Goal: Transaction & Acquisition: Purchase product/service

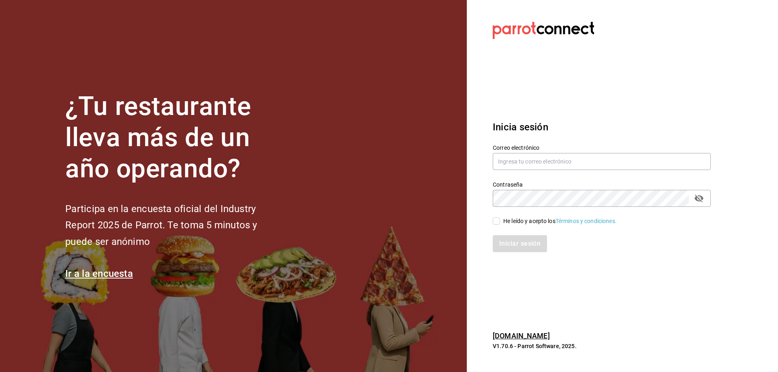
click at [625, 173] on div "Contraseña Contraseña" at bounding box center [597, 189] width 228 height 36
click at [631, 169] on input "text" at bounding box center [601, 161] width 218 height 17
click at [635, 162] on input "text" at bounding box center [601, 161] width 218 height 17
type input "oscar_ahuilar.93@hotmail.com"
click at [495, 216] on div "He leído y acepto los Términos y condiciones." at bounding box center [597, 216] width 228 height 19
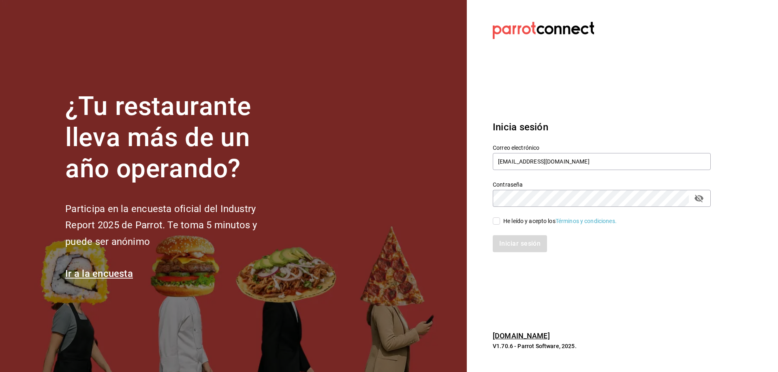
click at [495, 222] on input "He leído y acepto los Términos y condiciones." at bounding box center [495, 220] width 7 height 7
checkbox input "true"
click at [511, 236] on button "Iniciar sesión" at bounding box center [519, 243] width 55 height 17
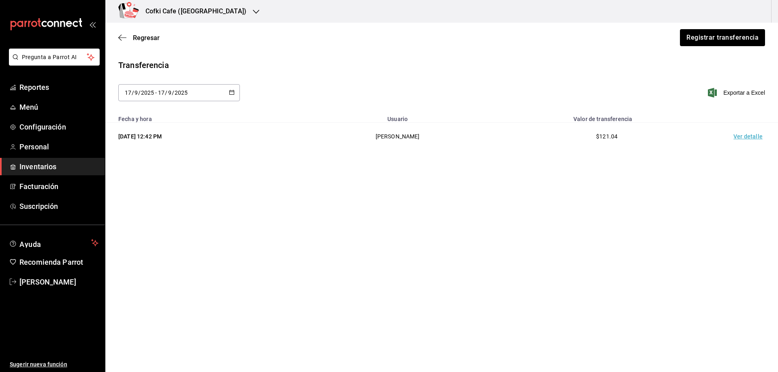
click at [288, 222] on main "Regresar Registrar transferencia Transferencia 2025-09-17 17 / 9 / 2025 - 2025-…" at bounding box center [441, 175] width 672 height 304
click at [217, 14] on div "Cofki Cafe (La Aurora)" at bounding box center [187, 11] width 151 height 23
click at [199, 50] on div "Cofki Kid-Friendly Café (MTY)" at bounding box center [166, 53] width 109 height 9
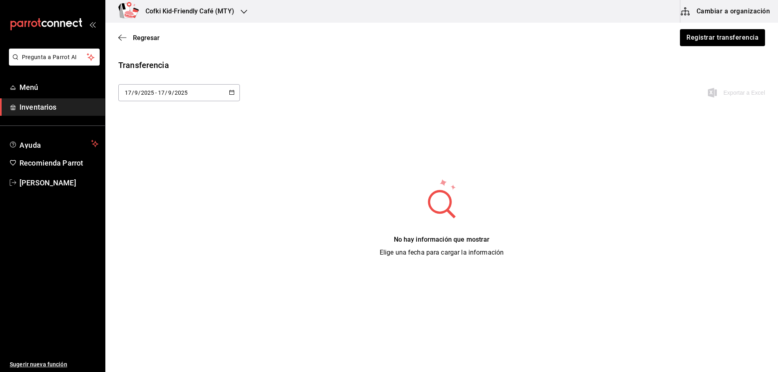
click at [82, 104] on span "Inventarios" at bounding box center [58, 107] width 79 height 11
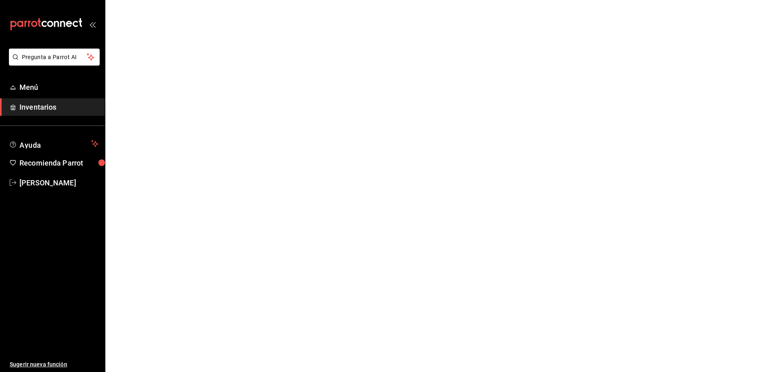
click at [80, 112] on span "Inventarios" at bounding box center [58, 107] width 79 height 11
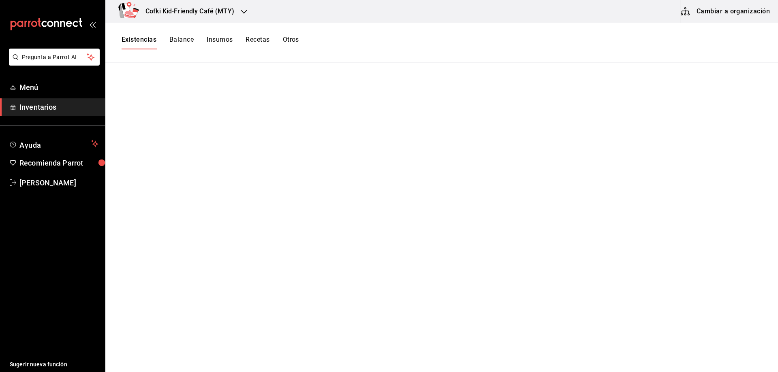
click at [157, 41] on div "Existencias Balance Insumos Recetas Otros" at bounding box center [209, 43] width 177 height 14
click at [177, 42] on button "Balance" at bounding box center [181, 43] width 24 height 14
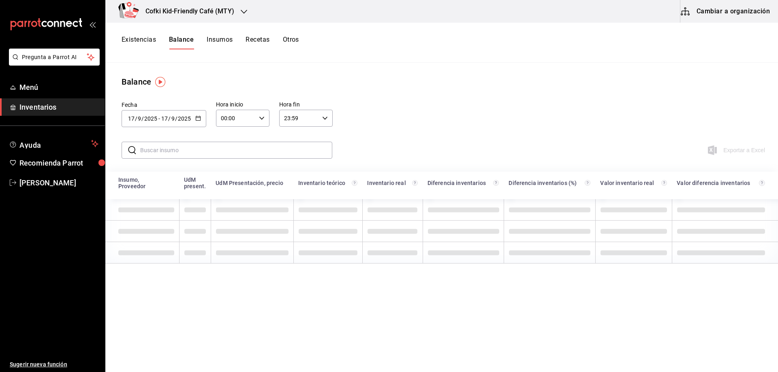
click at [145, 47] on button "Existencias" at bounding box center [138, 43] width 34 height 14
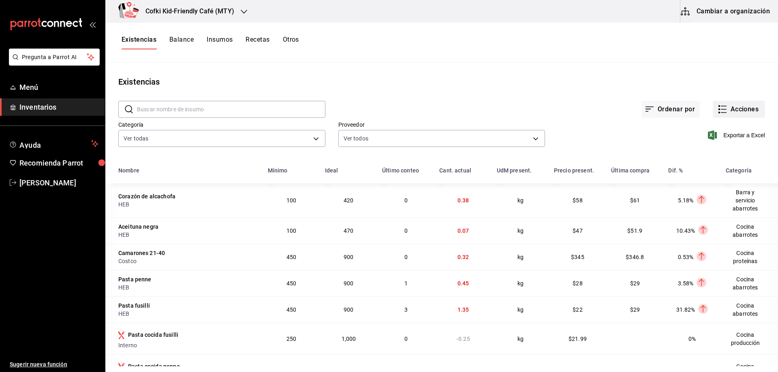
click at [735, 111] on button "Acciones" at bounding box center [738, 109] width 52 height 17
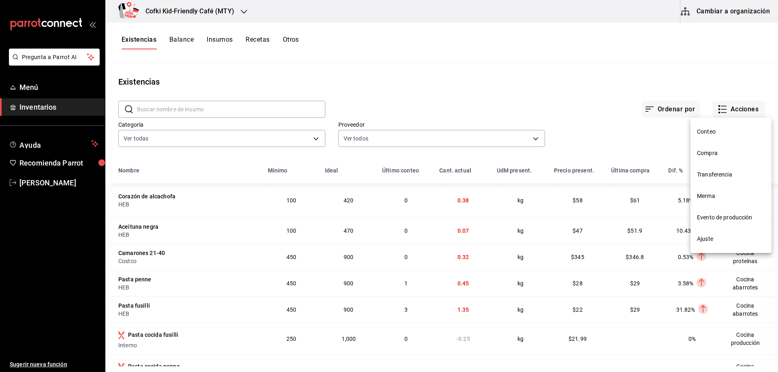
click at [736, 214] on span "Evento de producción" at bounding box center [731, 217] width 68 height 9
click at [736, 213] on html "Pregunta a Parrot AI Menú Inventarios Ayuda Recomienda Parrot Oscar Aguilar Sug…" at bounding box center [389, 183] width 778 height 367
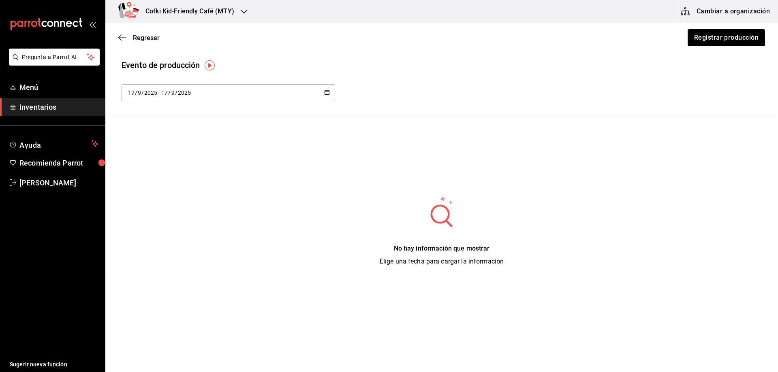
click at [218, 90] on div "2025-09-17 17 / 9 / 2025 - 2025-09-17 17 / 9 / 2025" at bounding box center [227, 92] width 213 height 17
click at [153, 118] on li "Hoy" at bounding box center [159, 118] width 77 height 18
click at [701, 38] on button "Registrar producción" at bounding box center [725, 37] width 78 height 17
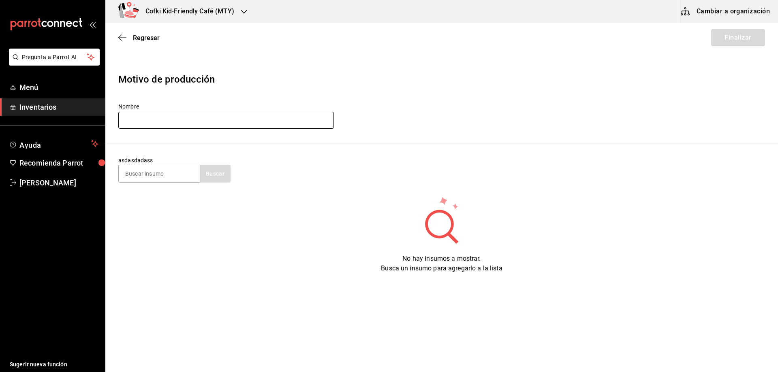
click at [240, 121] on input "text" at bounding box center [225, 120] width 215 height 17
click at [179, 122] on input "Produccion cocina 04/19/25" at bounding box center [225, 120] width 215 height 17
click at [188, 121] on input "Produccion cocina 09/19/25" at bounding box center [225, 120] width 215 height 17
type input "Produccion cocina 09/17/25"
click at [360, 108] on div "Nombre Produccion cocina 09/17/25" at bounding box center [441, 116] width 646 height 27
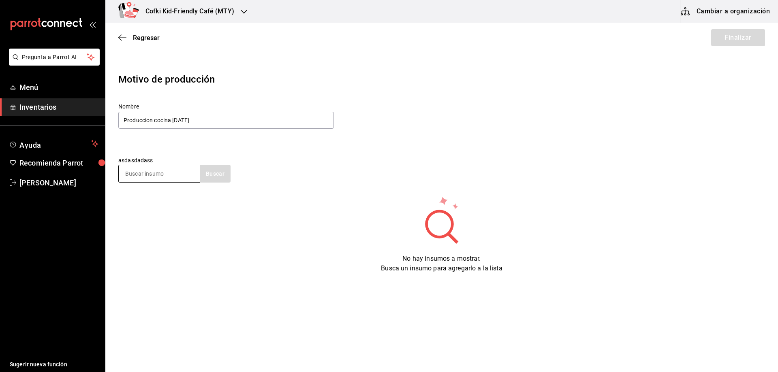
click at [147, 173] on input at bounding box center [159, 173] width 81 height 17
type input "jug"
click at [246, 11] on icon "button" at bounding box center [244, 12] width 6 height 6
click at [203, 50] on div "Cofki Kid-Friendly Café (MTY)" at bounding box center [166, 53] width 109 height 9
click at [193, 125] on input "text" at bounding box center [225, 120] width 215 height 17
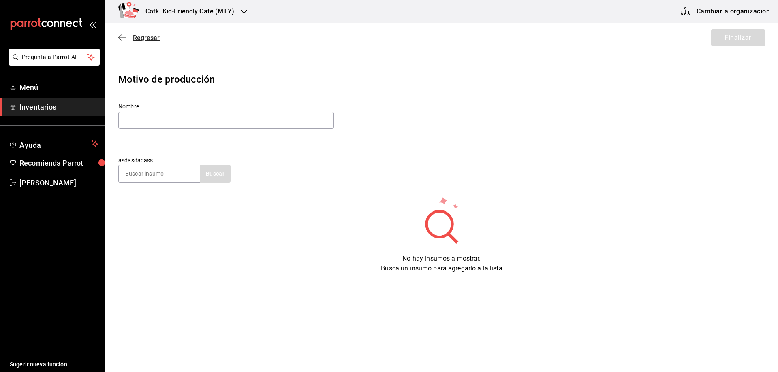
click at [129, 37] on span "Regresar" at bounding box center [138, 38] width 41 height 8
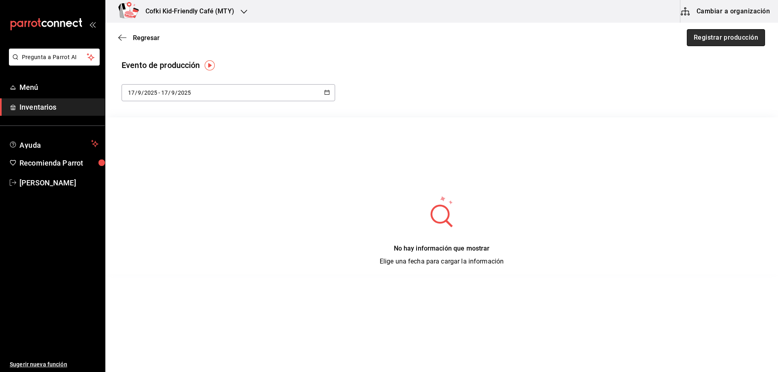
click at [729, 35] on button "Registrar producción" at bounding box center [725, 37] width 78 height 17
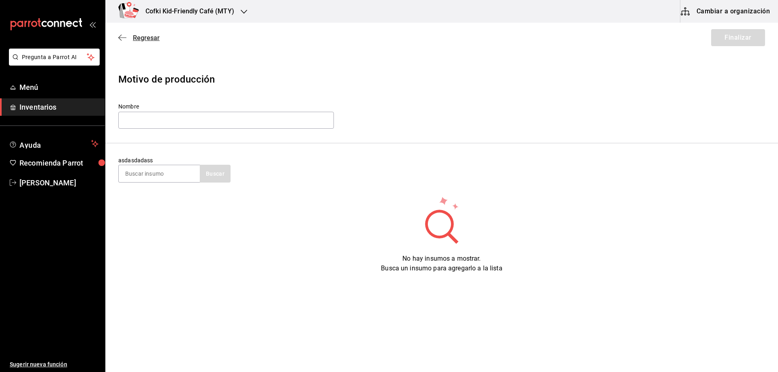
click at [140, 39] on span "Regresar" at bounding box center [146, 38] width 27 height 8
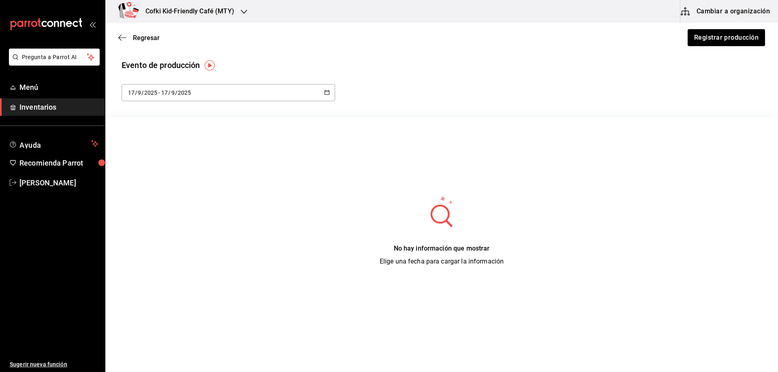
click at [140, 39] on span "Regresar" at bounding box center [146, 38] width 27 height 8
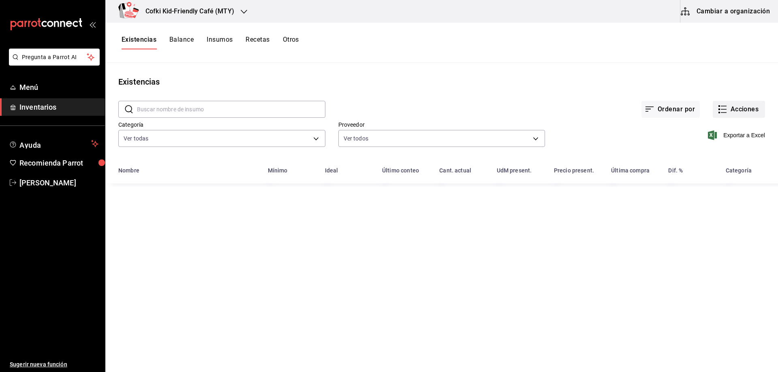
click at [754, 112] on button "Acciones" at bounding box center [738, 109] width 52 height 17
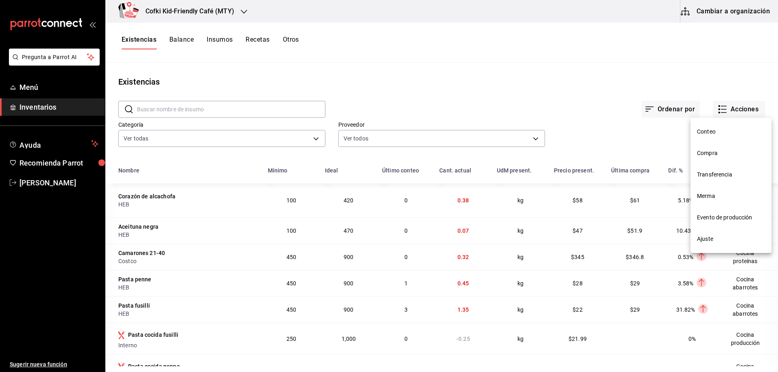
click at [714, 149] on li "Compra" at bounding box center [730, 153] width 81 height 21
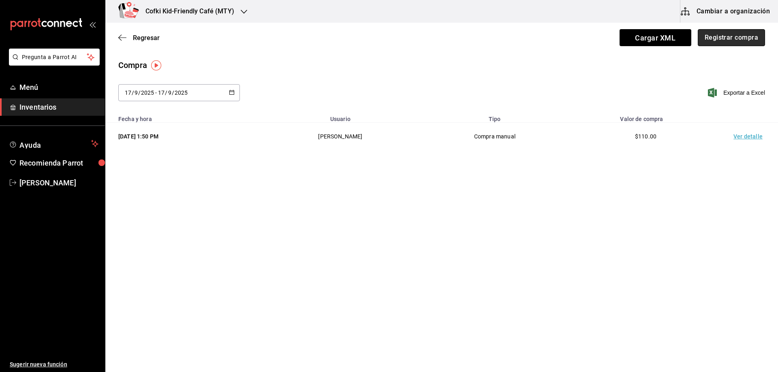
click at [721, 40] on button "Registrar compra" at bounding box center [730, 37] width 67 height 17
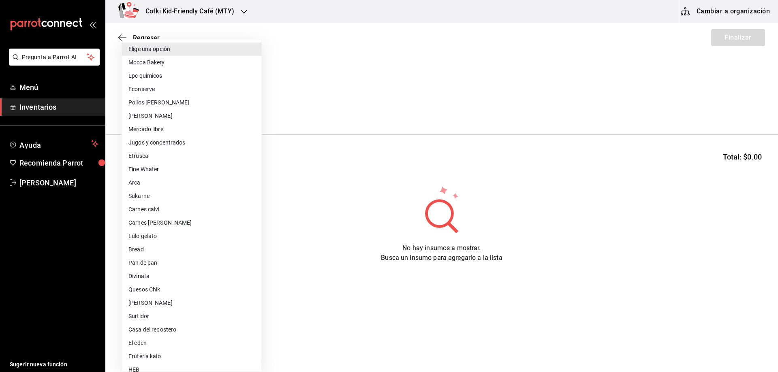
click at [203, 112] on body "Pregunta a Parrot AI Menú Inventarios Ayuda Recomienda Parrot Oscar Aguilar Sug…" at bounding box center [389, 163] width 778 height 326
click at [163, 253] on li "Bread" at bounding box center [191, 249] width 139 height 13
type input "8d557f32-11e5-48e3-89d4-5f2a648457fb"
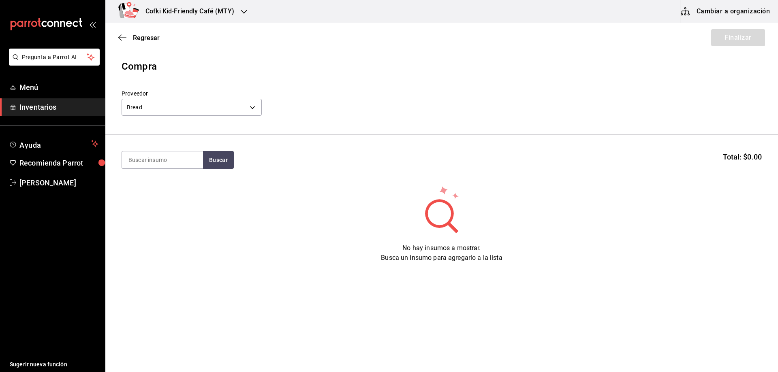
drag, startPoint x: 155, startPoint y: 165, endPoint x: 156, endPoint y: 170, distance: 5.5
click at [155, 166] on input at bounding box center [162, 159] width 81 height 17
click at [179, 156] on input at bounding box center [162, 159] width 81 height 17
type input "ciabatta"
click at [224, 162] on button "Buscar" at bounding box center [218, 160] width 31 height 18
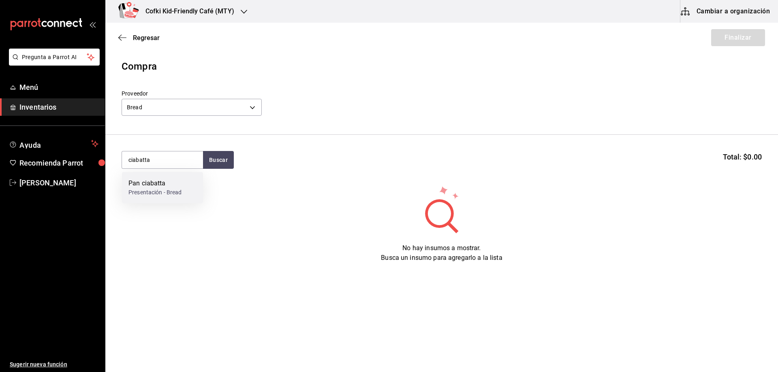
click at [177, 181] on div "Pan ciabatta" at bounding box center [154, 184] width 53 height 10
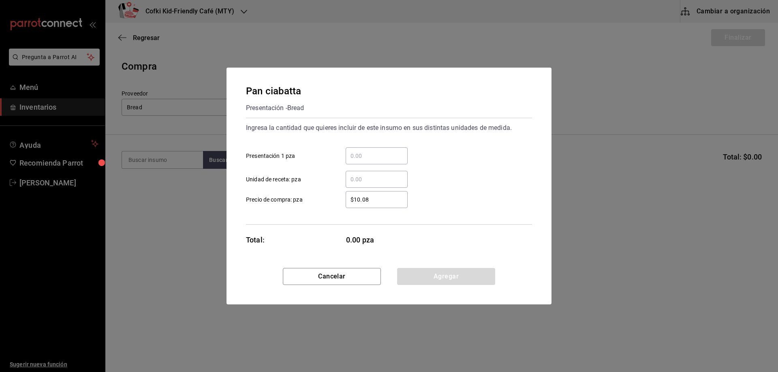
click at [397, 168] on div "​ Unidad de receta: pza" at bounding box center [385, 175] width 292 height 23
click at [382, 154] on input "​ Presentación 1 pza" at bounding box center [376, 156] width 62 height 10
click at [371, 189] on div "$10.08 ​ Precio de compra: pza" at bounding box center [385, 196] width 292 height 23
click at [370, 182] on input "​ Unidad de receta: pza" at bounding box center [376, 180] width 62 height 10
click at [502, 166] on div "​ Unidad de receta: pza" at bounding box center [385, 175] width 292 height 23
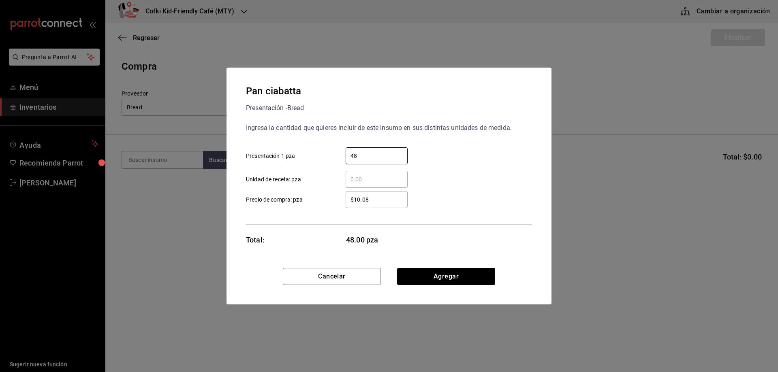
drag, startPoint x: 373, startPoint y: 152, endPoint x: 311, endPoint y: 149, distance: 61.7
click at [315, 152] on label "48 ​ Presentación 1 pza" at bounding box center [327, 155] width 162 height 17
type input "40"
drag, startPoint x: 377, startPoint y: 202, endPoint x: 261, endPoint y: 196, distance: 116.3
click at [271, 201] on label "$10.08 ​ Precio de compra: pza" at bounding box center [327, 199] width 162 height 17
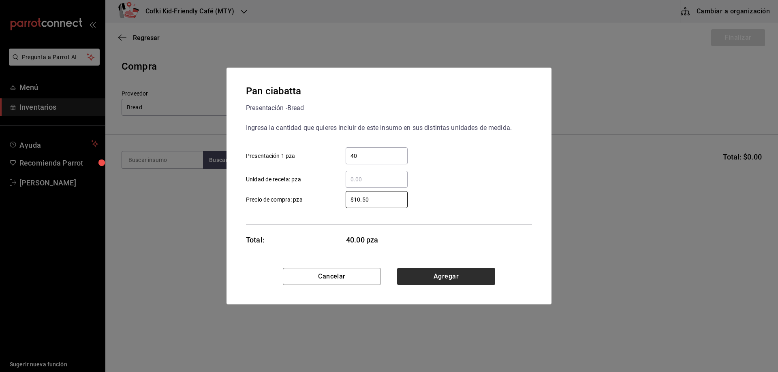
type input "$10.50"
click at [426, 279] on button "Agregar" at bounding box center [446, 276] width 98 height 17
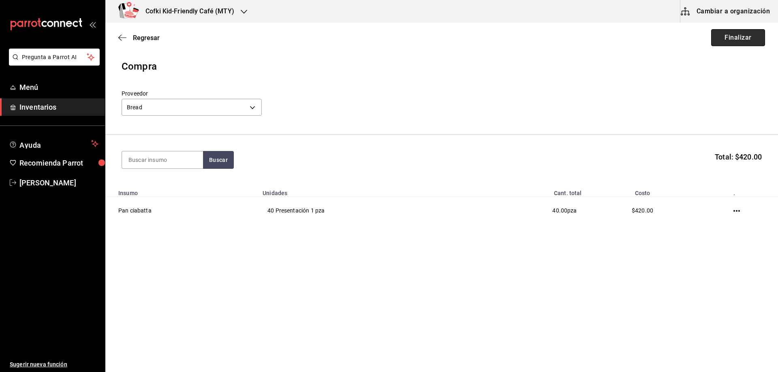
click at [731, 41] on button "Finalizar" at bounding box center [738, 37] width 54 height 17
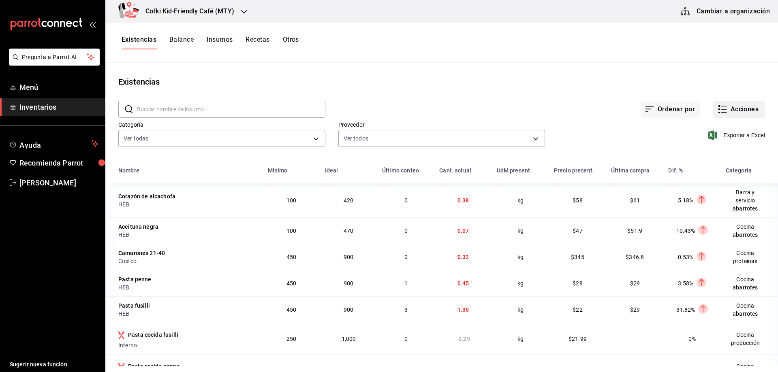
click at [731, 106] on button "Acciones" at bounding box center [738, 109] width 52 height 17
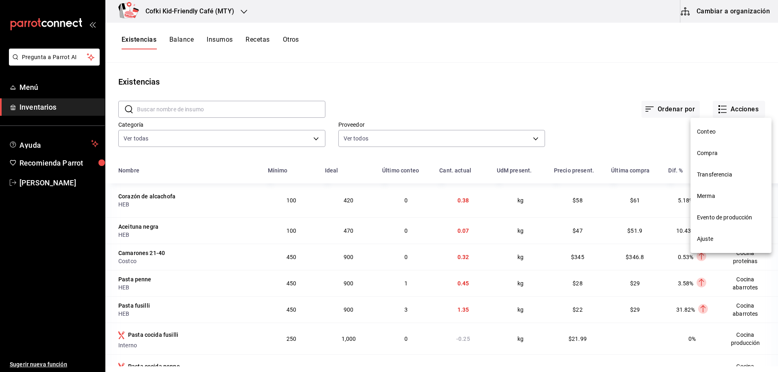
click at [724, 150] on span "Compra" at bounding box center [731, 153] width 68 height 9
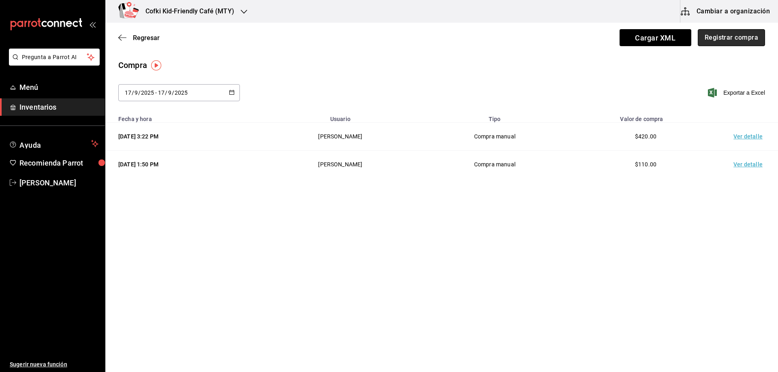
click at [720, 38] on button "Registrar compra" at bounding box center [730, 37] width 67 height 17
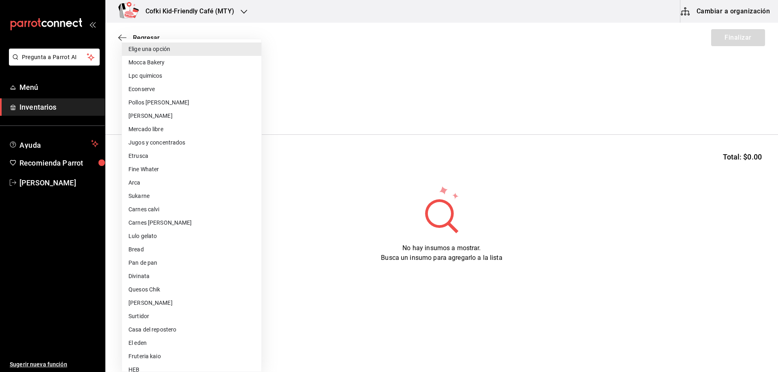
click at [186, 108] on body "Pregunta a Parrot AI Menú Inventarios Ayuda Recomienda Parrot Oscar Aguilar Sug…" at bounding box center [389, 163] width 778 height 326
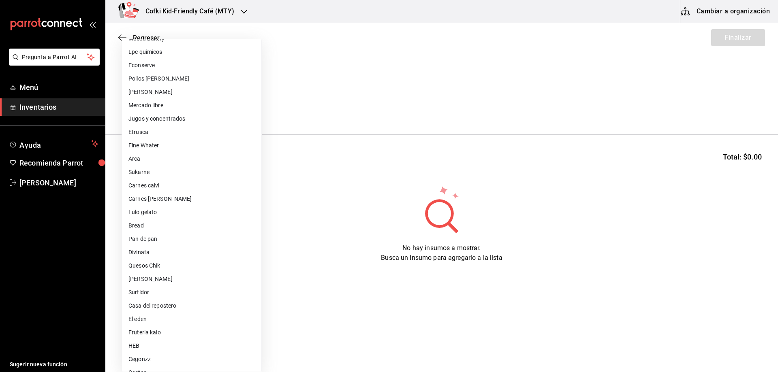
scroll to position [48, 0]
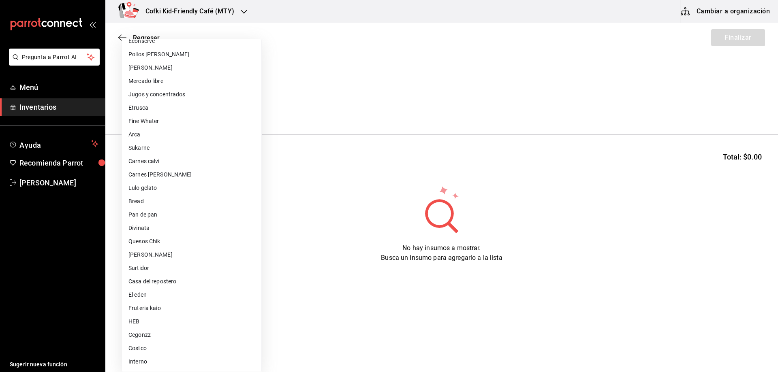
click at [173, 94] on li "Jugos y concentrados" at bounding box center [191, 94] width 139 height 13
type input "f428fb33-e53f-4945-bdf0-c91a4767c660"
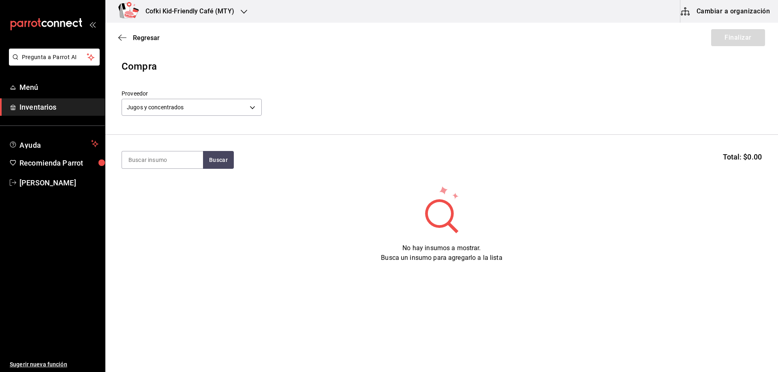
click at [153, 172] on section "Buscar Total: $0.00" at bounding box center [441, 160] width 672 height 50
drag, startPoint x: 212, startPoint y: 163, endPoint x: 208, endPoint y: 166, distance: 5.2
click at [212, 163] on button "Buscar" at bounding box center [218, 160] width 31 height 18
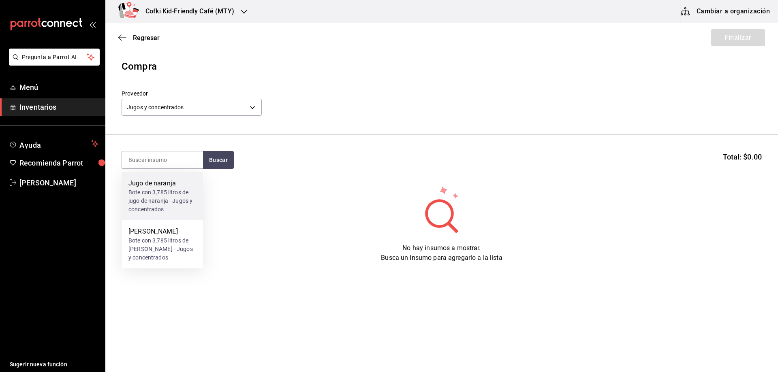
click at [156, 203] on div "Bote con 3,785 litros de jugo de naranja - Jugos y concentrados" at bounding box center [162, 201] width 68 height 26
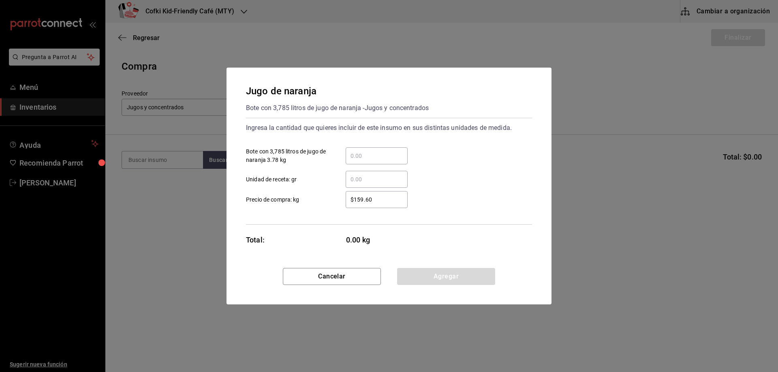
click at [391, 155] on input "​ Bote con 3,785 litros de jugo de naranja 3.78 kg" at bounding box center [376, 156] width 62 height 10
type input "3"
click at [316, 190] on div "$159.60 ​ Precio de compra: kg" at bounding box center [385, 196] width 292 height 23
click at [364, 192] on div "$159.60 ​" at bounding box center [376, 199] width 62 height 17
click at [364, 195] on input "$159.60" at bounding box center [376, 200] width 62 height 10
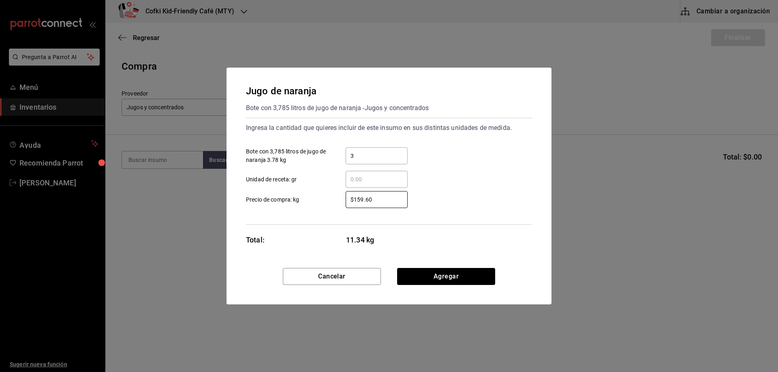
drag, startPoint x: 382, startPoint y: 200, endPoint x: 311, endPoint y: 196, distance: 71.0
click at [315, 196] on label "$159.60 ​ Precio de compra: kg" at bounding box center [327, 199] width 162 height 17
type input "$190"
click at [443, 276] on button "Agregar" at bounding box center [446, 276] width 98 height 17
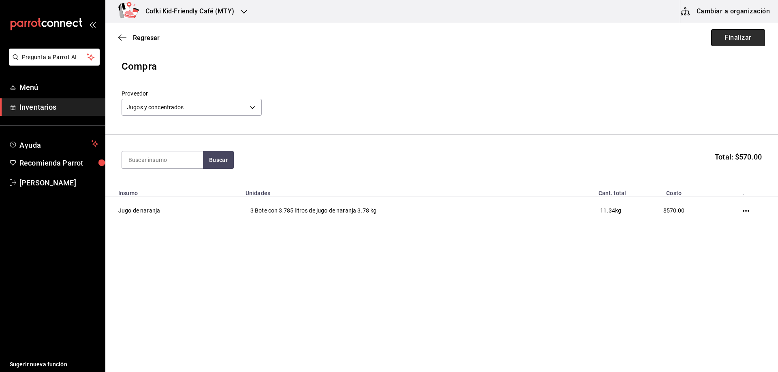
click at [736, 40] on button "Finalizar" at bounding box center [738, 37] width 54 height 17
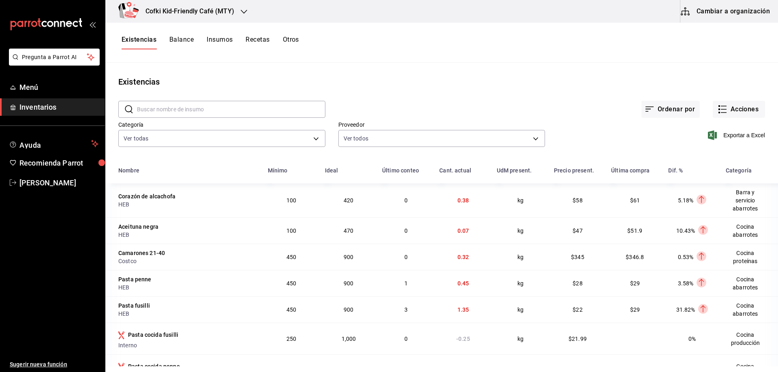
click at [737, 98] on div "Ordenar por Acciones" at bounding box center [544, 103] width 439 height 30
click at [743, 110] on button "Acciones" at bounding box center [738, 109] width 52 height 17
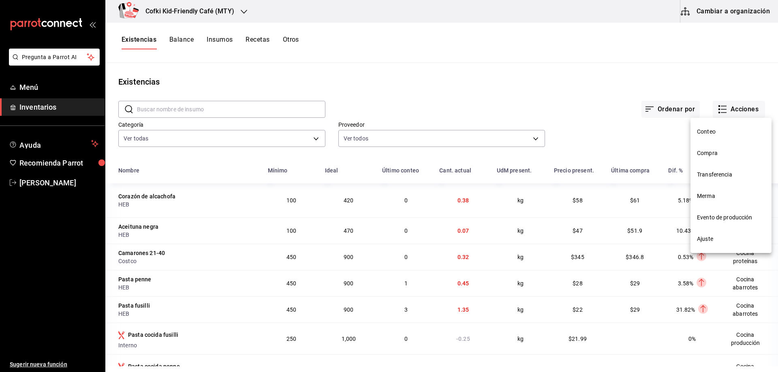
click at [708, 156] on span "Compra" at bounding box center [731, 153] width 68 height 9
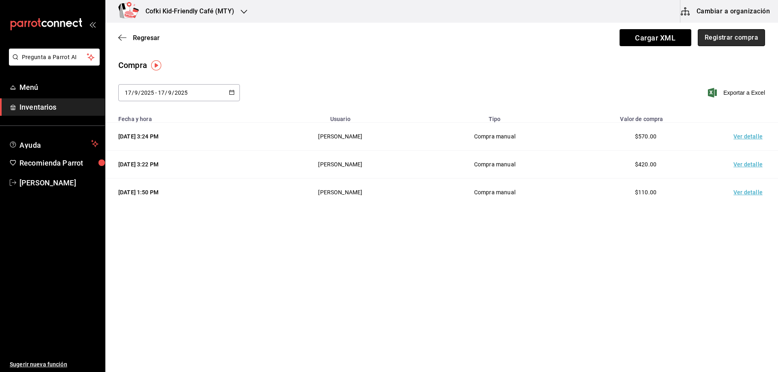
click at [718, 40] on button "Registrar compra" at bounding box center [730, 37] width 67 height 17
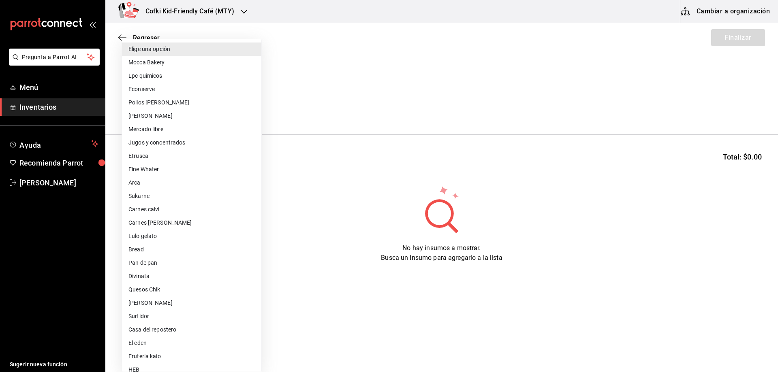
click at [190, 108] on body "Pregunta a Parrot AI Menú Inventarios Ayuda Recomienda Parrot Oscar Aguilar Sug…" at bounding box center [389, 163] width 778 height 326
click at [173, 102] on li "Pollos [PERSON_NAME]" at bounding box center [191, 102] width 139 height 13
type input "df53088a-b379-431e-a1af-ebbdab31f301"
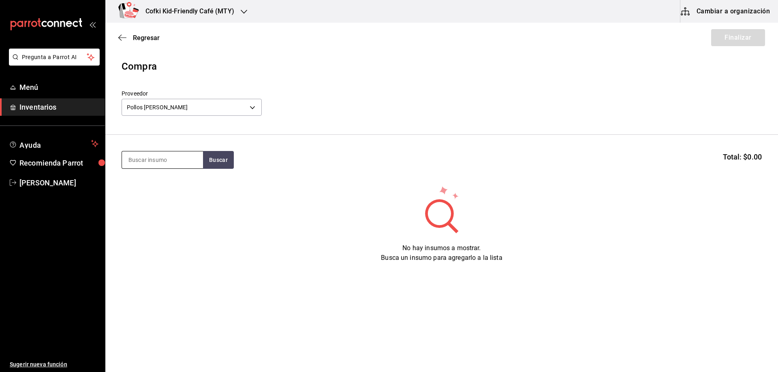
click at [157, 158] on input at bounding box center [162, 159] width 81 height 17
click at [159, 159] on input at bounding box center [162, 159] width 81 height 17
type input "pollo"
drag, startPoint x: 219, startPoint y: 159, endPoint x: 223, endPoint y: 162, distance: 4.9
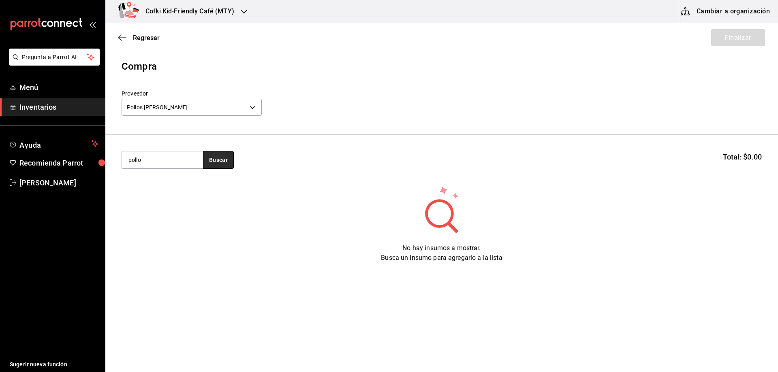
click at [220, 160] on button "Buscar" at bounding box center [218, 160] width 31 height 18
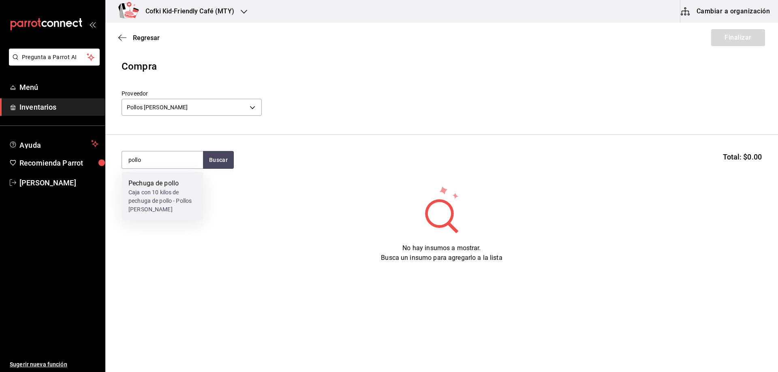
click at [166, 190] on div "Caja con 10 kilos de pechuga de pollo - Pollos Vidaurri" at bounding box center [162, 201] width 68 height 26
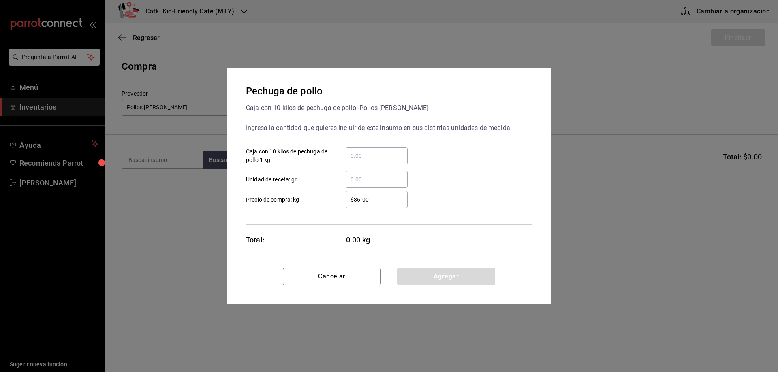
click at [393, 152] on input "​ Caja con 10 kilos de pechuga de pollo 1 kg" at bounding box center [376, 156] width 62 height 10
type input "30"
drag, startPoint x: 372, startPoint y: 197, endPoint x: 307, endPoint y: 196, distance: 64.4
click at [311, 197] on label "$86.00 ​ Precio de compra: kg" at bounding box center [327, 199] width 162 height 17
type input "$110"
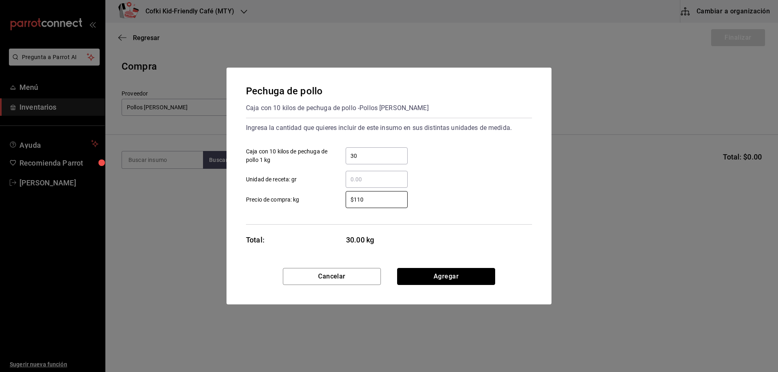
click at [426, 275] on button "Agregar" at bounding box center [446, 276] width 98 height 17
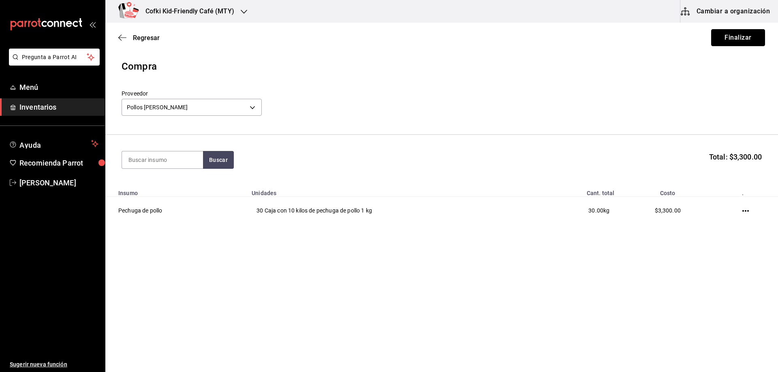
click at [738, 38] on button "Finalizar" at bounding box center [738, 37] width 54 height 17
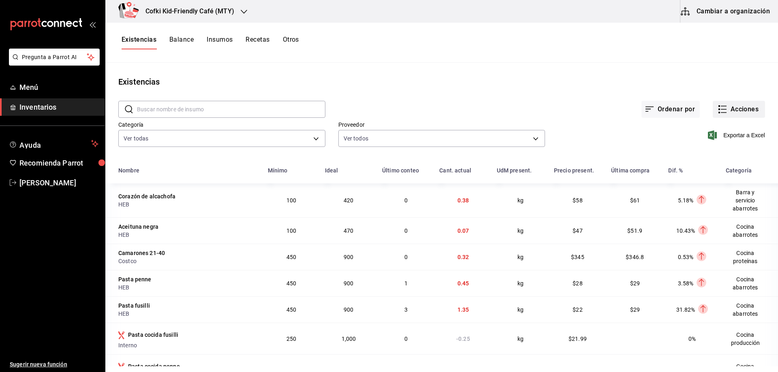
click at [735, 116] on button "Acciones" at bounding box center [738, 109] width 52 height 17
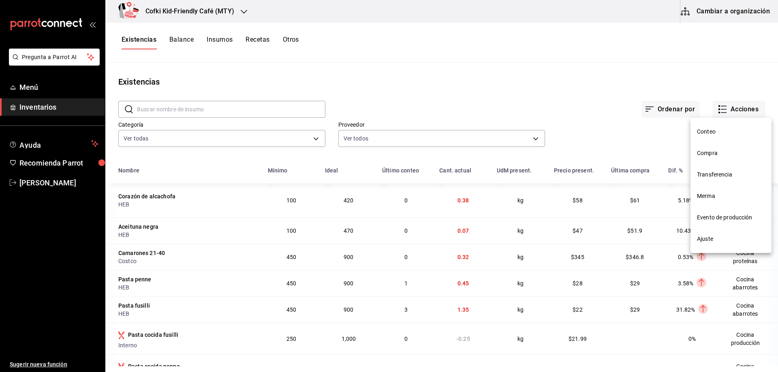
click at [716, 154] on span "Compra" at bounding box center [731, 153] width 68 height 9
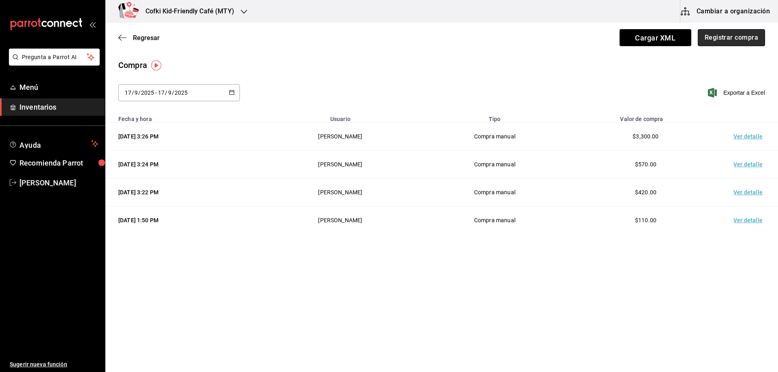
click at [734, 38] on button "Registrar compra" at bounding box center [730, 37] width 67 height 17
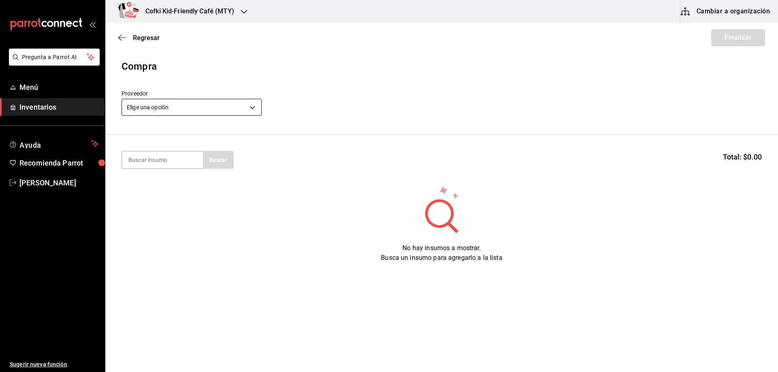
click at [167, 104] on body "Pregunta a Parrot AI Menú Inventarios Ayuda Recomienda Parrot [PERSON_NAME] Sug…" at bounding box center [389, 163] width 778 height 326
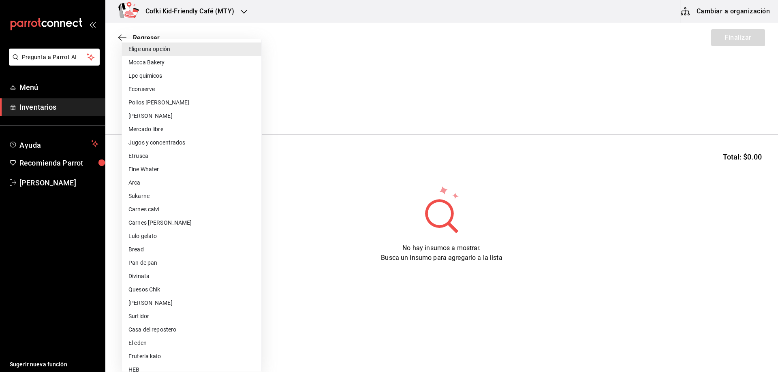
click at [159, 92] on li "Econserve" at bounding box center [191, 89] width 139 height 13
type input "12e3e619-5748-4ea3-a33b-fb15149aaae9"
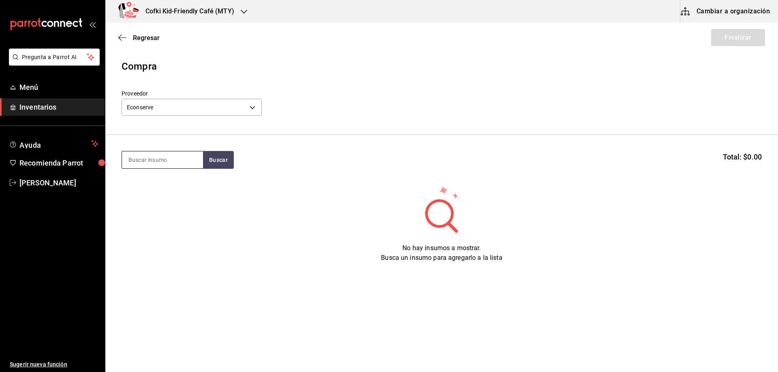
click at [181, 154] on input at bounding box center [162, 159] width 81 height 17
click at [229, 154] on button "Buscar" at bounding box center [218, 160] width 31 height 18
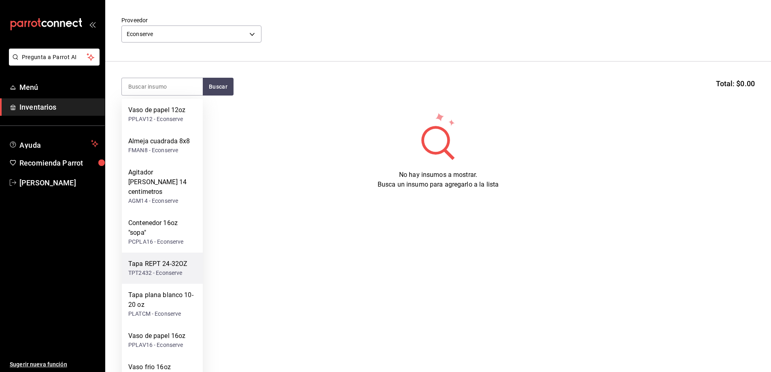
scroll to position [121, 0]
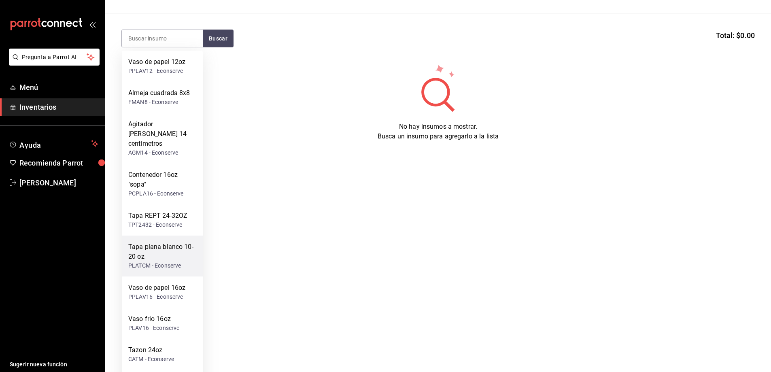
click at [170, 247] on div "Tapa plana blanco 10-20 oz" at bounding box center [162, 251] width 68 height 19
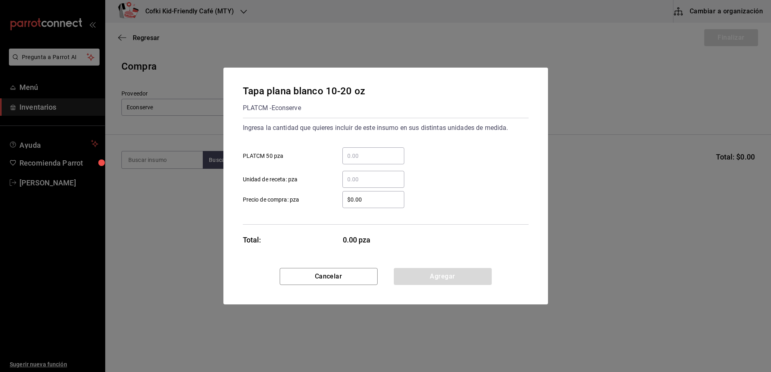
scroll to position [0, 0]
click at [387, 144] on div "​ PLATCM 50 pza" at bounding box center [385, 152] width 292 height 23
click at [375, 163] on div "​" at bounding box center [376, 155] width 62 height 17
click at [375, 161] on input "​ PLATCM 50 pza" at bounding box center [376, 156] width 62 height 10
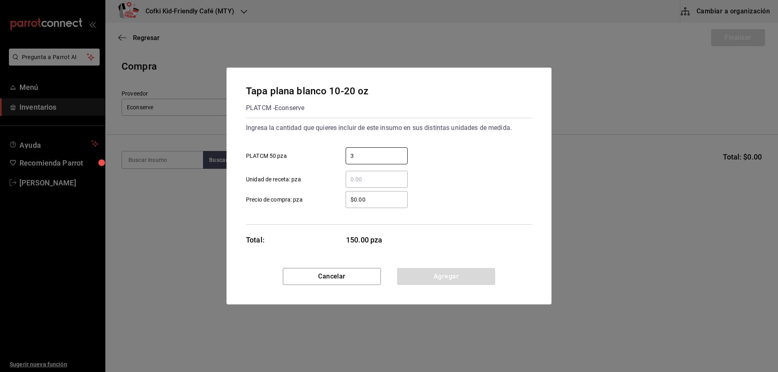
type input "3"
click at [339, 192] on div "$0.00 ​" at bounding box center [369, 199] width 75 height 17
click at [345, 195] on input "$0.00" at bounding box center [376, 200] width 62 height 10
drag, startPoint x: 378, startPoint y: 197, endPoint x: 332, endPoint y: 198, distance: 46.6
click at [332, 198] on label "$0.00 ​ Precio de compra: pza" at bounding box center [327, 199] width 162 height 17
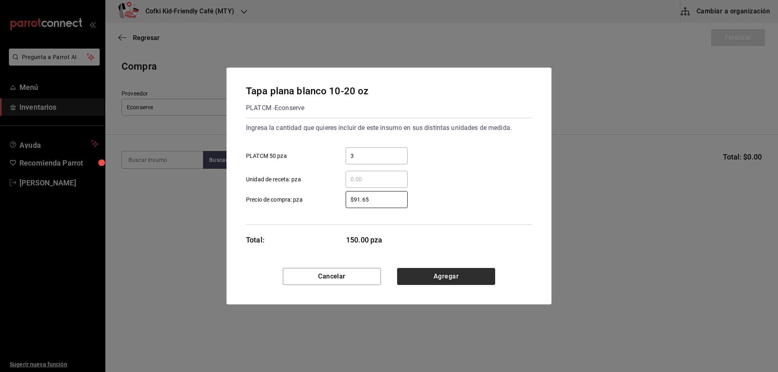
type input "$91.65"
click at [431, 273] on button "Agregar" at bounding box center [446, 276] width 98 height 17
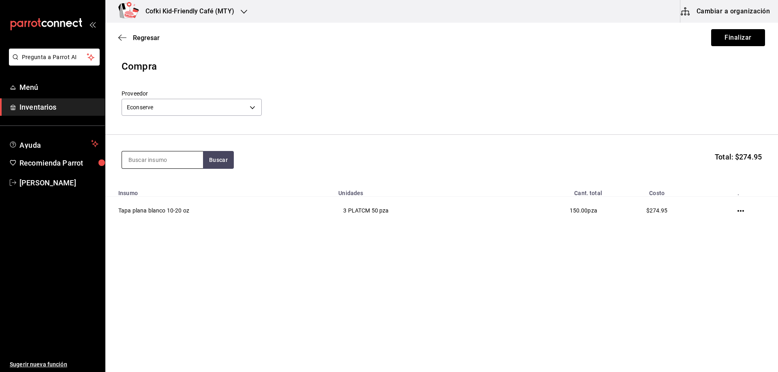
click at [168, 159] on input at bounding box center [162, 159] width 81 height 17
click at [211, 160] on button "Buscar" at bounding box center [218, 160] width 31 height 18
click at [301, 117] on div "Proveedor Econserve 12e3e619-5748-4ea3-a33b-fb15149aaae9" at bounding box center [441, 104] width 640 height 28
click at [151, 157] on input at bounding box center [162, 159] width 81 height 17
click at [207, 159] on button "Buscar" at bounding box center [218, 160] width 31 height 18
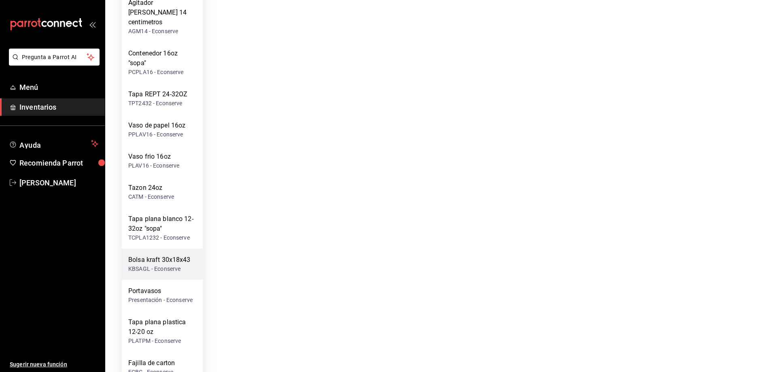
scroll to position [283, 0]
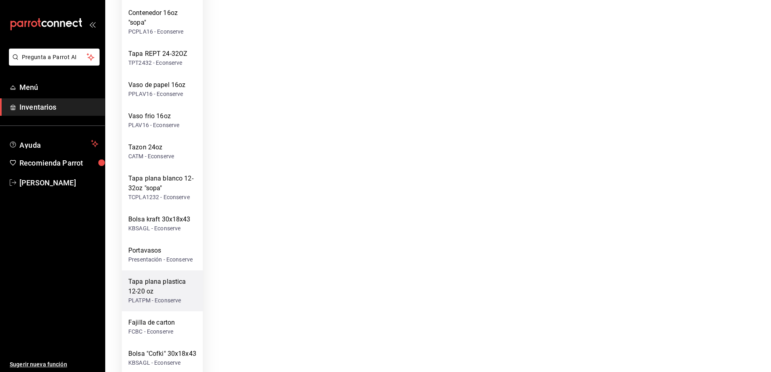
click at [155, 278] on div "Tapa plana plastica 12-20 oz" at bounding box center [162, 286] width 68 height 19
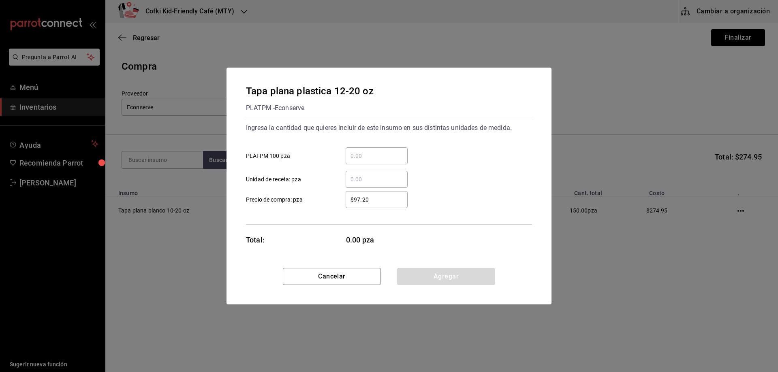
click at [382, 160] on input "​ PLATPM 100 pza" at bounding box center [376, 156] width 62 height 10
type input "2"
click at [352, 191] on div "$97.20 ​" at bounding box center [376, 199] width 62 height 17
click at [352, 195] on input "$97.20" at bounding box center [376, 200] width 62 height 10
drag, startPoint x: 393, startPoint y: 202, endPoint x: 324, endPoint y: 202, distance: 68.8
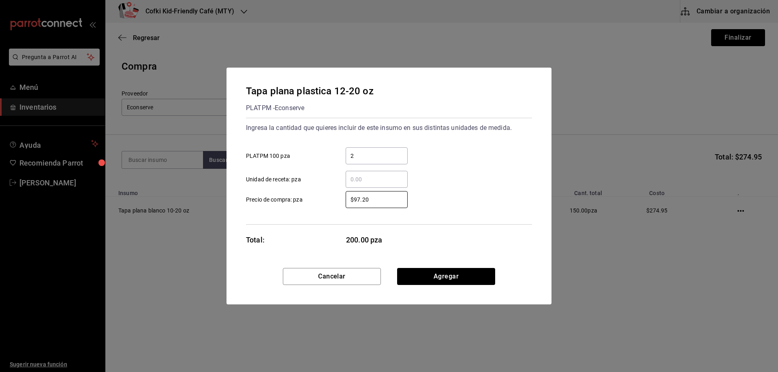
click at [326, 202] on label "$97.20 ​ Precio de compra: pza" at bounding box center [327, 199] width 162 height 17
click at [469, 267] on div "Tapa plana plastica 12-20 oz PLATPM - Econserve Ingresa la cantidad que quieres…" at bounding box center [388, 168] width 325 height 200
click at [467, 274] on button "Agregar" at bounding box center [446, 276] width 98 height 17
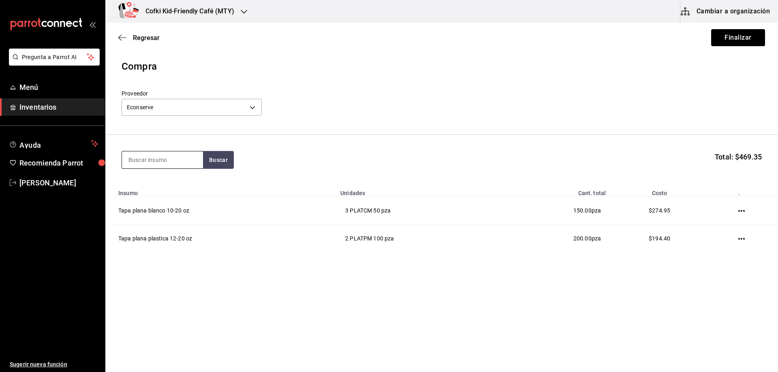
click at [185, 163] on input at bounding box center [162, 159] width 81 height 17
click at [216, 162] on button "Buscar" at bounding box center [218, 160] width 31 height 18
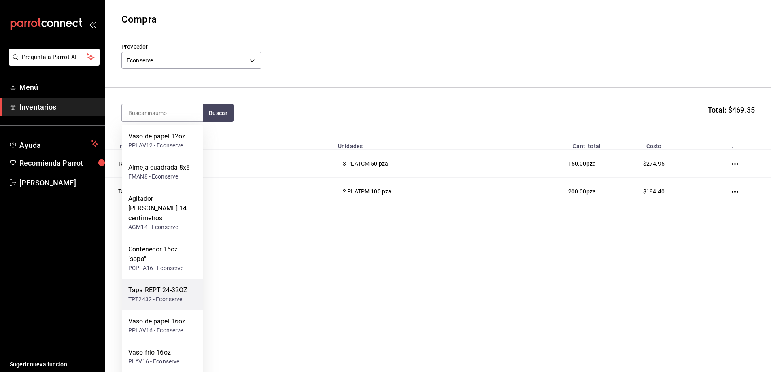
scroll to position [81, 0]
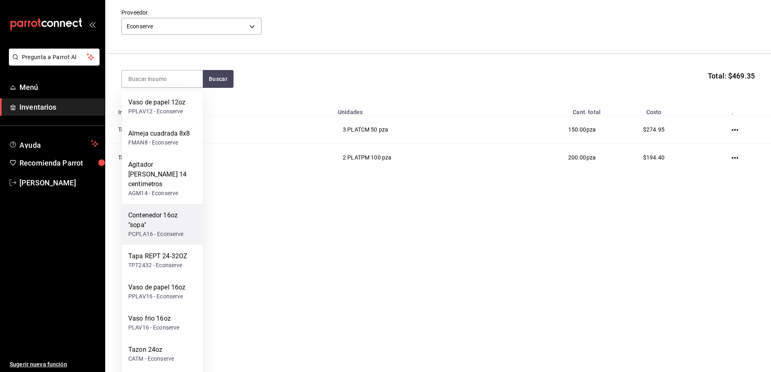
click at [170, 215] on div "Contenedor 16oz "sopa"" at bounding box center [162, 220] width 68 height 19
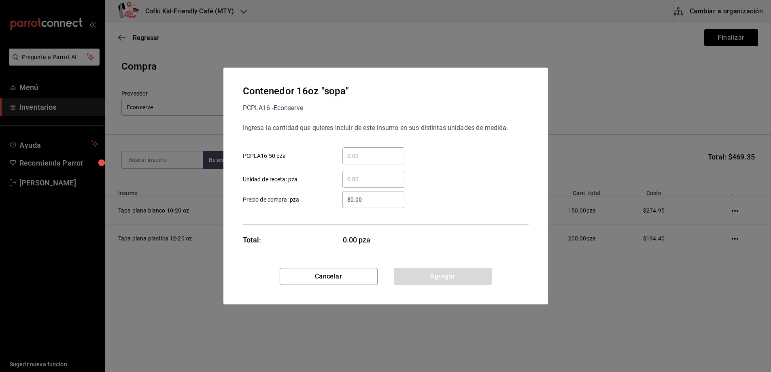
click at [172, 215] on div "Contenedor 16oz "sopa" PCPLA16 - Econserve Ingresa la cantidad que quieres incl…" at bounding box center [385, 186] width 771 height 372
drag, startPoint x: 356, startPoint y: 173, endPoint x: 357, endPoint y: 167, distance: 5.5
click at [357, 168] on div "​ Unidad de receta: pza" at bounding box center [385, 175] width 292 height 23
click at [358, 163] on div "​" at bounding box center [376, 155] width 62 height 17
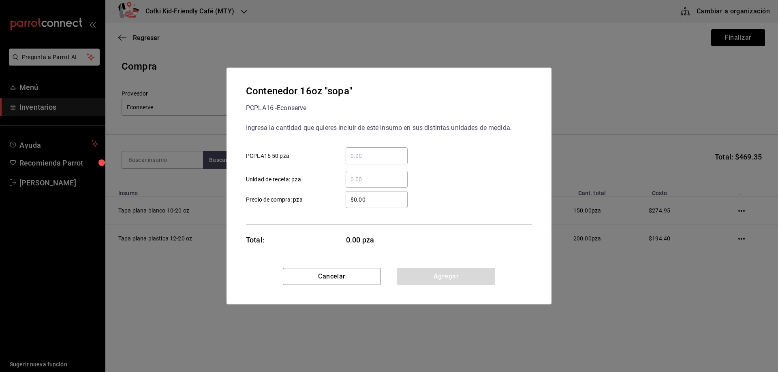
click at [358, 161] on input "​ PCPLA16 50 pza" at bounding box center [376, 156] width 62 height 10
type input "1"
click at [316, 188] on div "$0.00 ​ Precio de compra: pza" at bounding box center [385, 196] width 292 height 23
click at [381, 194] on div "$0.00 ​" at bounding box center [376, 199] width 62 height 17
click at [381, 195] on input "$0.00" at bounding box center [376, 200] width 62 height 10
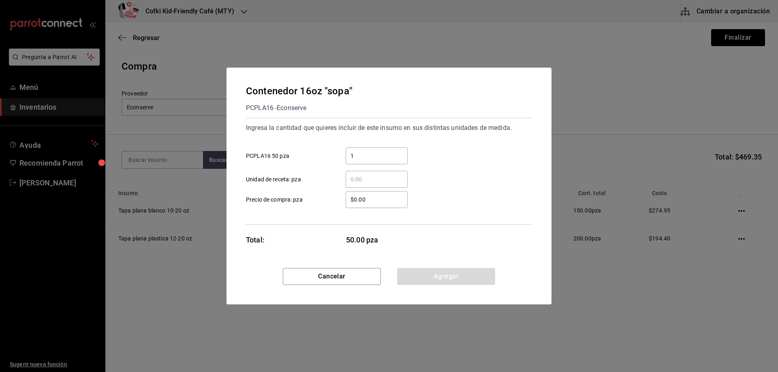
drag, startPoint x: 388, startPoint y: 164, endPoint x: 337, endPoint y: 165, distance: 51.4
click at [337, 165] on div "​ Unidad de receta: pza" at bounding box center [385, 175] width 292 height 23
click at [394, 211] on div "Ingresa la cantidad que quieres incluir de este insumo en sus distintas unidade…" at bounding box center [389, 171] width 286 height 107
drag, startPoint x: 379, startPoint y: 198, endPoint x: 242, endPoint y: 197, distance: 137.7
click at [243, 197] on div "$0.00 ​ Precio de compra: pza" at bounding box center [385, 196] width 292 height 23
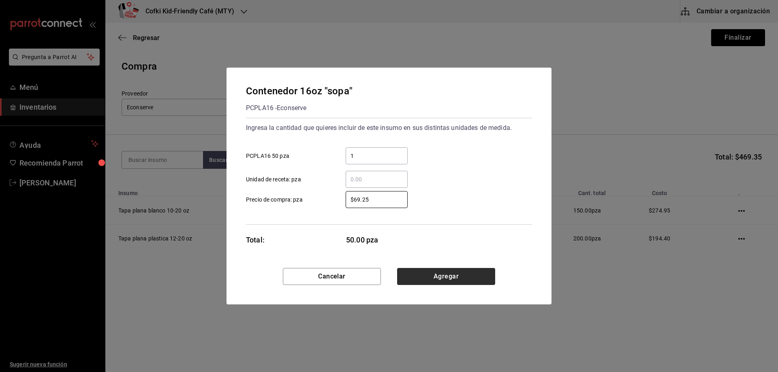
type input "$69.25"
click at [436, 276] on button "Agregar" at bounding box center [446, 276] width 98 height 17
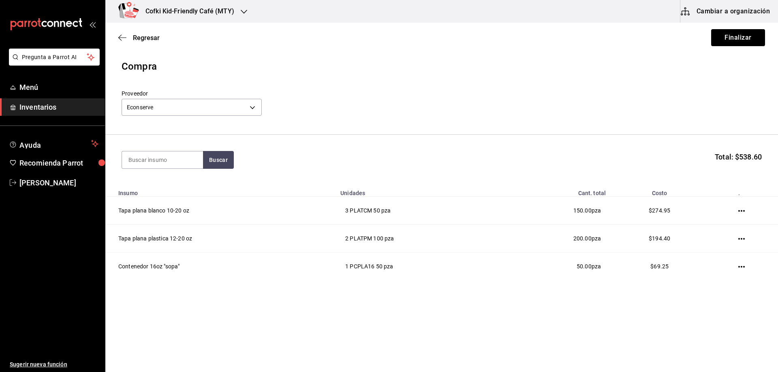
click at [163, 173] on section "Buscar Total: $538.60" at bounding box center [441, 160] width 672 height 50
click at [166, 168] on input at bounding box center [162, 159] width 81 height 17
type input "vaso"
click at [229, 163] on button "Buscar" at bounding box center [218, 160] width 31 height 18
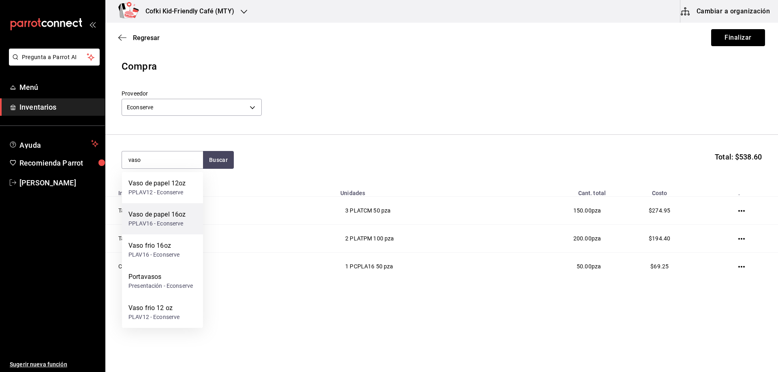
click at [173, 222] on div "PPLAV16 - Econserve" at bounding box center [156, 223] width 57 height 9
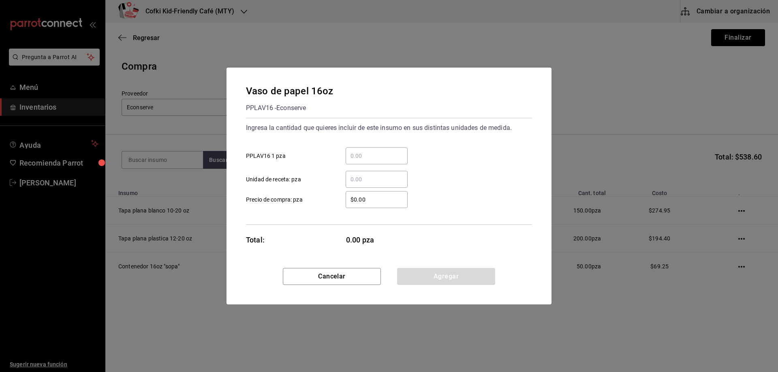
click at [407, 151] on input "​ PPLAV16 1 pza" at bounding box center [376, 156] width 62 height 10
type input "1"
click at [334, 175] on div "​" at bounding box center [369, 179] width 75 height 17
click at [345, 175] on input "​ Unidad de receta: pza" at bounding box center [376, 180] width 62 height 10
drag, startPoint x: 378, startPoint y: 195, endPoint x: 327, endPoint y: 195, distance: 51.0
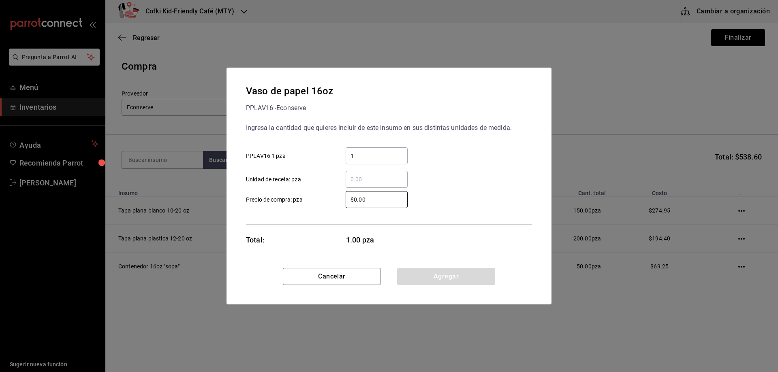
click at [327, 195] on label "$0.00 ​ Precio de compra: pza" at bounding box center [327, 199] width 162 height 17
type input "$80"
drag, startPoint x: 430, startPoint y: 271, endPoint x: 435, endPoint y: 280, distance: 9.6
click at [431, 272] on button "Agregar" at bounding box center [446, 276] width 98 height 17
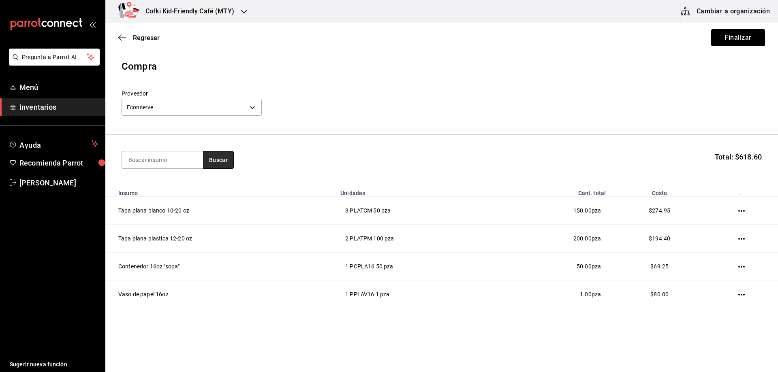
click at [221, 157] on button "Buscar" at bounding box center [218, 160] width 31 height 18
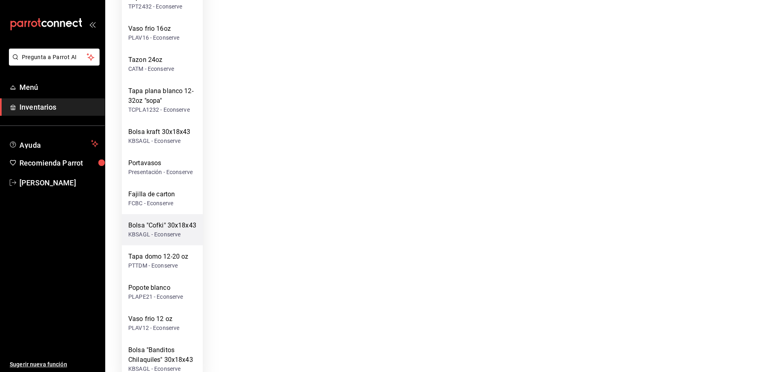
scroll to position [292, 0]
click at [177, 323] on div "PLAV12 - Econserve" at bounding box center [153, 327] width 51 height 9
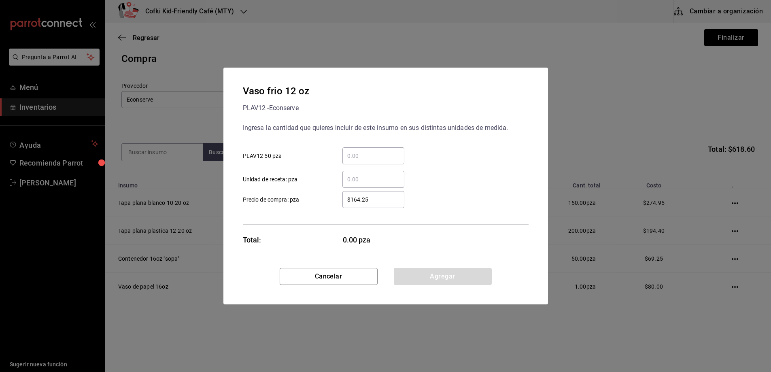
scroll to position [0, 0]
click at [368, 160] on input "​ PLAV12 50 pza" at bounding box center [376, 156] width 62 height 10
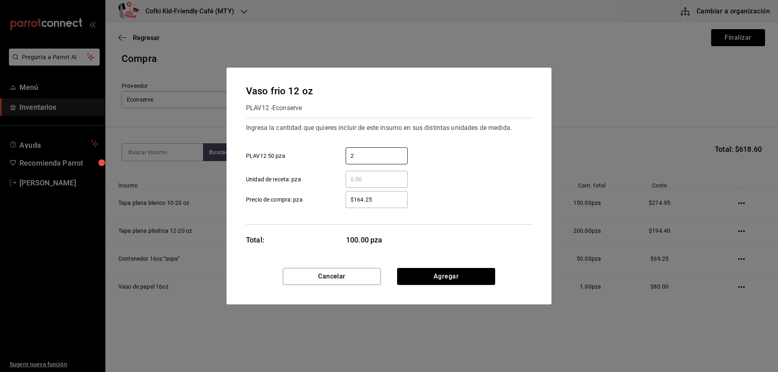
type input "2"
click at [342, 179] on div "​" at bounding box center [369, 179] width 75 height 17
click at [345, 179] on input "​ Unidad de receta: pza" at bounding box center [376, 180] width 62 height 10
drag, startPoint x: 352, startPoint y: 202, endPoint x: 303, endPoint y: 202, distance: 48.6
click at [305, 202] on label "$164.25 ​ Precio de compra: pza" at bounding box center [327, 199] width 162 height 17
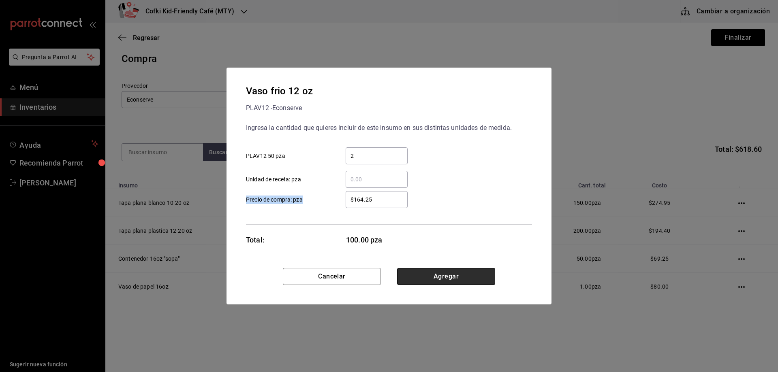
click at [465, 280] on button "Agregar" at bounding box center [446, 276] width 98 height 17
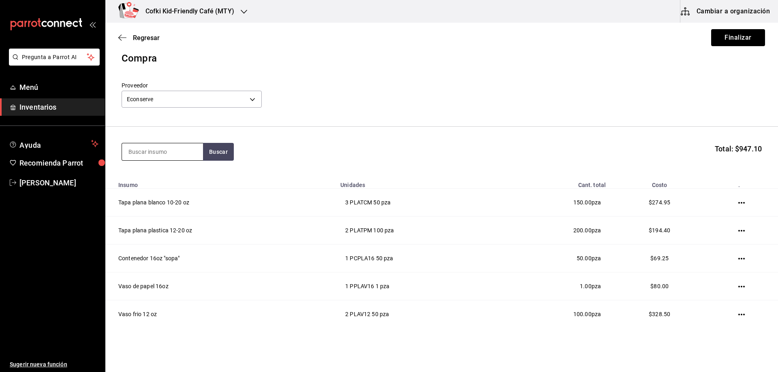
click at [146, 154] on input at bounding box center [162, 151] width 81 height 17
click at [231, 152] on button "Buscar" at bounding box center [218, 152] width 31 height 18
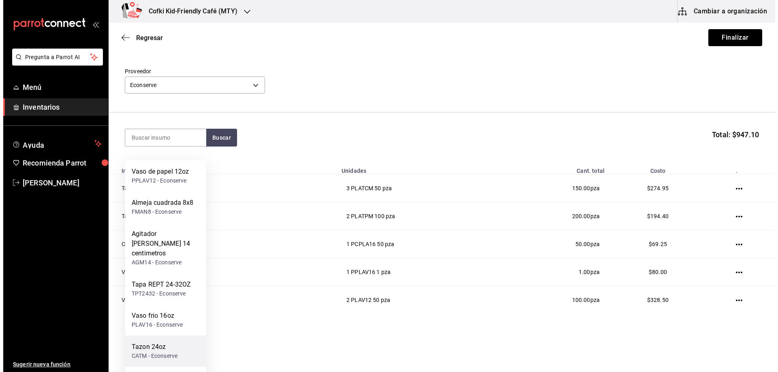
scroll to position [36, 0]
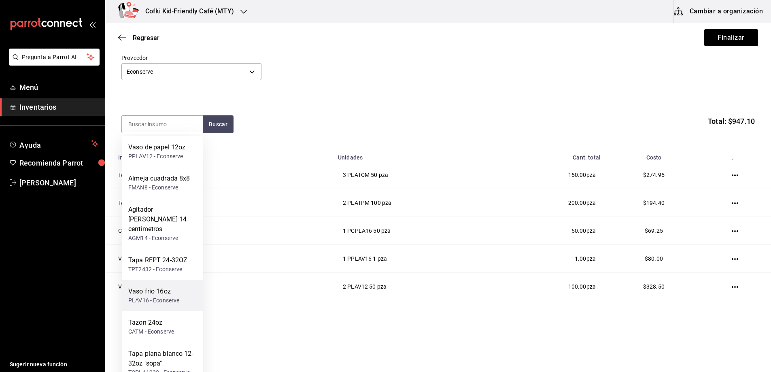
click at [175, 287] on div "Vaso frio 16oz" at bounding box center [153, 292] width 51 height 10
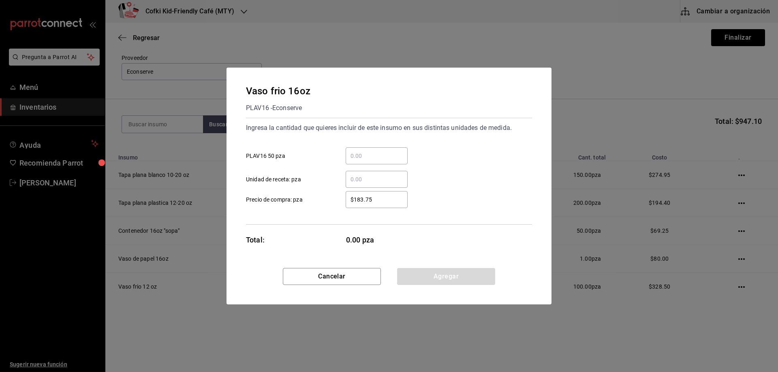
click at [405, 164] on div "​" at bounding box center [376, 155] width 62 height 17
click at [405, 161] on input "​ PLAV16 50 pza" at bounding box center [376, 156] width 62 height 10
click at [379, 162] on div "​" at bounding box center [376, 155] width 62 height 17
click at [379, 161] on input "​ PLAV16 50 pza" at bounding box center [376, 156] width 62 height 10
type input "4"
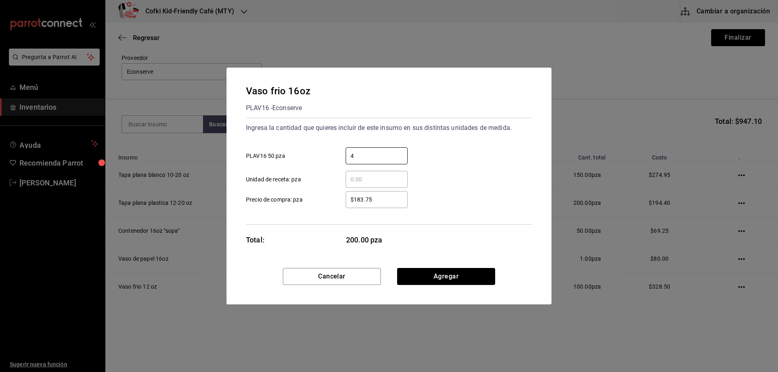
click at [345, 203] on input "$183.75" at bounding box center [376, 200] width 62 height 10
drag, startPoint x: 325, startPoint y: 192, endPoint x: 306, endPoint y: 190, distance: 18.8
click at [307, 190] on div "$183.75 ​ Precio de compra: pza" at bounding box center [385, 196] width 292 height 23
type input "$183.75"
click at [458, 278] on button "Agregar" at bounding box center [446, 276] width 98 height 17
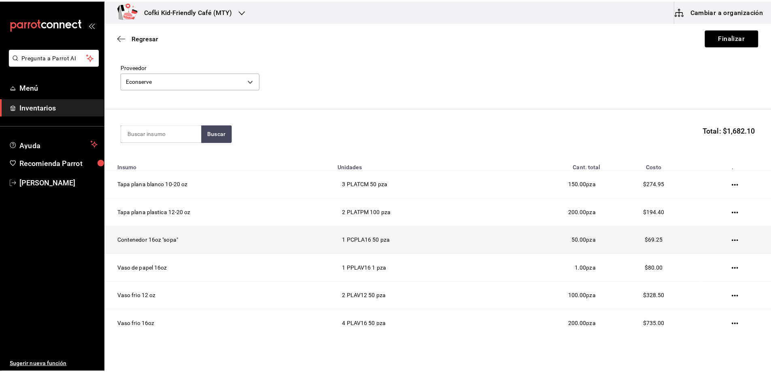
scroll to position [0, 0]
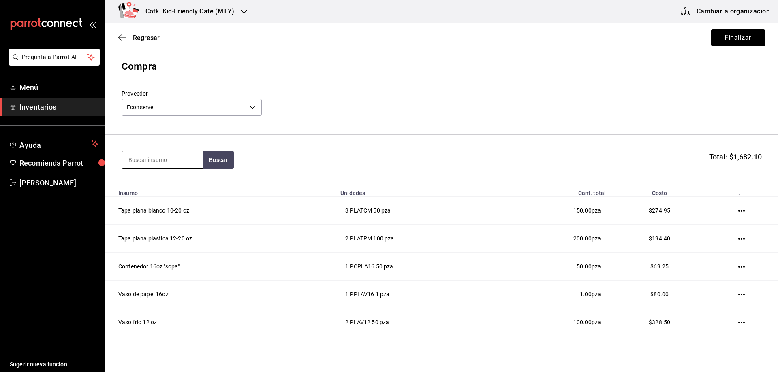
click at [182, 161] on input at bounding box center [162, 159] width 81 height 17
click at [217, 161] on button "Buscar" at bounding box center [218, 160] width 31 height 18
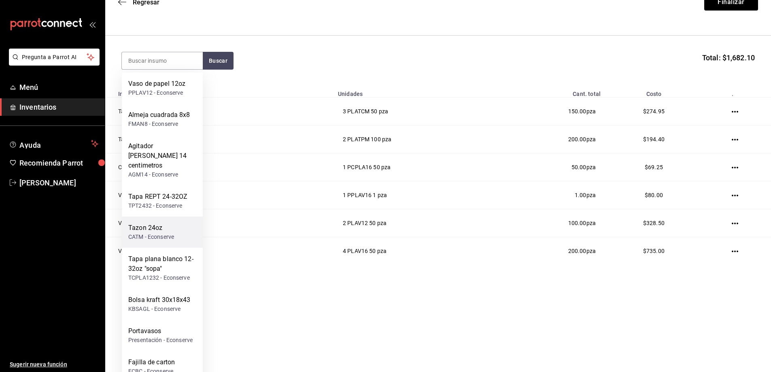
scroll to position [81, 0]
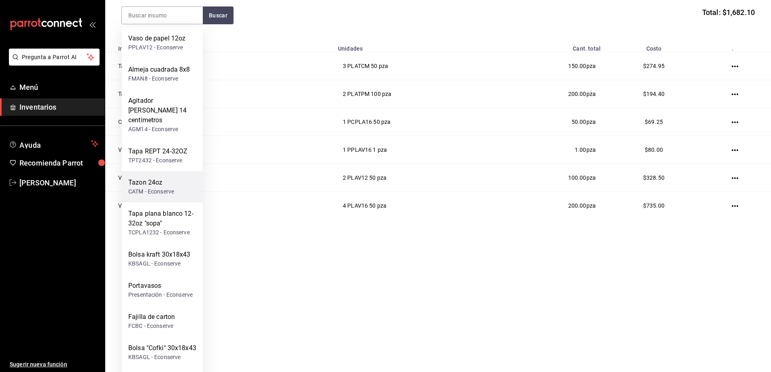
click at [176, 171] on div "Tazon 24oz CATM - Econserve" at bounding box center [162, 186] width 81 height 31
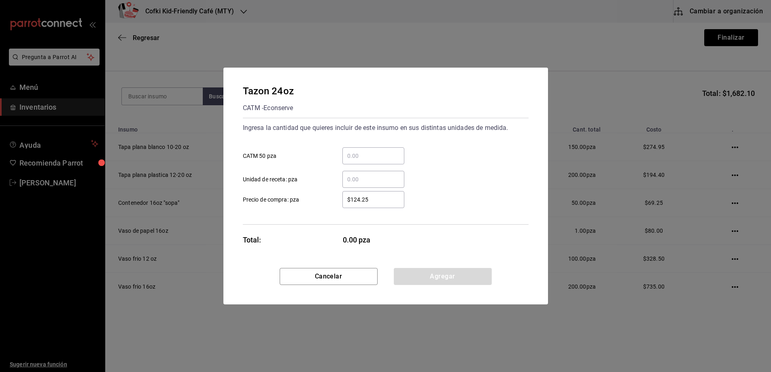
scroll to position [0, 0]
click at [361, 152] on input "​ CATM 50 pza" at bounding box center [376, 156] width 62 height 10
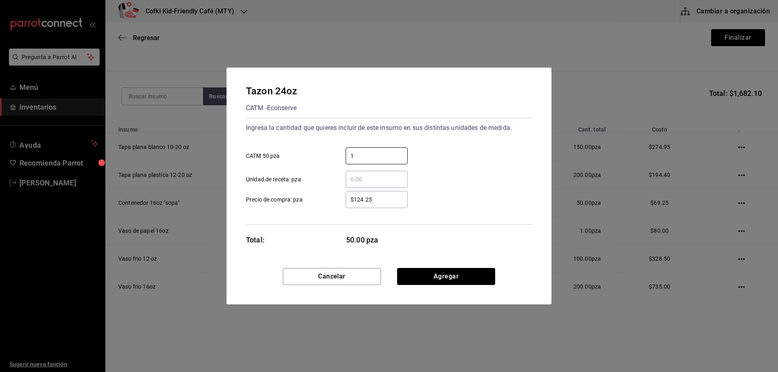
type input "1"
click at [335, 188] on div "​" at bounding box center [369, 179] width 75 height 17
click at [345, 184] on input "​ Unidad de receta: pza" at bounding box center [376, 180] width 62 height 10
click at [435, 277] on button "Agregar" at bounding box center [446, 276] width 98 height 17
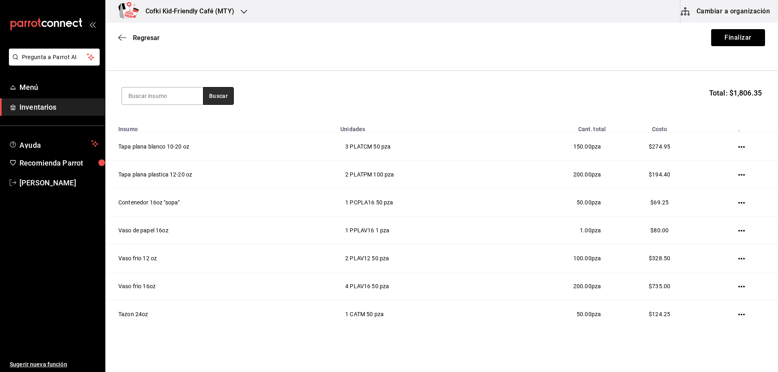
click at [220, 91] on button "Buscar" at bounding box center [218, 96] width 31 height 18
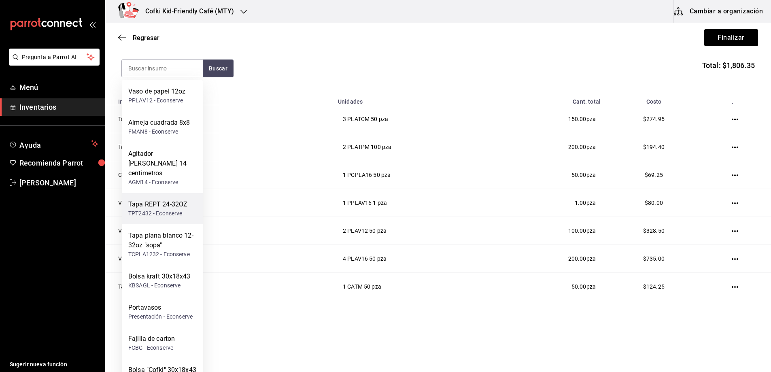
click at [187, 209] on div "TPT2432 - Econserve" at bounding box center [157, 213] width 59 height 9
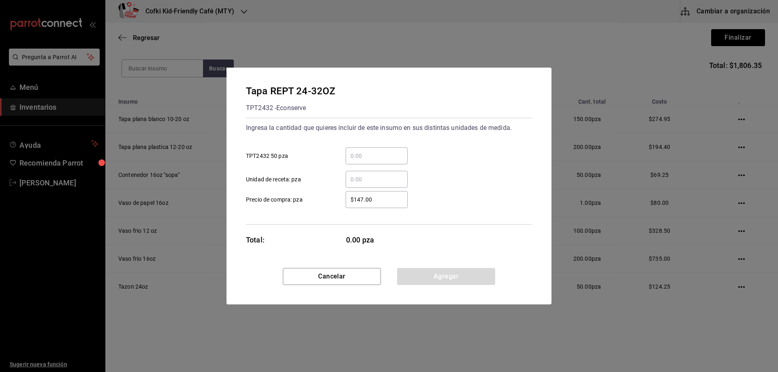
click at [386, 154] on input "​ TPT2432 50 pza" at bounding box center [376, 156] width 62 height 10
type input "1"
drag, startPoint x: 328, startPoint y: 201, endPoint x: 366, endPoint y: 209, distance: 38.5
click at [329, 200] on label "$147.00 ​ Precio de compra: pza" at bounding box center [327, 199] width 162 height 17
click at [345, 200] on input "$147.00" at bounding box center [376, 200] width 62 height 10
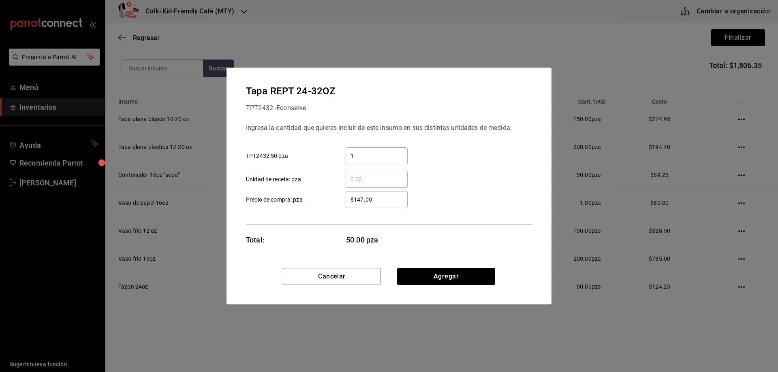
click at [392, 200] on input "$147.00" at bounding box center [376, 200] width 62 height 10
click at [442, 279] on button "Agregar" at bounding box center [446, 276] width 98 height 17
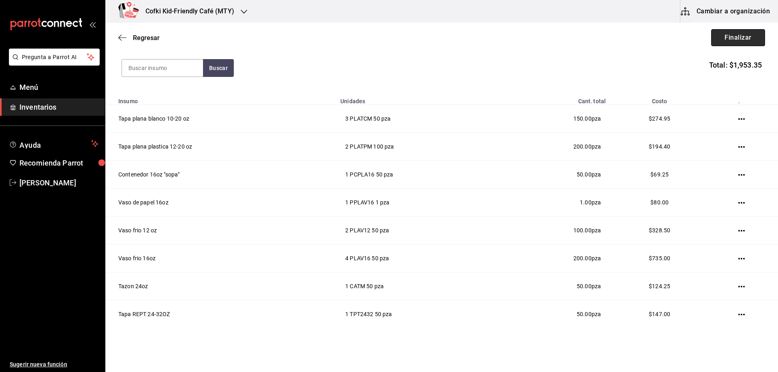
click at [722, 36] on button "Finalizar" at bounding box center [738, 37] width 54 height 17
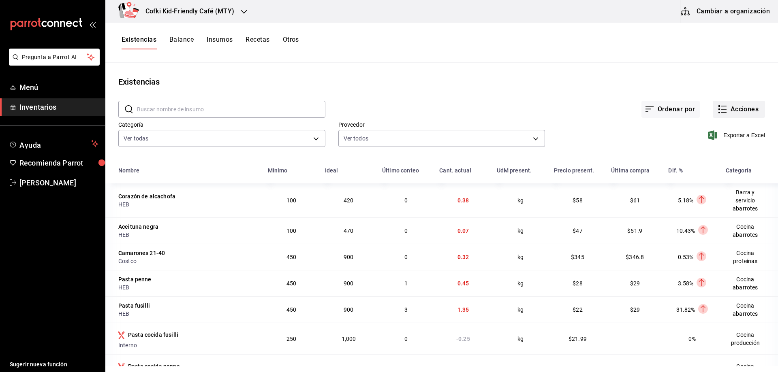
click at [736, 106] on button "Acciones" at bounding box center [738, 109] width 52 height 17
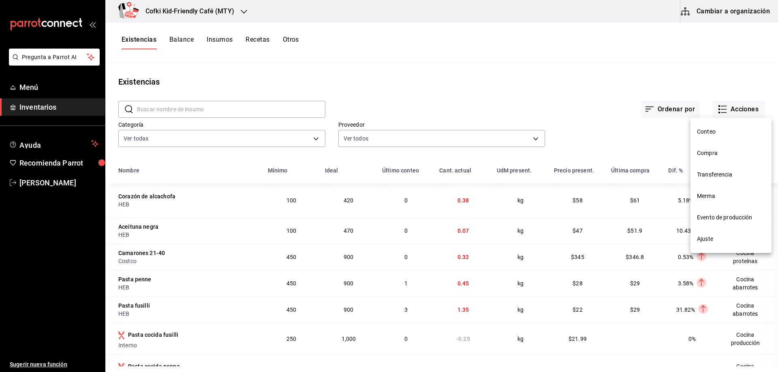
click at [707, 156] on span "Compra" at bounding box center [731, 153] width 68 height 9
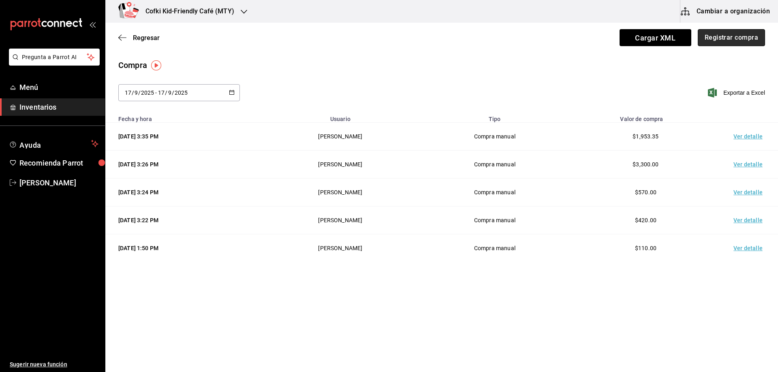
click at [733, 39] on button "Registrar compra" at bounding box center [730, 37] width 67 height 17
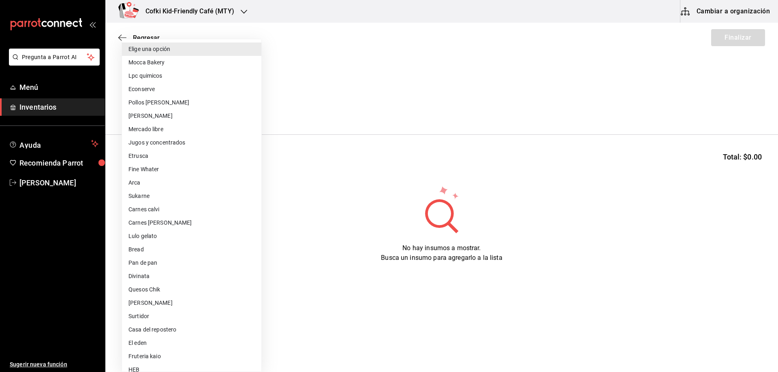
click at [180, 108] on body "Pregunta a Parrot AI Menú Inventarios Ayuda Recomienda Parrot Oscar Aguilar Sug…" at bounding box center [389, 163] width 778 height 326
click at [152, 77] on li "Lpc quimicos" at bounding box center [191, 75] width 139 height 13
type input "db131eb2-4597-4502-b034-79ba9d7157cf"
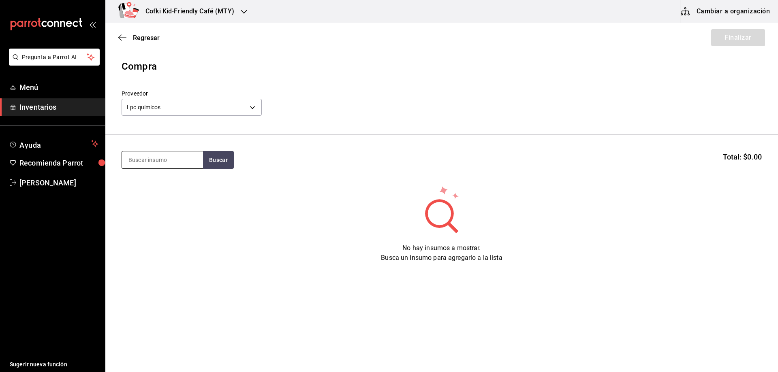
click at [177, 164] on input at bounding box center [162, 159] width 81 height 17
click at [231, 161] on button "Buscar" at bounding box center [218, 160] width 31 height 18
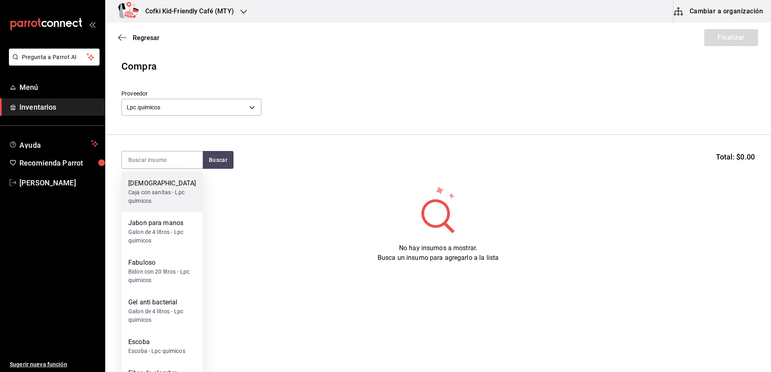
click at [138, 198] on div "Caja con sanitas - Lpc quimicos" at bounding box center [162, 196] width 68 height 17
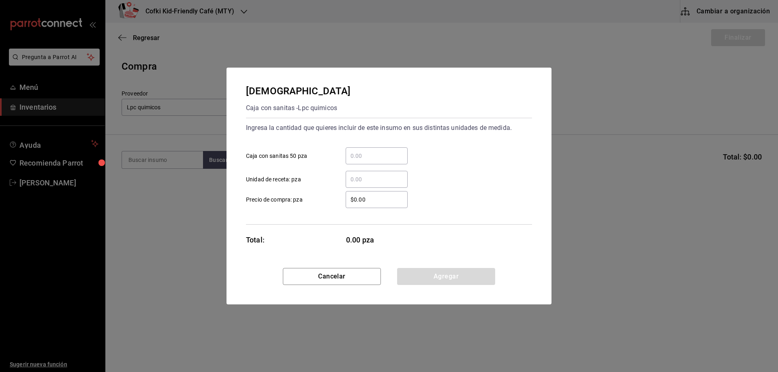
click at [362, 160] on input "​ Caja con sanitas 50 pza" at bounding box center [376, 156] width 62 height 10
type input "1"
click at [345, 194] on div "$0.00 ​" at bounding box center [369, 199] width 75 height 17
click at [345, 195] on input "$0.00" at bounding box center [376, 200] width 62 height 10
drag, startPoint x: 366, startPoint y: 197, endPoint x: 332, endPoint y: 198, distance: 34.0
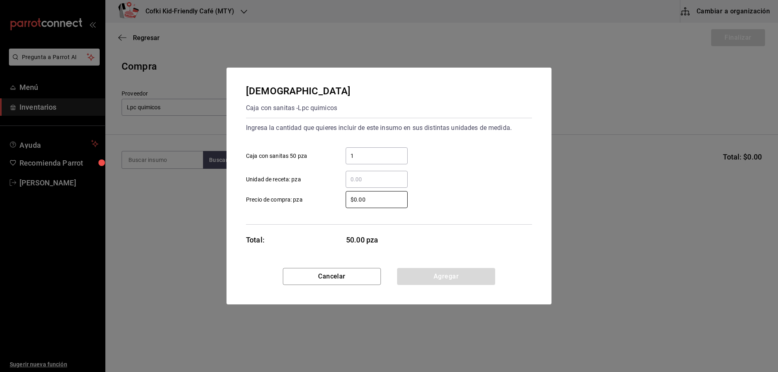
click at [332, 198] on label "$0.00 ​ Precio de compra: pza" at bounding box center [327, 199] width 162 height 17
type input "$290"
click at [456, 276] on button "Agregar" at bounding box center [446, 276] width 98 height 17
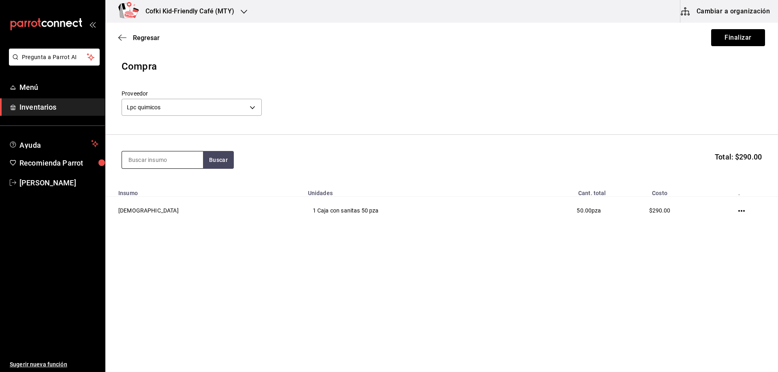
click at [179, 157] on input at bounding box center [162, 159] width 81 height 17
click at [199, 158] on input at bounding box center [162, 159] width 81 height 17
click at [217, 165] on button "Buscar" at bounding box center [218, 160] width 31 height 18
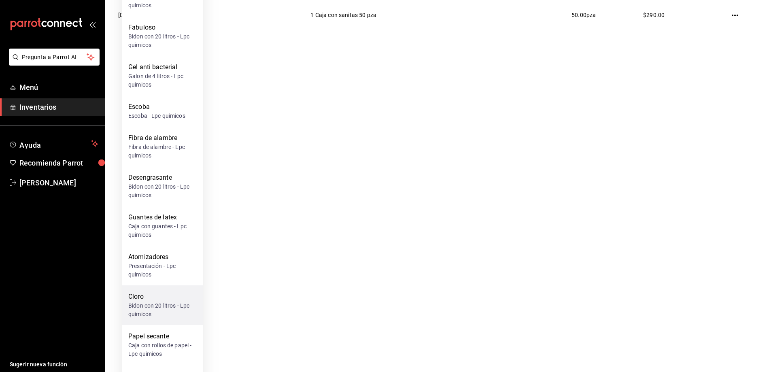
scroll to position [155, 0]
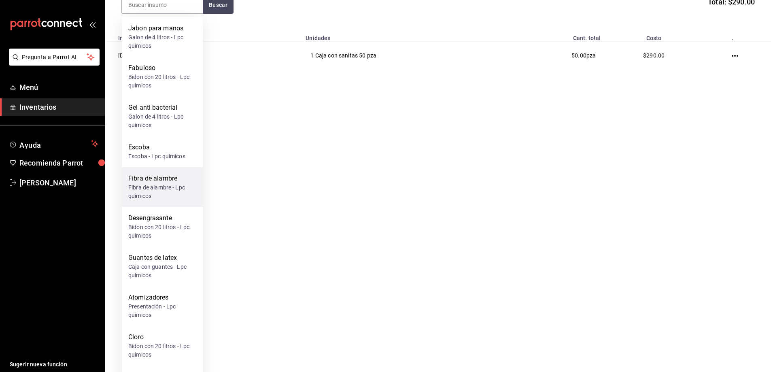
click at [158, 187] on div "Fibra de alambre - Lpc quimicos" at bounding box center [162, 191] width 68 height 17
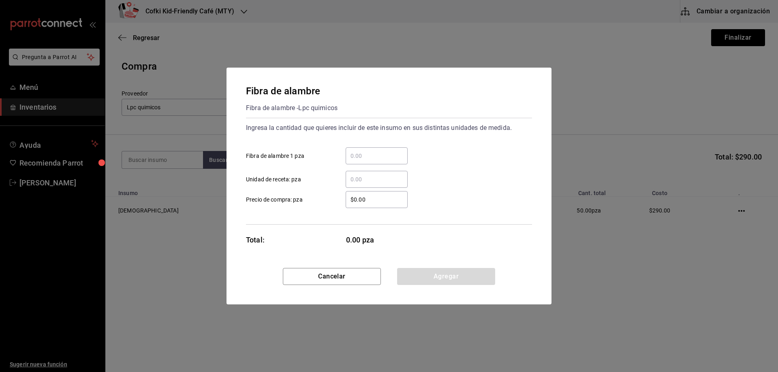
click at [355, 154] on input "​ Fibra de alambre 1 pza" at bounding box center [376, 156] width 62 height 10
type input "3"
click at [326, 190] on div "$0.00 ​ Precio de compra: pza" at bounding box center [385, 196] width 292 height 23
drag, startPoint x: 385, startPoint y: 197, endPoint x: 320, endPoint y: 196, distance: 64.8
click at [322, 196] on label "$0.00 ​ Precio de compra: pza" at bounding box center [327, 199] width 162 height 17
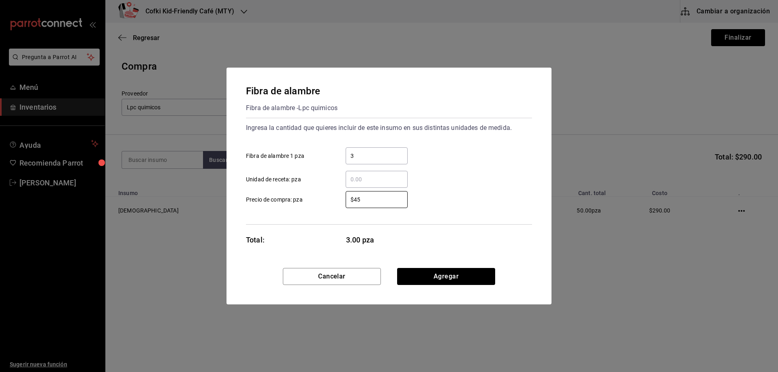
type input "$45"
drag, startPoint x: 310, startPoint y: 249, endPoint x: 381, endPoint y: 253, distance: 71.0
click at [310, 249] on div "Fibra de alambre Fibra de alambre - Lpc quimicos Ingresa la cantidad que quiere…" at bounding box center [388, 168] width 325 height 200
click at [440, 275] on button "Agregar" at bounding box center [446, 276] width 98 height 17
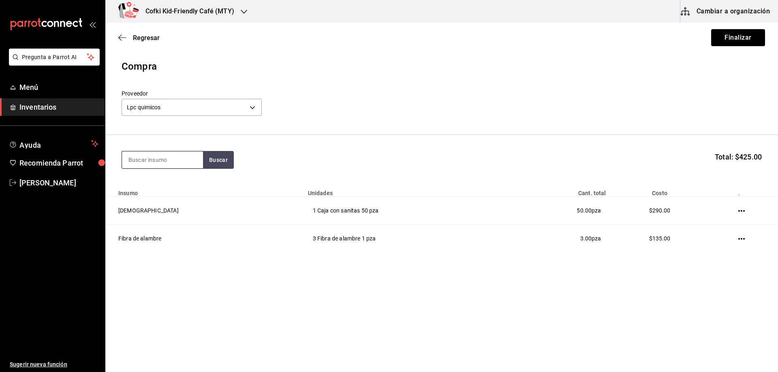
click at [175, 151] on div at bounding box center [161, 160] width 81 height 18
click at [209, 165] on button "Buscar" at bounding box center [218, 160] width 31 height 18
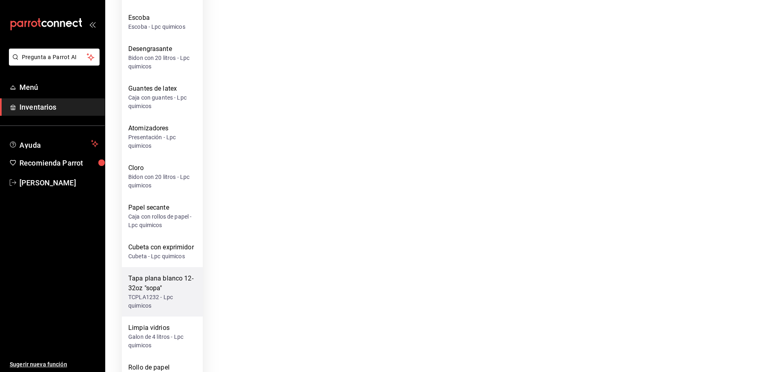
scroll to position [324, 0]
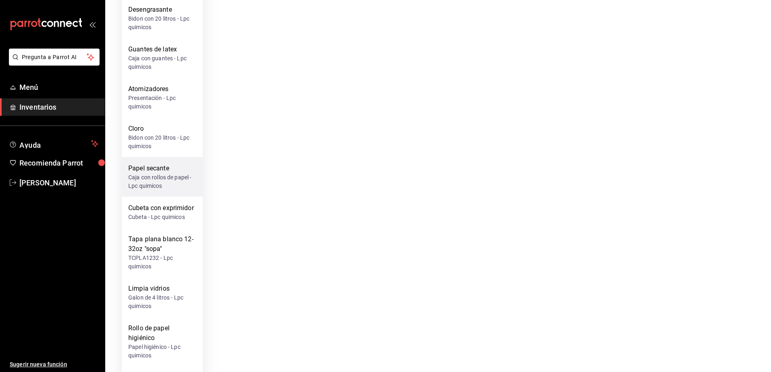
click at [156, 172] on div "Papel secante" at bounding box center [162, 169] width 68 height 10
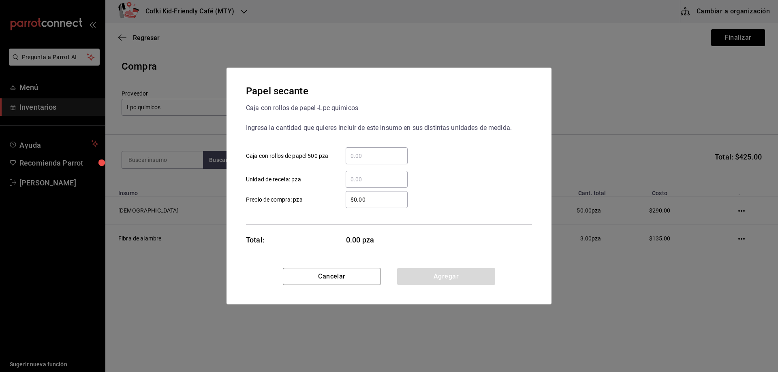
click at [367, 156] on input "​ Caja con rollos de papel 500 pza" at bounding box center [376, 156] width 62 height 10
type input "1"
drag, startPoint x: 349, startPoint y: 192, endPoint x: 357, endPoint y: 197, distance: 9.6
click at [349, 194] on div "$0.00 ​" at bounding box center [376, 199] width 62 height 17
click at [349, 195] on input "$0.00" at bounding box center [376, 200] width 62 height 10
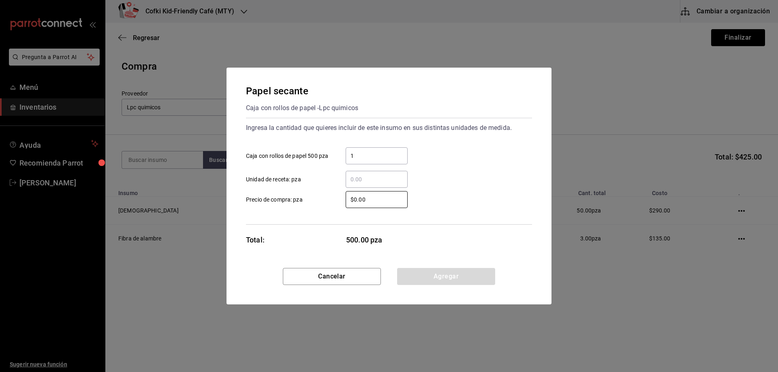
drag, startPoint x: 373, startPoint y: 199, endPoint x: 299, endPoint y: 185, distance: 75.4
click at [315, 190] on div "$0.00 ​ Precio de compra: pza" at bounding box center [385, 196] width 292 height 23
type input "$325"
click at [412, 271] on button "Agregar" at bounding box center [446, 276] width 98 height 17
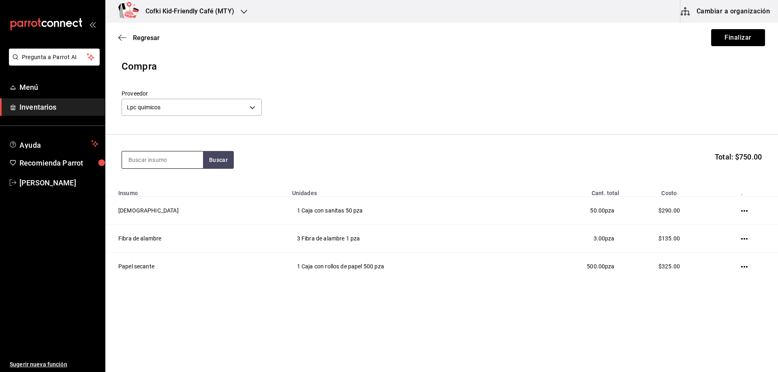
click at [168, 164] on input at bounding box center [162, 159] width 81 height 17
type input "1"
drag, startPoint x: 172, startPoint y: 158, endPoint x: 46, endPoint y: 156, distance: 126.0
click at [73, 158] on div "Pregunta a Parrot AI Menú Inventarios Ayuda Recomienda Parrot Oscar Aguilar Sug…" at bounding box center [389, 163] width 778 height 326
type input "340"
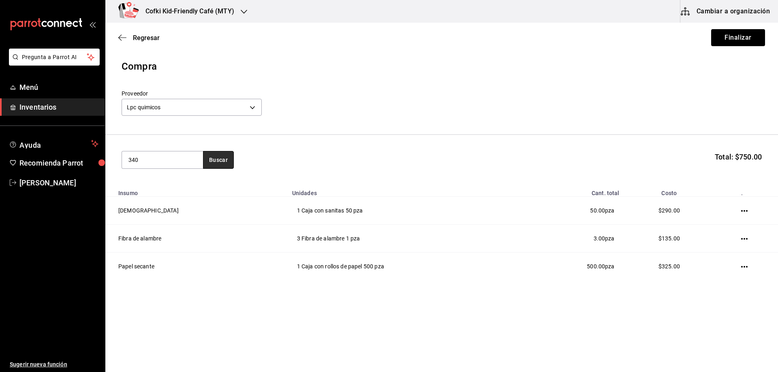
click at [229, 161] on button "Buscar" at bounding box center [218, 160] width 31 height 18
click at [178, 161] on input "340" at bounding box center [162, 159] width 81 height 17
drag, startPoint x: 195, startPoint y: 153, endPoint x: 128, endPoint y: 153, distance: 67.6
click at [128, 153] on div "340 Buscar" at bounding box center [177, 160] width 112 height 18
drag, startPoint x: 159, startPoint y: 160, endPoint x: 115, endPoint y: 159, distance: 43.8
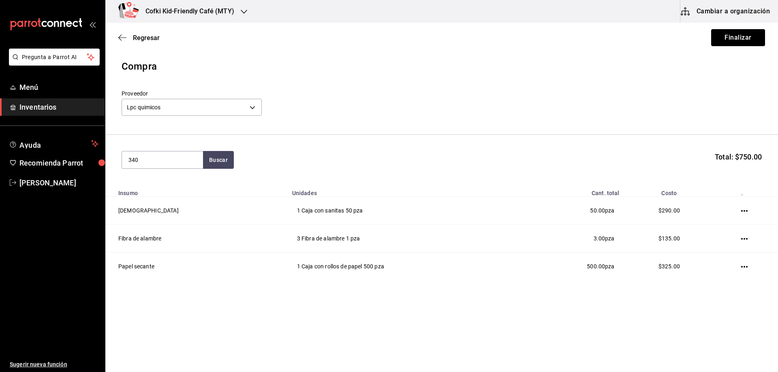
click at [117, 160] on section "340 Buscar Total: $750.00" at bounding box center [441, 160] width 672 height 50
drag, startPoint x: 200, startPoint y: 153, endPoint x: 211, endPoint y: 156, distance: 10.9
click at [202, 153] on input at bounding box center [162, 159] width 81 height 17
click at [211, 156] on button "Buscar" at bounding box center [218, 160] width 31 height 18
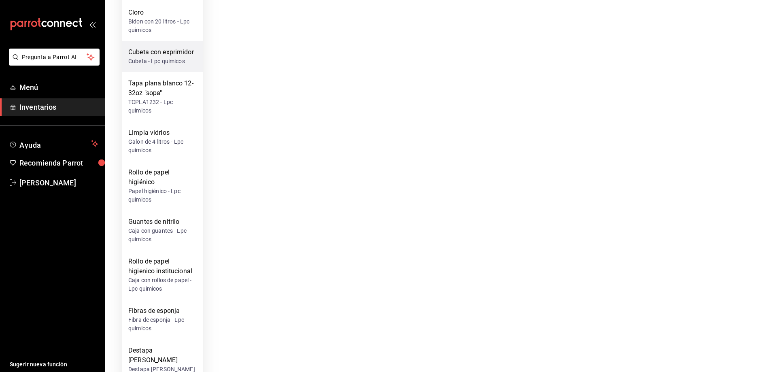
scroll to position [481, 0]
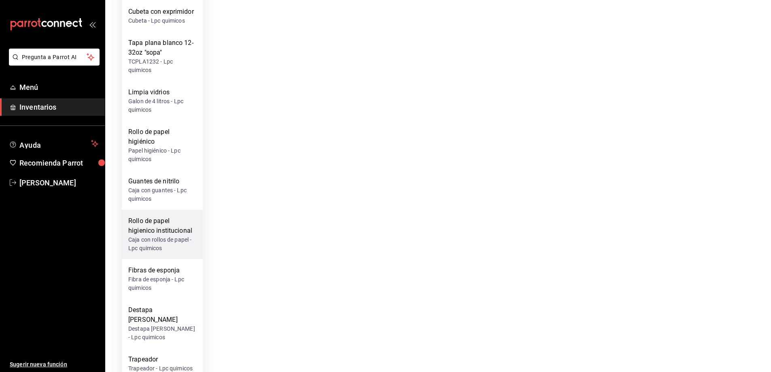
click at [181, 229] on div "Rollo de papel higienico institucional" at bounding box center [162, 225] width 68 height 19
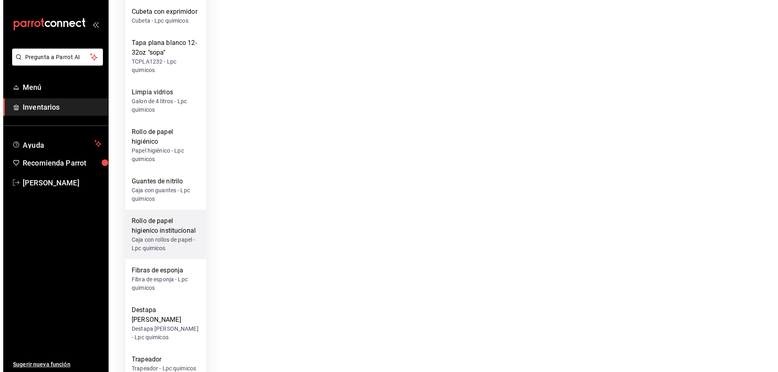
scroll to position [0, 0]
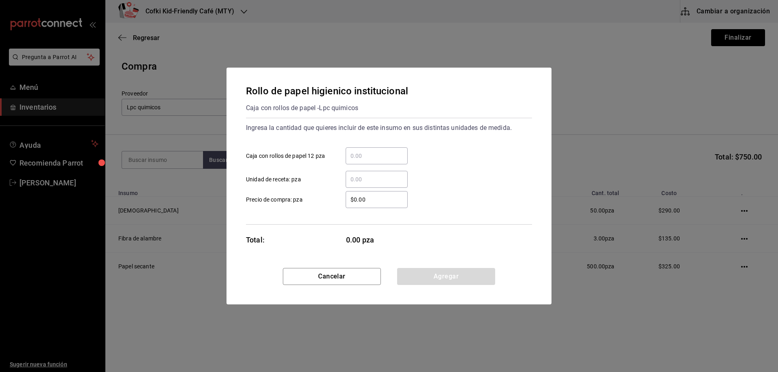
click at [375, 154] on input "​ Caja con rollos de papel 12 pza" at bounding box center [376, 156] width 62 height 10
type input "1"
click at [317, 188] on div "$0.00 ​ Precio de compra: pza" at bounding box center [385, 196] width 292 height 23
drag, startPoint x: 372, startPoint y: 198, endPoint x: 317, endPoint y: 196, distance: 55.1
click at [323, 196] on label "$0.00 ​ Precio de compra: pza" at bounding box center [327, 199] width 162 height 17
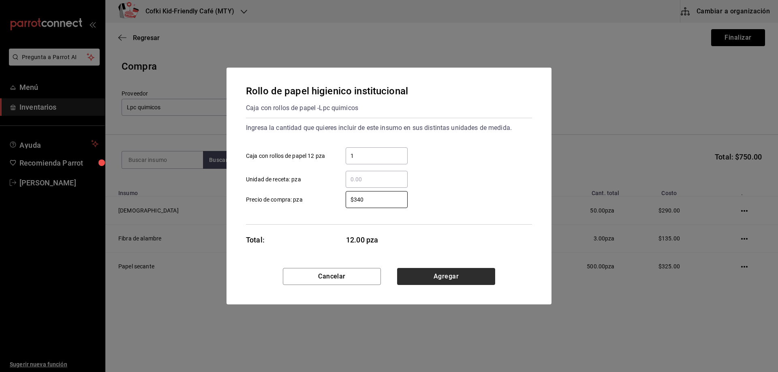
type input "$340"
click at [450, 277] on button "Agregar" at bounding box center [446, 276] width 98 height 17
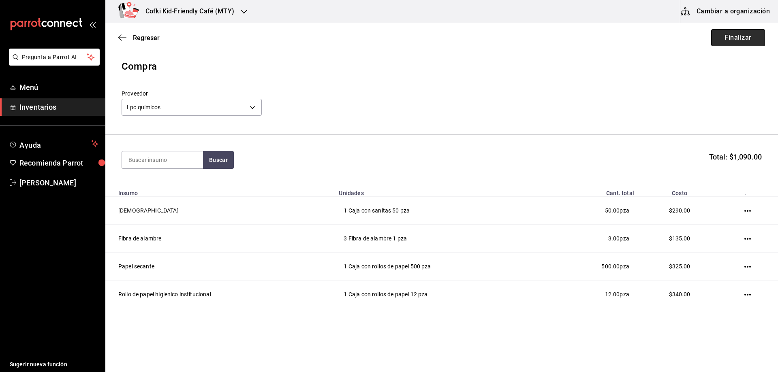
click at [722, 37] on button "Finalizar" at bounding box center [738, 37] width 54 height 17
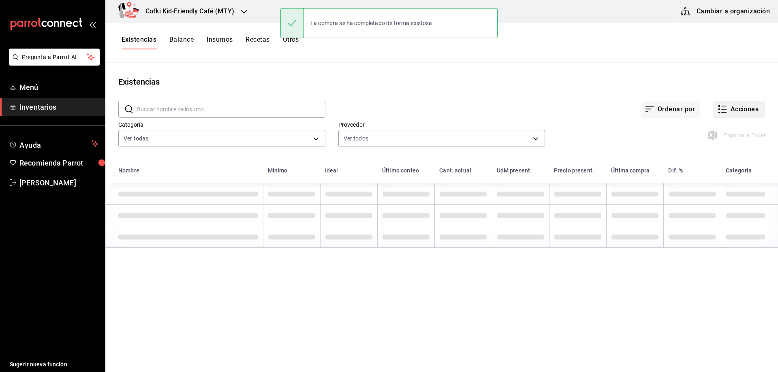
click at [739, 108] on button "Acciones" at bounding box center [738, 109] width 52 height 17
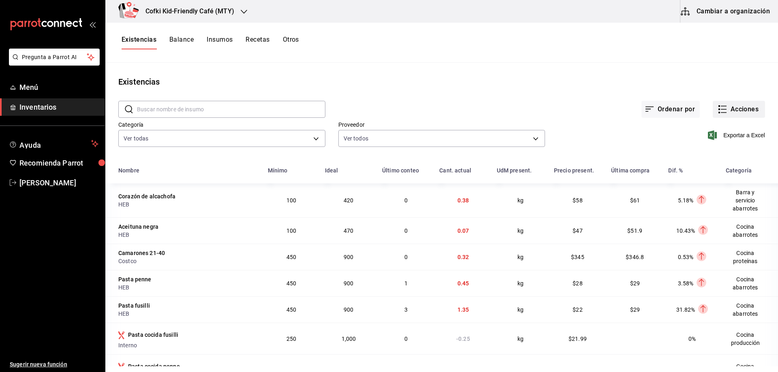
click at [732, 117] on button "Acciones" at bounding box center [738, 109] width 52 height 17
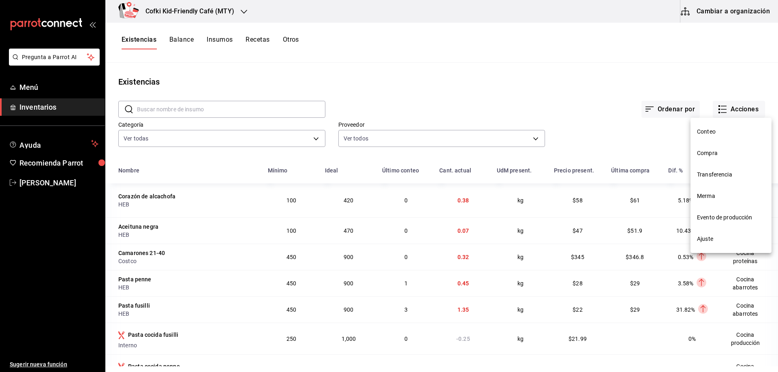
click at [722, 157] on span "Compra" at bounding box center [731, 153] width 68 height 9
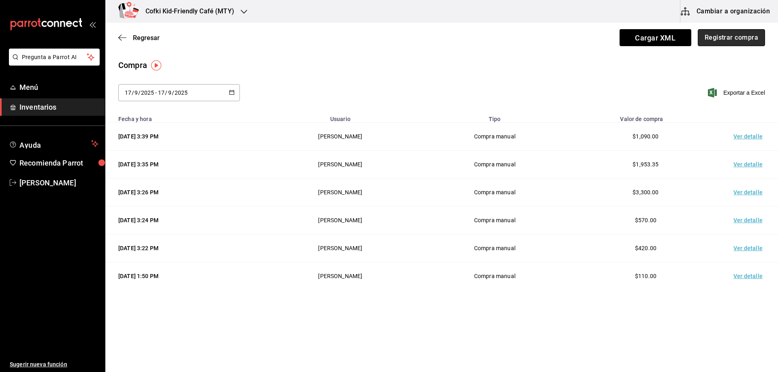
click at [725, 44] on button "Registrar compra" at bounding box center [730, 37] width 67 height 17
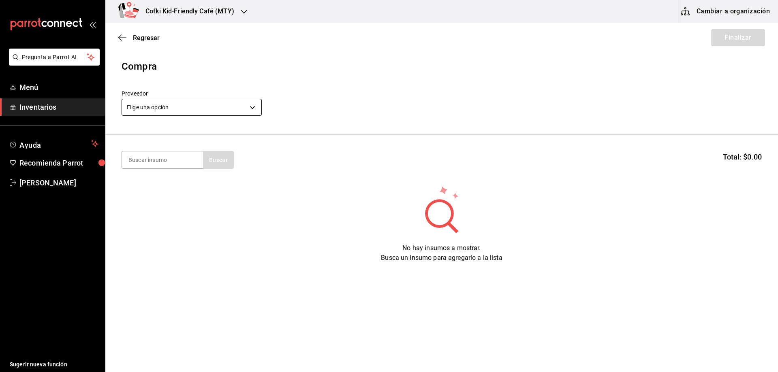
click at [191, 106] on body "Pregunta a Parrot AI Menú Inventarios Ayuda Recomienda Parrot [PERSON_NAME] Sug…" at bounding box center [389, 163] width 778 height 326
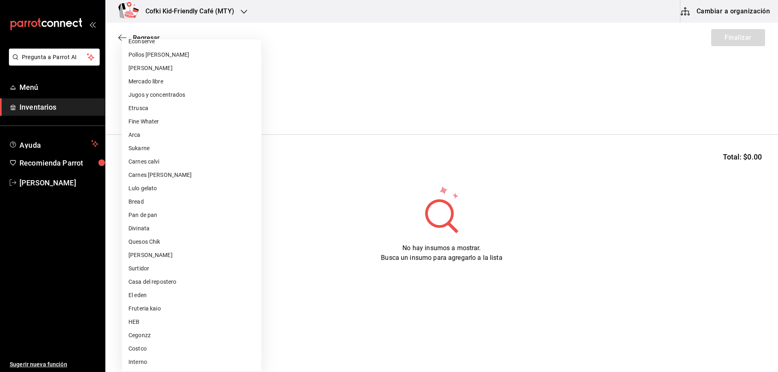
scroll to position [48, 0]
click at [160, 229] on li "Divinata" at bounding box center [191, 228] width 139 height 13
type input "56cb1cbf-a939-4db0-af4e-7eb35537459e"
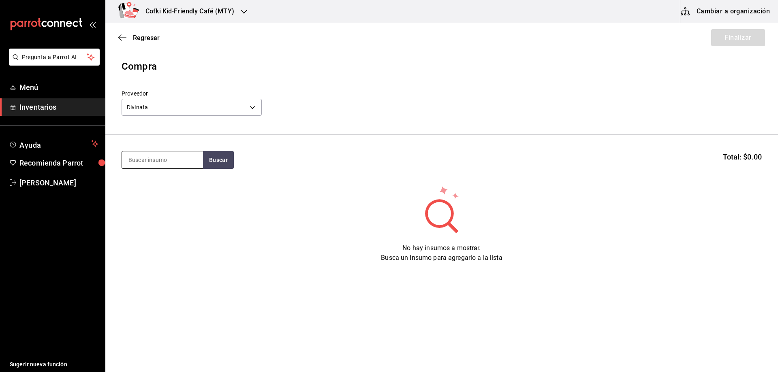
click at [172, 157] on input at bounding box center [162, 159] width 81 height 17
click at [203, 162] on button "Buscar" at bounding box center [218, 160] width 31 height 18
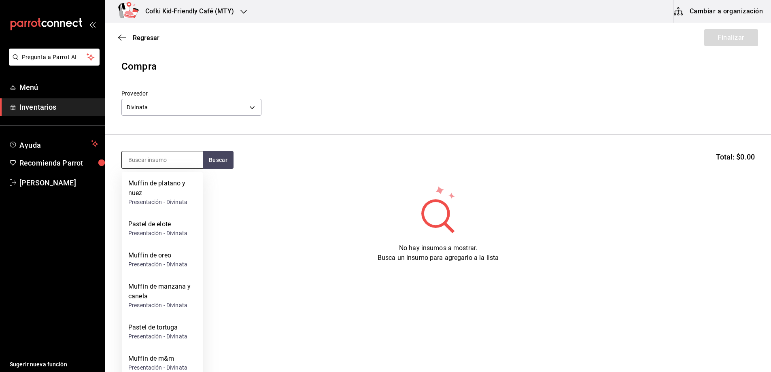
click at [151, 166] on input at bounding box center [162, 159] width 81 height 17
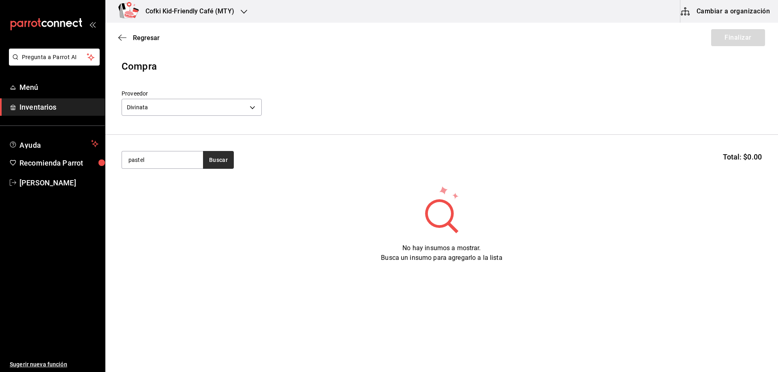
type input "pastel"
click at [215, 157] on button "Buscar" at bounding box center [218, 160] width 31 height 18
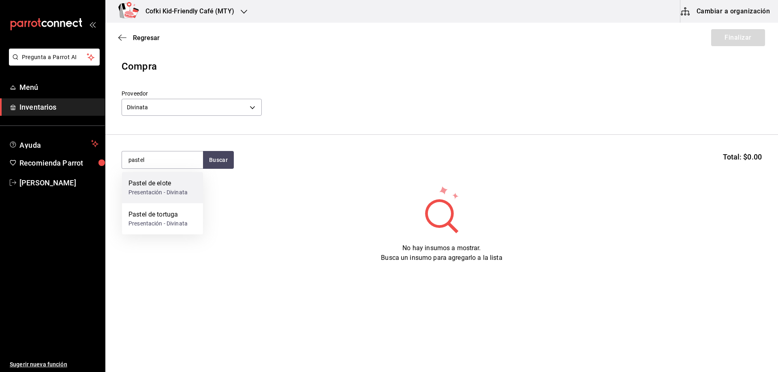
click at [178, 186] on div "Pastel de elote" at bounding box center [157, 184] width 59 height 10
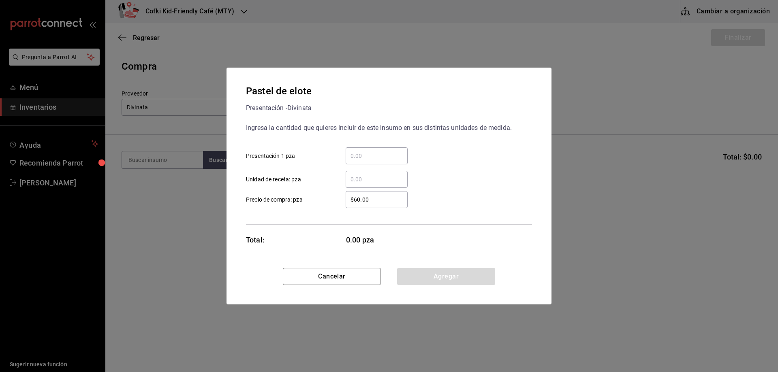
click at [377, 156] on input "​ Presentación 1 pza" at bounding box center [376, 156] width 62 height 10
type input "1"
click at [327, 194] on label "$60.00 ​ Precio de compra: pza" at bounding box center [327, 199] width 162 height 17
click at [345, 195] on input "$60.00" at bounding box center [376, 200] width 62 height 10
click at [415, 275] on button "Agregar" at bounding box center [446, 276] width 98 height 17
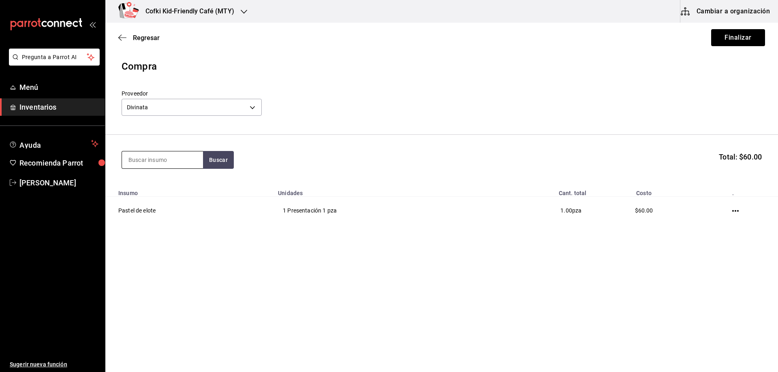
click at [173, 156] on input at bounding box center [162, 159] width 81 height 17
click at [209, 161] on button "Buscar" at bounding box center [218, 160] width 31 height 18
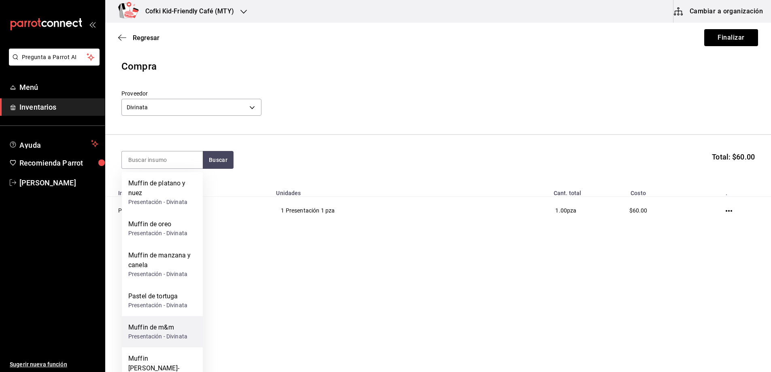
click at [182, 337] on div "Presentación - Divinata" at bounding box center [157, 336] width 59 height 9
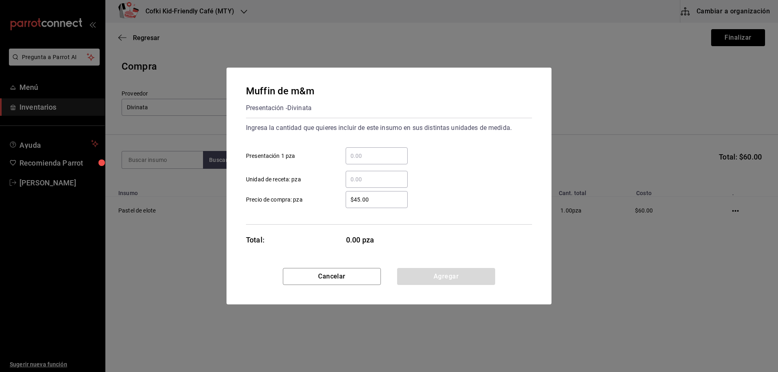
click at [371, 154] on input "​ Presentación 1 pza" at bounding box center [376, 156] width 62 height 10
type input "9"
click at [356, 201] on input "$45.00" at bounding box center [376, 200] width 62 height 10
click at [424, 278] on button "Agregar" at bounding box center [446, 276] width 98 height 17
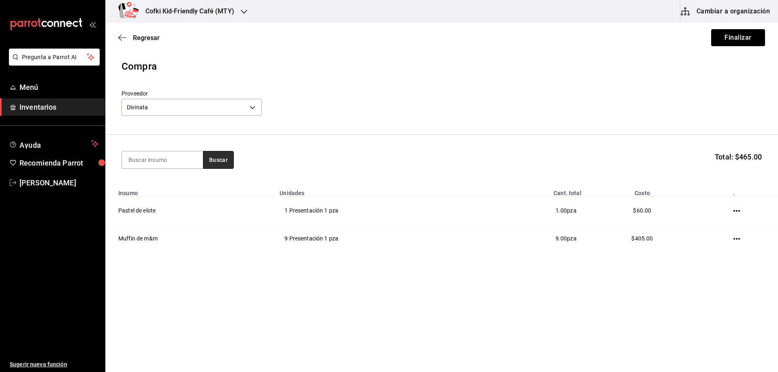
click at [222, 158] on button "Buscar" at bounding box center [218, 160] width 31 height 18
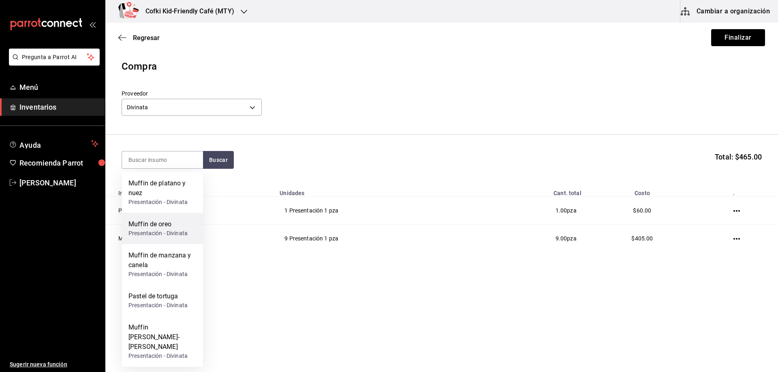
click at [181, 220] on div "Muffin de oreo" at bounding box center [157, 224] width 59 height 10
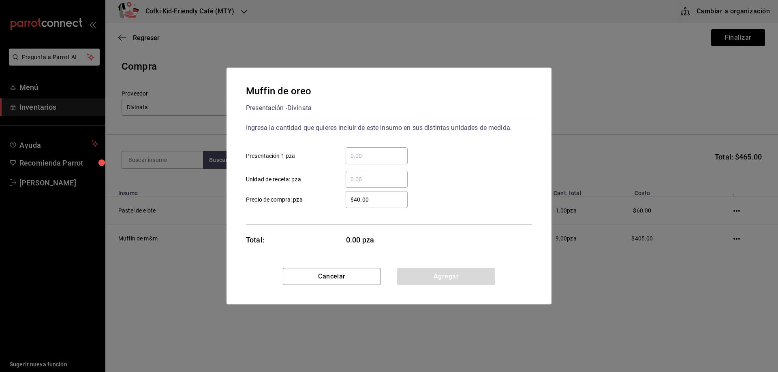
click at [373, 152] on input "​ Presentación 1 pza" at bounding box center [376, 156] width 62 height 10
type input "6"
click at [344, 200] on div "$40.00 ​" at bounding box center [369, 199] width 75 height 17
click at [345, 200] on input "$40.00" at bounding box center [376, 200] width 62 height 10
click at [452, 278] on button "Agregar" at bounding box center [446, 276] width 98 height 17
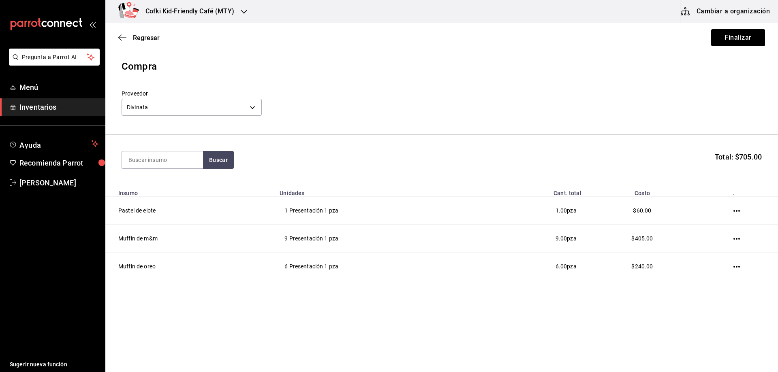
click at [207, 173] on section "Buscar Total: $705.00" at bounding box center [441, 160] width 672 height 50
click at [211, 165] on button "Buscar" at bounding box center [218, 160] width 31 height 18
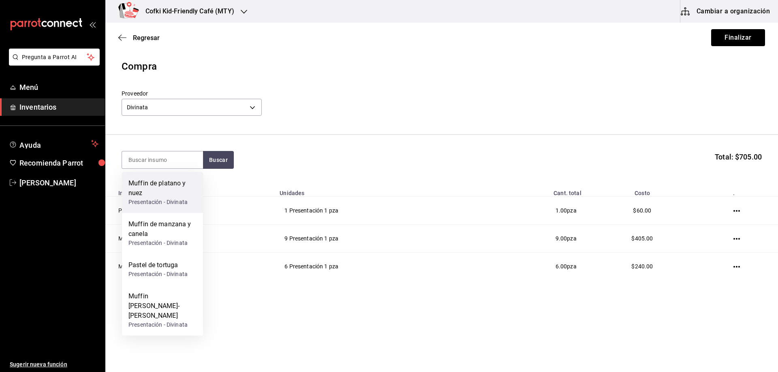
click at [179, 183] on div "Muffin de platano y nuez" at bounding box center [162, 188] width 68 height 19
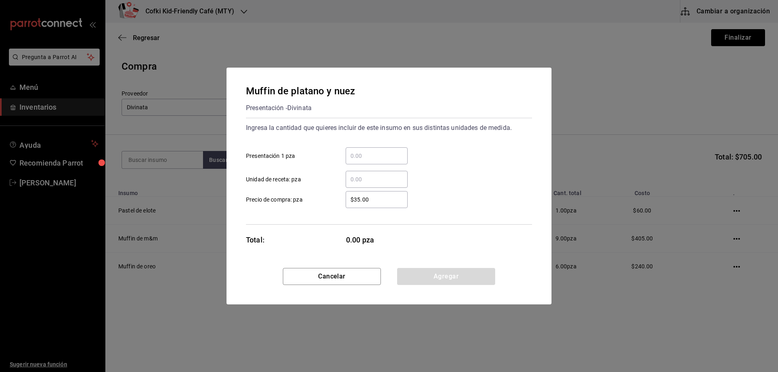
click at [354, 153] on input "​ Presentación 1 pza" at bounding box center [376, 156] width 62 height 10
type input "8"
click at [351, 211] on div "Ingresa la cantidad que quieres incluir de este insumo en sus distintas unidade…" at bounding box center [389, 171] width 286 height 107
drag, startPoint x: 374, startPoint y: 201, endPoint x: 333, endPoint y: 200, distance: 41.3
click at [333, 200] on div "$35.00 ​" at bounding box center [369, 199] width 75 height 17
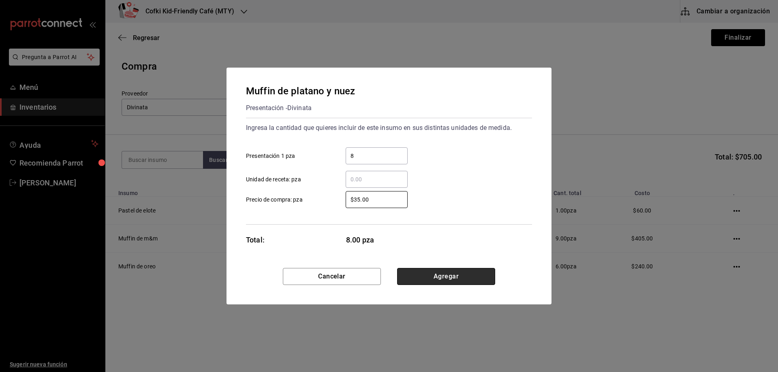
click at [446, 273] on button "Agregar" at bounding box center [446, 276] width 98 height 17
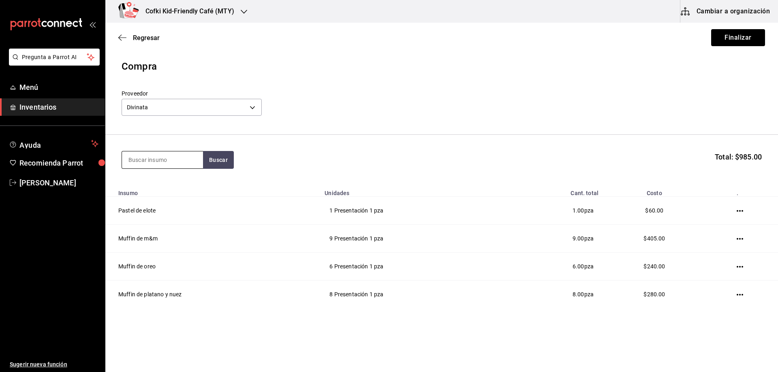
click at [168, 165] on input at bounding box center [162, 159] width 81 height 17
click at [223, 164] on button "Buscar" at bounding box center [218, 160] width 31 height 18
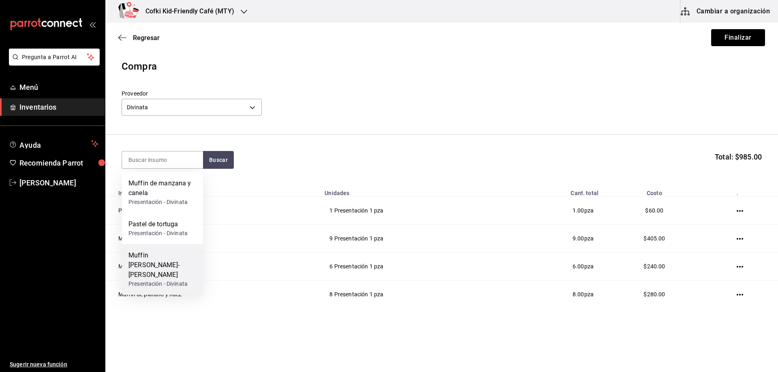
click at [170, 264] on div "Muffin [PERSON_NAME]-[PERSON_NAME]" at bounding box center [162, 265] width 68 height 29
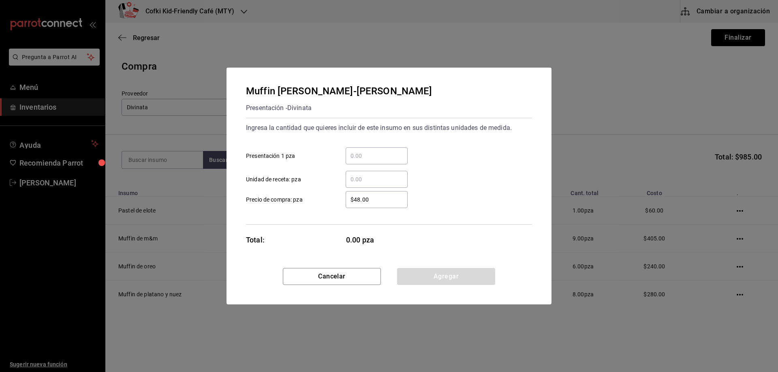
click at [366, 158] on input "​ Presentación 1 pza" at bounding box center [376, 156] width 62 height 10
type input "6"
click at [341, 207] on div "$48.00 ​" at bounding box center [369, 199] width 75 height 17
click at [345, 205] on input "$48.00" at bounding box center [376, 200] width 62 height 10
drag, startPoint x: 381, startPoint y: 205, endPoint x: 334, endPoint y: 201, distance: 47.2
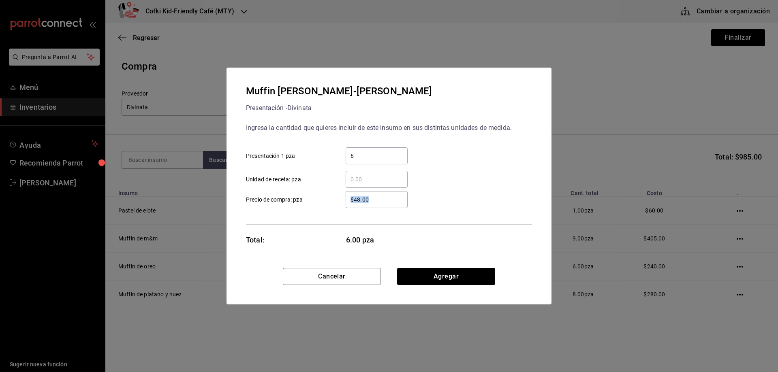
click at [334, 201] on div "$48.00 ​" at bounding box center [369, 199] width 75 height 17
click at [442, 281] on button "Agregar" at bounding box center [446, 276] width 98 height 17
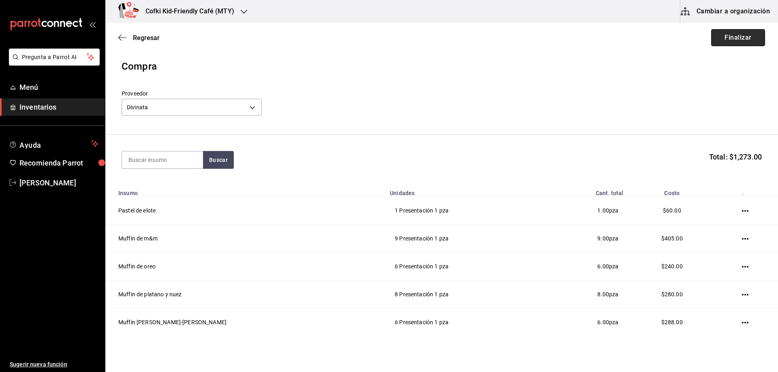
click at [725, 38] on button "Finalizar" at bounding box center [738, 37] width 54 height 17
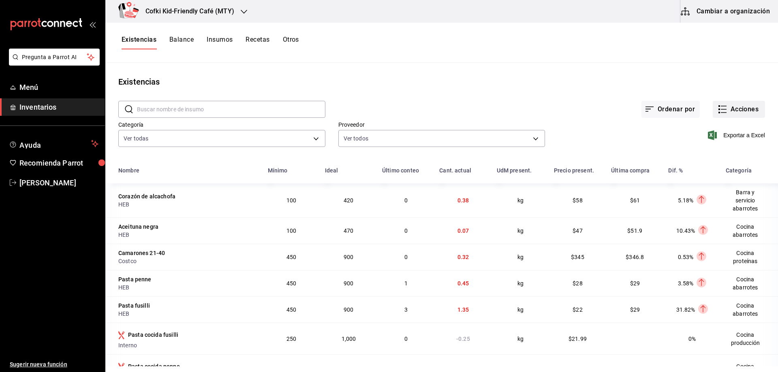
click at [755, 111] on button "Acciones" at bounding box center [738, 109] width 52 height 17
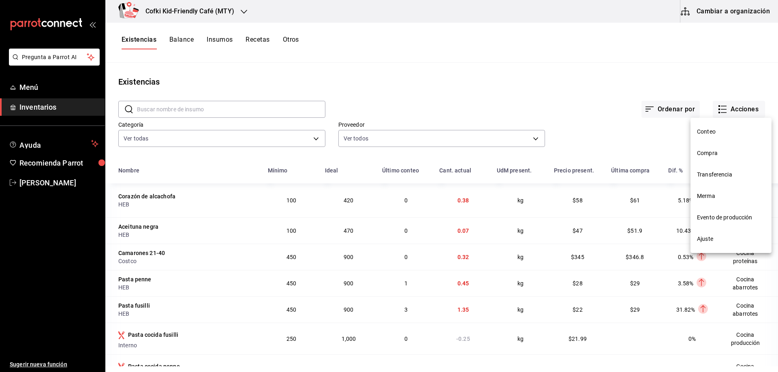
click at [713, 150] on span "Compra" at bounding box center [731, 153] width 68 height 9
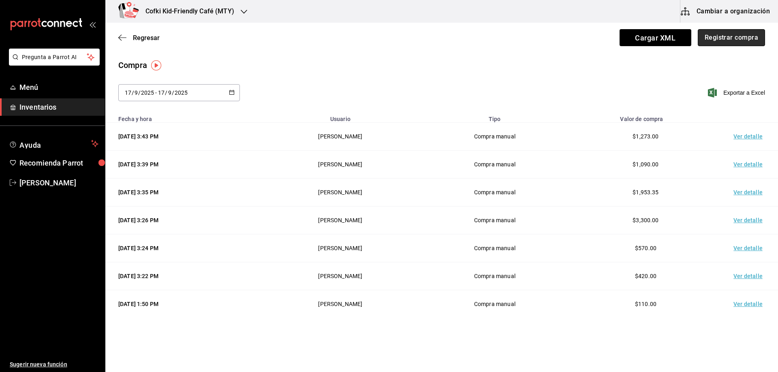
click at [722, 42] on button "Registrar compra" at bounding box center [730, 37] width 67 height 17
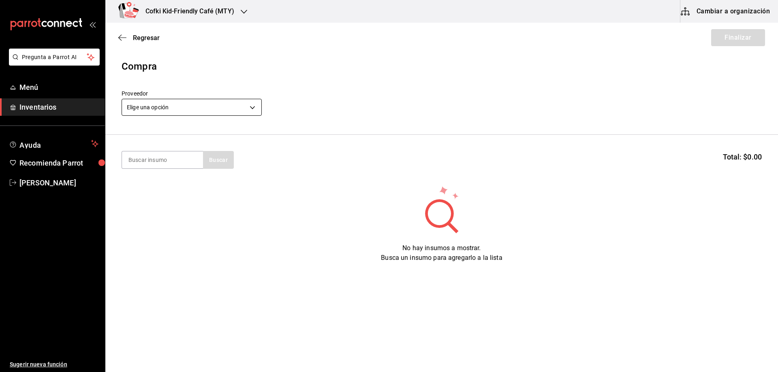
click at [207, 109] on body "Pregunta a Parrot AI Menú Inventarios Ayuda Recomienda Parrot [PERSON_NAME] Sug…" at bounding box center [389, 163] width 778 height 326
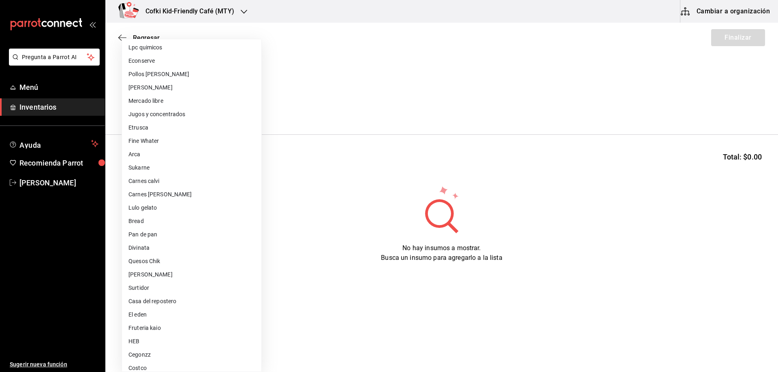
scroll to position [40, 0]
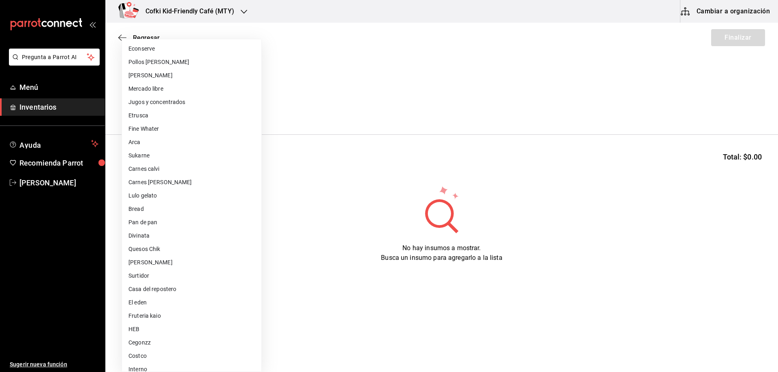
click at [180, 219] on li "Pan de pan" at bounding box center [191, 222] width 139 height 13
type input "e43bca59-b9b6-4866-bb27-edd4ff9b1c4a"
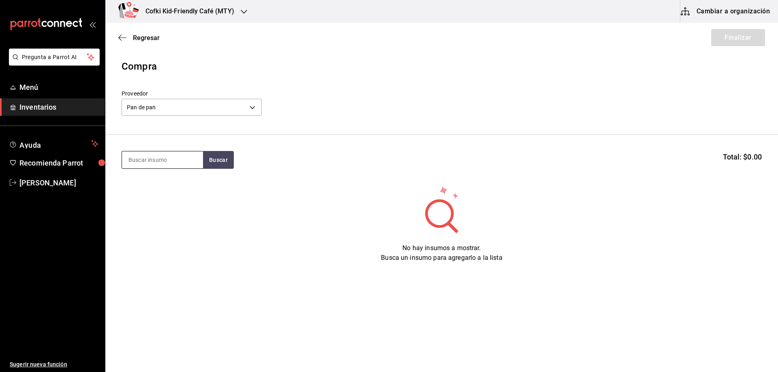
click at [199, 154] on input at bounding box center [162, 159] width 81 height 17
click at [167, 164] on input at bounding box center [162, 159] width 81 height 17
click at [216, 159] on button "Buscar" at bounding box center [218, 160] width 31 height 18
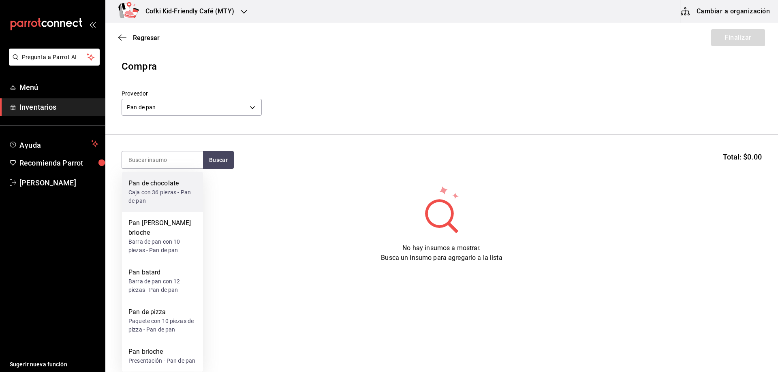
click at [179, 196] on div "Caja con 36 piezas - Pan de pan" at bounding box center [162, 196] width 68 height 17
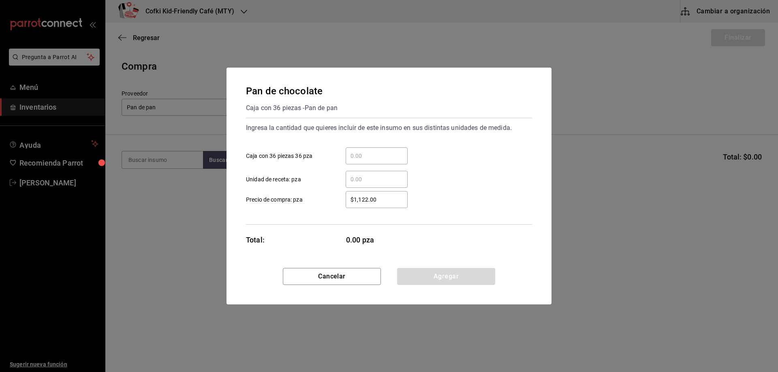
click at [385, 153] on input "​ Caja con 36 piezas 36 pza" at bounding box center [376, 156] width 62 height 10
type input "45"
drag, startPoint x: 381, startPoint y: 200, endPoint x: 312, endPoint y: 198, distance: 68.9
click at [313, 200] on label "$1,122.00 ​ Precio de compra: pza" at bounding box center [327, 199] width 162 height 17
type input "$9"
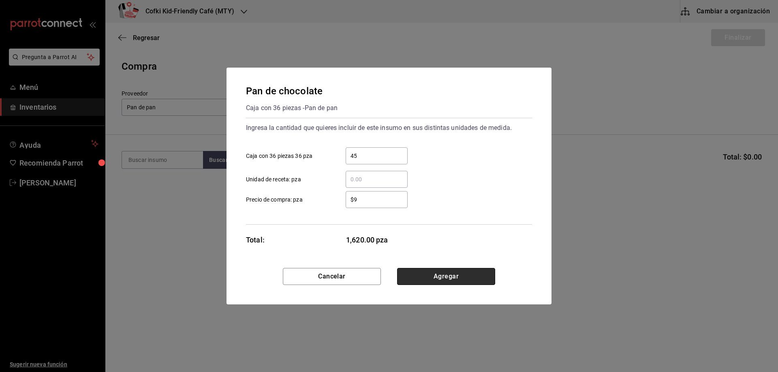
click at [465, 270] on button "Agregar" at bounding box center [446, 276] width 98 height 17
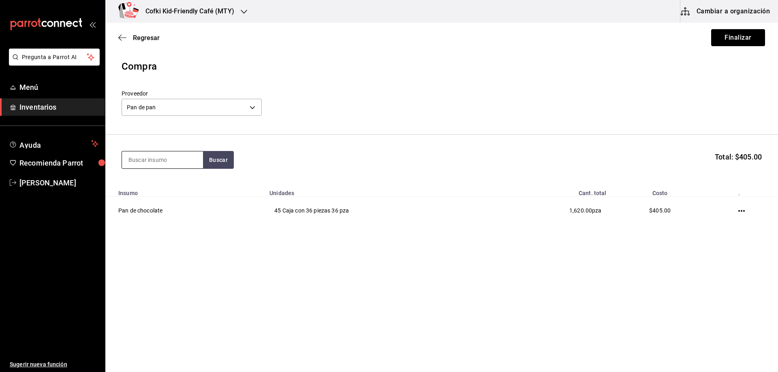
drag, startPoint x: 149, startPoint y: 162, endPoint x: 181, endPoint y: 164, distance: 32.0
click at [149, 163] on input at bounding box center [162, 159] width 81 height 17
click at [223, 163] on button "Buscar" at bounding box center [218, 160] width 31 height 18
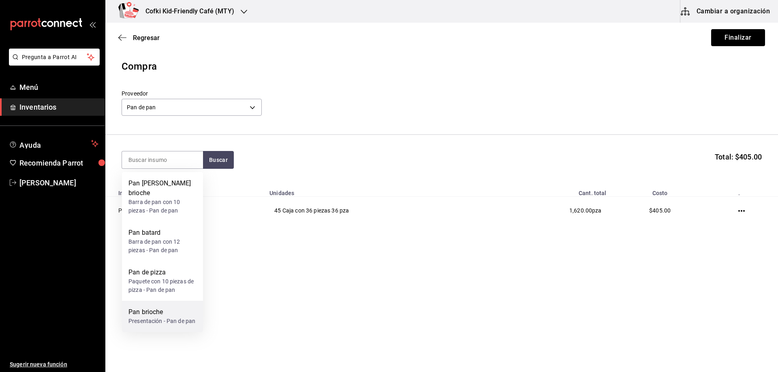
click at [172, 317] on div "Presentación - Pan de pan" at bounding box center [161, 321] width 67 height 9
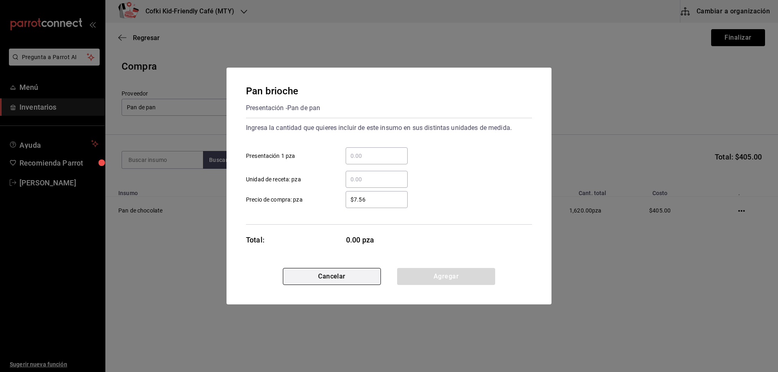
click at [324, 278] on button "Cancelar" at bounding box center [332, 276] width 98 height 17
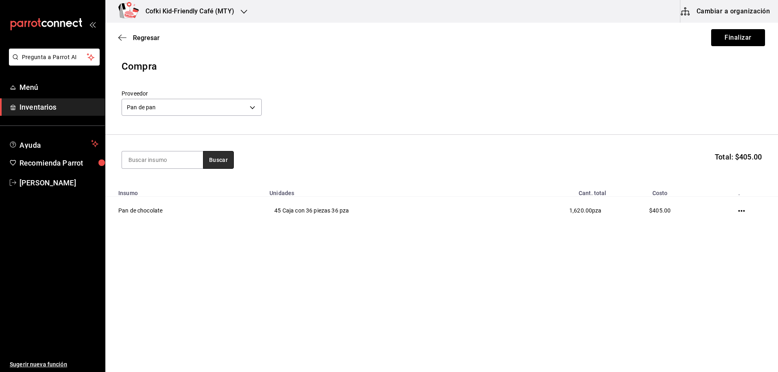
click at [219, 163] on button "Buscar" at bounding box center [218, 160] width 31 height 18
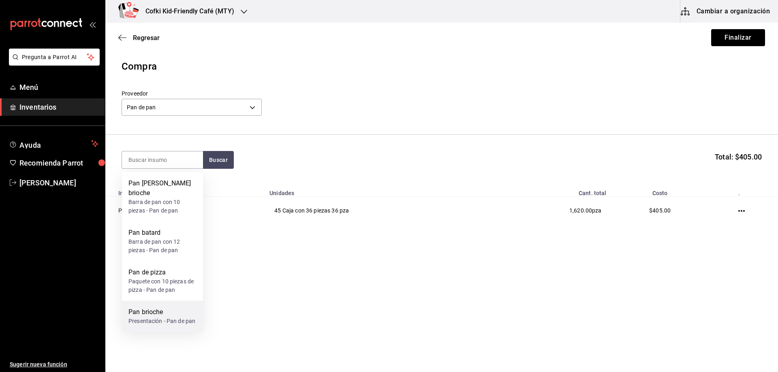
click at [151, 317] on div "Presentación - Pan de pan" at bounding box center [161, 321] width 67 height 9
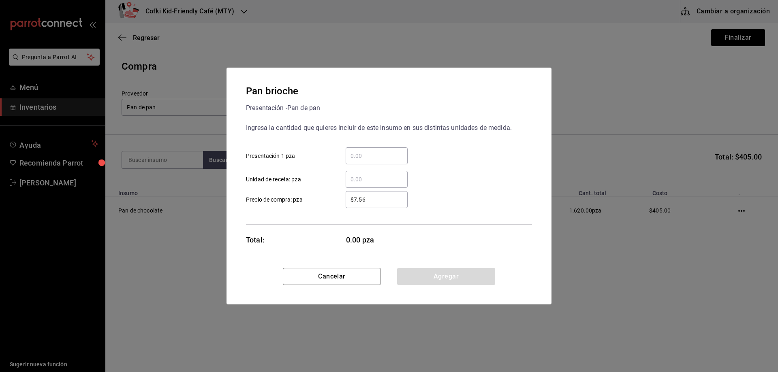
click at [356, 147] on div "​ Presentación 1 pza" at bounding box center [385, 152] width 292 height 23
click at [355, 154] on input "​ Presentación 1 pza" at bounding box center [376, 156] width 62 height 10
click at [349, 157] on input "​ Presentación 1 pza" at bounding box center [376, 156] width 62 height 10
click at [321, 275] on button "Cancelar" at bounding box center [332, 276] width 98 height 17
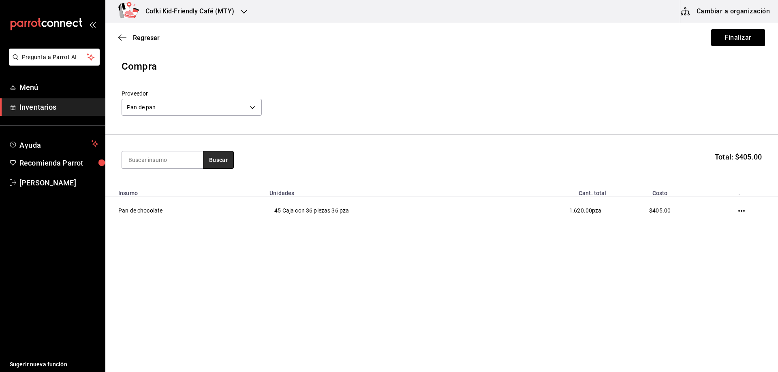
click at [228, 154] on button "Buscar" at bounding box center [218, 160] width 31 height 18
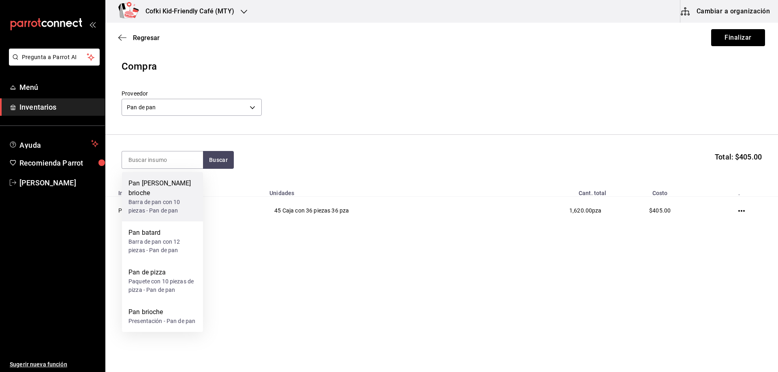
click at [189, 198] on div "Barra de pan con 10 piezas - Pan de pan" at bounding box center [162, 206] width 68 height 17
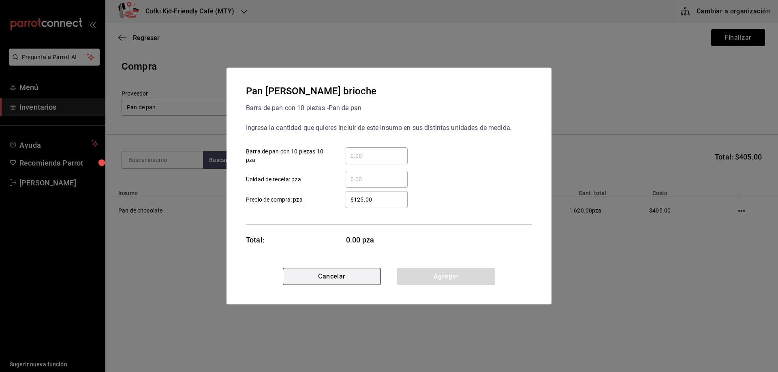
click at [351, 282] on button "Cancelar" at bounding box center [332, 276] width 98 height 17
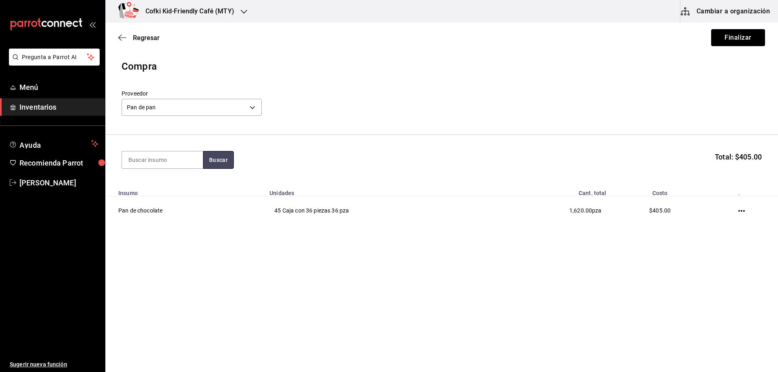
drag, startPoint x: 217, startPoint y: 166, endPoint x: 223, endPoint y: 179, distance: 14.1
click at [217, 166] on button "Buscar" at bounding box center [218, 160] width 31 height 18
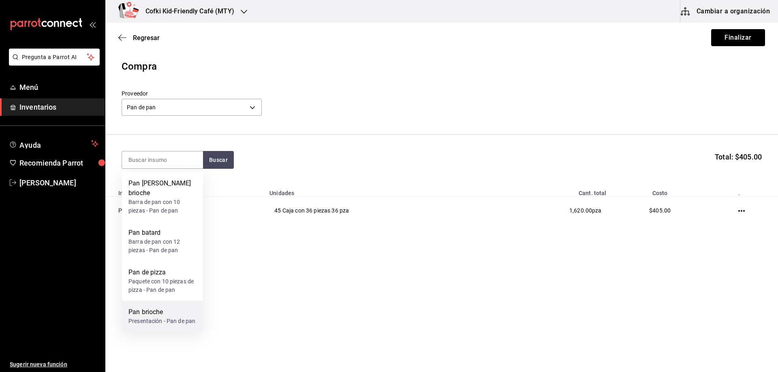
click at [168, 307] on div "Pan brioche" at bounding box center [161, 312] width 67 height 10
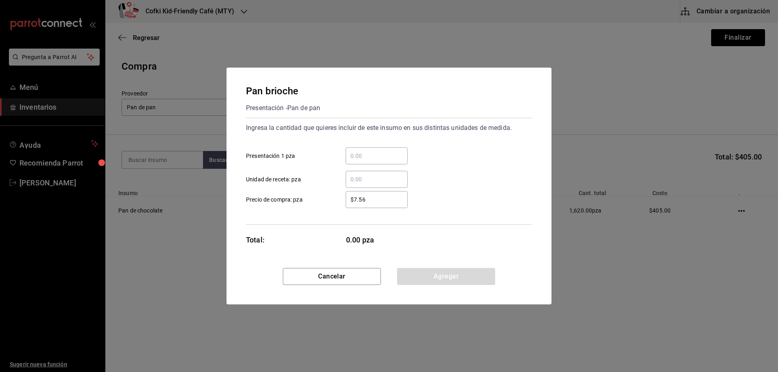
click at [386, 146] on div "​ Presentación 1 pza" at bounding box center [385, 152] width 292 height 23
click at [382, 153] on input "​ Presentación 1 pza" at bounding box center [376, 156] width 62 height 10
click at [328, 208] on label "$7.56 ​ Precio de compra: pza" at bounding box center [327, 199] width 162 height 17
click at [345, 205] on input "$7.56" at bounding box center [376, 200] width 62 height 10
drag, startPoint x: 376, startPoint y: 203, endPoint x: 338, endPoint y: 203, distance: 38.5
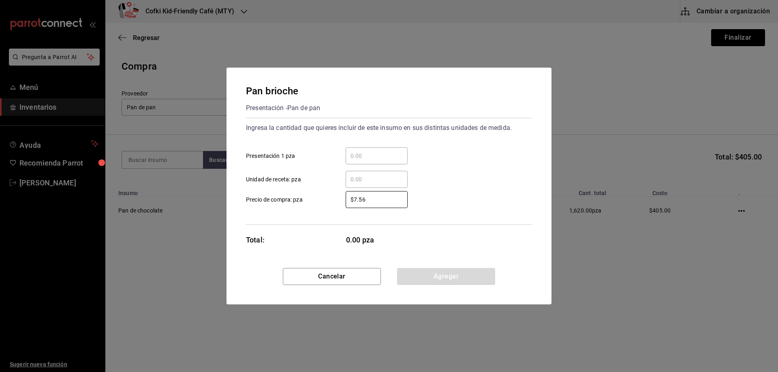
click at [338, 203] on div "$7.56 ​" at bounding box center [369, 199] width 75 height 17
type input "$9"
click at [389, 153] on input "​ Presentación 1 pza" at bounding box center [376, 156] width 62 height 10
type input "45"
click at [466, 281] on button "Agregar" at bounding box center [446, 276] width 98 height 17
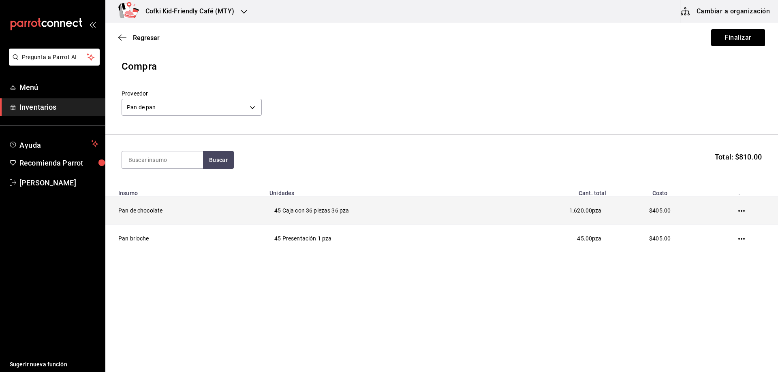
click at [739, 209] on icon "button" at bounding box center [741, 211] width 6 height 6
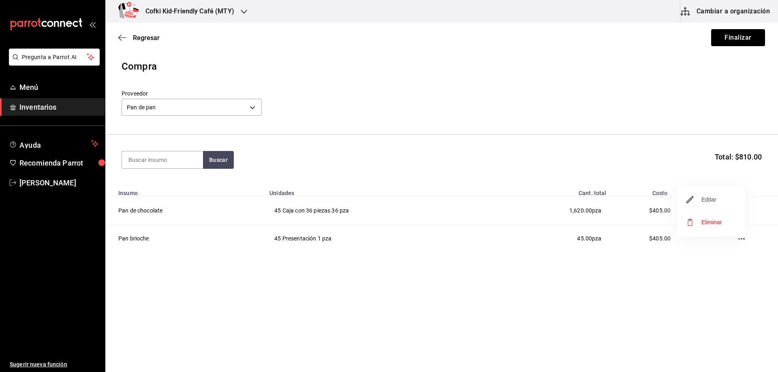
click at [712, 203] on span "Editar" at bounding box center [701, 200] width 30 height 10
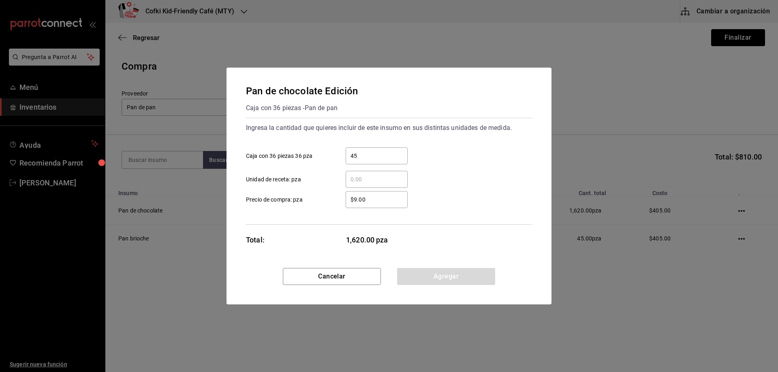
click at [373, 156] on input "45" at bounding box center [376, 156] width 62 height 10
click at [386, 177] on input "​ Unidad de receta: pza" at bounding box center [376, 180] width 62 height 10
type input "45"
drag, startPoint x: 381, startPoint y: 155, endPoint x: 299, endPoint y: 155, distance: 81.8
click at [300, 155] on label "45 ​ Caja con 36 piezas 36 pza" at bounding box center [327, 155] width 162 height 17
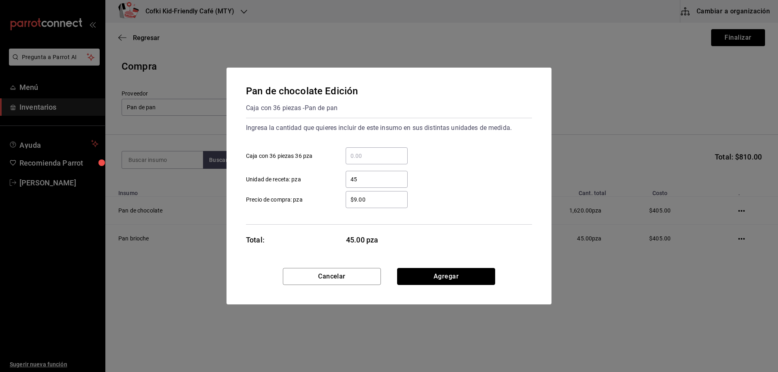
drag, startPoint x: 453, startPoint y: 272, endPoint x: 438, endPoint y: 245, distance: 30.8
click at [451, 265] on div "Pan de chocolate Edición Caja con 36 piezas - Pan de pan Ingresa la cantidad qu…" at bounding box center [388, 186] width 325 height 237
click at [370, 154] on input "​ Caja con 36 piezas 36 pza" at bounding box center [376, 156] width 62 height 10
click at [357, 162] on div "​" at bounding box center [376, 155] width 62 height 17
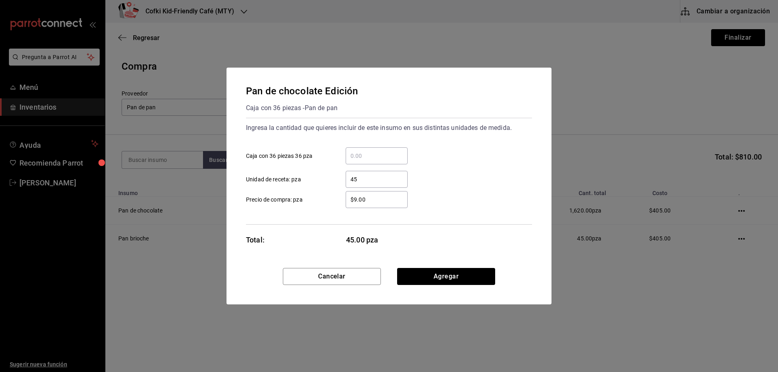
click at [357, 161] on input "​ Caja con 36 piezas 36 pza" at bounding box center [376, 156] width 62 height 10
click at [358, 156] on input "​ Caja con 36 piezas 36 pza" at bounding box center [376, 156] width 62 height 10
click at [358, 158] on input "​ Caja con 36 piezas 36 pza" at bounding box center [376, 156] width 62 height 10
type input "1"
click at [352, 190] on div "$9.00 ​ Precio de compra: pza" at bounding box center [385, 196] width 292 height 23
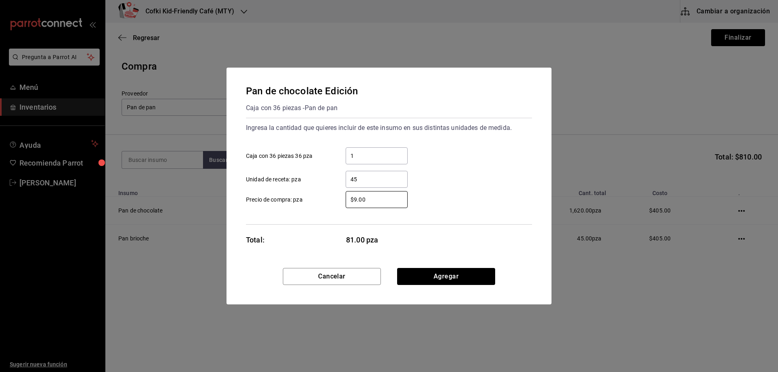
drag, startPoint x: 373, startPoint y: 201, endPoint x: 299, endPoint y: 200, distance: 74.1
click at [301, 200] on label "$9.00 ​ Precio de compra: pza" at bounding box center [327, 199] width 162 height 17
type input "$1,122"
drag, startPoint x: 428, startPoint y: 282, endPoint x: 423, endPoint y: 280, distance: 5.6
click at [428, 282] on button "Agregar" at bounding box center [446, 276] width 98 height 17
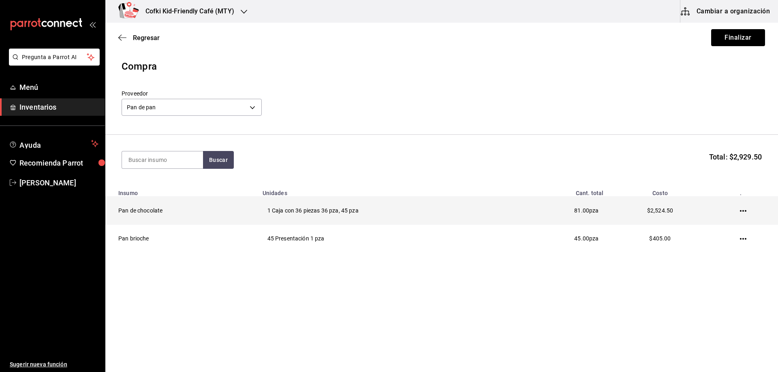
click at [742, 209] on icon "button" at bounding box center [742, 211] width 6 height 6
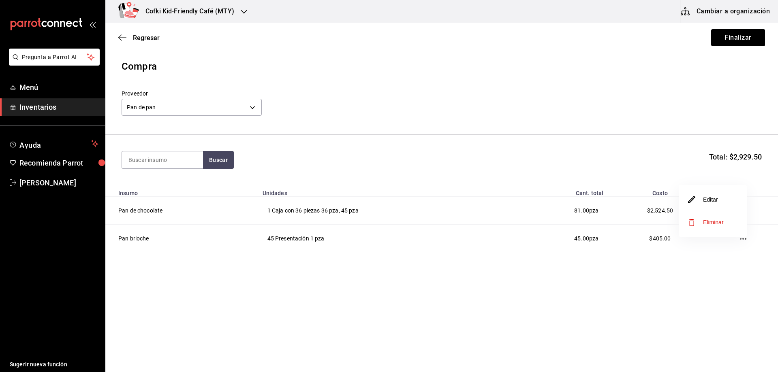
drag, startPoint x: 702, startPoint y: 202, endPoint x: 471, endPoint y: 252, distance: 236.5
click at [481, 252] on div "Editar Eliminar" at bounding box center [389, 186] width 778 height 372
click at [715, 202] on span "Editar" at bounding box center [703, 200] width 30 height 10
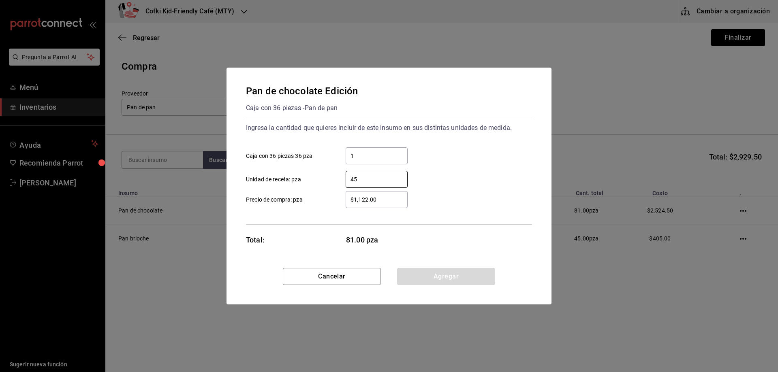
drag, startPoint x: 369, startPoint y: 180, endPoint x: 262, endPoint y: 173, distance: 107.1
click at [266, 177] on label "45 ​ Unidad de receta: pza" at bounding box center [327, 179] width 162 height 17
click at [427, 277] on button "Agregar" at bounding box center [446, 276] width 98 height 17
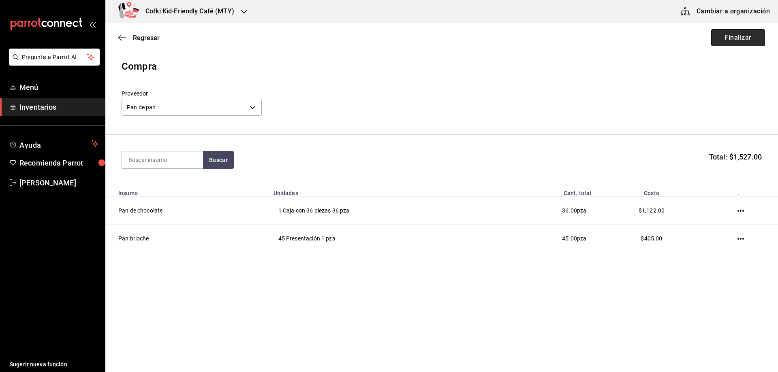
click at [740, 43] on button "Finalizar" at bounding box center [738, 37] width 54 height 17
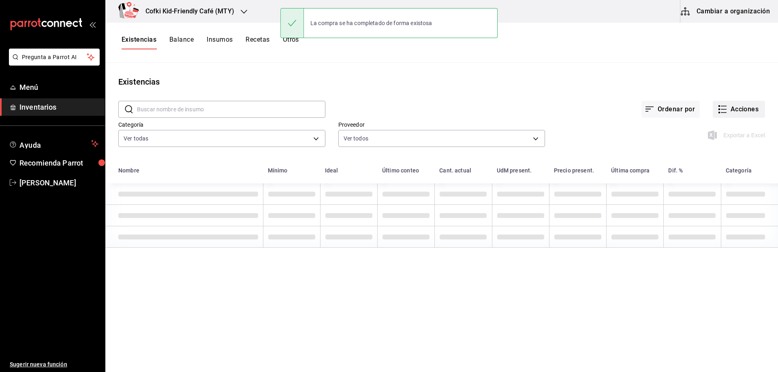
click at [736, 108] on button "Acciones" at bounding box center [738, 109] width 52 height 17
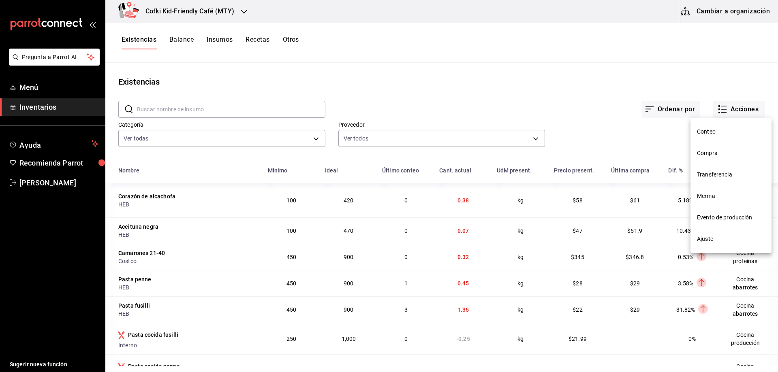
click at [718, 155] on span "Compra" at bounding box center [731, 153] width 68 height 9
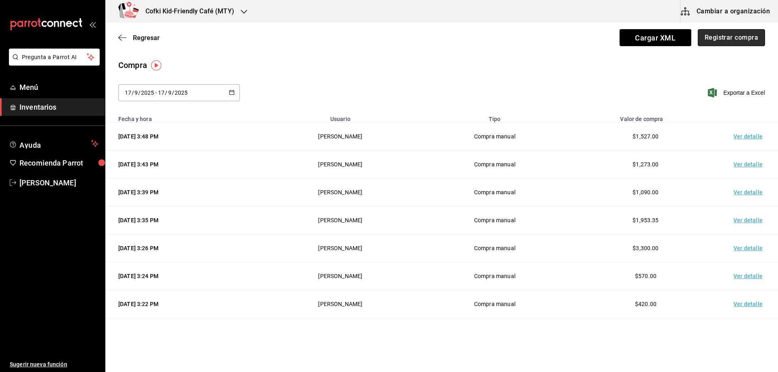
click at [739, 40] on button "Registrar compra" at bounding box center [730, 37] width 67 height 17
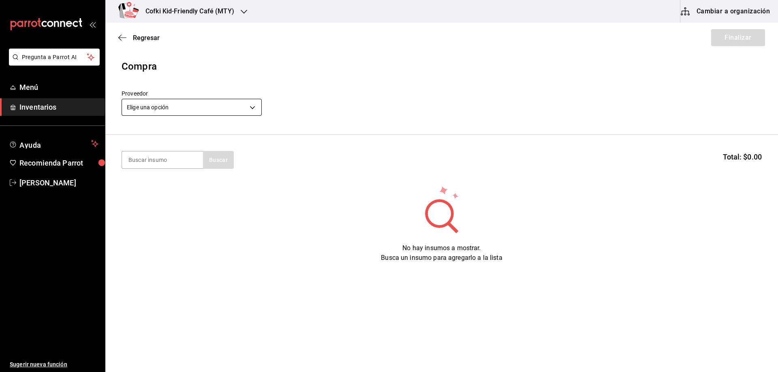
drag, startPoint x: 223, startPoint y: 94, endPoint x: 227, endPoint y: 100, distance: 7.3
click at [223, 96] on div "Proveedor Elige una opción default" at bounding box center [191, 104] width 140 height 28
click at [227, 107] on body "Pregunta a Parrot AI Menú Inventarios Ayuda Recomienda Parrot [PERSON_NAME] Sug…" at bounding box center [389, 163] width 778 height 326
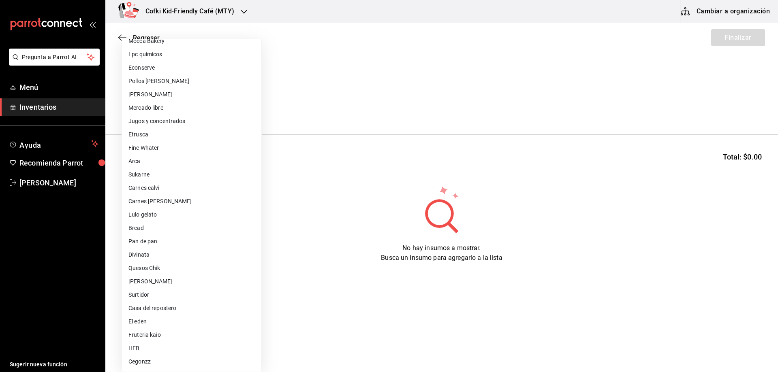
scroll to position [8, 0]
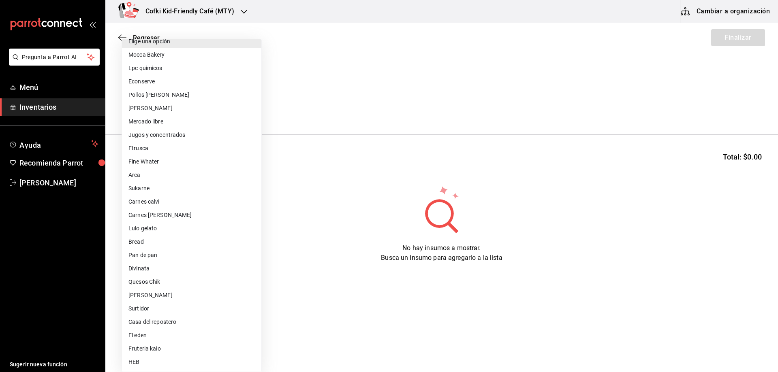
click at [178, 139] on li "Jugos y concentrados" at bounding box center [191, 134] width 139 height 13
type input "f428fb33-e53f-4945-bdf0-c91a4767c660"
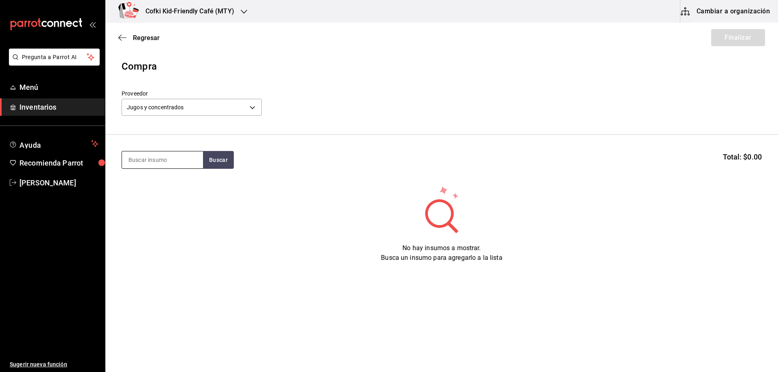
click at [190, 162] on input at bounding box center [162, 159] width 81 height 17
click at [219, 162] on button "Buscar" at bounding box center [218, 160] width 31 height 18
click at [169, 141] on section "Buscar Total: $0.00" at bounding box center [441, 160] width 672 height 50
click at [170, 162] on input at bounding box center [162, 159] width 81 height 17
click at [131, 40] on span "Regresar" at bounding box center [138, 38] width 41 height 8
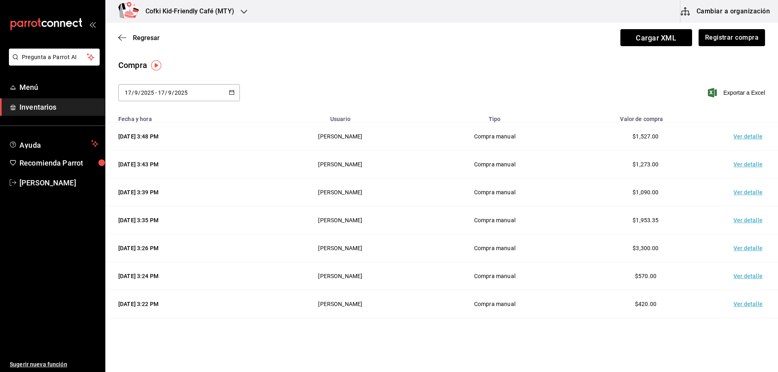
click at [229, 91] on icon "button" at bounding box center [232, 92] width 6 height 6
click at [232, 95] on button "button" at bounding box center [232, 92] width 6 height 7
click at [232, 92] on \(Stroke\) "button" at bounding box center [232, 92] width 4 height 0
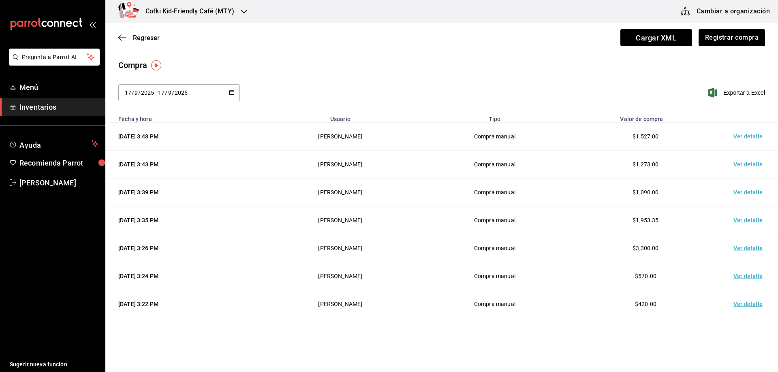
click at [232, 92] on \(Stroke\) "button" at bounding box center [232, 92] width 4 height 0
click at [202, 92] on div "2025-09-17 17 / 9 / 2025 - 2025-09-17 17 / 9 / 2025" at bounding box center [178, 92] width 121 height 17
click at [179, 93] on input "2025" at bounding box center [181, 92] width 14 height 6
click at [204, 91] on div "2025-09-17 17 / 9 / 2025 - 2025-09-17 17 / 9 / 2025" at bounding box center [178, 92] width 121 height 17
click at [226, 92] on div "2025-09-17 17 / 9 / 2025 - 2025-09-17 17 / 9 / 2025" at bounding box center [178, 92] width 121 height 17
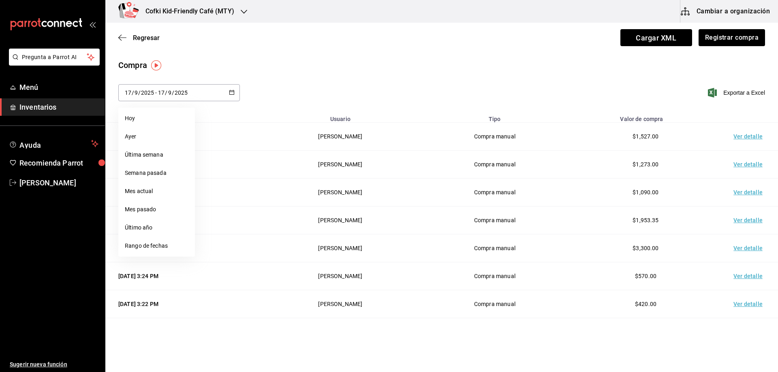
click at [202, 92] on div "2025-09-17 17 / 9 / 2025 - 2025-09-17 17 / 9 / 2025" at bounding box center [178, 92] width 121 height 17
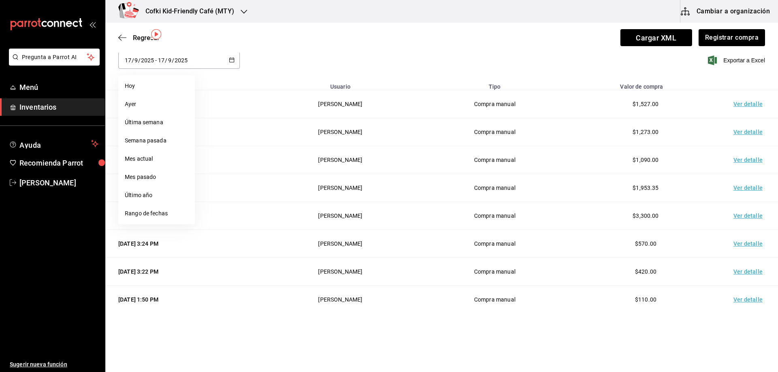
scroll to position [33, 0]
click at [141, 123] on li "Última semana" at bounding box center [156, 122] width 77 height 18
type input "2025-09-14"
type input "14"
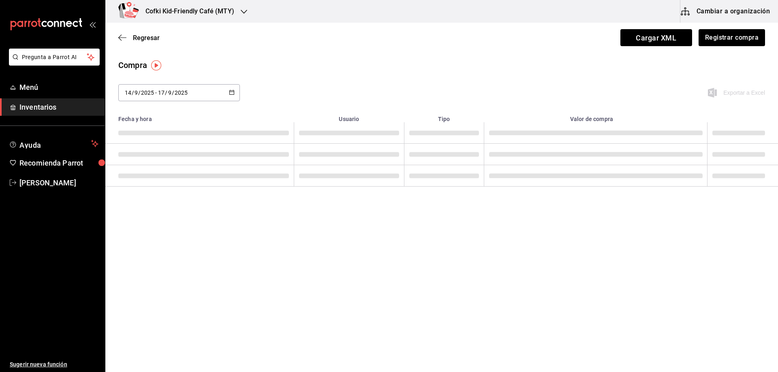
scroll to position [0, 0]
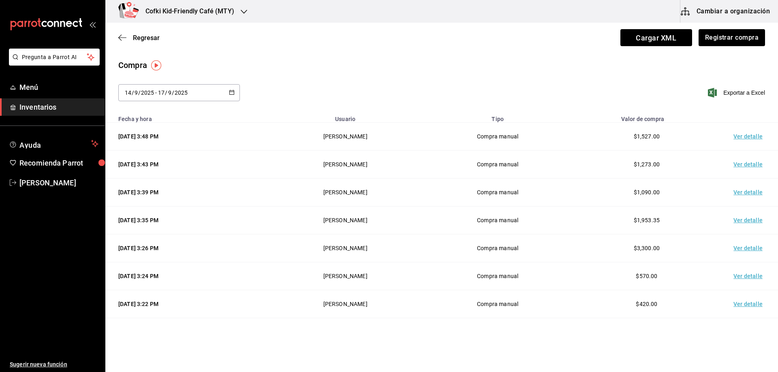
click at [227, 96] on div "2025-09-14 14 / 9 / 2025 - 2025-09-17 17 / 9 / 2025" at bounding box center [178, 92] width 121 height 17
click at [153, 115] on li "Hoy" at bounding box center [156, 118] width 77 height 18
type input "[DATE]"
type input "17"
click at [159, 97] on div "2025-09-17 17 / 9 / 2025 - 2025-09-17 17 / 9 / 2025" at bounding box center [178, 92] width 121 height 17
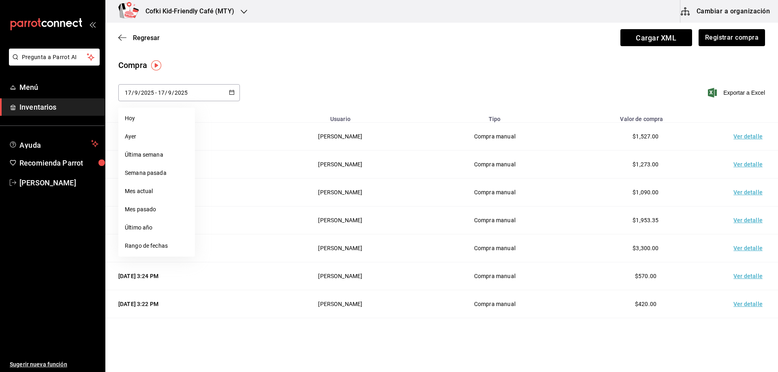
click at [143, 93] on input "2025" at bounding box center [148, 92] width 14 height 6
click at [126, 92] on input "17" at bounding box center [127, 92] width 7 height 6
click at [259, 96] on div "2025-09-17 17 / 9 / 2025 - 2025-09-17 17 / 9 / 2025 Hoy Ayer Última semana Sema…" at bounding box center [441, 97] width 672 height 27
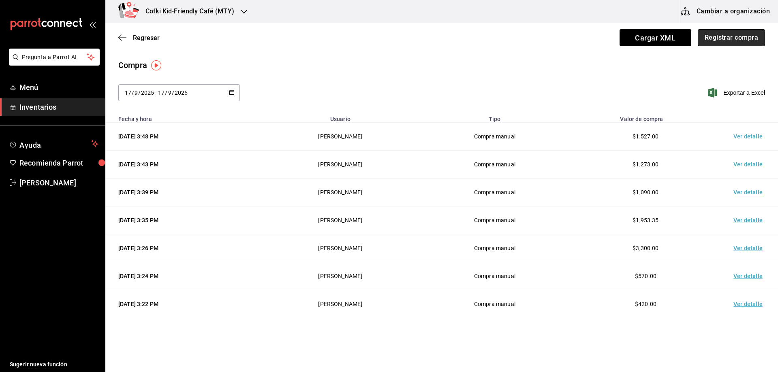
click at [731, 40] on button "Registrar compra" at bounding box center [730, 37] width 67 height 17
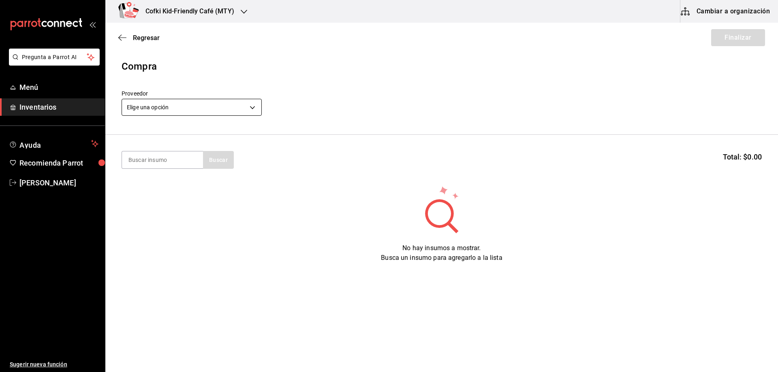
click at [239, 104] on body "Pregunta a Parrot AI Menú Inventarios Ayuda Recomienda Parrot [PERSON_NAME] Sug…" at bounding box center [389, 163] width 778 height 326
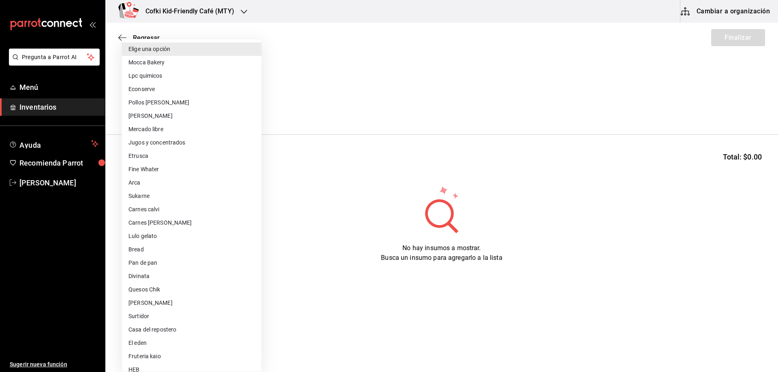
click at [209, 147] on li "Jugos y concentrados" at bounding box center [191, 142] width 139 height 13
type input "f428fb33-e53f-4945-bdf0-c91a4767c660"
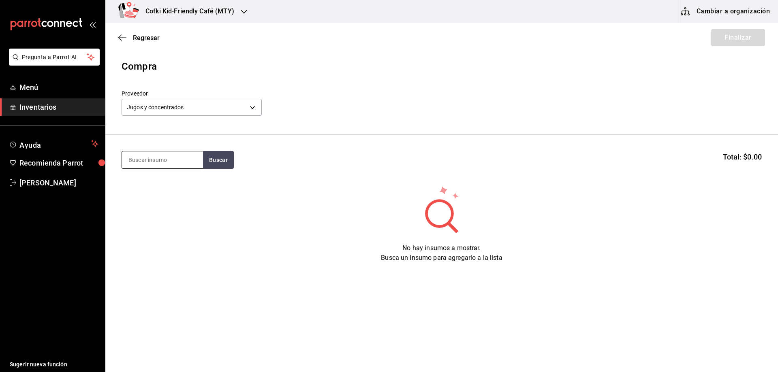
drag, startPoint x: 169, startPoint y: 145, endPoint x: 169, endPoint y: 155, distance: 9.7
click at [168, 145] on section "Buscar Total: $0.00" at bounding box center [441, 160] width 672 height 50
click at [208, 157] on button "Buscar" at bounding box center [218, 160] width 31 height 18
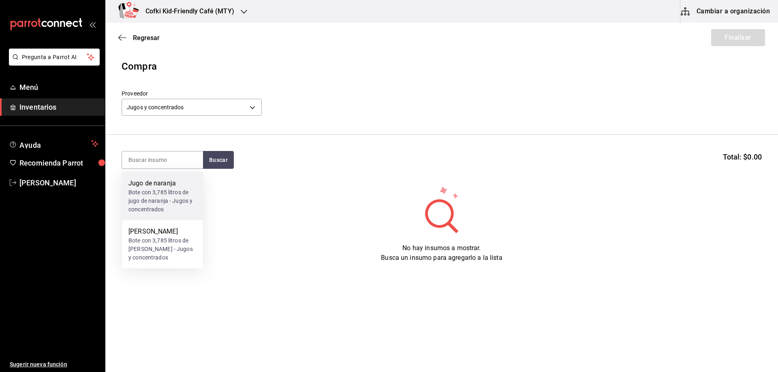
click at [177, 192] on div "Bote con 3,785 litros de jugo de naranja - Jugos y concentrados" at bounding box center [162, 201] width 68 height 26
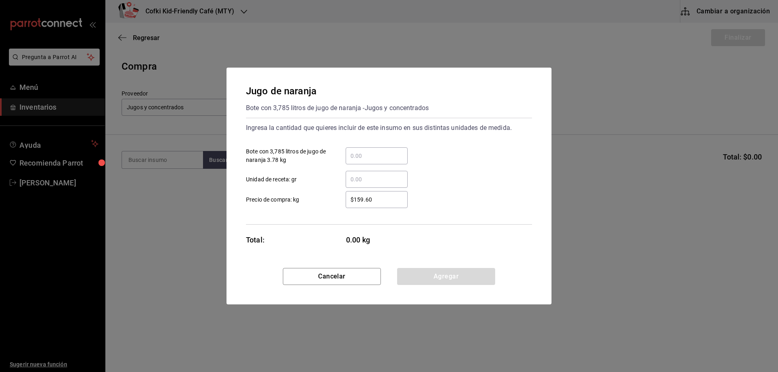
click at [373, 155] on input "​ Bote con 3,785 litros de jugo de naranja 3.78 kg" at bounding box center [376, 156] width 62 height 10
type input "3"
click at [319, 189] on div "$159.60 ​ Precio de compra: kg" at bounding box center [385, 196] width 292 height 23
drag, startPoint x: 375, startPoint y: 198, endPoint x: 315, endPoint y: 199, distance: 59.1
click at [315, 199] on label "$159.60 ​ Precio de compra: kg" at bounding box center [327, 199] width 162 height 17
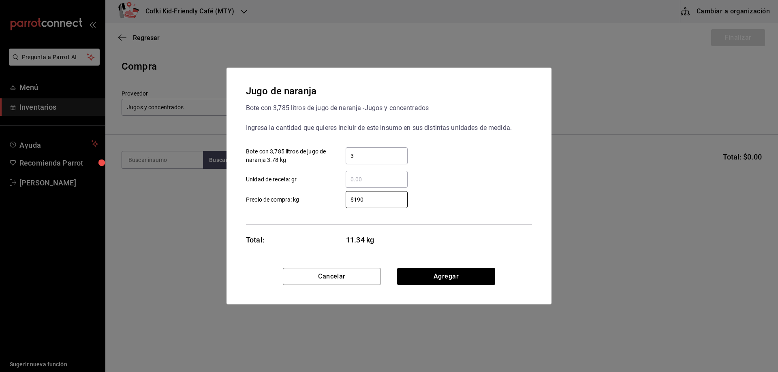
type input "$190"
click at [441, 277] on button "Agregar" at bounding box center [446, 276] width 98 height 17
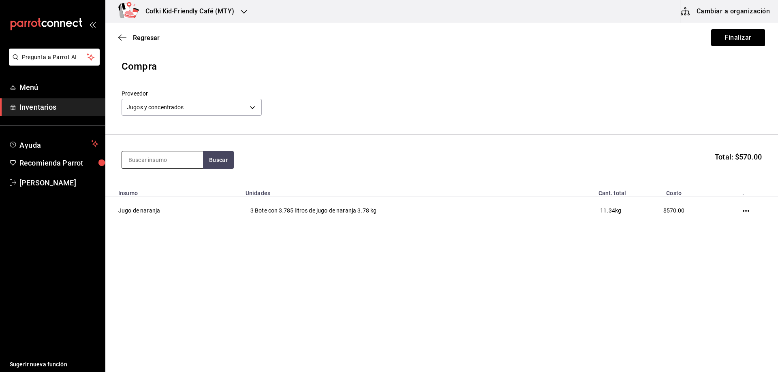
click at [192, 155] on input at bounding box center [162, 159] width 81 height 17
click at [215, 154] on button "Buscar" at bounding box center [218, 160] width 31 height 18
click at [174, 188] on div "Bote con 3,785 litros de jugo de limon - Jugos y concentrados" at bounding box center [162, 201] width 68 height 26
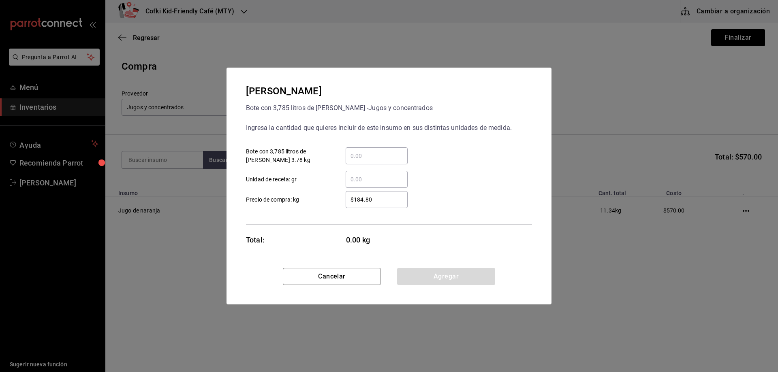
click at [367, 156] on input "​ Bote con 3,785 litros de jugo de limon 3.78 kg" at bounding box center [376, 156] width 62 height 10
type input "2"
click at [313, 203] on label "$184.80 ​ Precio de compra: kg" at bounding box center [327, 199] width 162 height 17
click at [345, 203] on input "$184.80" at bounding box center [376, 200] width 62 height 10
drag, startPoint x: 378, startPoint y: 199, endPoint x: 325, endPoint y: 198, distance: 53.5
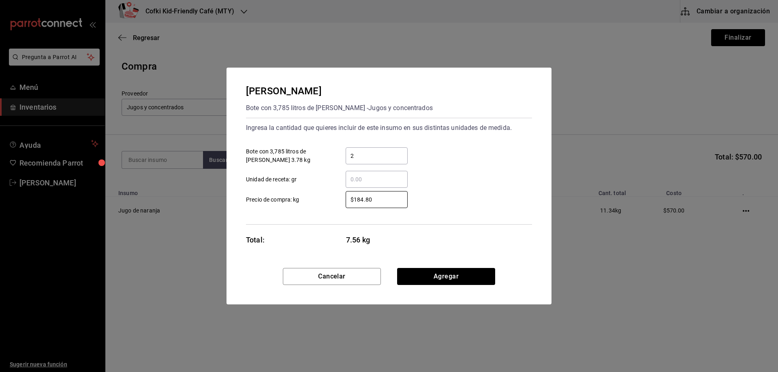
click at [329, 199] on label "$184.80 ​ Precio de compra: kg" at bounding box center [327, 199] width 162 height 17
type input "$190"
click at [463, 285] on div "Cancelar Agregar" at bounding box center [388, 286] width 325 height 36
click at [463, 286] on div "Cancelar Agregar" at bounding box center [388, 286] width 325 height 36
click at [460, 275] on button "Agregar" at bounding box center [446, 276] width 98 height 17
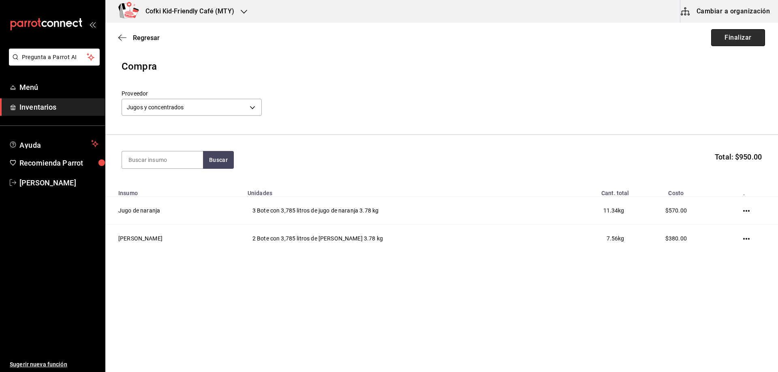
click at [730, 38] on button "Finalizar" at bounding box center [738, 37] width 54 height 17
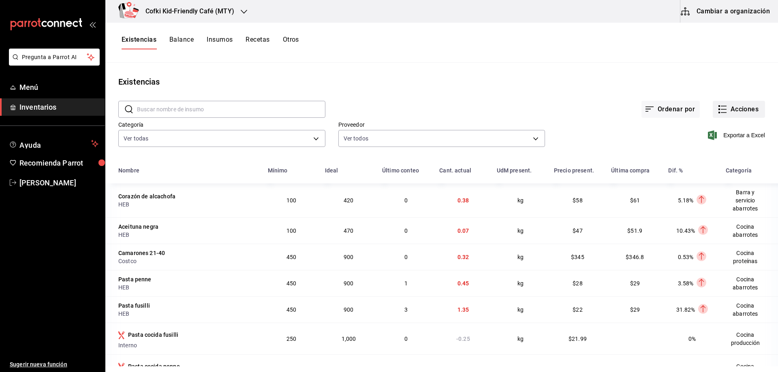
click at [729, 108] on button "Acciones" at bounding box center [738, 109] width 52 height 17
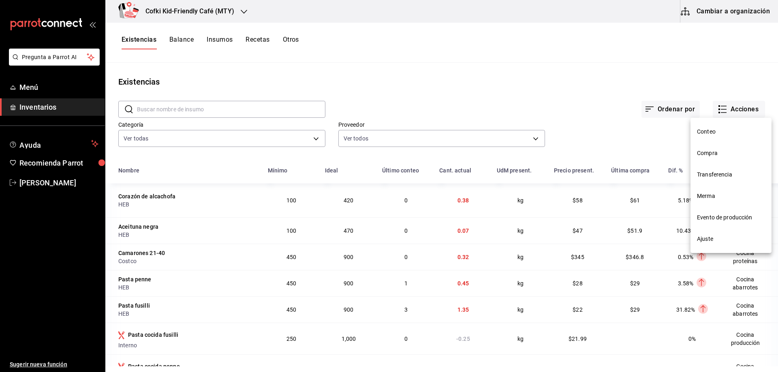
click at [709, 153] on span "Compra" at bounding box center [731, 153] width 68 height 9
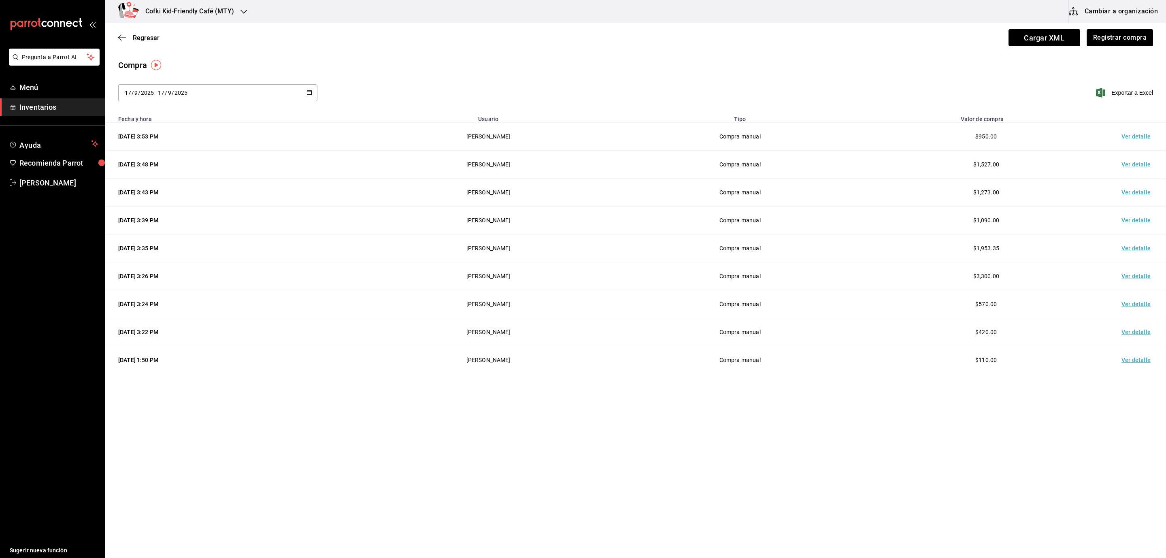
click at [777, 145] on td "Ver detalle" at bounding box center [1138, 137] width 57 height 28
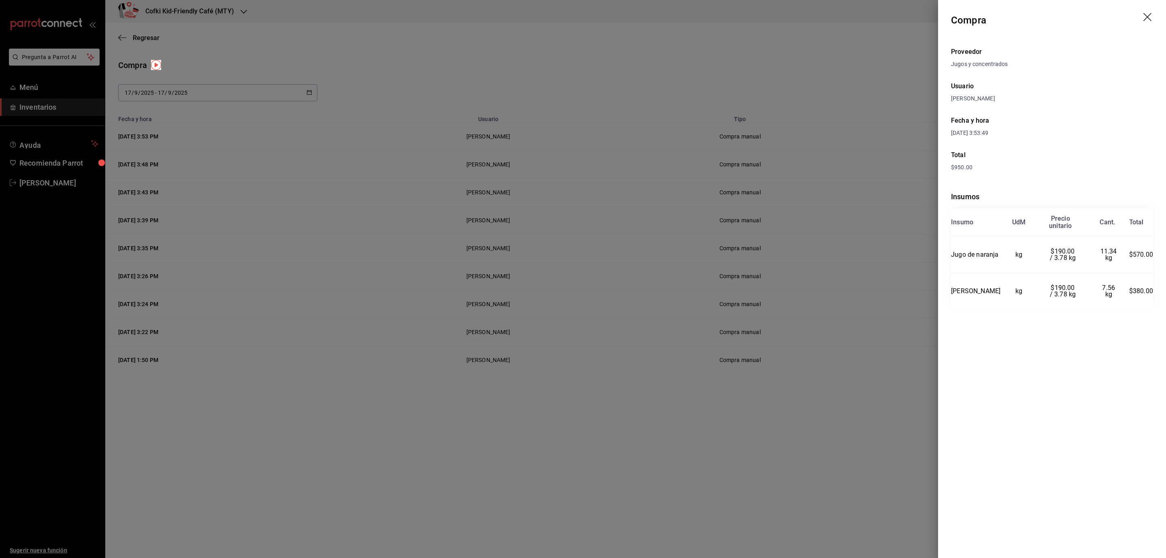
click at [777, 17] on icon "drag" at bounding box center [1149, 18] width 10 height 10
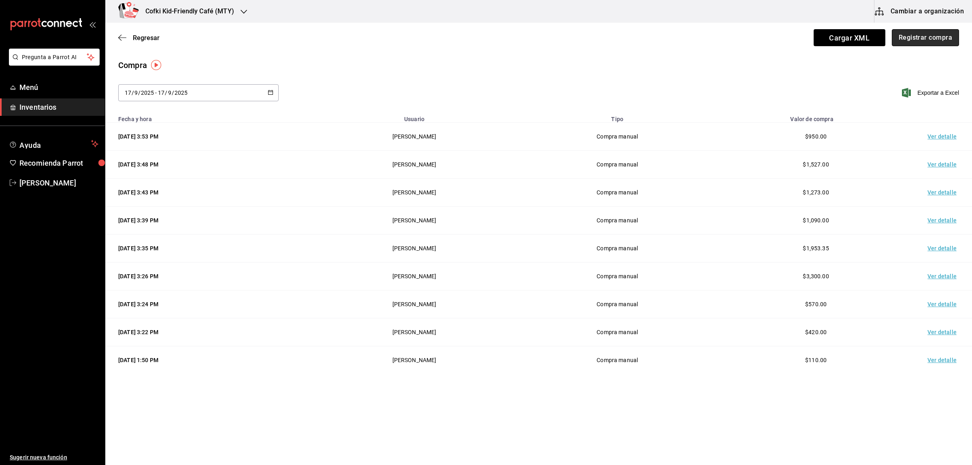
click at [777, 39] on button "Registrar compra" at bounding box center [925, 37] width 67 height 17
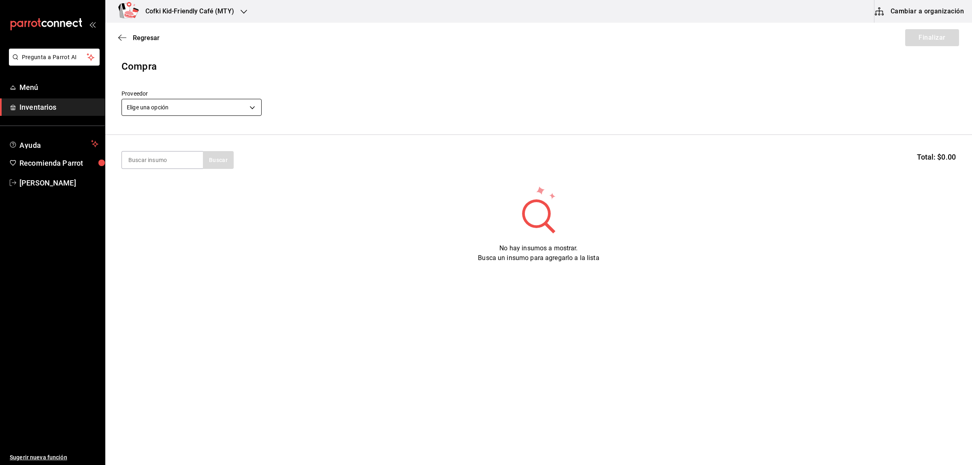
click at [187, 104] on body "Pregunta a Parrot AI Menú Inventarios Ayuda Recomienda Parrot [PERSON_NAME] Sug…" at bounding box center [486, 209] width 972 height 419
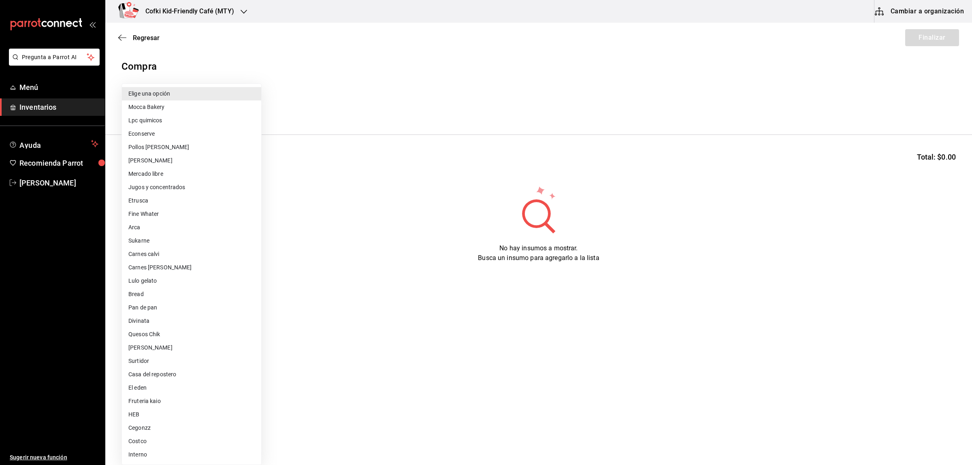
click at [187, 372] on li "Fruteria kaio" at bounding box center [191, 400] width 139 height 13
type input "9879f438-935c-4600-9fdc-ceea3fe8ffa7"
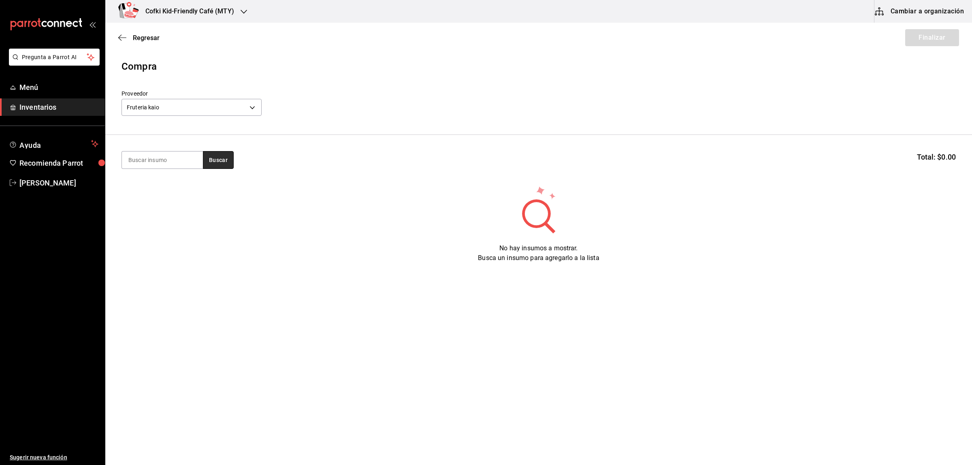
click at [211, 152] on button "Buscar" at bounding box center [218, 160] width 31 height 18
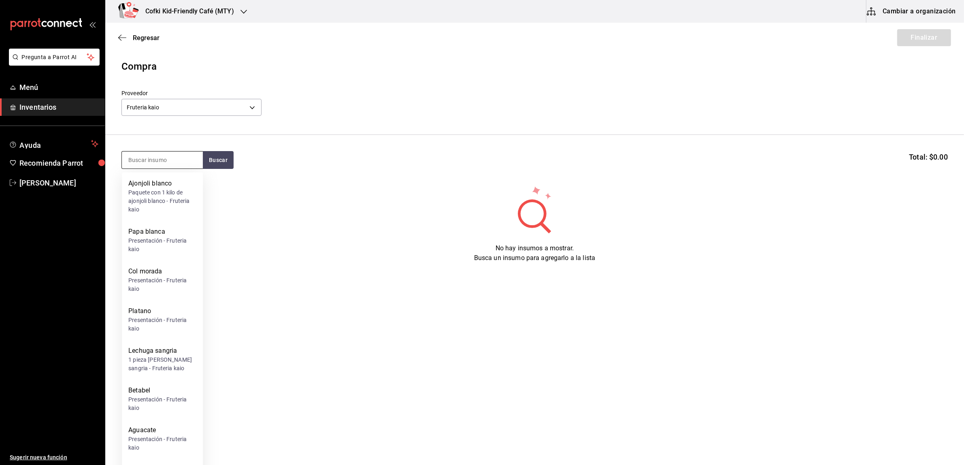
click at [187, 162] on input at bounding box center [162, 159] width 81 height 17
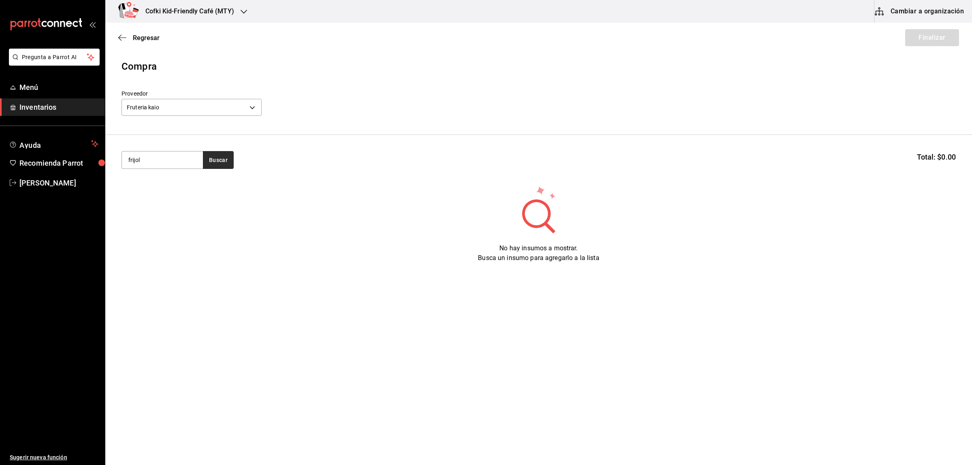
type input "frijol"
click at [209, 156] on button "Buscar" at bounding box center [218, 160] width 31 height 18
click at [171, 204] on div "Bolsa con 1 kilo de frijol negro - Fruteria kaio" at bounding box center [162, 197] width 68 height 17
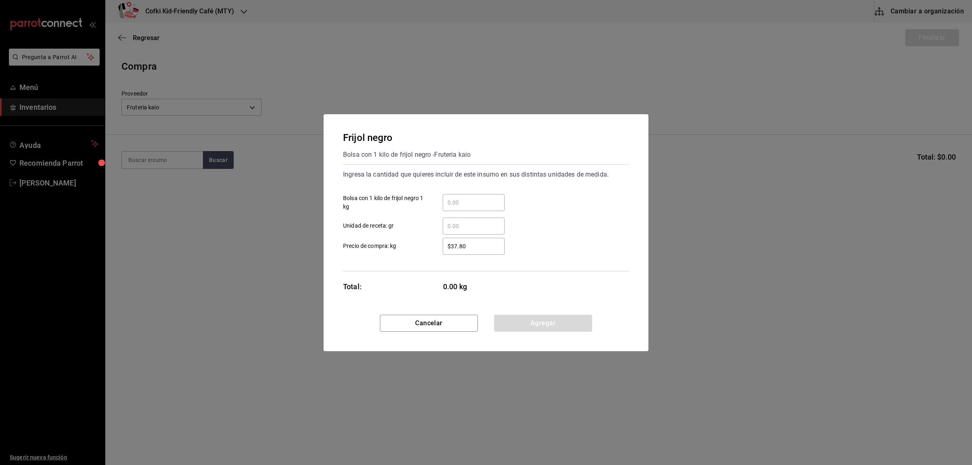
click at [513, 195] on div "​ Bolsa con 1 kilo de frijol negro 1 kg" at bounding box center [483, 199] width 292 height 23
click at [486, 202] on input "​ Bolsa con 1 kilo de frijol negro 1 kg" at bounding box center [474, 203] width 62 height 10
type input "4"
drag, startPoint x: 404, startPoint y: 248, endPoint x: 446, endPoint y: 245, distance: 42.6
click at [404, 249] on label "$37.80 ​ Precio de compra: kg" at bounding box center [424, 246] width 162 height 17
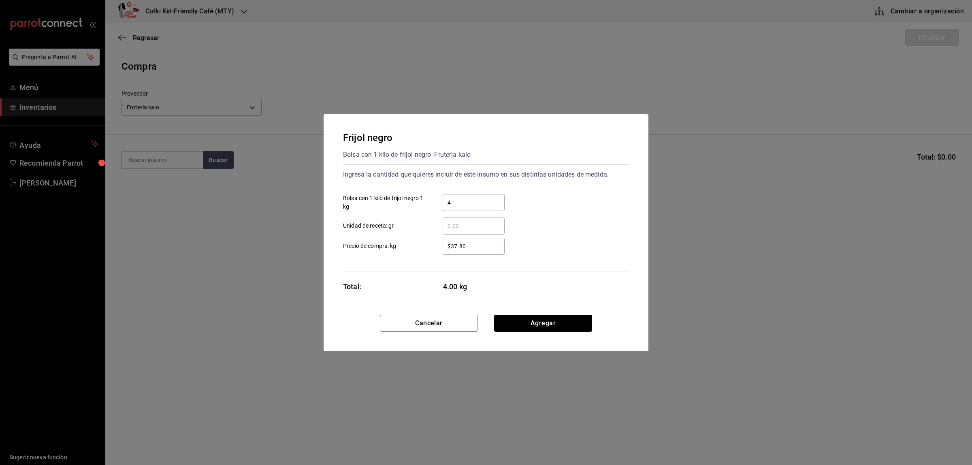
click at [443, 249] on input "$37.80" at bounding box center [474, 246] width 62 height 10
drag, startPoint x: 478, startPoint y: 243, endPoint x: 488, endPoint y: 244, distance: 10.2
click at [484, 243] on input "$37.80" at bounding box center [474, 246] width 62 height 10
drag, startPoint x: 488, startPoint y: 244, endPoint x: 426, endPoint y: 243, distance: 62.4
click at [428, 243] on label "$37.80 ​ Precio de compra: kg" at bounding box center [424, 246] width 162 height 17
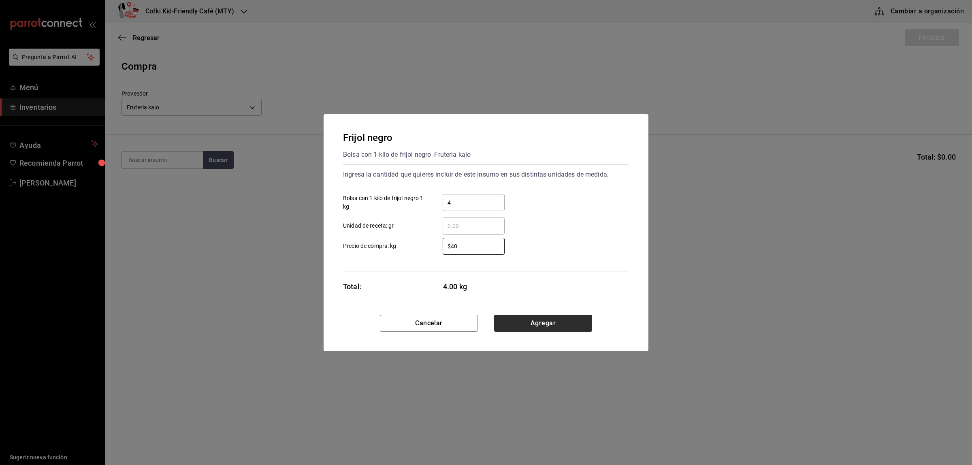
type input "$40"
click at [545, 331] on button "Agregar" at bounding box center [543, 323] width 98 height 17
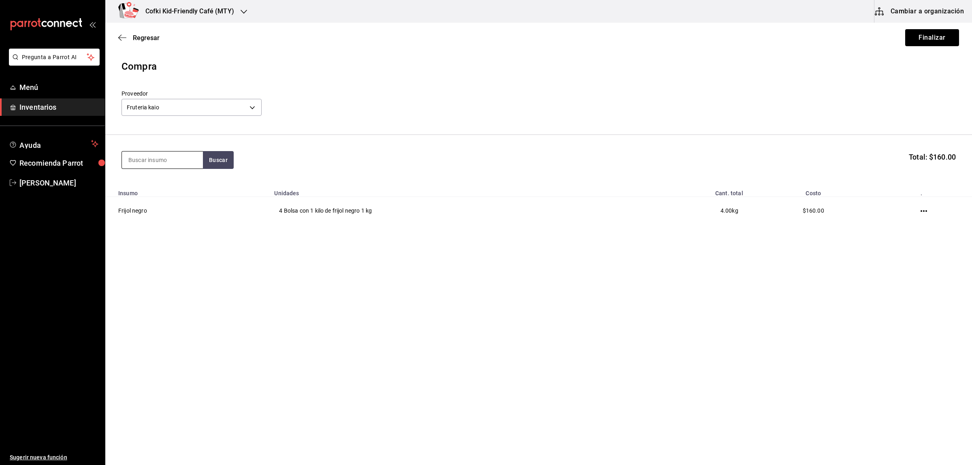
click at [161, 152] on input at bounding box center [162, 159] width 81 height 17
click at [202, 154] on input at bounding box center [162, 159] width 81 height 17
click at [216, 157] on button "Buscar" at bounding box center [218, 160] width 31 height 18
type input "huev"
click at [226, 157] on button "Buscar" at bounding box center [218, 160] width 31 height 18
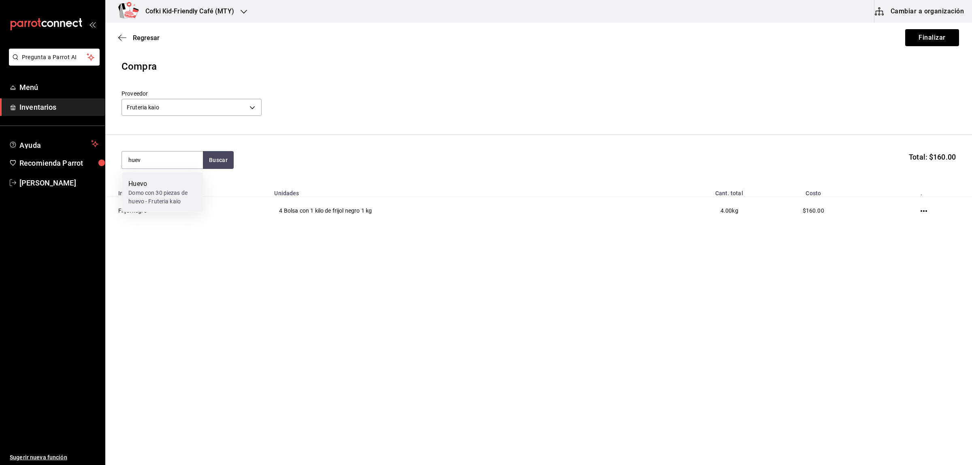
click at [166, 186] on div "Huevo" at bounding box center [162, 184] width 68 height 10
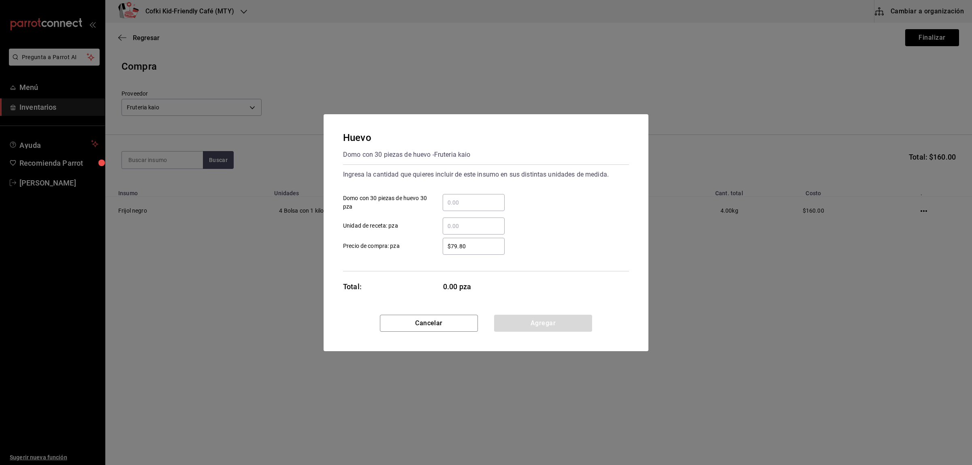
click at [453, 200] on input "​ Domo con 30 piezas de huevo 30 pza" at bounding box center [474, 203] width 62 height 10
type input "3"
click at [405, 210] on span "Domo con 30 piezas de huevo 30 pza" at bounding box center [385, 202] width 84 height 17
click at [443, 207] on input "3" at bounding box center [474, 203] width 62 height 10
drag, startPoint x: 466, startPoint y: 239, endPoint x: 472, endPoint y: 241, distance: 6.3
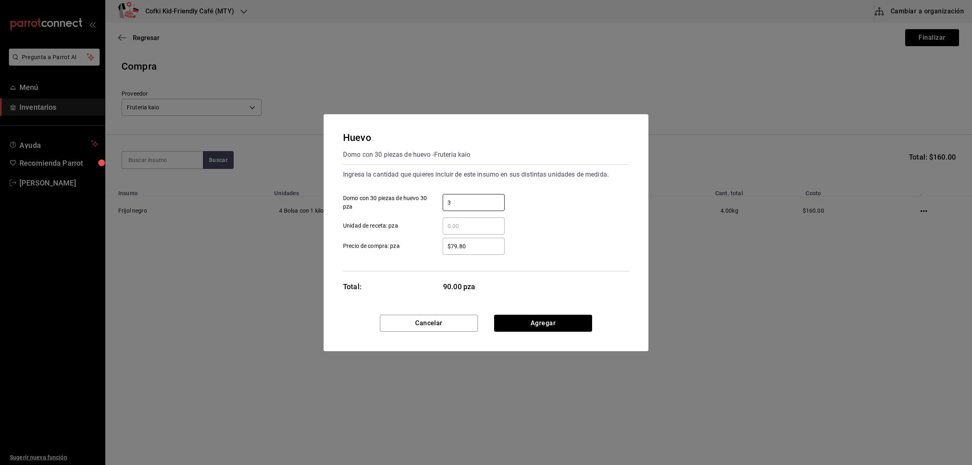
click at [467, 239] on div "$79.80 ​" at bounding box center [474, 246] width 62 height 17
click at [467, 241] on input "$79.80" at bounding box center [474, 246] width 62 height 10
drag, startPoint x: 472, startPoint y: 241, endPoint x: 403, endPoint y: 239, distance: 68.5
click at [409, 240] on label "$79.80 ​ Precio de compra: pza" at bounding box center [424, 246] width 162 height 17
type input "$112"
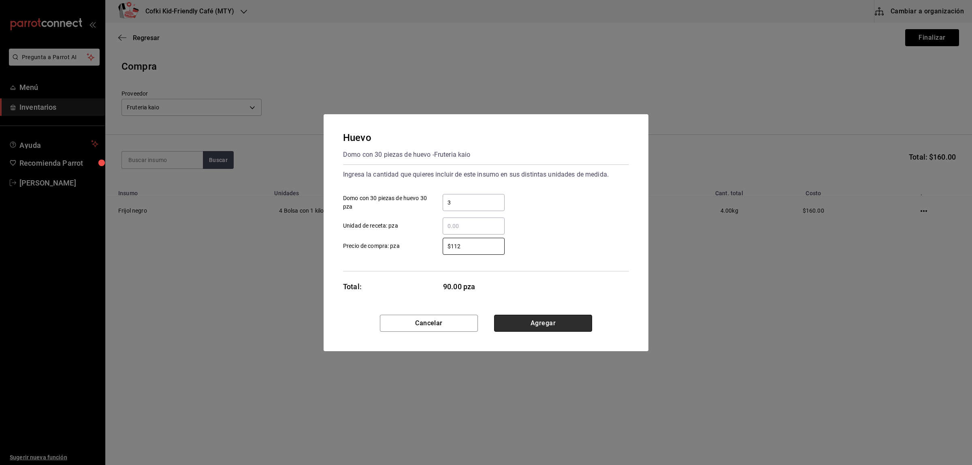
drag, startPoint x: 582, startPoint y: 326, endPoint x: 574, endPoint y: 324, distance: 8.3
click at [582, 326] on button "Agregar" at bounding box center [543, 323] width 98 height 17
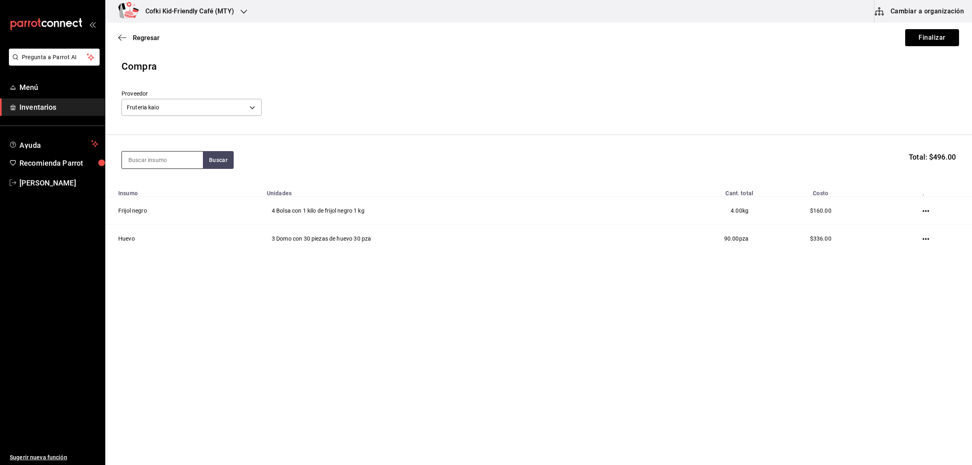
click at [142, 161] on input at bounding box center [162, 159] width 81 height 17
click at [149, 161] on input at bounding box center [162, 159] width 81 height 17
type input "arugu"
click at [217, 160] on button "Buscar" at bounding box center [218, 160] width 31 height 18
click at [186, 190] on div "Domo con 142 gramos con arugula - Fruteria kaio" at bounding box center [162, 197] width 68 height 17
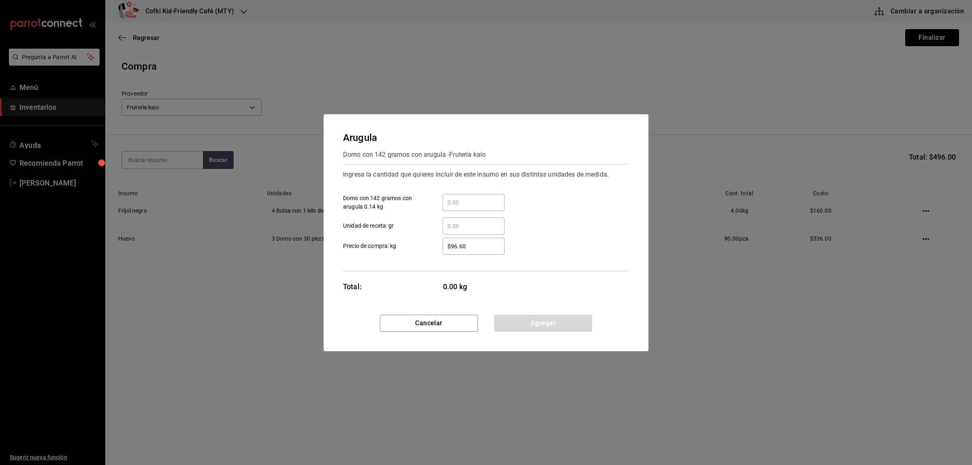
click at [487, 203] on input "​ Domo con 142 gramos con arugula 0.14 kg" at bounding box center [474, 203] width 62 height 10
type input "2"
click at [421, 236] on div "$96.60 ​ Precio de compra: kg" at bounding box center [483, 242] width 292 height 23
drag, startPoint x: 480, startPoint y: 244, endPoint x: 433, endPoint y: 245, distance: 46.6
click at [434, 245] on div "$96.60 ​" at bounding box center [467, 246] width 75 height 17
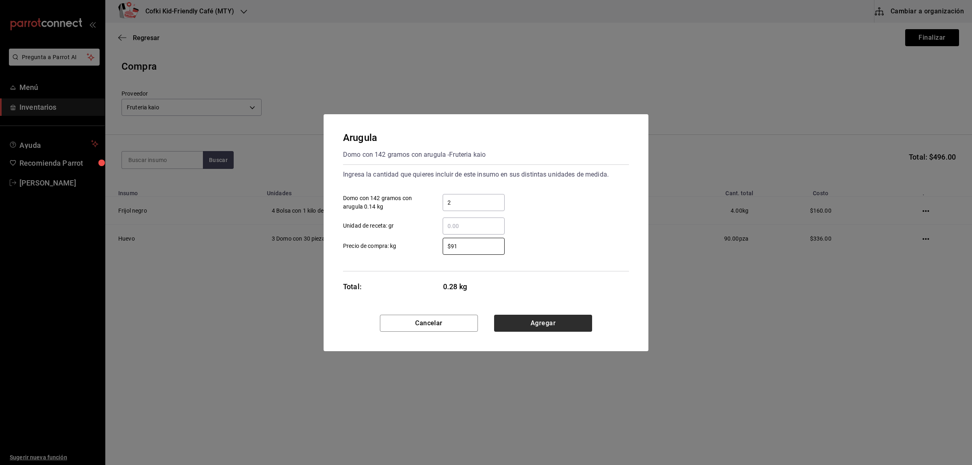
type input "$91"
click at [554, 325] on button "Agregar" at bounding box center [543, 323] width 98 height 17
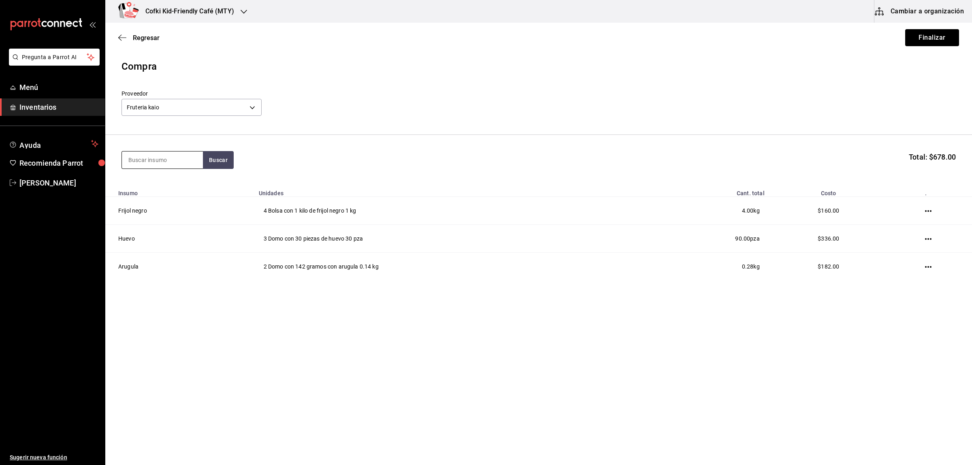
click at [160, 151] on input at bounding box center [162, 159] width 81 height 17
click at [157, 163] on input at bounding box center [162, 159] width 81 height 17
type input "broco"
click at [215, 159] on button "Buscar" at bounding box center [218, 160] width 31 height 18
click at [149, 205] on div "Presentación - Fruteria kaio" at bounding box center [162, 197] width 68 height 17
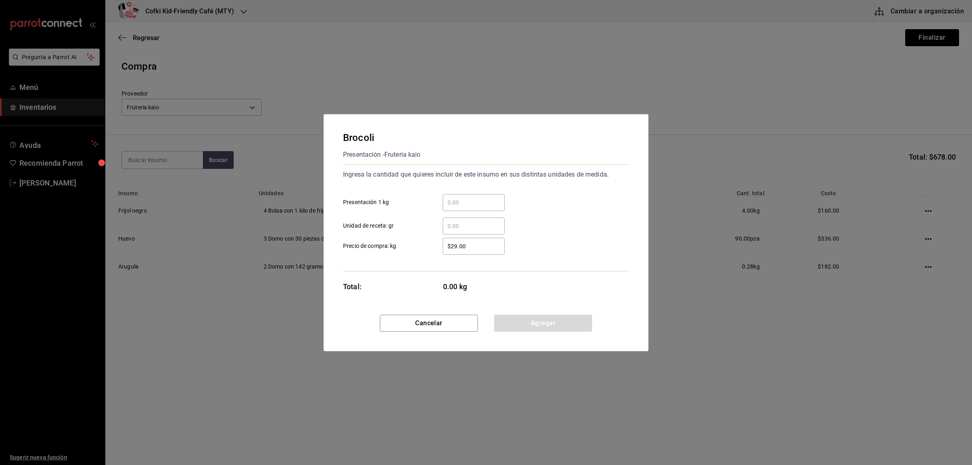
click at [480, 204] on input "​ Presentación 1 kg" at bounding box center [474, 203] width 62 height 10
type input "1.05"
drag, startPoint x: 462, startPoint y: 247, endPoint x: 399, endPoint y: 243, distance: 62.9
click at [402, 244] on label "$29.00 ​ Precio de compra: kg" at bounding box center [424, 246] width 162 height 17
type input "$39"
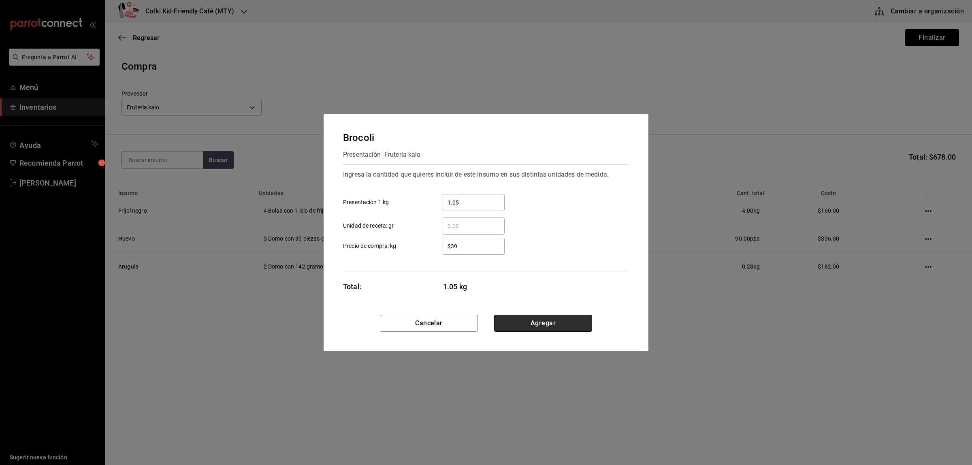
click at [566, 325] on button "Agregar" at bounding box center [543, 323] width 98 height 17
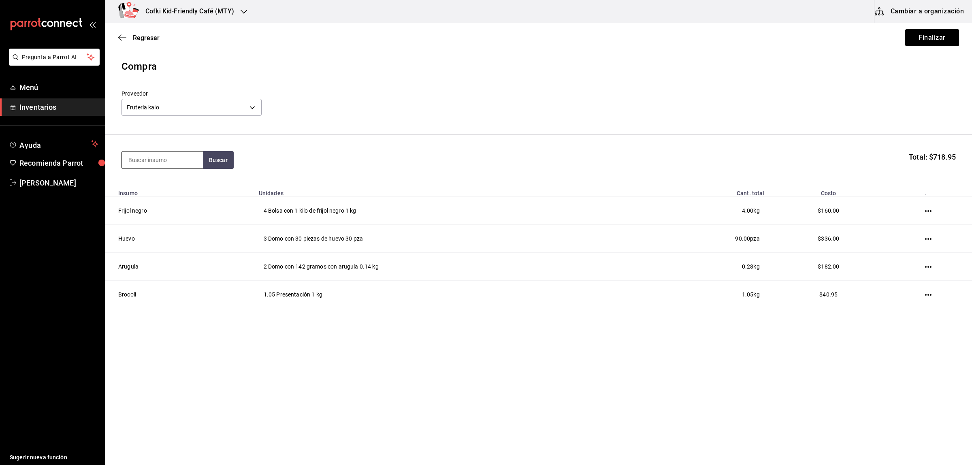
click at [165, 164] on input at bounding box center [162, 159] width 81 height 17
click at [207, 162] on button "Buscar" at bounding box center [218, 160] width 31 height 18
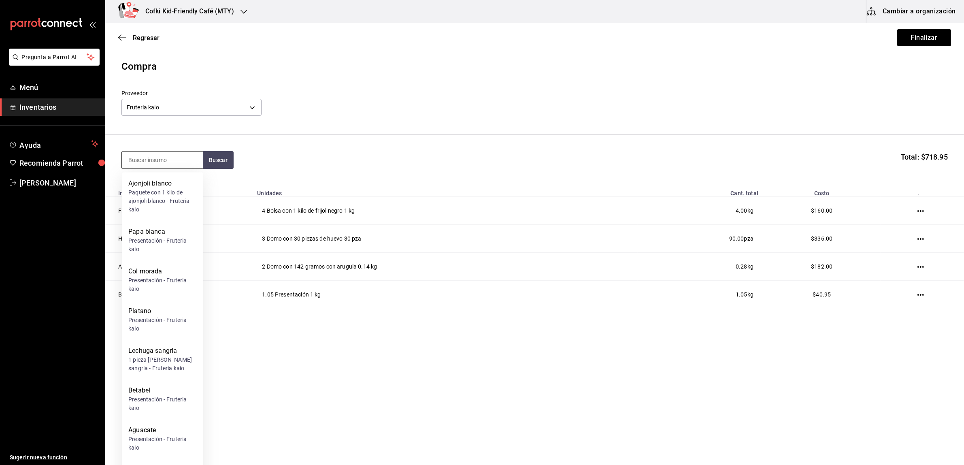
click at [170, 160] on input at bounding box center [162, 159] width 81 height 17
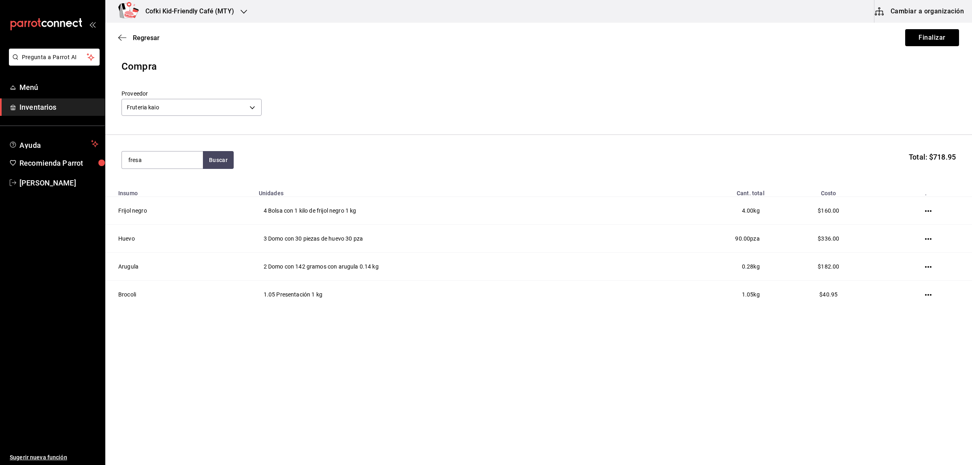
type input "fresa"
click at [215, 169] on section "fresa Buscar Total: $718.95" at bounding box center [538, 160] width 867 height 50
drag, startPoint x: 215, startPoint y: 162, endPoint x: 217, endPoint y: 166, distance: 4.2
click at [215, 162] on button "Buscar" at bounding box center [218, 160] width 31 height 18
click at [172, 190] on div "Domo con 454 gramos de fresa - Fruteria kaio" at bounding box center [162, 197] width 68 height 17
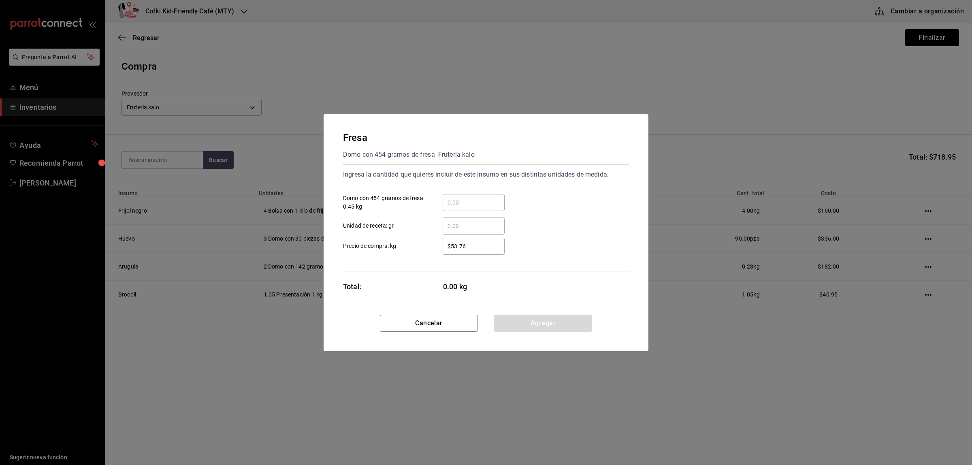
click at [454, 205] on input "​ Domo con 454 gramos de fresa 0.45 kg" at bounding box center [474, 203] width 62 height 10
type input "2"
click at [390, 226] on span "Unidad de receta: gr" at bounding box center [368, 226] width 51 height 9
click at [443, 226] on input "​ Unidad de receta: gr" at bounding box center [474, 226] width 62 height 10
drag, startPoint x: 488, startPoint y: 246, endPoint x: 401, endPoint y: 246, distance: 87.5
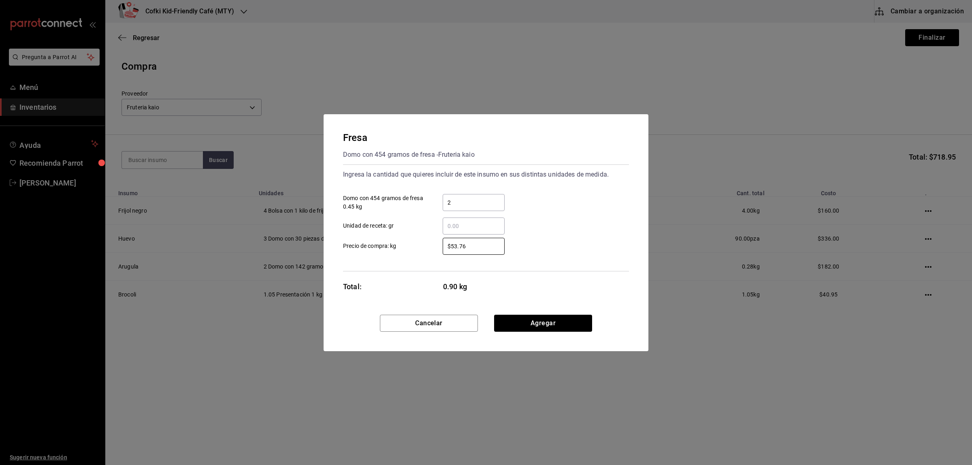
click at [401, 246] on label "$53.76 ​ Precio de compra: kg" at bounding box center [424, 246] width 162 height 17
type input "$65"
click at [535, 320] on button "Agregar" at bounding box center [543, 323] width 98 height 17
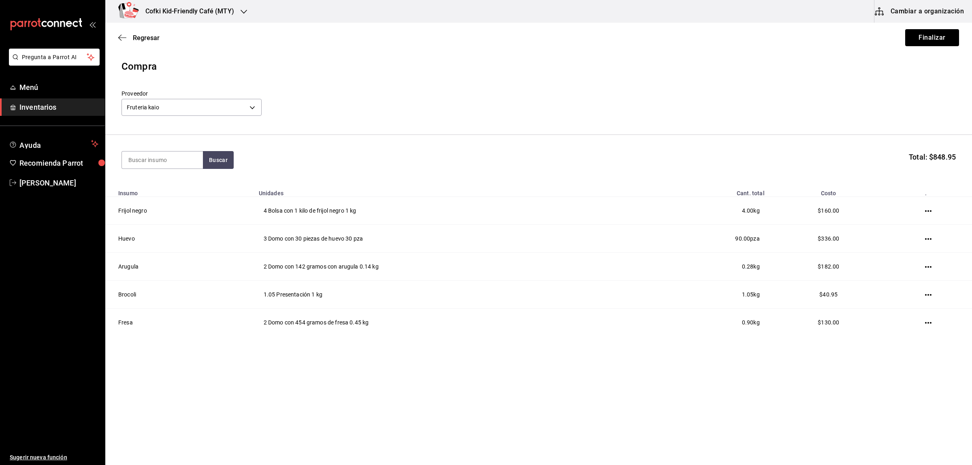
click at [165, 173] on section "Buscar Total: $848.95" at bounding box center [538, 160] width 867 height 50
click at [163, 165] on input at bounding box center [162, 159] width 81 height 17
type input "blue"
click at [230, 157] on button "Buscar" at bounding box center [218, 160] width 31 height 18
click at [186, 189] on div "Domo con 180 gramos de blueberry - Fruteria kaio" at bounding box center [162, 197] width 68 height 17
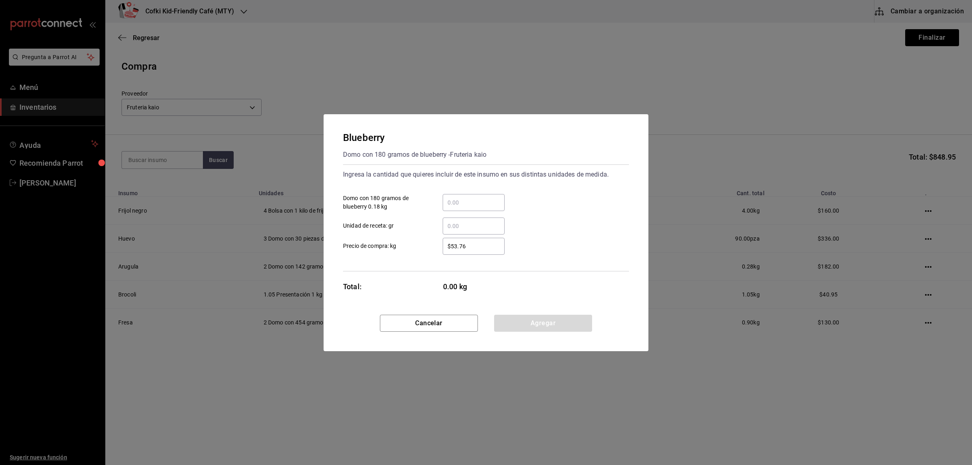
click at [468, 205] on input "​ Domo con 180 gramos de blueberry 0.18 kg" at bounding box center [474, 203] width 62 height 10
type input "2"
click at [412, 237] on div "$53.76 ​ Precio de compra: kg" at bounding box center [483, 242] width 292 height 23
drag, startPoint x: 491, startPoint y: 246, endPoint x: 379, endPoint y: 239, distance: 112.8
click at [395, 240] on label "$53.76 ​ Precio de compra: kg" at bounding box center [424, 246] width 162 height 17
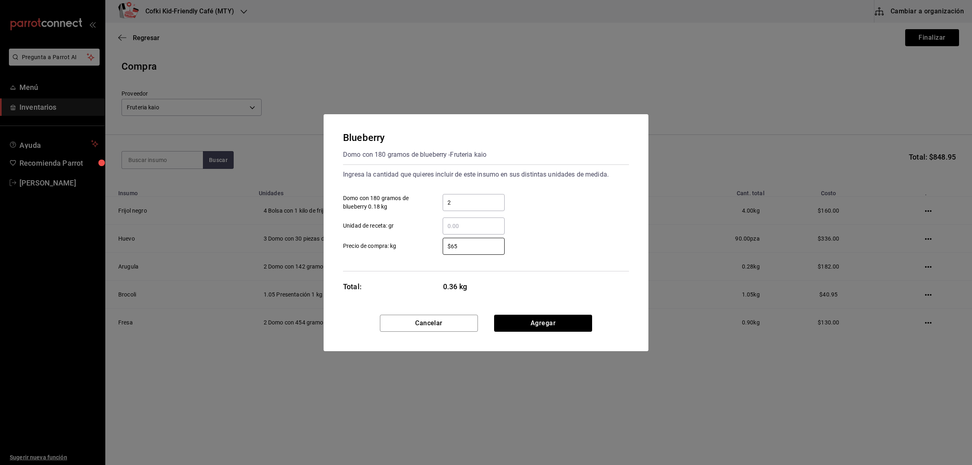
type input "$65"
drag, startPoint x: 537, startPoint y: 313, endPoint x: 538, endPoint y: 321, distance: 7.7
click at [537, 316] on div "Blueberry Domo con 180 gramos de blueberry - Fruteria kaio Ingresa la cantidad …" at bounding box center [486, 232] width 325 height 237
click at [538, 321] on button "Agregar" at bounding box center [543, 323] width 98 height 17
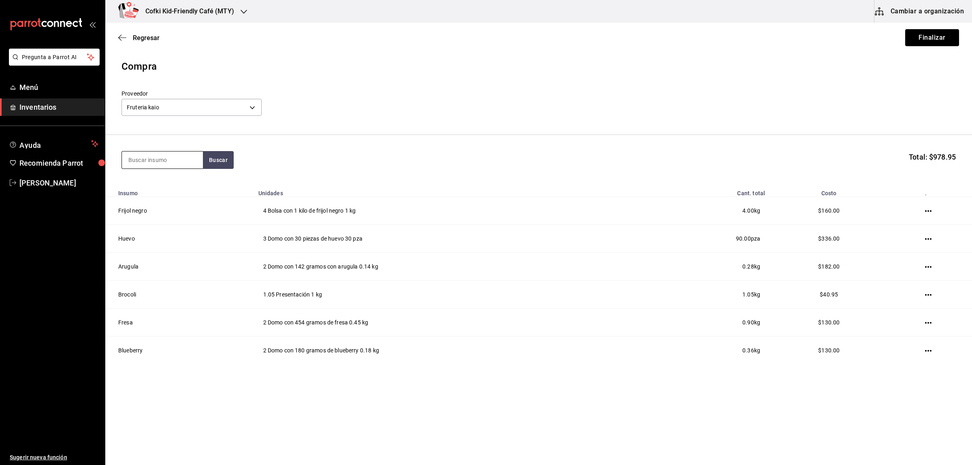
click at [128, 158] on input at bounding box center [162, 159] width 81 height 17
type input "aguaca"
click at [229, 154] on button "Buscar" at bounding box center [218, 160] width 31 height 18
click at [175, 173] on div "Aguacate Presentación - Fruteria kaio" at bounding box center [162, 193] width 81 height 40
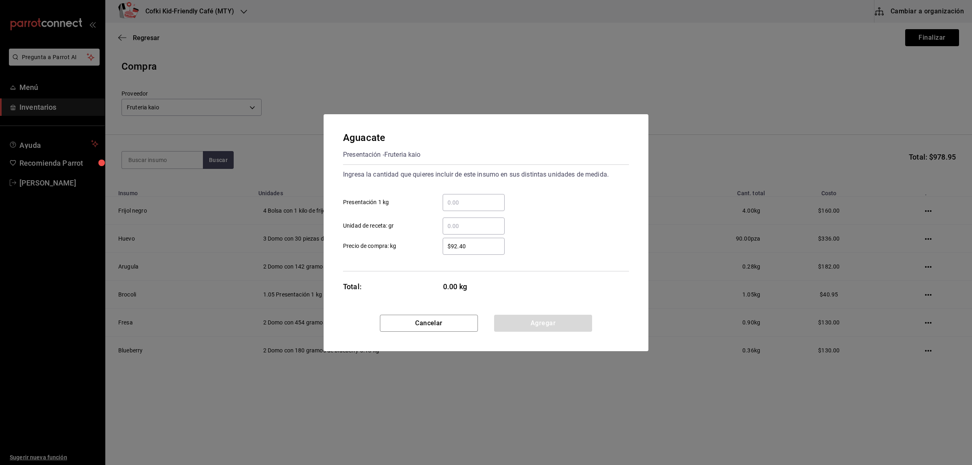
click at [497, 198] on input "​ Presentación 1 kg" at bounding box center [474, 203] width 62 height 10
type input "2.7"
click at [432, 248] on div "$92.40 ​" at bounding box center [467, 246] width 75 height 17
click at [443, 248] on input "$92.40" at bounding box center [474, 246] width 62 height 10
drag, startPoint x: 499, startPoint y: 248, endPoint x: 335, endPoint y: 237, distance: 164.8
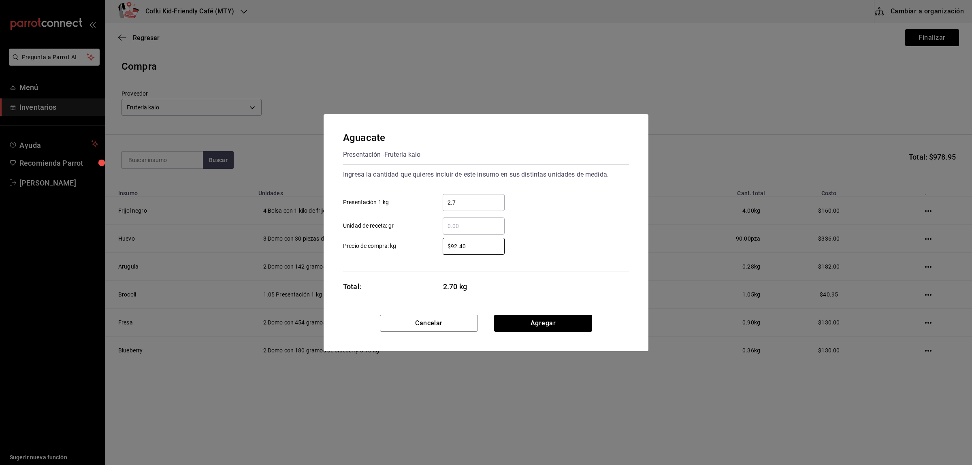
click at [379, 243] on label "$92.40 ​ Precio de compra: kg" at bounding box center [424, 246] width 162 height 17
type input "$52"
click at [547, 325] on button "Agregar" at bounding box center [543, 323] width 98 height 17
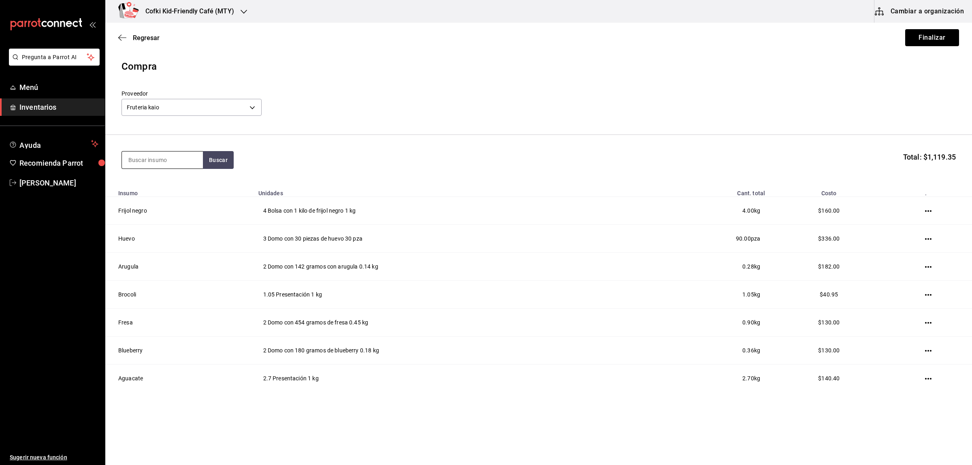
click at [158, 164] on input at bounding box center [162, 159] width 81 height 17
click at [170, 163] on input at bounding box center [162, 159] width 81 height 17
type input "ceboll"
click at [256, 147] on section "ceboll Buscar Total: $1,119.35" at bounding box center [538, 160] width 867 height 50
drag, startPoint x: 213, startPoint y: 152, endPoint x: 221, endPoint y: 160, distance: 11.2
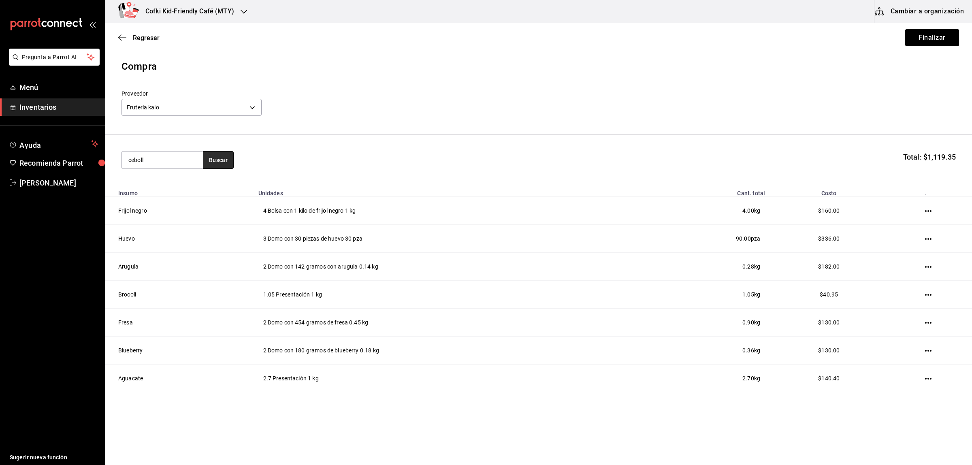
click at [217, 156] on button "Buscar" at bounding box center [218, 160] width 31 height 18
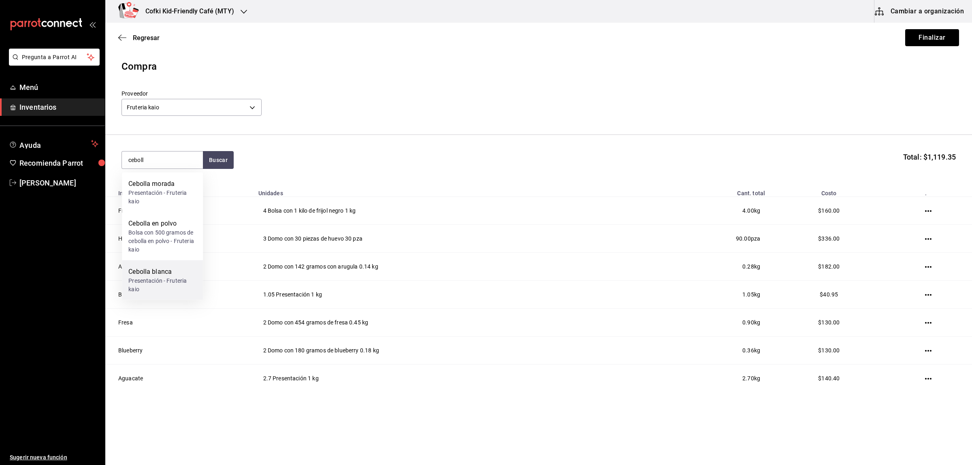
drag, startPoint x: 176, startPoint y: 179, endPoint x: 177, endPoint y: 278, distance: 99.2
click at [177, 278] on div "Cebolla morada Presentación - Fruteria kaio Cebolla en polvo Bolsa con 500 gram…" at bounding box center [162, 237] width 81 height 128
drag, startPoint x: 173, startPoint y: 275, endPoint x: 175, endPoint y: 279, distance: 5.3
click at [175, 279] on div "Cebolla blanca Presentación - Fruteria kaio" at bounding box center [162, 280] width 68 height 27
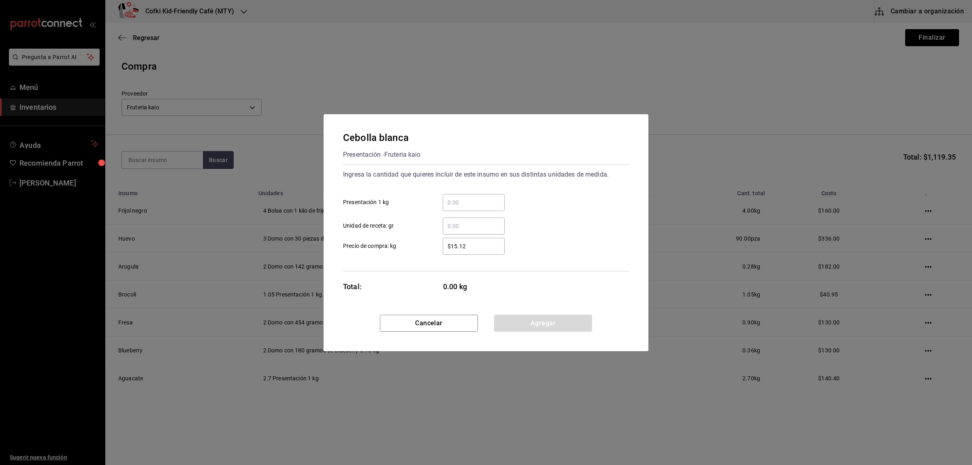
click at [462, 210] on div "​" at bounding box center [474, 202] width 62 height 17
click at [462, 207] on input "​ Presentación 1 kg" at bounding box center [474, 203] width 62 height 10
type input "3.44"
drag, startPoint x: 472, startPoint y: 250, endPoint x: 388, endPoint y: 251, distance: 83.8
click at [409, 252] on label "$15.12 ​ Precio de compra: kg" at bounding box center [424, 246] width 162 height 17
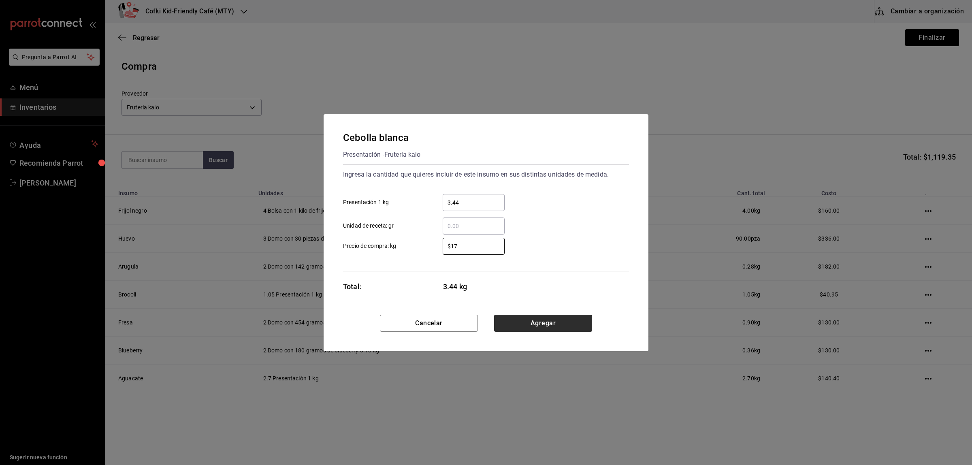
type input "$17"
click at [564, 319] on button "Agregar" at bounding box center [543, 323] width 98 height 17
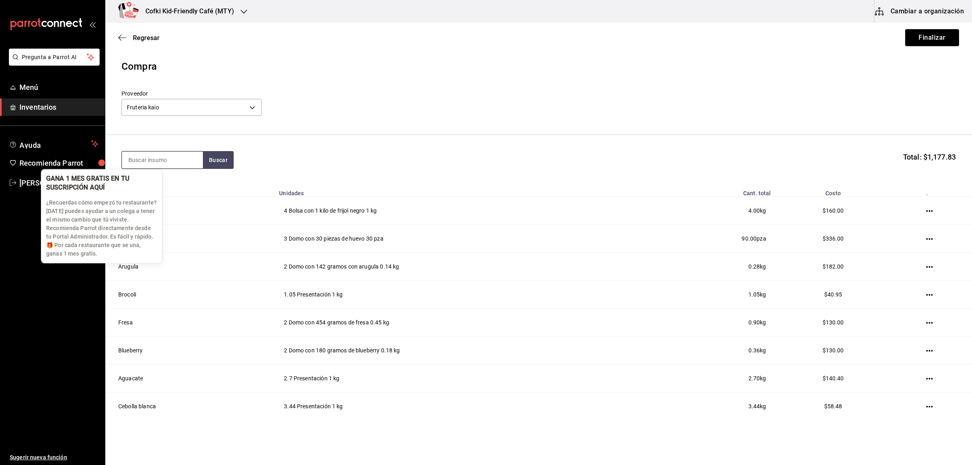
click at [162, 168] on section "Buscar Total: $1,177.83" at bounding box center [538, 160] width 867 height 50
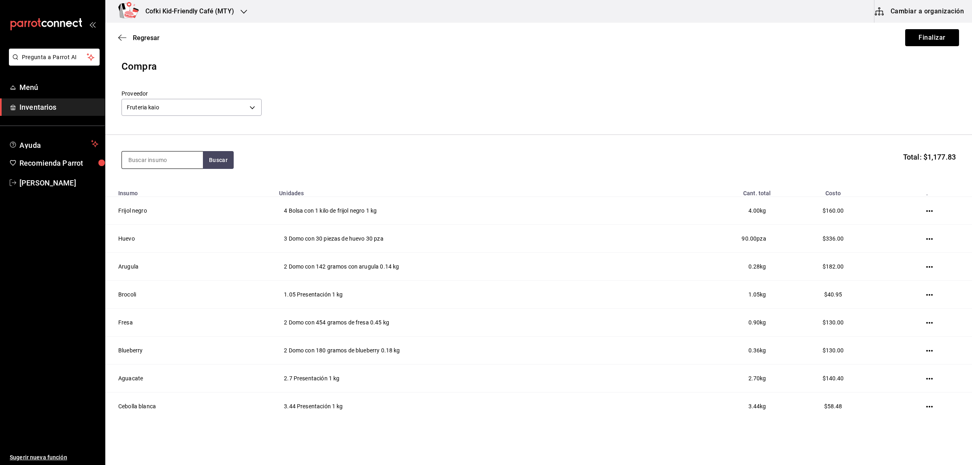
click at [165, 157] on input at bounding box center [162, 159] width 81 height 17
click at [171, 162] on input at bounding box center [162, 159] width 81 height 17
click at [173, 165] on input at bounding box center [162, 159] width 81 height 17
type input "plata"
click at [225, 153] on button "Buscar" at bounding box center [218, 160] width 31 height 18
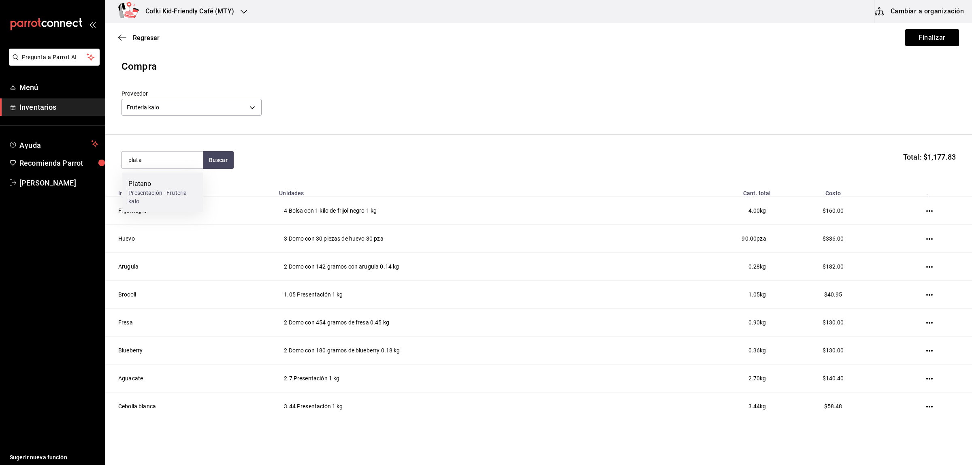
click at [180, 189] on div "Presentación - Fruteria kaio" at bounding box center [162, 197] width 68 height 17
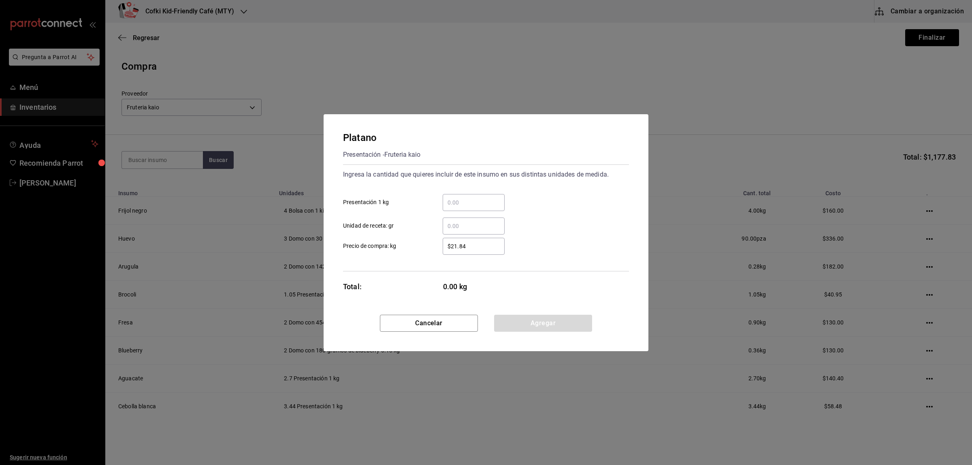
click at [462, 211] on div "​ Unidad de receta: gr" at bounding box center [483, 222] width 292 height 23
click at [458, 205] on input "​ Presentación 1 kg" at bounding box center [474, 203] width 62 height 10
type input "0.7"
click at [454, 268] on div "Ingresa la cantidad que quieres incluir de este insumo en sus distintas unidade…" at bounding box center [486, 217] width 286 height 107
drag, startPoint x: 474, startPoint y: 241, endPoint x: 388, endPoint y: 241, distance: 85.9
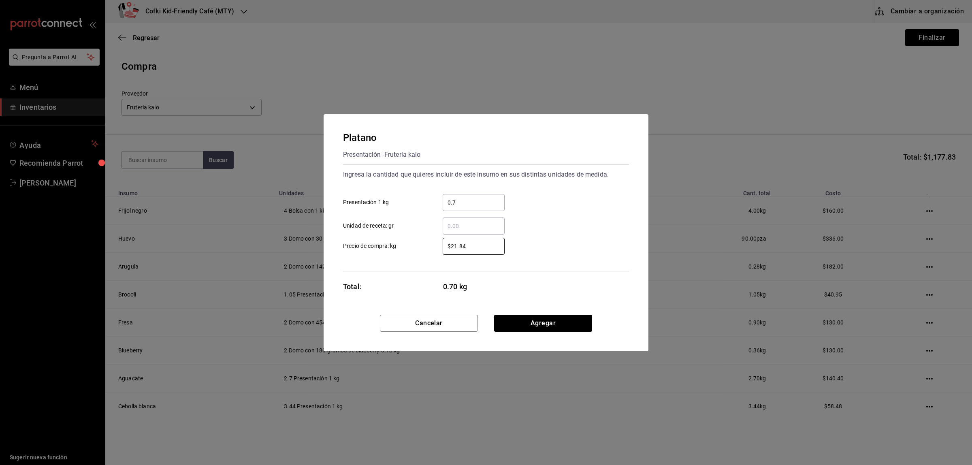
click at [405, 241] on label "$21.84 ​ Precio de compra: kg" at bounding box center [424, 246] width 162 height 17
type input "$20"
drag, startPoint x: 577, startPoint y: 313, endPoint x: 580, endPoint y: 322, distance: 9.6
click at [577, 314] on div "Platano Presentación - Fruteria kaio Ingresa la cantidad que quieres incluir de…" at bounding box center [486, 214] width 325 height 200
click at [580, 322] on button "Agregar" at bounding box center [543, 323] width 98 height 17
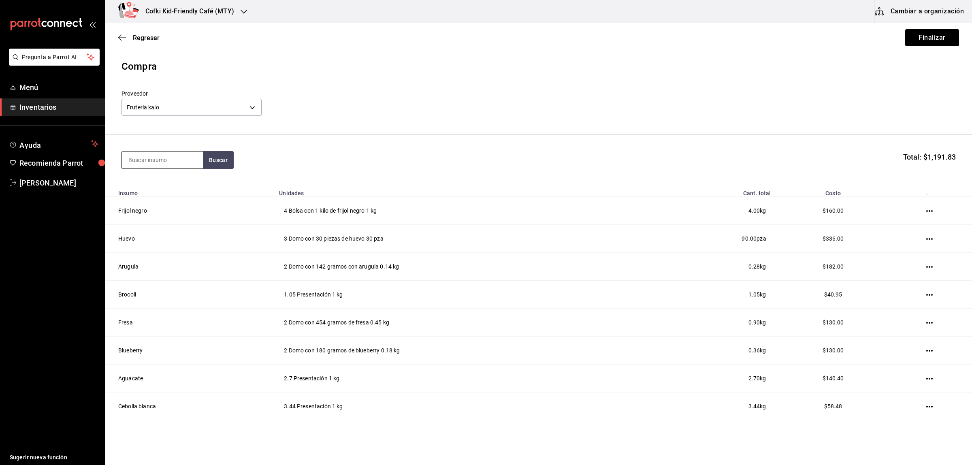
click at [145, 160] on input at bounding box center [162, 159] width 81 height 17
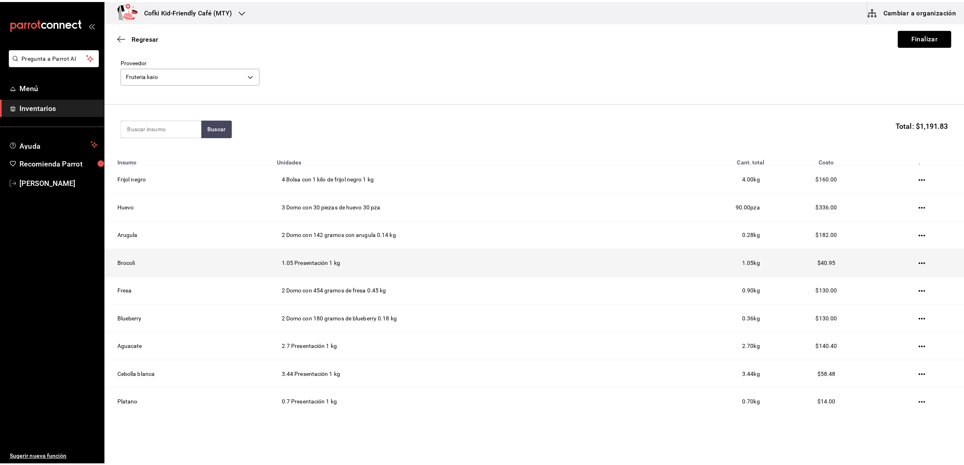
scroll to position [55, 0]
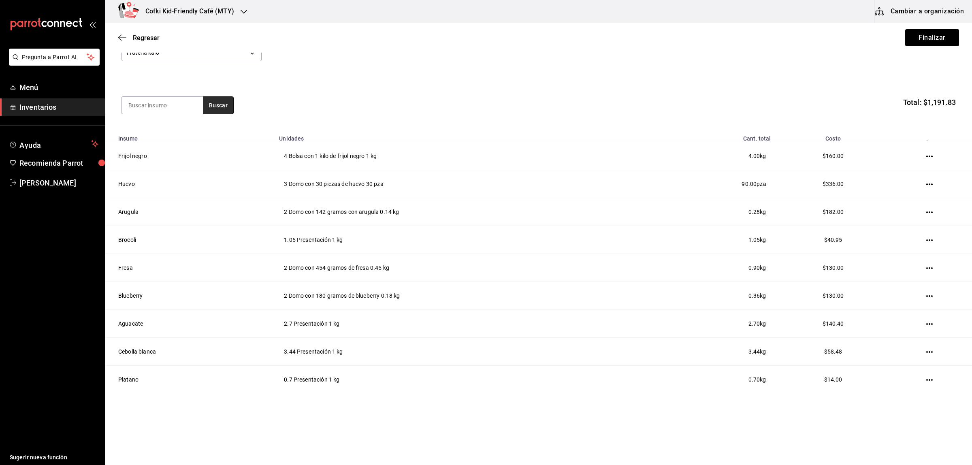
click at [213, 100] on button "Buscar" at bounding box center [218, 105] width 31 height 18
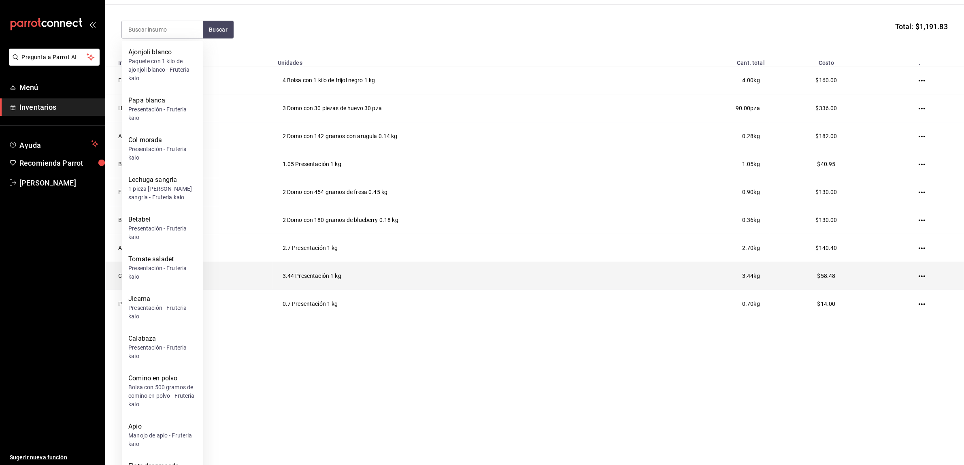
scroll to position [152, 0]
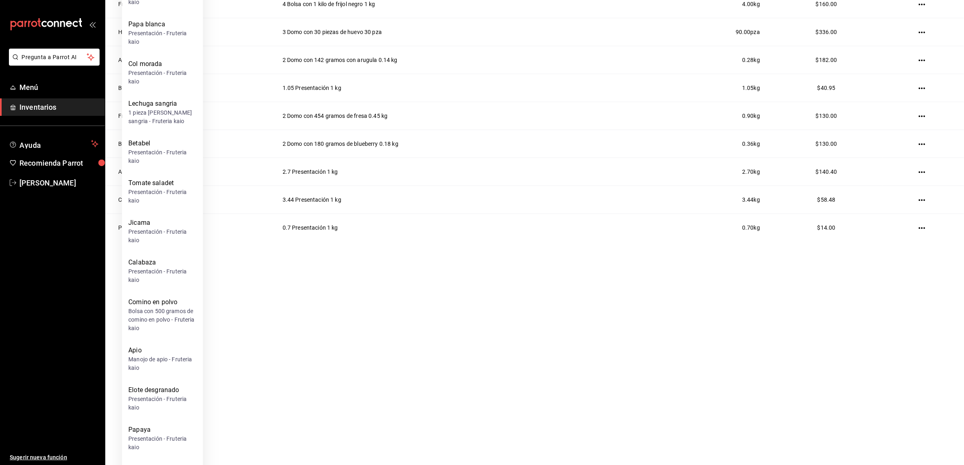
click at [381, 267] on html "Pregunta a Parrot AI Menú Inventarios Ayuda Recomienda Parrot Oscar Aguilar Sug…" at bounding box center [482, 57] width 964 height 419
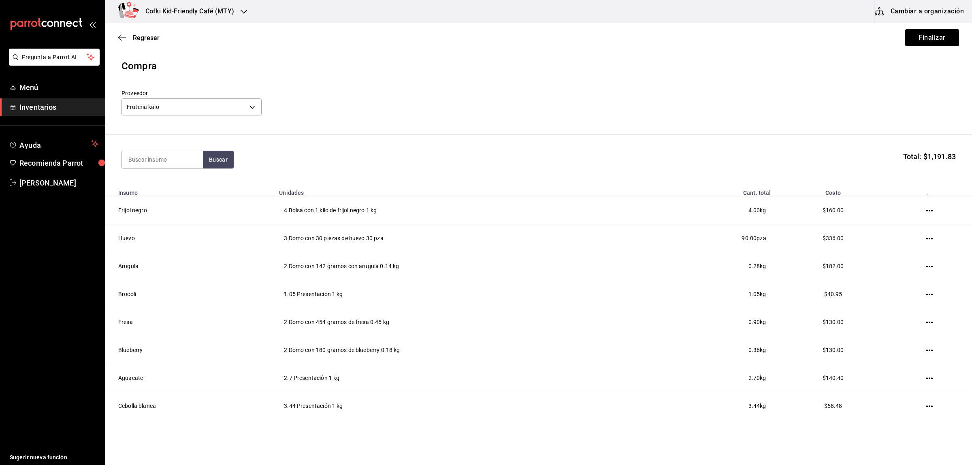
scroll to position [0, 0]
click at [149, 164] on input at bounding box center [162, 159] width 81 height 17
type input "piñ"
click at [242, 161] on div "piñ Buscar Total: $1,191.83" at bounding box center [538, 160] width 834 height 18
click at [224, 158] on button "Buscar" at bounding box center [218, 160] width 31 height 18
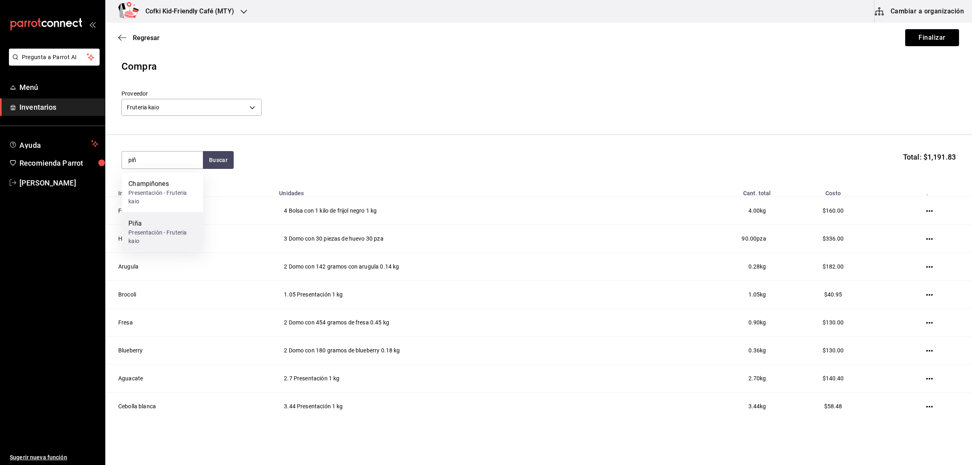
click at [170, 228] on div "Presentación - Fruteria kaio" at bounding box center [162, 236] width 68 height 17
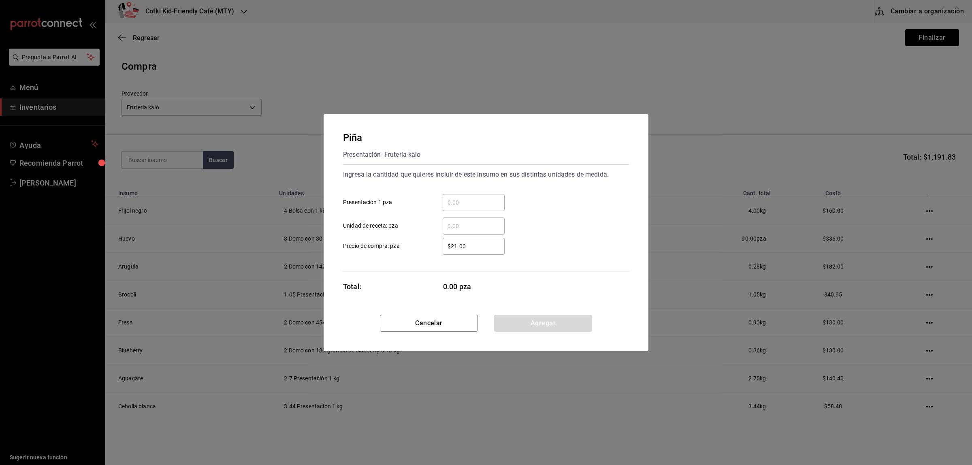
click at [473, 200] on input "​ Presentación 1 pza" at bounding box center [474, 203] width 62 height 10
type input "2.08"
click at [416, 256] on div "Ingresa la cantidad que quieres incluir de este insumo en sus distintas unidade…" at bounding box center [486, 217] width 286 height 107
drag, startPoint x: 489, startPoint y: 254, endPoint x: 469, endPoint y: 250, distance: 20.3
click at [478, 254] on div "$21.00 ​" at bounding box center [474, 246] width 62 height 17
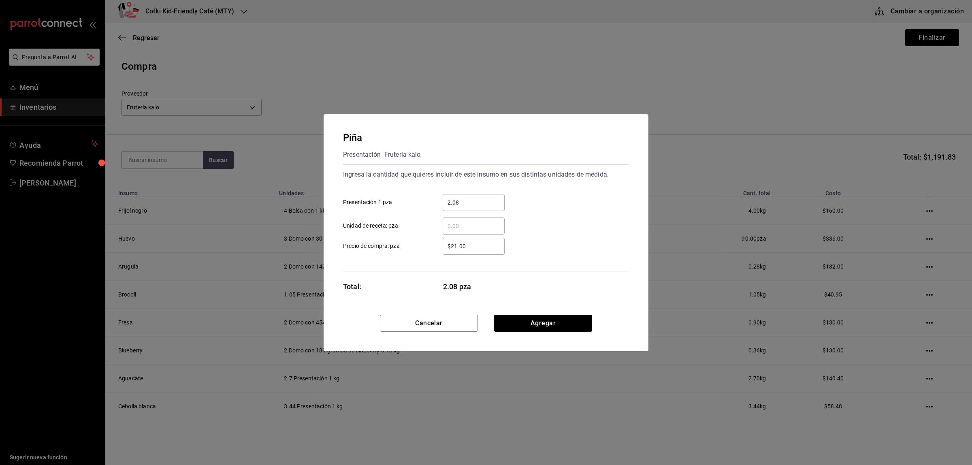
click at [478, 251] on input "$21.00" at bounding box center [474, 246] width 62 height 10
drag, startPoint x: 469, startPoint y: 246, endPoint x: 412, endPoint y: 241, distance: 56.9
click at [420, 243] on label "$21.00 ​ Precio de compra: pza" at bounding box center [424, 246] width 162 height 17
type input "$33"
click at [563, 319] on button "Agregar" at bounding box center [543, 323] width 98 height 17
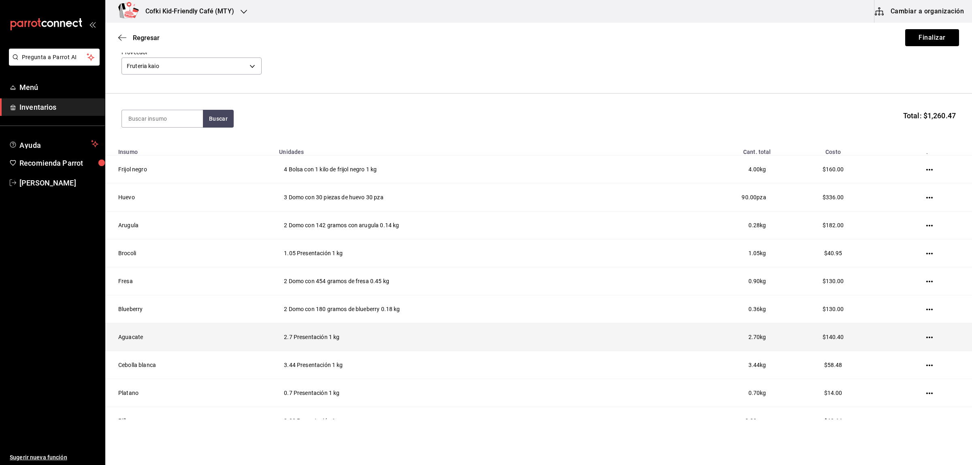
scroll to position [83, 0]
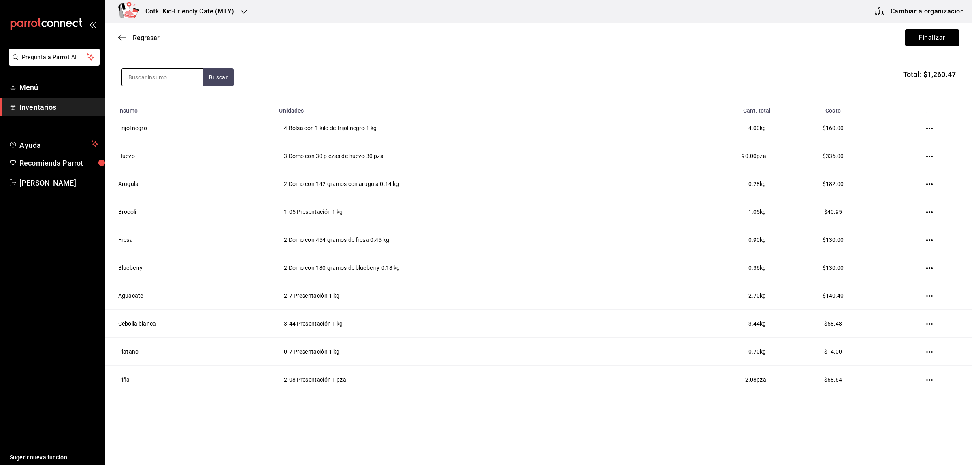
click at [171, 70] on input at bounding box center [162, 77] width 81 height 17
click at [189, 69] on input at bounding box center [162, 77] width 81 height 17
type input "espi"
click at [243, 75] on div "espi Buscar Total: $1,260.47" at bounding box center [538, 77] width 834 height 18
click at [228, 77] on button "Buscar" at bounding box center [218, 77] width 31 height 18
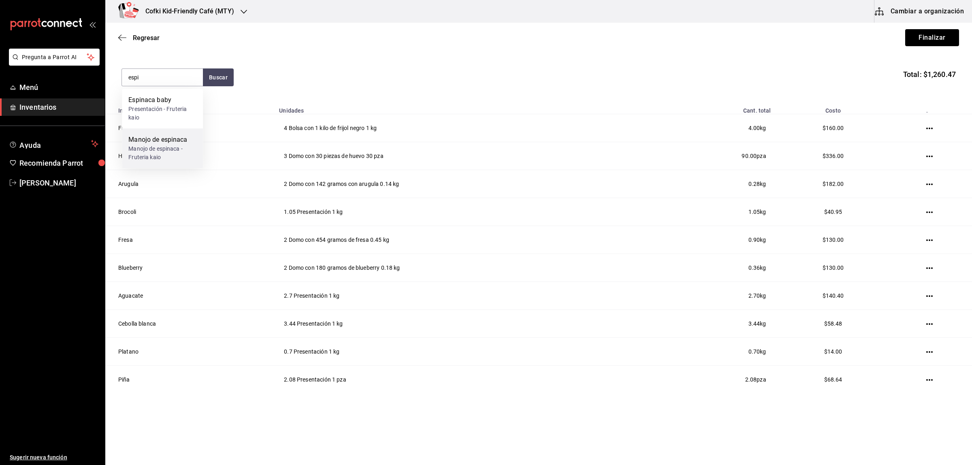
drag, startPoint x: 163, startPoint y: 112, endPoint x: 169, endPoint y: 142, distance: 30.5
click at [169, 142] on div "Espinaca baby Presentación - Fruteria kaio Manojo de espinaca Manojo de espinac…" at bounding box center [162, 128] width 81 height 79
click at [169, 142] on div "Manojo de espinaca" at bounding box center [162, 140] width 68 height 10
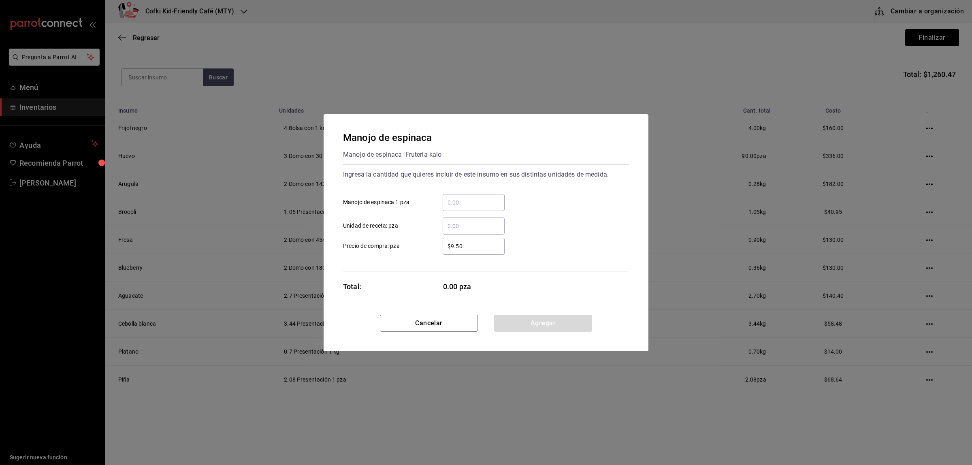
click at [468, 201] on input "​ Manojo de espinaca 1 pza" at bounding box center [474, 203] width 62 height 10
type input "1"
click at [386, 250] on label "$9.50 ​ Precio de compra: pza" at bounding box center [424, 246] width 162 height 17
click at [443, 250] on input "$9.50" at bounding box center [474, 246] width 62 height 10
drag, startPoint x: 482, startPoint y: 247, endPoint x: 423, endPoint y: 240, distance: 59.5
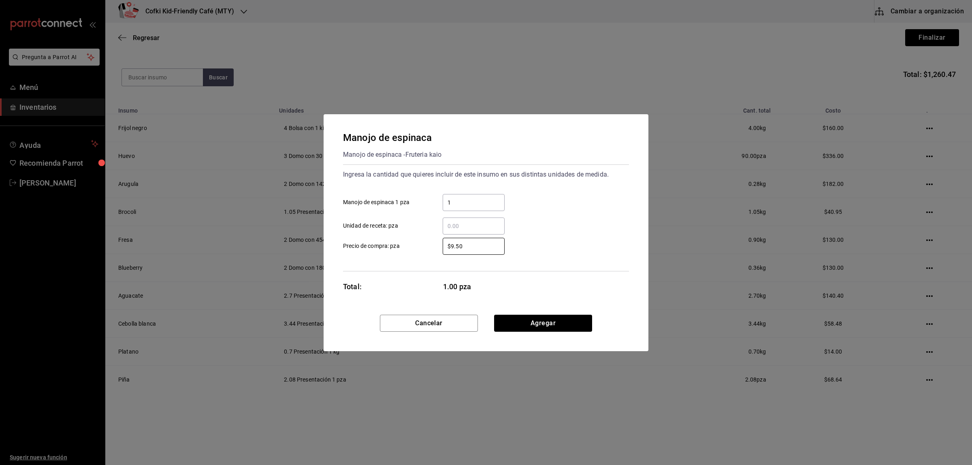
click at [423, 240] on label "$9.50 ​ Precio de compra: pza" at bounding box center [424, 246] width 162 height 17
type input "$10"
click at [573, 320] on button "Agregar" at bounding box center [543, 323] width 98 height 17
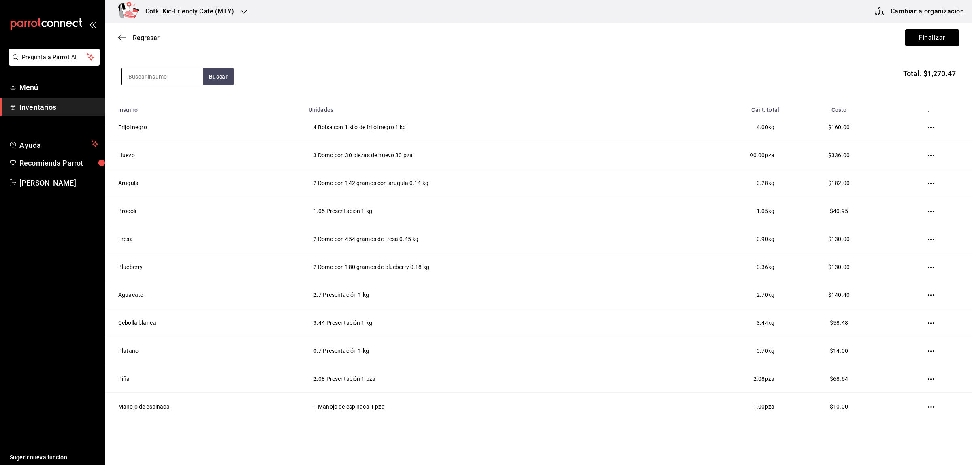
drag, startPoint x: 158, startPoint y: 68, endPoint x: 155, endPoint y: 72, distance: 4.9
click at [156, 70] on input at bounding box center [162, 76] width 81 height 17
click at [153, 83] on input at bounding box center [162, 76] width 81 height 17
type input "pere"
click at [209, 71] on button "Buscar" at bounding box center [218, 77] width 31 height 18
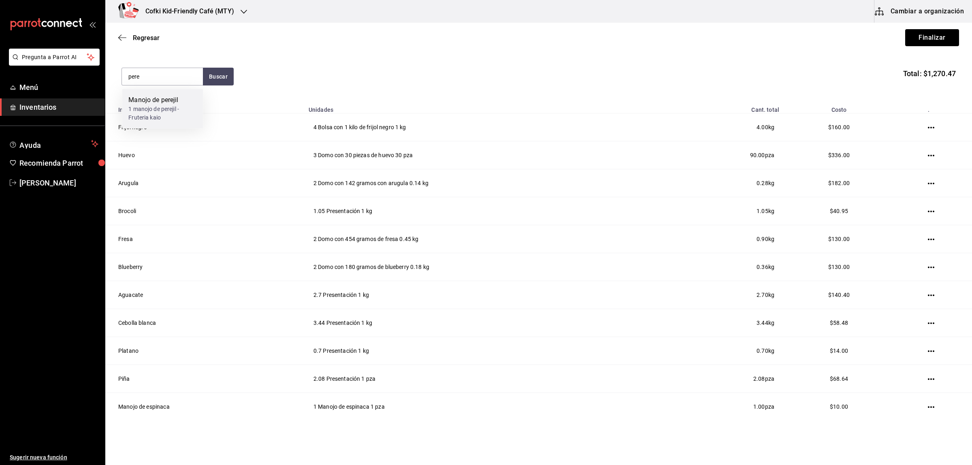
click at [183, 99] on div "Manojo de perejil" at bounding box center [162, 100] width 68 height 10
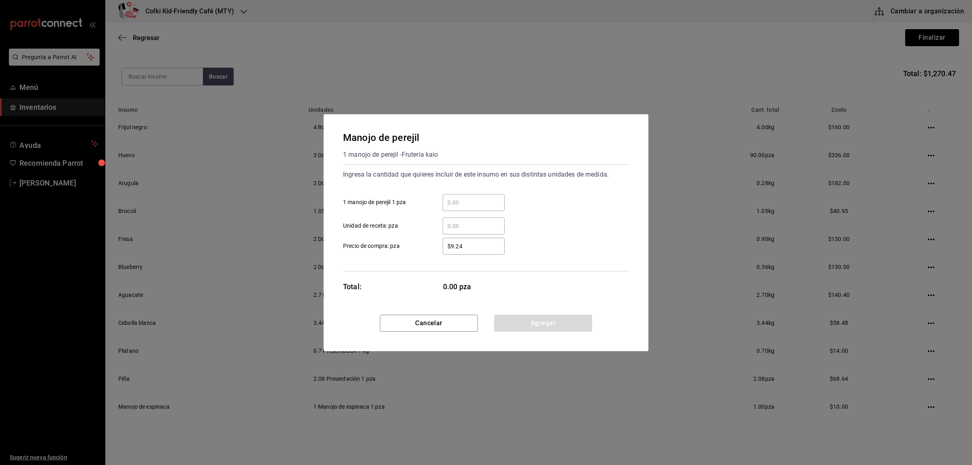
click at [478, 207] on input "​ 1 manojo de perejil 1 pza" at bounding box center [474, 203] width 62 height 10
type input "1"
click at [445, 237] on div "$9.24 ​ Precio de compra: pza" at bounding box center [483, 242] width 292 height 23
drag, startPoint x: 480, startPoint y: 246, endPoint x: 408, endPoint y: 239, distance: 72.5
click at [419, 243] on label "$9.24 ​ Precio de compra: pza" at bounding box center [424, 246] width 162 height 17
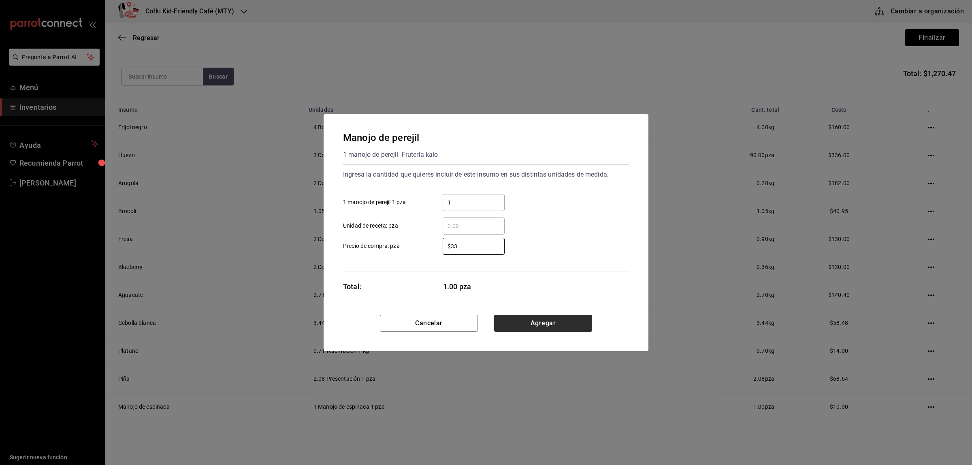
type input "$33"
click at [569, 322] on button "Agregar" at bounding box center [543, 323] width 98 height 17
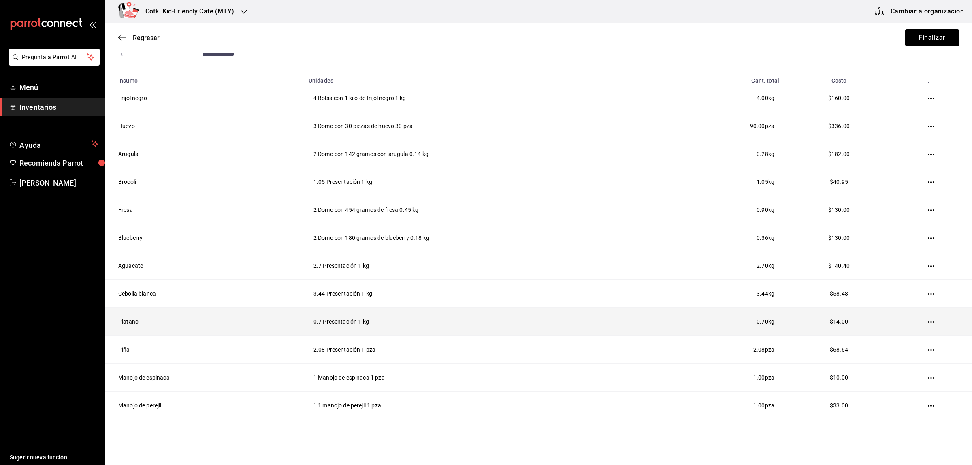
scroll to position [140, 0]
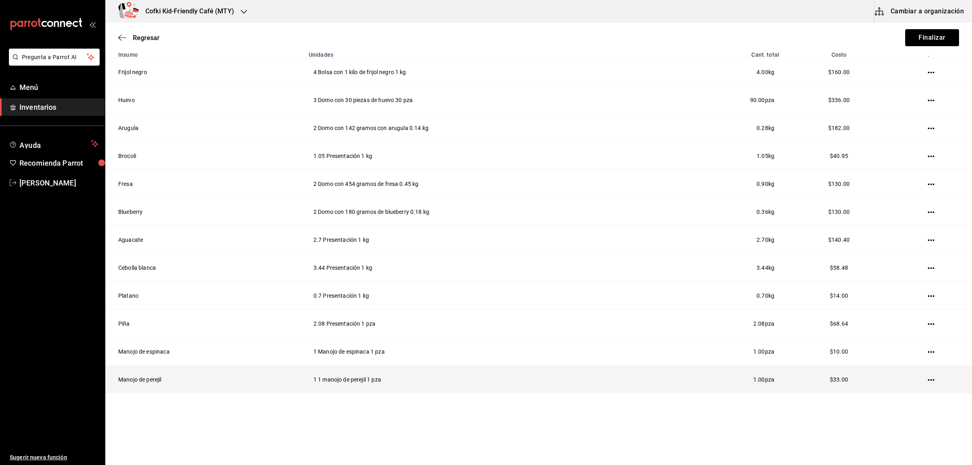
click at [777, 372] on icon "button" at bounding box center [931, 380] width 6 height 6
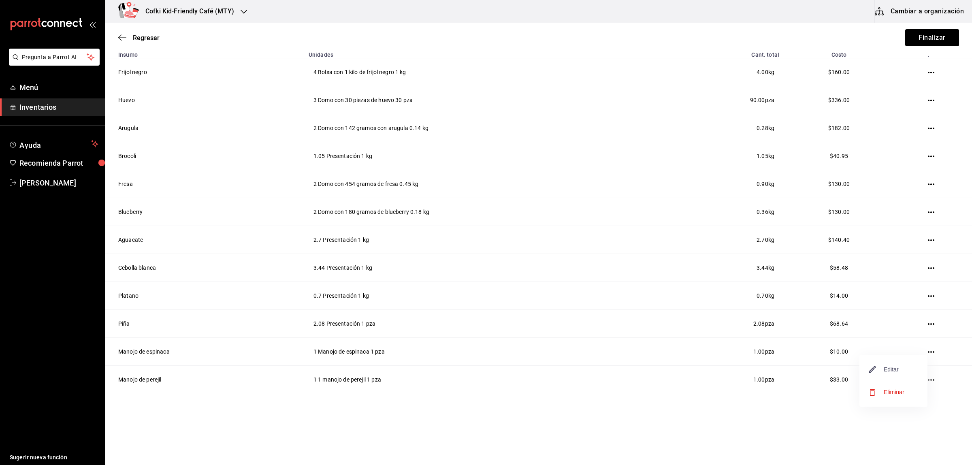
click at [777, 369] on span "Editar" at bounding box center [884, 369] width 30 height 10
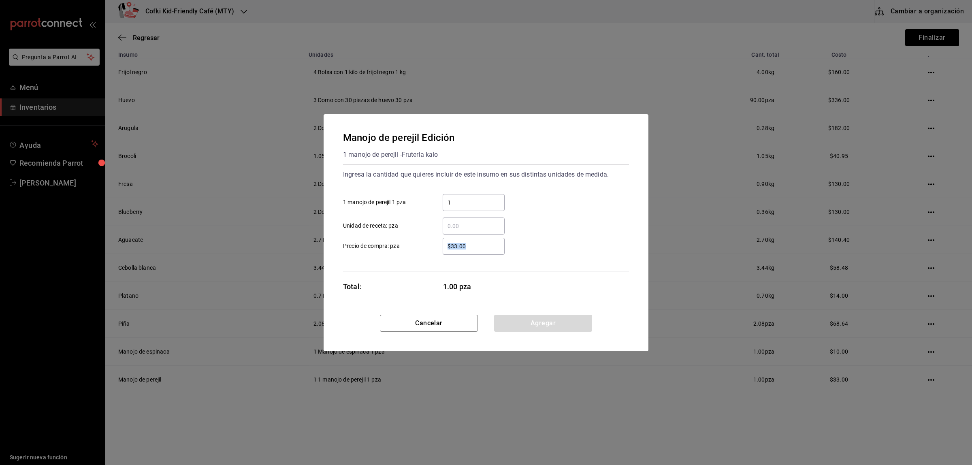
drag, startPoint x: 482, startPoint y: 240, endPoint x: 418, endPoint y: 240, distance: 64.0
click at [407, 240] on label "$33.00 ​ Precio de compra: pza" at bounding box center [424, 246] width 162 height 17
drag, startPoint x: 505, startPoint y: 242, endPoint x: 497, endPoint y: 242, distance: 7.7
click at [501, 242] on div "$33.00 ​ Precio de compra: pza" at bounding box center [483, 242] width 292 height 23
drag, startPoint x: 475, startPoint y: 242, endPoint x: 441, endPoint y: 241, distance: 34.0
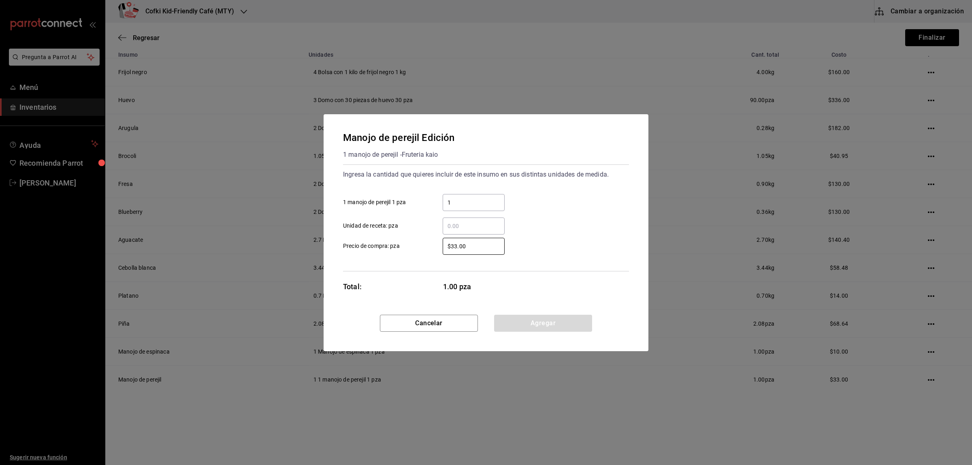
click at [441, 241] on div "$33.00 ​" at bounding box center [467, 246] width 75 height 17
type input "$10"
click at [586, 326] on button "Agregar" at bounding box center [543, 323] width 98 height 17
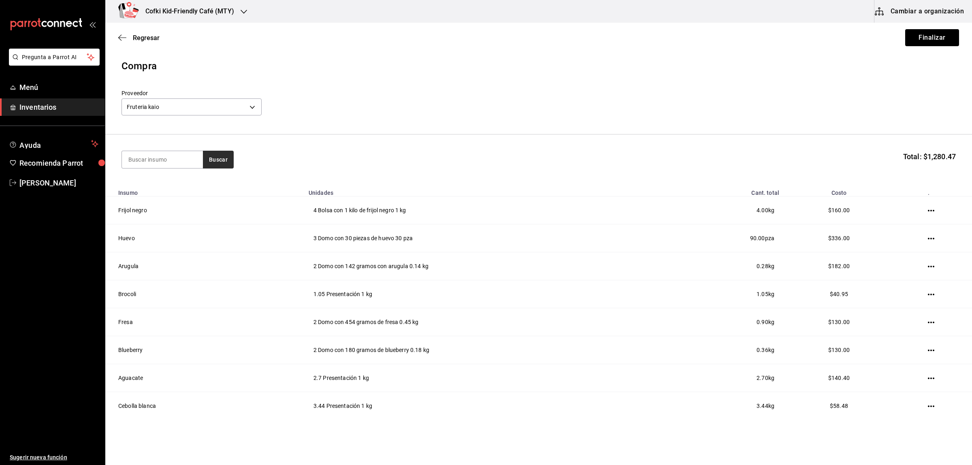
scroll to position [0, 0]
click at [209, 157] on button "Buscar" at bounding box center [218, 160] width 31 height 18
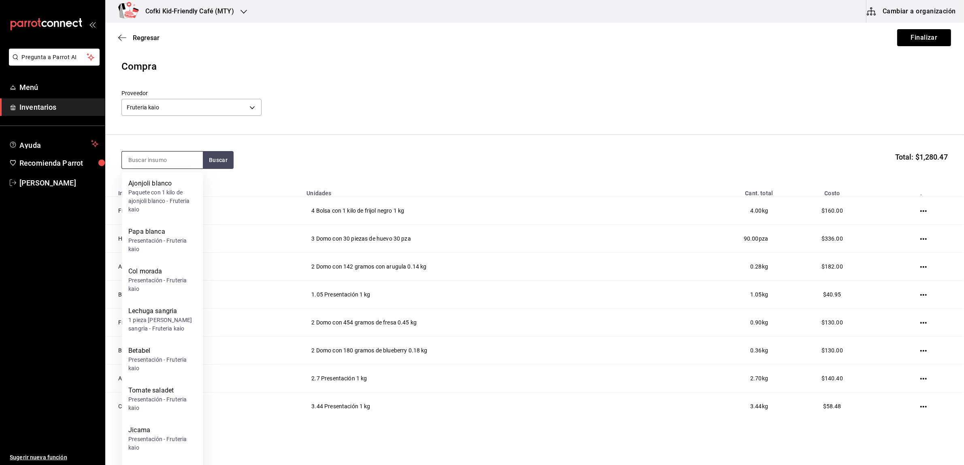
click at [177, 160] on input at bounding box center [162, 159] width 81 height 17
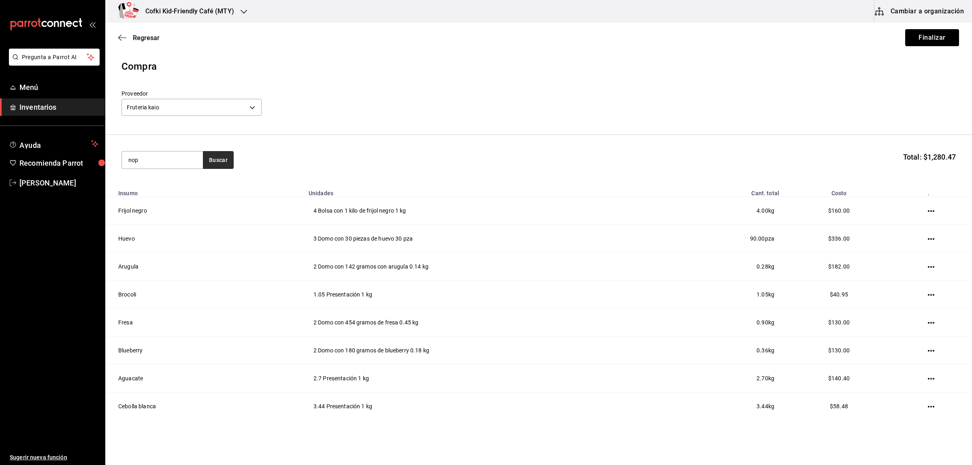
type input "nop"
click at [219, 158] on button "Buscar" at bounding box center [218, 160] width 31 height 18
click at [194, 194] on div "Presentación - Fruteria kaio" at bounding box center [162, 197] width 68 height 17
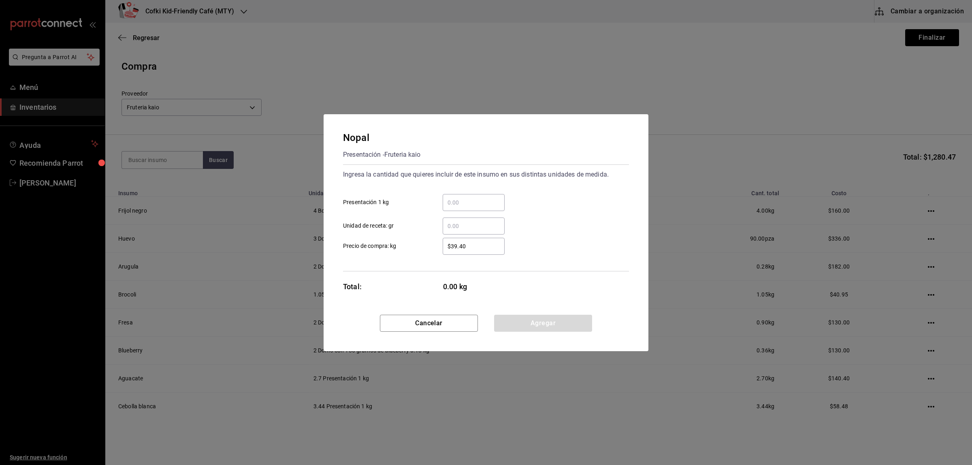
drag, startPoint x: 454, startPoint y: 191, endPoint x: 462, endPoint y: 196, distance: 9.3
click at [456, 192] on div "​ Presentación 1 kg" at bounding box center [483, 199] width 292 height 23
click at [462, 196] on div "​" at bounding box center [474, 202] width 62 height 17
click at [462, 198] on input "​ Presentación 1 kg" at bounding box center [474, 203] width 62 height 10
click at [465, 203] on input "​ Presentación 1 kg" at bounding box center [474, 203] width 62 height 10
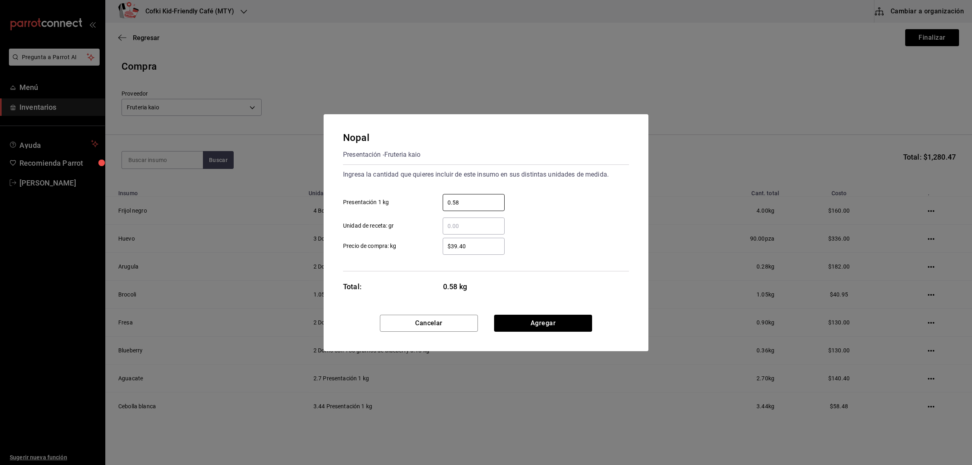
type input "0.58"
drag, startPoint x: 434, startPoint y: 242, endPoint x: 489, endPoint y: 248, distance: 55.8
click at [434, 244] on div "$39.40 ​" at bounding box center [467, 246] width 75 height 17
click at [443, 244] on input "$39.40" at bounding box center [474, 246] width 62 height 10
drag, startPoint x: 489, startPoint y: 246, endPoint x: 424, endPoint y: 244, distance: 65.2
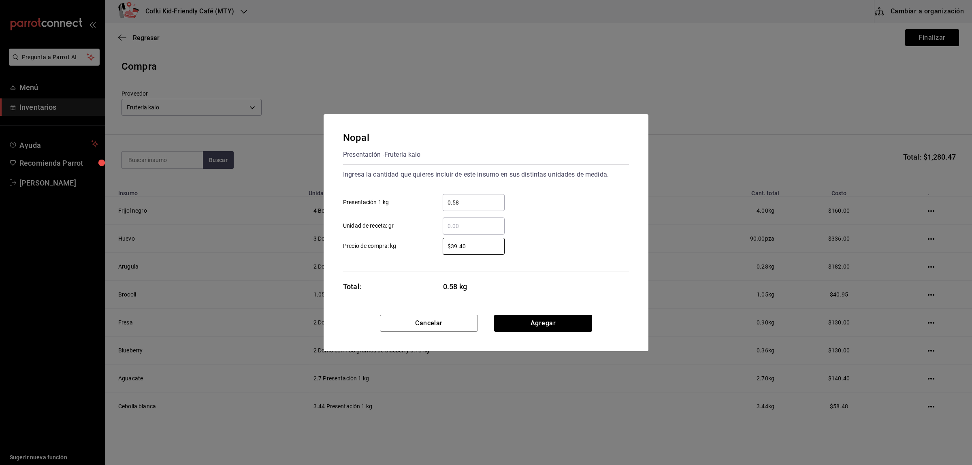
click at [424, 244] on label "$39.40 ​ Precio de compra: kg" at bounding box center [424, 246] width 162 height 17
type input "$33"
click at [557, 320] on button "Agregar" at bounding box center [543, 323] width 98 height 17
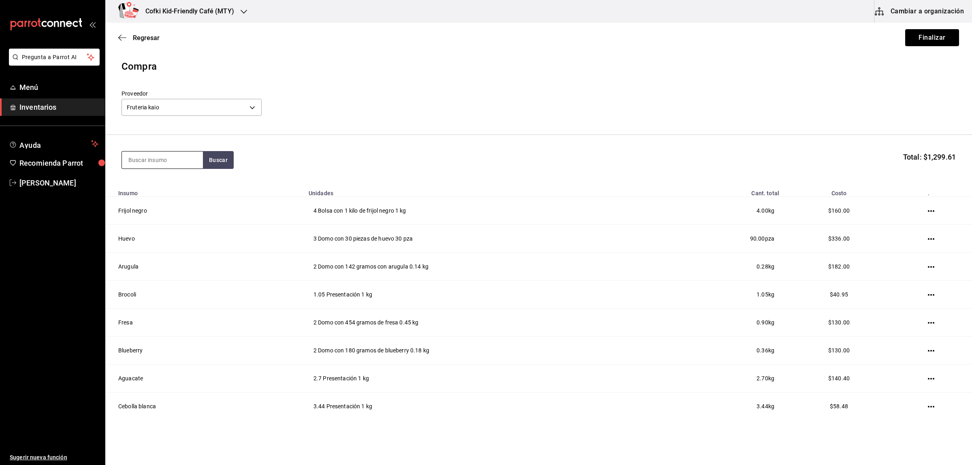
click at [147, 158] on input at bounding box center [162, 159] width 81 height 17
type input "pepi"
click at [225, 158] on button "Buscar" at bounding box center [218, 160] width 31 height 18
click at [163, 194] on div "Presentación - Fruteria kaio" at bounding box center [162, 197] width 68 height 17
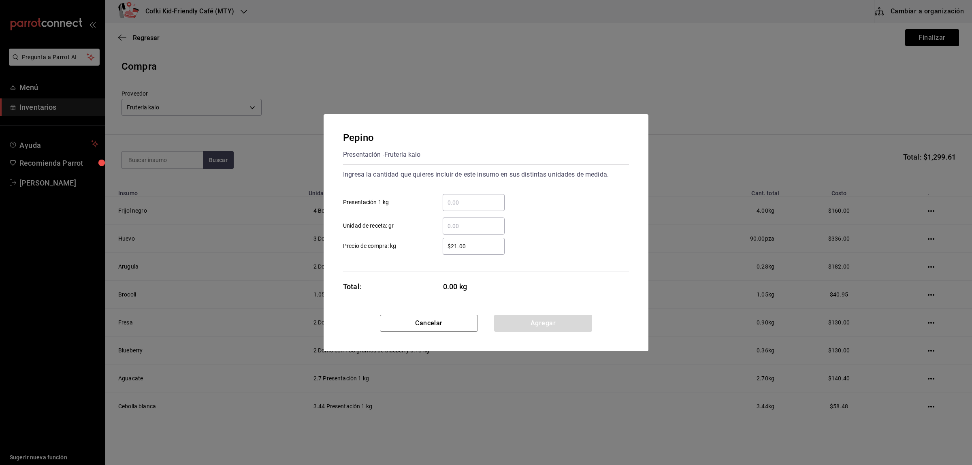
click at [489, 201] on input "​ Presentación 1 kg" at bounding box center [474, 203] width 62 height 10
type input "1"
click at [430, 234] on div "​" at bounding box center [467, 225] width 75 height 17
click at [443, 231] on input "​ Unidad de receta: gr" at bounding box center [474, 226] width 62 height 10
drag, startPoint x: 464, startPoint y: 243, endPoint x: 422, endPoint y: 242, distance: 42.1
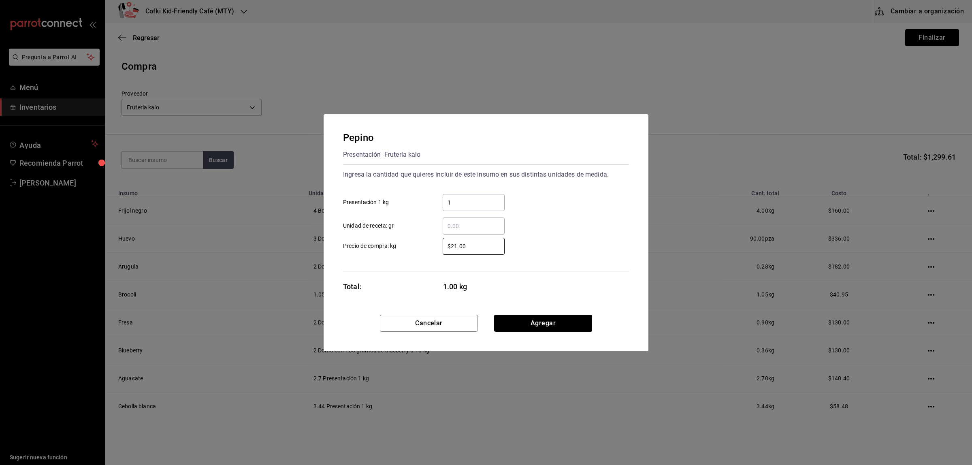
click at [424, 242] on label "$21.00 ​ Precio de compra: kg" at bounding box center [424, 246] width 162 height 17
type input "$27"
click at [390, 292] on div "Total: 1.00 kg" at bounding box center [424, 286] width 162 height 11
click at [550, 323] on button "Agregar" at bounding box center [543, 323] width 98 height 17
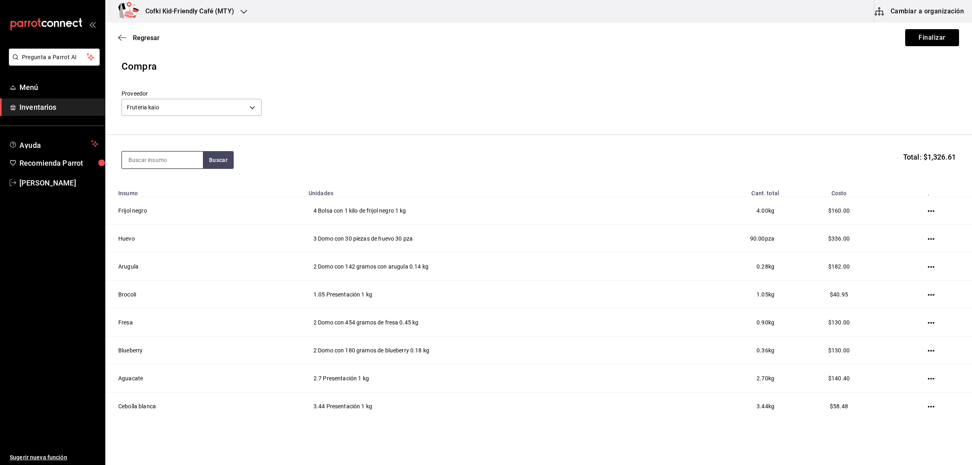
click at [150, 159] on input at bounding box center [162, 159] width 81 height 17
type input "apio"
click at [219, 167] on button "Buscar" at bounding box center [218, 160] width 31 height 18
click at [185, 193] on div "Manojo de apio - Fruteria kaio" at bounding box center [162, 197] width 68 height 17
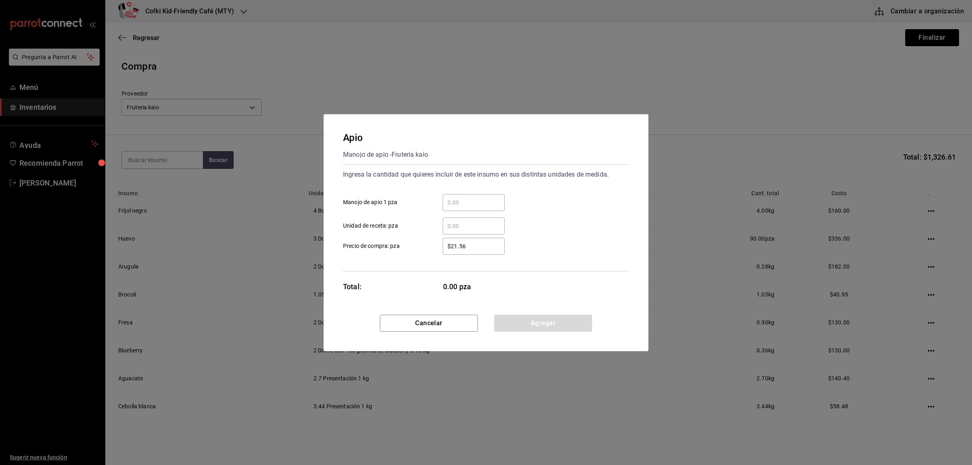
click at [466, 207] on div "​" at bounding box center [474, 202] width 62 height 17
click at [466, 207] on input "​ Manojo de apio 1 pza" at bounding box center [474, 203] width 62 height 10
type input "1"
click at [406, 248] on label "$21.56 ​ Precio de compra: pza" at bounding box center [424, 246] width 162 height 17
click at [443, 248] on input "$21.56" at bounding box center [474, 246] width 62 height 10
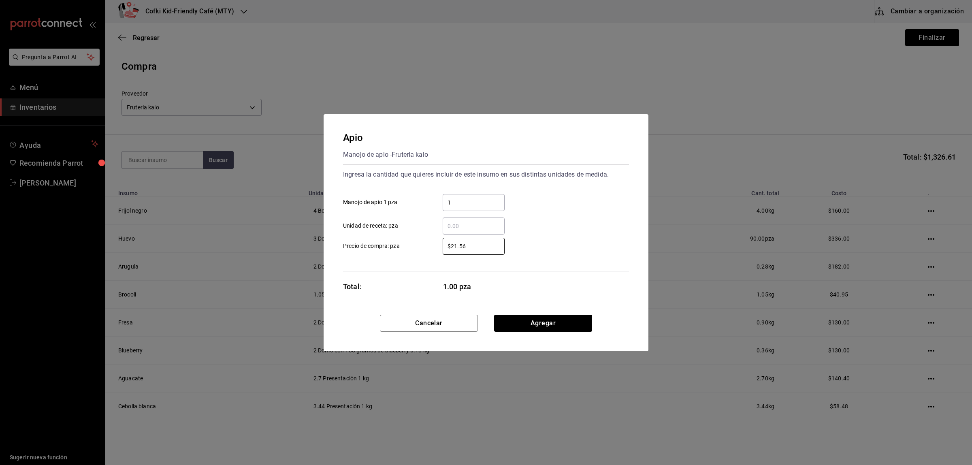
drag, startPoint x: 469, startPoint y: 249, endPoint x: 418, endPoint y: 243, distance: 51.8
click at [418, 243] on label "$21.56 ​ Precio de compra: pza" at bounding box center [424, 246] width 162 height 17
type input "$31"
click at [553, 329] on button "Agregar" at bounding box center [543, 323] width 98 height 17
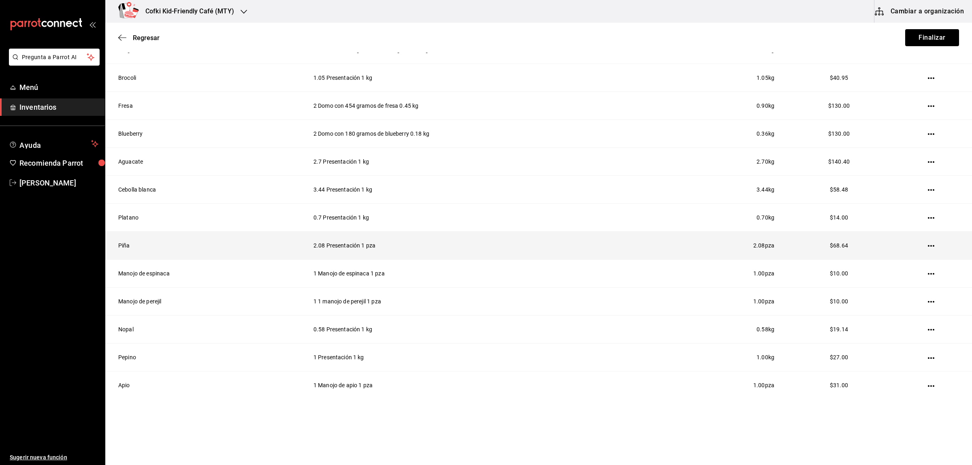
scroll to position [224, 0]
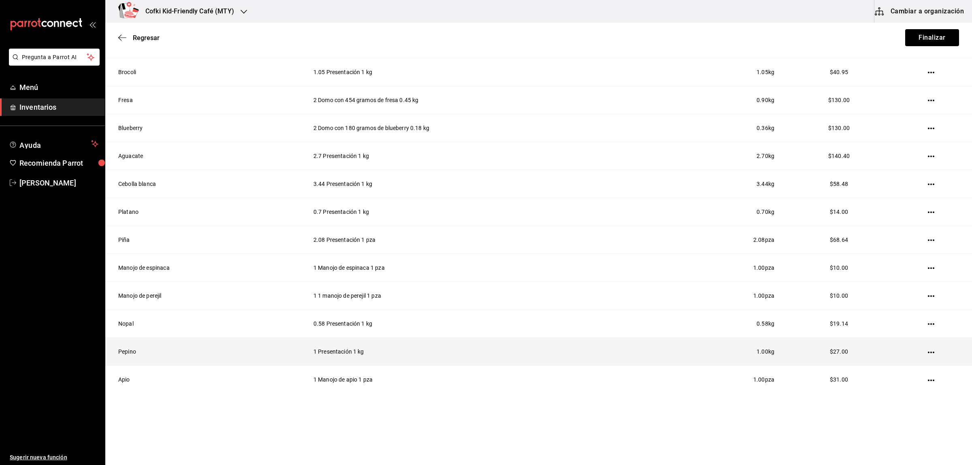
click at [777, 354] on icon "button" at bounding box center [931, 352] width 6 height 6
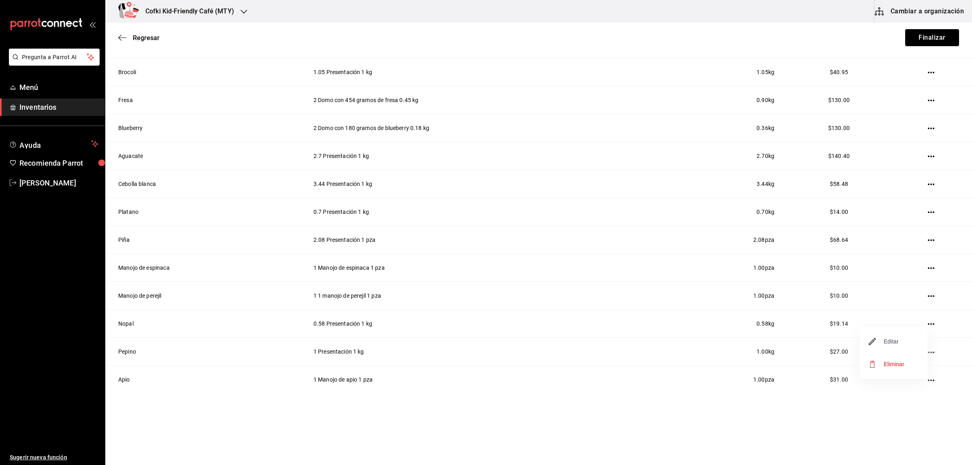
click at [777, 337] on span "Editar" at bounding box center [884, 342] width 30 height 10
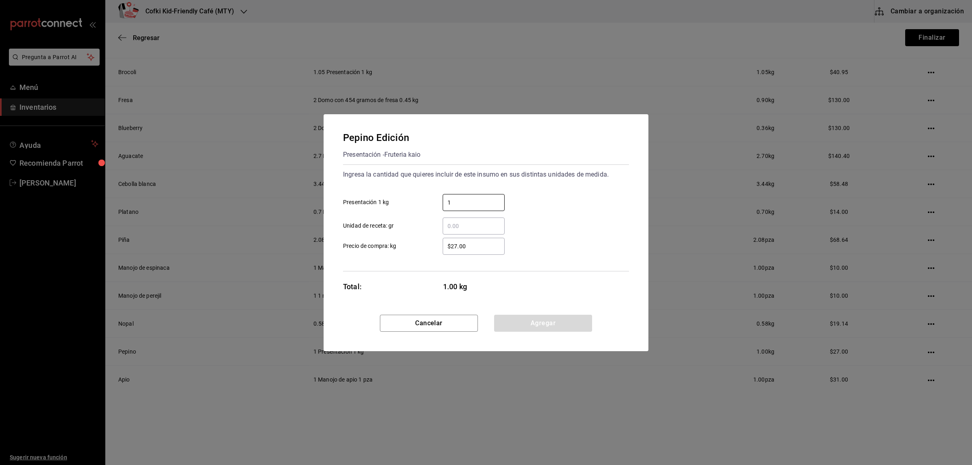
drag, startPoint x: 472, startPoint y: 206, endPoint x: 442, endPoint y: 201, distance: 30.8
click at [445, 201] on input "1" at bounding box center [474, 203] width 62 height 10
type input "4.29"
click at [549, 313] on div "Pepino Edición Presentación - Fruteria kaio Ingresa la cantidad que quieres inc…" at bounding box center [486, 214] width 325 height 200
click at [554, 323] on button "Agregar" at bounding box center [543, 323] width 98 height 17
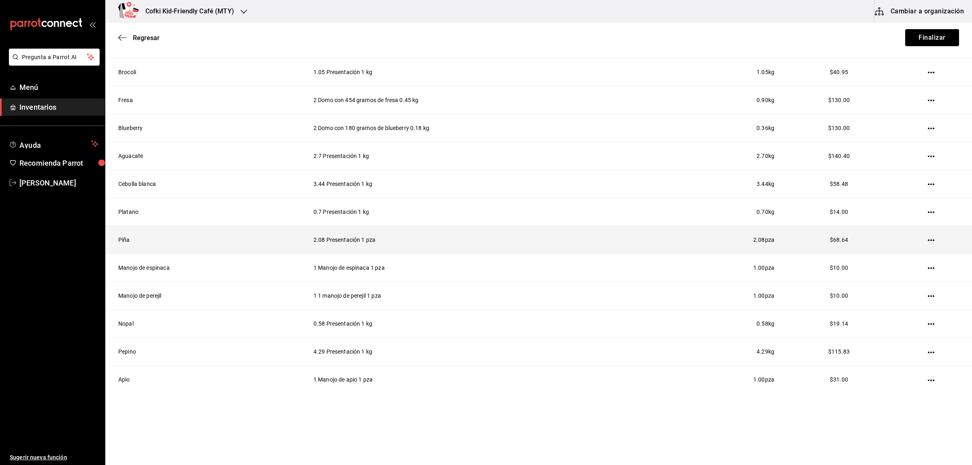
scroll to position [0, 0]
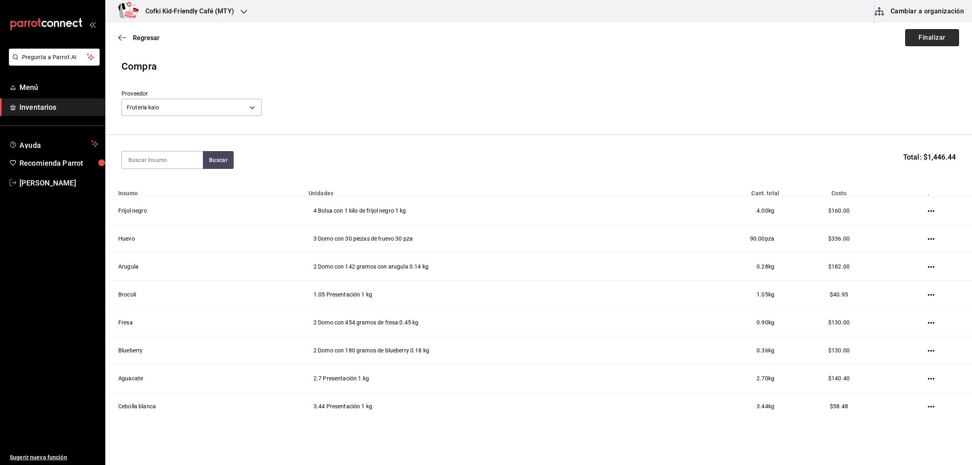
click at [777, 41] on button "Finalizar" at bounding box center [932, 37] width 54 height 17
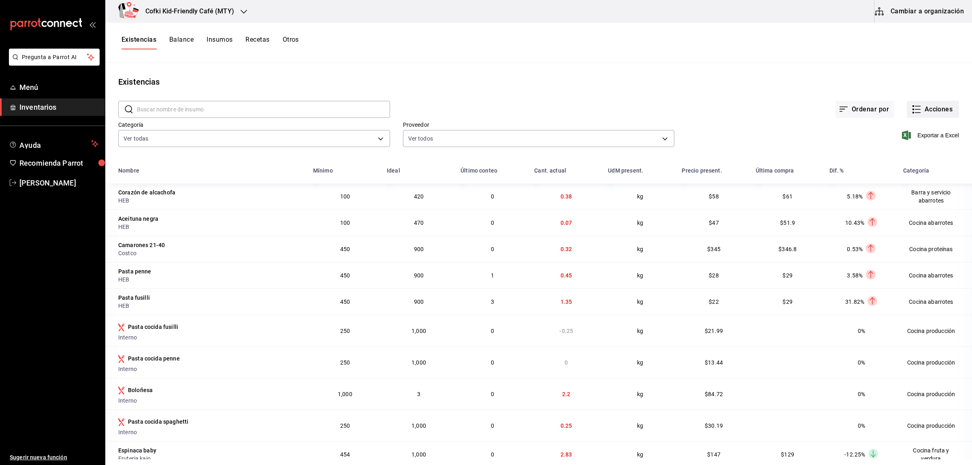
click at [777, 111] on button "Acciones" at bounding box center [933, 109] width 52 height 17
click at [777, 155] on span "Compra" at bounding box center [925, 153] width 68 height 9
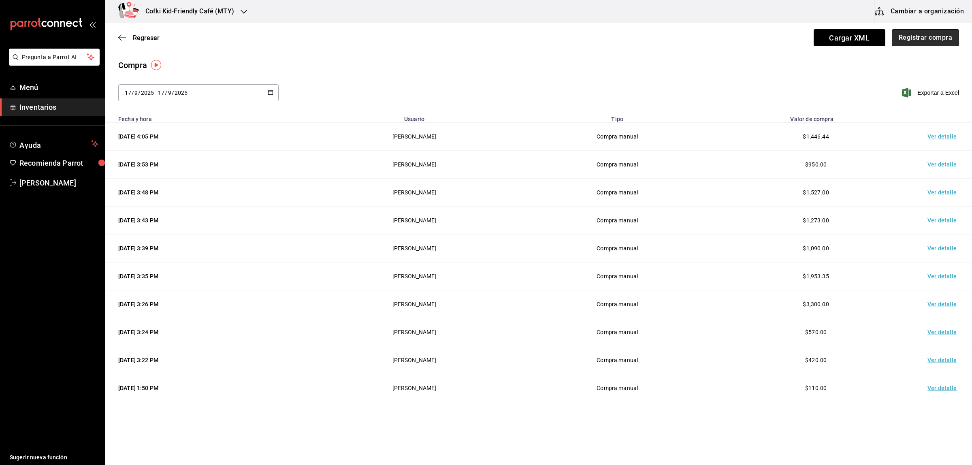
click at [777, 35] on button "Registrar compra" at bounding box center [925, 37] width 67 height 17
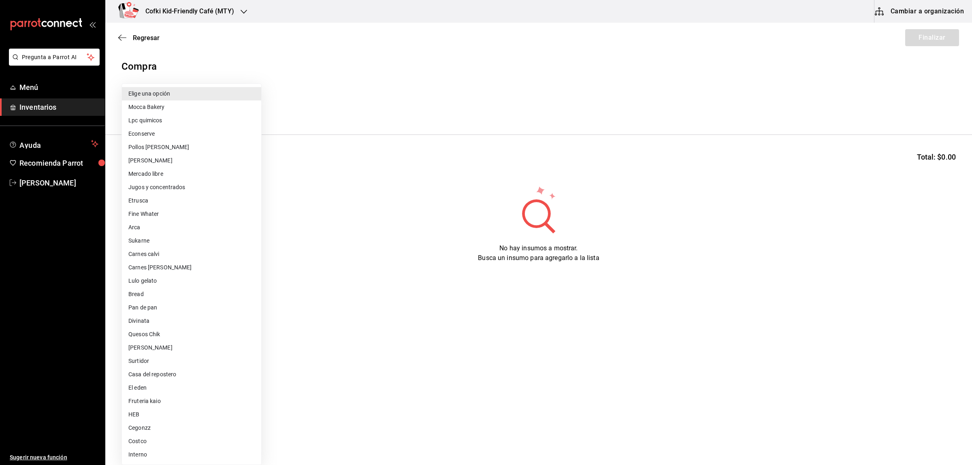
click at [221, 104] on body "Pregunta a Parrot AI Menú Inventarios Ayuda Recomienda Parrot Oscar Aguilar Sug…" at bounding box center [486, 209] width 972 height 419
click at [395, 297] on div at bounding box center [486, 232] width 972 height 465
click at [209, 107] on body "Pregunta a Parrot AI Menú Inventarios Ayuda Recomienda Parrot Oscar Aguilar Sug…" at bounding box center [486, 209] width 972 height 419
click at [173, 372] on li "Fruteria kaio" at bounding box center [191, 400] width 139 height 13
type input "9879f438-935c-4600-9fdc-ceea3fe8ffa7"
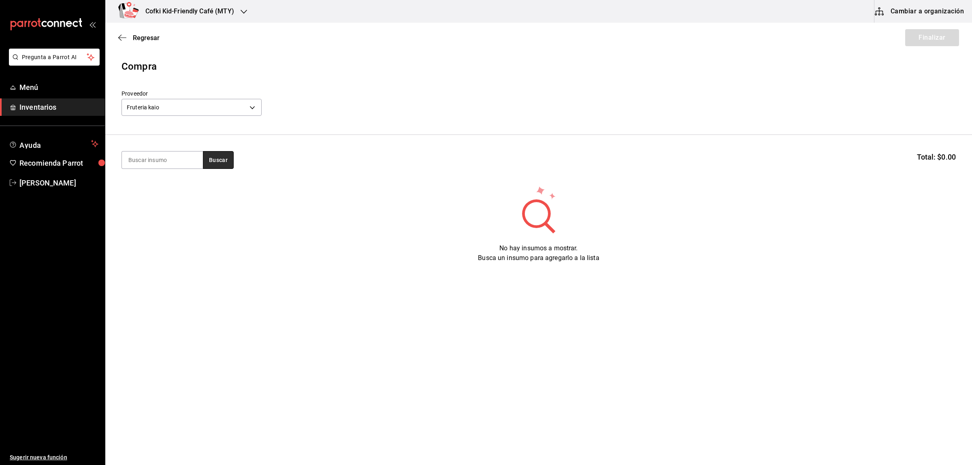
click at [221, 159] on button "Buscar" at bounding box center [218, 160] width 31 height 18
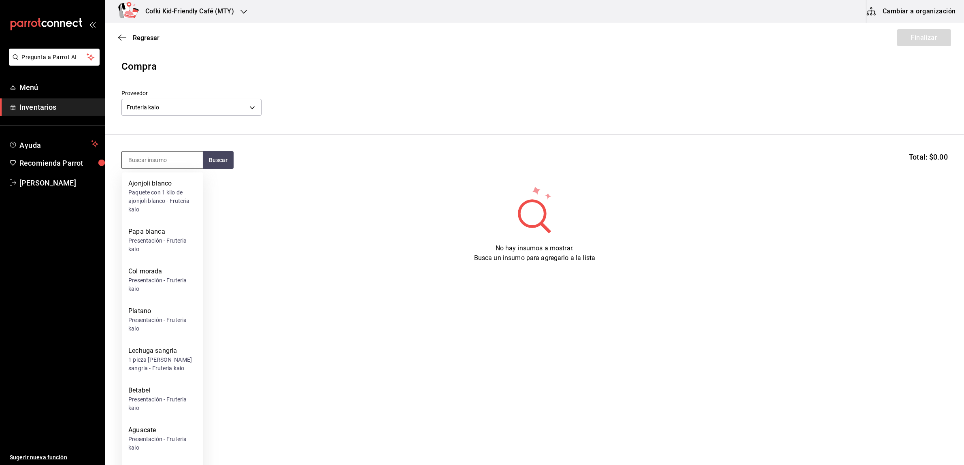
click at [171, 161] on input at bounding box center [162, 159] width 81 height 17
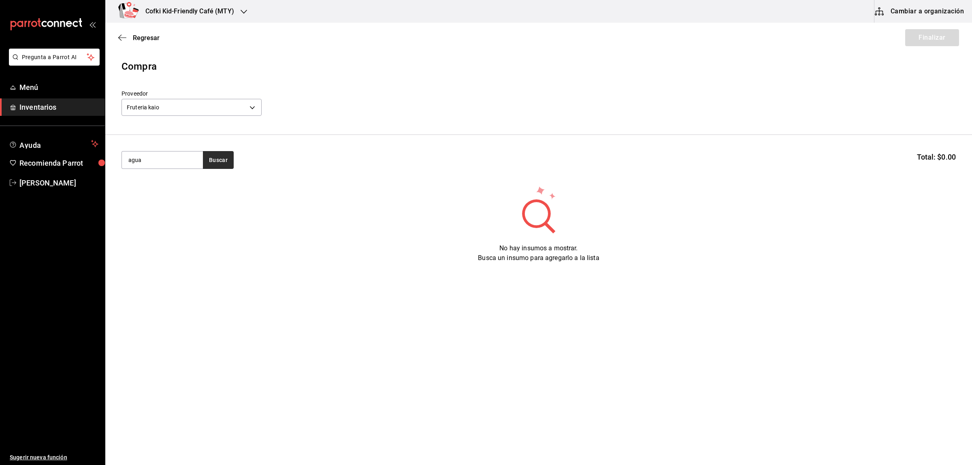
type input "agua"
click at [209, 160] on button "Buscar" at bounding box center [218, 160] width 31 height 18
click at [185, 187] on div "Aguacate" at bounding box center [162, 184] width 68 height 10
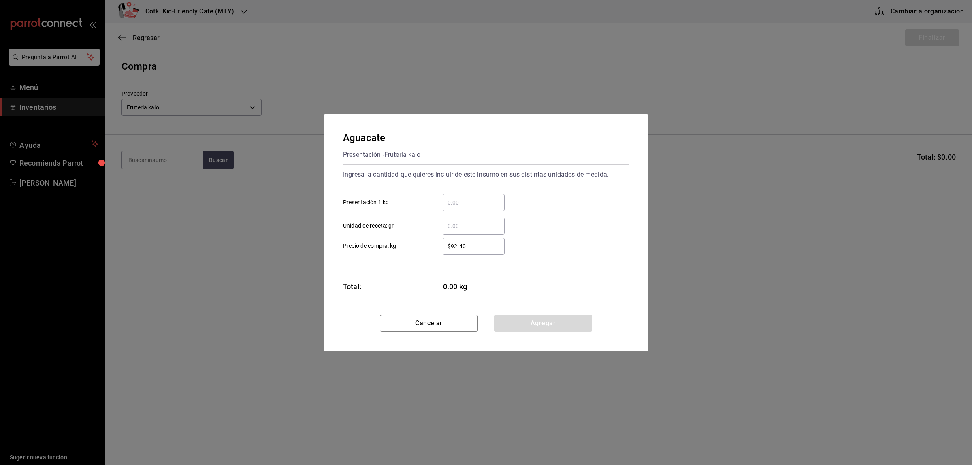
click at [454, 201] on input "​ Presentación 1 kg" at bounding box center [474, 203] width 62 height 10
type input "2.23"
click at [436, 267] on div "Ingresa la cantidad que quieres incluir de este insumo en sus distintas unidade…" at bounding box center [486, 217] width 286 height 107
drag, startPoint x: 494, startPoint y: 256, endPoint x: 488, endPoint y: 250, distance: 8.9
click at [489, 250] on div "Ingresa la cantidad que quieres incluir de este insumo en sus distintas unidade…" at bounding box center [486, 217] width 286 height 107
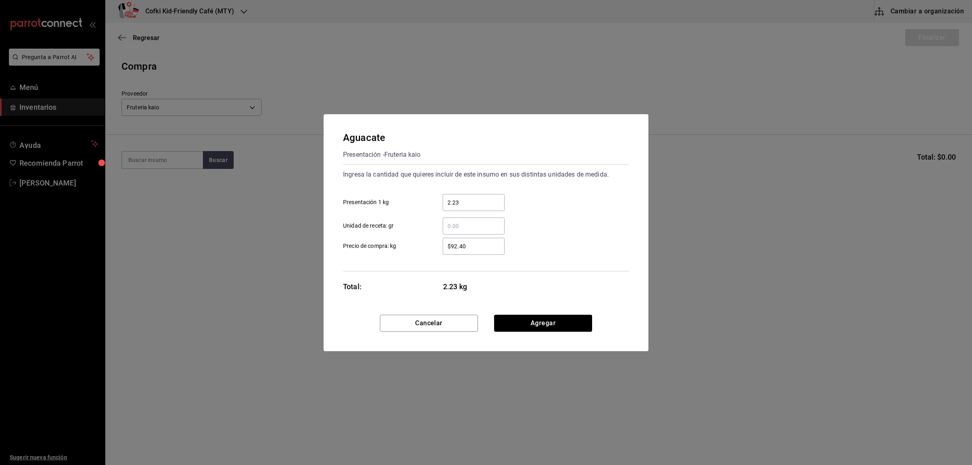
drag, startPoint x: 484, startPoint y: 248, endPoint x: 477, endPoint y: 247, distance: 7.7
click at [482, 248] on input "$92.40" at bounding box center [474, 246] width 62 height 10
drag, startPoint x: 477, startPoint y: 247, endPoint x: 404, endPoint y: 244, distance: 73.0
click at [411, 246] on label "$92.40 ​ Precio de compra: kg" at bounding box center [424, 246] width 162 height 17
type input "$58"
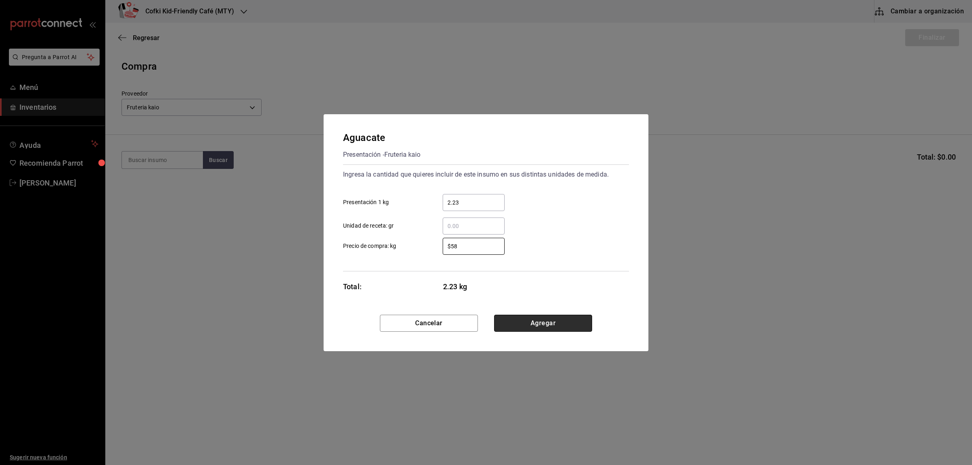
click at [534, 325] on button "Agregar" at bounding box center [543, 323] width 98 height 17
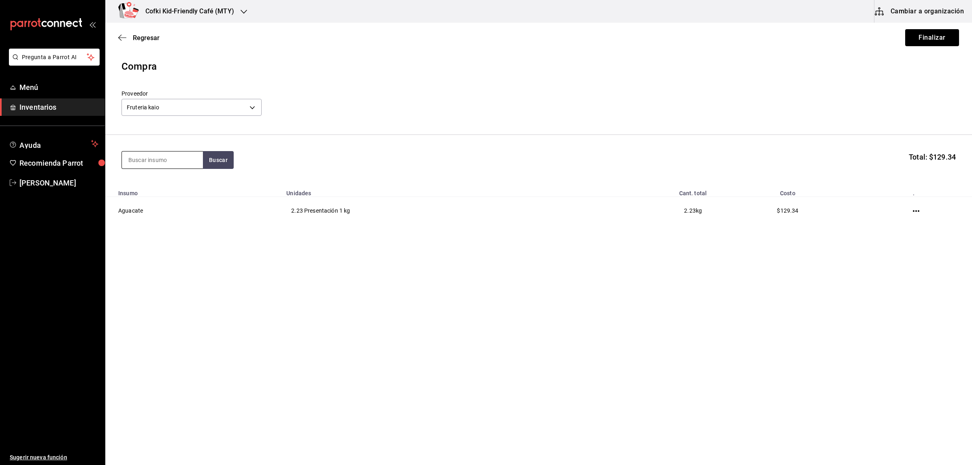
click at [175, 164] on input at bounding box center [162, 159] width 81 height 17
type input "aru"
click at [215, 158] on button "Buscar" at bounding box center [218, 160] width 31 height 18
click at [170, 194] on div "Domo con 142 gramos con arugula - Fruteria kaio" at bounding box center [162, 197] width 68 height 17
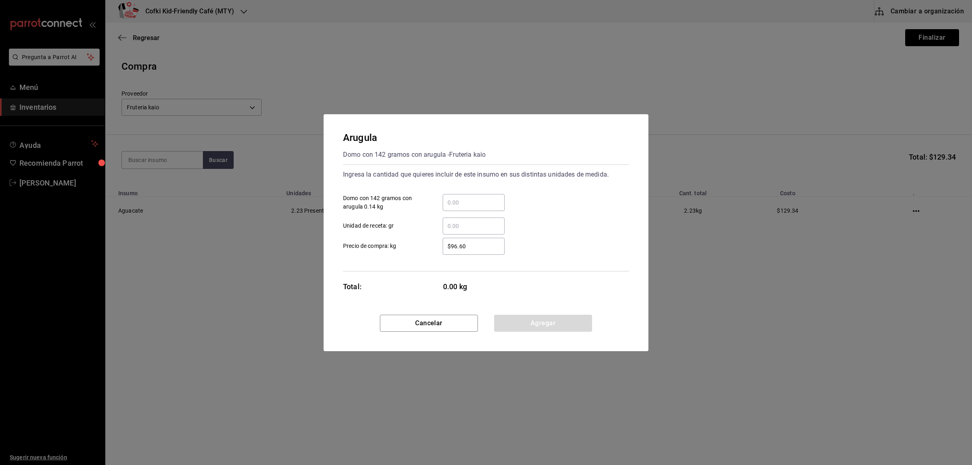
click at [494, 192] on div "​ Domo con 142 gramos con arugula 0.14 kg" at bounding box center [483, 199] width 292 height 23
click at [485, 195] on div "​" at bounding box center [474, 202] width 62 height 17
click at [485, 198] on input "​ Domo con 142 gramos con arugula 0.14 kg" at bounding box center [474, 203] width 62 height 10
type input "2"
click at [455, 246] on input "$96.60" at bounding box center [474, 246] width 62 height 10
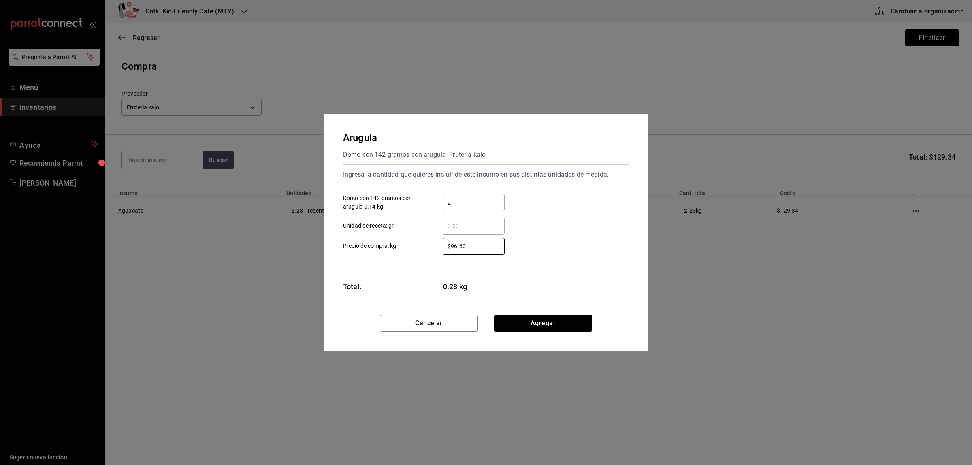
drag, startPoint x: 460, startPoint y: 247, endPoint x: 416, endPoint y: 243, distance: 43.6
click at [430, 246] on div "$96.60 ​" at bounding box center [467, 246] width 75 height 17
type input "$91"
click at [403, 292] on div "Total: 0.28 kg" at bounding box center [424, 286] width 162 height 11
click at [519, 321] on button "Agregar" at bounding box center [543, 323] width 98 height 17
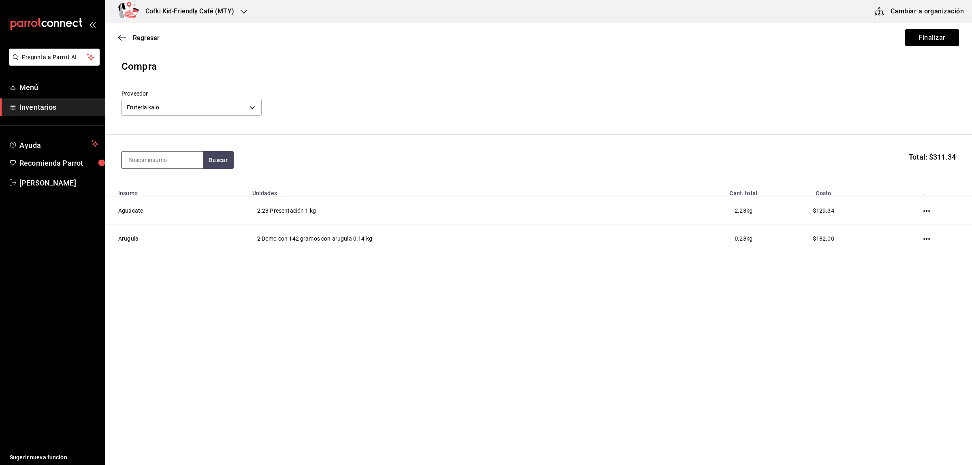
click at [170, 155] on input at bounding box center [162, 159] width 81 height 17
click at [173, 156] on input at bounding box center [162, 159] width 81 height 17
click at [170, 159] on input at bounding box center [162, 159] width 81 height 17
type input "cil"
click at [211, 160] on button "Buscar" at bounding box center [218, 160] width 31 height 18
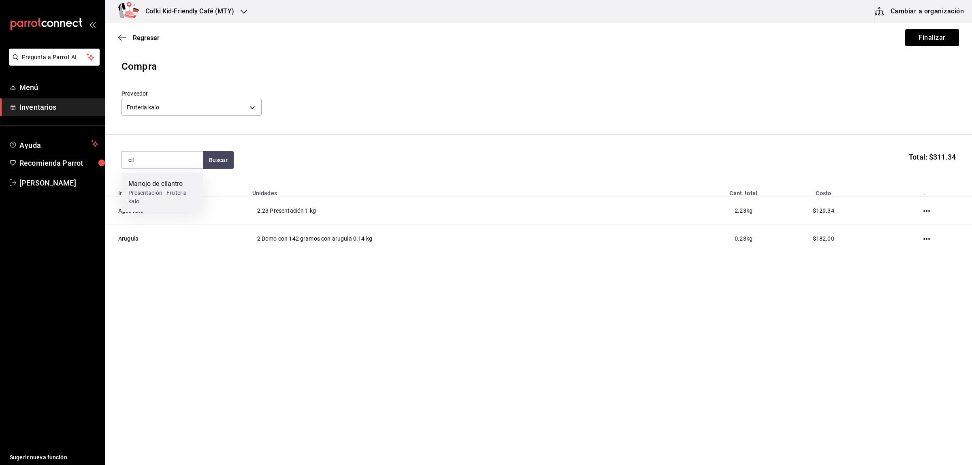
click at [158, 195] on div "Presentación - Fruteria kaio" at bounding box center [162, 197] width 68 height 17
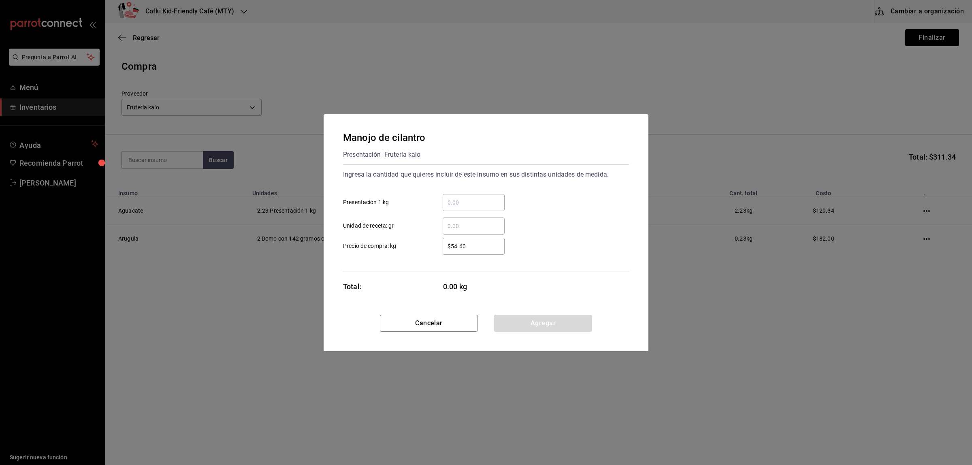
click at [471, 201] on input "​ Presentación 1 kg" at bounding box center [474, 203] width 62 height 10
type input "0.57"
click at [413, 237] on div "$54.60 ​ Precio de compra: kg" at bounding box center [483, 242] width 292 height 23
drag, startPoint x: 478, startPoint y: 242, endPoint x: 415, endPoint y: 243, distance: 63.2
click at [415, 243] on label "$54.60 ​ Precio de compra: kg" at bounding box center [424, 246] width 162 height 17
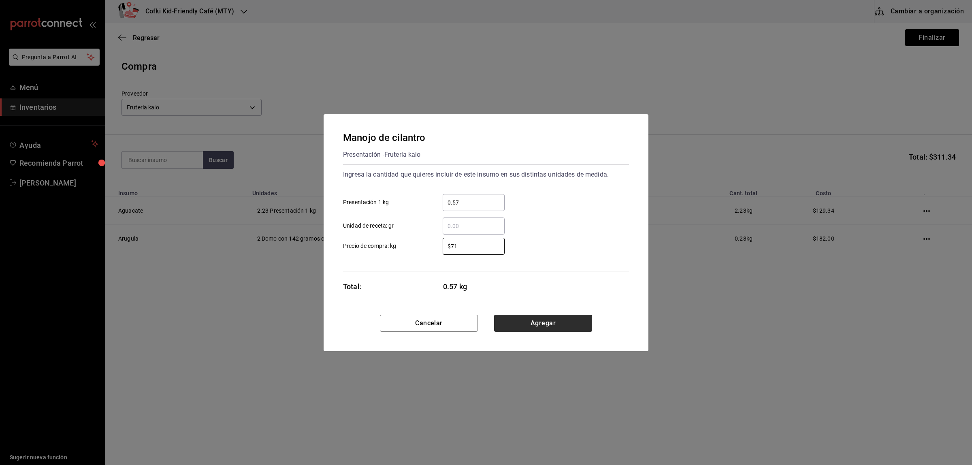
type input "$71"
drag, startPoint x: 527, startPoint y: 328, endPoint x: 517, endPoint y: 325, distance: 10.5
click at [527, 328] on button "Agregar" at bounding box center [543, 323] width 98 height 17
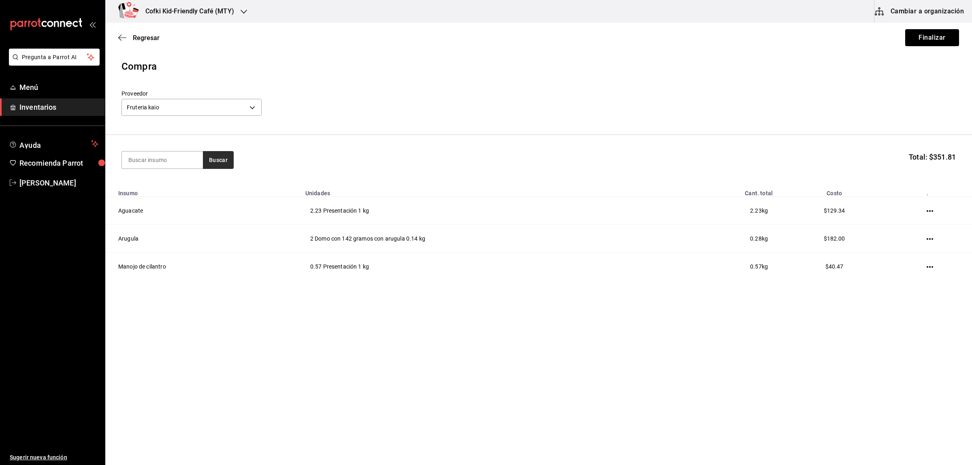
click at [199, 161] on input at bounding box center [162, 159] width 81 height 17
click at [219, 159] on button "Buscar" at bounding box center [218, 160] width 31 height 18
type input "papaya"
click at [228, 161] on button "Buscar" at bounding box center [218, 160] width 31 height 18
click at [188, 191] on div "Presentación - Fruteria kaio" at bounding box center [162, 197] width 68 height 17
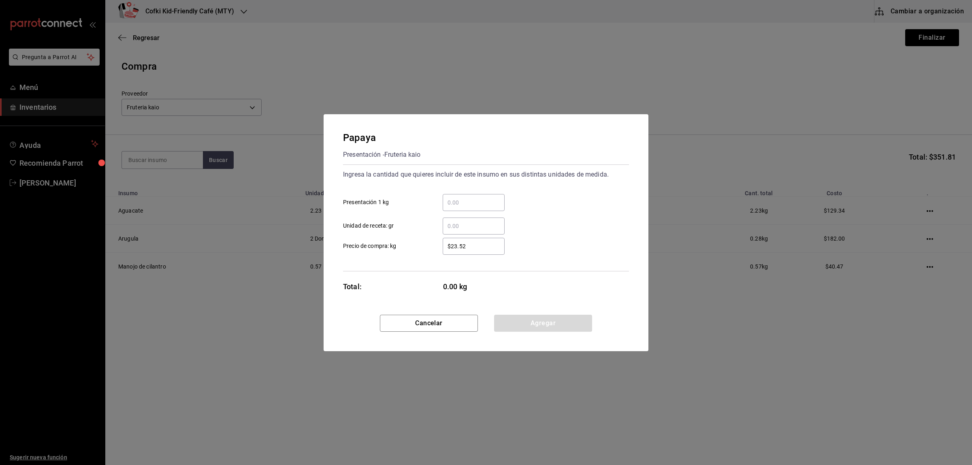
click at [453, 204] on input "​ Presentación 1 kg" at bounding box center [474, 203] width 62 height 10
type input "3.1"
click at [475, 257] on div "Ingresa la cantidad que quieres incluir de este insumo en sus distintas unidade…" at bounding box center [486, 217] width 286 height 107
drag, startPoint x: 473, startPoint y: 244, endPoint x: 418, endPoint y: 233, distance: 56.5
click at [432, 243] on div "$23.52 ​" at bounding box center [467, 246] width 75 height 17
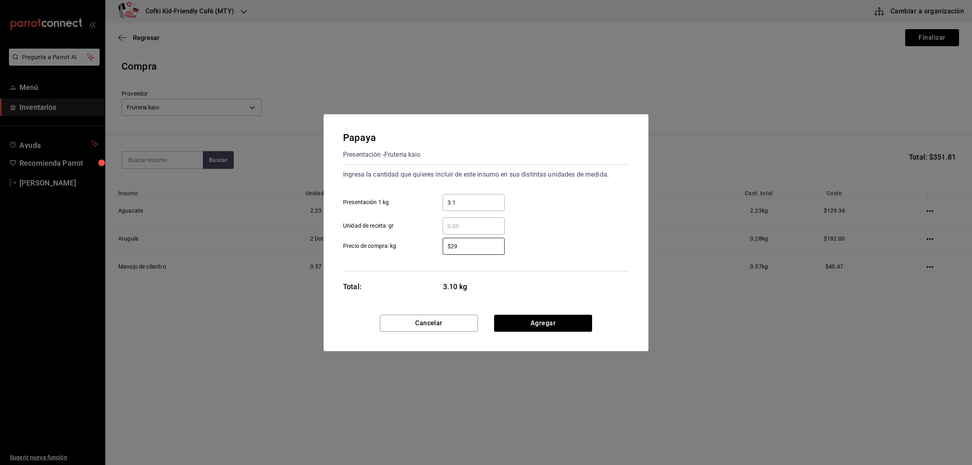
type input "$29"
click at [408, 274] on div "Papaya Presentación - Fruteria kaio Ingresa la cantidad que quieres incluir de …" at bounding box center [486, 214] width 325 height 200
click at [548, 322] on button "Agregar" at bounding box center [543, 323] width 98 height 17
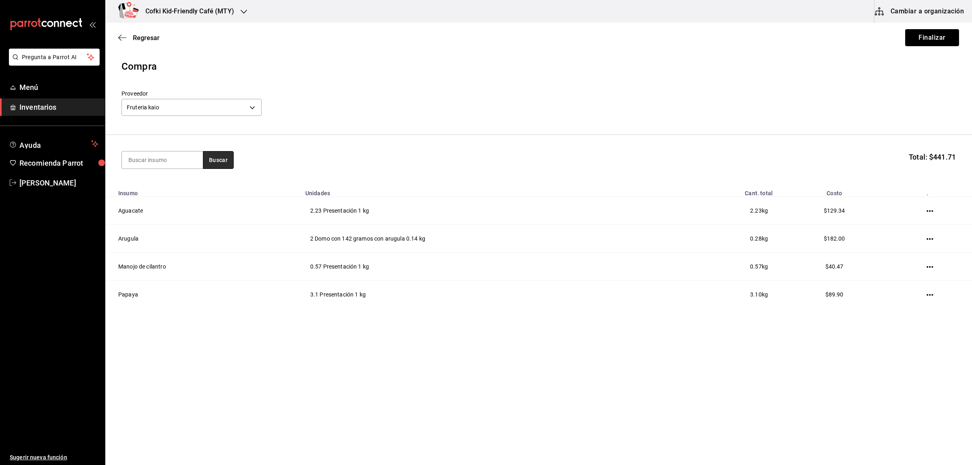
click at [214, 155] on button "Buscar" at bounding box center [218, 160] width 31 height 18
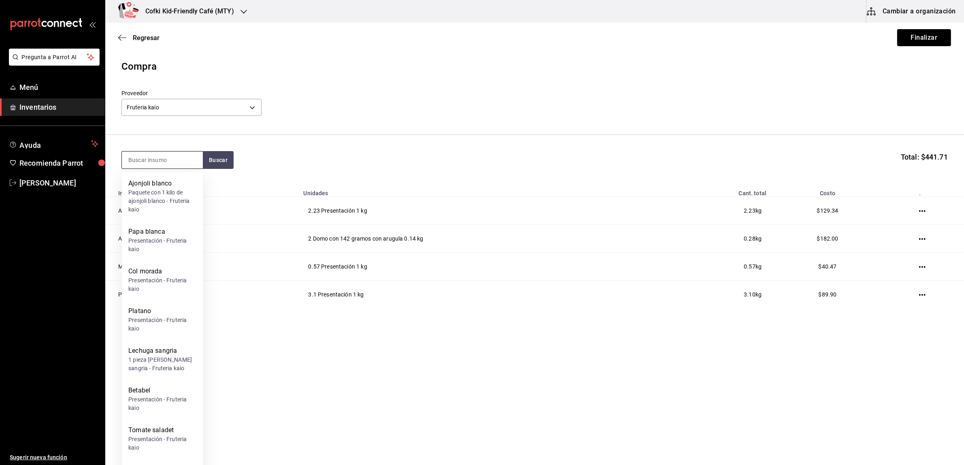
click at [150, 160] on input at bounding box center [162, 159] width 81 height 17
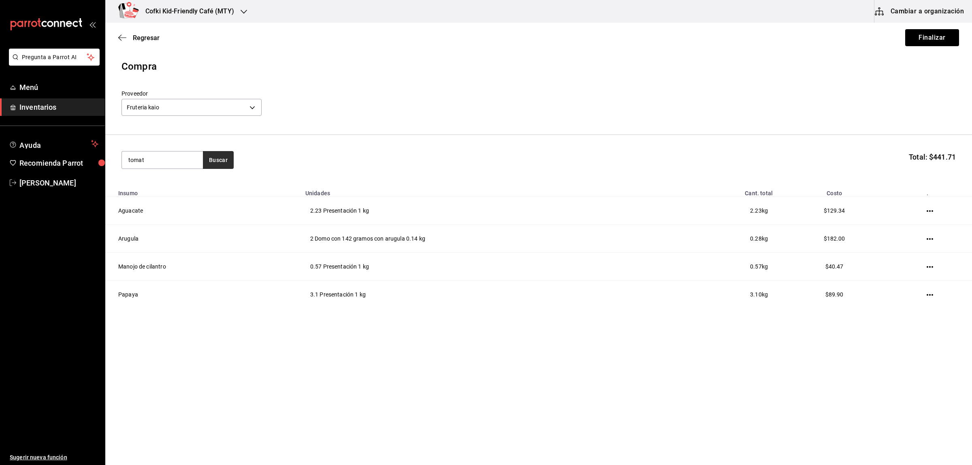
type input "tomat"
click at [214, 154] on button "Buscar" at bounding box center [218, 160] width 31 height 18
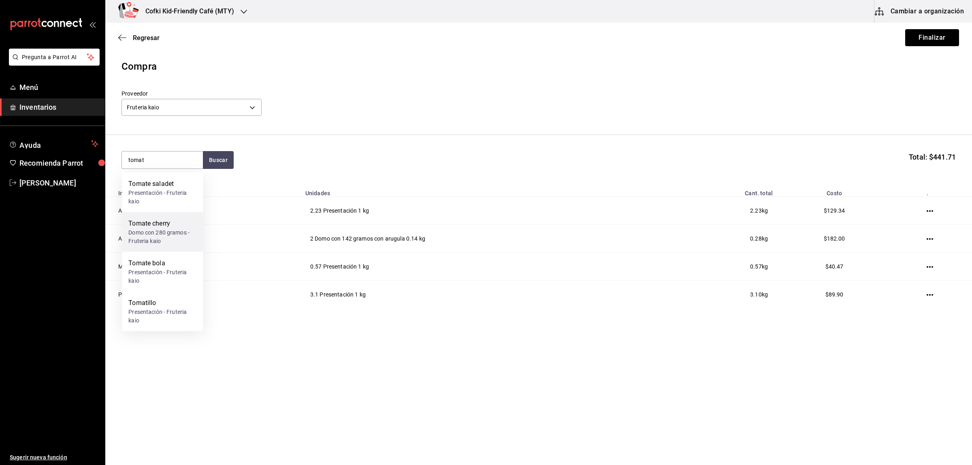
click at [181, 241] on div "Domo con 280 gramos - Fruteria kaio" at bounding box center [162, 236] width 68 height 17
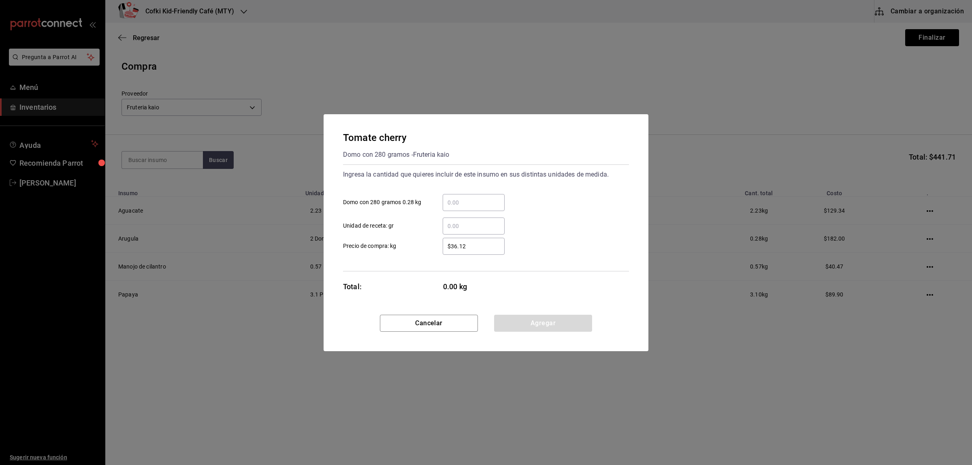
click at [477, 201] on input "​ Domo con 280 gramos 0.28 kg" at bounding box center [474, 203] width 62 height 10
type input "2"
click at [413, 249] on label "$36.12 ​ Precio de compra: kg" at bounding box center [424, 246] width 162 height 17
click at [443, 249] on input "$36.12" at bounding box center [474, 246] width 62 height 10
drag, startPoint x: 479, startPoint y: 249, endPoint x: 397, endPoint y: 247, distance: 81.8
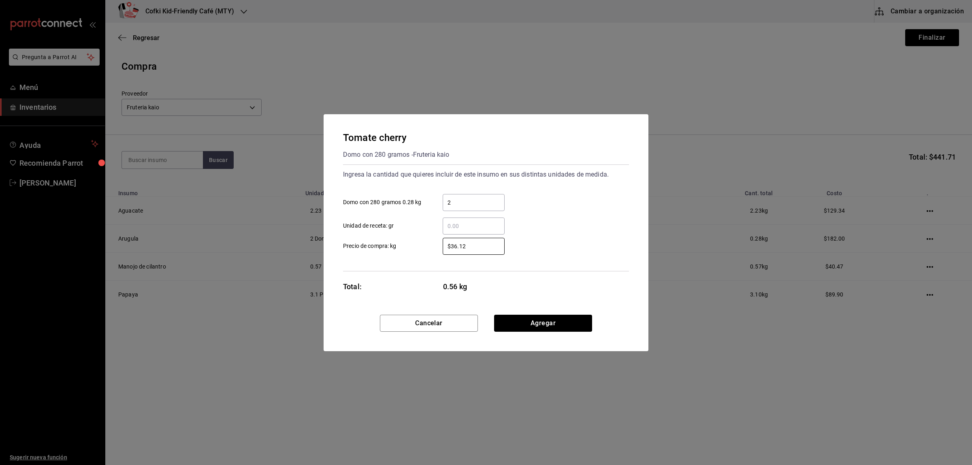
click at [403, 248] on label "$36.12 ​ Precio de compra: kg" at bounding box center [424, 246] width 162 height 17
type input "$39"
click at [406, 278] on div "Tomate cherry Domo con 280 gramos - Fruteria kaio Ingresa la cantidad que quier…" at bounding box center [486, 214] width 325 height 200
click at [531, 312] on div "Tomate cherry Domo con 280 gramos - Fruteria kaio Ingresa la cantidad que quier…" at bounding box center [486, 214] width 325 height 200
click at [535, 320] on button "Agregar" at bounding box center [543, 323] width 98 height 17
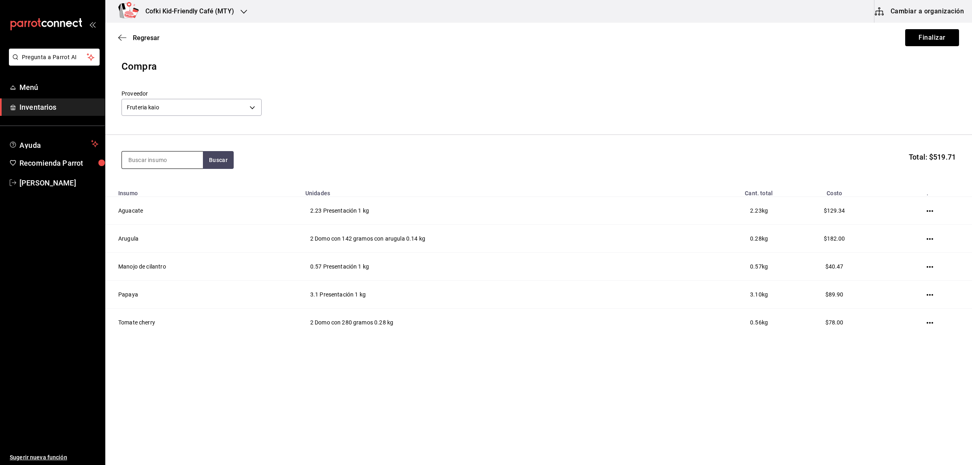
click at [135, 158] on input at bounding box center [162, 159] width 81 height 17
click at [142, 164] on input at bounding box center [162, 159] width 81 height 17
type input "blueberry"
click at [211, 155] on button "Buscar" at bounding box center [218, 160] width 31 height 18
click at [185, 175] on div "Blueberry Domo con 180 gramos de blueberry - Fruteria kaio" at bounding box center [162, 193] width 81 height 40
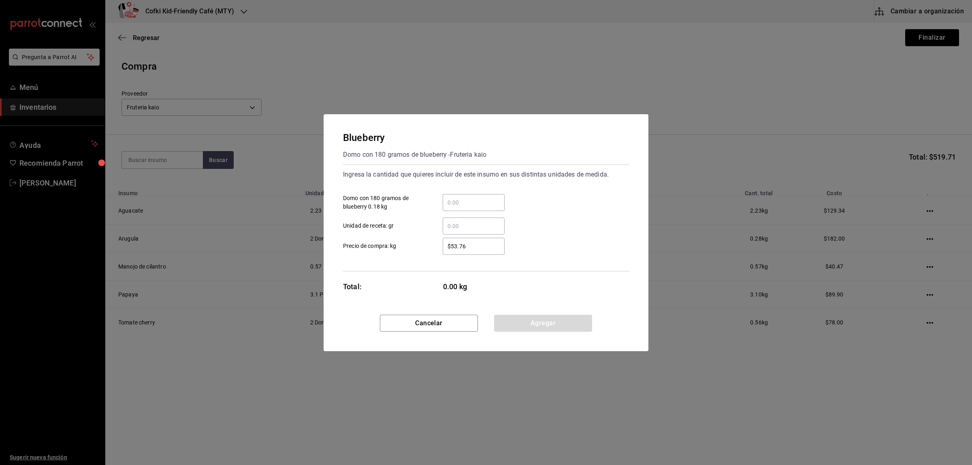
click at [478, 193] on div "​ Domo con 180 gramos de blueberry 0.18 kg" at bounding box center [483, 199] width 292 height 23
click at [477, 195] on div "​" at bounding box center [474, 202] width 62 height 17
click at [477, 198] on input "​ Domo con 180 gramos de blueberry 0.18 kg" at bounding box center [474, 203] width 62 height 10
click at [477, 196] on div "​" at bounding box center [474, 202] width 62 height 17
click at [477, 198] on input "​ Domo con 180 gramos de blueberry 0.18 kg" at bounding box center [474, 203] width 62 height 10
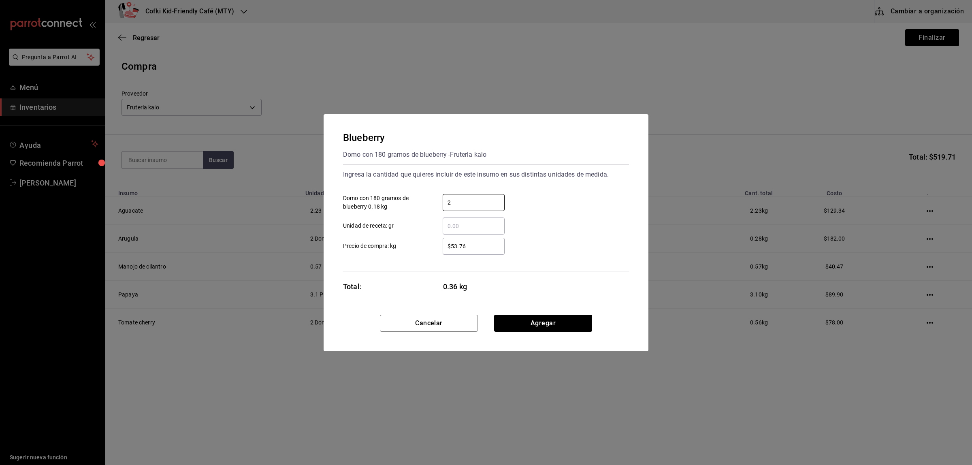
type input "2"
click at [424, 229] on label "​ Unidad de receta: gr" at bounding box center [424, 225] width 162 height 17
click at [443, 229] on input "​ Unidad de receta: gr" at bounding box center [474, 226] width 62 height 10
drag, startPoint x: 468, startPoint y: 241, endPoint x: 472, endPoint y: 243, distance: 4.7
click at [472, 243] on input "$53.76" at bounding box center [474, 246] width 62 height 10
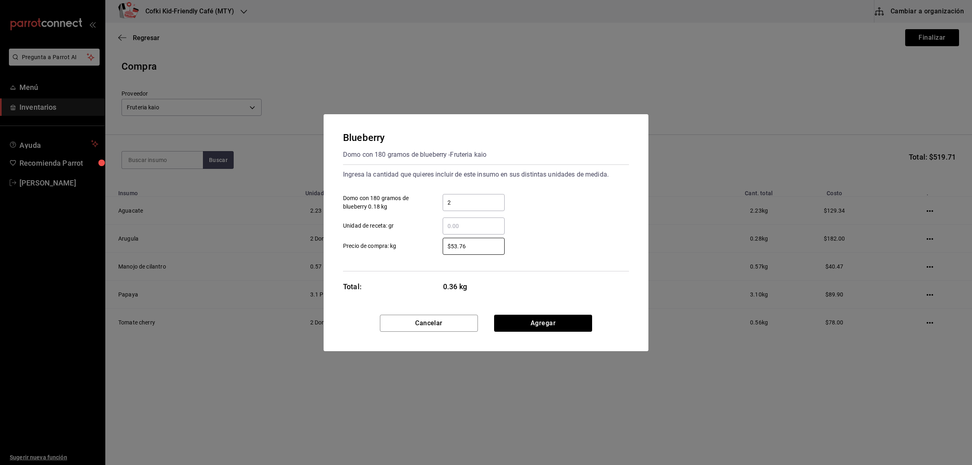
drag, startPoint x: 476, startPoint y: 246, endPoint x: 430, endPoint y: 245, distance: 45.4
click at [430, 245] on div "$53.76 ​" at bounding box center [467, 246] width 75 height 17
type input "$69"
click at [549, 330] on button "Agregar" at bounding box center [543, 323] width 98 height 17
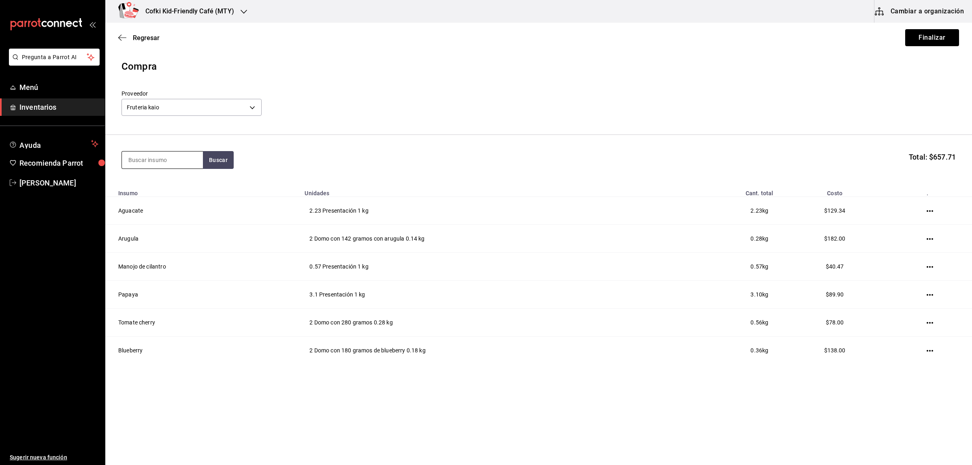
click at [156, 163] on input at bounding box center [162, 159] width 81 height 17
type input "fresa"
click at [222, 161] on button "Buscar" at bounding box center [218, 160] width 31 height 18
click at [165, 201] on div "Domo con 454 gramos de fresa - Fruteria kaio" at bounding box center [162, 197] width 68 height 17
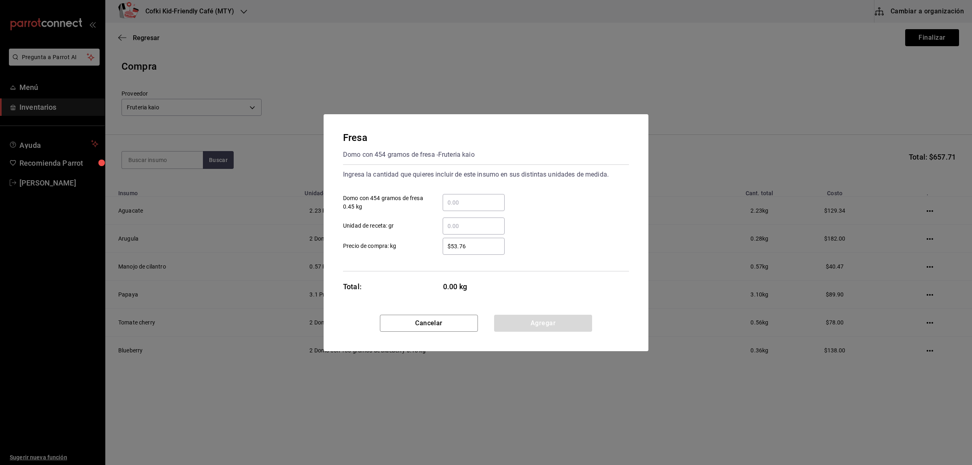
click at [473, 215] on div "​ Unidad de receta: gr" at bounding box center [483, 222] width 292 height 23
click at [462, 201] on input "​ Domo con 454 gramos de fresa 0.45 kg" at bounding box center [474, 203] width 62 height 10
type input "4"
click at [435, 250] on div "$53.76 ​" at bounding box center [467, 246] width 75 height 17
click at [443, 250] on input "$53.76" at bounding box center [474, 246] width 62 height 10
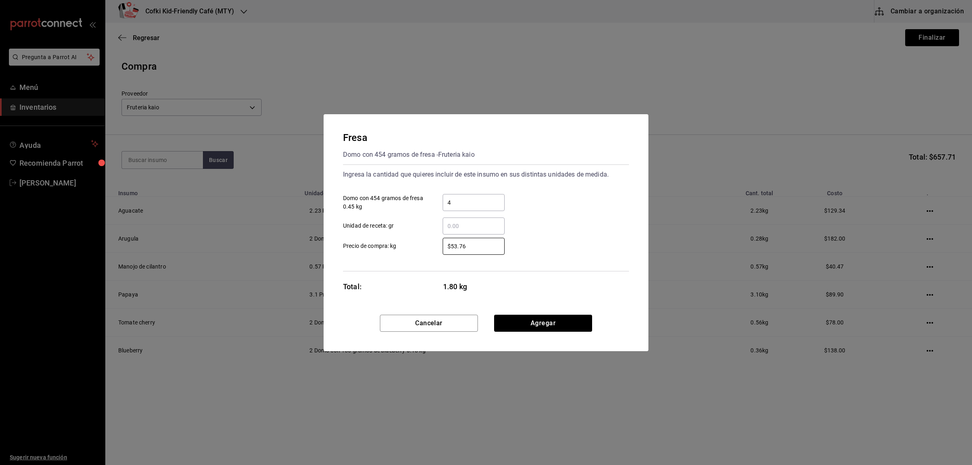
drag, startPoint x: 480, startPoint y: 250, endPoint x: 373, endPoint y: 248, distance: 107.3
click at [378, 250] on label "$53.76 ​ Precio de compra: kg" at bounding box center [424, 246] width 162 height 17
type input "$65"
click at [526, 315] on button "Agregar" at bounding box center [543, 323] width 98 height 17
click at [526, 314] on td "2 Domo con 280 gramos 0.28 kg" at bounding box center [487, 323] width 375 height 28
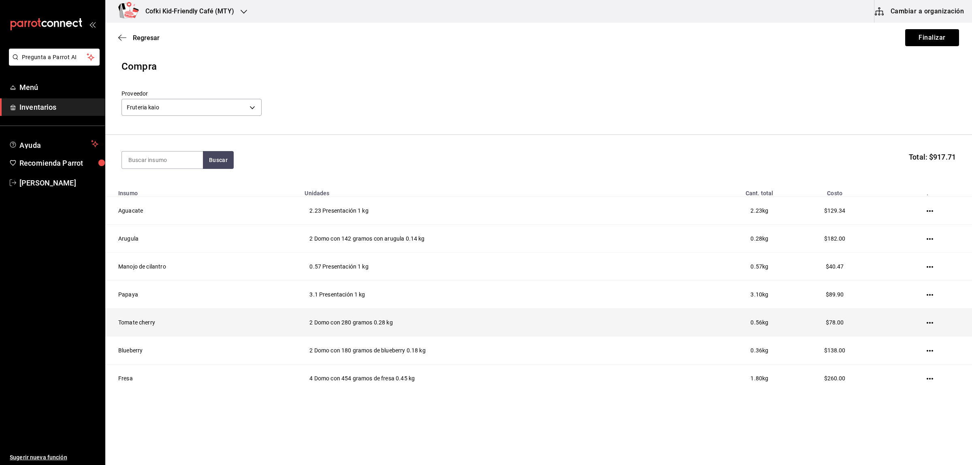
click at [528, 319] on td "2 Domo con 280 gramos 0.28 kg" at bounding box center [487, 323] width 375 height 28
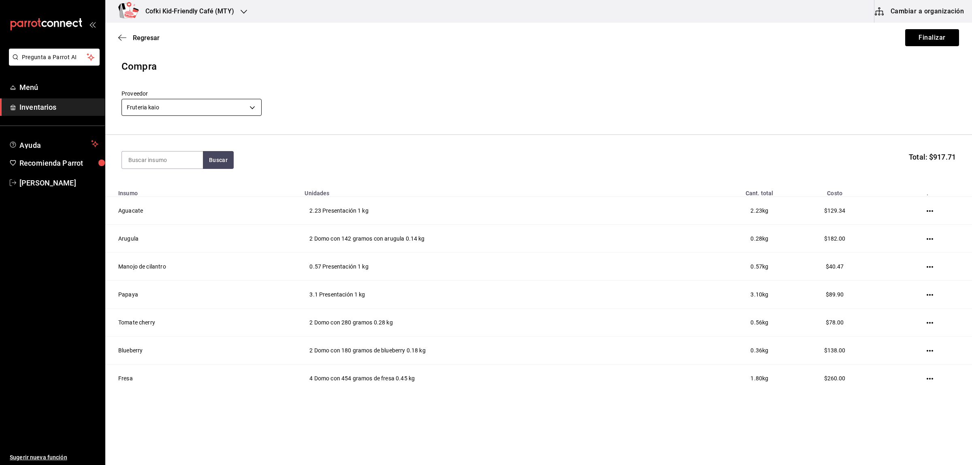
click at [198, 98] on div "Fruteria kaio 9879f438-935c-4600-9fdc-ceea3fe8ffa7" at bounding box center [191, 106] width 140 height 21
click at [179, 157] on input at bounding box center [162, 159] width 81 height 17
type input "blanco"
click at [219, 159] on button "Buscar" at bounding box center [218, 160] width 31 height 18
drag, startPoint x: 161, startPoint y: 158, endPoint x: 124, endPoint y: 158, distance: 37.3
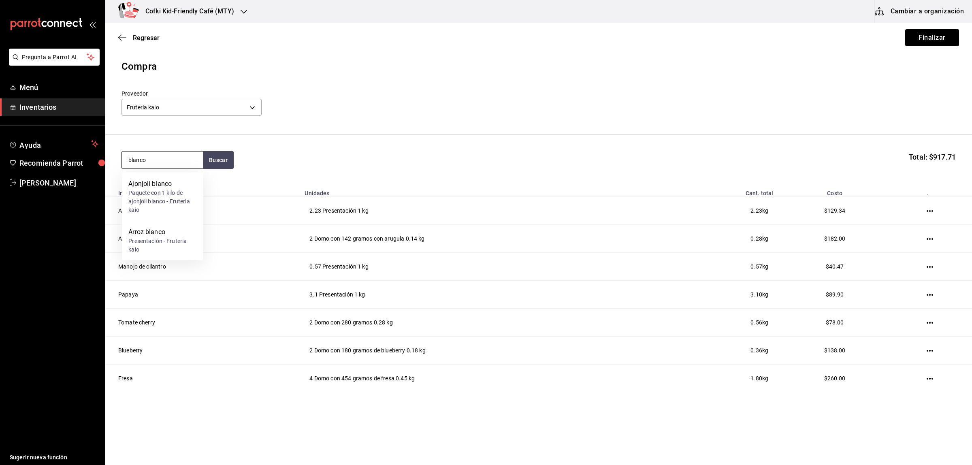
click at [124, 158] on input "blanco" at bounding box center [162, 159] width 81 height 17
type input "champi"
click at [214, 159] on button "Buscar" at bounding box center [218, 160] width 31 height 18
click at [183, 192] on div "Presentación - Fruteria kaio" at bounding box center [162, 197] width 68 height 17
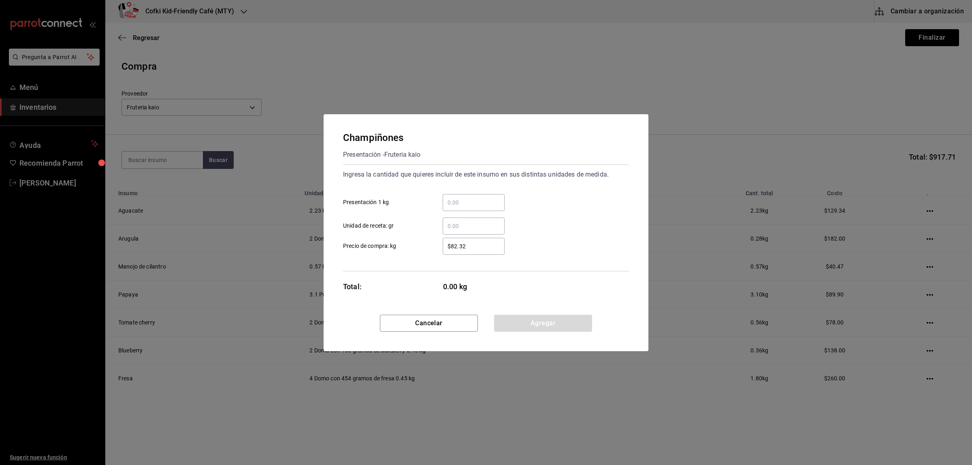
click at [458, 193] on div "​ Presentación 1 kg" at bounding box center [483, 199] width 292 height 23
click at [460, 198] on input "​ Presentación 1 kg" at bounding box center [474, 203] width 62 height 10
type input "1"
click at [418, 248] on label "$82.32 ​ Precio de compra: kg" at bounding box center [424, 246] width 162 height 17
click at [443, 248] on input "$82.32" at bounding box center [474, 246] width 62 height 10
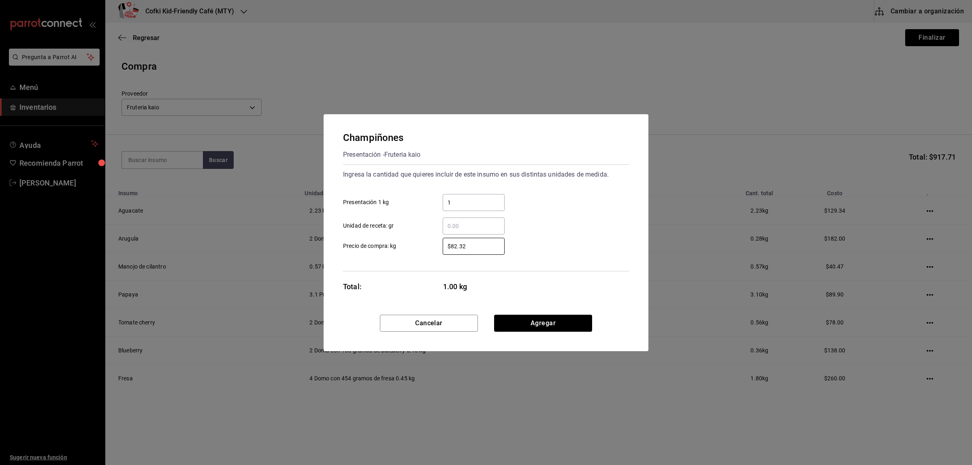
drag, startPoint x: 458, startPoint y: 243, endPoint x: 395, endPoint y: 239, distance: 62.5
click at [431, 241] on div "$82.32 ​" at bounding box center [467, 246] width 75 height 17
type input "$99"
click at [544, 322] on button "Agregar" at bounding box center [543, 323] width 98 height 17
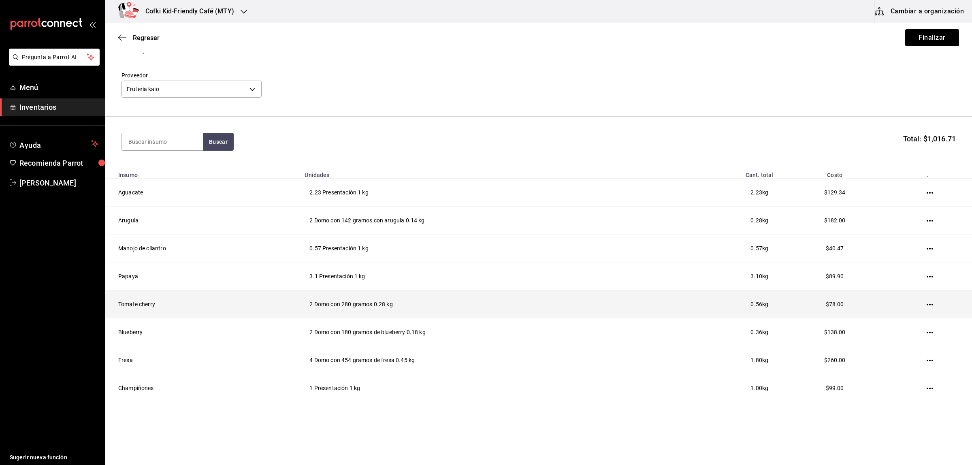
scroll to position [28, 0]
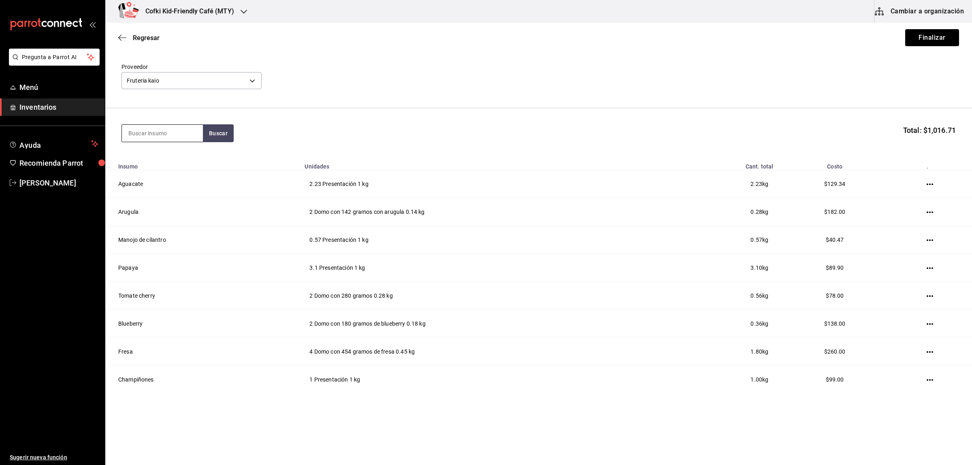
click at [134, 135] on input at bounding box center [162, 133] width 81 height 17
type input "morr"
click at [219, 133] on button "Buscar" at bounding box center [218, 133] width 31 height 18
click at [154, 135] on input "morr" at bounding box center [162, 133] width 81 height 17
drag, startPoint x: 155, startPoint y: 135, endPoint x: 64, endPoint y: 134, distance: 91.1
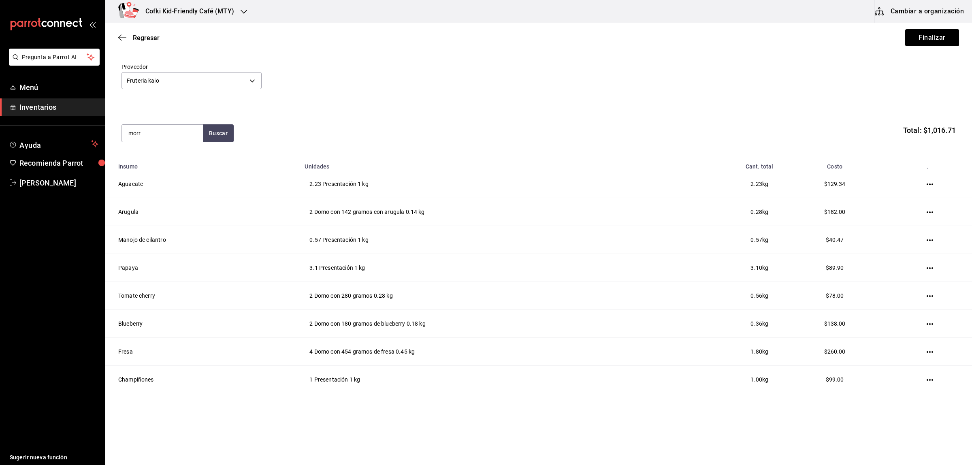
click at [100, 135] on div "Pregunta a Parrot AI Menú Inventarios Ayuda Recomienda Parrot Oscar Aguilar Sug…" at bounding box center [486, 209] width 972 height 419
click at [150, 119] on section "morr Buscar Total: $1,016.71" at bounding box center [538, 133] width 867 height 50
drag, startPoint x: 155, startPoint y: 132, endPoint x: 0, endPoint y: 106, distance: 156.8
click at [47, 119] on div "Pregunta a Parrot AI Menú Inventarios Ayuda Recomienda Parrot Oscar Aguilar Sug…" at bounding box center [486, 209] width 972 height 419
click at [140, 137] on input at bounding box center [162, 133] width 81 height 17
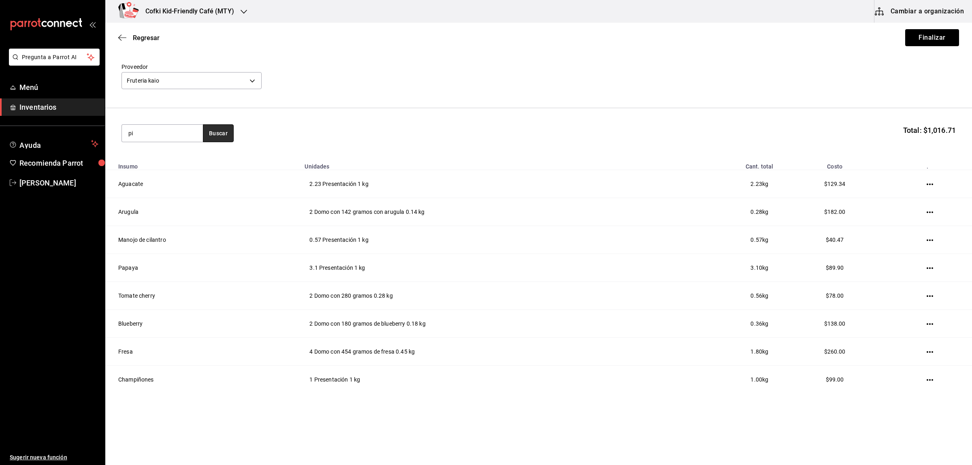
click at [230, 132] on button "Buscar" at bounding box center [218, 133] width 31 height 18
click at [168, 130] on input "pi" at bounding box center [162, 133] width 81 height 17
type input "p"
type input "pimien"
click at [211, 129] on button "Buscar" at bounding box center [218, 133] width 31 height 18
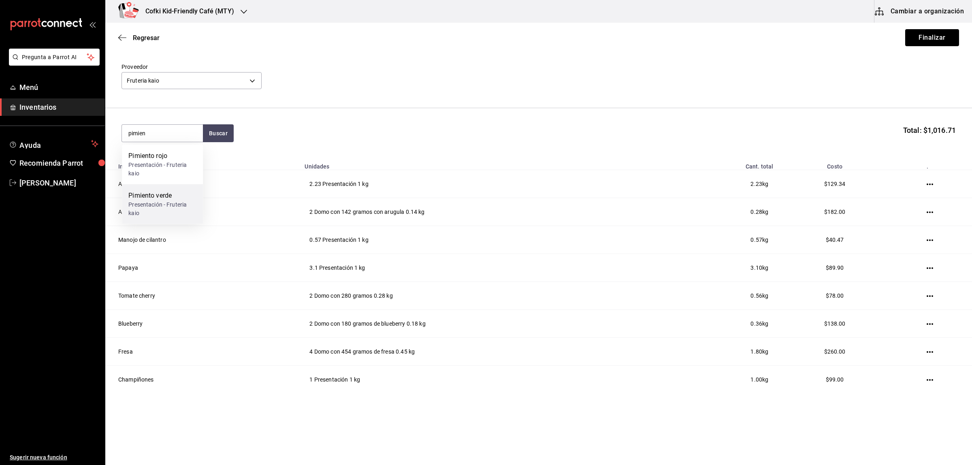
click at [164, 205] on div "Presentación - Fruteria kaio" at bounding box center [162, 208] width 68 height 17
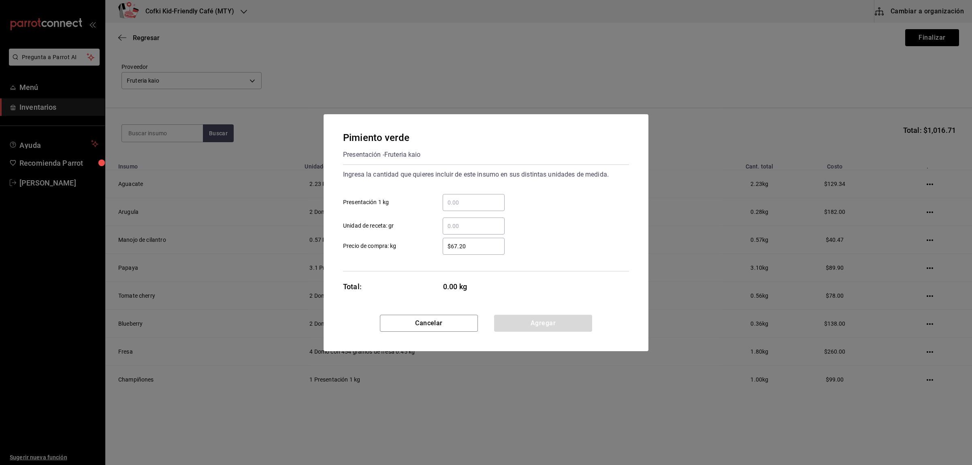
click at [485, 202] on input "​ Presentación 1 kg" at bounding box center [474, 203] width 62 height 10
type input "0.46"
drag, startPoint x: 494, startPoint y: 247, endPoint x: 341, endPoint y: 230, distance: 154.1
click at [418, 247] on label "$67.20 ​ Precio de compra: kg" at bounding box center [424, 246] width 162 height 17
type input "$48"
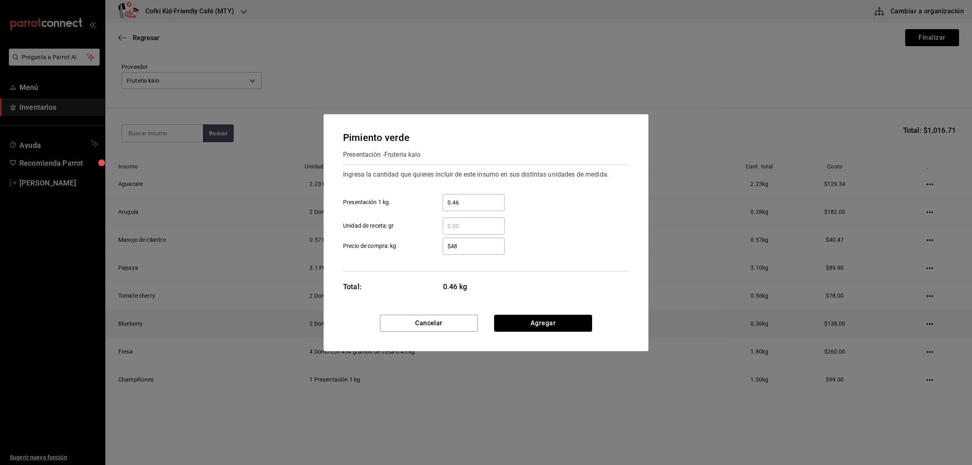
click at [563, 322] on button "Agregar" at bounding box center [543, 323] width 98 height 17
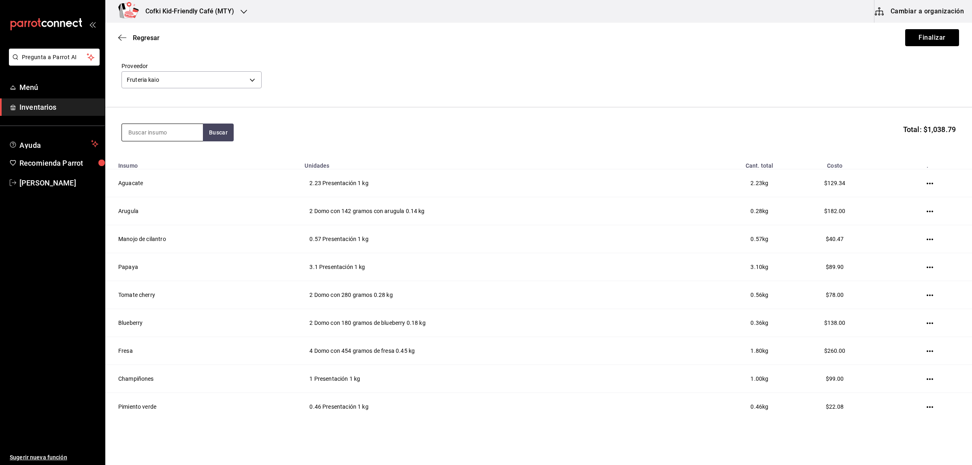
click at [153, 131] on input at bounding box center [162, 132] width 81 height 17
click at [147, 128] on input at bounding box center [162, 132] width 81 height 17
type input "pimien"
click at [161, 157] on div "Pimiento rojo" at bounding box center [162, 156] width 68 height 10
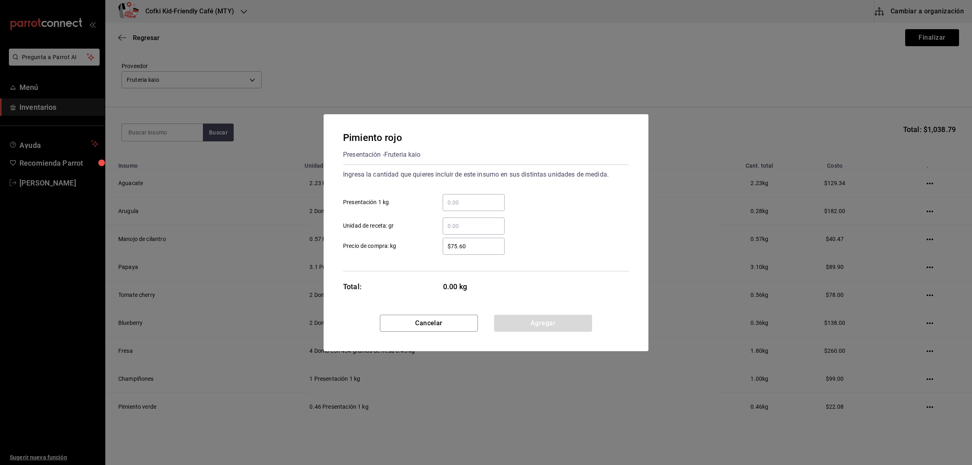
click at [478, 194] on div "​" at bounding box center [474, 202] width 62 height 17
click at [478, 198] on input "​ Presentación 1 kg" at bounding box center [474, 203] width 62 height 10
click at [471, 198] on input "​ Presentación 1 kg" at bounding box center [474, 203] width 62 height 10
type input "0.28"
drag, startPoint x: 473, startPoint y: 243, endPoint x: 325, endPoint y: 233, distance: 147.8
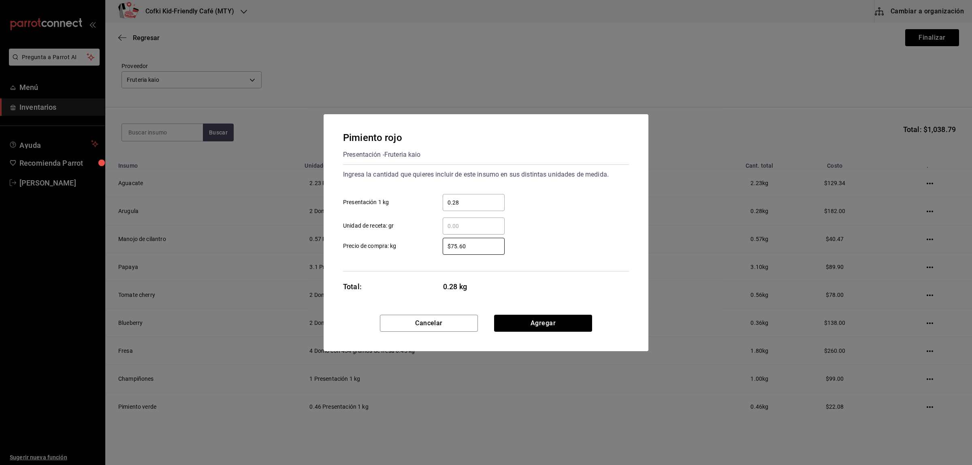
click at [334, 237] on div "Pimiento rojo Presentación - Fruteria kaio Ingresa la cantidad que quieres incl…" at bounding box center [486, 214] width 325 height 200
type input "$52"
click at [357, 110] on div "Pimiento rojo Presentación - Fruteria kaio Ingresa la cantidad que quieres incl…" at bounding box center [486, 232] width 972 height 465
click at [555, 324] on button "Agregar" at bounding box center [543, 323] width 98 height 17
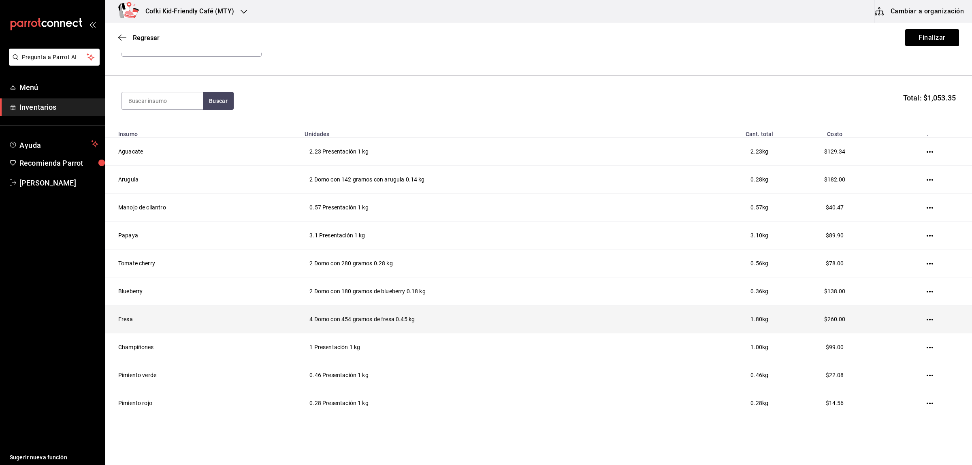
scroll to position [83, 0]
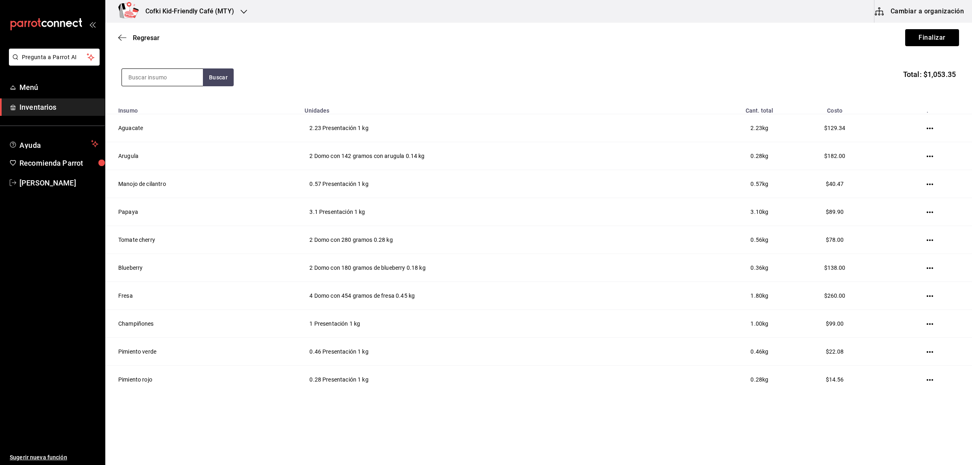
click at [153, 71] on input at bounding box center [162, 77] width 81 height 17
drag, startPoint x: 195, startPoint y: 81, endPoint x: 211, endPoint y: 79, distance: 16.7
click at [198, 80] on input "tomatill" at bounding box center [162, 77] width 81 height 17
type input "tomatill"
click at [213, 78] on button "Buscar" at bounding box center [218, 77] width 31 height 18
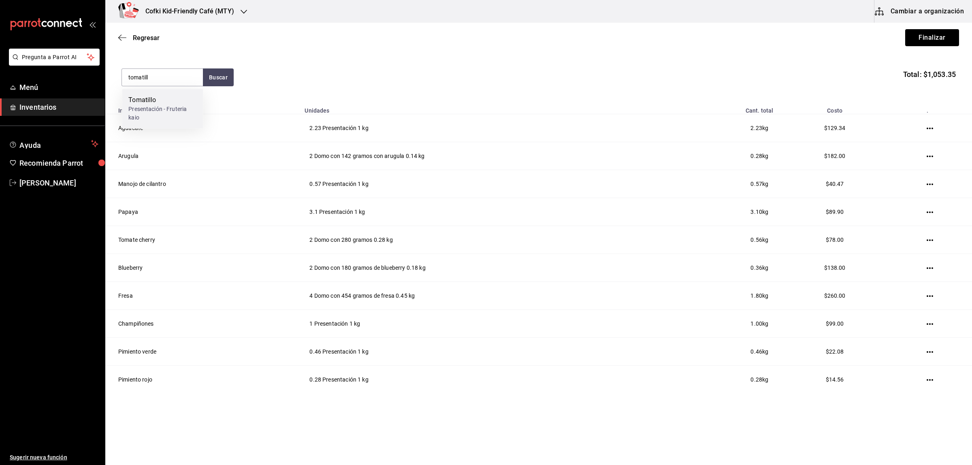
click at [157, 102] on div "Tomatillo" at bounding box center [162, 100] width 68 height 10
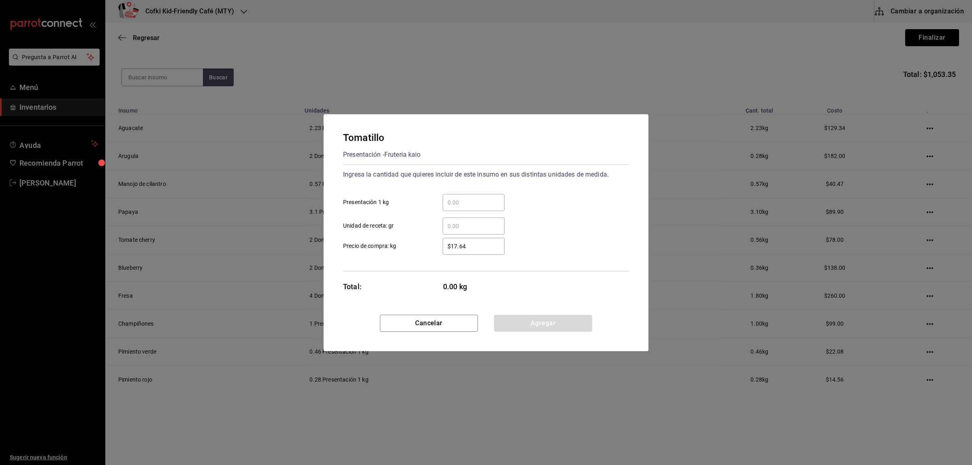
click at [504, 203] on input "​ Presentación 1 kg" at bounding box center [474, 203] width 62 height 10
type input "15"
click at [442, 270] on div "Ingresa la cantidad que quieres incluir de este insumo en sus distintas unidade…" at bounding box center [486, 217] width 286 height 107
click at [482, 252] on div "$17.64 ​" at bounding box center [474, 246] width 62 height 17
click at [482, 251] on input "$17.64" at bounding box center [474, 246] width 62 height 10
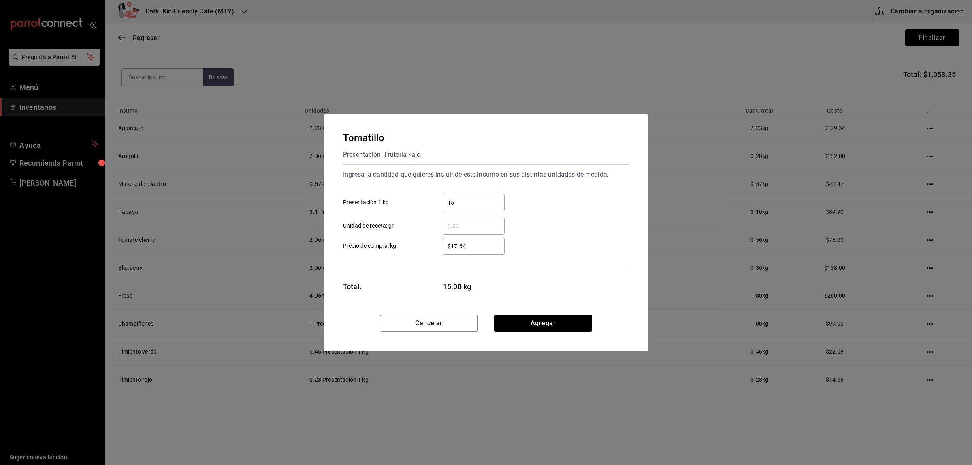
click at [481, 251] on div "$17.64 ​" at bounding box center [474, 246] width 62 height 17
click at [481, 251] on input "$17.64" at bounding box center [474, 246] width 62 height 10
drag, startPoint x: 481, startPoint y: 247, endPoint x: 408, endPoint y: 231, distance: 74.7
click at [418, 238] on label "$17.64 ​ Precio de compra: kg" at bounding box center [424, 246] width 162 height 17
type input "$34"
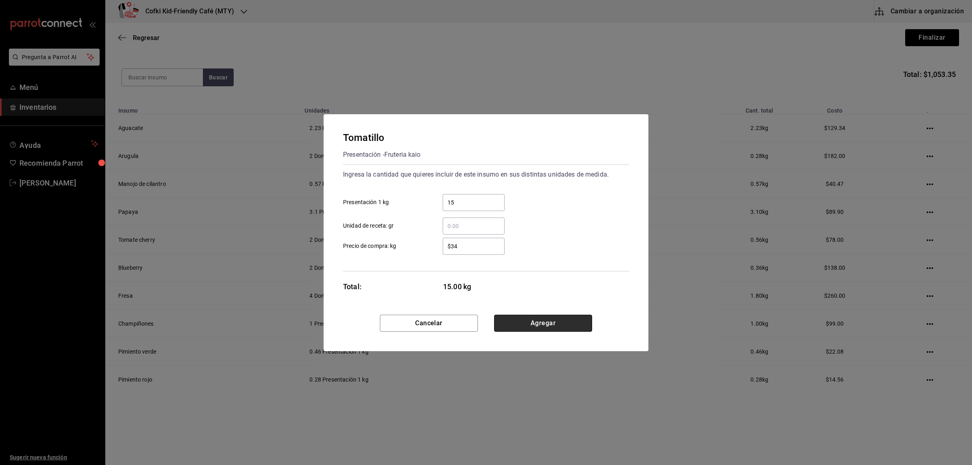
click at [577, 327] on button "Agregar" at bounding box center [543, 323] width 98 height 17
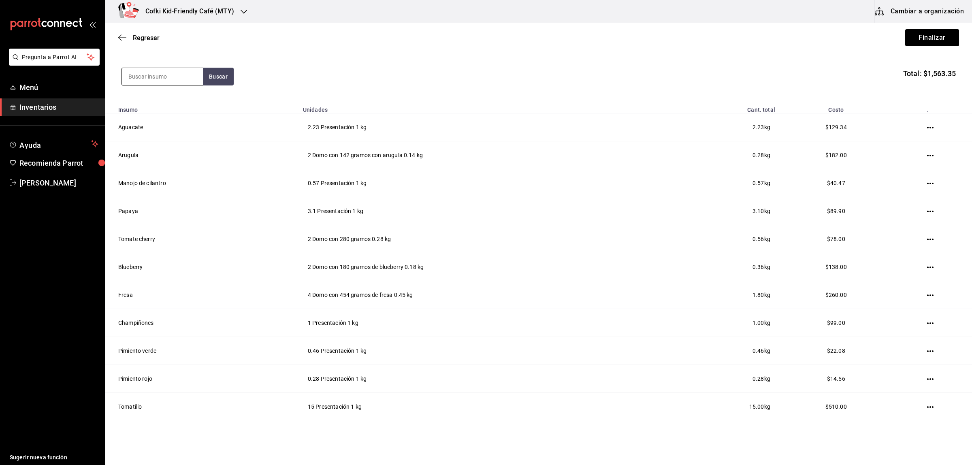
click at [144, 77] on input at bounding box center [162, 76] width 81 height 17
click at [161, 82] on input at bounding box center [162, 76] width 81 height 17
type input "huaje"
click at [214, 75] on button "Buscar" at bounding box center [218, 77] width 31 height 18
click at [169, 83] on input "huaje" at bounding box center [162, 76] width 81 height 17
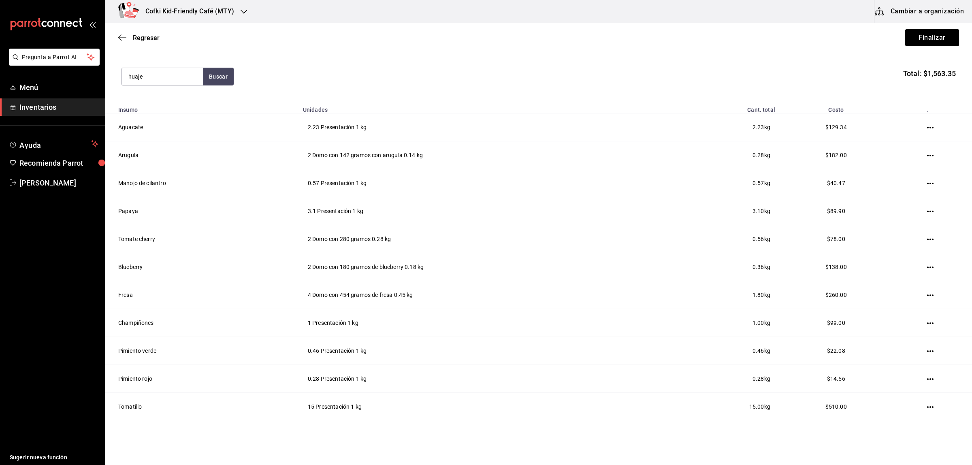
drag, startPoint x: 167, startPoint y: 78, endPoint x: 8, endPoint y: 59, distance: 160.3
click at [49, 74] on div "Pregunta a Parrot AI Menú Inventarios Ayuda Recomienda Parrot Oscar Aguilar Sug…" at bounding box center [486, 209] width 972 height 419
type input "tomate"
click at [226, 74] on button "Buscar" at bounding box center [218, 77] width 31 height 18
click at [184, 111] on div "Presentación - Fruteria kaio" at bounding box center [162, 113] width 68 height 17
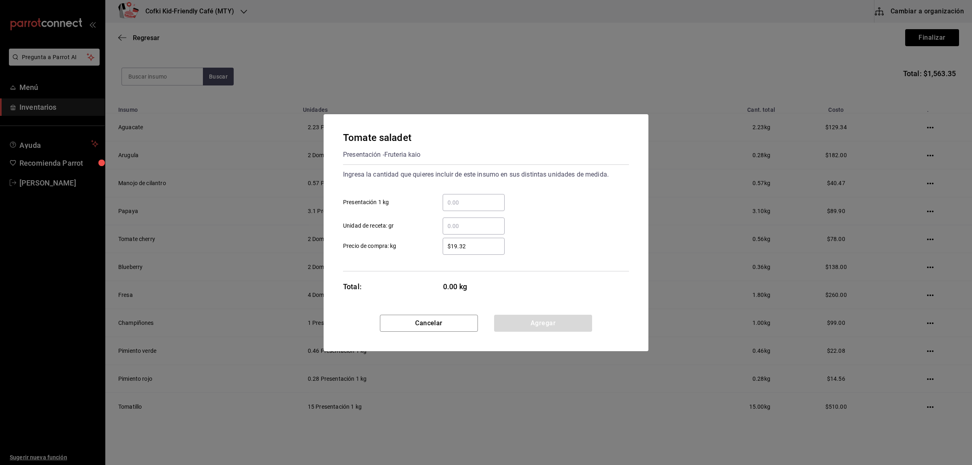
click at [473, 203] on input "​ Presentación 1 kg" at bounding box center [474, 203] width 62 height 10
type input "15"
click at [446, 246] on input "$19.32" at bounding box center [474, 246] width 62 height 10
drag, startPoint x: 466, startPoint y: 246, endPoint x: 327, endPoint y: 240, distance: 139.0
click at [400, 247] on label "$19.32 ​ Precio de compra: kg" at bounding box center [424, 246] width 162 height 17
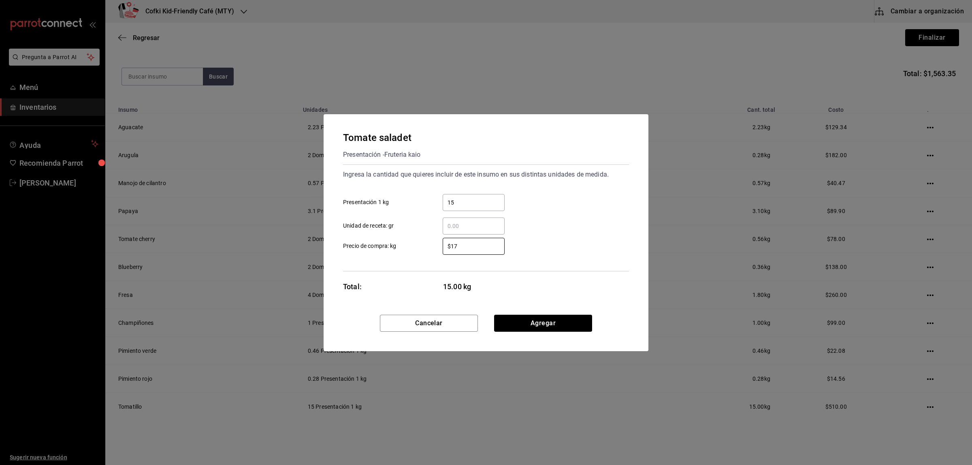
type input "$17"
click at [428, 278] on div "Tomate saladet Presentación - Fruteria kaio Ingresa la cantidad que quieres inc…" at bounding box center [486, 214] width 325 height 200
click at [550, 322] on button "Agregar" at bounding box center [543, 323] width 98 height 17
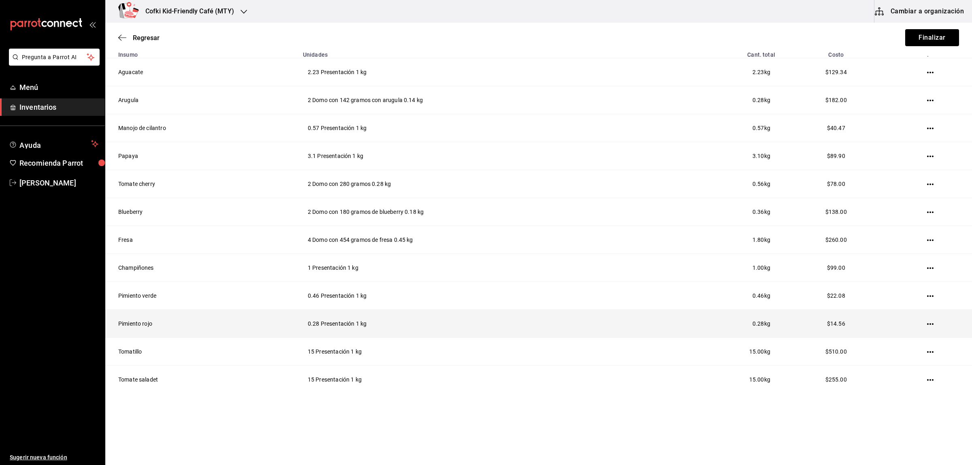
scroll to position [0, 0]
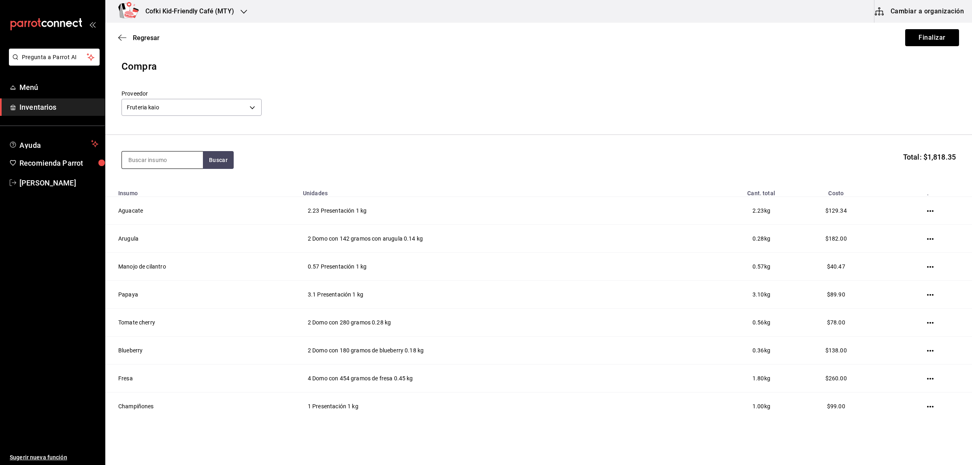
click at [157, 166] on input at bounding box center [162, 159] width 81 height 17
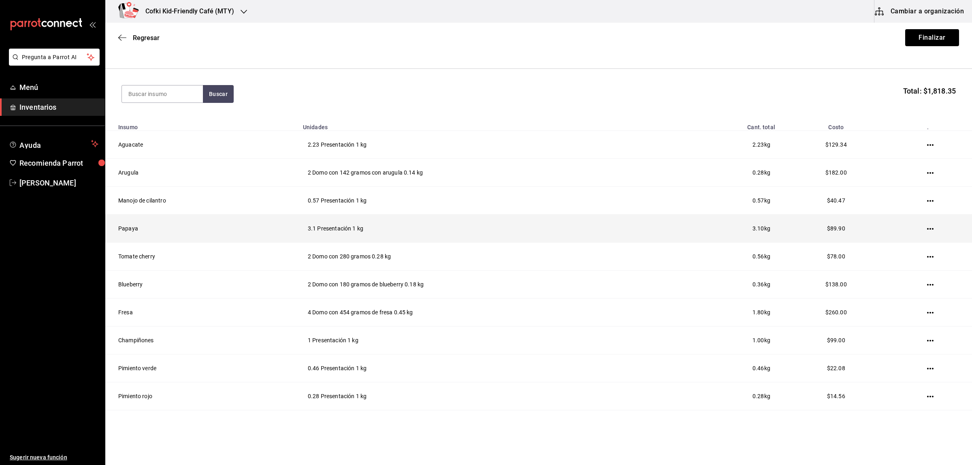
scroll to position [140, 0]
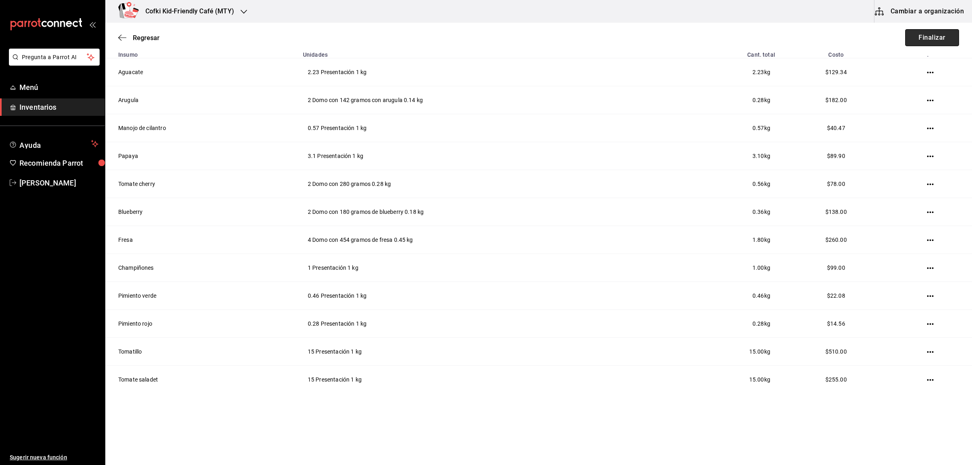
click at [777, 40] on button "Finalizar" at bounding box center [932, 37] width 54 height 17
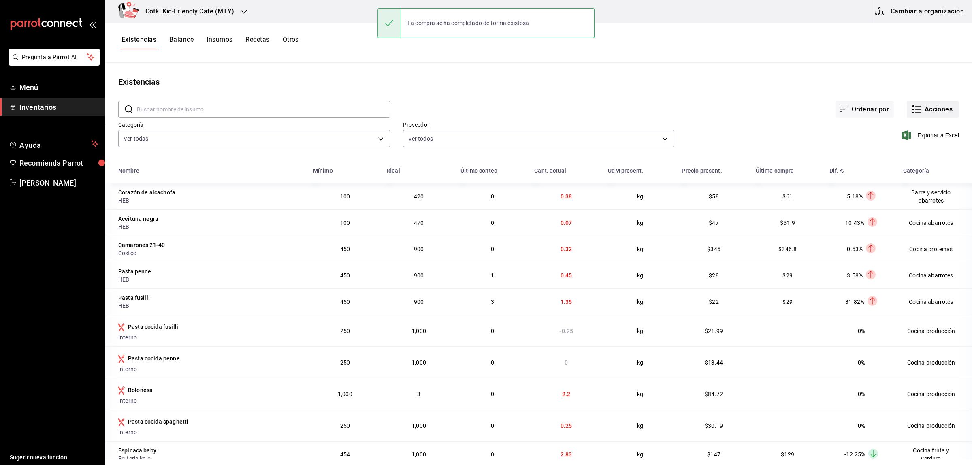
click at [777, 109] on button "Acciones" at bounding box center [933, 109] width 52 height 17
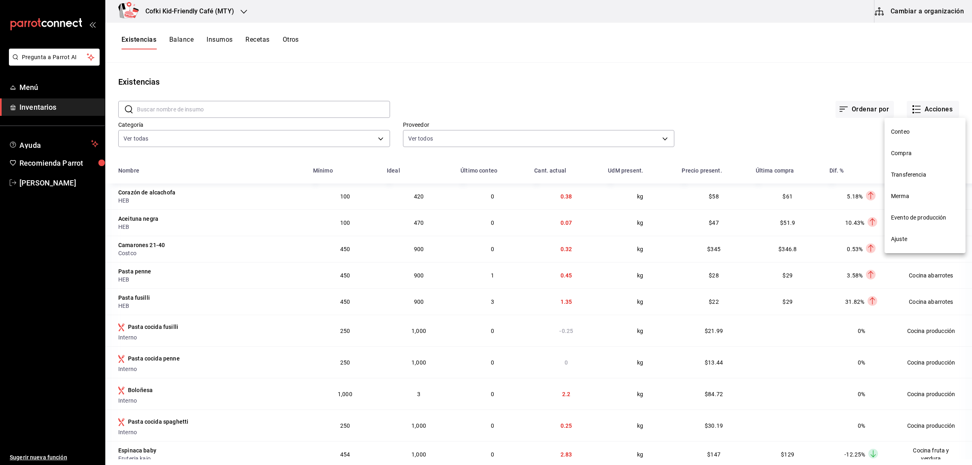
click at [777, 157] on span "Compra" at bounding box center [925, 153] width 68 height 9
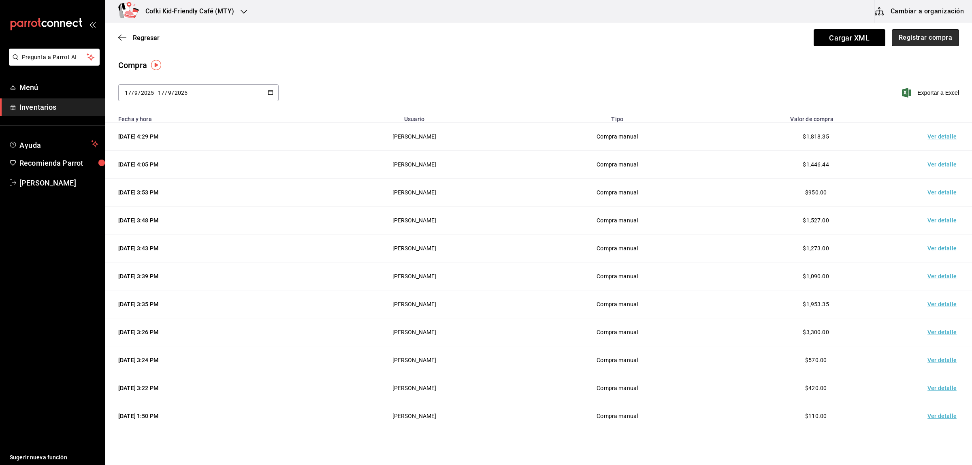
click at [777, 34] on button "Registrar compra" at bounding box center [925, 37] width 67 height 17
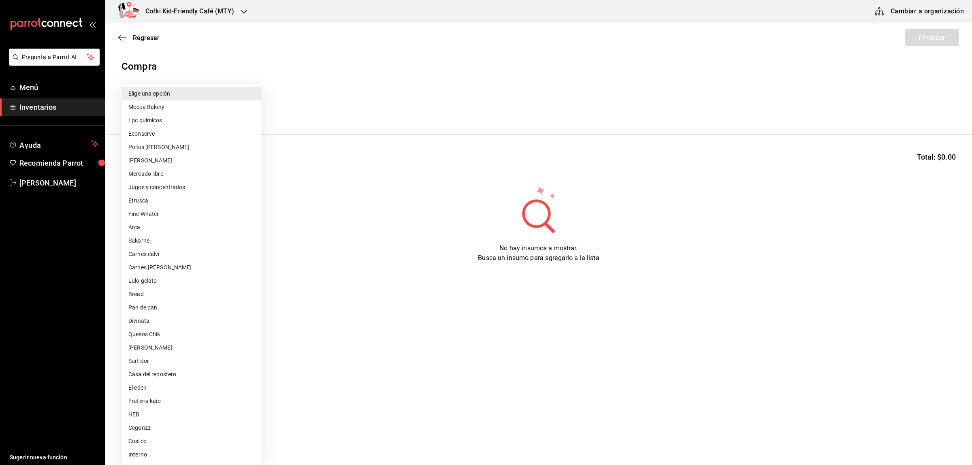
click at [179, 102] on body "Pregunta a Parrot AI Menú Inventarios Ayuda Recomienda Parrot Oscar Aguilar Sug…" at bounding box center [486, 209] width 972 height 419
drag, startPoint x: 345, startPoint y: 249, endPoint x: 335, endPoint y: 247, distance: 10.0
click at [345, 249] on div at bounding box center [486, 232] width 972 height 465
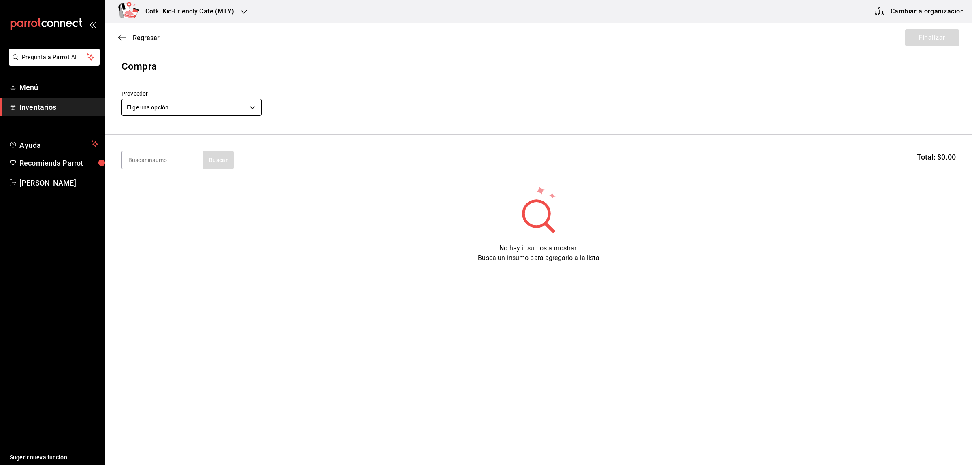
click at [190, 102] on body "Pregunta a Parrot AI Menú Inventarios Ayuda Recomienda Parrot [PERSON_NAME] Sug…" at bounding box center [486, 209] width 972 height 419
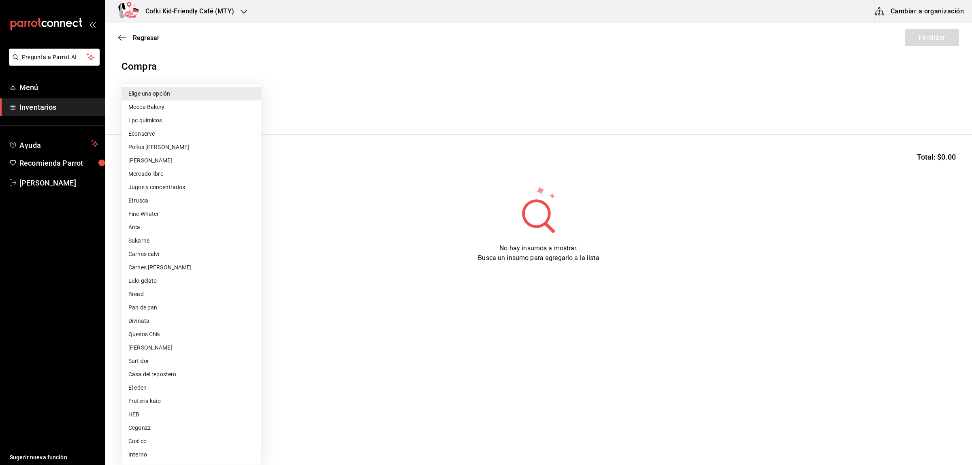
click at [196, 372] on li "Fruteria kaio" at bounding box center [191, 400] width 139 height 13
type input "9879f438-935c-4600-9fdc-ceea3fe8ffa7"
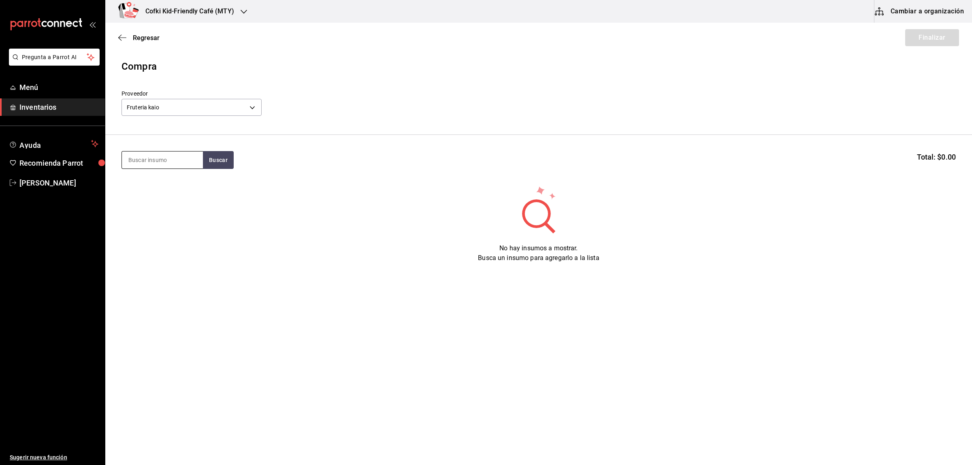
click at [167, 156] on input at bounding box center [162, 159] width 81 height 17
click at [218, 156] on button "Buscar" at bounding box center [218, 160] width 31 height 18
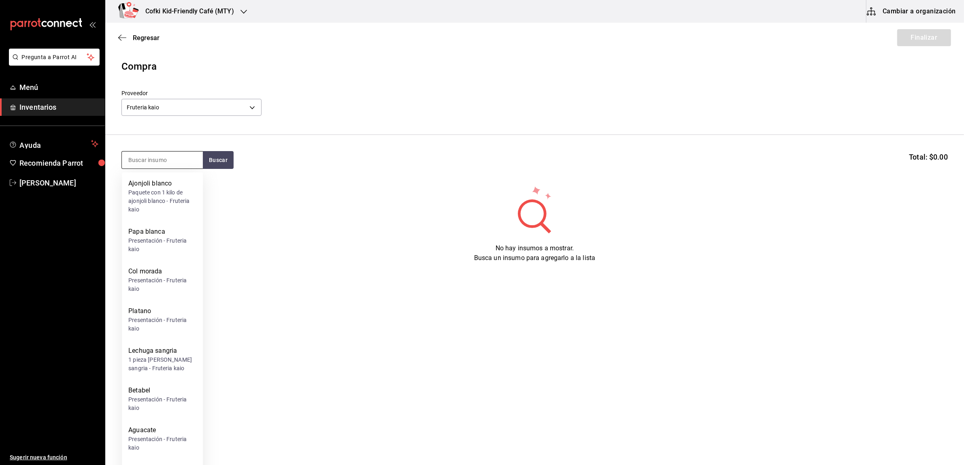
click at [150, 156] on input at bounding box center [162, 159] width 81 height 17
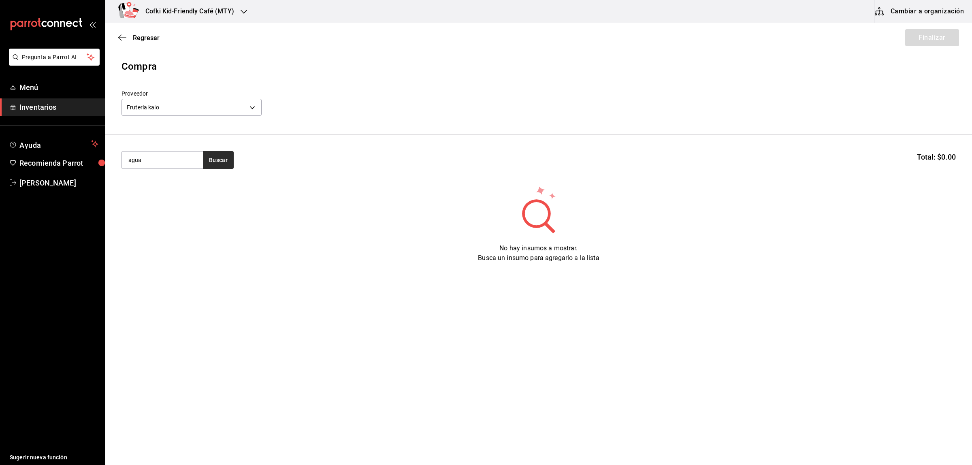
type input "agua"
click at [219, 168] on button "Buscar" at bounding box center [218, 160] width 31 height 18
click at [184, 199] on div "Presentación - Fruteria kaio" at bounding box center [162, 197] width 68 height 17
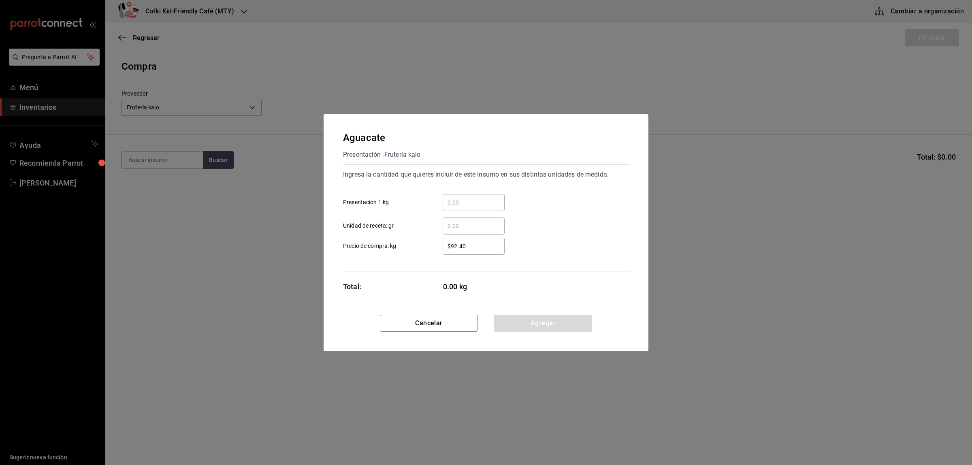
click at [479, 197] on div "​" at bounding box center [474, 202] width 62 height 17
click at [479, 198] on input "​ Presentación 1 kg" at bounding box center [474, 203] width 62 height 10
type input "2.18"
click at [443, 231] on div "​" at bounding box center [474, 225] width 62 height 17
click at [443, 231] on input "​ Unidad de receta: gr" at bounding box center [474, 226] width 62 height 10
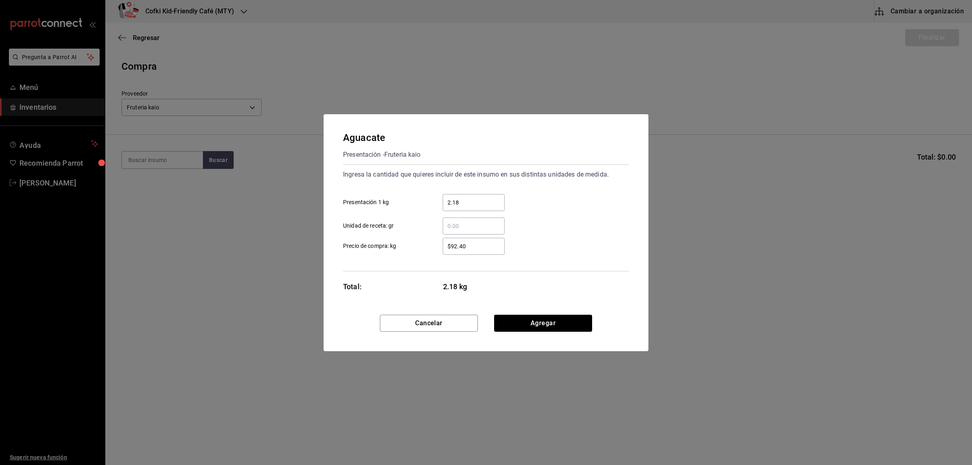
drag, startPoint x: 488, startPoint y: 256, endPoint x: 475, endPoint y: 247, distance: 15.5
click at [486, 256] on div "Ingresa la cantidad que quieres incluir de este insumo en sus distintas unidade…" at bounding box center [486, 217] width 286 height 107
drag, startPoint x: 476, startPoint y: 246, endPoint x: 365, endPoint y: 243, distance: 110.6
click at [395, 248] on label "$92.40 ​ Precio de compra: kg" at bounding box center [424, 246] width 162 height 17
type input "$55"
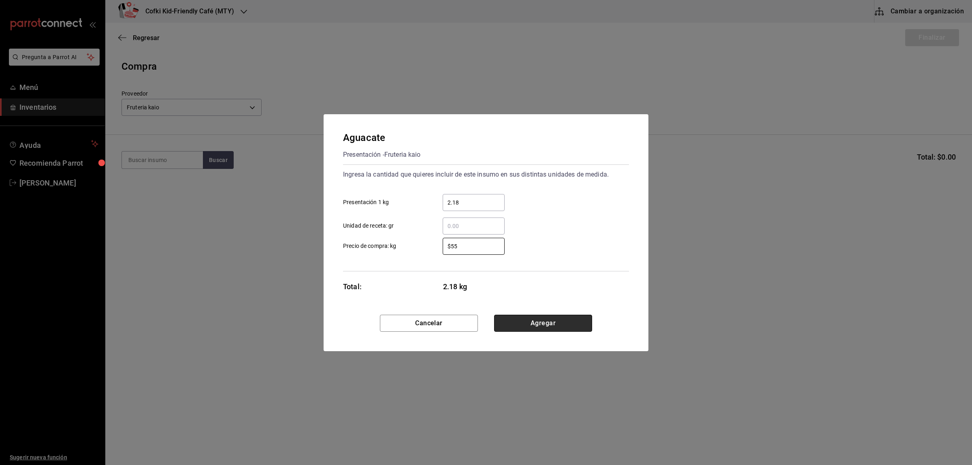
click at [534, 324] on button "Agregar" at bounding box center [543, 323] width 98 height 17
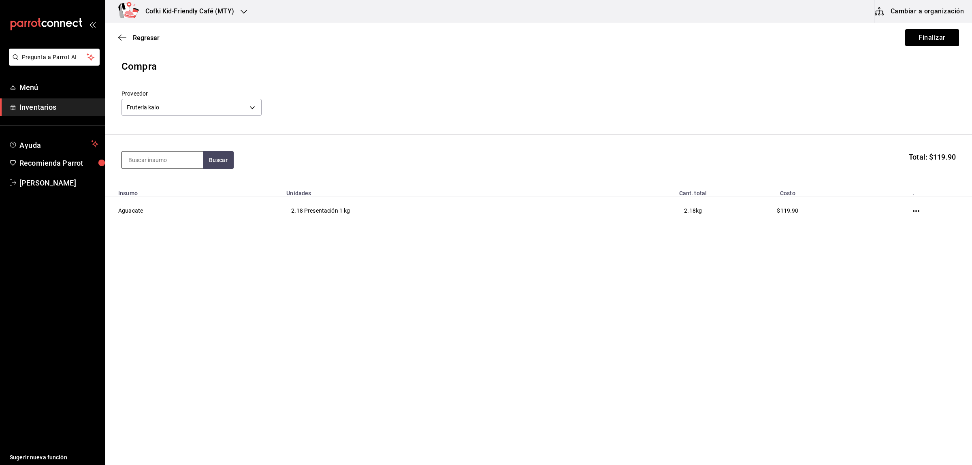
click at [159, 152] on input at bounding box center [162, 159] width 81 height 17
click at [160, 164] on input at bounding box center [162, 159] width 81 height 17
type input "tomate"
click at [204, 156] on button "Buscar" at bounding box center [218, 160] width 31 height 18
click at [161, 241] on div "Domo con 280 gramos - Fruteria kaio" at bounding box center [162, 236] width 68 height 17
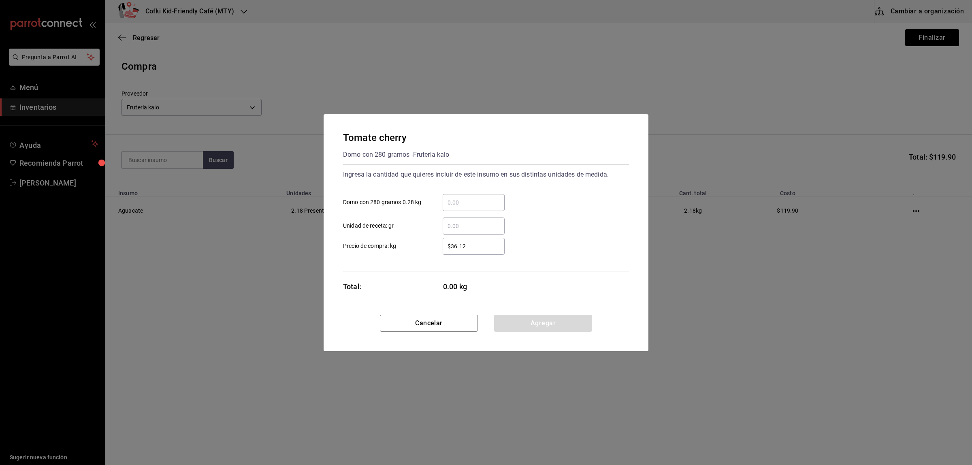
click at [470, 206] on input "​ Domo con 280 gramos 0.28 kg" at bounding box center [474, 203] width 62 height 10
type input "2"
click at [422, 236] on div "$36.12 ​ Precio de compra: kg" at bounding box center [483, 242] width 292 height 23
drag, startPoint x: 469, startPoint y: 241, endPoint x: 423, endPoint y: 241, distance: 45.4
click at [423, 241] on label "$36.12 ​ Precio de compra: kg" at bounding box center [424, 246] width 162 height 17
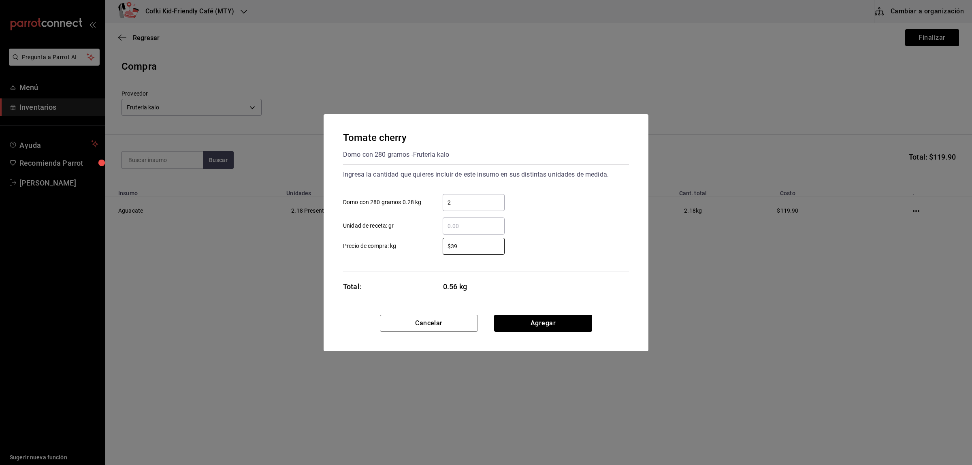
type input "$39"
drag, startPoint x: 368, startPoint y: 303, endPoint x: 372, endPoint y: 302, distance: 4.1
click at [369, 303] on div "Tomate cherry Domo con 280 gramos - Fruteria kaio Ingresa la cantidad que quier…" at bounding box center [486, 214] width 325 height 200
click at [550, 324] on button "Agregar" at bounding box center [543, 323] width 98 height 17
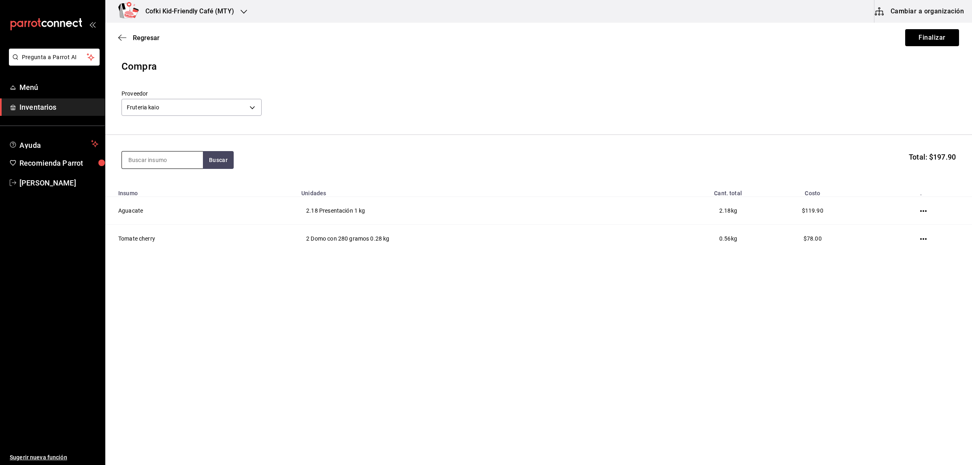
click at [175, 156] on input at bounding box center [162, 159] width 81 height 17
type input "blu"
click at [215, 158] on button "Buscar" at bounding box center [218, 160] width 31 height 18
click at [155, 184] on div "Blueberry" at bounding box center [162, 184] width 68 height 10
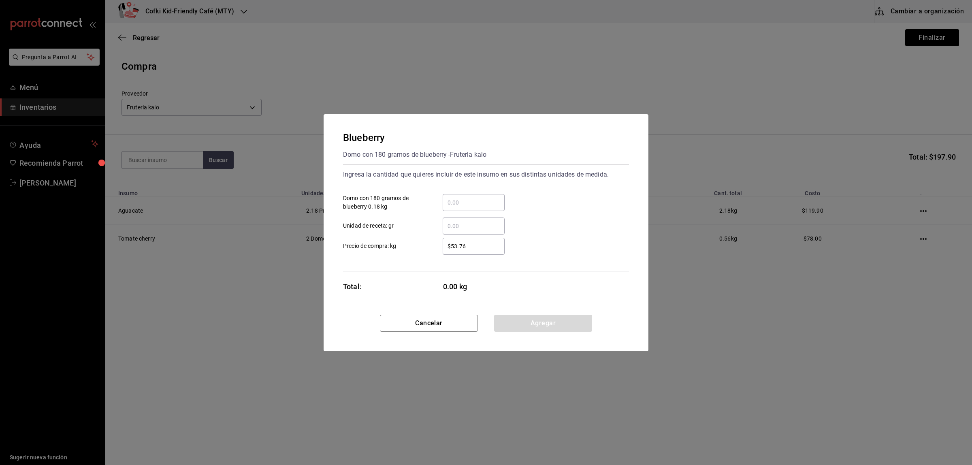
click at [444, 200] on input "​ Domo con 180 gramos de blueberry 0.18 kg" at bounding box center [474, 203] width 62 height 10
type input "2"
click at [416, 241] on label "$53.76 ​ Precio de compra: kg" at bounding box center [424, 246] width 162 height 17
click at [443, 241] on input "$53.76" at bounding box center [474, 246] width 62 height 10
drag, startPoint x: 485, startPoint y: 241, endPoint x: 426, endPoint y: 242, distance: 59.1
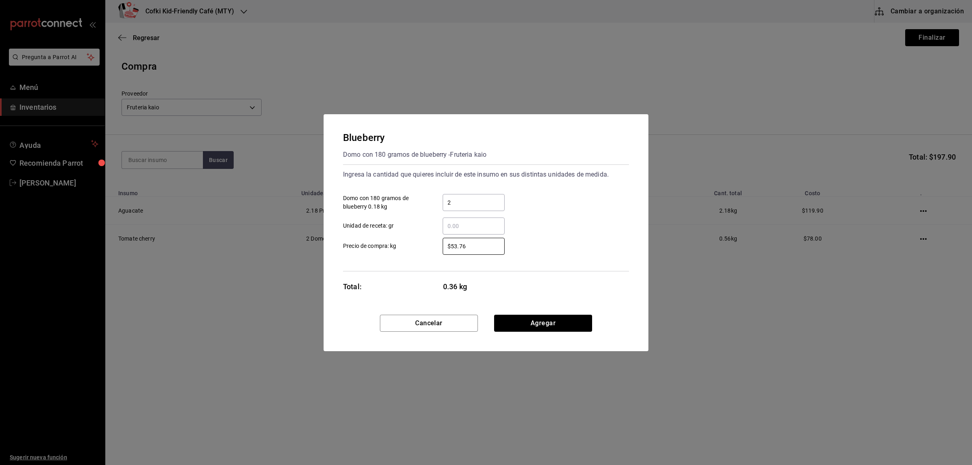
click at [426, 242] on label "$53.76 ​ Precio de compra: kg" at bounding box center [424, 246] width 162 height 17
drag, startPoint x: 467, startPoint y: 242, endPoint x: 428, endPoint y: 246, distance: 38.2
click at [430, 246] on div "$65 ​" at bounding box center [467, 246] width 75 height 17
type input "$65"
click at [574, 324] on button "Agregar" at bounding box center [543, 323] width 98 height 17
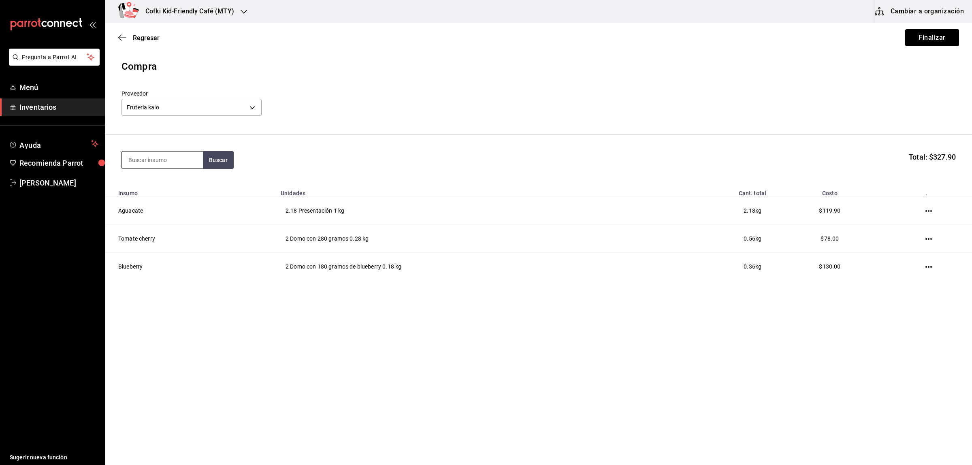
click at [163, 154] on input at bounding box center [162, 159] width 81 height 17
click at [157, 160] on input at bounding box center [162, 159] width 81 height 17
drag, startPoint x: 218, startPoint y: 160, endPoint x: 164, endPoint y: 159, distance: 53.5
click at [165, 160] on div "fesa Buscar" at bounding box center [177, 160] width 112 height 18
drag, startPoint x: 164, startPoint y: 159, endPoint x: 98, endPoint y: 157, distance: 66.1
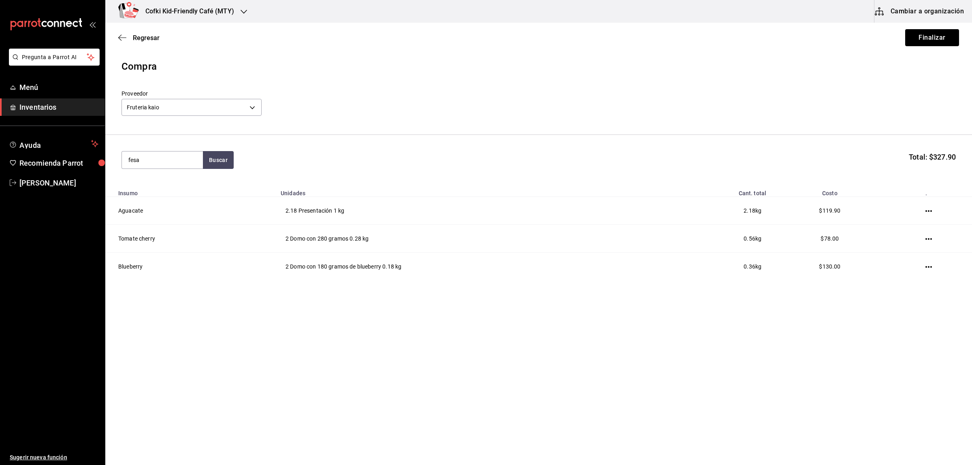
click at [98, 157] on body "Pregunta a Parrot AI Menú Inventarios Ayuda Recomienda Parrot Oscar Aguilar Sug…" at bounding box center [486, 209] width 972 height 419
type input "fresa"
click at [225, 161] on button "Buscar" at bounding box center [218, 160] width 31 height 18
click at [167, 190] on div "Domo con 454 gramos de fresa - Fruteria kaio" at bounding box center [162, 197] width 68 height 17
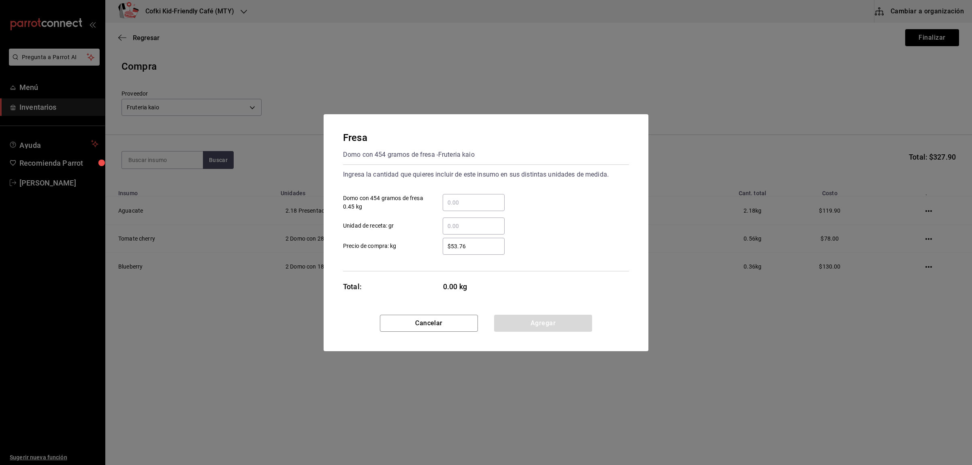
click at [473, 192] on div "​ Domo con 454 gramos de fresa 0.45 kg" at bounding box center [483, 199] width 292 height 23
click at [468, 199] on input "​ Domo con 454 gramos de fresa 0.45 kg" at bounding box center [474, 203] width 62 height 10
type input "4"
click at [448, 240] on div "$53.76 ​" at bounding box center [474, 246] width 62 height 17
click at [448, 241] on input "$53.76" at bounding box center [474, 246] width 62 height 10
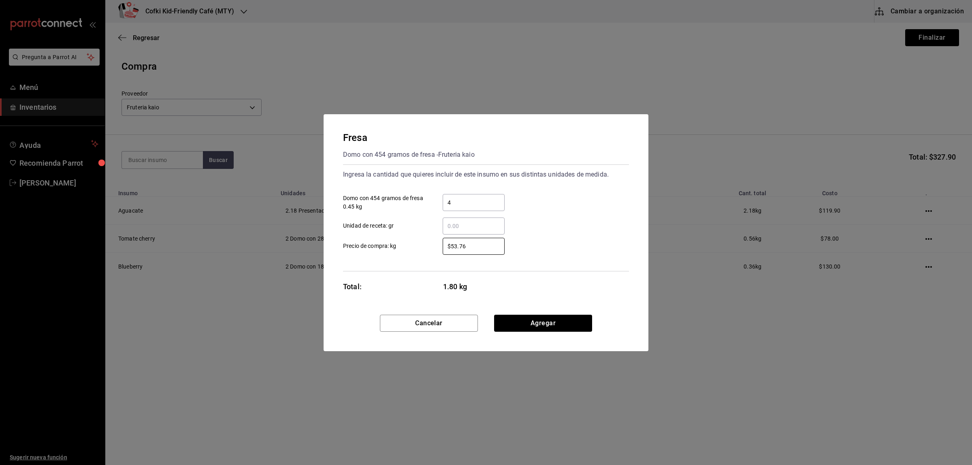
drag, startPoint x: 471, startPoint y: 241, endPoint x: 431, endPoint y: 241, distance: 39.7
click at [431, 241] on div "$53.76 ​" at bounding box center [467, 246] width 75 height 17
type input "$65"
click at [554, 317] on button "Agregar" at bounding box center [543, 323] width 98 height 17
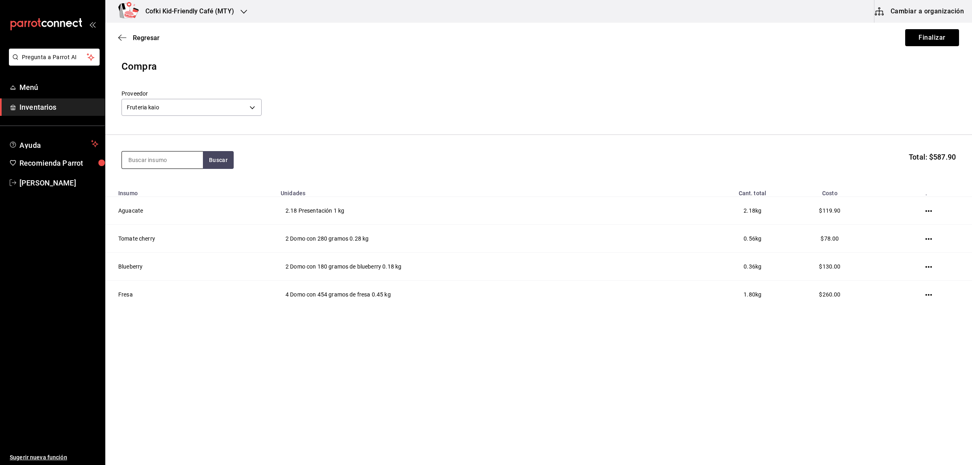
click at [161, 167] on input at bounding box center [162, 159] width 81 height 17
click at [171, 153] on input at bounding box center [162, 159] width 81 height 17
click at [226, 164] on button "Buscar" at bounding box center [218, 160] width 31 height 18
drag, startPoint x: 185, startPoint y: 270, endPoint x: 183, endPoint y: 185, distance: 84.7
click at [183, 185] on div "Tomate saladet Presentación - Fruteria kaio Tomate bola Presentación - Fruteria…" at bounding box center [162, 232] width 81 height 119
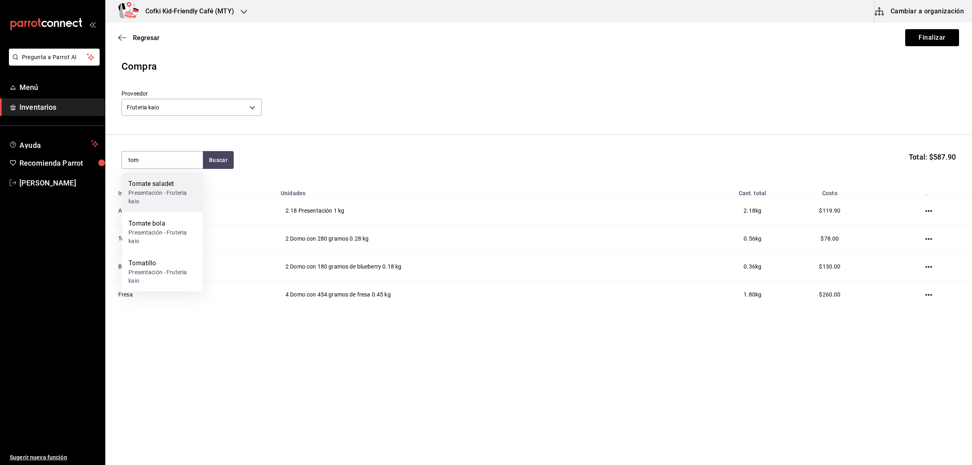
click at [181, 185] on div "Tomate saladet" at bounding box center [162, 184] width 68 height 10
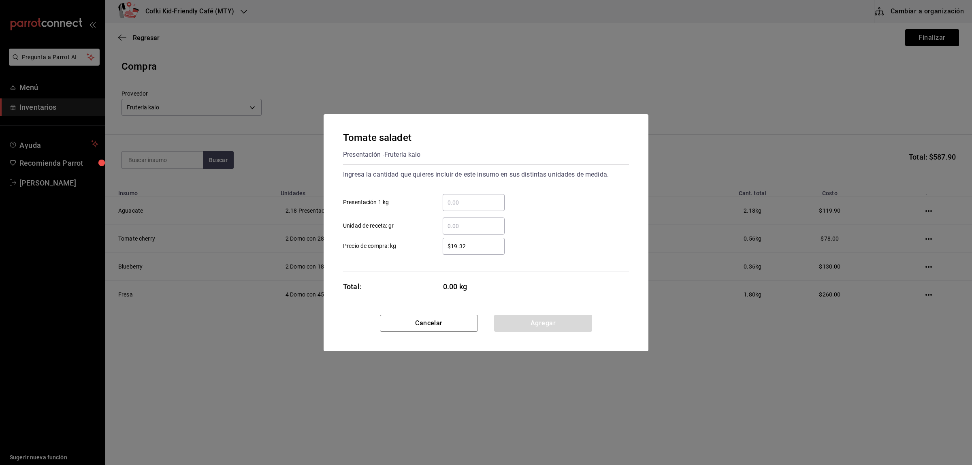
click at [458, 192] on div "​ Presentación 1 kg" at bounding box center [483, 199] width 292 height 23
click at [458, 197] on div "​" at bounding box center [474, 202] width 62 height 17
click at [458, 198] on input "​ Presentación 1 kg" at bounding box center [474, 203] width 62 height 10
click at [453, 200] on input "​ Presentación 1 kg" at bounding box center [474, 203] width 62 height 10
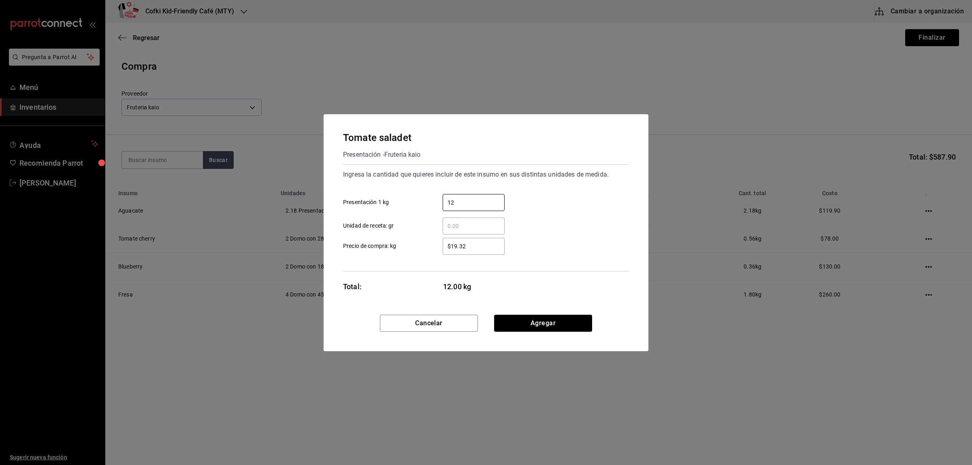
drag, startPoint x: 466, startPoint y: 245, endPoint x: 382, endPoint y: 243, distance: 84.3
click at [402, 245] on label "$19.32 ​ Precio de compra: kg" at bounding box center [424, 246] width 162 height 17
click at [479, 246] on input "$1" at bounding box center [474, 246] width 62 height 10
click at [556, 229] on div "​ Unidad de receta: gr" at bounding box center [483, 222] width 292 height 23
click at [551, 324] on button "Agregar" at bounding box center [543, 323] width 98 height 17
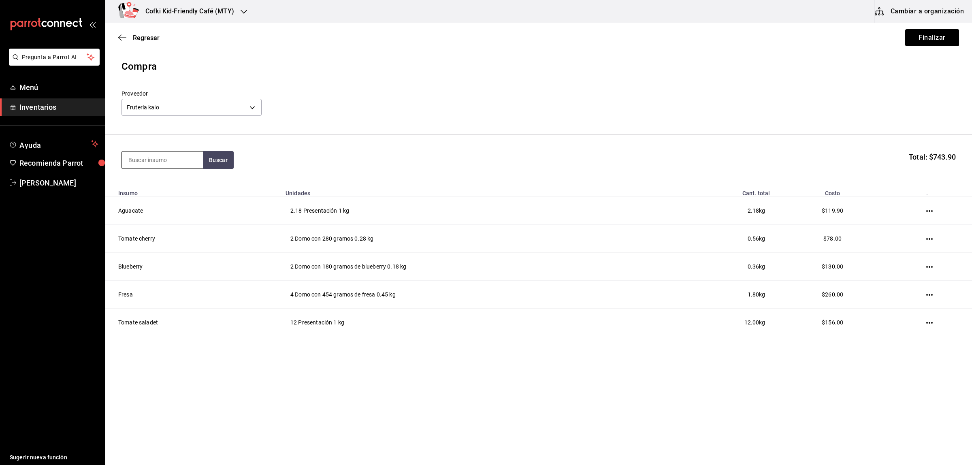
click at [134, 162] on input at bounding box center [162, 159] width 81 height 17
click at [216, 163] on button "Buscar" at bounding box center [218, 160] width 31 height 18
click at [166, 200] on div "Bolsa con 1 kilo de avena - Fruteria kaio" at bounding box center [162, 202] width 68 height 26
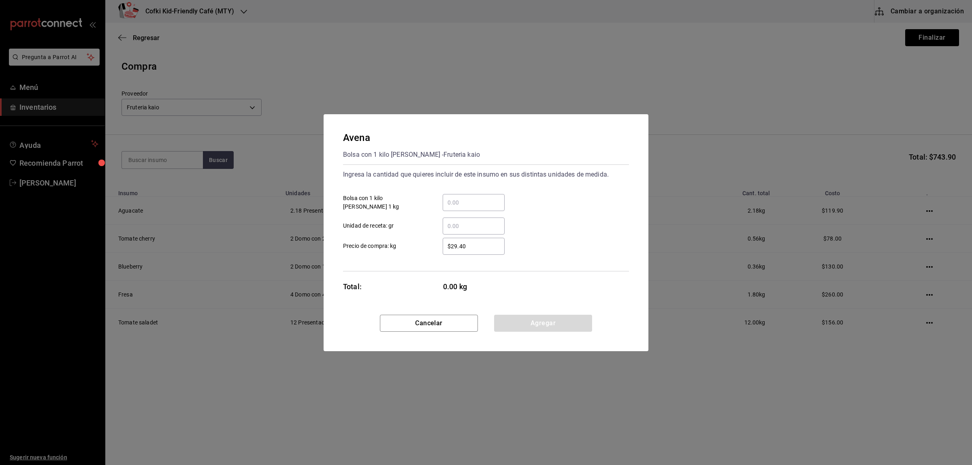
click at [470, 198] on input "​ Bolsa con 1 kilo de avena 1 kg" at bounding box center [474, 203] width 62 height 10
click at [434, 244] on div "$29.40 ​" at bounding box center [467, 246] width 75 height 17
click at [443, 244] on input "$29.40" at bounding box center [474, 246] width 62 height 10
drag, startPoint x: 479, startPoint y: 242, endPoint x: 416, endPoint y: 237, distance: 63.4
click at [418, 238] on label "$29.40 ​ Precio de compra: kg" at bounding box center [424, 246] width 162 height 17
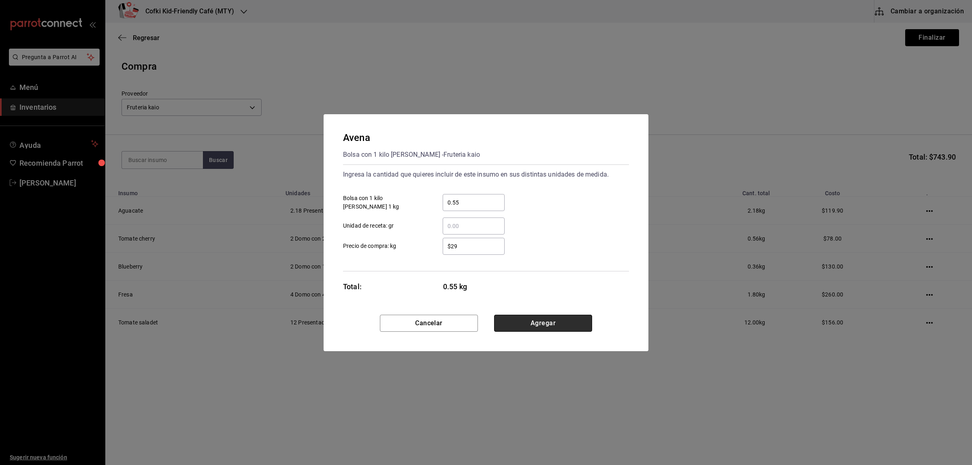
click at [569, 323] on button "Agregar" at bounding box center [543, 323] width 98 height 17
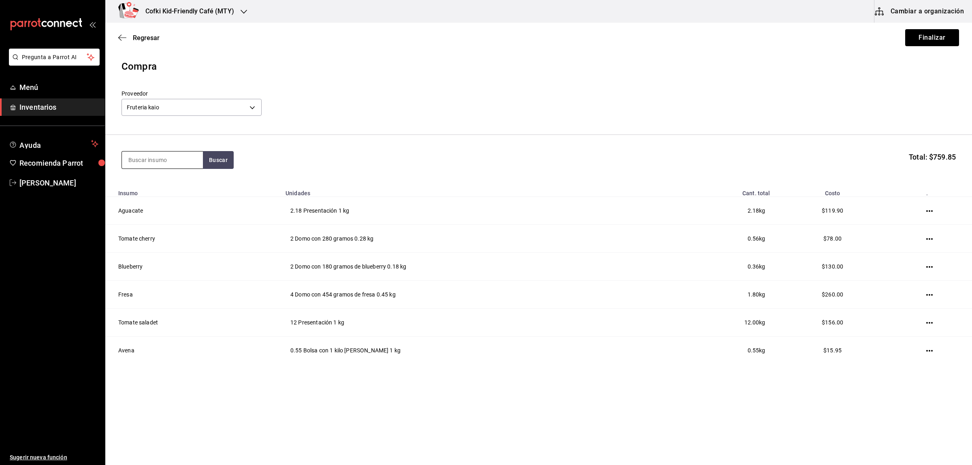
click at [163, 168] on input at bounding box center [162, 159] width 81 height 17
click at [213, 158] on button "Buscar" at bounding box center [218, 160] width 31 height 18
click at [171, 161] on input "le" at bounding box center [162, 159] width 81 height 17
click at [185, 162] on input "le" at bounding box center [162, 159] width 81 height 17
click at [184, 162] on input at bounding box center [162, 159] width 81 height 17
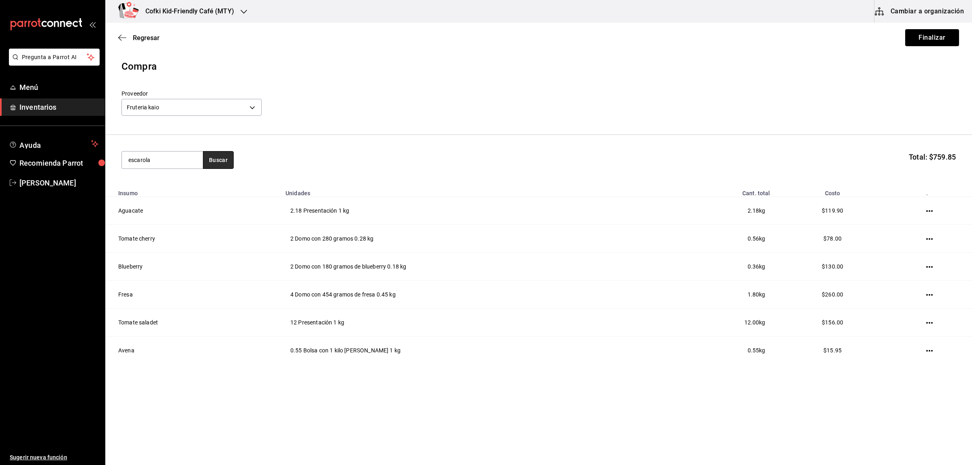
click at [217, 163] on button "Buscar" at bounding box center [218, 160] width 31 height 18
click at [168, 192] on div "1 pieza de lechuga escarola - Fruteria kaio" at bounding box center [162, 197] width 68 height 17
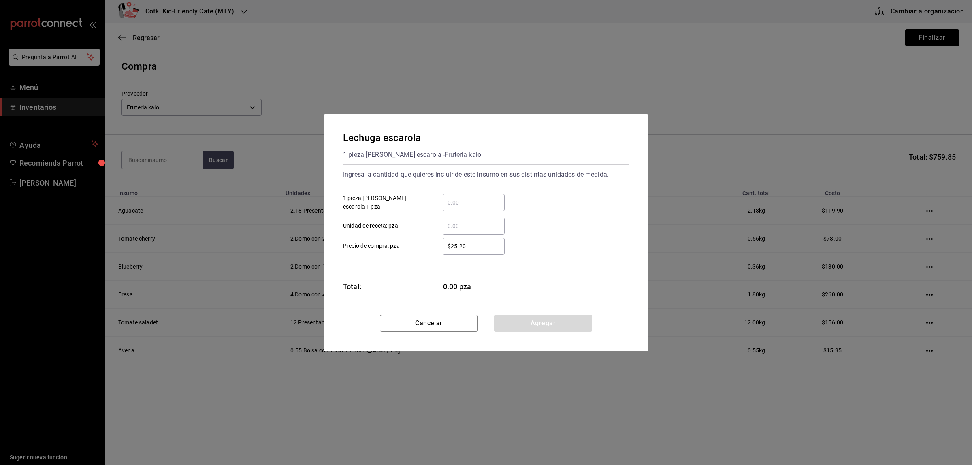
click at [476, 198] on input "​ 1 pieza de lechuga escarola 1 pza" at bounding box center [474, 203] width 62 height 10
click at [422, 255] on div "Ingresa la cantidad que quieres incluir de este insumo en sus distintas unidade…" at bounding box center [486, 217] width 286 height 107
drag, startPoint x: 474, startPoint y: 252, endPoint x: 405, endPoint y: 250, distance: 68.5
click at [414, 251] on label "$25.20 ​ Precio de compra: pza" at bounding box center [424, 246] width 162 height 17
click at [495, 250] on input "$25.20" at bounding box center [474, 246] width 62 height 10
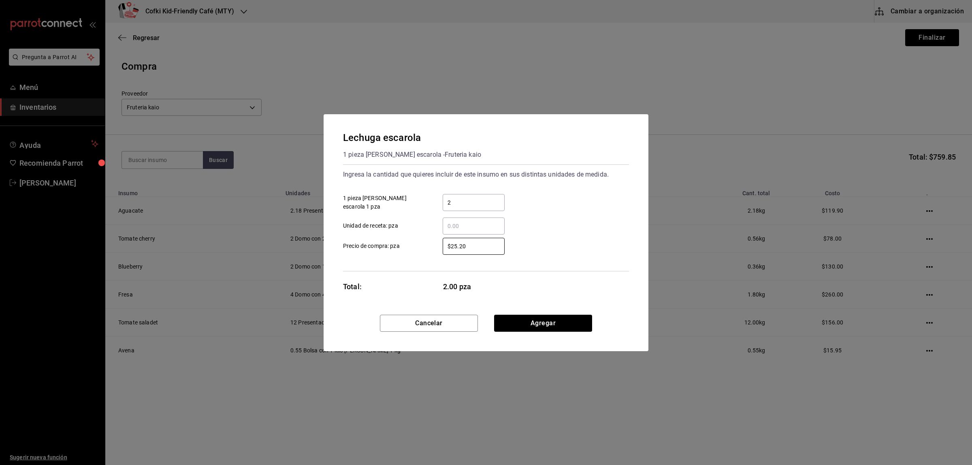
drag, startPoint x: 487, startPoint y: 245, endPoint x: 422, endPoint y: 244, distance: 64.4
click at [422, 244] on label "$25.20 ​ Precio de compra: pza" at bounding box center [424, 246] width 162 height 17
click at [552, 322] on button "Agregar" at bounding box center [543, 323] width 98 height 17
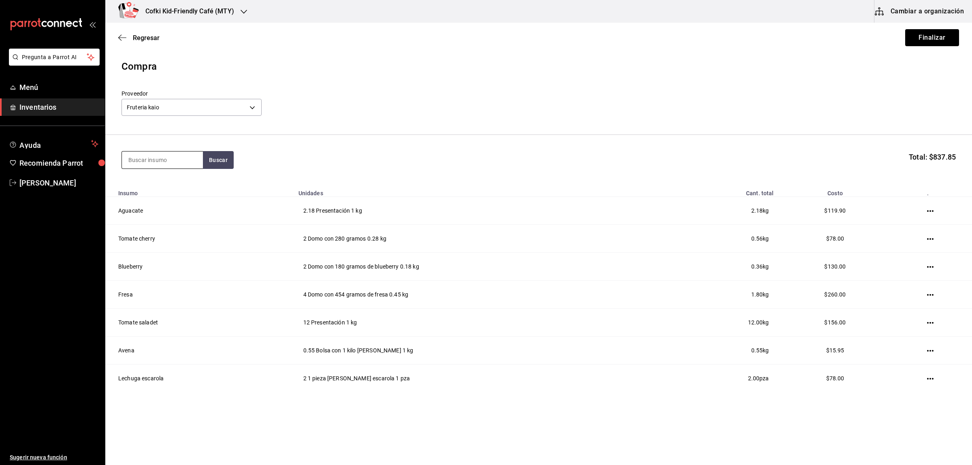
click at [144, 157] on input at bounding box center [162, 159] width 81 height 17
click at [236, 161] on div "orejo Buscar Total: $837.85" at bounding box center [538, 160] width 834 height 18
click at [210, 158] on button "Buscar" at bounding box center [218, 160] width 31 height 18
click at [162, 189] on div "1 pieza de lechuga orejona - Fruteria kaio" at bounding box center [162, 197] width 68 height 17
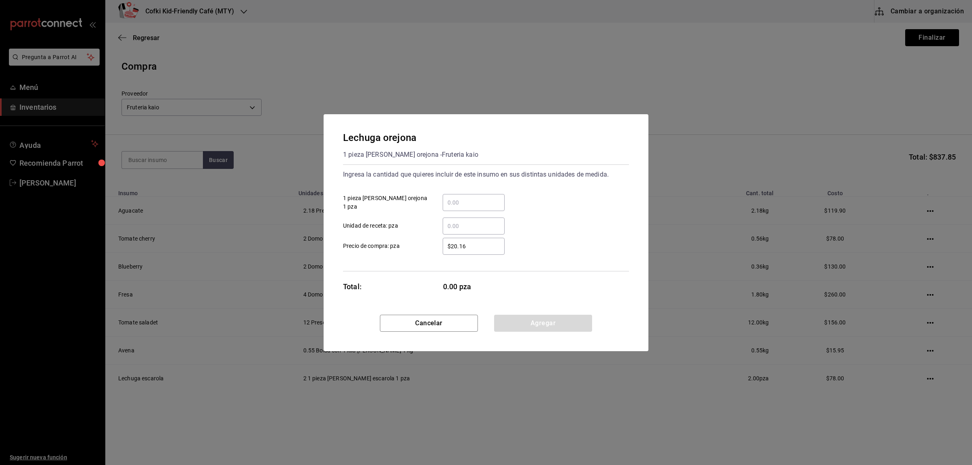
click at [462, 201] on input "​ 1 pieza de lechuga orejona 1 pza" at bounding box center [474, 203] width 62 height 10
click at [422, 226] on label "​ Unidad de receta: pza" at bounding box center [424, 225] width 162 height 17
click at [443, 226] on input "​ Unidad de receta: pza" at bounding box center [474, 226] width 62 height 10
drag, startPoint x: 488, startPoint y: 245, endPoint x: 393, endPoint y: 242, distance: 95.6
click at [393, 242] on label "$20.16 ​ Precio de compra: pza" at bounding box center [424, 246] width 162 height 17
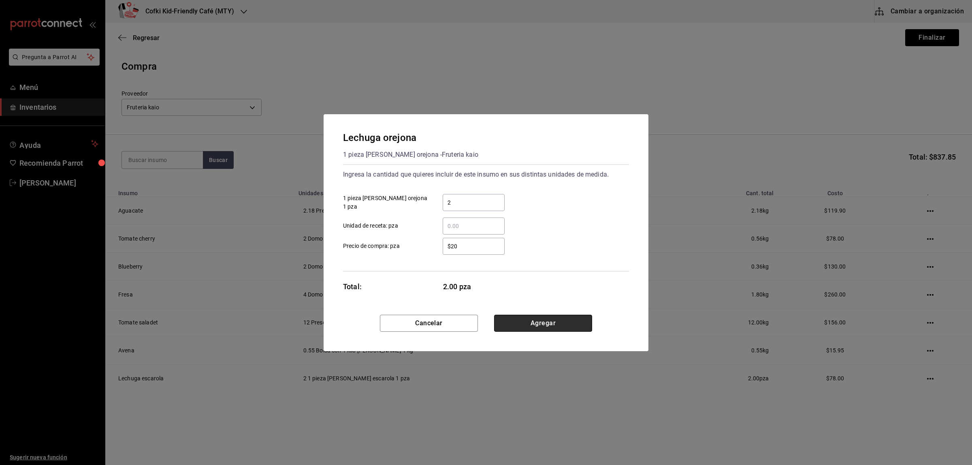
click at [564, 324] on button "Agregar" at bounding box center [543, 323] width 98 height 17
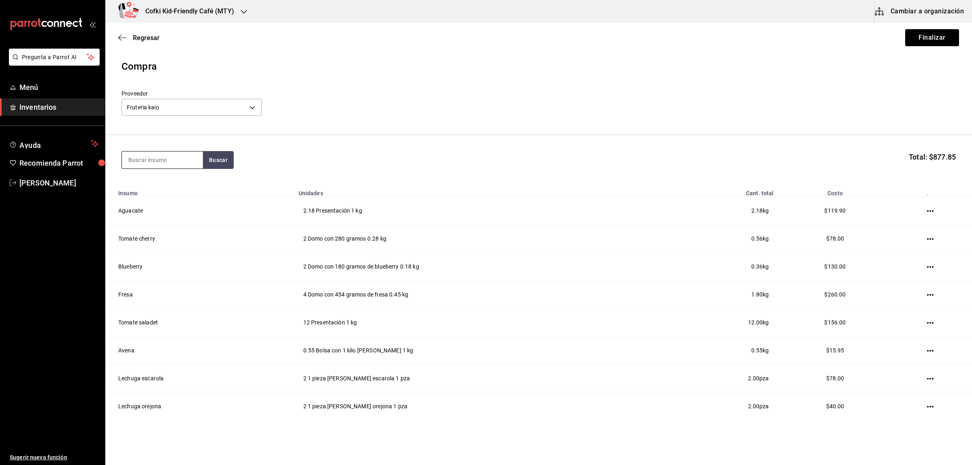
click at [176, 159] on input at bounding box center [162, 159] width 81 height 17
click at [224, 163] on button "Buscar" at bounding box center [218, 160] width 31 height 18
click at [182, 195] on div "1 pieza de lechuga sangria - Fruteria kaio" at bounding box center [162, 197] width 68 height 17
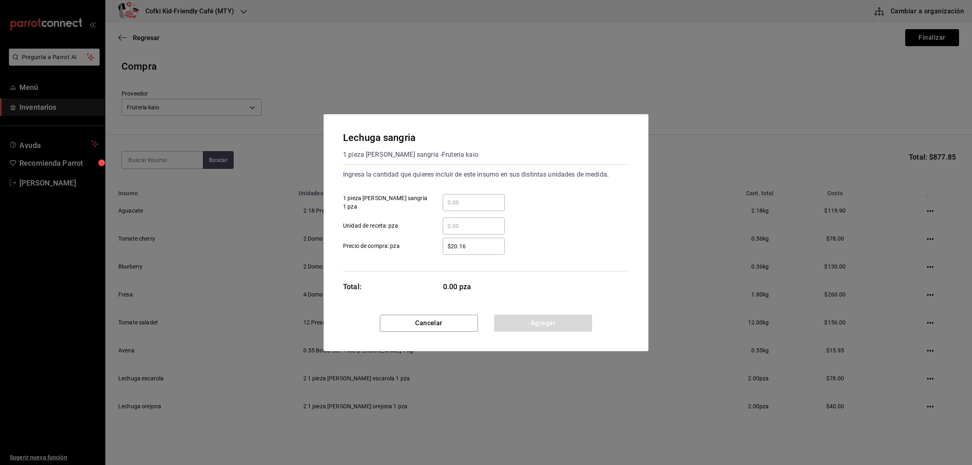
click at [484, 207] on input "​ 1 pieza de lechuga sangria 1 pza" at bounding box center [474, 203] width 62 height 10
click at [422, 241] on label "$20.16 ​ Precio de compra: pza" at bounding box center [424, 246] width 162 height 17
click at [443, 241] on input "$20.16" at bounding box center [474, 246] width 62 height 10
drag, startPoint x: 485, startPoint y: 246, endPoint x: 409, endPoint y: 248, distance: 75.8
click at [410, 249] on label "$20.16 ​ Precio de compra: pza" at bounding box center [424, 246] width 162 height 17
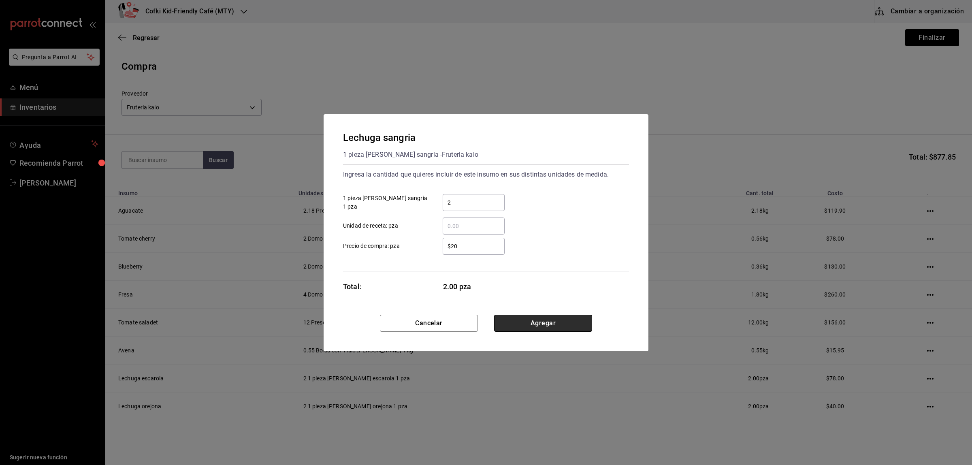
click at [552, 324] on button "Agregar" at bounding box center [543, 323] width 98 height 17
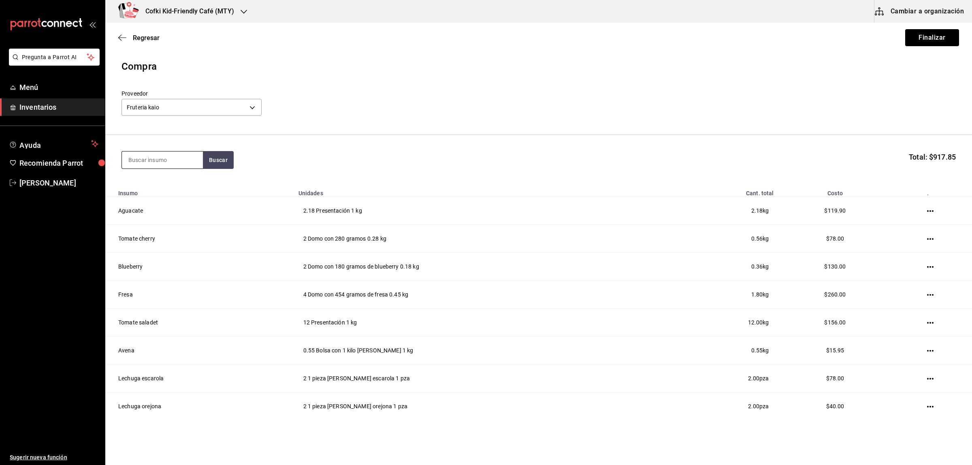
click at [164, 156] on input at bounding box center [162, 159] width 81 height 17
click at [177, 231] on div "Presentación - Fruteria kaio" at bounding box center [162, 236] width 68 height 17
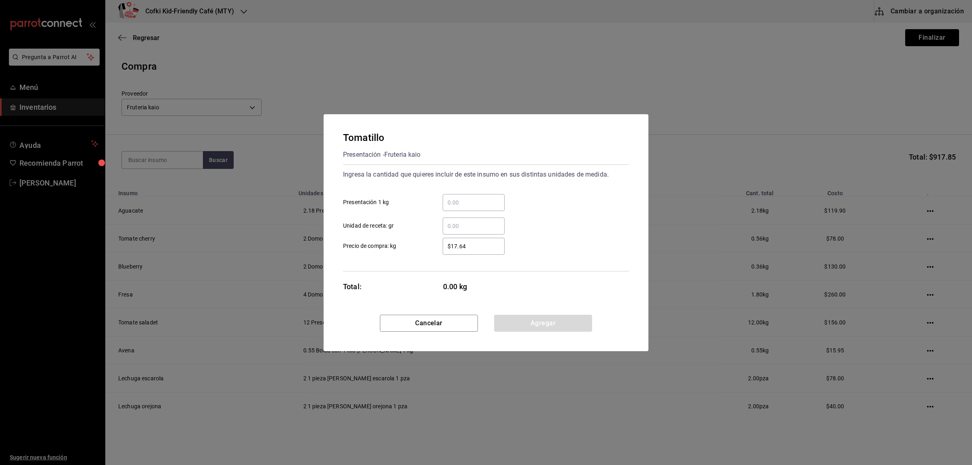
click at [483, 194] on div "​ Presentación 1 kg" at bounding box center [483, 199] width 292 height 23
click at [482, 198] on input "​ Presentación 1 kg" at bounding box center [474, 203] width 62 height 10
drag, startPoint x: 471, startPoint y: 207, endPoint x: 465, endPoint y: 205, distance: 7.1
click at [470, 207] on div "39 ​" at bounding box center [474, 202] width 62 height 17
click at [470, 207] on input "39" at bounding box center [474, 203] width 62 height 10
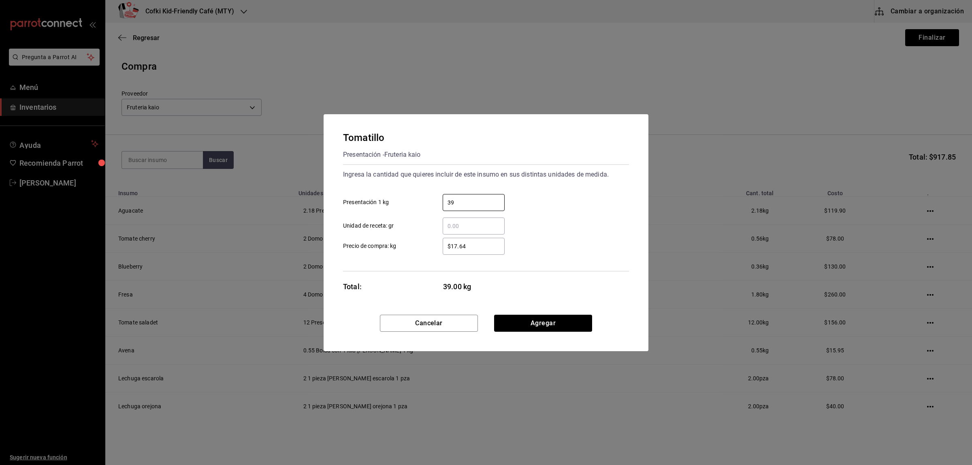
drag, startPoint x: 465, startPoint y: 202, endPoint x: 383, endPoint y: 201, distance: 81.4
click at [408, 202] on label "39 ​ Presentación 1 kg" at bounding box center [424, 202] width 162 height 17
drag, startPoint x: 476, startPoint y: 250, endPoint x: 411, endPoint y: 248, distance: 65.2
click at [411, 248] on label "$17.64 ​ Precio de compra: kg" at bounding box center [424, 246] width 162 height 17
click at [571, 317] on button "Agregar" at bounding box center [543, 323] width 98 height 17
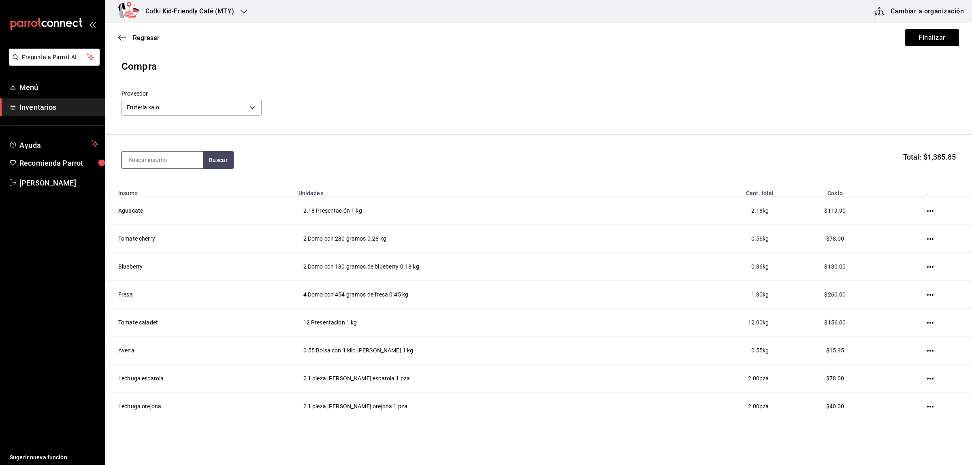
click at [135, 159] on input at bounding box center [162, 159] width 81 height 17
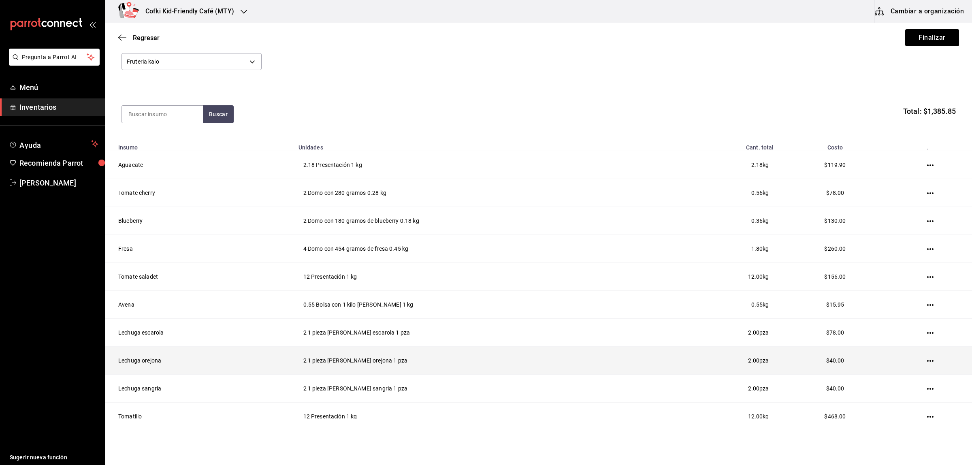
scroll to position [83, 0]
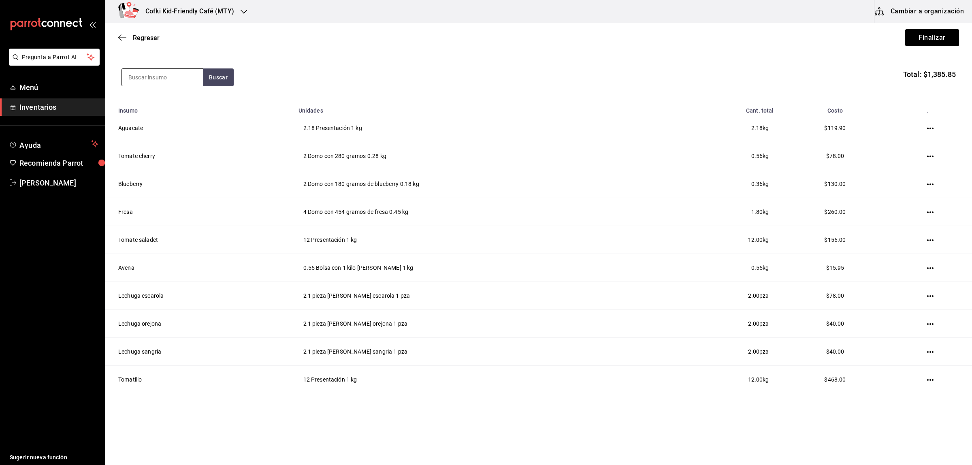
click at [140, 74] on input at bounding box center [162, 77] width 81 height 17
click at [211, 78] on button "Buscar" at bounding box center [218, 77] width 31 height 18
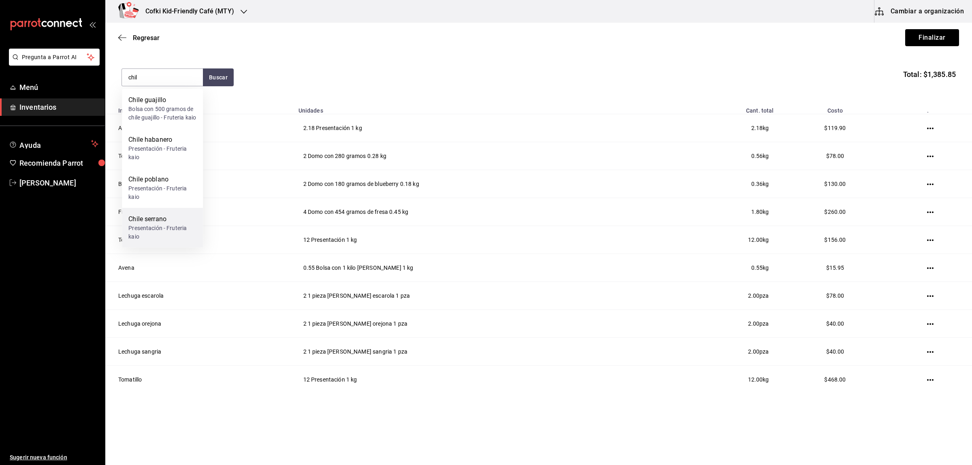
click at [175, 233] on div "Presentación - Fruteria kaio" at bounding box center [162, 232] width 68 height 17
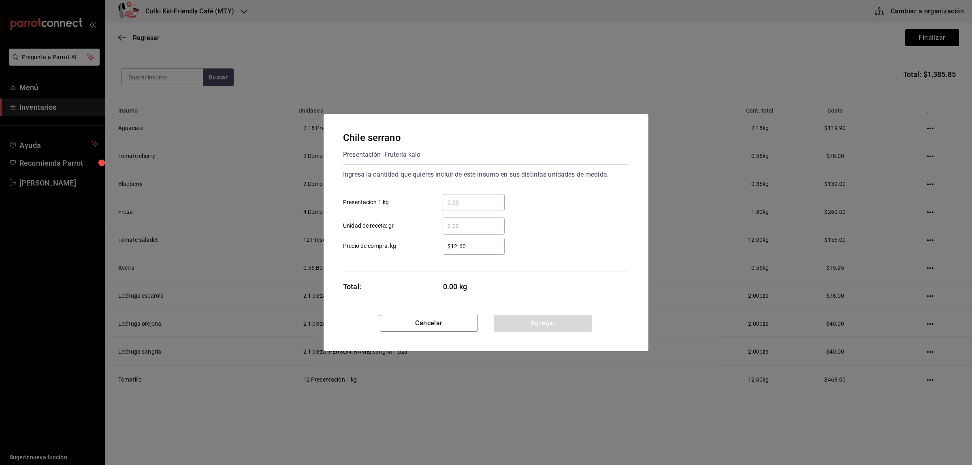
click at [452, 211] on div "​" at bounding box center [474, 202] width 62 height 17
click at [452, 207] on input "​ Presentación 1 kg" at bounding box center [474, 203] width 62 height 10
drag, startPoint x: 475, startPoint y: 241, endPoint x: 401, endPoint y: 234, distance: 74.0
click at [414, 238] on label "$12.60 ​ Precio de compra: kg" at bounding box center [424, 246] width 162 height 17
click at [549, 320] on button "Agregar" at bounding box center [543, 323] width 98 height 17
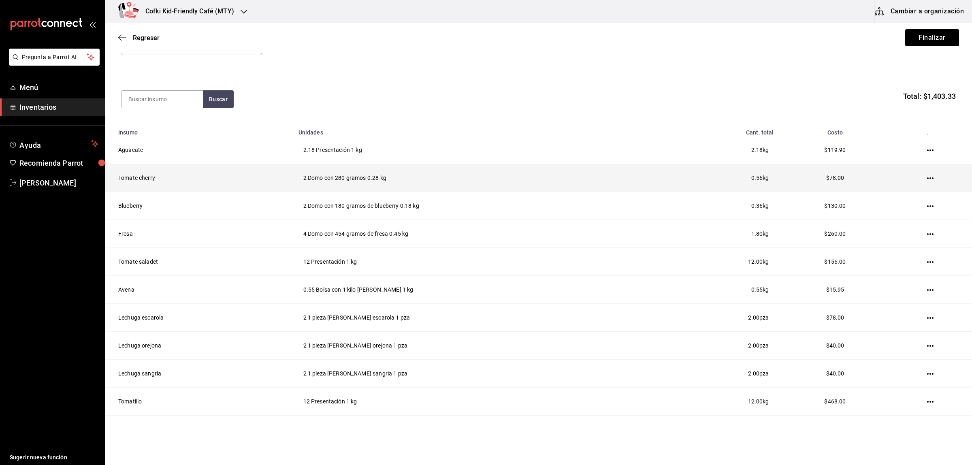
scroll to position [0, 0]
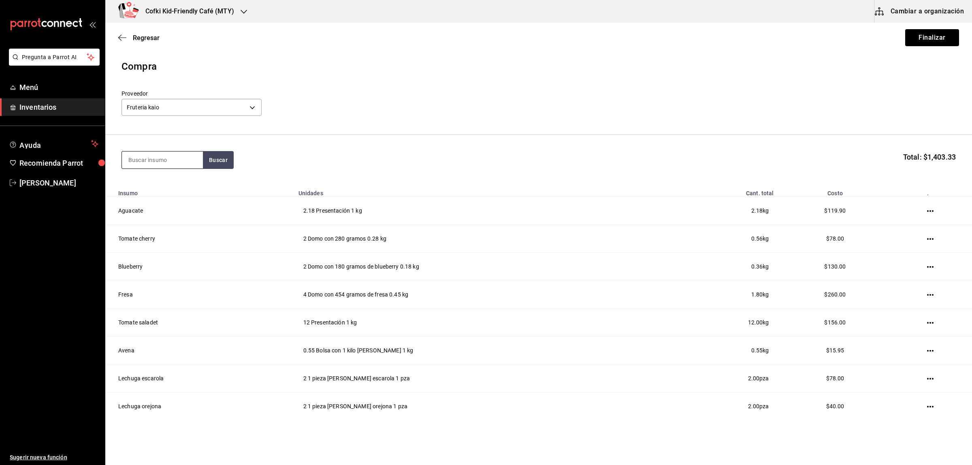
drag, startPoint x: 140, startPoint y: 153, endPoint x: 140, endPoint y: 158, distance: 5.3
click at [140, 153] on input at bounding box center [162, 159] width 81 height 17
click at [211, 157] on button "Buscar" at bounding box center [218, 160] width 31 height 18
click at [168, 185] on div "Brocoli" at bounding box center [162, 184] width 68 height 10
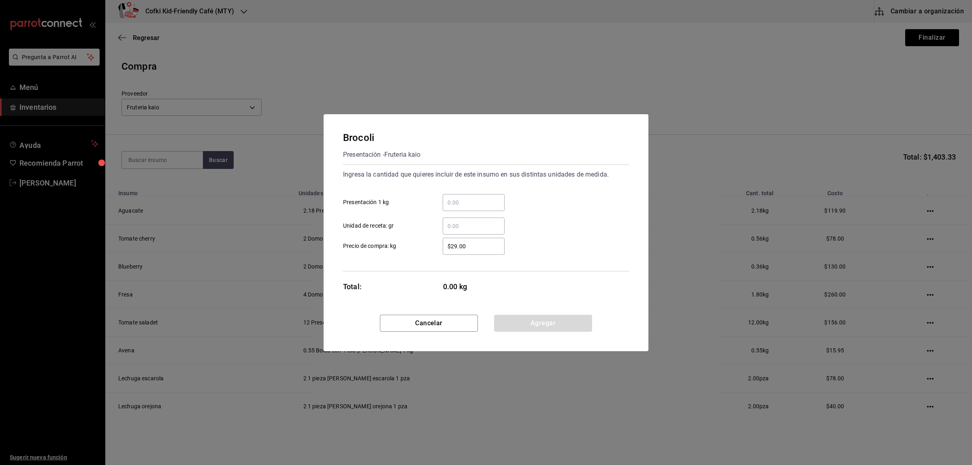
click at [486, 209] on div "​" at bounding box center [474, 202] width 62 height 17
click at [486, 207] on input "​ Presentación 1 kg" at bounding box center [474, 203] width 62 height 10
drag, startPoint x: 472, startPoint y: 244, endPoint x: 389, endPoint y: 242, distance: 83.4
click at [405, 246] on label "$29.00 ​ Precio de compra: kg" at bounding box center [424, 246] width 162 height 17
click at [569, 322] on button "Agregar" at bounding box center [543, 323] width 98 height 17
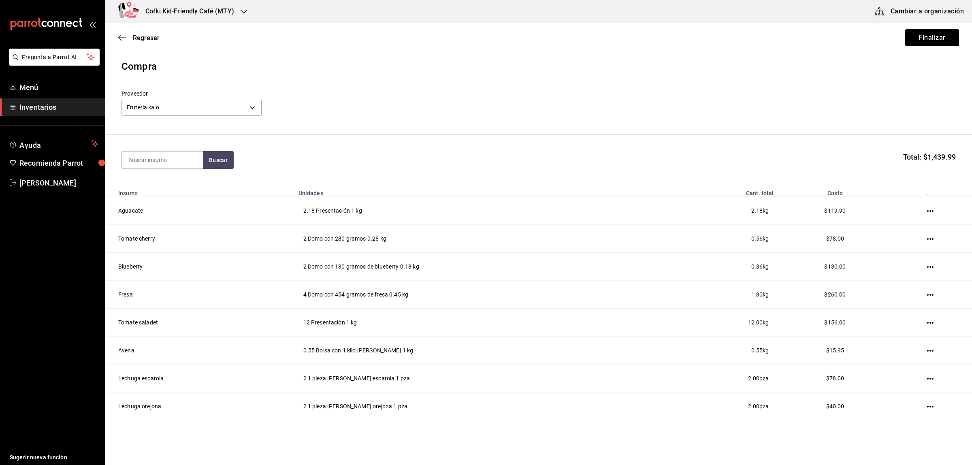
click at [145, 150] on section "Buscar Total: $1,439.99" at bounding box center [538, 160] width 867 height 50
click at [147, 156] on input at bounding box center [162, 159] width 81 height 17
click at [202, 165] on input "plata" at bounding box center [162, 159] width 81 height 17
click at [209, 163] on button "Buscar" at bounding box center [218, 160] width 31 height 18
click at [177, 188] on div "Platano" at bounding box center [162, 184] width 68 height 10
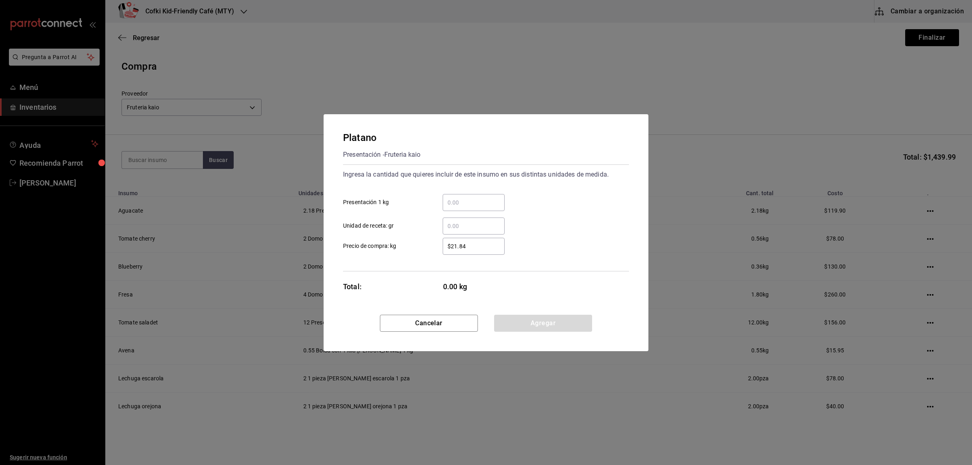
click at [499, 207] on input "​ Presentación 1 kg" at bounding box center [474, 203] width 62 height 10
click at [475, 241] on input "$21.84" at bounding box center [474, 246] width 62 height 10
drag, startPoint x: 483, startPoint y: 247, endPoint x: 386, endPoint y: 246, distance: 96.8
click at [386, 246] on label "$21.84 ​ Precio de compra: kg" at bounding box center [424, 246] width 162 height 17
click at [583, 262] on div "Ingresa la cantidad que quieres incluir de este insumo en sus distintas unidade…" at bounding box center [486, 217] width 286 height 107
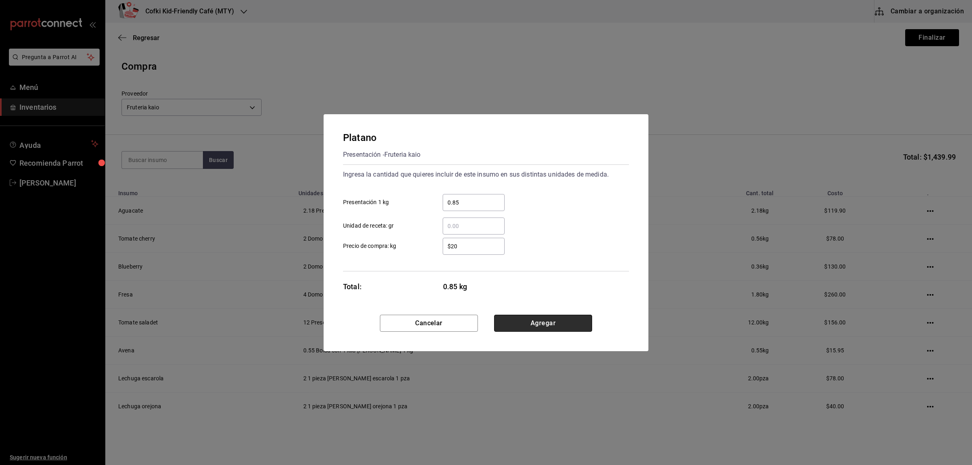
click at [560, 318] on button "Agregar" at bounding box center [543, 323] width 98 height 17
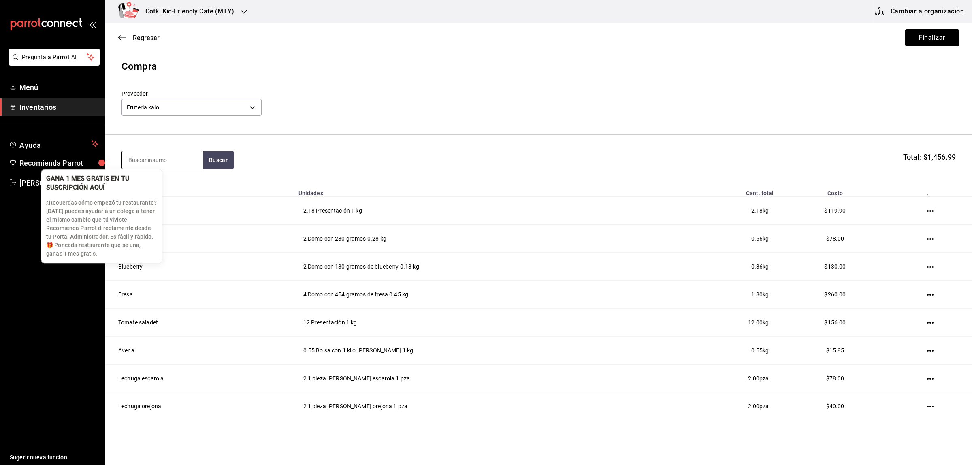
click at [138, 164] on input at bounding box center [162, 159] width 81 height 17
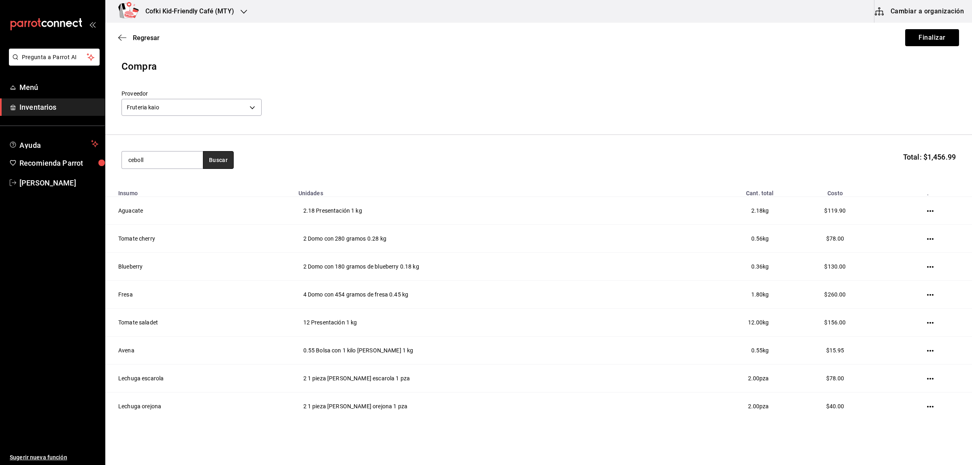
click at [210, 155] on button "Buscar" at bounding box center [218, 160] width 31 height 18
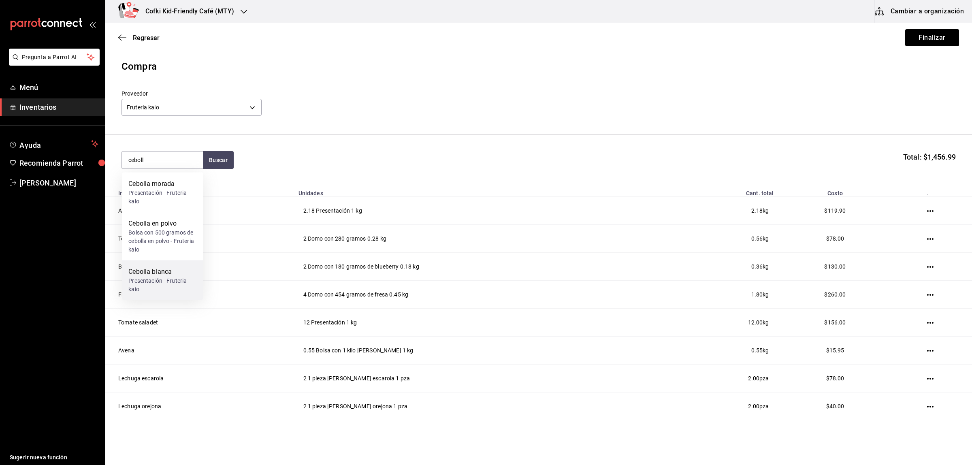
click at [169, 288] on div "Presentación - Fruteria kaio" at bounding box center [162, 285] width 68 height 17
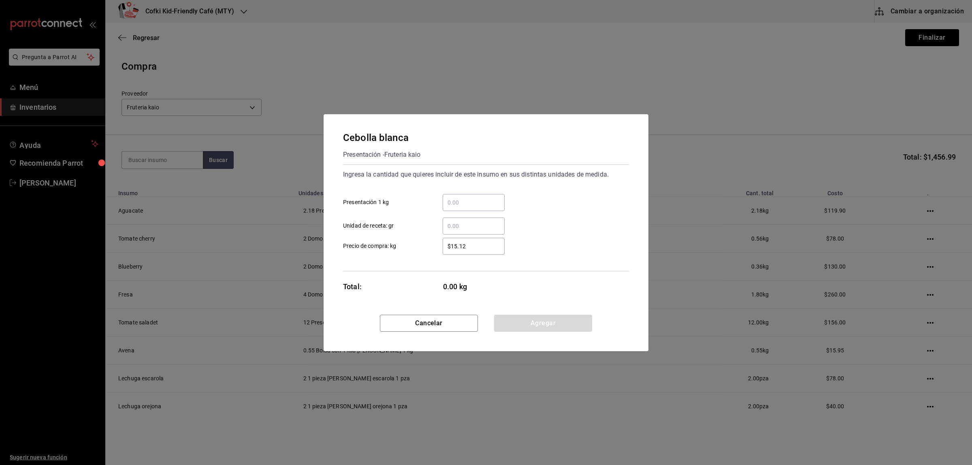
click at [480, 209] on div "​" at bounding box center [474, 202] width 62 height 17
click at [480, 207] on input "​ Presentación 1 kg" at bounding box center [474, 203] width 62 height 10
drag, startPoint x: 495, startPoint y: 239, endPoint x: 491, endPoint y: 241, distance: 4.2
click at [492, 240] on div "$15.12 ​" at bounding box center [474, 246] width 62 height 17
click at [492, 241] on input "$15.12" at bounding box center [474, 246] width 62 height 10
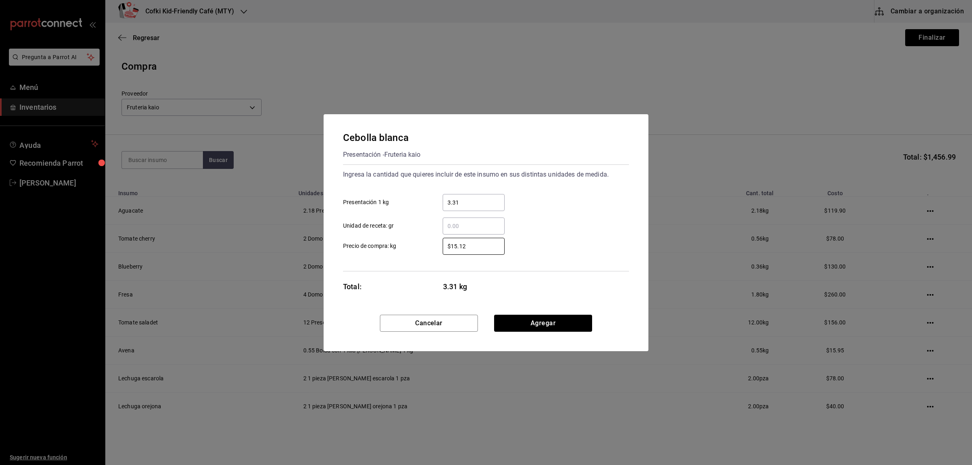
drag, startPoint x: 483, startPoint y: 246, endPoint x: 423, endPoint y: 246, distance: 59.5
click at [424, 246] on label "$15.12 ​ Precio de compra: kg" at bounding box center [424, 246] width 162 height 17
click at [577, 318] on button "Agregar" at bounding box center [543, 323] width 98 height 17
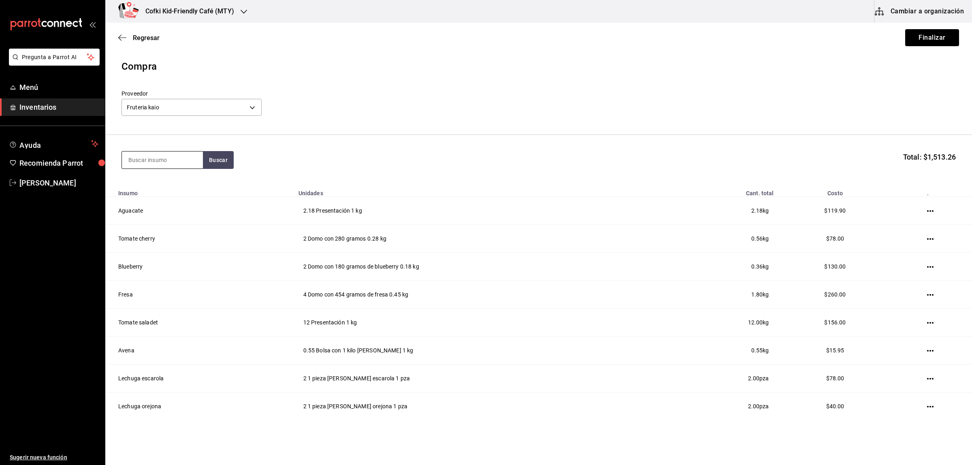
click at [167, 155] on input at bounding box center [162, 159] width 81 height 17
click at [165, 156] on input at bounding box center [162, 159] width 81 height 17
click at [213, 156] on button "Buscar" at bounding box center [218, 160] width 31 height 18
click at [181, 226] on div "Cebolla morada" at bounding box center [162, 224] width 68 height 10
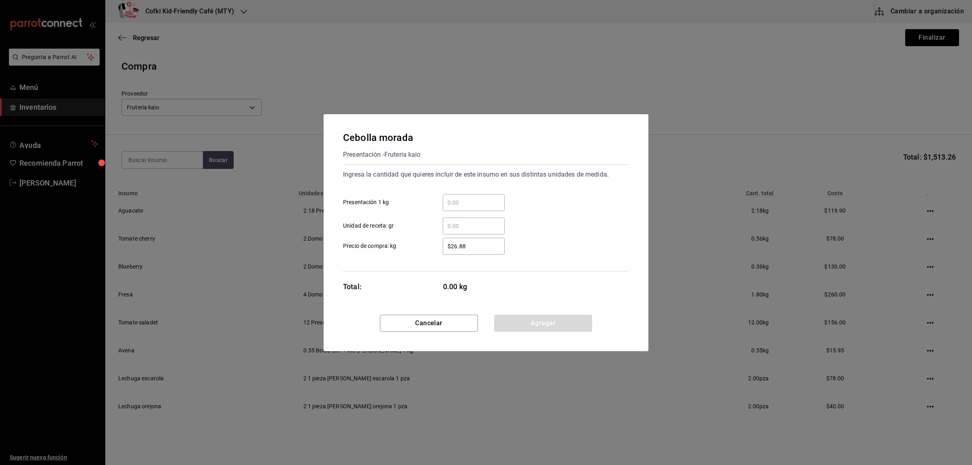
click at [452, 205] on input "​ Presentación 1 kg" at bounding box center [474, 203] width 62 height 10
drag, startPoint x: 480, startPoint y: 245, endPoint x: 406, endPoint y: 242, distance: 74.6
click at [406, 242] on label "$26.88 ​ Precio de compra: kg" at bounding box center [424, 246] width 162 height 17
click at [580, 326] on button "Agregar" at bounding box center [543, 323] width 98 height 17
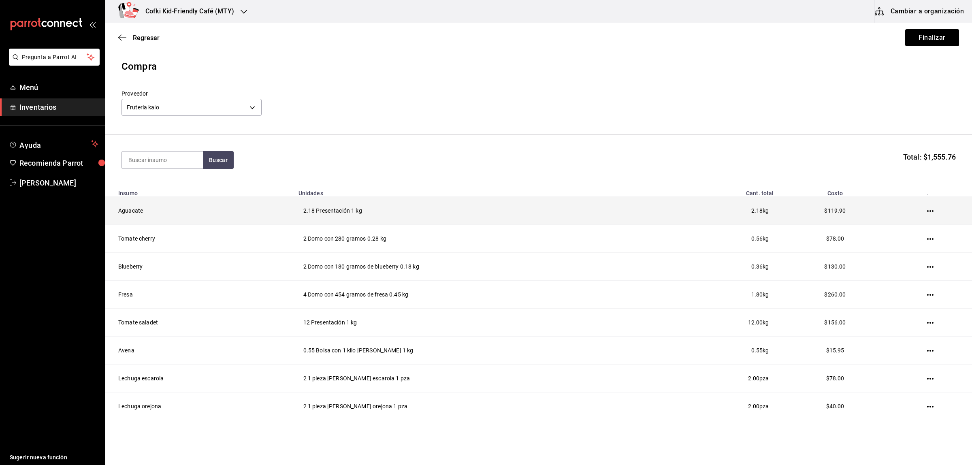
click at [777, 208] on td at bounding box center [931, 211] width 81 height 28
click at [777, 211] on icon "button" at bounding box center [930, 211] width 6 height 6
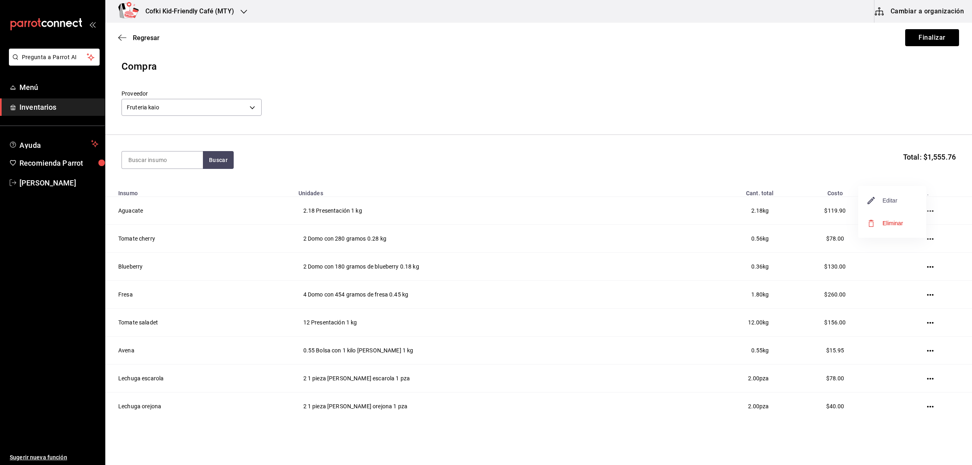
click at [777, 202] on span "Editar" at bounding box center [883, 201] width 30 height 10
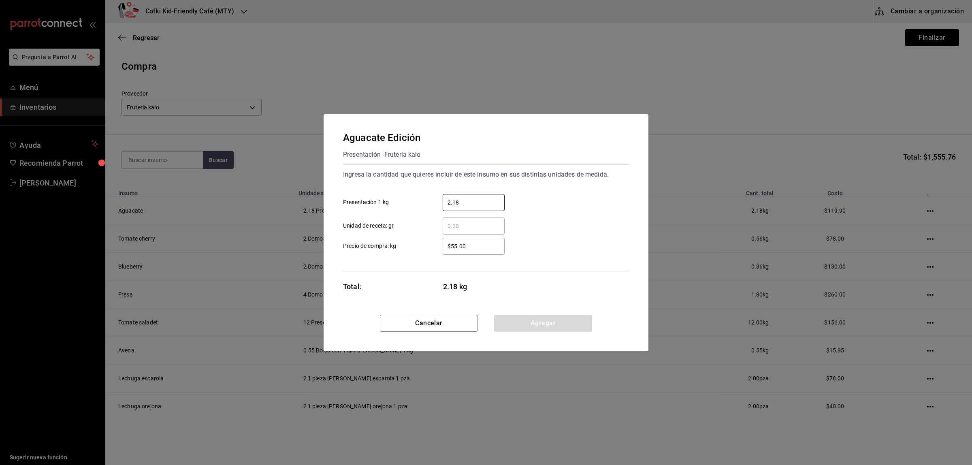
drag, startPoint x: 479, startPoint y: 205, endPoint x: 367, endPoint y: 198, distance: 112.0
click at [395, 203] on label "2.18 ​ Presentación 1 kg" at bounding box center [424, 202] width 162 height 17
drag, startPoint x: 478, startPoint y: 248, endPoint x: 420, endPoint y: 249, distance: 58.3
click at [420, 249] on label "$55.00 ​ Precio de compra: kg" at bounding box center [424, 246] width 162 height 17
type input "$52"
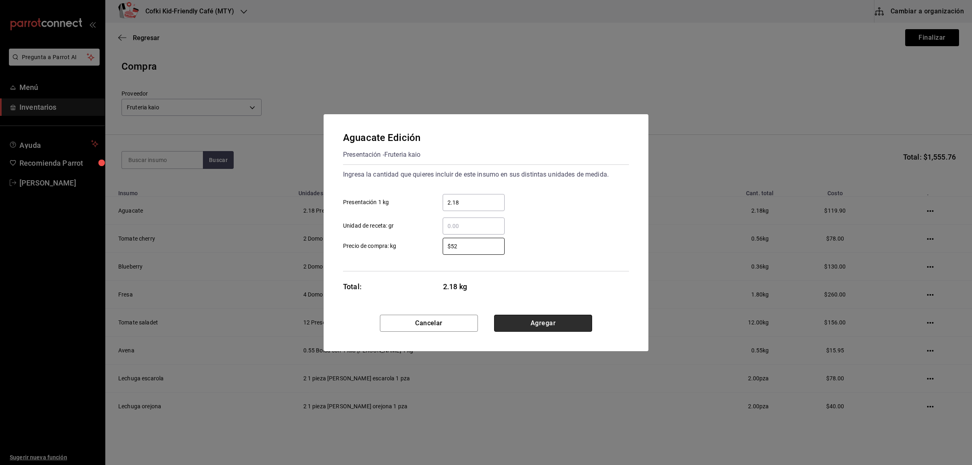
click at [553, 327] on button "Agregar" at bounding box center [543, 323] width 98 height 17
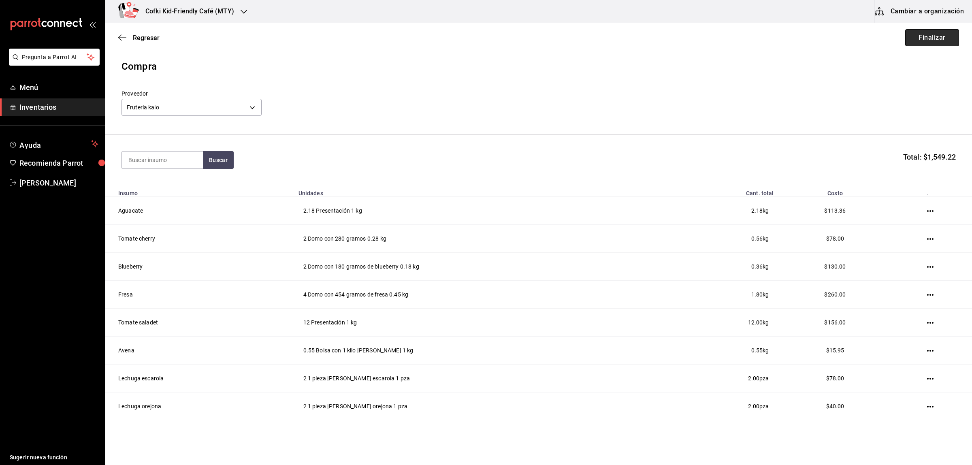
click at [931, 41] on button "Finalizar" at bounding box center [932, 37] width 54 height 17
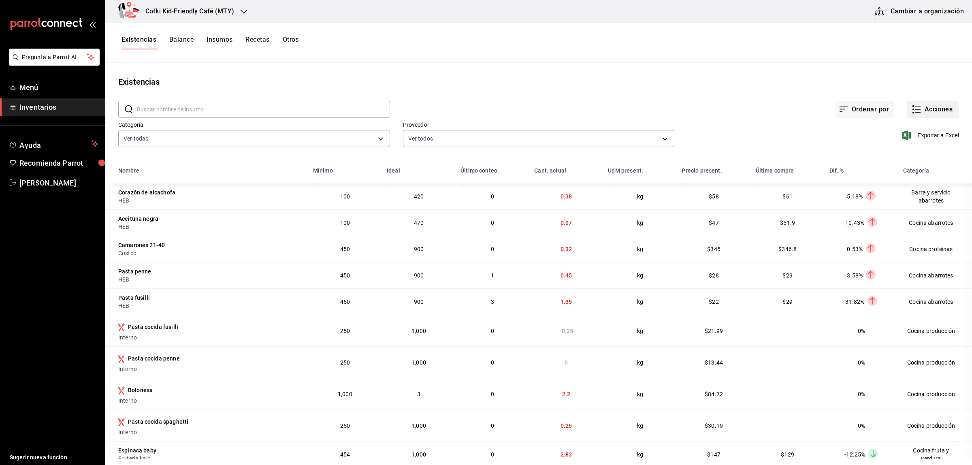
click at [928, 110] on button "Acciones" at bounding box center [933, 109] width 52 height 17
click at [906, 153] on span "Compra" at bounding box center [925, 153] width 68 height 9
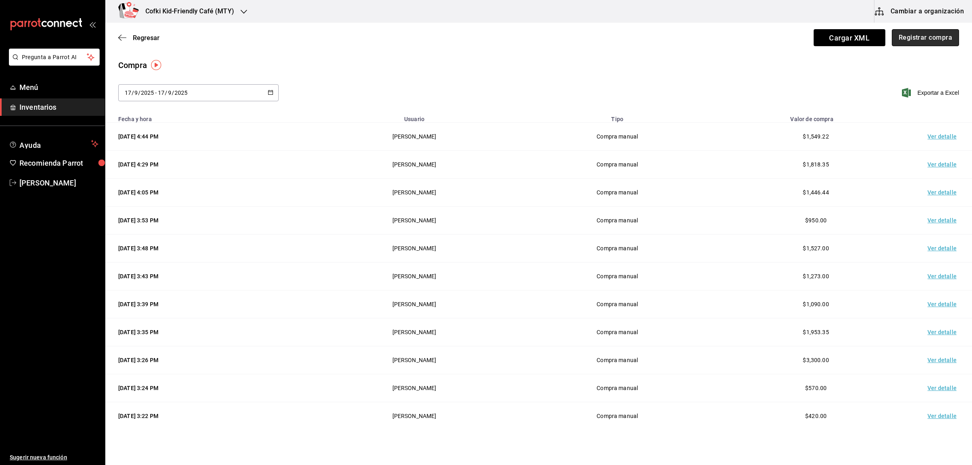
click at [908, 37] on button "Registrar compra" at bounding box center [925, 37] width 67 height 17
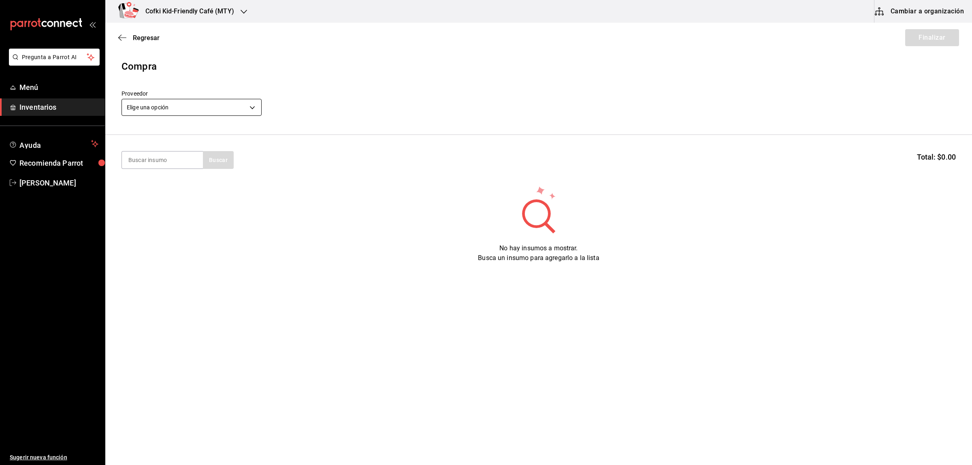
click at [215, 108] on body "Pregunta a Parrot AI Menú Inventarios Ayuda Recomienda Parrot [PERSON_NAME] Sug…" at bounding box center [486, 209] width 972 height 419
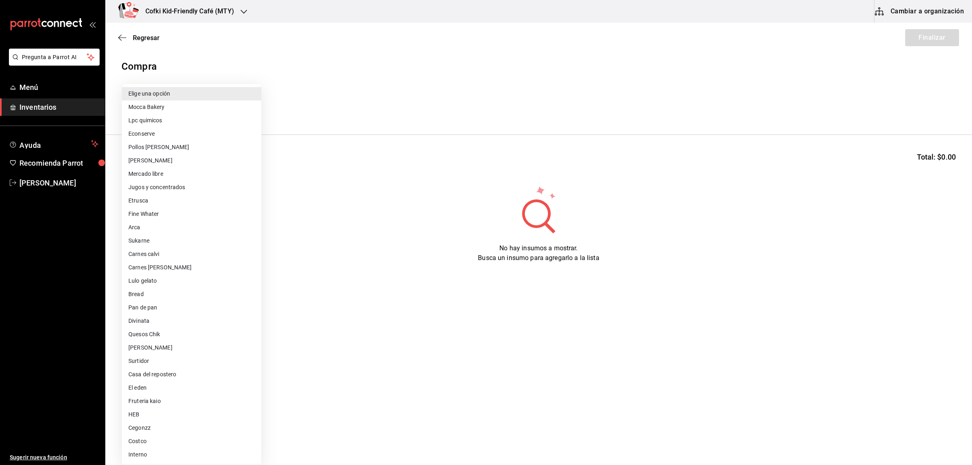
click at [347, 201] on div at bounding box center [486, 232] width 972 height 465
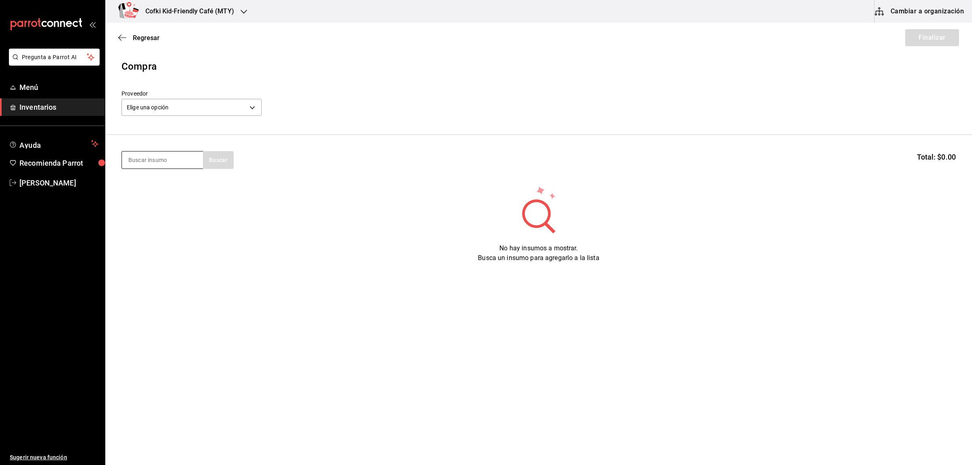
click at [150, 164] on input at bounding box center [162, 159] width 81 height 17
type input "arca"
click at [213, 160] on div "arca Buscar" at bounding box center [177, 160] width 112 height 18
click at [188, 106] on body "Pregunta a Parrot AI Menú Inventarios Ayuda Recomienda Parrot [PERSON_NAME] Sug…" at bounding box center [486, 209] width 972 height 419
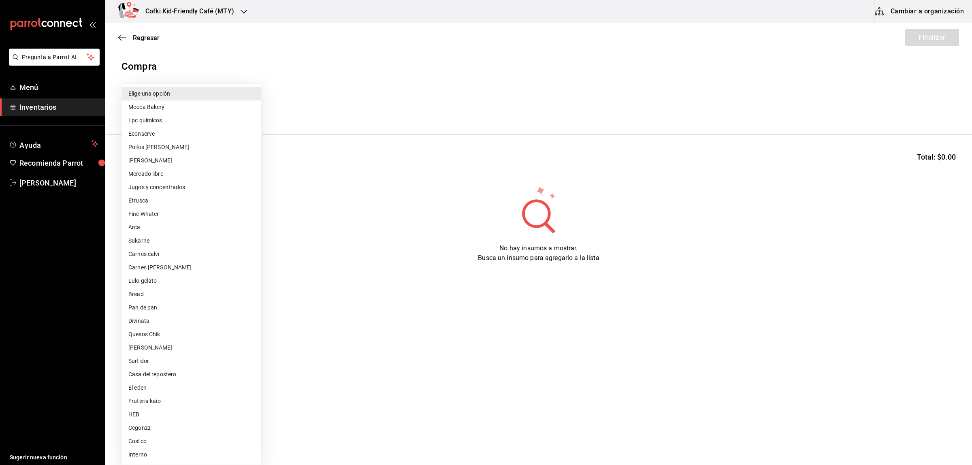
click at [173, 225] on li "Arca" at bounding box center [191, 227] width 139 height 13
type input "22fa42fb-fdc8-48ba-8e81-68699bfcbc70"
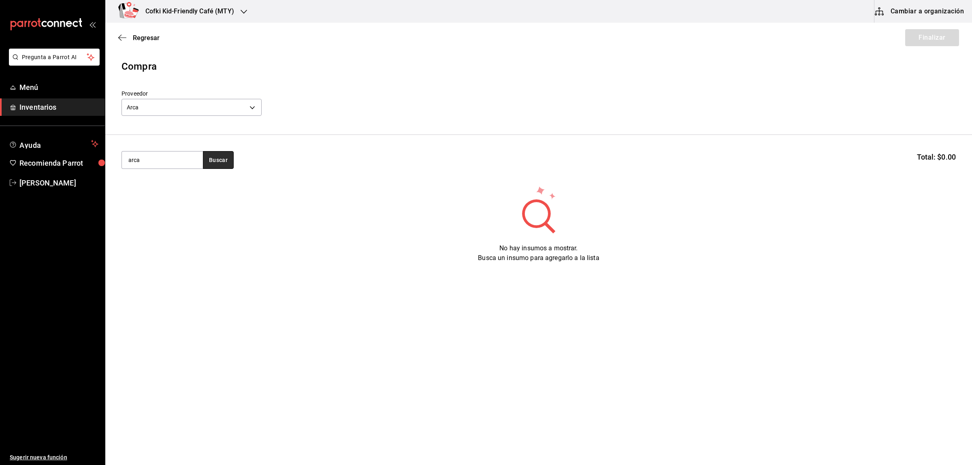
click at [205, 153] on button "Buscar" at bounding box center [218, 160] width 31 height 18
drag, startPoint x: 167, startPoint y: 161, endPoint x: 45, endPoint y: 161, distance: 122.3
click at [77, 160] on div "Pregunta a Parrot AI Menú Inventarios Ayuda Recomienda Parrot [PERSON_NAME] Sug…" at bounding box center [486, 209] width 972 height 419
click at [217, 158] on button "Buscar" at bounding box center [218, 160] width 31 height 18
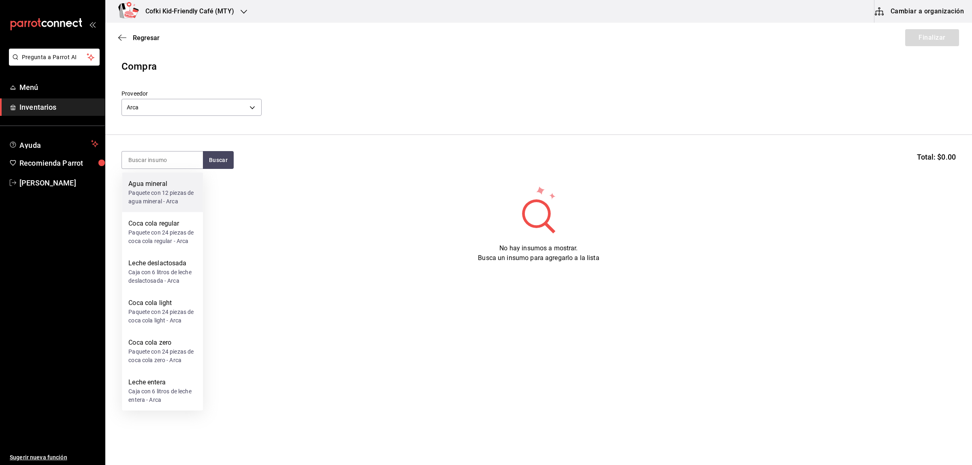
click at [180, 175] on div "Agua mineral Paquete con 12 piezas de agua mineral - Arca" at bounding box center [162, 193] width 81 height 40
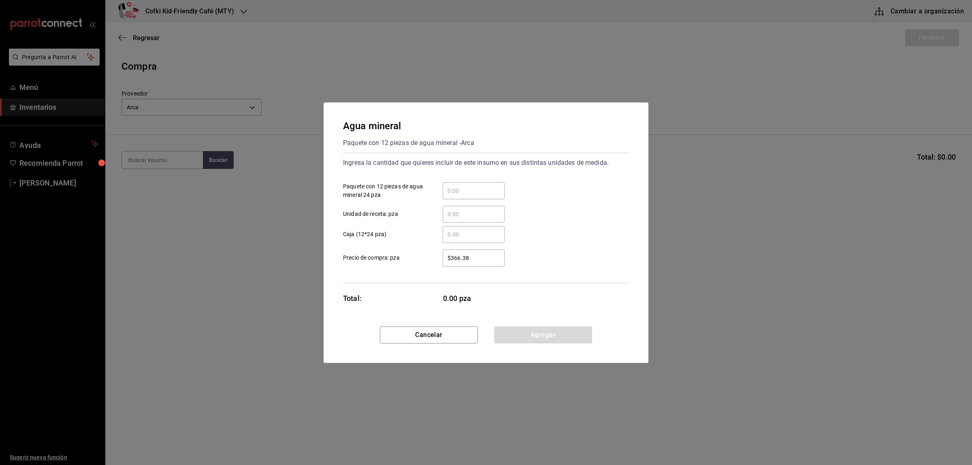
click at [467, 194] on input "​ Paquete con 12 piezas de agua mineral 24 pza" at bounding box center [474, 191] width 62 height 10
type input "2"
click at [428, 215] on label "​ Unidad de receta: pza" at bounding box center [424, 214] width 162 height 17
click at [443, 215] on input "​ Unidad de receta: pza" at bounding box center [474, 214] width 62 height 10
drag, startPoint x: 475, startPoint y: 251, endPoint x: 428, endPoint y: 249, distance: 47.0
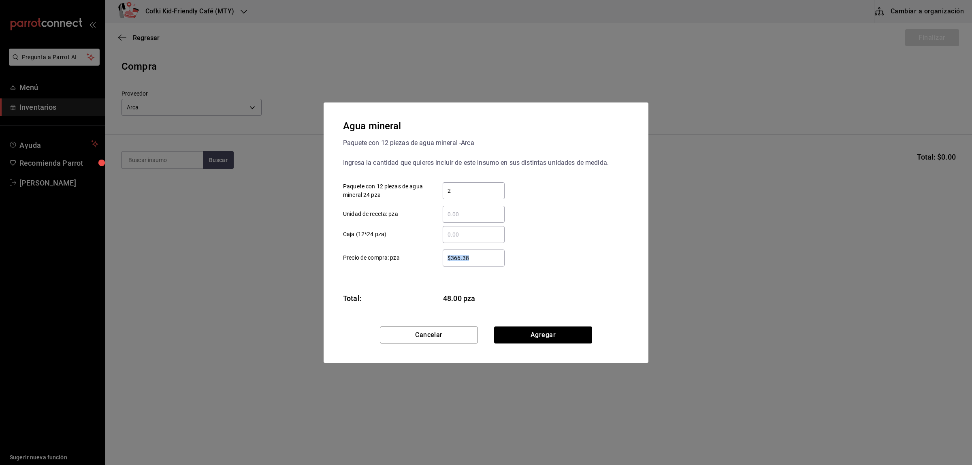
click at [428, 249] on label "$366.38 ​ Precio de compra: pza" at bounding box center [424, 257] width 162 height 17
click at [487, 257] on input "$366.38" at bounding box center [474, 258] width 62 height 10
drag, startPoint x: 487, startPoint y: 257, endPoint x: 415, endPoint y: 252, distance: 72.3
click at [417, 252] on label "$366.38 ​ Precio de compra: pza" at bounding box center [424, 257] width 162 height 17
click at [443, 253] on input "$366.38" at bounding box center [474, 258] width 62 height 10
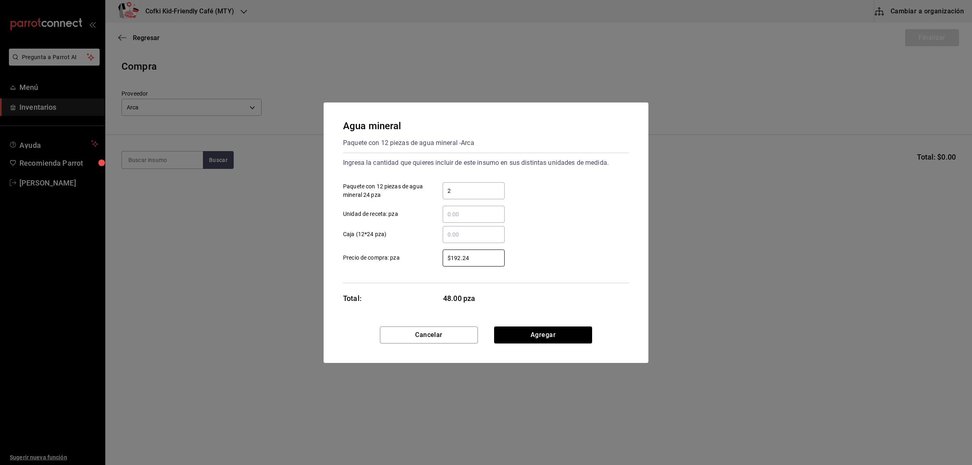
type input "$192.24"
click at [561, 343] on div "Cancelar Agregar" at bounding box center [486, 344] width 325 height 36
click at [557, 338] on button "Agregar" at bounding box center [543, 334] width 98 height 17
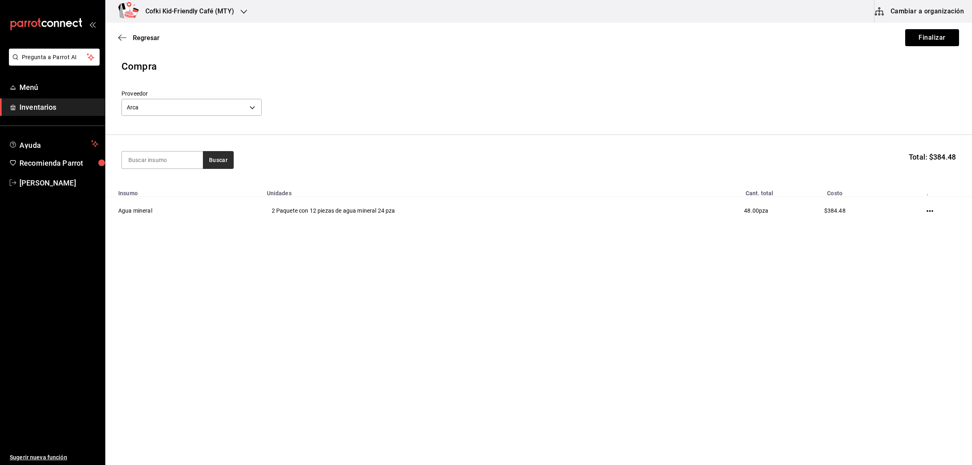
click at [203, 153] on div "Buscar" at bounding box center [177, 160] width 112 height 18
click at [212, 161] on button "Buscar" at bounding box center [218, 160] width 31 height 18
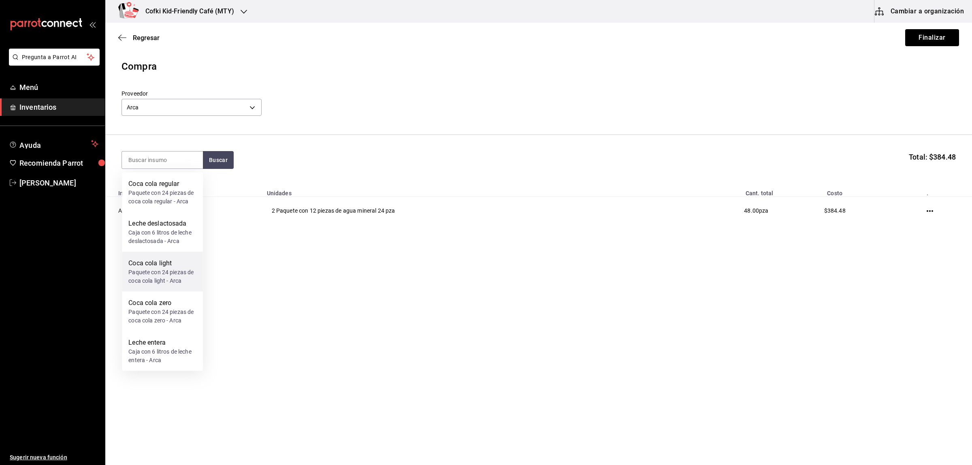
click at [177, 264] on div "Coca cola light" at bounding box center [162, 263] width 68 height 10
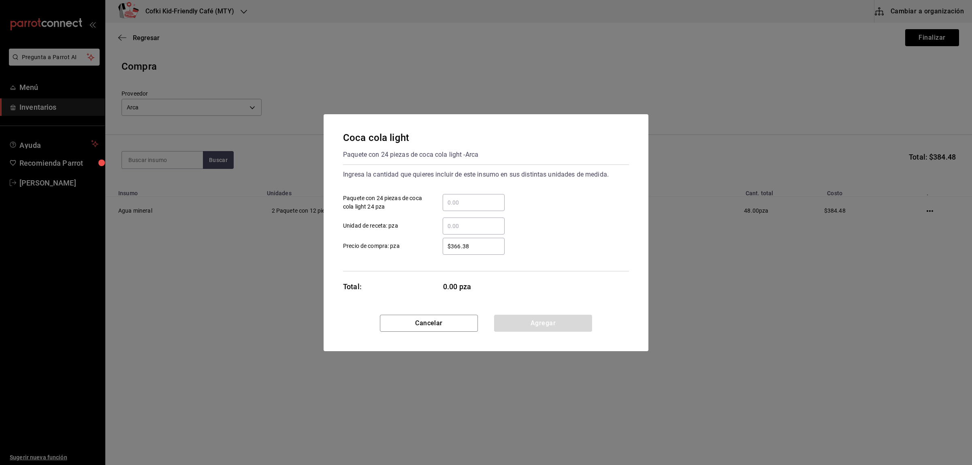
click at [469, 199] on input "​ Paquete con 24 piezas de coca cola light 24 pza" at bounding box center [474, 203] width 62 height 10
type input "1"
click at [410, 228] on label "​ Unidad de receta: pza" at bounding box center [424, 225] width 162 height 17
click at [443, 228] on input "​ Unidad de receta: pza" at bounding box center [474, 226] width 62 height 10
drag, startPoint x: 480, startPoint y: 247, endPoint x: 343, endPoint y: 238, distance: 138.0
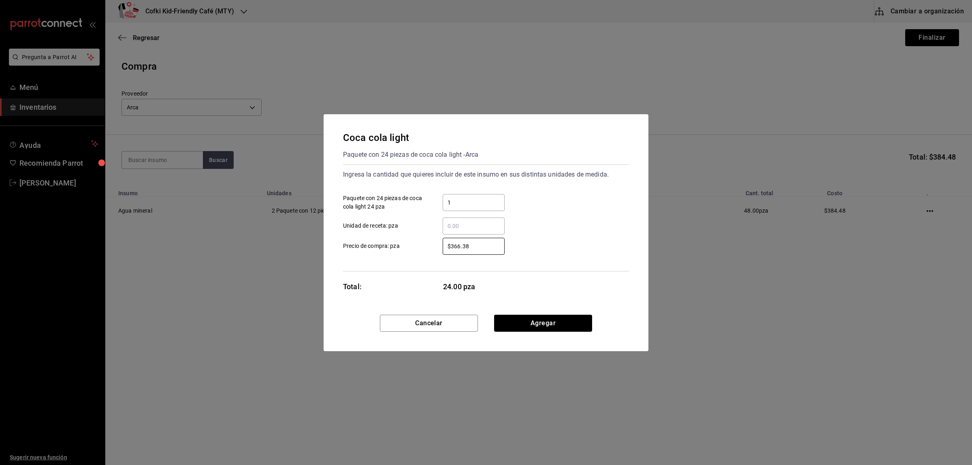
click at [400, 244] on label "$366.38 ​ Precio de compra: pza" at bounding box center [424, 246] width 162 height 17
type input "$384.48"
click at [550, 316] on button "Agregar" at bounding box center [543, 323] width 98 height 17
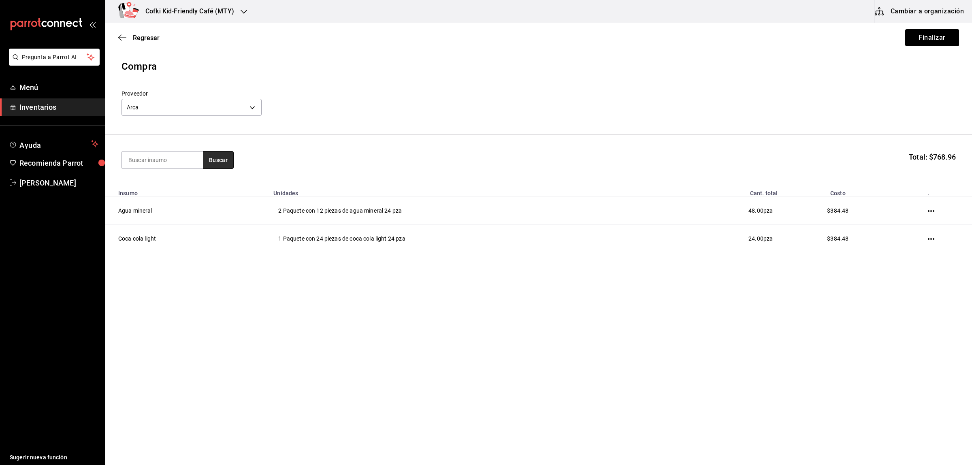
click at [213, 155] on button "Buscar" at bounding box center [218, 160] width 31 height 18
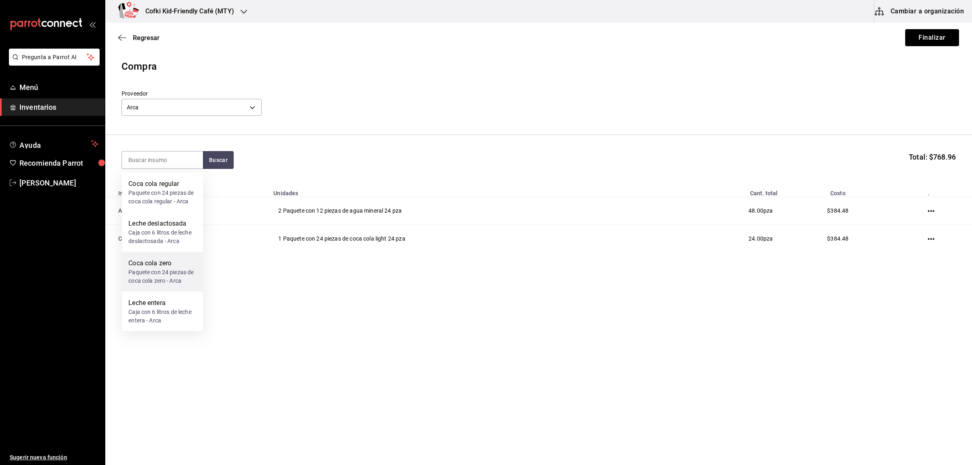
click at [179, 272] on div "Paquete con 24 piezas de coca cola zero - Arca" at bounding box center [162, 276] width 68 height 17
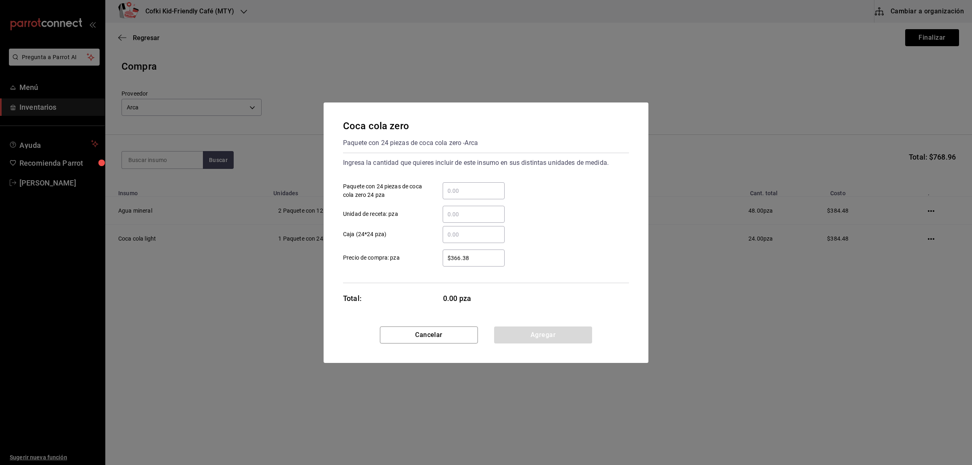
click at [440, 179] on div "​ Paquete con 24 piezas de coca cola zero 24 pza" at bounding box center [483, 187] width 292 height 23
click at [452, 187] on div "​" at bounding box center [474, 190] width 62 height 17
click at [452, 187] on input "​ Paquete con 24 piezas de coca cola zero 24 pza" at bounding box center [474, 191] width 62 height 10
type input "1"
click at [418, 232] on label "​ Caja (24*24 pza)" at bounding box center [424, 234] width 162 height 17
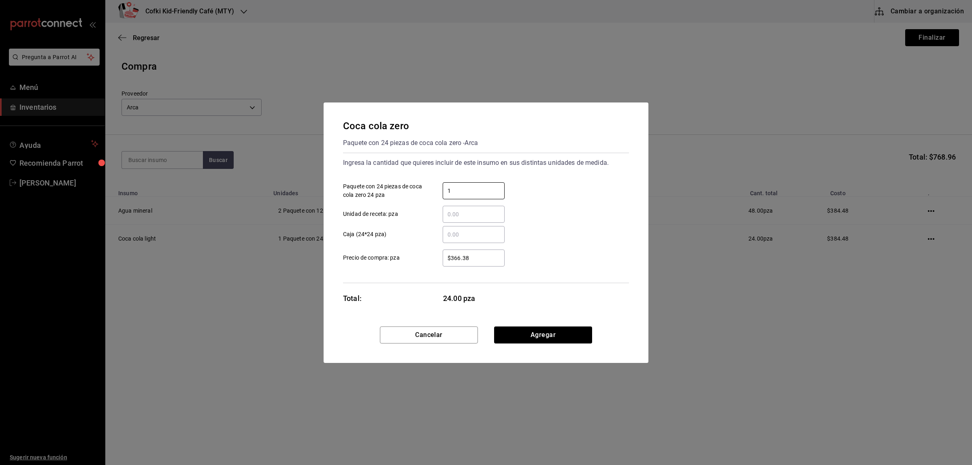
click at [443, 232] on input "​ Caja (24*24 pza)" at bounding box center [474, 235] width 62 height 10
drag, startPoint x: 478, startPoint y: 256, endPoint x: 420, endPoint y: 249, distance: 58.8
click at [424, 250] on label "$366.38 ​ Precio de compra: pza" at bounding box center [424, 257] width 162 height 17
type input "$384.48"
click at [553, 327] on button "Agregar" at bounding box center [543, 334] width 98 height 17
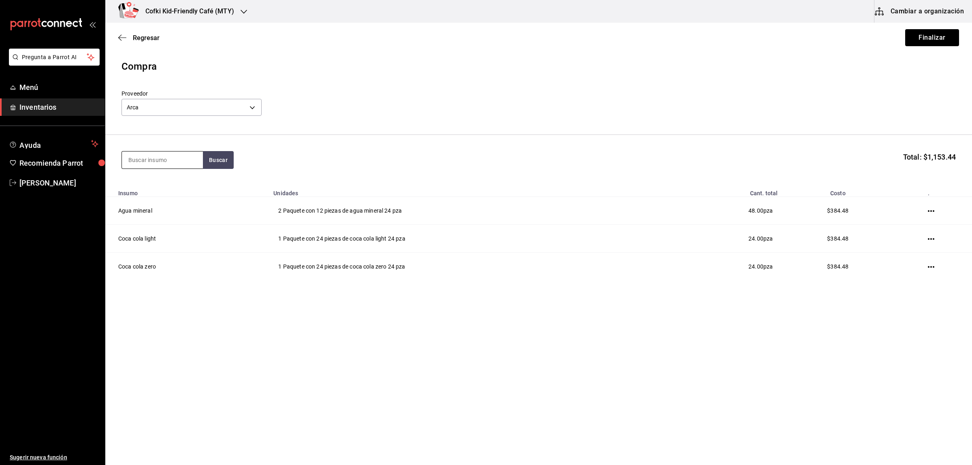
click at [177, 168] on input at bounding box center [162, 159] width 81 height 17
click at [173, 161] on input at bounding box center [162, 159] width 81 height 17
click at [214, 151] on button "Buscar" at bounding box center [218, 160] width 31 height 18
click at [183, 198] on div "Paquete con 24 piezas de coca cola regular - Arca" at bounding box center [162, 197] width 68 height 17
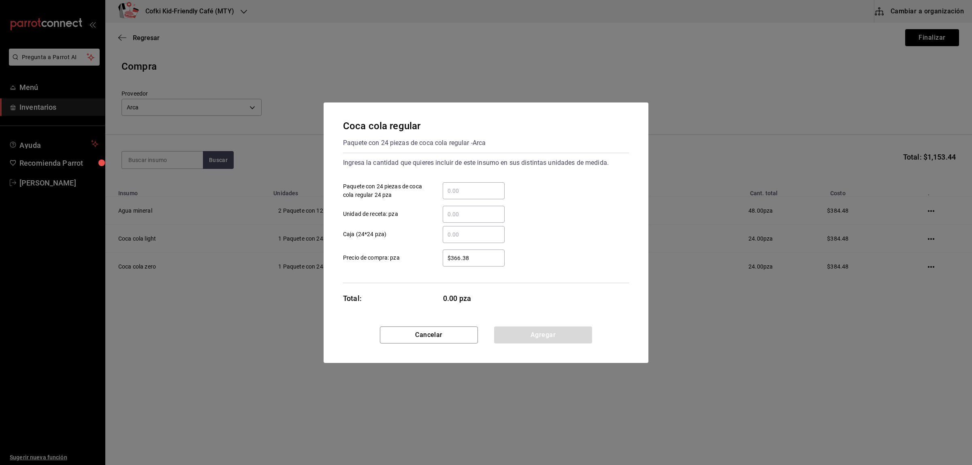
click at [476, 191] on input "​ Paquete con 24 piezas de coca cola regular 24 pza" at bounding box center [474, 191] width 62 height 10
type input "2"
click at [437, 256] on div "$366.38 ​" at bounding box center [467, 257] width 75 height 17
click at [443, 256] on input "$366.38" at bounding box center [474, 258] width 62 height 10
drag, startPoint x: 501, startPoint y: 255, endPoint x: 441, endPoint y: 251, distance: 60.5
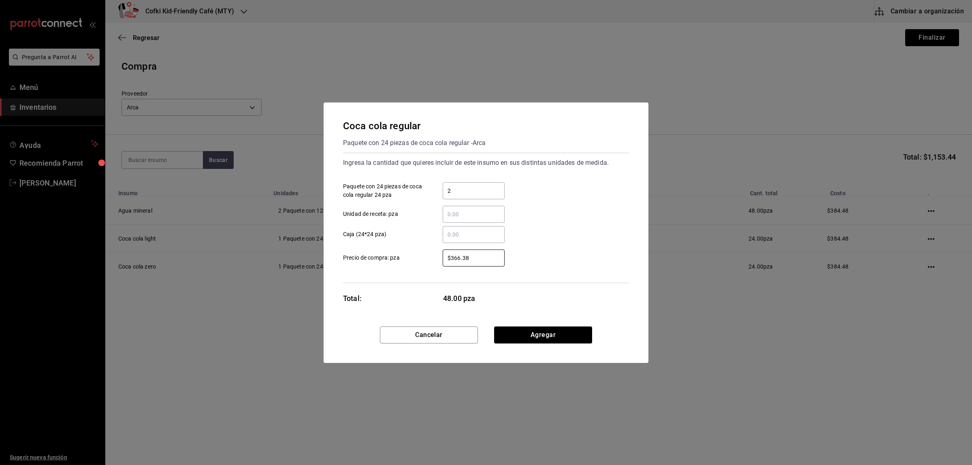
click at [441, 251] on div "$366.38 ​" at bounding box center [467, 257] width 75 height 17
type input "$384.48"
click at [560, 335] on button "Agregar" at bounding box center [543, 334] width 98 height 17
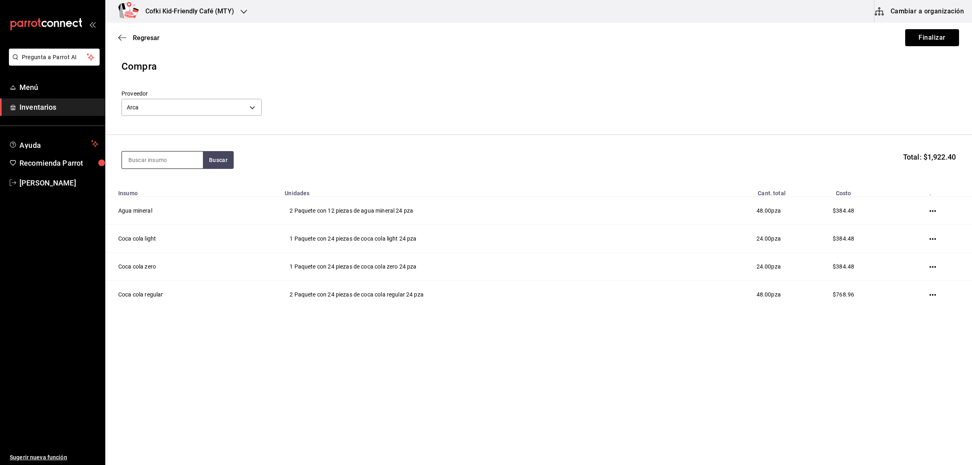
click at [152, 154] on input at bounding box center [162, 159] width 81 height 17
click at [217, 160] on button "Buscar" at bounding box center [218, 160] width 31 height 18
click at [162, 200] on div "Caja con 6 litros de leche deslactosada - Arca" at bounding box center [162, 197] width 68 height 17
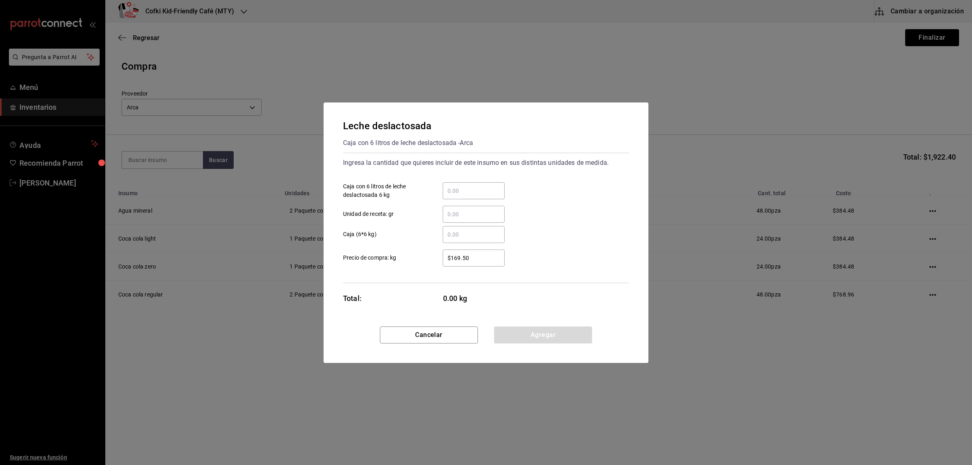
click at [469, 191] on input "​ Caja con 6 litros de leche deslactosada 6 kg" at bounding box center [474, 191] width 62 height 10
type input "5"
click at [442, 237] on div "​" at bounding box center [467, 234] width 75 height 17
click at [443, 237] on input "​ Caja (6*6 kg)" at bounding box center [474, 235] width 62 height 10
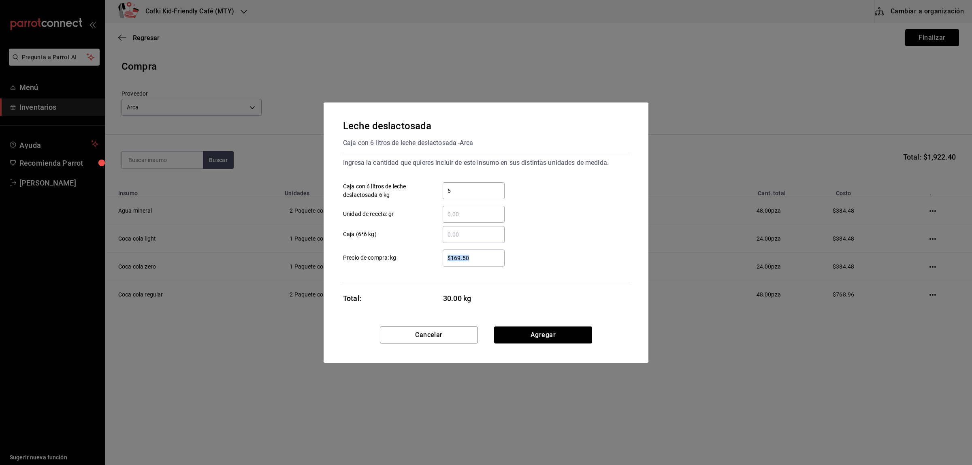
drag, startPoint x: 477, startPoint y: 266, endPoint x: 450, endPoint y: 264, distance: 27.2
click at [450, 264] on div "$169.50 ​" at bounding box center [474, 257] width 62 height 17
click at [450, 263] on input "$169.50" at bounding box center [474, 258] width 62 height 10
drag, startPoint x: 476, startPoint y: 259, endPoint x: 426, endPoint y: 259, distance: 49.4
click at [426, 259] on label "$169.50 ​ Precio de compra: kg" at bounding box center [424, 257] width 162 height 17
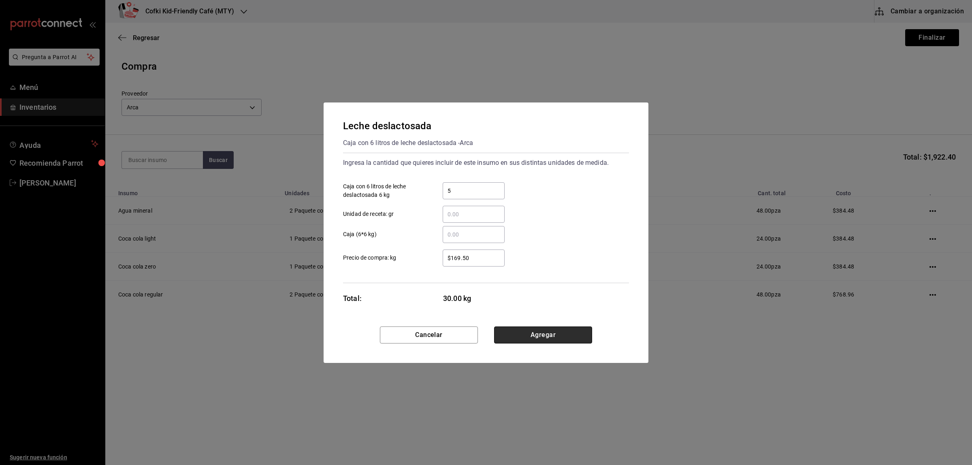
click at [524, 332] on button "Agregar" at bounding box center [543, 334] width 98 height 17
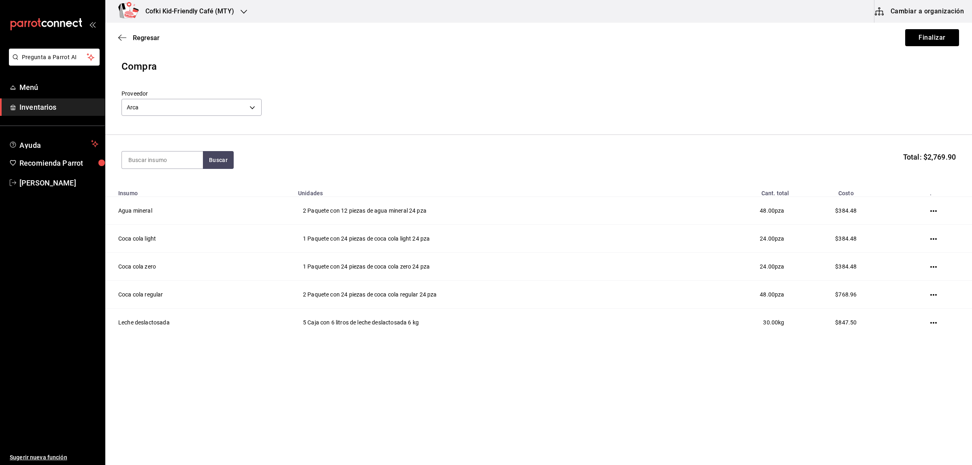
click at [219, 170] on section "Buscar Total: $2,769.90" at bounding box center [538, 160] width 867 height 50
click at [219, 162] on button "Buscar" at bounding box center [218, 160] width 31 height 18
click at [162, 196] on div "Caja con 6 litros de leche entera - Arca" at bounding box center [162, 197] width 68 height 17
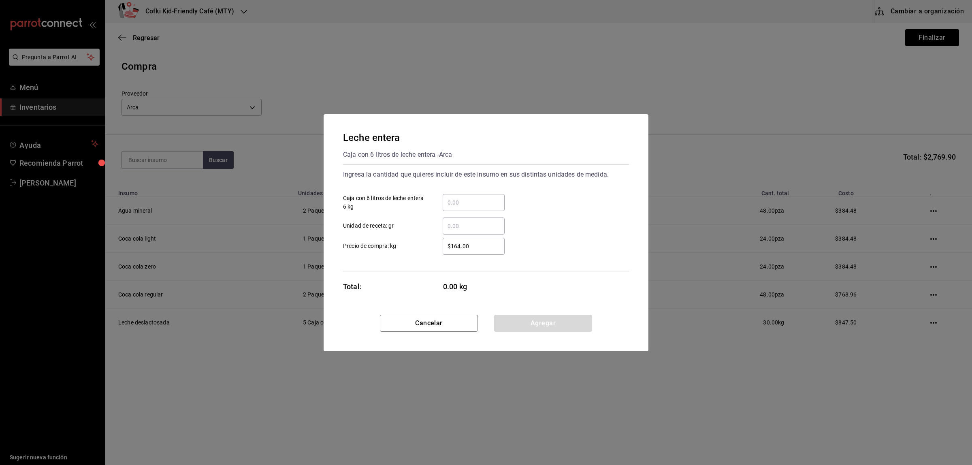
click at [485, 207] on div "​" at bounding box center [474, 202] width 62 height 17
click at [485, 207] on input "​ Caja con 6 litros de leche entera 6 kg" at bounding box center [474, 203] width 62 height 10
type input "2"
click at [425, 260] on div "Ingresa la cantidad que quieres incluir de este insumo en sus distintas unidade…" at bounding box center [486, 217] width 286 height 107
drag, startPoint x: 489, startPoint y: 252, endPoint x: 409, endPoint y: 247, distance: 79.9
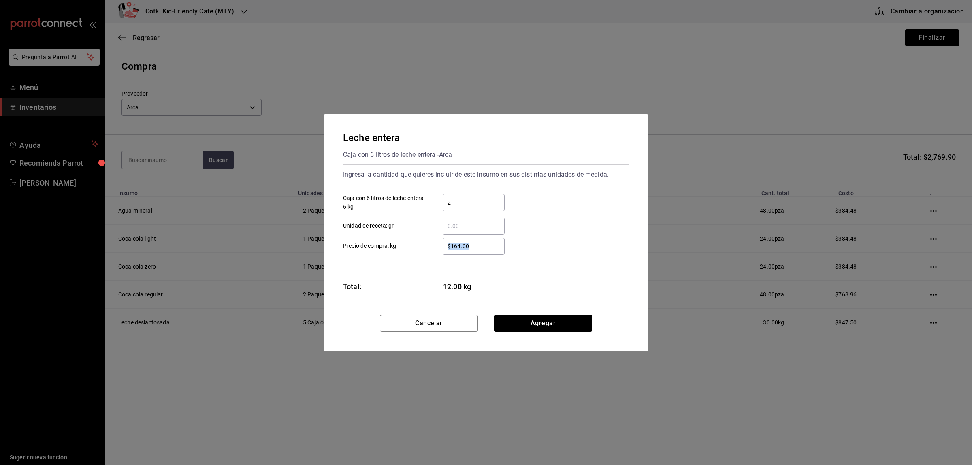
click at [410, 249] on label "$164.00 ​ Precio de compra: kg" at bounding box center [424, 246] width 162 height 17
click at [474, 239] on div "$164.00 ​" at bounding box center [474, 246] width 62 height 17
click at [474, 241] on input "$164.00" at bounding box center [474, 246] width 62 height 10
drag, startPoint x: 480, startPoint y: 246, endPoint x: 421, endPoint y: 246, distance: 59.1
click at [421, 246] on label "$164.00 ​ Precio de compra: kg" at bounding box center [424, 246] width 162 height 17
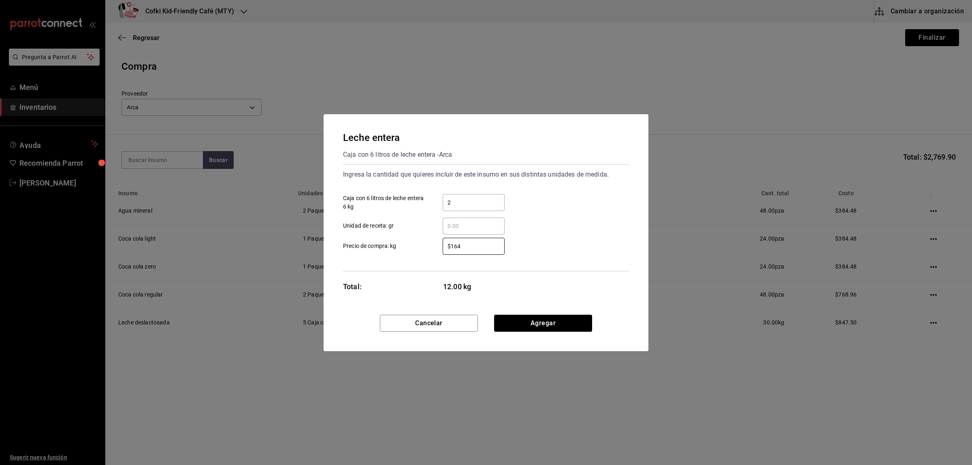
type input "$164"
click at [578, 241] on div "$164 ​ Precio de compra: kg" at bounding box center [483, 242] width 292 height 23
click at [531, 323] on button "Agregar" at bounding box center [543, 323] width 98 height 17
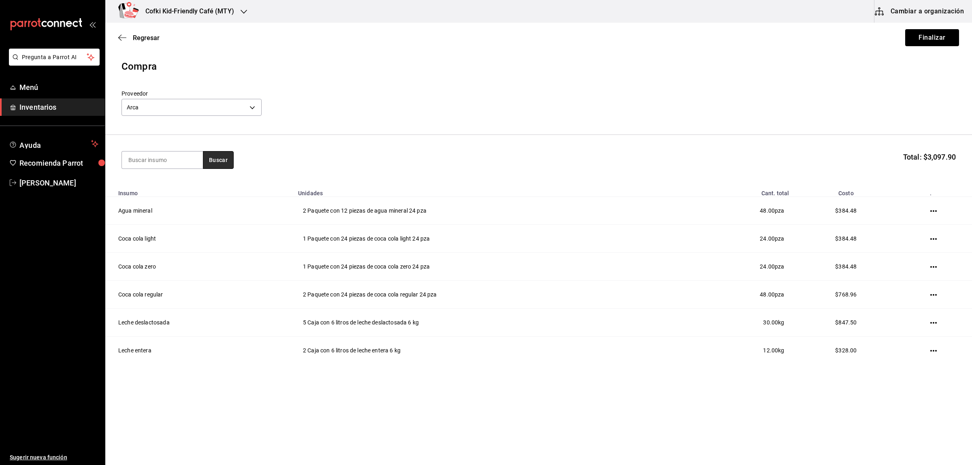
click at [222, 165] on button "Buscar" at bounding box center [218, 160] width 31 height 18
click at [215, 158] on button "Buscar" at bounding box center [218, 160] width 31 height 18
click at [226, 164] on button "Buscar" at bounding box center [218, 160] width 31 height 18
click at [226, 168] on button "Buscar" at bounding box center [218, 160] width 31 height 18
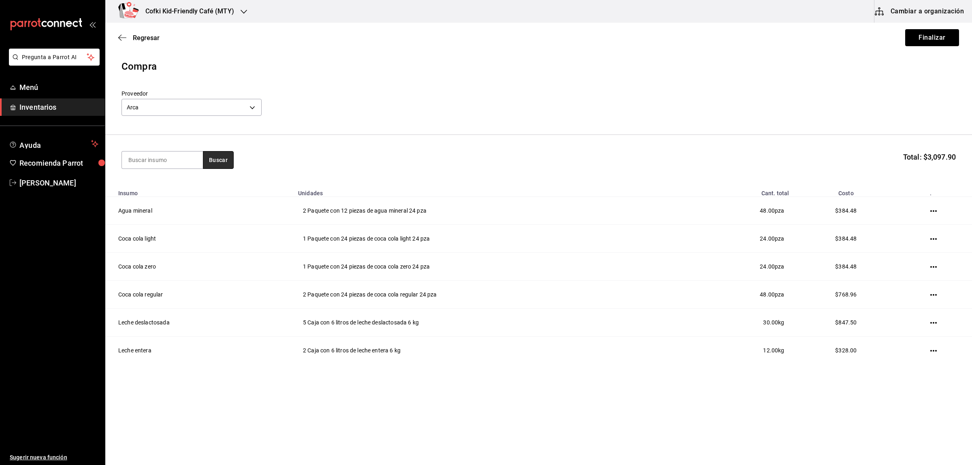
click at [226, 168] on button "Buscar" at bounding box center [218, 160] width 31 height 18
click at [163, 166] on input at bounding box center [162, 159] width 81 height 17
click at [167, 165] on input at bounding box center [162, 159] width 81 height 17
type input "agua"
click at [225, 157] on button "Buscar" at bounding box center [218, 160] width 31 height 18
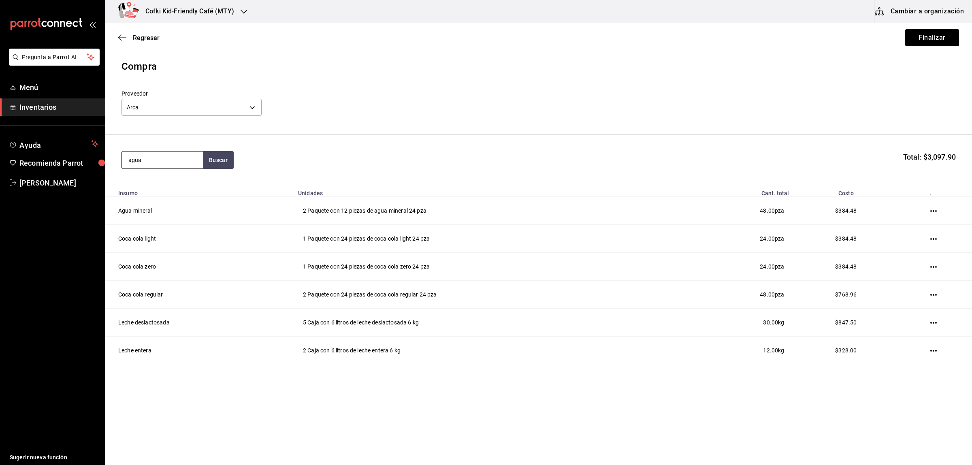
drag, startPoint x: 187, startPoint y: 160, endPoint x: 121, endPoint y: 163, distance: 65.3
click at [121, 163] on div "agua" at bounding box center [161, 160] width 81 height 18
click at [936, 31] on button "Finalizar" at bounding box center [932, 37] width 54 height 17
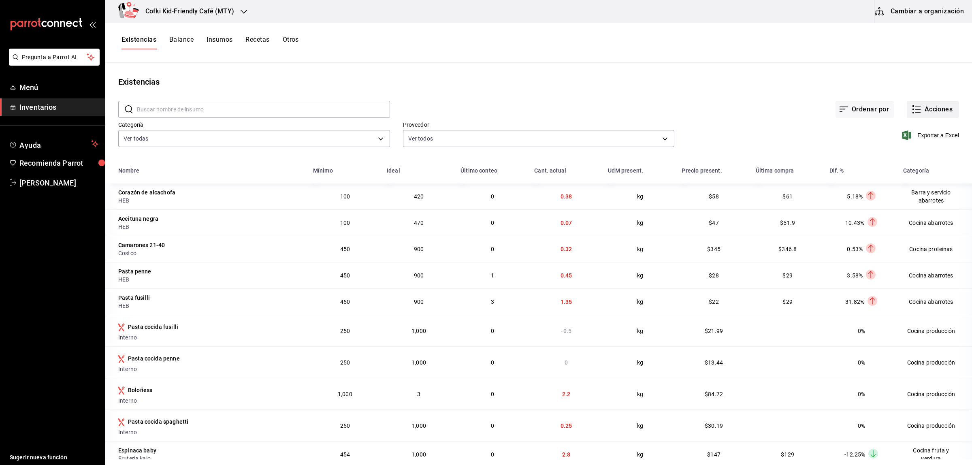
click at [934, 112] on button "Acciones" at bounding box center [933, 109] width 52 height 17
click at [915, 155] on span "Compra" at bounding box center [925, 153] width 68 height 9
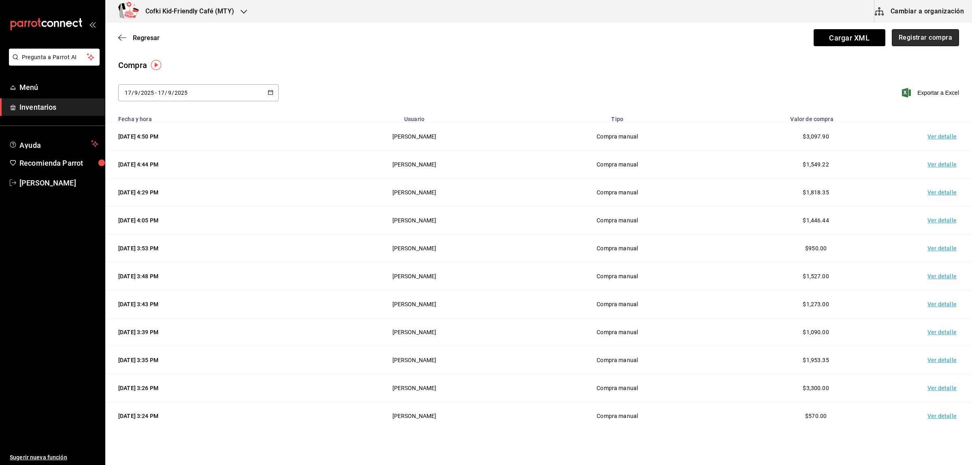
click at [912, 40] on button "Registrar compra" at bounding box center [925, 37] width 67 height 17
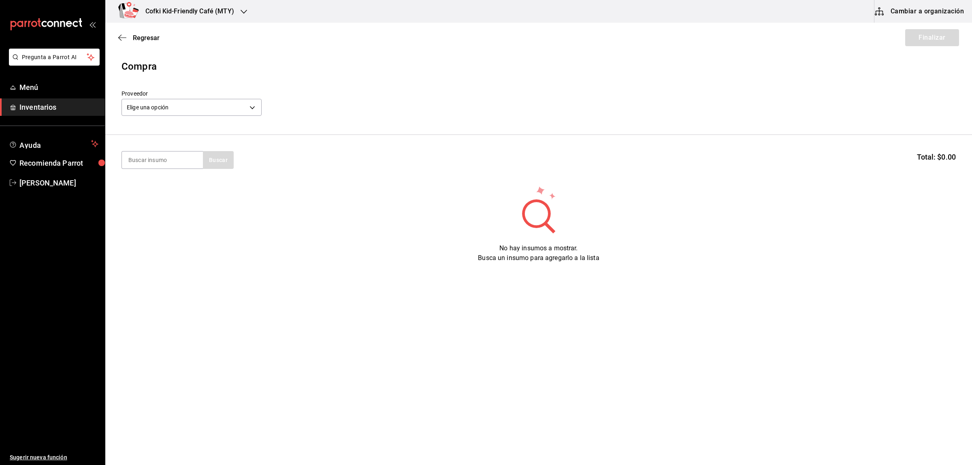
click at [40, 104] on span "Inventarios" at bounding box center [58, 107] width 79 height 11
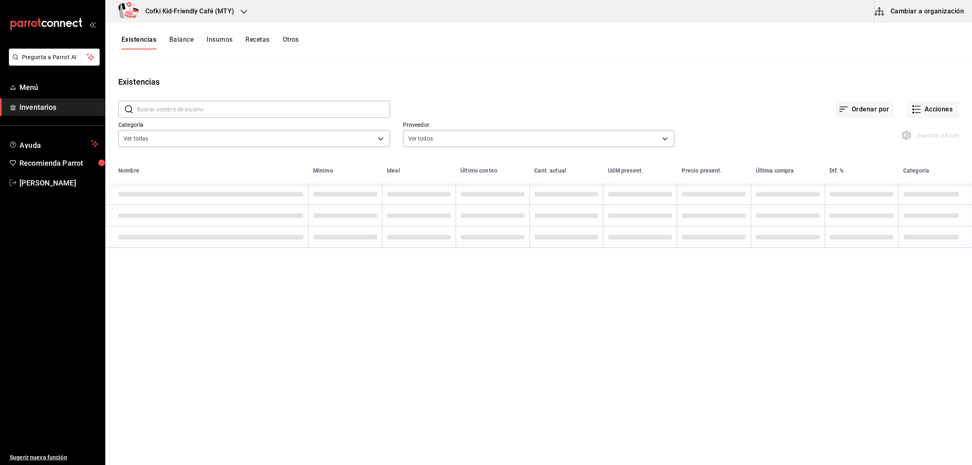
click at [183, 37] on button "Balance" at bounding box center [181, 43] width 24 height 14
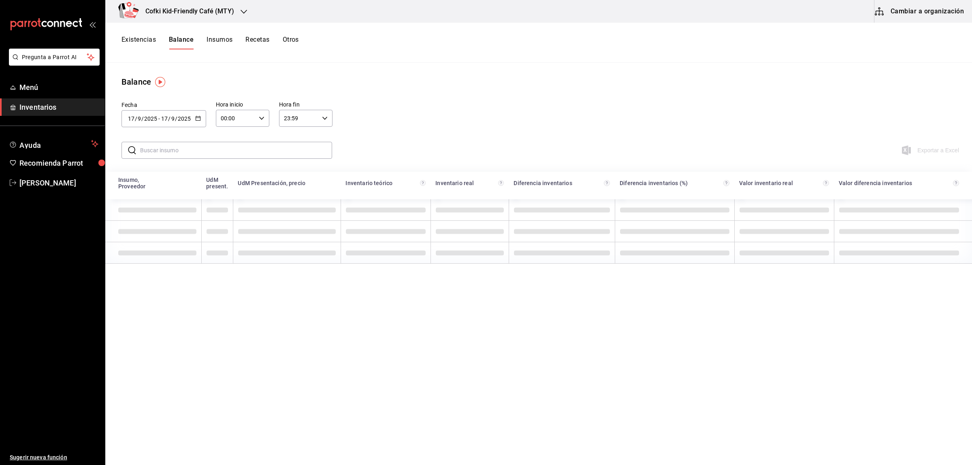
click at [161, 147] on input "text" at bounding box center [236, 150] width 192 height 16
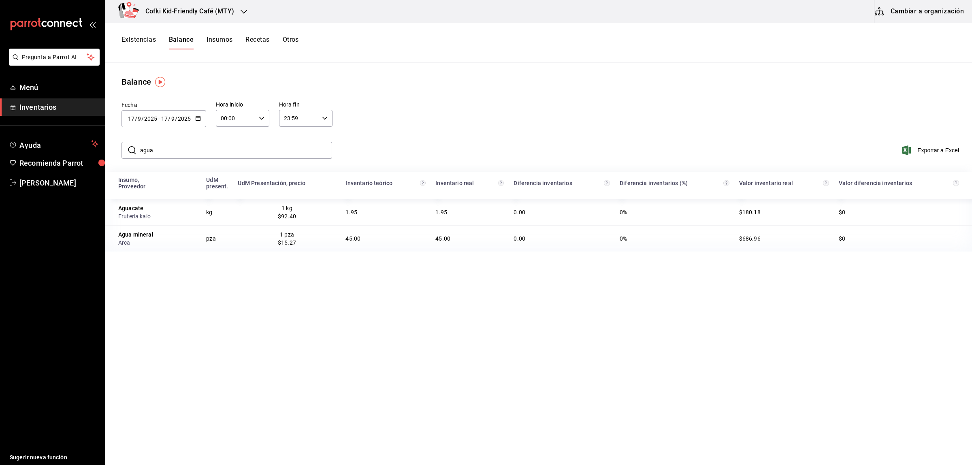
click at [179, 145] on input "agua" at bounding box center [236, 150] width 192 height 16
drag, startPoint x: 175, startPoint y: 148, endPoint x: 100, endPoint y: 147, distance: 75.7
click at [104, 148] on div "Pregunta a Parrot AI Menú Inventarios Ayuda Recomienda Parrot [PERSON_NAME] Sug…" at bounding box center [486, 229] width 972 height 459
type input "agua"
click at [77, 104] on span "Inventarios" at bounding box center [58, 107] width 79 height 11
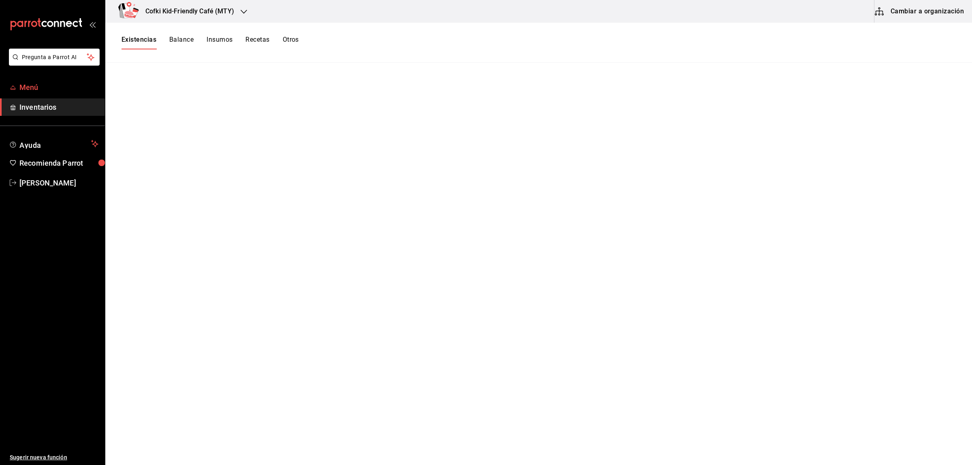
click at [29, 94] on link "Menú" at bounding box center [52, 87] width 105 height 17
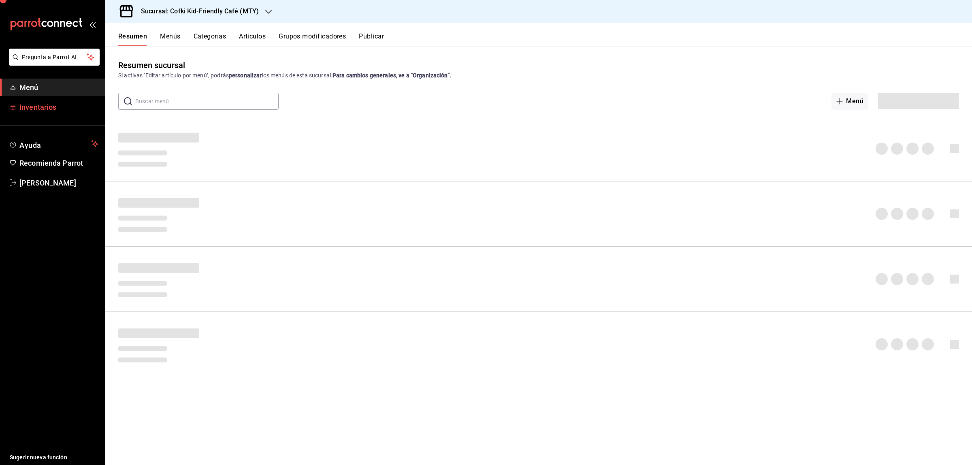
click at [37, 108] on span "Inventarios" at bounding box center [58, 107] width 79 height 11
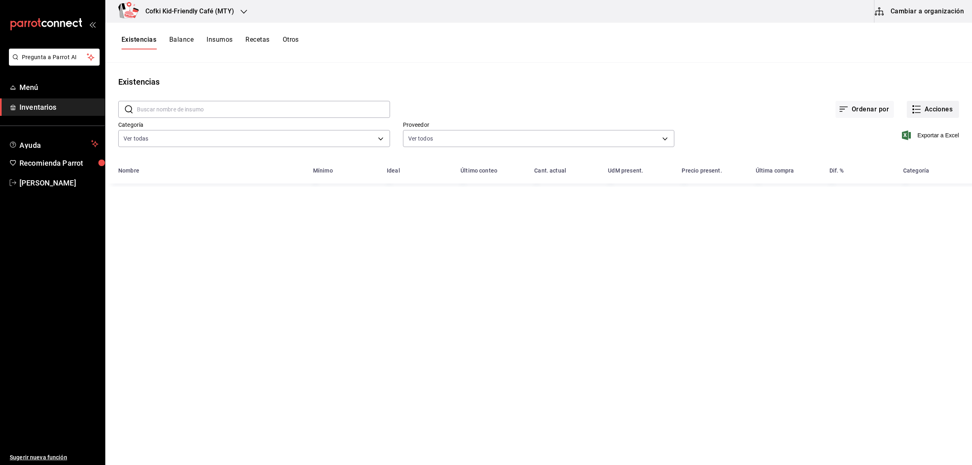
click at [931, 106] on button "Acciones" at bounding box center [933, 109] width 52 height 17
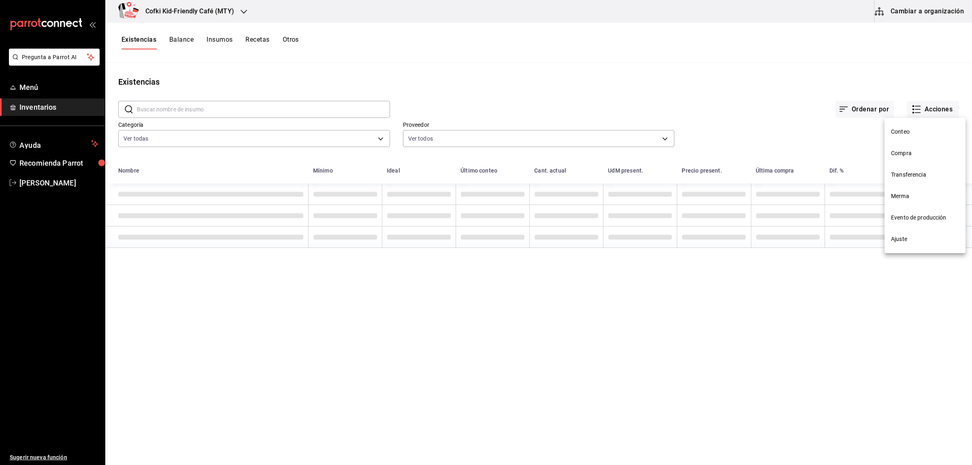
click at [920, 152] on span "Compra" at bounding box center [925, 153] width 68 height 9
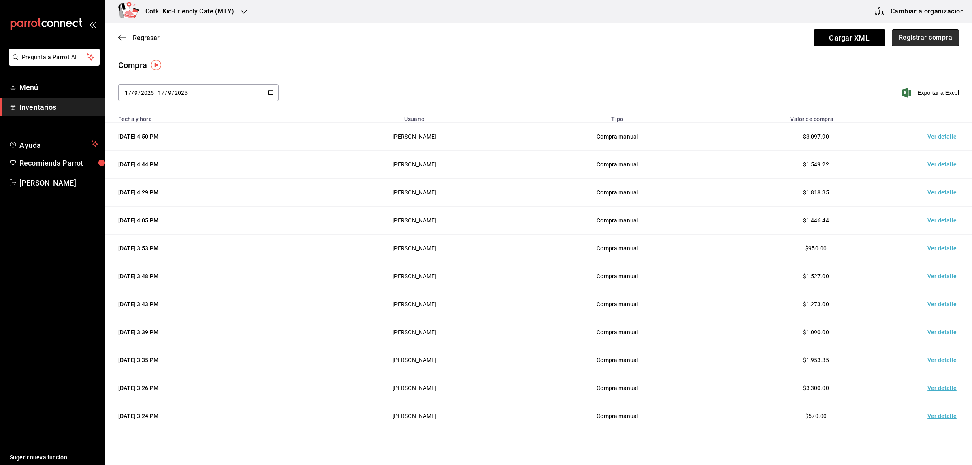
click at [902, 37] on button "Registrar compra" at bounding box center [925, 37] width 67 height 17
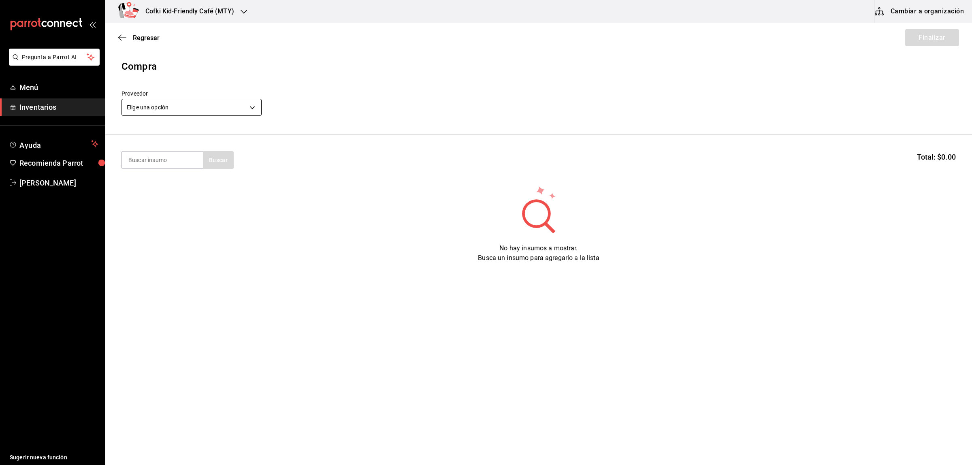
click at [234, 105] on body "Pregunta a Parrot AI Menú Inventarios Ayuda Recomienda Parrot [PERSON_NAME] Sug…" at bounding box center [486, 209] width 972 height 419
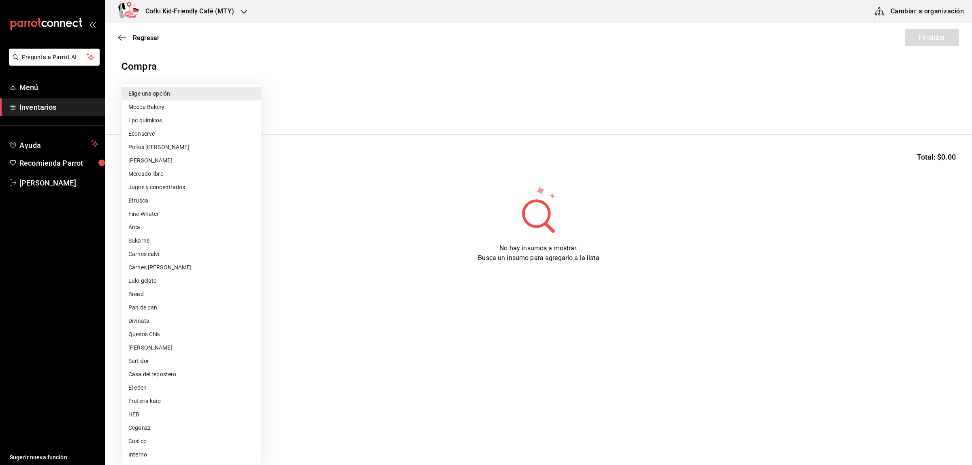
click at [847, 66] on div at bounding box center [486, 232] width 972 height 465
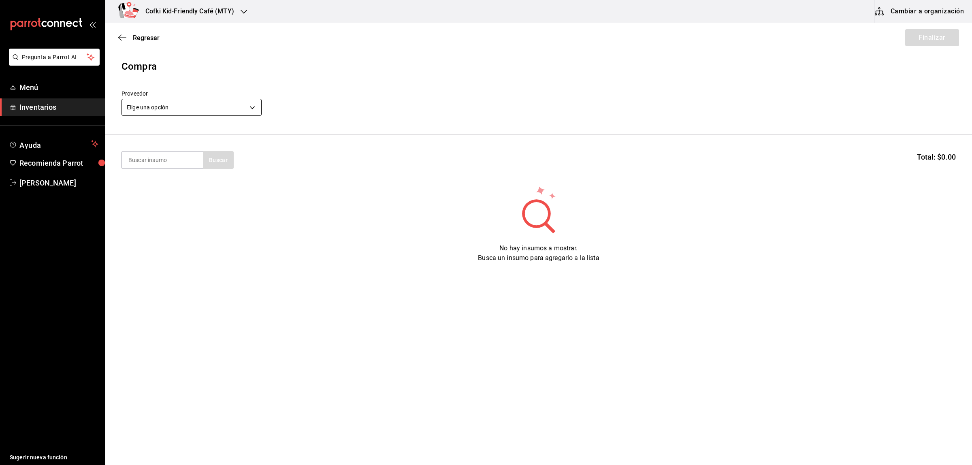
click at [153, 102] on body "Pregunta a Parrot AI Menú Inventarios Ayuda Recomienda Parrot [PERSON_NAME] Sug…" at bounding box center [486, 209] width 972 height 419
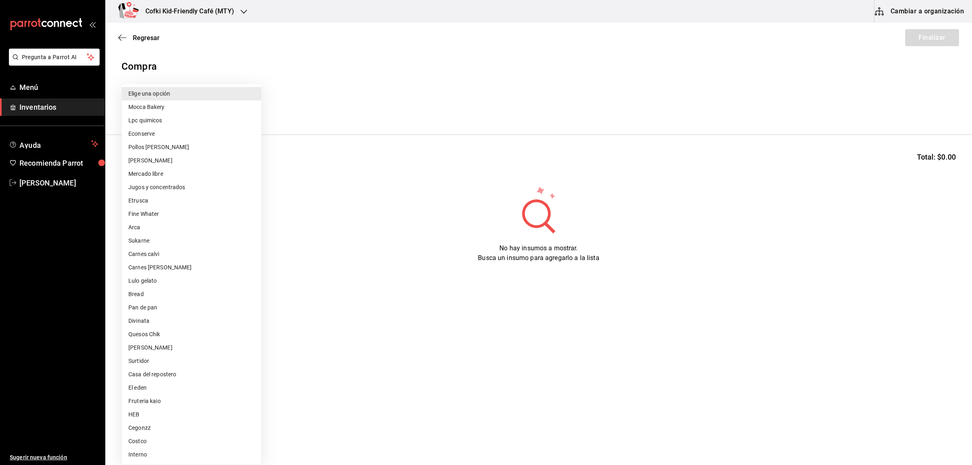
drag, startPoint x: 309, startPoint y: 67, endPoint x: 304, endPoint y: 76, distance: 10.0
click at [310, 68] on div at bounding box center [486, 232] width 972 height 465
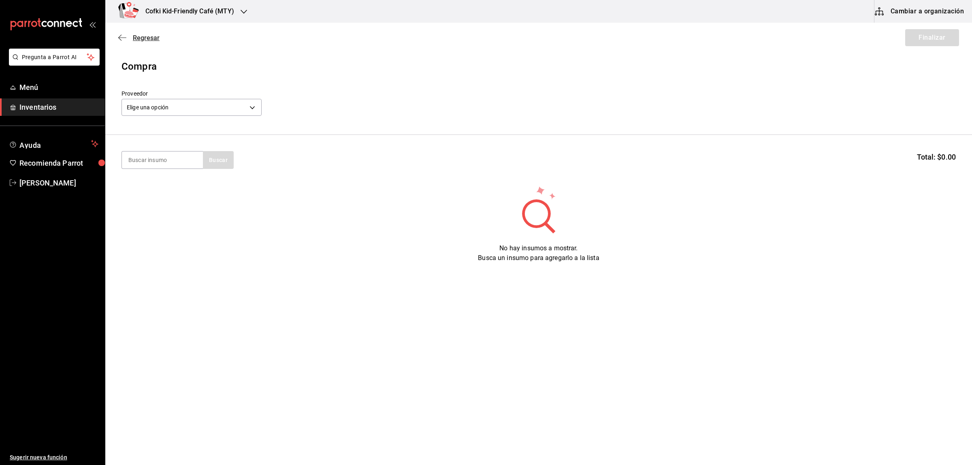
click at [118, 36] on icon "button" at bounding box center [122, 37] width 8 height 7
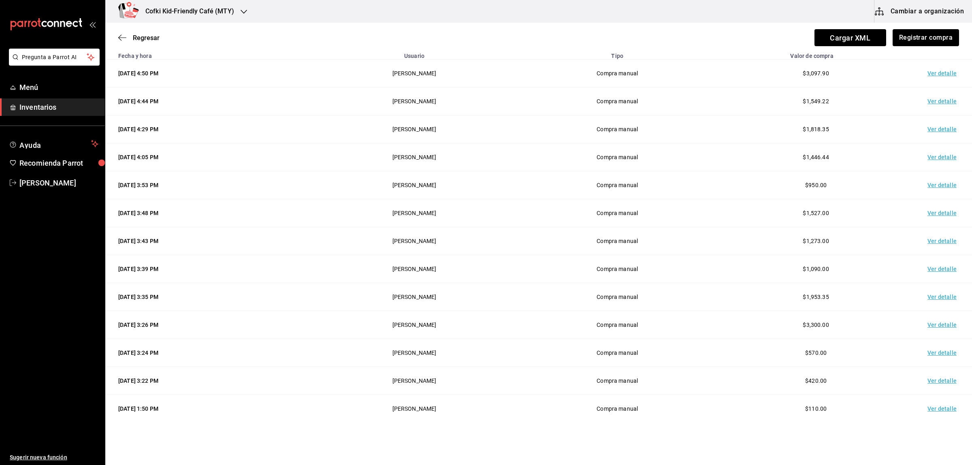
scroll to position [80, 0]
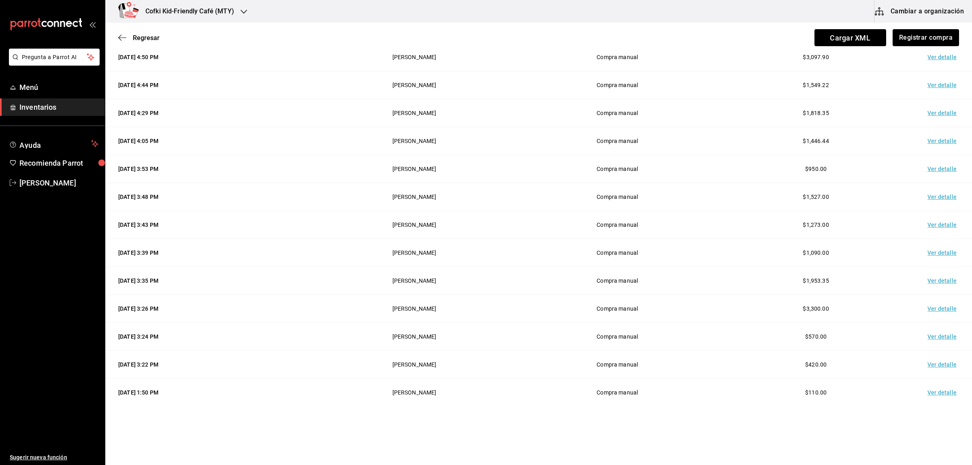
click at [925, 335] on td "Ver detalle" at bounding box center [943, 337] width 57 height 28
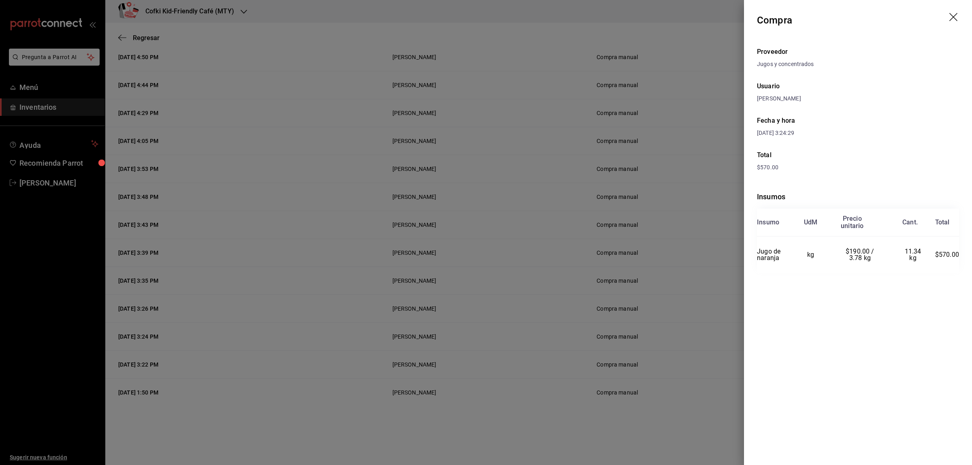
click at [452, 296] on div at bounding box center [486, 232] width 972 height 465
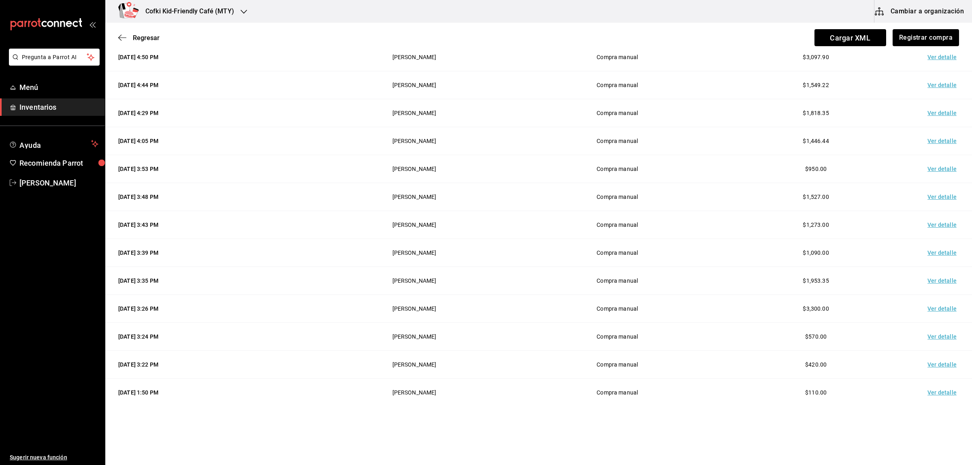
click at [931, 362] on td "Ver detalle" at bounding box center [943, 365] width 57 height 28
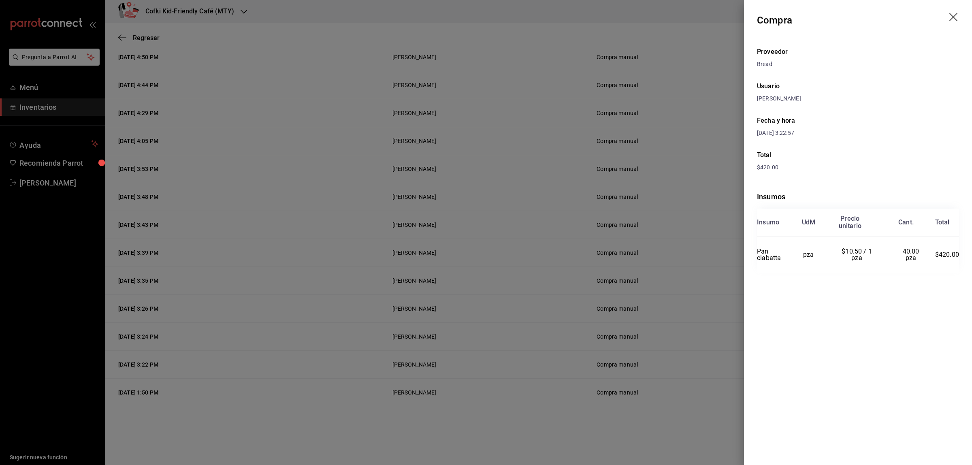
click at [590, 319] on div at bounding box center [486, 232] width 972 height 465
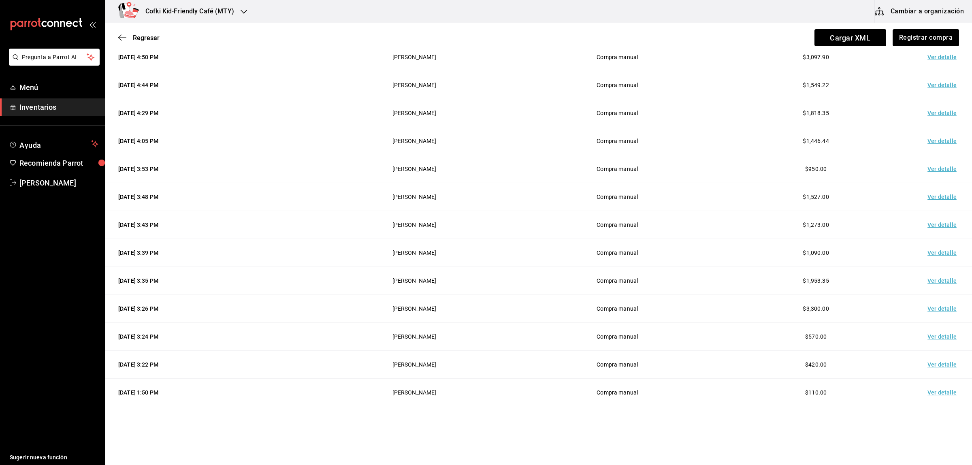
click at [923, 363] on td "Ver detalle" at bounding box center [943, 365] width 57 height 28
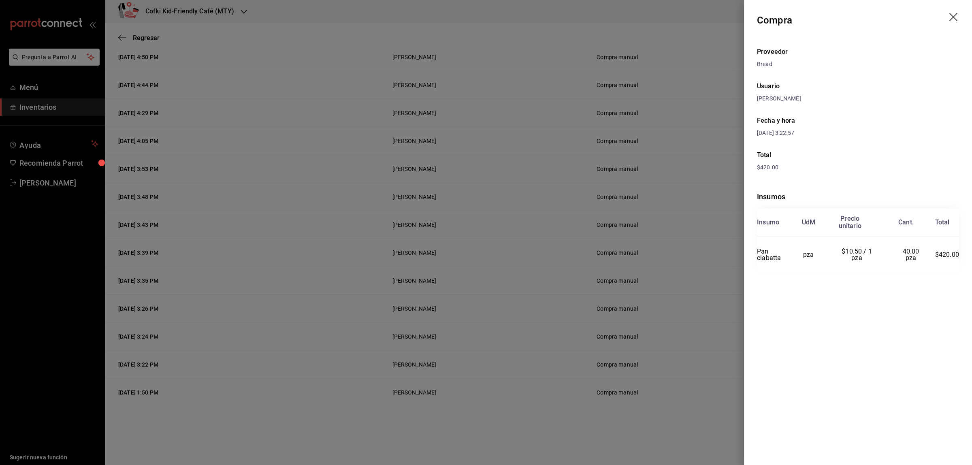
click at [645, 272] on div at bounding box center [486, 232] width 972 height 465
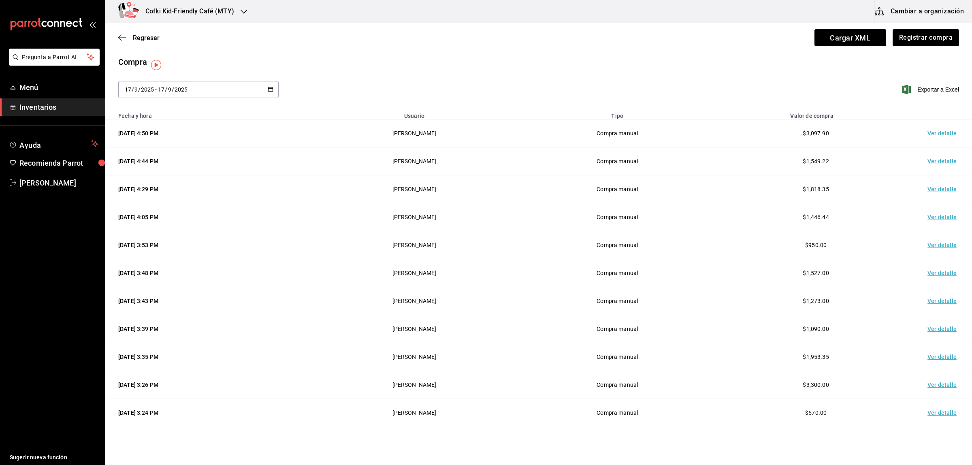
scroll to position [0, 0]
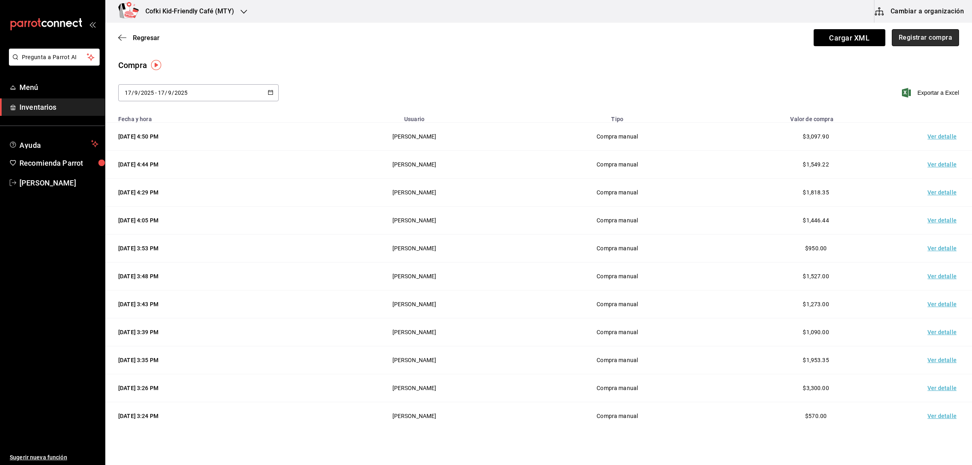
click at [930, 32] on button "Registrar compra" at bounding box center [925, 37] width 67 height 17
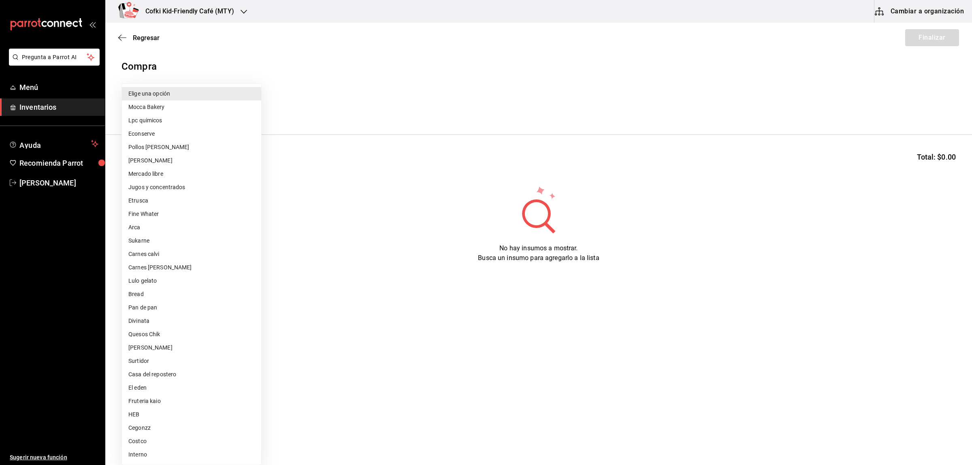
click at [173, 100] on body "Pregunta a Parrot AI Menú Inventarios Ayuda Recomienda Parrot [PERSON_NAME] Sug…" at bounding box center [486, 209] width 972 height 419
click at [163, 76] on div at bounding box center [486, 232] width 972 height 465
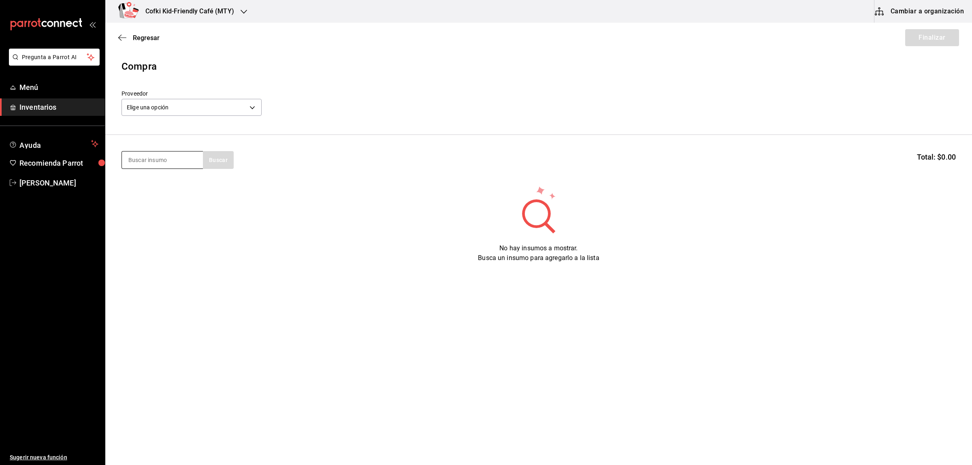
click at [152, 160] on input at bounding box center [162, 159] width 81 height 17
type input "jamo"
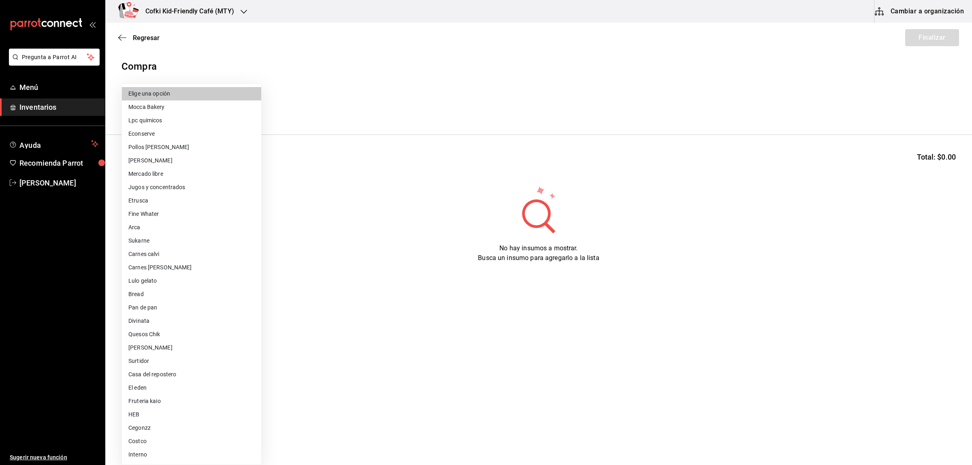
click at [168, 107] on body "Pregunta a Parrot AI Menú Inventarios Ayuda Recomienda Parrot [PERSON_NAME] Sug…" at bounding box center [486, 209] width 972 height 419
click at [154, 437] on li "Costco" at bounding box center [191, 441] width 139 height 13
type input "fb6327f8-f8fb-47f7-9d8e-f867e88c74ac"
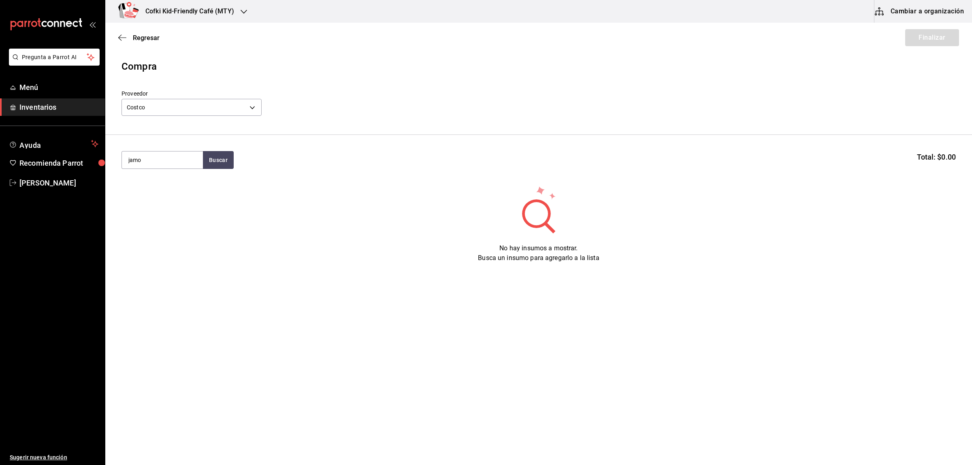
click at [171, 150] on section "jamo Buscar Total: $0.00" at bounding box center [538, 160] width 867 height 50
click at [167, 160] on input "jamo" at bounding box center [162, 159] width 81 height 17
click at [211, 158] on button "Buscar" at bounding box center [218, 160] width 31 height 18
click at [158, 199] on div "Paquete con 680 gramos de jamon de pavo - Costco" at bounding box center [162, 197] width 68 height 17
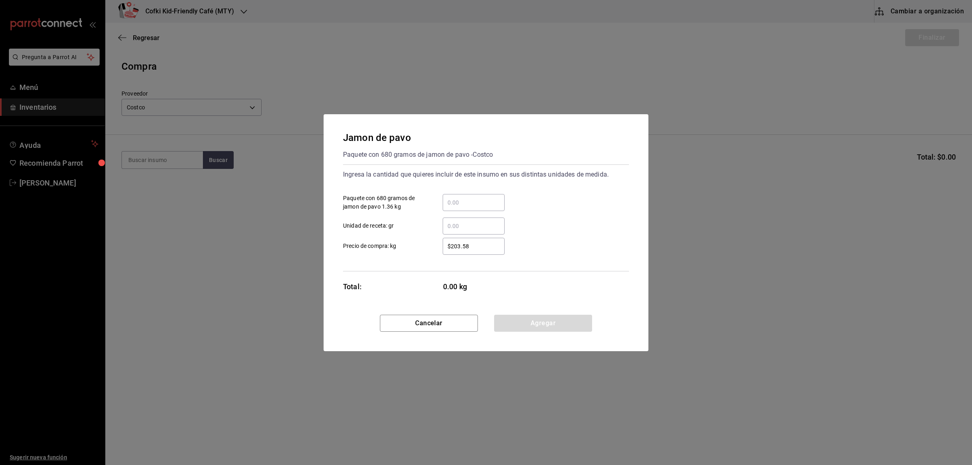
click at [467, 202] on input "​ Paquete con 680 gramos de jamon de pavo 1.36 kg" at bounding box center [474, 203] width 62 height 10
type input "1"
click at [430, 254] on div "$203.58 ​" at bounding box center [467, 246] width 75 height 17
click at [443, 251] on input "$203.58" at bounding box center [474, 246] width 62 height 10
click at [566, 325] on button "Agregar" at bounding box center [543, 323] width 98 height 17
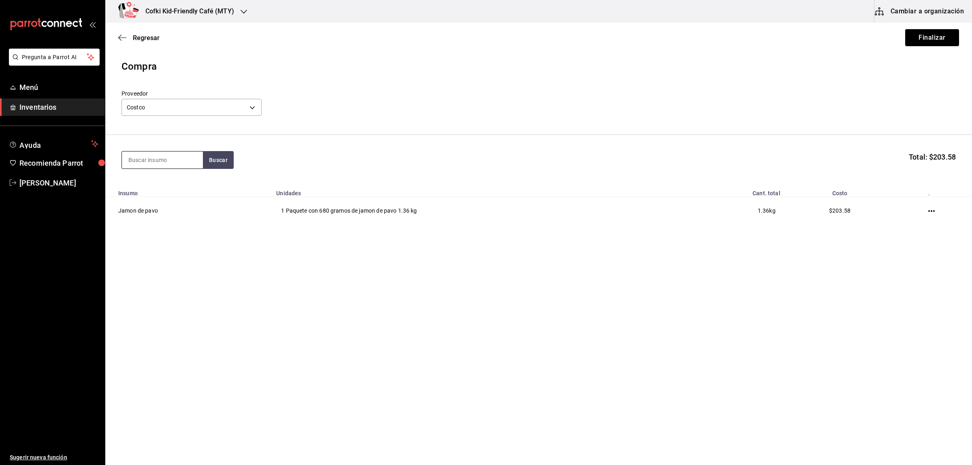
click at [146, 159] on input at bounding box center [162, 159] width 81 height 17
type input "queso"
click at [205, 161] on button "Buscar" at bounding box center [218, 160] width 31 height 18
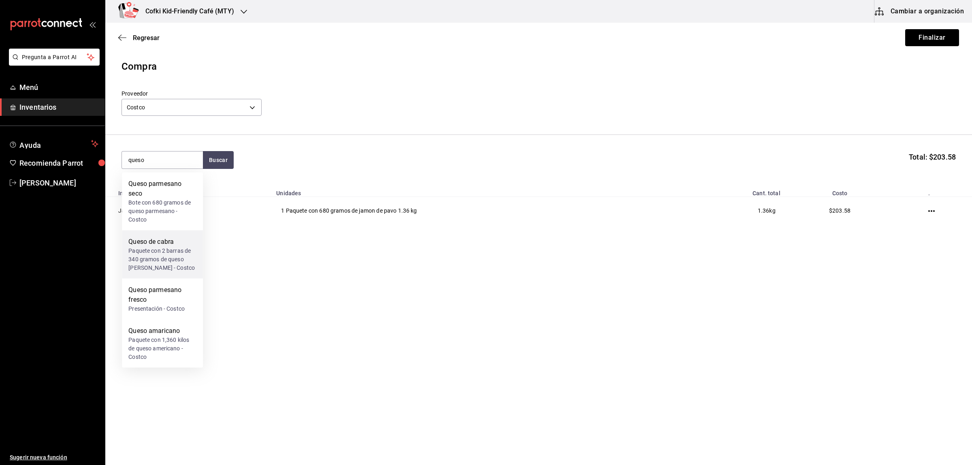
click at [180, 251] on div "Paquete con 2 barras de 340 gramos de queso [PERSON_NAME] - Costco" at bounding box center [162, 260] width 68 height 26
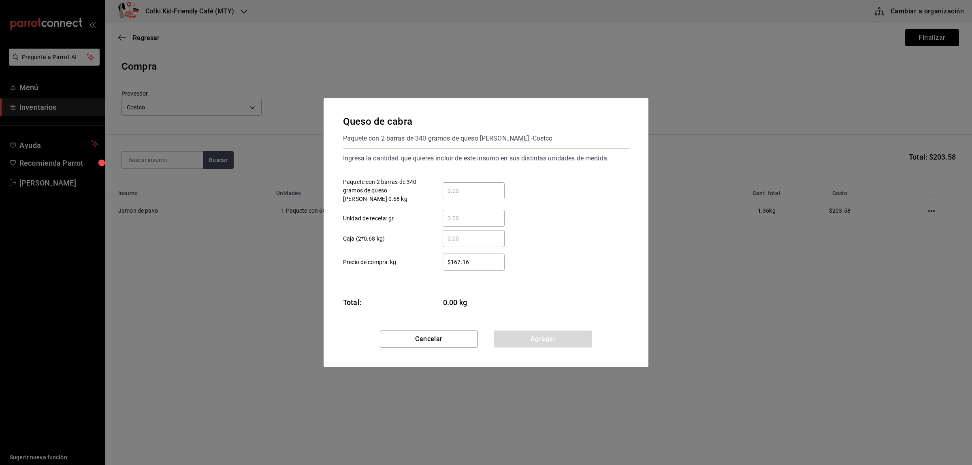
click at [480, 189] on input "​ Paquete con 2 barras de 340 gramos de queso [PERSON_NAME] 0.68 kg" at bounding box center [474, 191] width 62 height 10
click at [466, 190] on input "​ Paquete con 2 barras de 340 gramos de queso [PERSON_NAME] 0.68 kg" at bounding box center [474, 191] width 62 height 10
type input "1"
click at [444, 227] on div "​" at bounding box center [474, 218] width 62 height 17
click at [444, 223] on input "​ Unidad de receta: gr" at bounding box center [474, 218] width 62 height 10
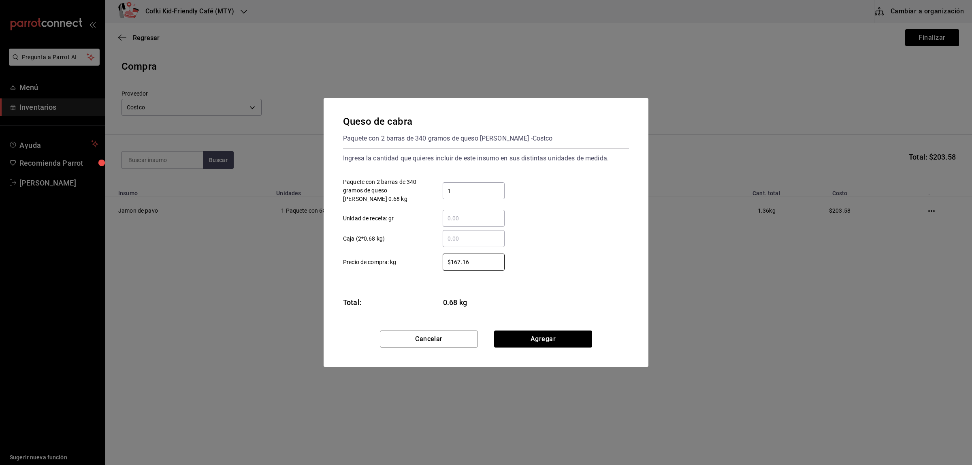
drag, startPoint x: 484, startPoint y: 265, endPoint x: 399, endPoint y: 249, distance: 86.6
click at [430, 264] on div "$167.16 ​" at bounding box center [467, 262] width 75 height 17
type input "$162.66"
click at [525, 332] on button "Agregar" at bounding box center [543, 338] width 98 height 17
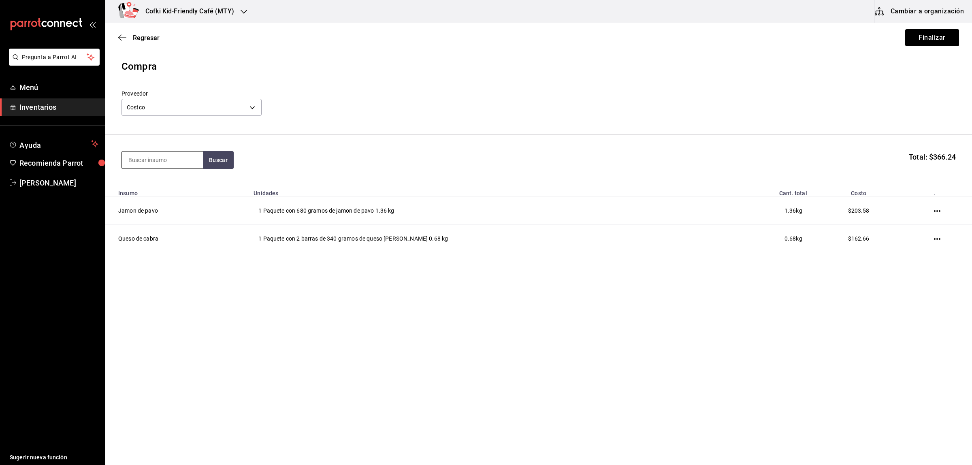
click at [144, 160] on input at bounding box center [162, 159] width 81 height 17
click at [148, 156] on input at bounding box center [162, 159] width 81 height 17
type input "[PERSON_NAME]"
click at [224, 153] on button "Buscar" at bounding box center [218, 160] width 31 height 18
click at [170, 179] on div "Salmon ahumado" at bounding box center [162, 184] width 68 height 10
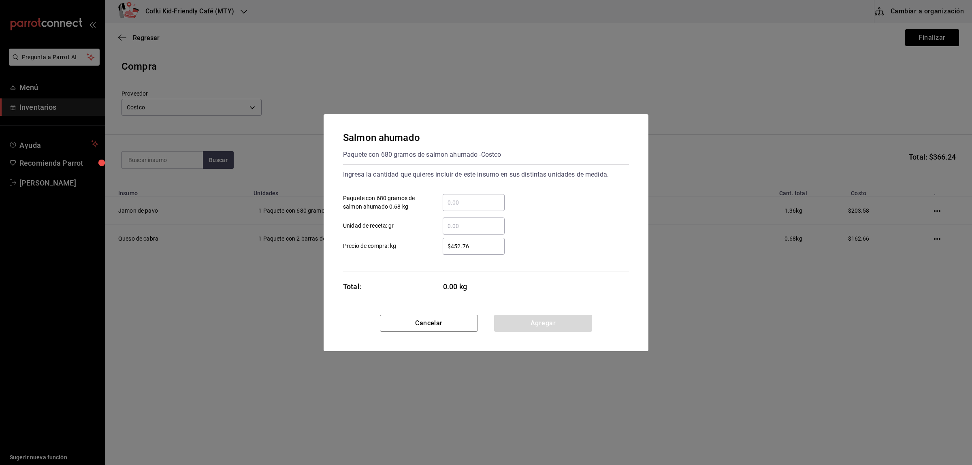
drag, startPoint x: 454, startPoint y: 204, endPoint x: 462, endPoint y: 207, distance: 8.5
click at [456, 205] on input "​ Paquete con 680 gramos de salmon ahumado 0.68 kg" at bounding box center [474, 203] width 62 height 10
type input "1"
click at [428, 224] on label "​ Unidad de receta: gr" at bounding box center [424, 225] width 162 height 17
click at [443, 224] on input "​ Unidad de receta: gr" at bounding box center [474, 226] width 62 height 10
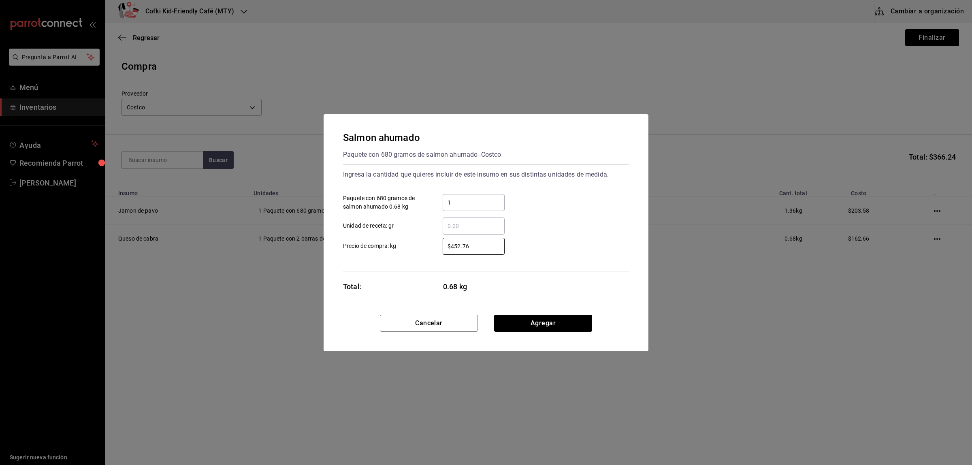
drag, startPoint x: 475, startPoint y: 241, endPoint x: 424, endPoint y: 236, distance: 50.9
click at [426, 238] on label "$452.76 ​ Precio de compra: kg" at bounding box center [424, 246] width 162 height 17
type input "$554.73"
drag, startPoint x: 540, startPoint y: 328, endPoint x: 537, endPoint y: 323, distance: 5.8
click at [540, 326] on button "Agregar" at bounding box center [543, 323] width 98 height 17
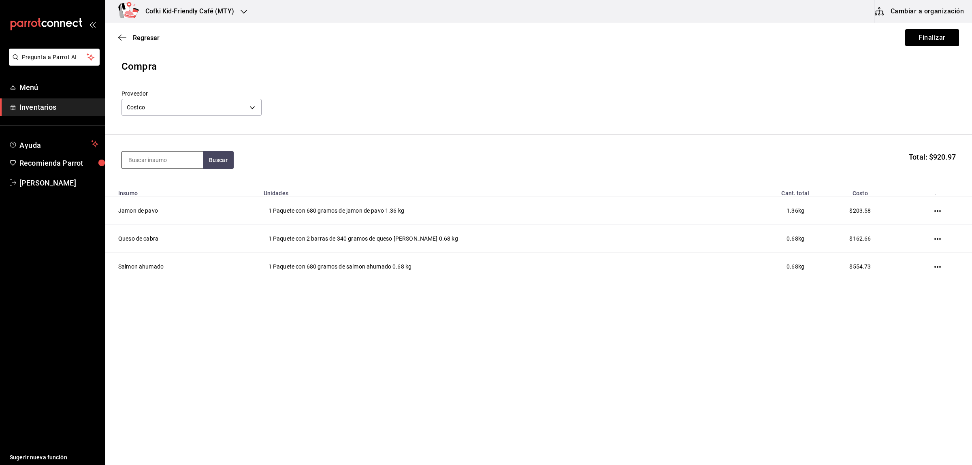
click at [183, 164] on input at bounding box center [162, 159] width 81 height 17
click at [164, 170] on section "Buscar Total: $920.97" at bounding box center [538, 160] width 867 height 50
click at [159, 160] on input at bounding box center [162, 159] width 81 height 17
type input "tomate"
click at [219, 160] on button "Buscar" at bounding box center [218, 160] width 31 height 18
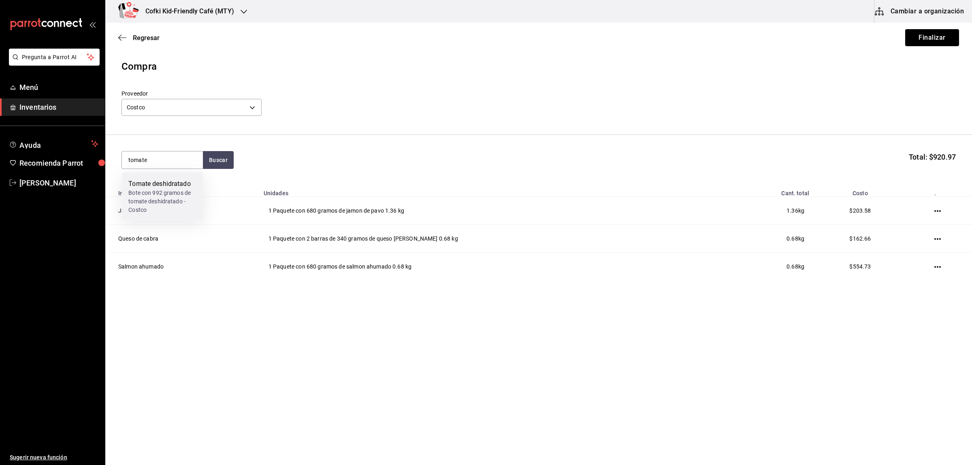
click at [182, 193] on div "Bote con 992 gramos de tomate deshidratado - Costco" at bounding box center [162, 202] width 68 height 26
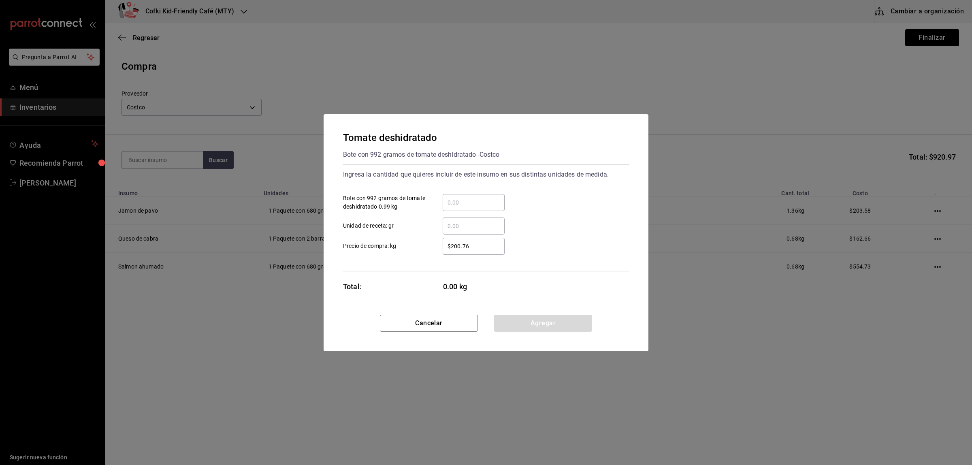
click at [483, 192] on div "​ Bote con 992 gramos de tomate deshidratado 0.99 kg" at bounding box center [483, 199] width 292 height 23
click at [479, 197] on div "​" at bounding box center [474, 202] width 62 height 17
click at [479, 198] on input "​ Bote con 992 gramos de tomate deshidratado 0.99 kg" at bounding box center [474, 203] width 62 height 10
click at [481, 201] on input "​ Bote con 992 gramos de tomate deshidratado 0.99 kg" at bounding box center [474, 203] width 62 height 10
click at [484, 203] on input "​ Bote con 992 gramos de tomate deshidratado 0.99 kg" at bounding box center [474, 203] width 62 height 10
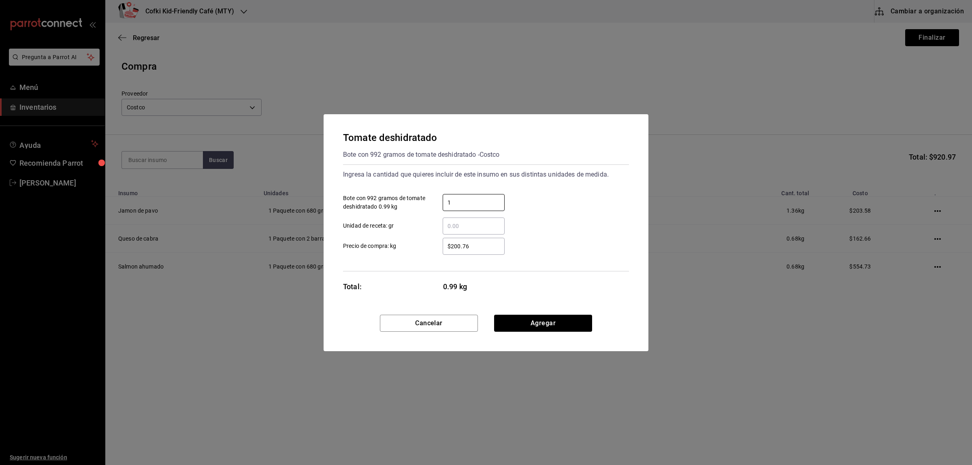
type input "1"
click at [440, 266] on div "Ingresa la cantidad que quieres incluir de este insumo en sus distintas unidade…" at bounding box center [486, 217] width 286 height 107
drag, startPoint x: 474, startPoint y: 250, endPoint x: 417, endPoint y: 250, distance: 57.1
click at [417, 250] on label "$200.76 ​ Precio de compra: kg" at bounding box center [424, 246] width 162 height 17
type input "$264.96"
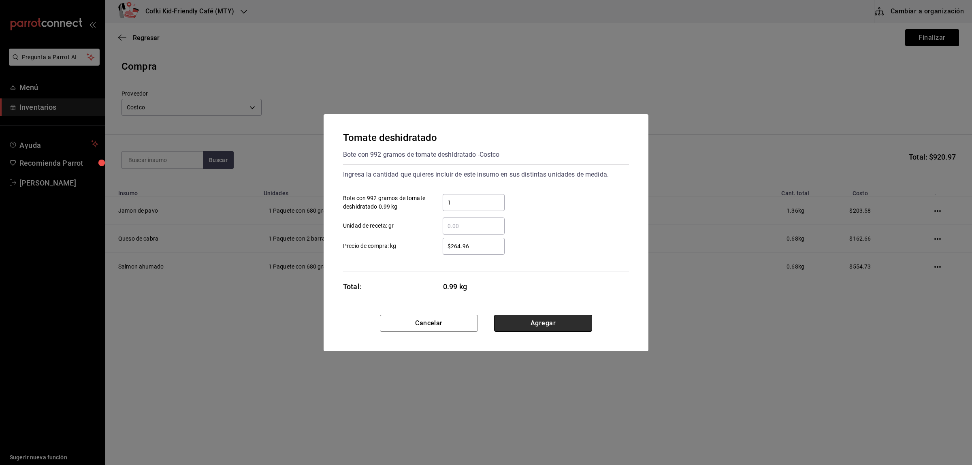
click at [533, 323] on button "Agregar" at bounding box center [543, 323] width 98 height 17
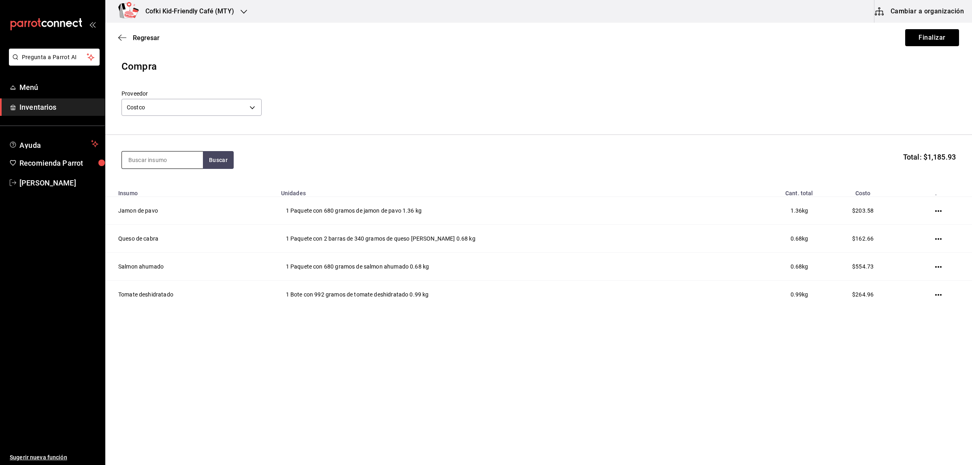
click at [138, 159] on input at bounding box center [162, 159] width 81 height 17
type input "stevia"
click at [223, 159] on button "Buscar" at bounding box center [218, 160] width 31 height 18
click at [175, 187] on div "Sobres de azucar stevia" at bounding box center [162, 188] width 68 height 19
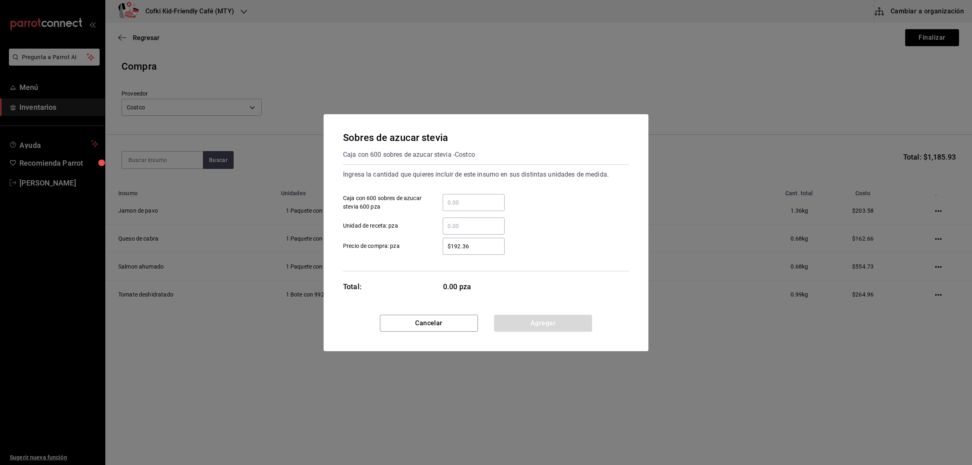
click at [484, 206] on input "​ Caja con 600 sobres de azucar stevia 600 pza" at bounding box center [474, 203] width 62 height 10
type input "1"
click at [441, 245] on div "$192.36 ​" at bounding box center [467, 246] width 75 height 17
click at [443, 245] on input "$192.36" at bounding box center [474, 246] width 62 height 10
drag, startPoint x: 471, startPoint y: 244, endPoint x: 402, endPoint y: 242, distance: 68.9
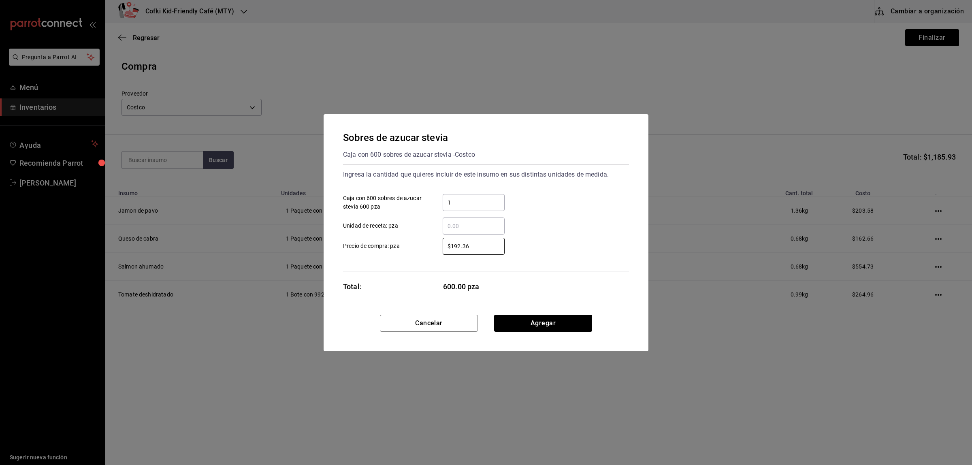
click at [405, 244] on label "$192.36 ​ Precio de compra: pza" at bounding box center [424, 246] width 162 height 17
type input "$275.19"
click at [540, 316] on button "Agregar" at bounding box center [543, 323] width 98 height 17
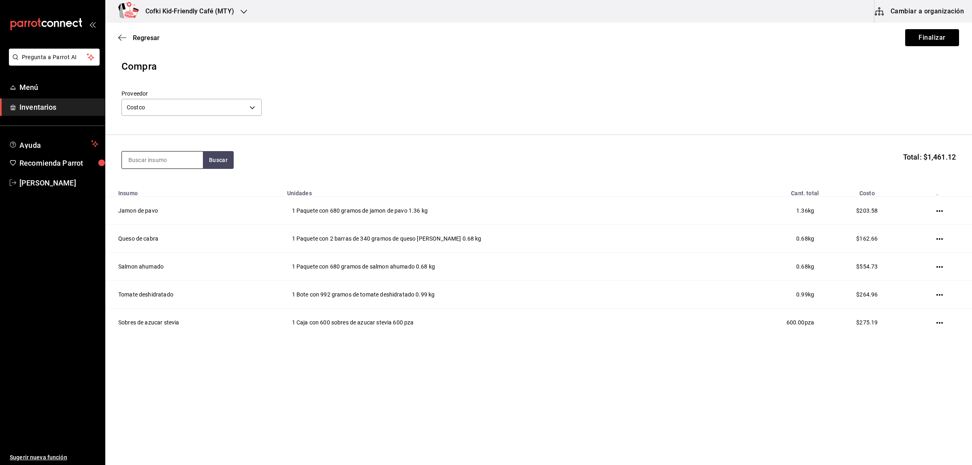
click at [144, 160] on input at bounding box center [162, 159] width 81 height 17
type input "s"
type input "[PERSON_NAME]"
click at [223, 162] on button "Buscar" at bounding box center [218, 160] width 31 height 18
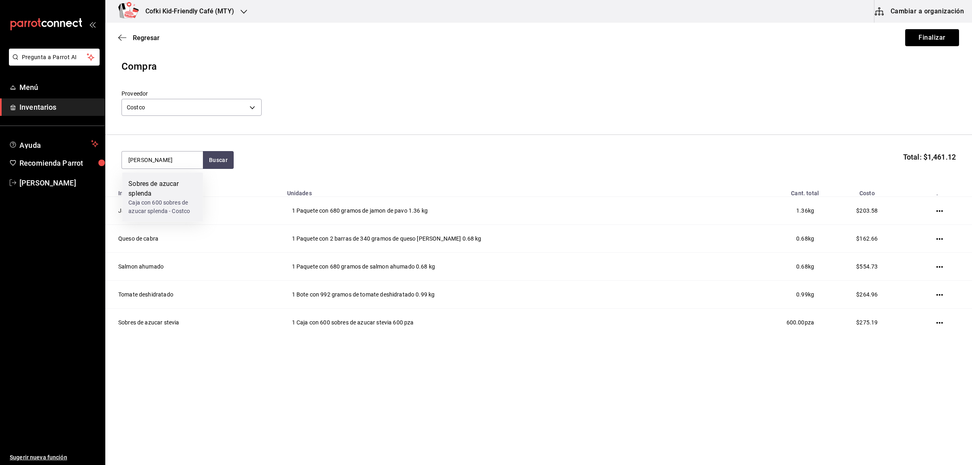
click at [173, 183] on div "Sobres de azucar splenda" at bounding box center [162, 188] width 68 height 19
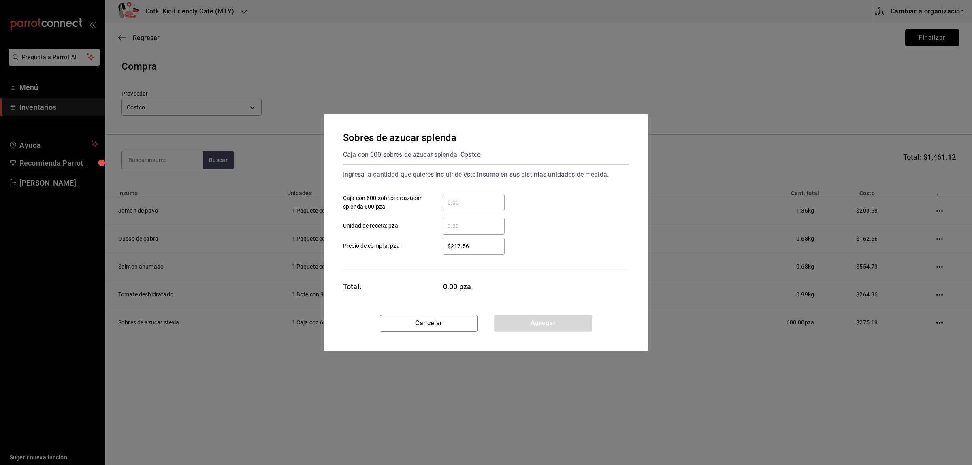
click at [443, 203] on input "​ Caja con 600 sobres de azucar splenda 600 pza" at bounding box center [474, 203] width 62 height 10
type input "1"
click at [412, 280] on div "Sobres de azucar splenda Caja con 600 sobres de azucar splenda - Costco Ingresa…" at bounding box center [486, 214] width 325 height 200
drag, startPoint x: 490, startPoint y: 243, endPoint x: 412, endPoint y: 242, distance: 78.2
click at [412, 242] on label "$217.56 ​ Precio de compra: pza" at bounding box center [424, 246] width 162 height 17
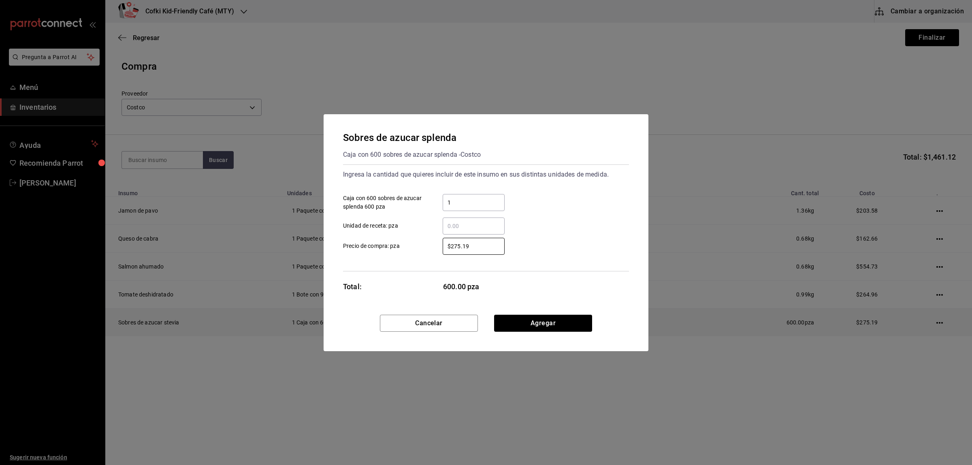
type input "$275.19"
click at [538, 321] on button "Agregar" at bounding box center [543, 323] width 98 height 17
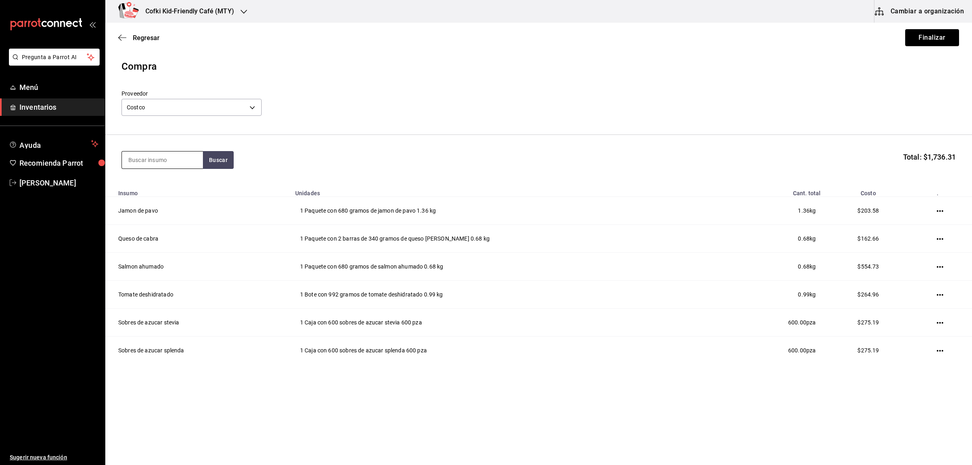
click at [134, 156] on input at bounding box center [162, 159] width 81 height 17
click at [149, 160] on input at bounding box center [162, 159] width 81 height 17
type input "vinagre"
click at [227, 159] on button "Buscar" at bounding box center [218, 160] width 31 height 18
click at [164, 191] on div "Bote con 1 litro de vinagre balsamico - Costco" at bounding box center [162, 197] width 68 height 17
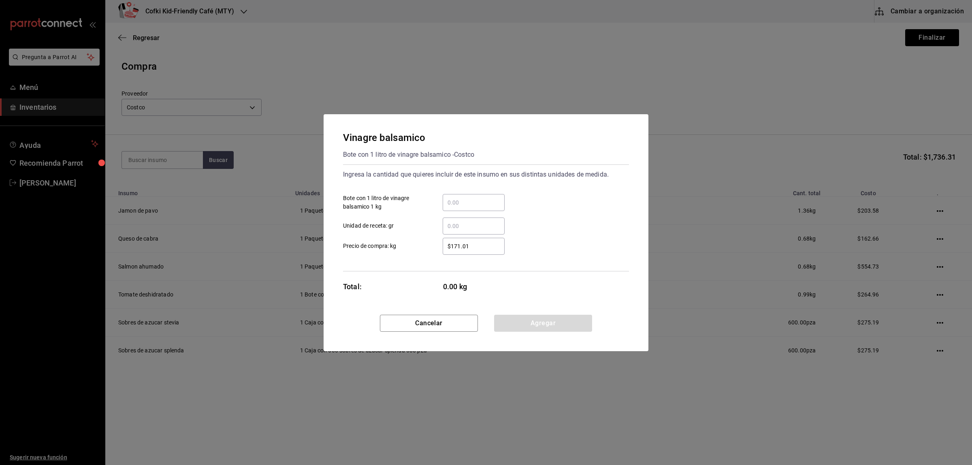
click at [469, 208] on div "​" at bounding box center [474, 202] width 62 height 17
click at [469, 207] on input "​ Bote con 1 litro de vinagre balsamico 1 kg" at bounding box center [474, 203] width 62 height 10
type input "1"
click at [451, 246] on input "$171.01" at bounding box center [474, 246] width 62 height 10
drag, startPoint x: 478, startPoint y: 246, endPoint x: 418, endPoint y: 246, distance: 60.7
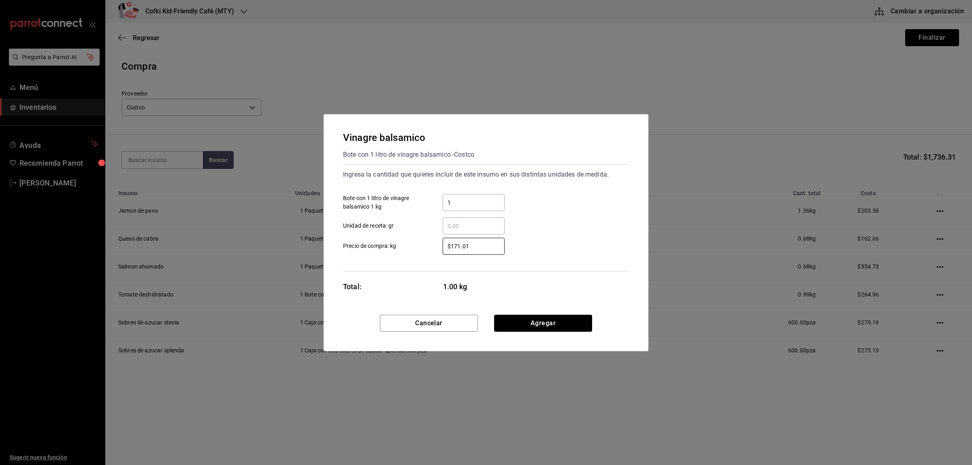
click at [418, 246] on label "$171.01 ​ Precio de compra: kg" at bounding box center [424, 246] width 162 height 17
type input "$1"
type input "$275.19"
click at [534, 318] on button "Agregar" at bounding box center [543, 323] width 98 height 17
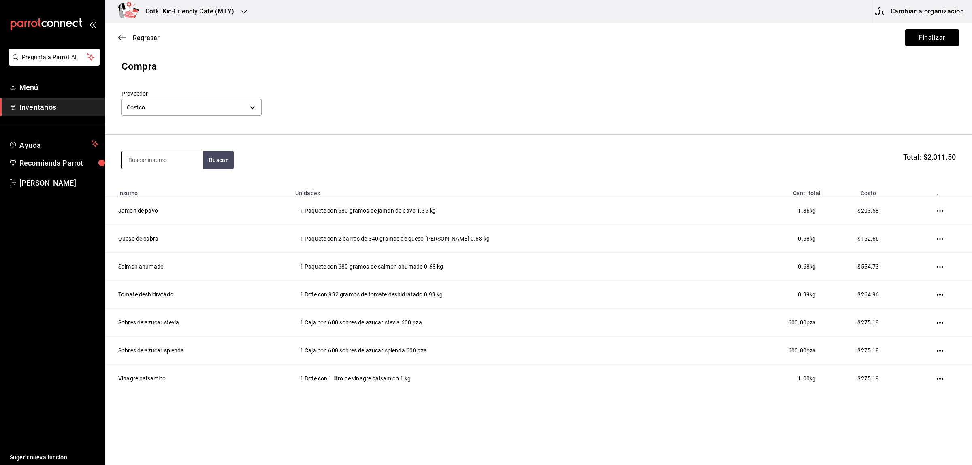
click at [155, 154] on input at bounding box center [162, 159] width 81 height 17
click at [158, 152] on input at bounding box center [162, 159] width 81 height 17
type input "choco"
click at [222, 155] on button "Buscar" at bounding box center [218, 160] width 31 height 18
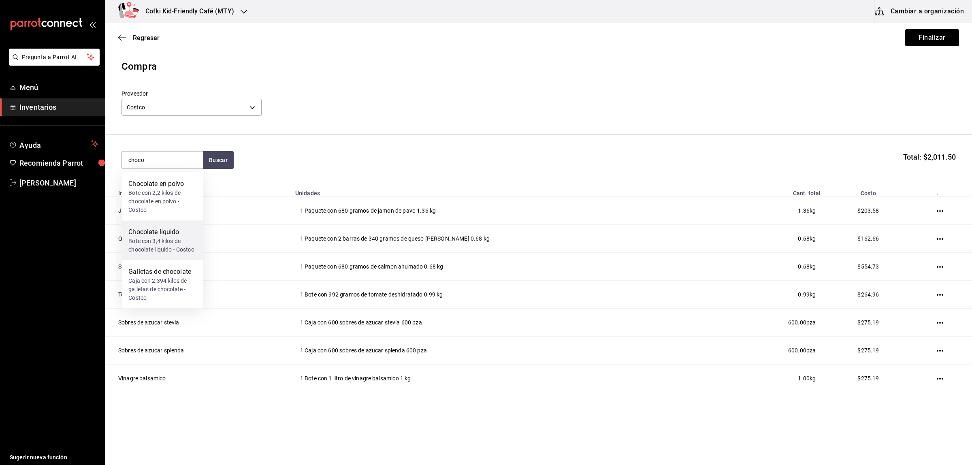
click at [175, 252] on div "Bote con 3,4 kilos de chocolate liquido - Costco" at bounding box center [162, 245] width 68 height 17
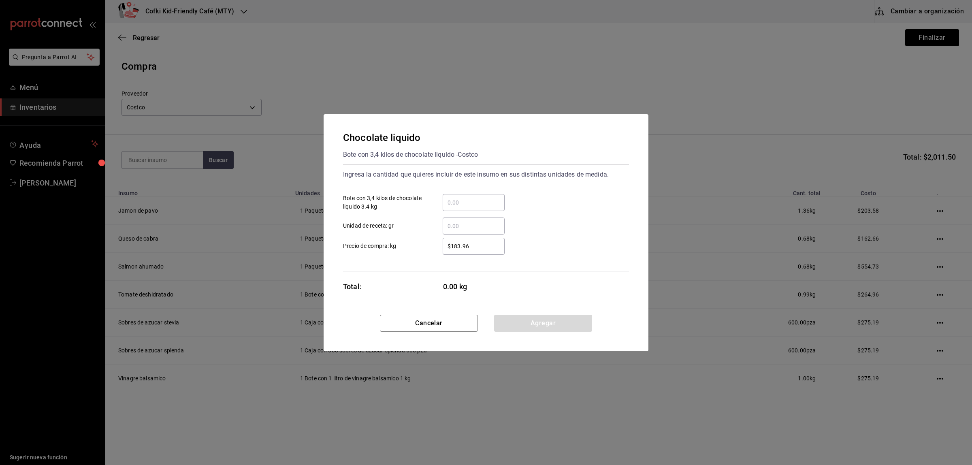
click at [468, 207] on input "​ Bote con 3,4 kilos de chocolate liquido 3.4 kg" at bounding box center [474, 203] width 62 height 10
type input "1"
click at [430, 239] on div "$183.96 ​" at bounding box center [467, 246] width 75 height 17
click at [443, 241] on input "$183.96" at bounding box center [474, 246] width 62 height 10
drag, startPoint x: 485, startPoint y: 250, endPoint x: 406, endPoint y: 254, distance: 79.0
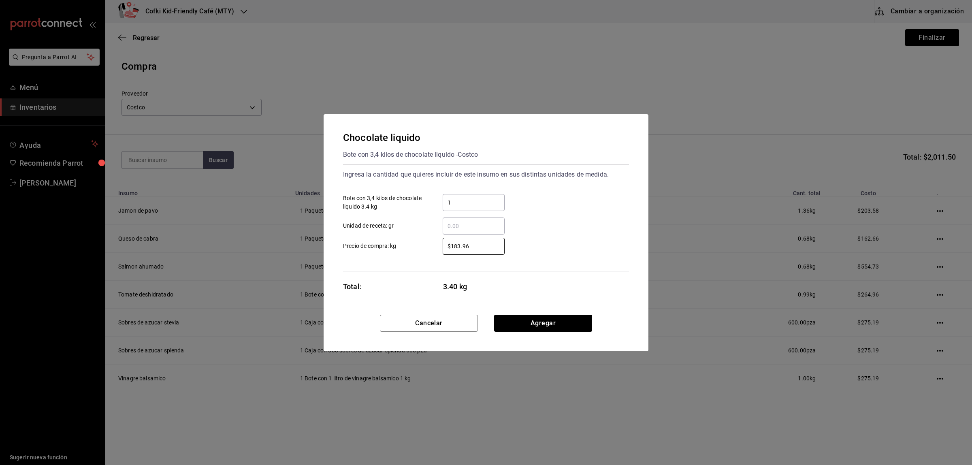
click at [406, 254] on label "$183.96 ​ Precio de compra: kg" at bounding box center [424, 246] width 162 height 17
type input "$234.27"
click at [524, 322] on button "Agregar" at bounding box center [543, 323] width 98 height 17
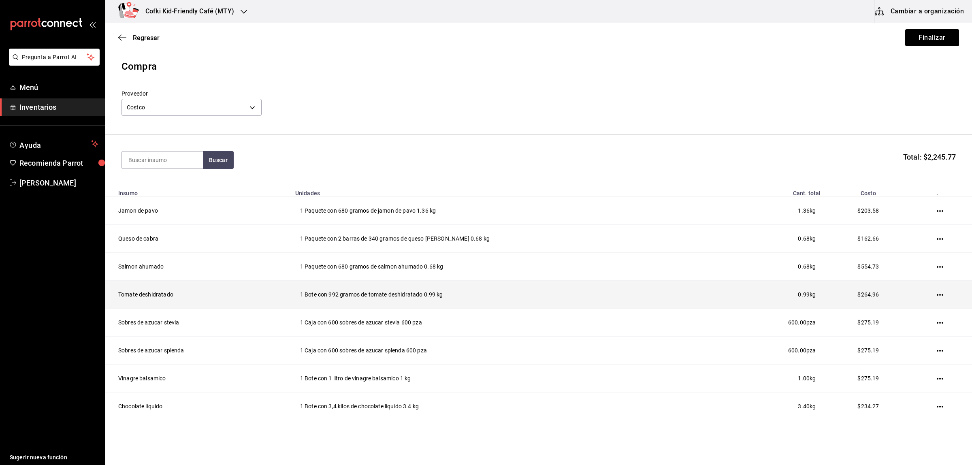
scroll to position [28, 0]
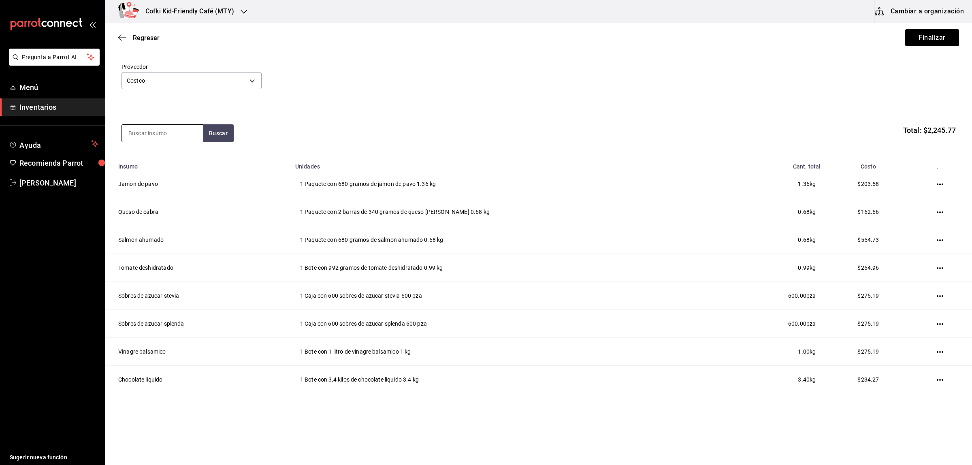
click at [163, 134] on input at bounding box center [162, 133] width 81 height 17
type input "crema"
click at [212, 130] on button "Buscar" at bounding box center [218, 133] width 31 height 18
click at [174, 209] on div "Bote con 4 litros de crema espesa - Costco" at bounding box center [162, 217] width 68 height 17
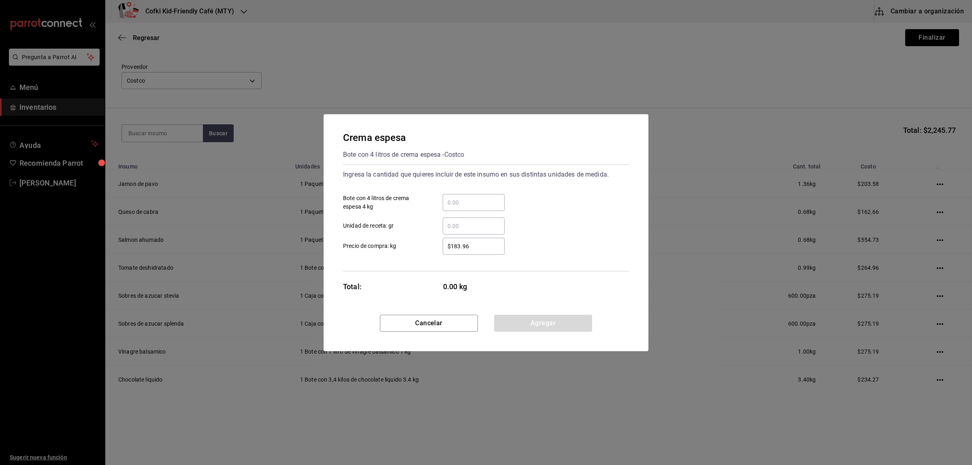
click at [469, 205] on input "​ Bote con 4 litros de crema espesa 4 kg" at bounding box center [474, 203] width 62 height 10
type input "2"
click at [404, 235] on div "$183.96 ​ Precio de compra: kg" at bounding box center [483, 242] width 292 height 23
drag, startPoint x: 488, startPoint y: 245, endPoint x: 381, endPoint y: 235, distance: 107.4
click at [398, 242] on label "$183.96 ​ Precio de compra: kg" at bounding box center [424, 246] width 162 height 17
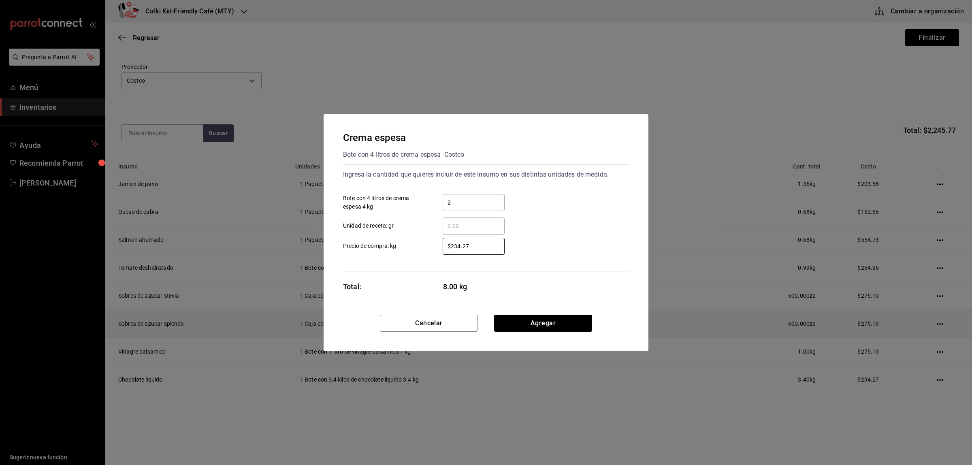
type input "$234.27"
click at [557, 321] on button "Agregar" at bounding box center [543, 323] width 98 height 17
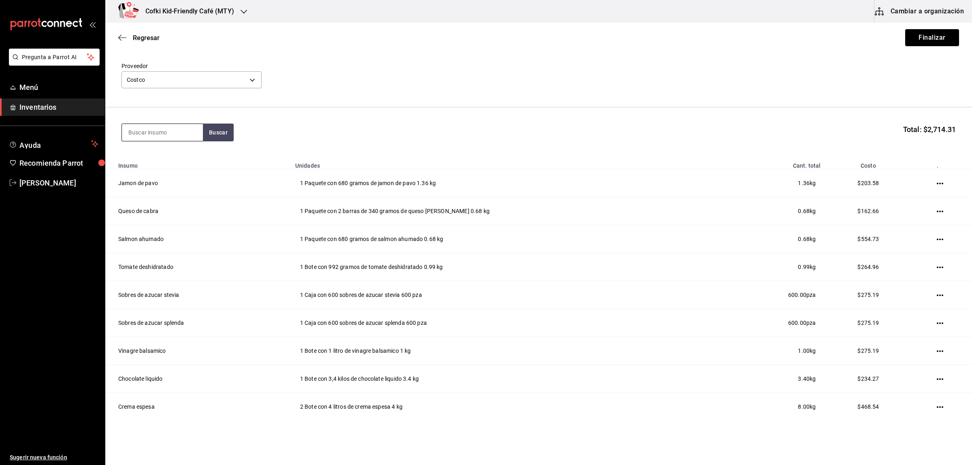
click at [146, 131] on input at bounding box center [162, 132] width 81 height 17
type input "mayonesa"
click at [214, 126] on button "Buscar" at bounding box center [218, 133] width 31 height 18
click at [168, 165] on div "bote con 3.78 kilos de mayonesa - Costco" at bounding box center [162, 169] width 68 height 17
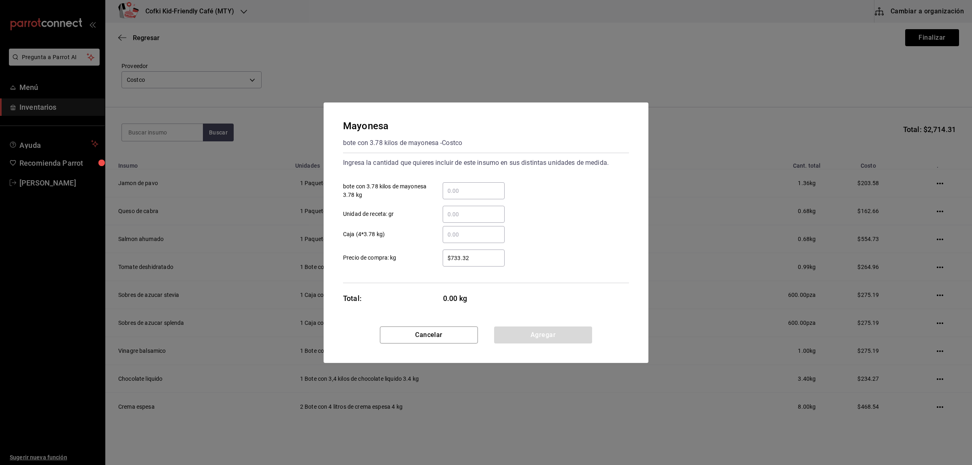
click at [483, 176] on div "​ bote con 3.78 kilos de mayonesa 3.78 kg" at bounding box center [483, 187] width 292 height 23
click at [472, 186] on input "​ bote con 3.78 kilos de mayonesa 3.78 kg" at bounding box center [474, 191] width 62 height 10
type input "1"
click at [426, 262] on label "$733.32 ​ Precio de compra: kg" at bounding box center [424, 257] width 162 height 17
click at [443, 262] on input "$733.32" at bounding box center [474, 258] width 62 height 10
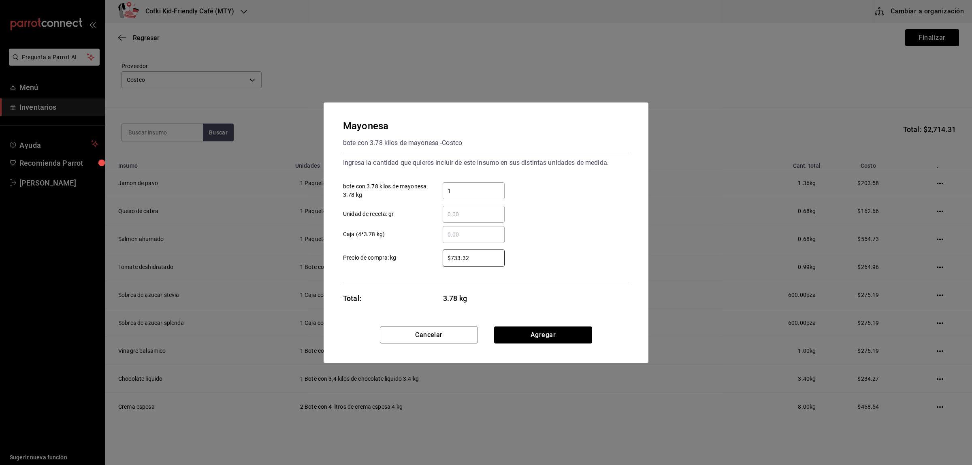
drag, startPoint x: 479, startPoint y: 262, endPoint x: 403, endPoint y: 251, distance: 76.9
click at [412, 254] on label "$733.32 ​ Precio de compra: kg" at bounding box center [424, 257] width 162 height 17
type input "$224.04"
drag, startPoint x: 516, startPoint y: 328, endPoint x: 509, endPoint y: 320, distance: 10.4
click at [515, 328] on button "Agregar" at bounding box center [543, 334] width 98 height 17
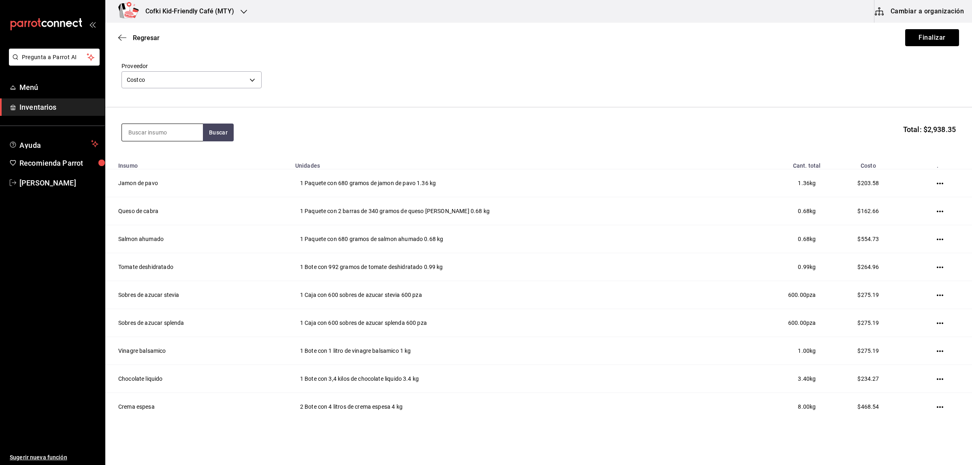
click at [165, 136] on input at bounding box center [162, 132] width 81 height 17
type input "caldo"
drag, startPoint x: 226, startPoint y: 134, endPoint x: 223, endPoint y: 137, distance: 4.3
click at [226, 134] on button "Buscar" at bounding box center [218, 133] width 31 height 18
click at [158, 129] on input "caldo" at bounding box center [162, 132] width 81 height 17
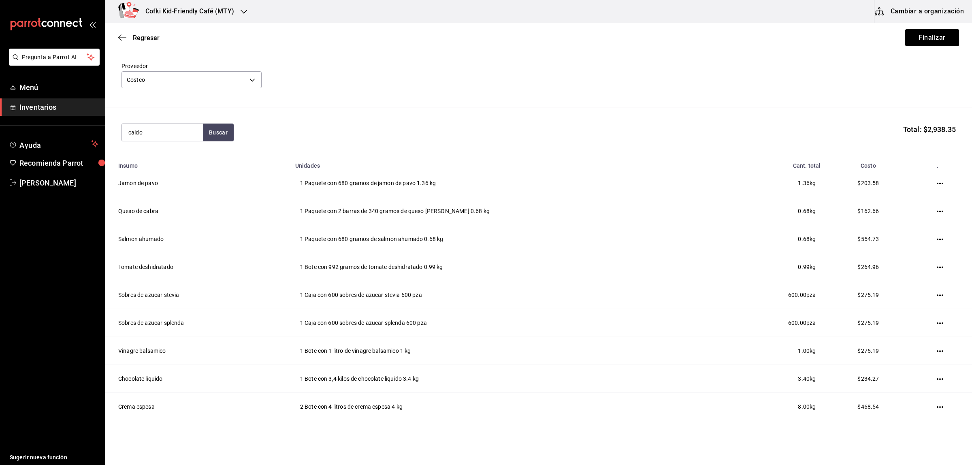
drag, startPoint x: 176, startPoint y: 132, endPoint x: 59, endPoint y: 127, distance: 117.2
click at [77, 130] on div "Pregunta a Parrot AI Menú Inventarios Ayuda Recomienda Parrot [PERSON_NAME] Sug…" at bounding box center [486, 209] width 972 height 419
type input "pollo"
click at [227, 127] on button "Buscar" at bounding box center [218, 133] width 31 height 18
click at [160, 156] on div "Consome de pollo" at bounding box center [162, 156] width 68 height 10
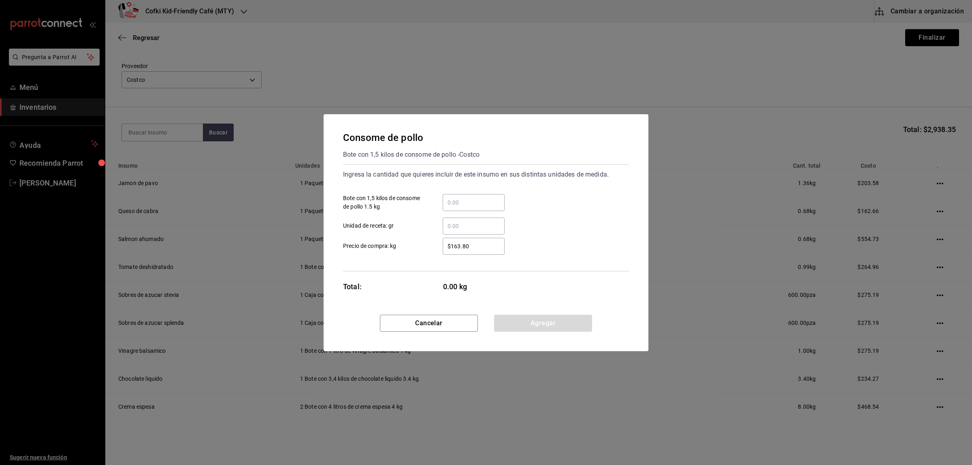
drag, startPoint x: 460, startPoint y: 193, endPoint x: 461, endPoint y: 199, distance: 6.6
click at [460, 195] on div "​ Bote con 1,5 kilos de consome de pollo 1.5 kg" at bounding box center [483, 199] width 292 height 23
click at [462, 202] on input "​ Bote con 1,5 kilos de consome de pollo 1.5 kg" at bounding box center [474, 203] width 62 height 10
click at [450, 198] on input "​ Bote con 1,5 kilos de consome de pollo 1.5 kg" at bounding box center [474, 203] width 62 height 10
type input "1"
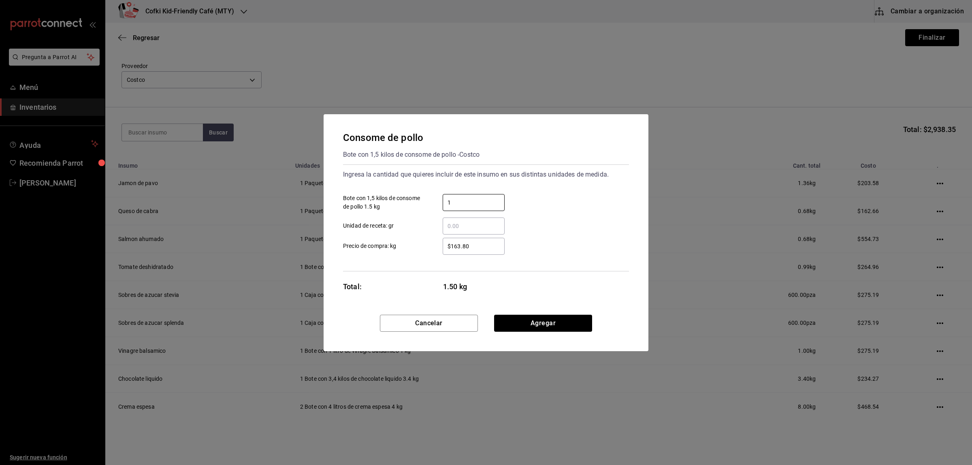
click at [416, 242] on label "$163.80 ​ Precio de compra: kg" at bounding box center [424, 246] width 162 height 17
click at [443, 242] on input "$163.80" at bounding box center [474, 246] width 62 height 10
drag, startPoint x: 479, startPoint y: 247, endPoint x: 418, endPoint y: 242, distance: 61.8
click at [432, 244] on div "$163.80 ​" at bounding box center [467, 246] width 75 height 17
type input "$199.49"
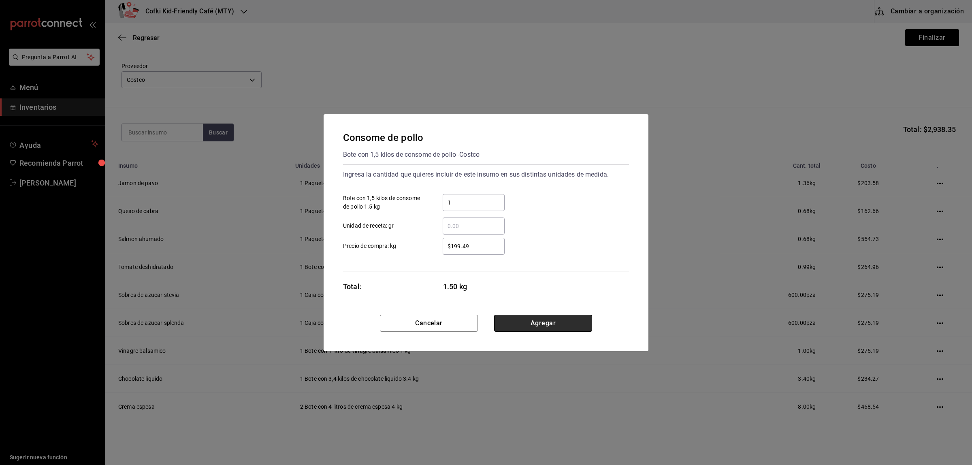
click at [525, 326] on button "Agregar" at bounding box center [543, 323] width 98 height 17
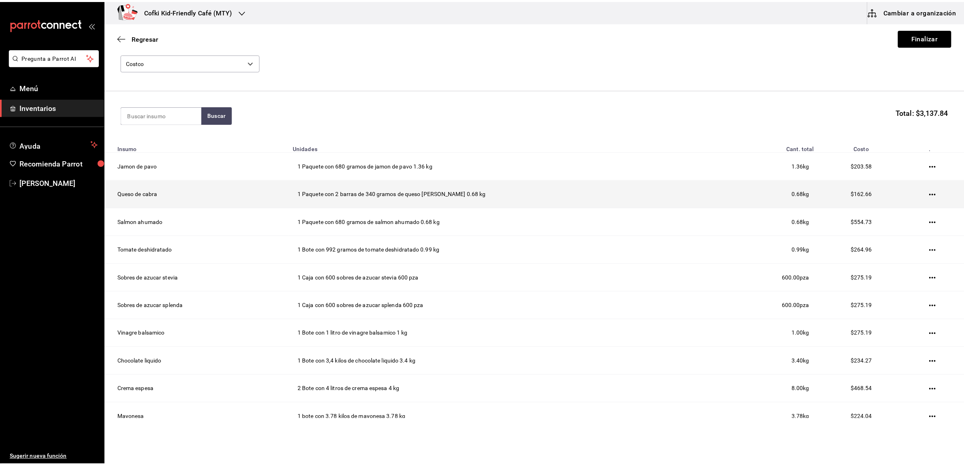
scroll to position [0, 0]
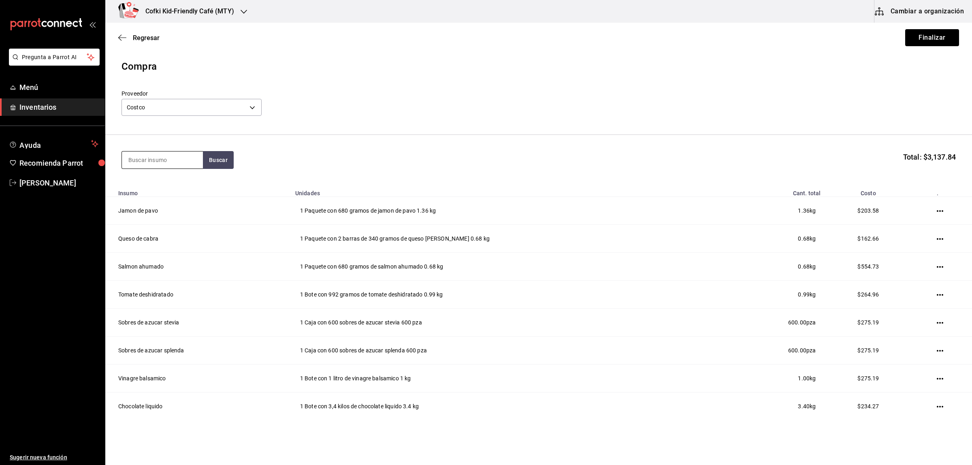
click at [175, 158] on input at bounding box center [162, 159] width 81 height 17
type input "harina"
click at [229, 162] on button "Buscar" at bounding box center [218, 160] width 31 height 18
click at [165, 198] on div "Bolsa con 4,5 kilos de harina de pancakes - Costco" at bounding box center [162, 211] width 68 height 26
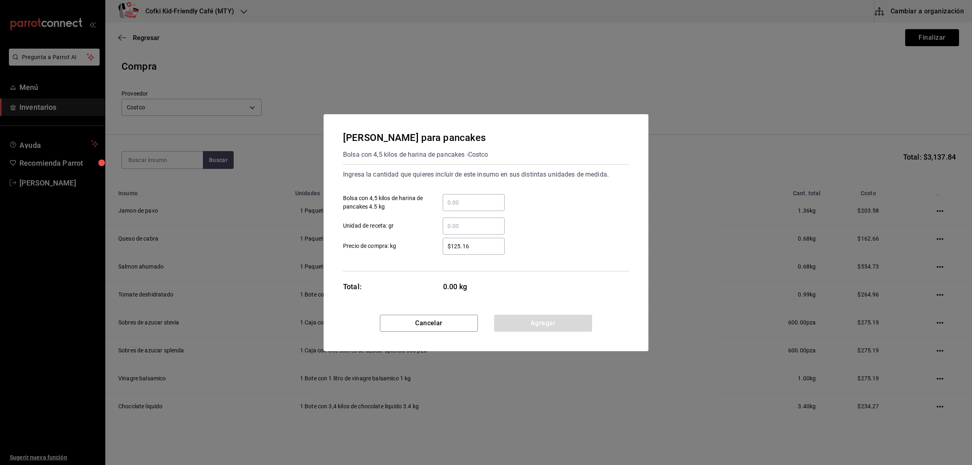
click at [465, 215] on div "​ Unidad de receta: gr" at bounding box center [483, 222] width 292 height 23
click at [441, 192] on div "​ Bolsa con 4,5 kilos de harina de pancakes 4.5 kg" at bounding box center [483, 199] width 292 height 23
click at [450, 205] on input "​ Bolsa con 4,5 kilos de harina de pancakes 4.5 kg" at bounding box center [474, 203] width 62 height 10
type input "1"
click at [393, 258] on div "Ingresa la cantidad que quieres incluir de este insumo en sus distintas unidade…" at bounding box center [486, 217] width 286 height 107
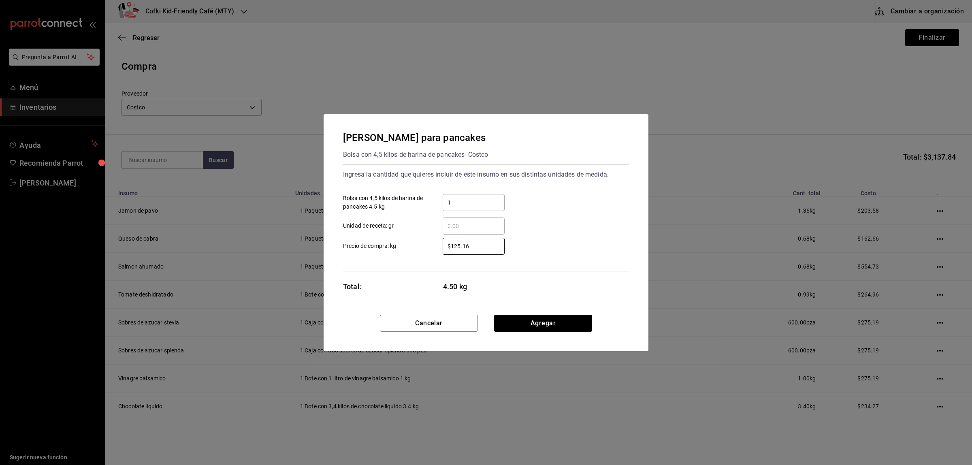
drag, startPoint x: 471, startPoint y: 243, endPoint x: 342, endPoint y: 243, distance: 128.8
click at [401, 243] on label "$125.16 ​ Precio de compra: kg" at bounding box center [424, 246] width 162 height 17
type input "$162.66"
click at [529, 328] on button "Agregar" at bounding box center [543, 323] width 98 height 17
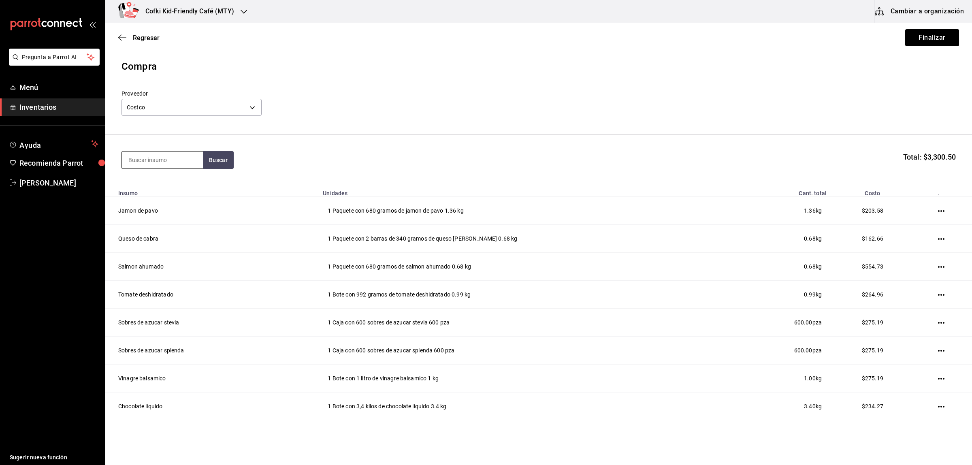
click at [148, 161] on input at bounding box center [162, 159] width 81 height 17
click at [140, 159] on input at bounding box center [162, 159] width 81 height 17
click at [183, 159] on input "mango" at bounding box center [162, 159] width 81 height 17
type input "mango"
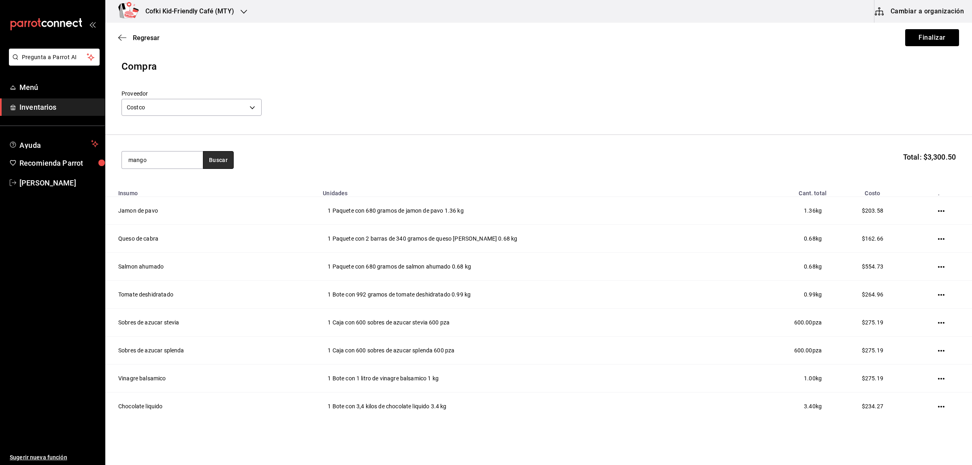
click at [221, 160] on button "Buscar" at bounding box center [218, 160] width 31 height 18
click at [221, 160] on button "button" at bounding box center [218, 160] width 31 height 18
click at [164, 187] on div "Mango congelado" at bounding box center [162, 184] width 68 height 10
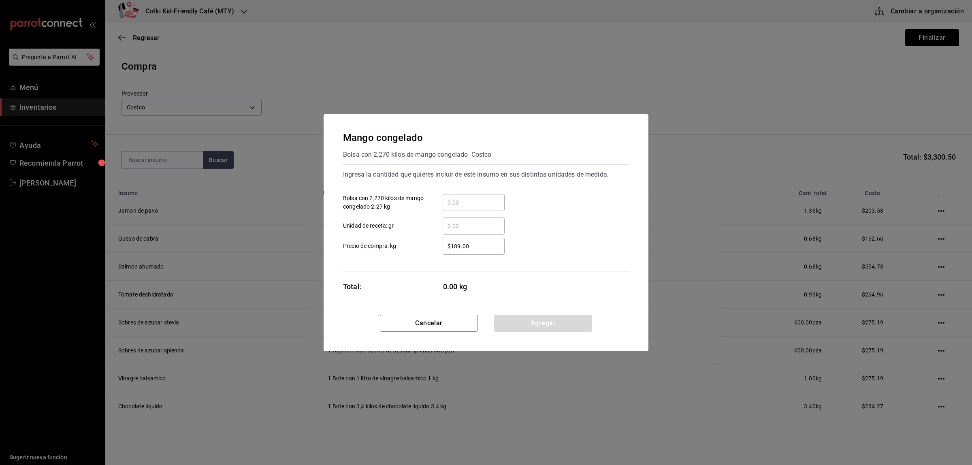
click at [499, 195] on div "​" at bounding box center [474, 202] width 62 height 17
click at [499, 198] on input "​ Bolsa con 2,270 kilos de mango congelado 2.27 kg" at bounding box center [474, 203] width 62 height 10
type input "1"
click at [427, 246] on label "$189.00 ​ Precio de compra: kg" at bounding box center [424, 246] width 162 height 17
click at [443, 246] on input "$189.00" at bounding box center [474, 246] width 62 height 10
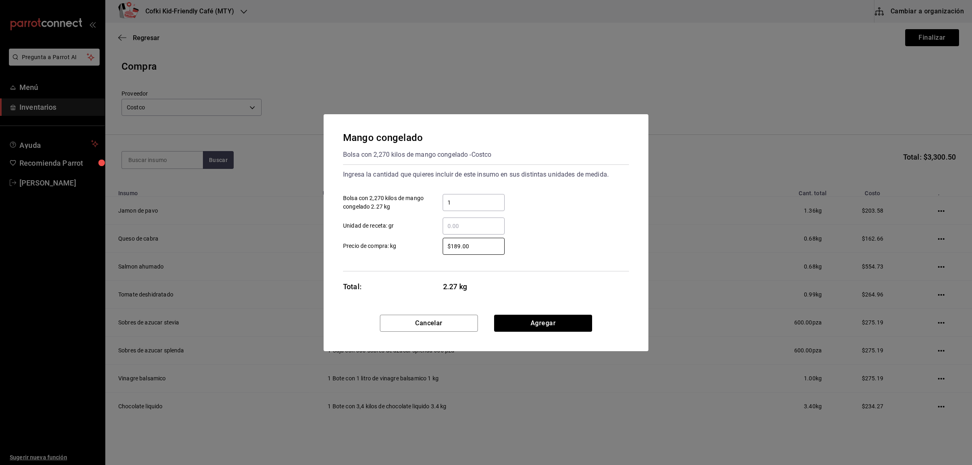
drag, startPoint x: 479, startPoint y: 242, endPoint x: 426, endPoint y: 244, distance: 53.1
click at [426, 244] on label "$189.00 ​ Precio de compra: kg" at bounding box center [424, 246] width 162 height 17
type input "$244.50"
click at [523, 326] on button "Agregar" at bounding box center [543, 323] width 98 height 17
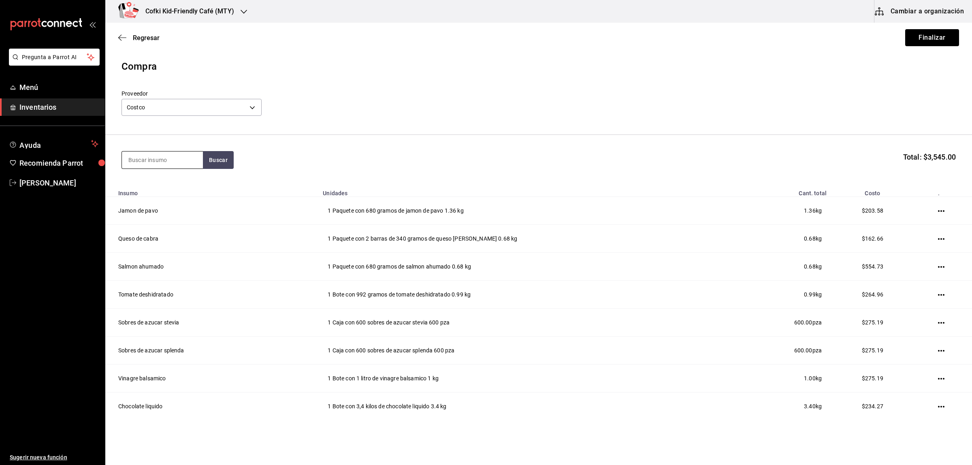
drag, startPoint x: 145, startPoint y: 159, endPoint x: 147, endPoint y: 163, distance: 4.9
click at [145, 160] on input at bounding box center [162, 159] width 81 height 17
type input "fresa"
click at [223, 158] on button "Buscar" at bounding box center [218, 160] width 31 height 18
click at [183, 185] on div "Fresa congelada" at bounding box center [162, 184] width 68 height 10
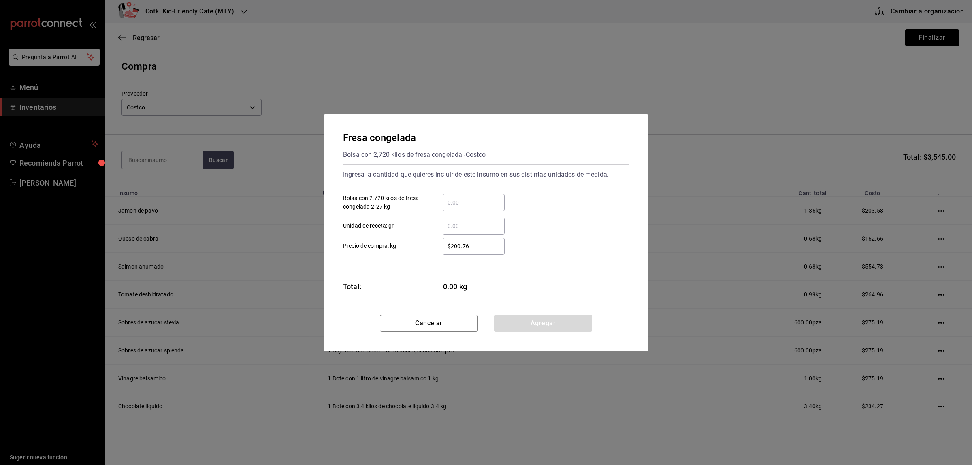
click at [476, 196] on div "​" at bounding box center [474, 202] width 62 height 17
click at [476, 198] on input "​ Bolsa con 2,720 kilos de fresa congelada 2.27 kg" at bounding box center [474, 203] width 62 height 10
type input "1"
click at [445, 236] on div "$200.76 ​ Precio de compra: kg" at bounding box center [483, 242] width 292 height 23
drag, startPoint x: 476, startPoint y: 254, endPoint x: 444, endPoint y: 246, distance: 32.8
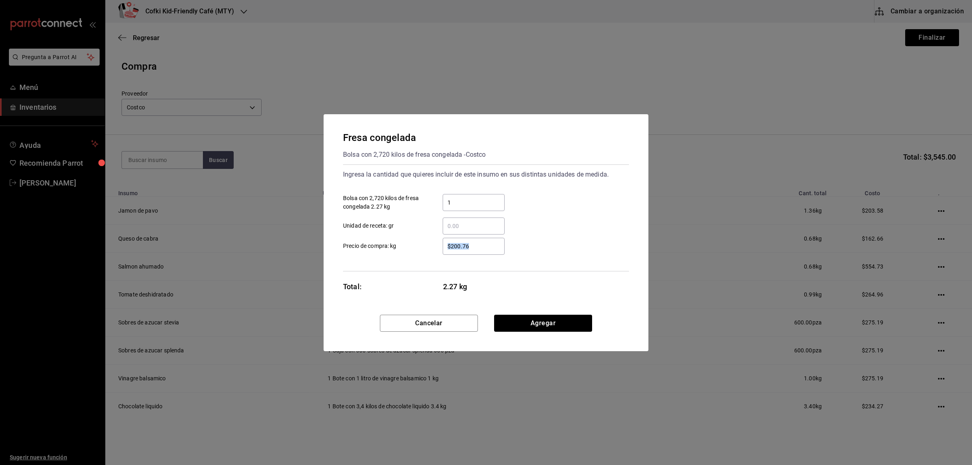
click at [444, 246] on div "$200.76 ​" at bounding box center [474, 246] width 62 height 17
click at [444, 246] on input "$200.76" at bounding box center [474, 246] width 62 height 10
drag, startPoint x: 484, startPoint y: 250, endPoint x: 411, endPoint y: 241, distance: 73.0
click at [411, 241] on label "$200.76 ​ Precio de compra: kg" at bounding box center [424, 246] width 162 height 17
type input "$254.73"
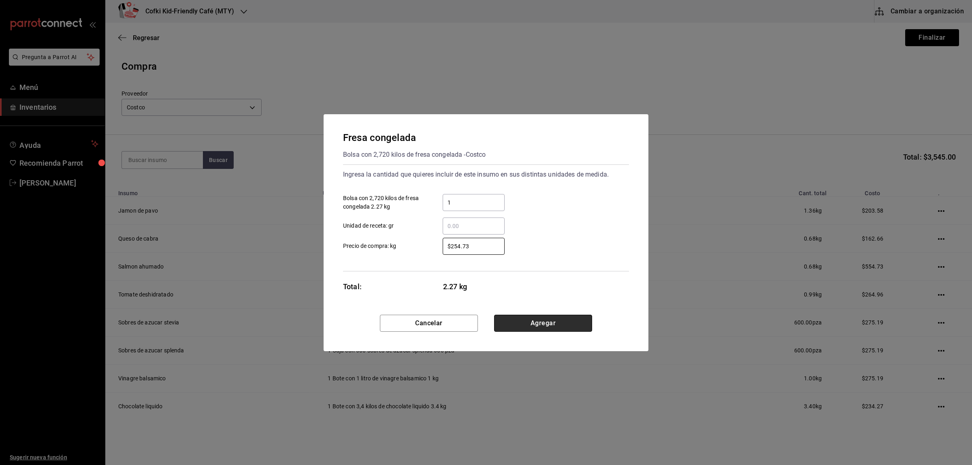
click at [543, 320] on button "Agregar" at bounding box center [543, 323] width 98 height 17
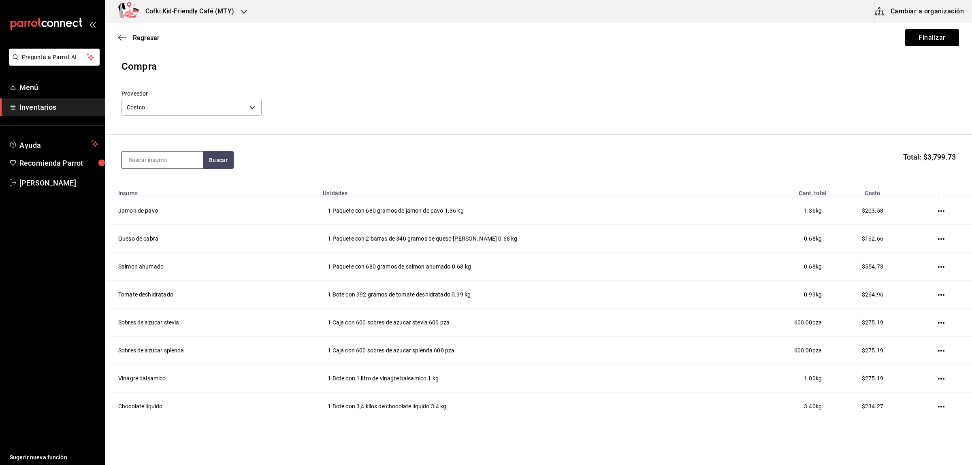
click at [147, 163] on input at bounding box center [162, 159] width 81 height 17
click at [236, 165] on div "moras Buscar Total: $3,799.73" at bounding box center [538, 160] width 834 height 18
click at [215, 161] on button "Buscar" at bounding box center [218, 160] width 31 height 18
drag, startPoint x: 163, startPoint y: 160, endPoint x: 61, endPoint y: 155, distance: 102.6
click at [62, 155] on div "Pregunta a Parrot AI Menú Inventarios Ayuda Recomienda Parrot [PERSON_NAME] Sug…" at bounding box center [486, 209] width 972 height 419
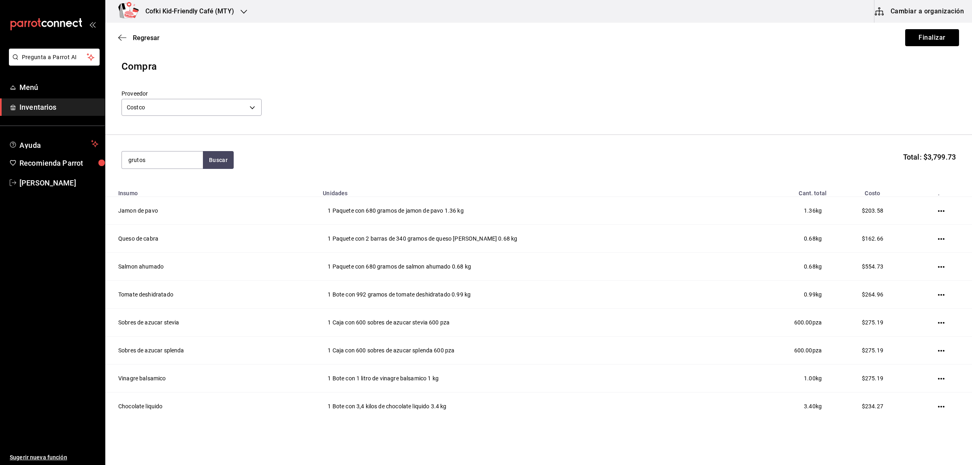
drag, startPoint x: 130, startPoint y: 157, endPoint x: 134, endPoint y: 181, distance: 23.8
click at [131, 158] on input "grutos" at bounding box center [162, 159] width 81 height 17
type input "rutos"
click at [215, 158] on button "Buscar" at bounding box center [218, 160] width 31 height 18
click at [169, 187] on div "Frutos rojos congelados" at bounding box center [162, 188] width 68 height 19
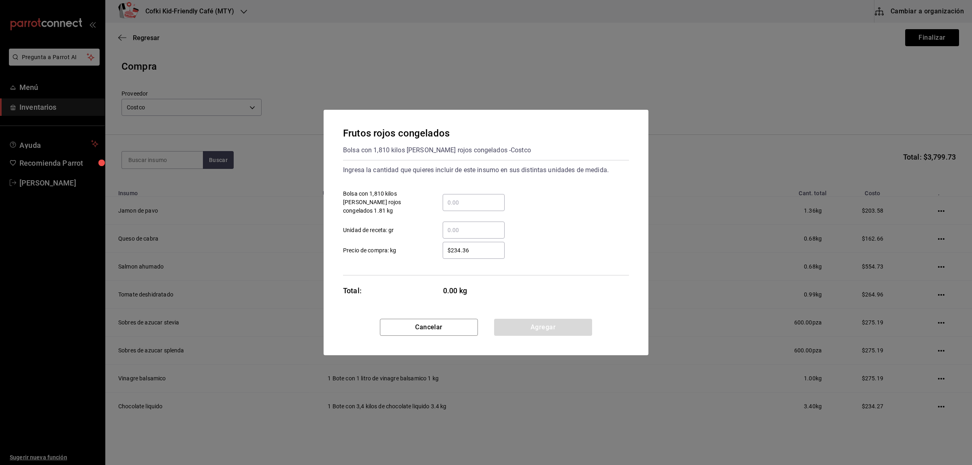
click at [456, 195] on div "​" at bounding box center [474, 202] width 62 height 17
click at [456, 198] on input "​ Bolsa con 1,810 kilos [PERSON_NAME] rojos congelados 1.81 kg" at bounding box center [474, 203] width 62 height 10
type input "1"
click at [446, 247] on input "$234.36" at bounding box center [474, 250] width 62 height 10
drag, startPoint x: 477, startPoint y: 247, endPoint x: 405, endPoint y: 240, distance: 72.5
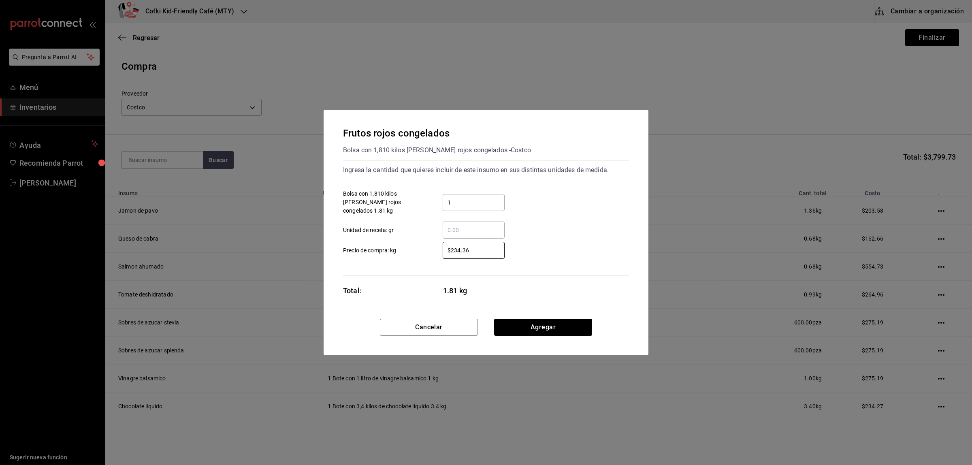
click at [406, 242] on label "$234.36 ​ Precio de compra: kg" at bounding box center [424, 250] width 162 height 17
type input "$234.27"
click at [539, 319] on button "Agregar" at bounding box center [543, 327] width 98 height 17
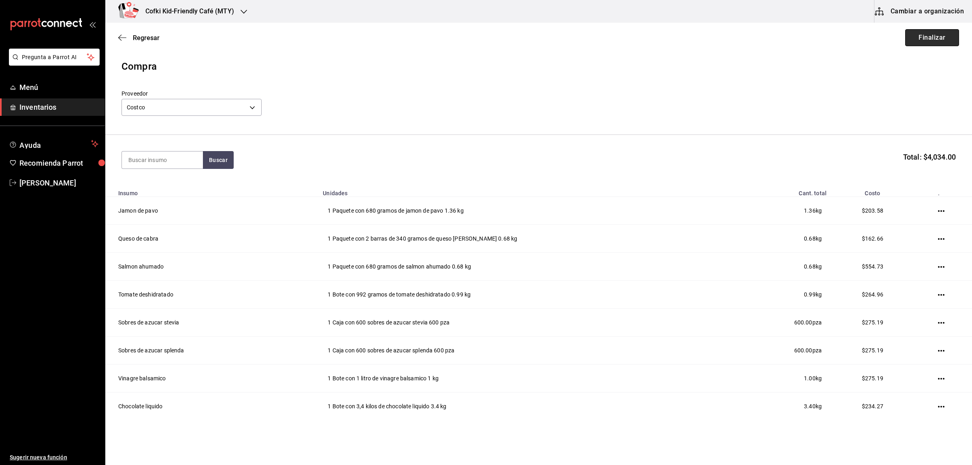
click at [908, 38] on button "Finalizar" at bounding box center [932, 37] width 54 height 17
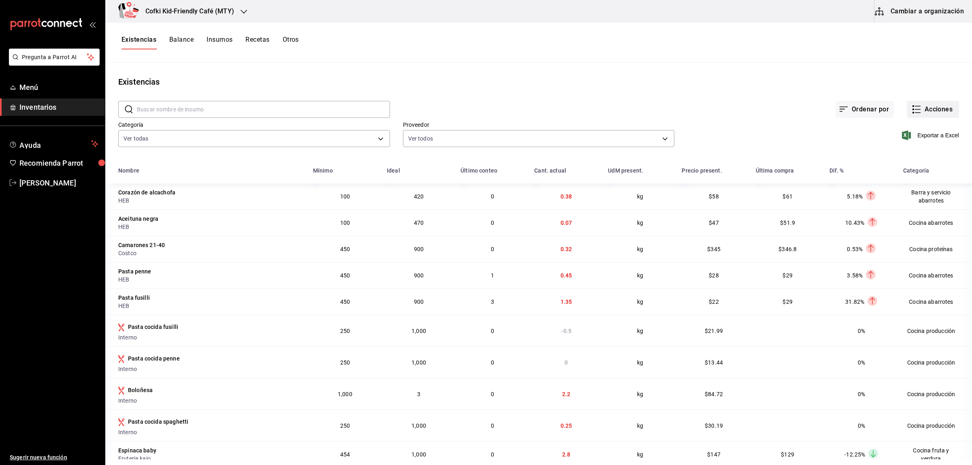
click at [930, 112] on button "Acciones" at bounding box center [933, 109] width 52 height 17
click at [906, 156] on span "Compra" at bounding box center [925, 153] width 68 height 9
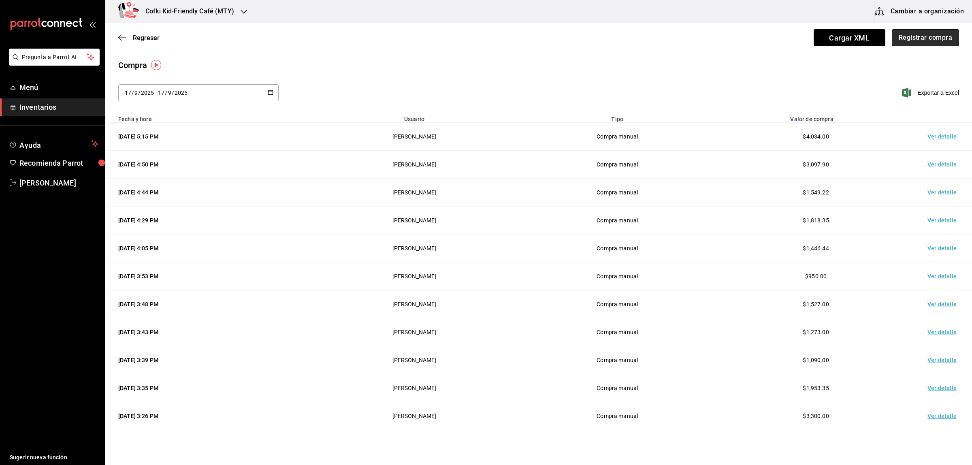
click at [927, 31] on button "Registrar compra" at bounding box center [925, 37] width 67 height 17
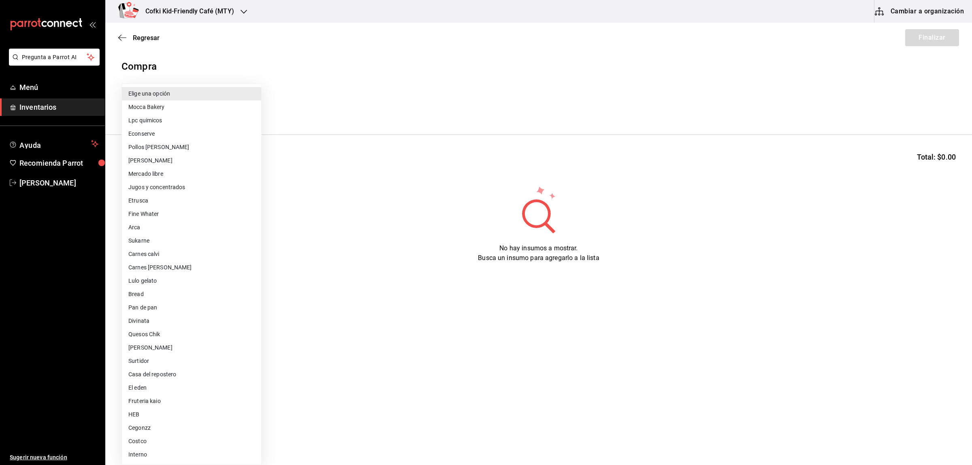
click at [209, 110] on body "Pregunta a Parrot AI Menú Inventarios Ayuda Recomienda Parrot [PERSON_NAME] Sug…" at bounding box center [486, 209] width 972 height 419
click at [165, 414] on li "HEB" at bounding box center [191, 414] width 139 height 13
type input "e35b5490-860c-41ab-9971-7674076e30f6"
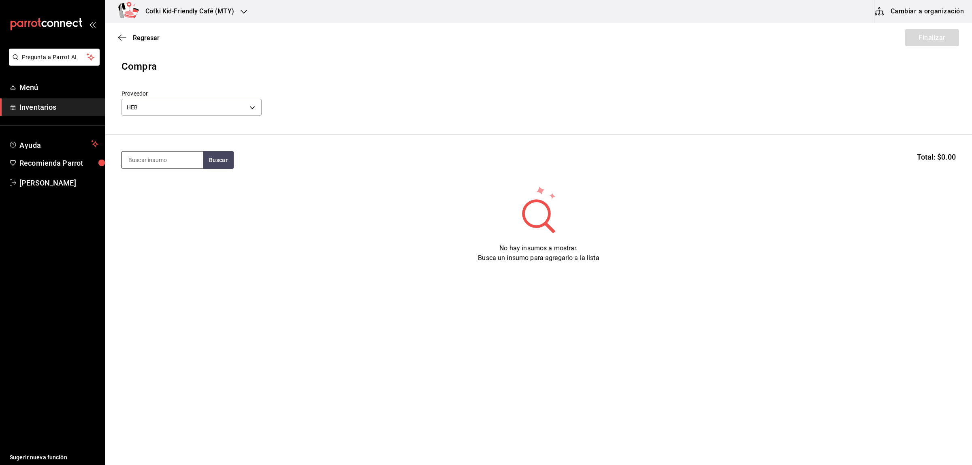
click at [164, 151] on div at bounding box center [161, 160] width 81 height 18
click at [213, 161] on button "Buscar" at bounding box center [218, 160] width 31 height 18
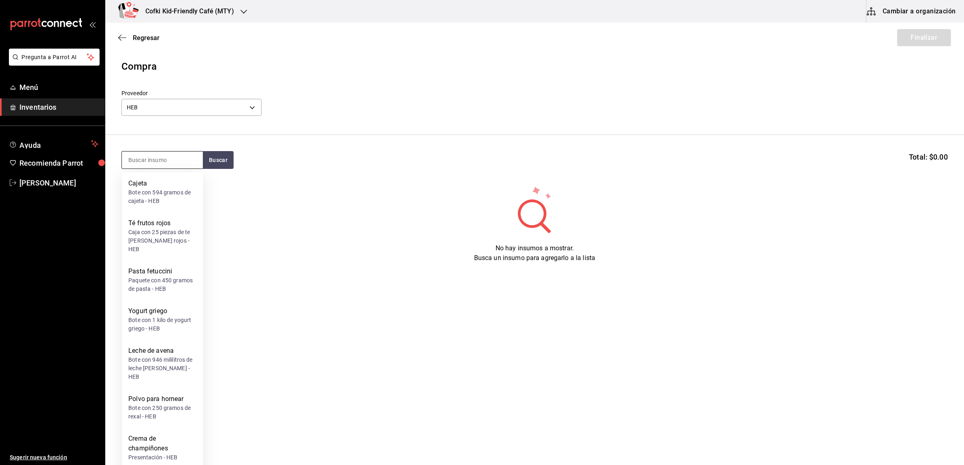
click at [180, 161] on input at bounding box center [162, 159] width 81 height 17
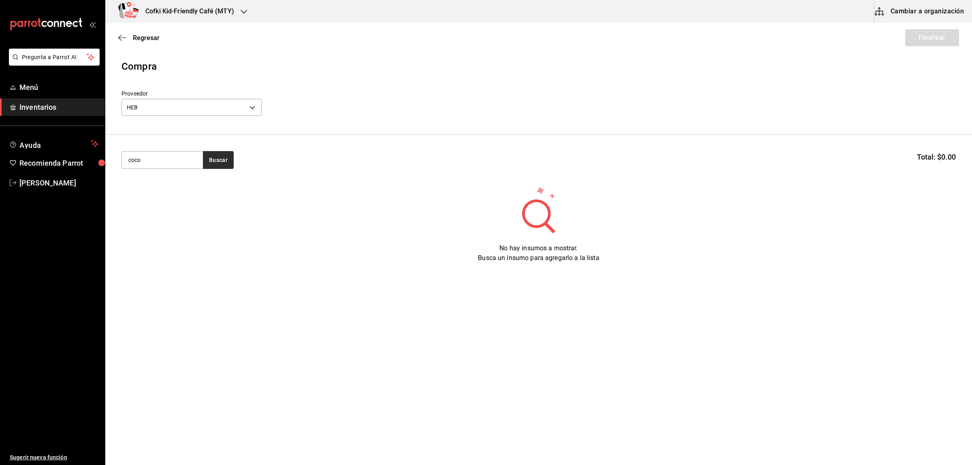
type input "coco"
click at [229, 159] on button "Buscar" at bounding box center [218, 160] width 31 height 18
click at [215, 161] on button "Buscar" at bounding box center [218, 160] width 31 height 18
click at [176, 192] on div "Bote con 946 mililitros de leche [PERSON_NAME] - HEB" at bounding box center [162, 202] width 68 height 26
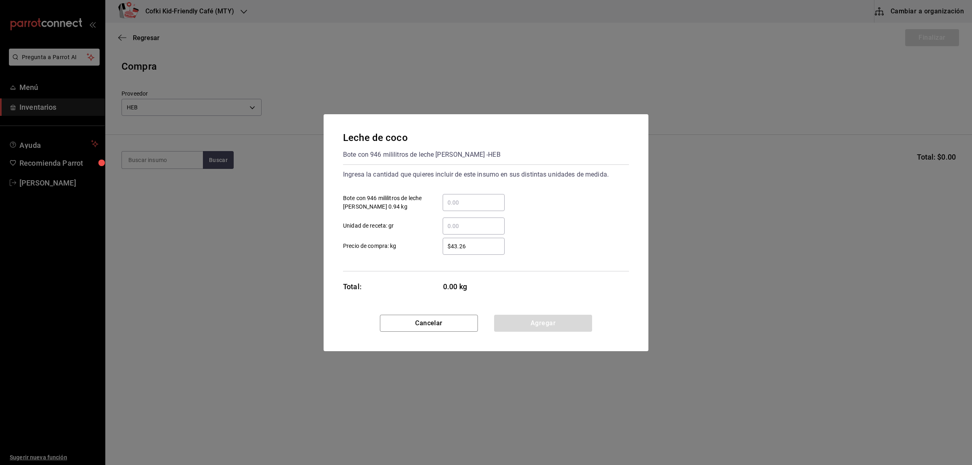
click at [471, 200] on input "​ Bote con 946 mililitros de leche [PERSON_NAME] 0.94 kg" at bounding box center [474, 203] width 62 height 10
type input "1"
click at [433, 250] on div "$43.26 ​" at bounding box center [467, 246] width 75 height 17
click at [443, 250] on input "$43.26" at bounding box center [474, 246] width 62 height 10
drag, startPoint x: 470, startPoint y: 248, endPoint x: 372, endPoint y: 234, distance: 99.5
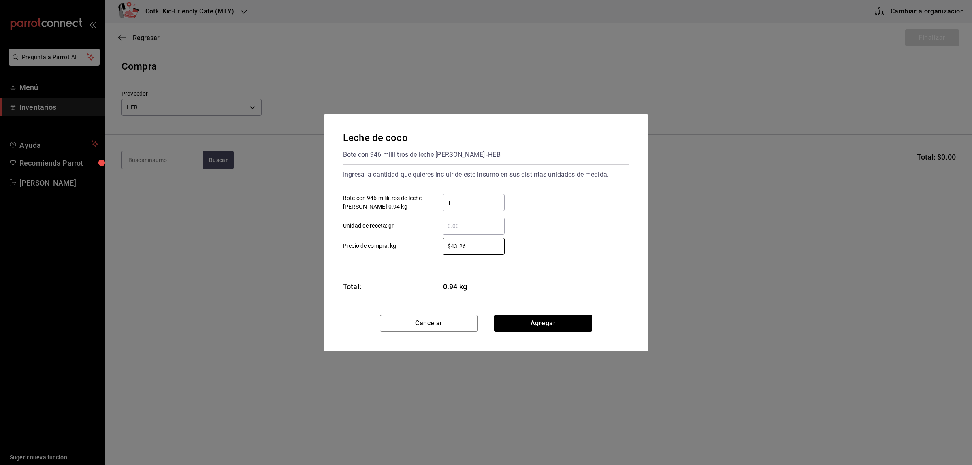
click at [385, 243] on label "$43.26 ​ Precio de compra: kg" at bounding box center [424, 246] width 162 height 17
type input "$54"
click at [562, 326] on button "Agregar" at bounding box center [543, 323] width 98 height 17
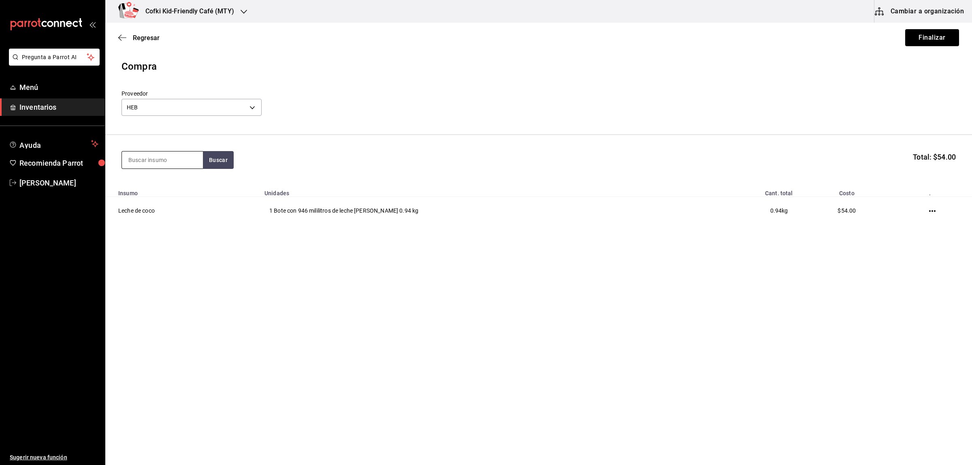
drag, startPoint x: 163, startPoint y: 149, endPoint x: 163, endPoint y: 155, distance: 6.1
click at [163, 152] on section "Buscar Total: $54.00" at bounding box center [538, 160] width 867 height 50
click at [163, 166] on input at bounding box center [162, 159] width 81 height 17
click at [158, 158] on input at bounding box center [162, 159] width 81 height 17
type input "alcohol"
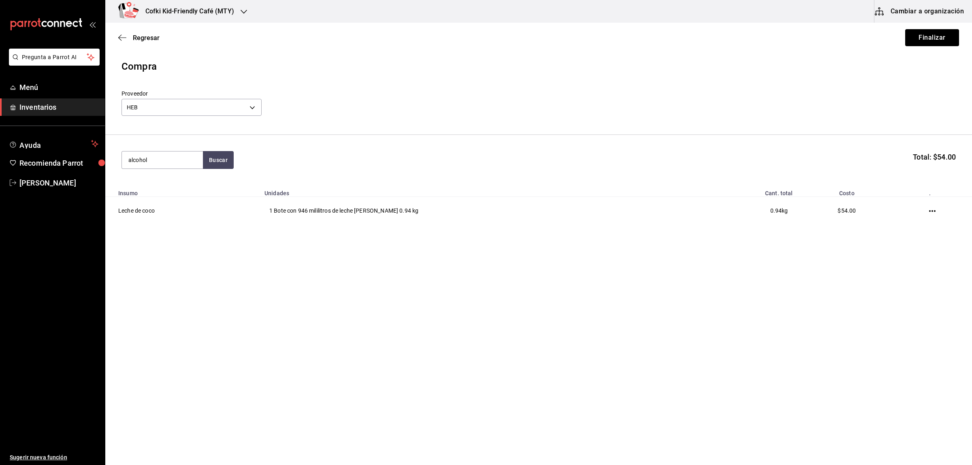
click at [234, 162] on div "alcohol Buscar Total: $54.00" at bounding box center [538, 160] width 834 height 18
click at [232, 162] on button "Buscar" at bounding box center [218, 160] width 31 height 18
click at [232, 161] on button "button" at bounding box center [218, 160] width 31 height 18
drag, startPoint x: 179, startPoint y: 163, endPoint x: 1, endPoint y: 160, distance: 178.6
click at [102, 163] on body "Pregunta a Parrot AI Menú Inventarios Ayuda Recomienda Parrot [PERSON_NAME] Sug…" at bounding box center [486, 209] width 972 height 419
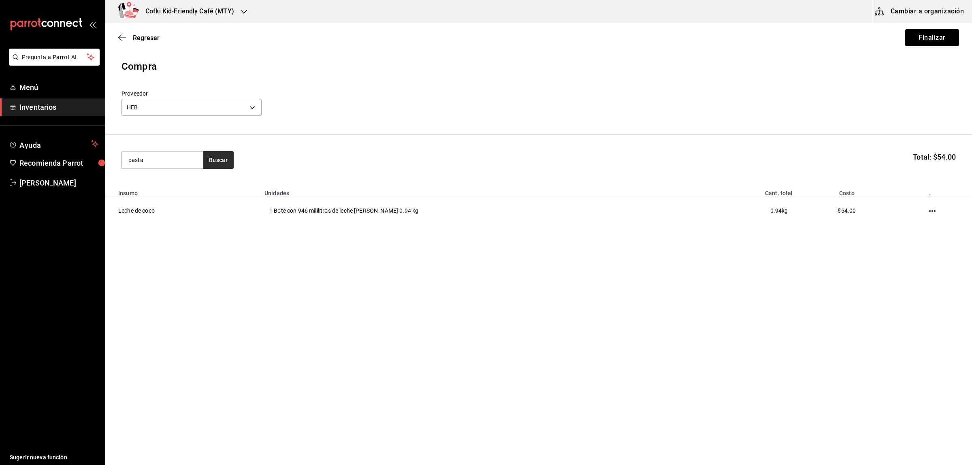
type input "pasta"
click at [215, 160] on button "Buscar" at bounding box center [218, 160] width 31 height 18
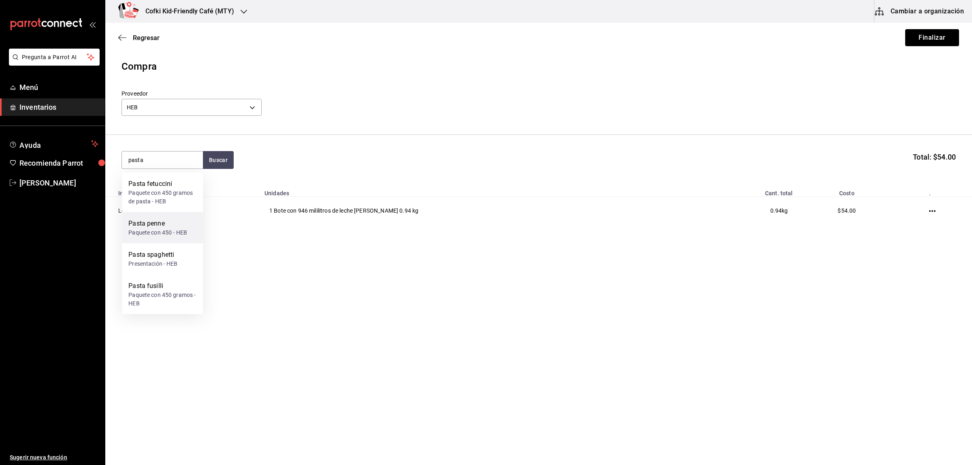
click at [159, 237] on div "Pasta penne Paquete con 450 - HEB" at bounding box center [162, 227] width 81 height 31
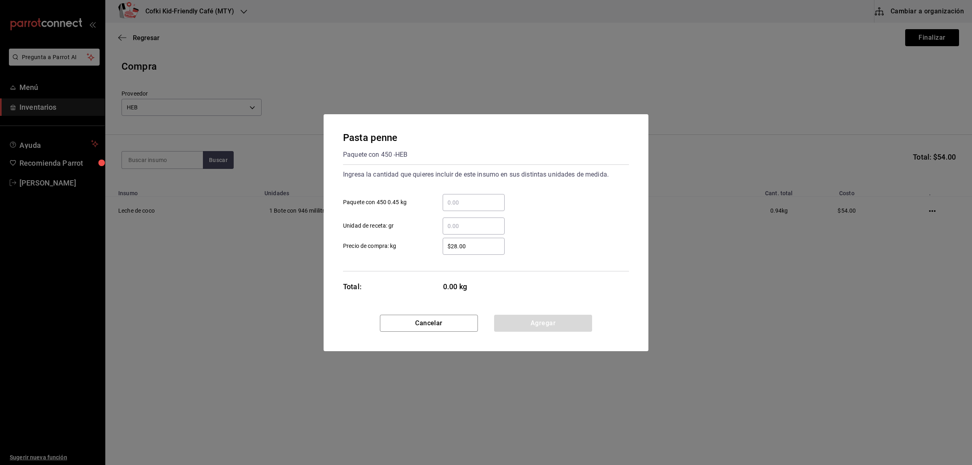
click at [456, 211] on div "​ Unidad de receta: gr" at bounding box center [483, 222] width 292 height 23
click at [454, 205] on input "​ Paquete con 450 0.45 kg" at bounding box center [474, 203] width 62 height 10
type input "6"
click at [443, 246] on input "$28.00" at bounding box center [474, 246] width 62 height 10
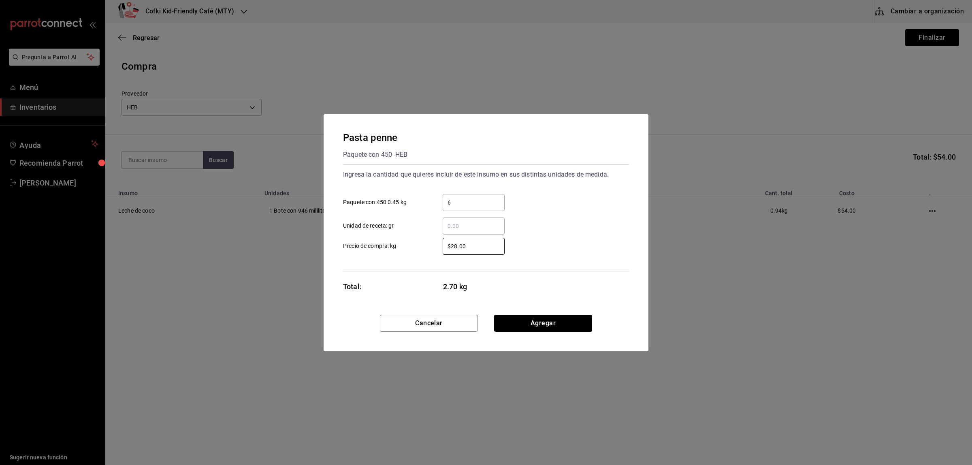
drag, startPoint x: 479, startPoint y: 247, endPoint x: 371, endPoint y: 232, distance: 108.4
click at [384, 237] on div "$28.00 ​ Precio de compra: kg" at bounding box center [483, 242] width 292 height 23
type input "$29"
drag, startPoint x: 389, startPoint y: 280, endPoint x: 406, endPoint y: 283, distance: 16.8
click at [390, 280] on div "Pasta penne Paquete con 450 - HEB Ingresa la cantidad que quieres incluir de es…" at bounding box center [486, 214] width 325 height 200
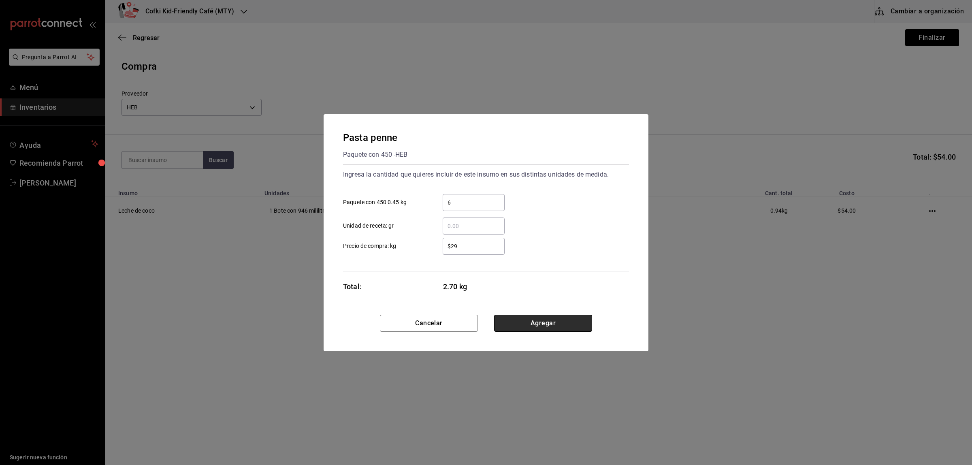
click at [543, 316] on button "Agregar" at bounding box center [543, 323] width 98 height 17
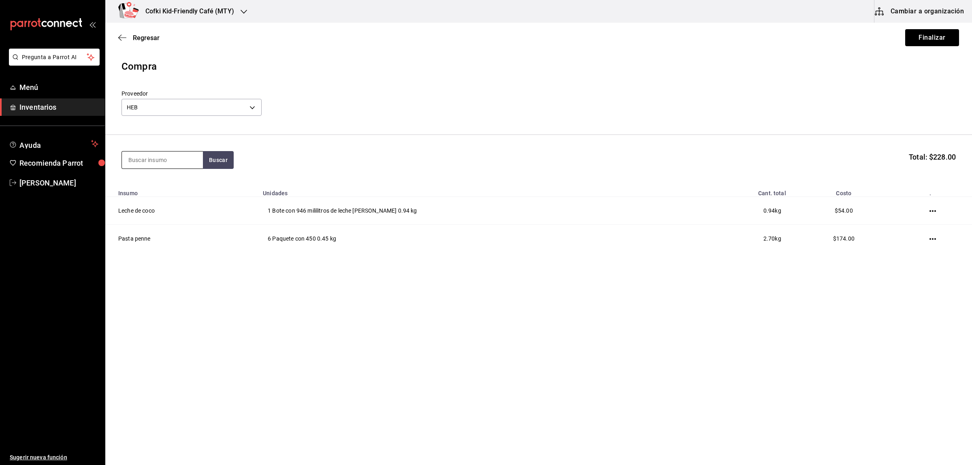
click at [155, 164] on input at bounding box center [162, 159] width 81 height 17
type input "maiz"
click at [221, 154] on button "Buscar" at bounding box center [218, 160] width 31 height 18
click at [145, 190] on div "Paquete con 750 gramos de tortillas de maiz - HEB" at bounding box center [162, 197] width 68 height 17
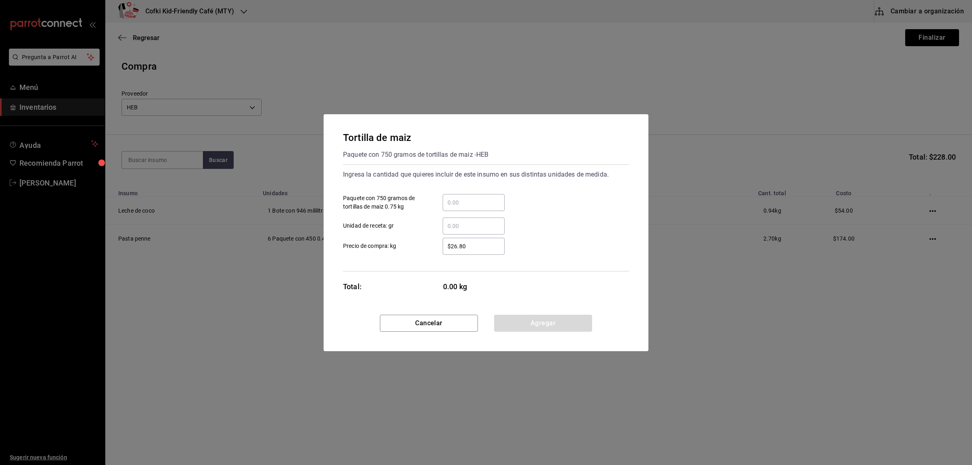
drag, startPoint x: 470, startPoint y: 205, endPoint x: 465, endPoint y: 202, distance: 5.8
click at [470, 205] on input "​ Paquete con 750 gramos de tortillas de maiz 0.75 kg" at bounding box center [474, 203] width 62 height 10
type input "6"
click at [418, 253] on label "$26.80 ​ Precio de compra: kg" at bounding box center [424, 246] width 162 height 17
click at [443, 251] on input "$26.80" at bounding box center [474, 246] width 62 height 10
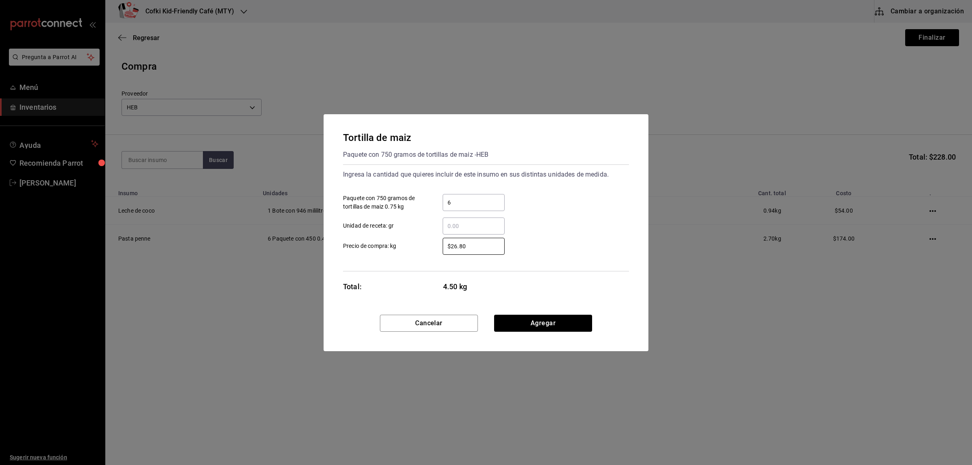
drag, startPoint x: 479, startPoint y: 247, endPoint x: 412, endPoint y: 245, distance: 66.4
click at [412, 245] on label "$26.80 ​ Precio de compra: kg" at bounding box center [424, 246] width 162 height 17
type input "$32"
click at [414, 284] on div "Total: 4.50 kg" at bounding box center [424, 286] width 162 height 11
click at [545, 320] on button "Agregar" at bounding box center [543, 323] width 98 height 17
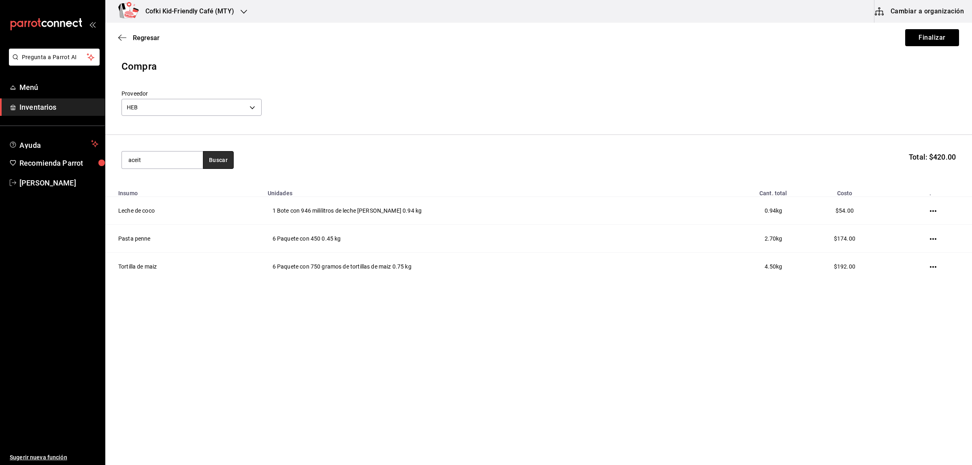
click at [218, 157] on button "Buscar" at bounding box center [218, 160] width 31 height 18
click at [170, 165] on input "aceit" at bounding box center [162, 159] width 81 height 17
type input "aceite"
click at [213, 158] on button "Buscar" at bounding box center [218, 160] width 31 height 18
drag, startPoint x: 185, startPoint y: 163, endPoint x: 97, endPoint y: 159, distance: 87.6
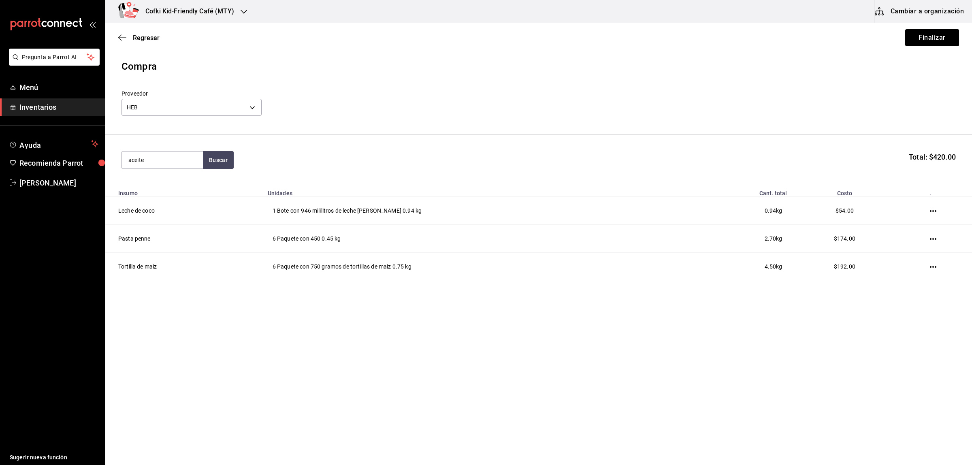
click at [101, 159] on body "Pregunta a Parrot AI Menú Inventarios Ayuda Recomienda Parrot [PERSON_NAME] Sug…" at bounding box center [486, 209] width 972 height 419
type input "pas"
click at [232, 156] on button "Buscar" at bounding box center [218, 160] width 31 height 18
click at [195, 183] on div "Pasta fetuccini" at bounding box center [162, 184] width 68 height 10
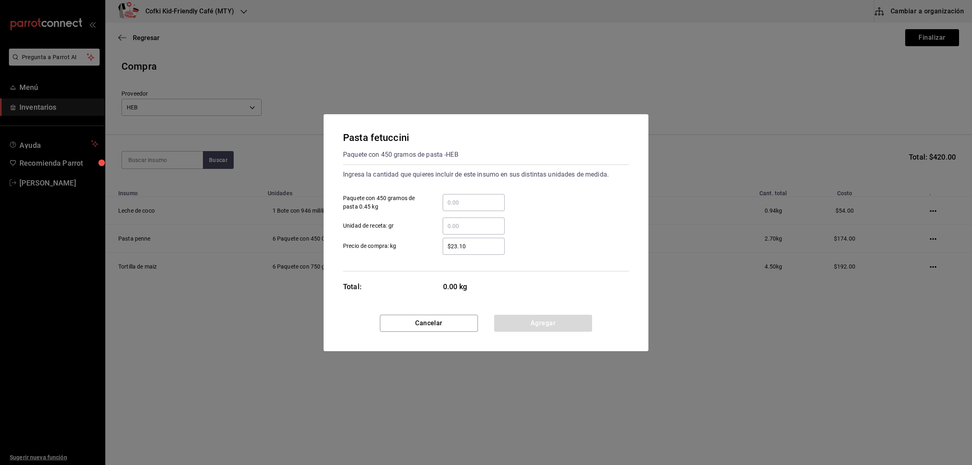
click at [476, 196] on div "​" at bounding box center [474, 202] width 62 height 17
click at [476, 198] on input "​ Paquete con 450 gramos de pasta 0.45 kg" at bounding box center [474, 203] width 62 height 10
type input "3"
drag, startPoint x: 430, startPoint y: 241, endPoint x: 466, endPoint y: 244, distance: 36.2
click at [431, 241] on label "$23.10 ​ Precio de compra: kg" at bounding box center [424, 246] width 162 height 17
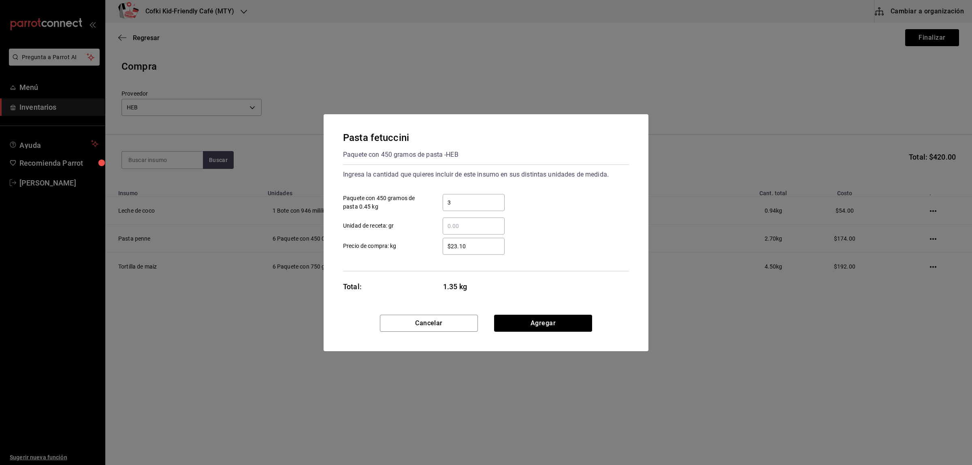
click at [443, 241] on input "$23.10" at bounding box center [474, 246] width 62 height 10
drag, startPoint x: 470, startPoint y: 246, endPoint x: 425, endPoint y: 245, distance: 45.0
click at [426, 245] on label "$23.10 ​ Precio de compra: kg" at bounding box center [424, 246] width 162 height 17
type input "$29"
click at [403, 280] on div "Pasta fetuccini Paquete con 450 gramos de pasta - HEB Ingresa la cantidad que q…" at bounding box center [486, 214] width 325 height 200
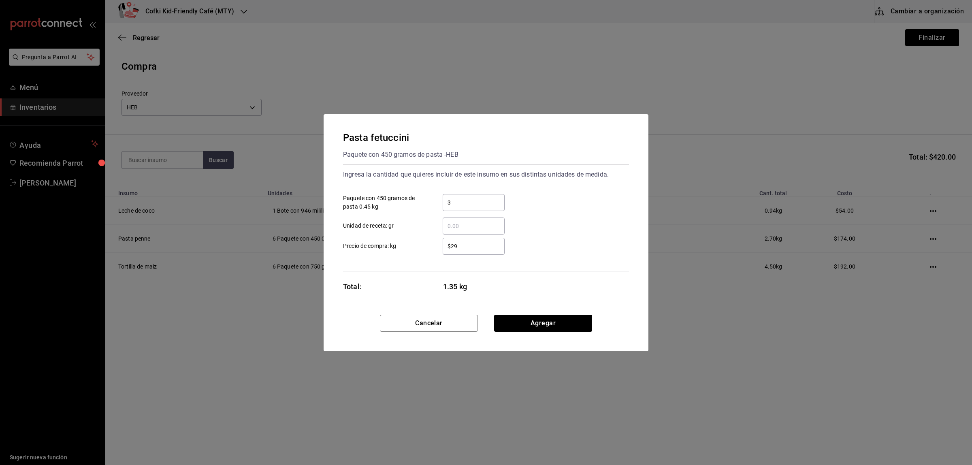
click at [545, 339] on div "Cancelar Agregar" at bounding box center [486, 333] width 325 height 36
click at [539, 321] on button "Agregar" at bounding box center [543, 323] width 98 height 17
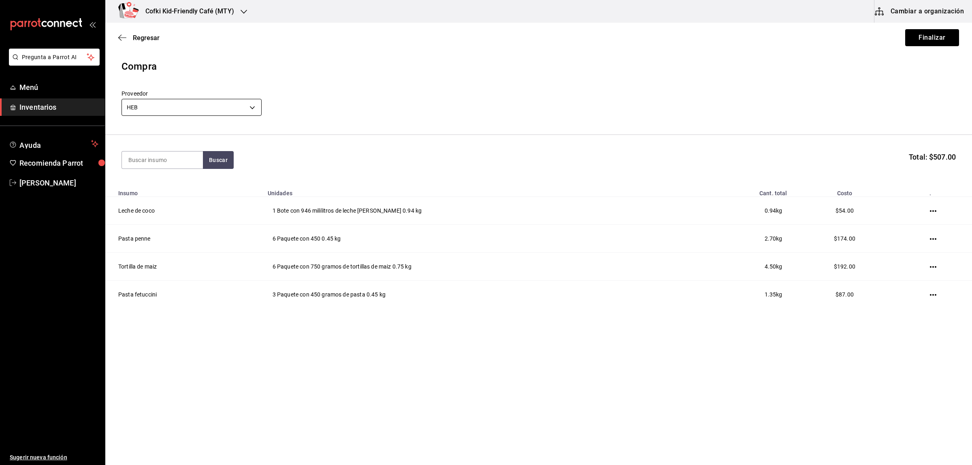
click at [163, 104] on body "Pregunta a Parrot AI Menú Inventarios Ayuda Recomienda Parrot [PERSON_NAME] Sug…" at bounding box center [486, 209] width 972 height 419
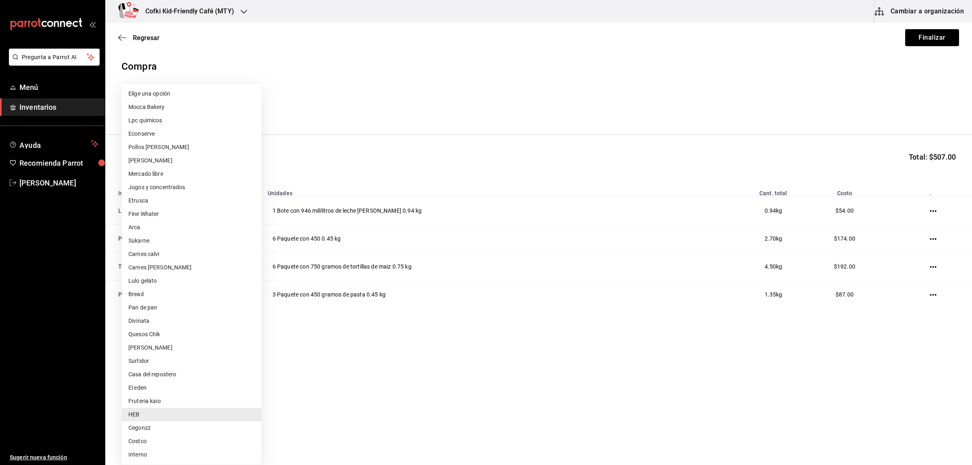
click at [273, 58] on div at bounding box center [486, 232] width 972 height 465
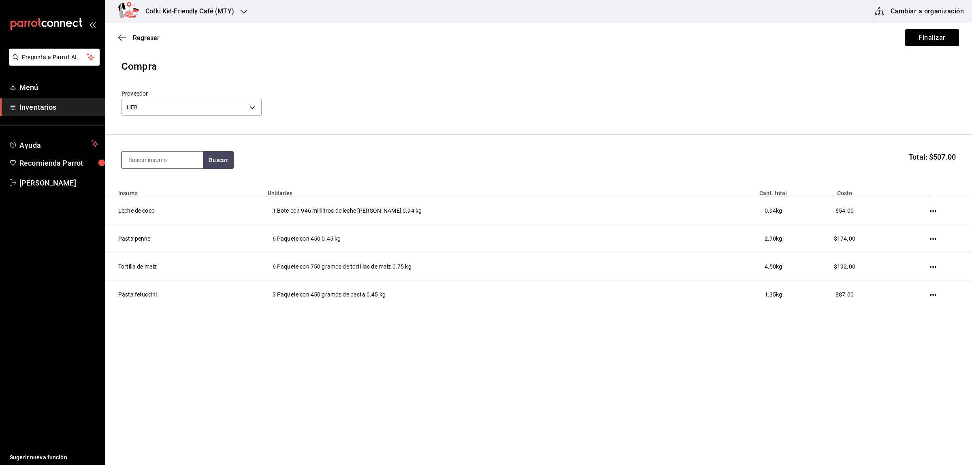
click at [167, 160] on input at bounding box center [162, 159] width 81 height 17
click at [195, 160] on input "pasta" at bounding box center [162, 159] width 81 height 17
type input "pasta"
click at [212, 161] on button "Buscar" at bounding box center [218, 160] width 31 height 18
click at [167, 223] on div "Paquete con 450 gramos - HEB" at bounding box center [162, 228] width 68 height 17
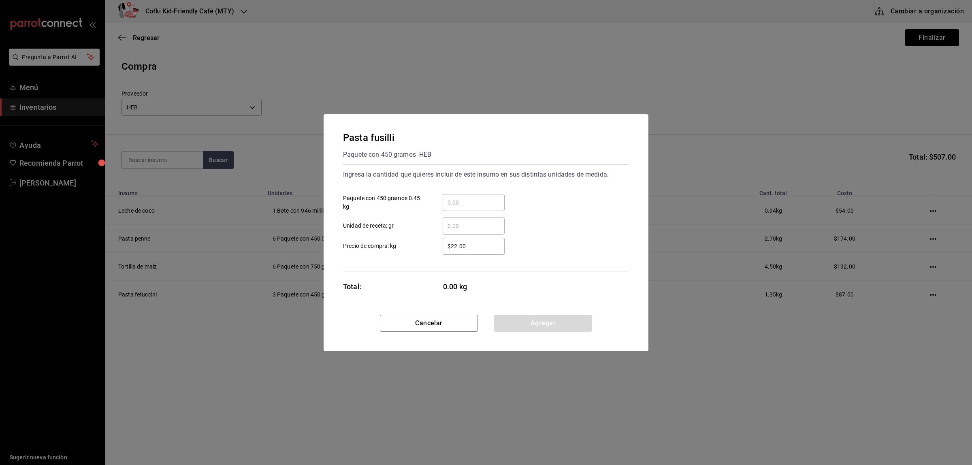
click at [475, 193] on div "​ Paquete con 450 gramos 0.45 kg" at bounding box center [483, 199] width 292 height 23
click at [475, 196] on div "​" at bounding box center [474, 202] width 62 height 17
click at [475, 198] on input "​ Paquete con 450 gramos 0.45 kg" at bounding box center [474, 203] width 62 height 10
click at [468, 200] on input "​ Paquete con 450 gramos 0.45 kg" at bounding box center [474, 203] width 62 height 10
type input "3"
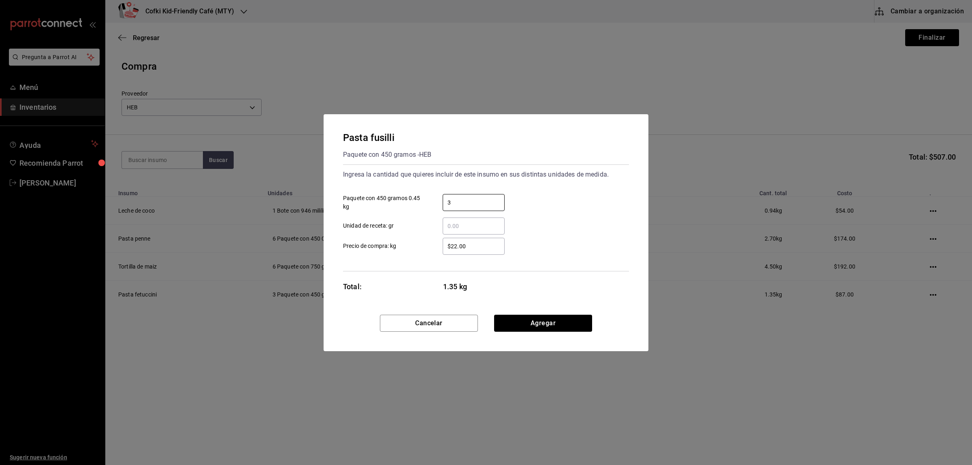
click at [424, 249] on label "$22.00 ​ Precio de compra: kg" at bounding box center [424, 246] width 162 height 17
click at [443, 249] on input "$22.00" at bounding box center [474, 246] width 62 height 10
drag, startPoint x: 465, startPoint y: 248, endPoint x: 347, endPoint y: 231, distance: 118.6
click at [394, 246] on label "$22.00 ​ Precio de compra: kg" at bounding box center [424, 246] width 162 height 17
type input "$29"
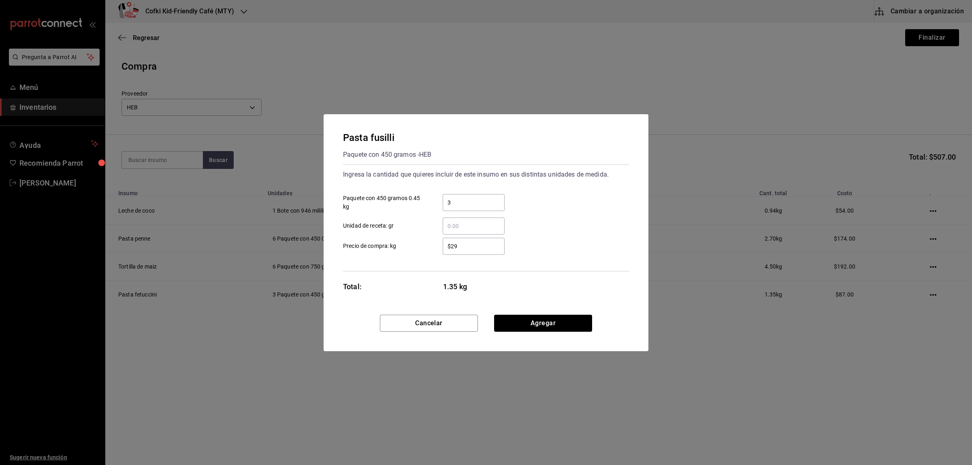
click at [359, 266] on div "Ingresa la cantidad que quieres incluir de este insumo en sus distintas unidade…" at bounding box center [486, 217] width 286 height 107
click at [496, 319] on button "Agregar" at bounding box center [543, 323] width 98 height 17
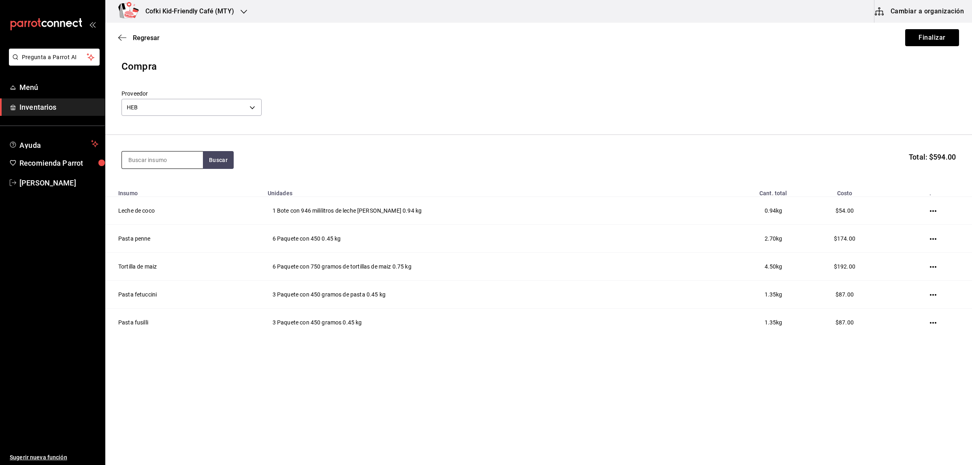
click at [149, 164] on input at bounding box center [162, 159] width 81 height 17
click at [198, 159] on input at bounding box center [162, 159] width 81 height 17
click at [207, 158] on button "Buscar" at bounding box center [218, 160] width 31 height 18
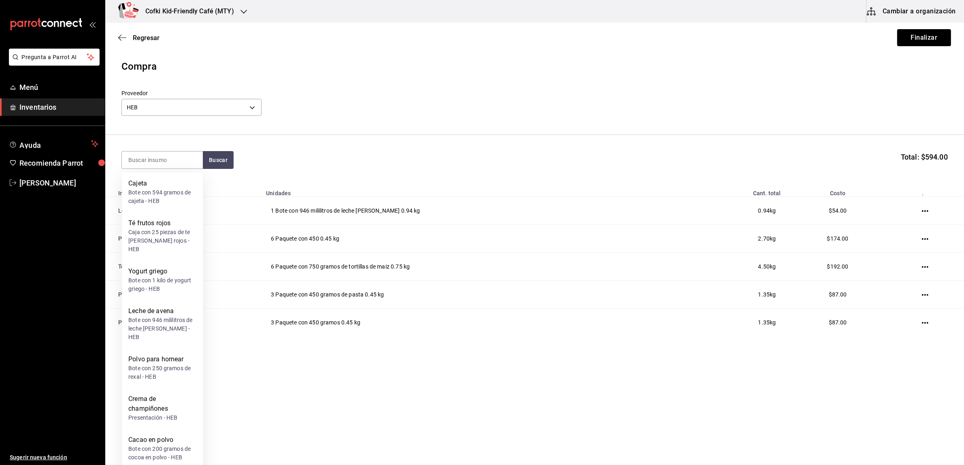
click at [292, 142] on section "Buscar Total: $594.00" at bounding box center [534, 160] width 859 height 50
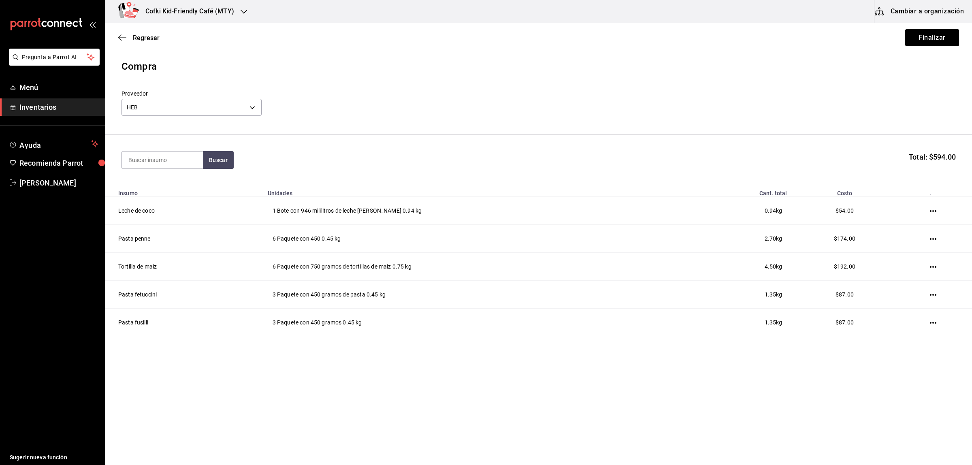
click at [232, 151] on div "Buscar" at bounding box center [177, 160] width 112 height 18
click at [228, 156] on button "Buscar" at bounding box center [218, 160] width 31 height 18
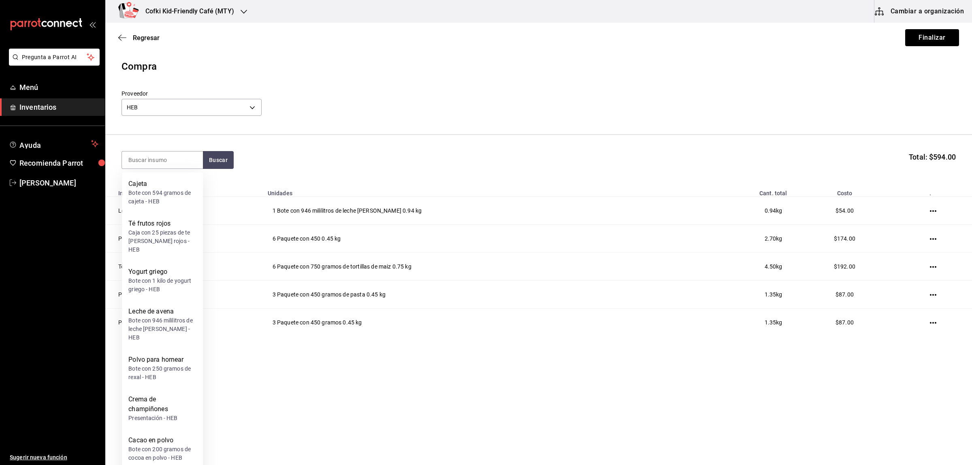
click at [271, 310] on html "Pregunta a Parrot AI Menú Inventarios Ayuda Recomienda Parrot [PERSON_NAME] Sug…" at bounding box center [486, 209] width 972 height 419
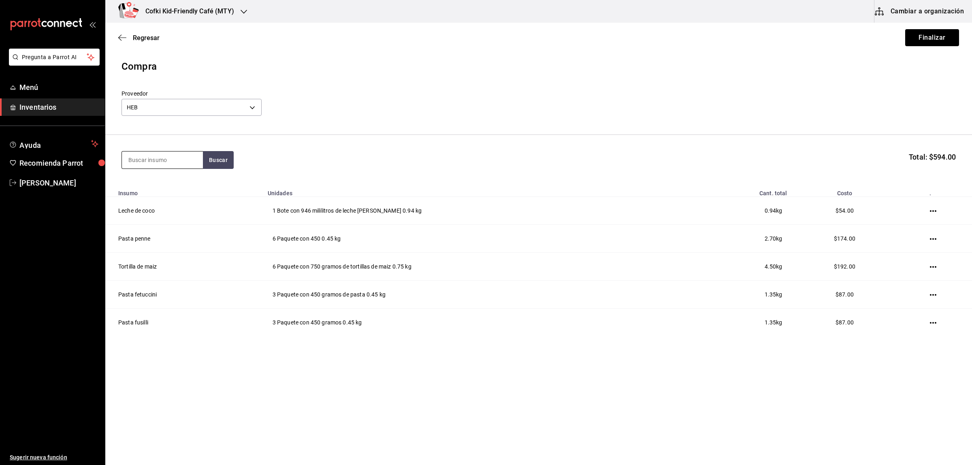
click at [143, 162] on input at bounding box center [162, 159] width 81 height 17
type input "spa"
click at [224, 157] on button "Buscar" at bounding box center [218, 160] width 31 height 18
click at [200, 177] on div "Pasta spaghetti Presentación - HEB" at bounding box center [162, 188] width 81 height 31
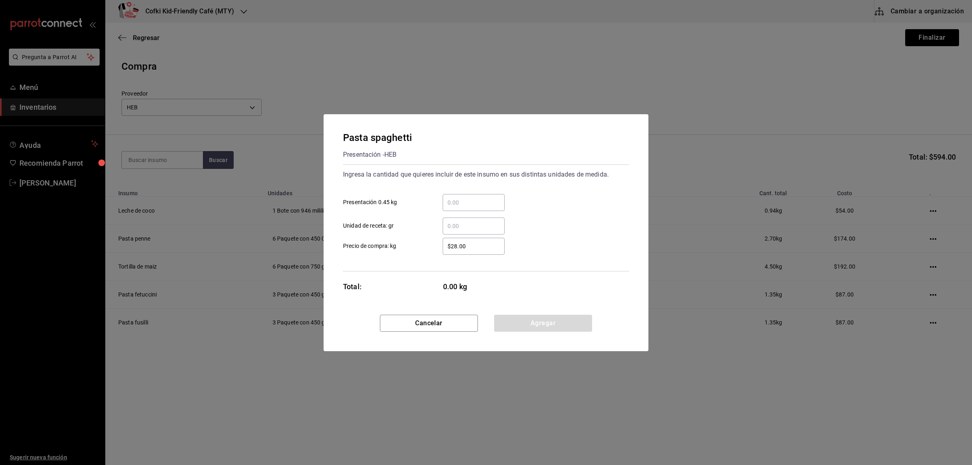
click at [443, 196] on div "​" at bounding box center [474, 202] width 62 height 17
click at [443, 198] on input "​ Presentación 0.45 kg" at bounding box center [474, 203] width 62 height 10
type input "1"
click at [422, 268] on div "Ingresa la cantidad que quieres incluir de este insumo en sus distintas unidade…" at bounding box center [486, 217] width 286 height 107
drag, startPoint x: 462, startPoint y: 242, endPoint x: 441, endPoint y: 240, distance: 22.0
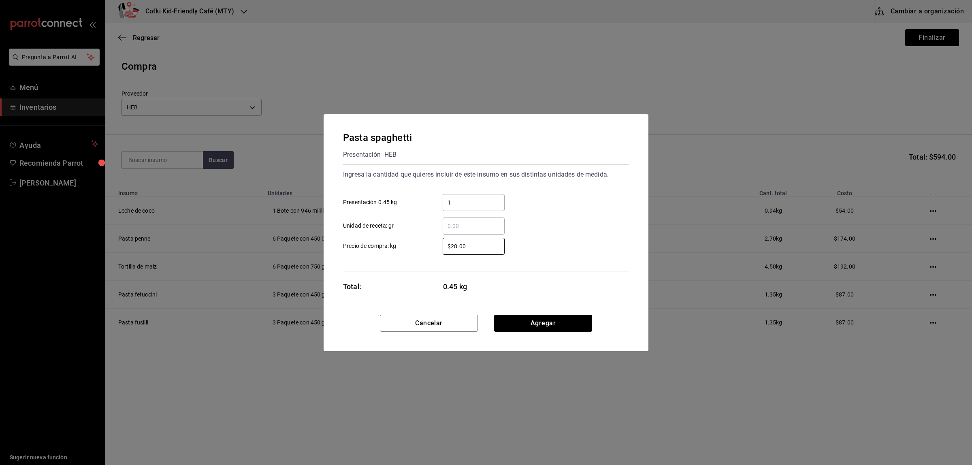
click at [441, 240] on div "$28.00 ​" at bounding box center [467, 246] width 75 height 17
type input "$29"
click at [552, 321] on button "Agregar" at bounding box center [543, 323] width 98 height 17
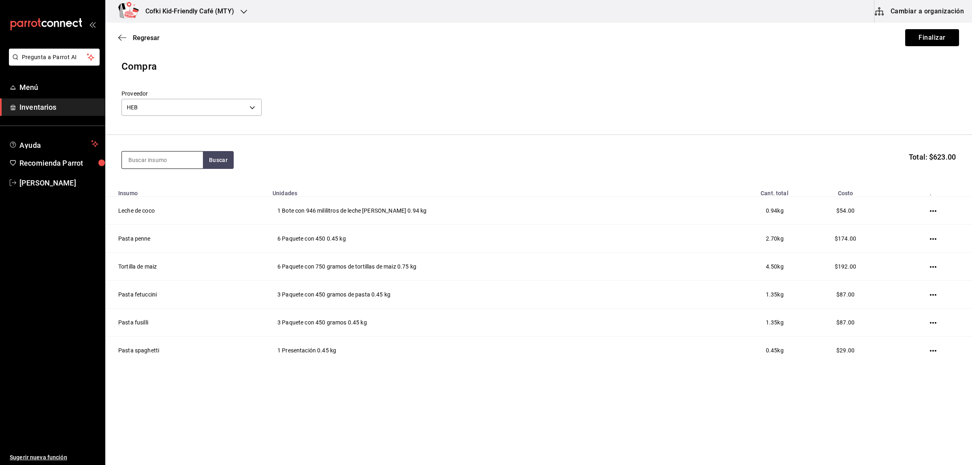
click at [148, 155] on input at bounding box center [162, 159] width 81 height 17
drag, startPoint x: 130, startPoint y: 158, endPoint x: 134, endPoint y: 227, distance: 69.4
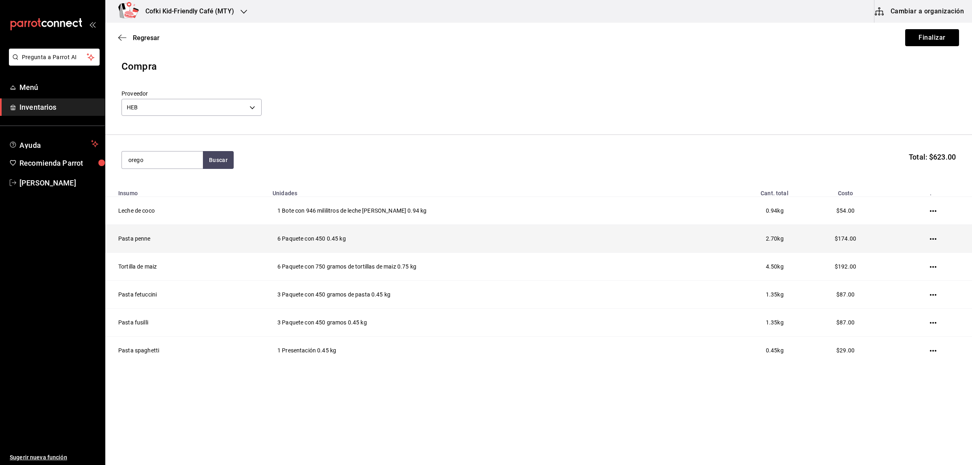
click at [130, 159] on input "orego" at bounding box center [162, 159] width 81 height 17
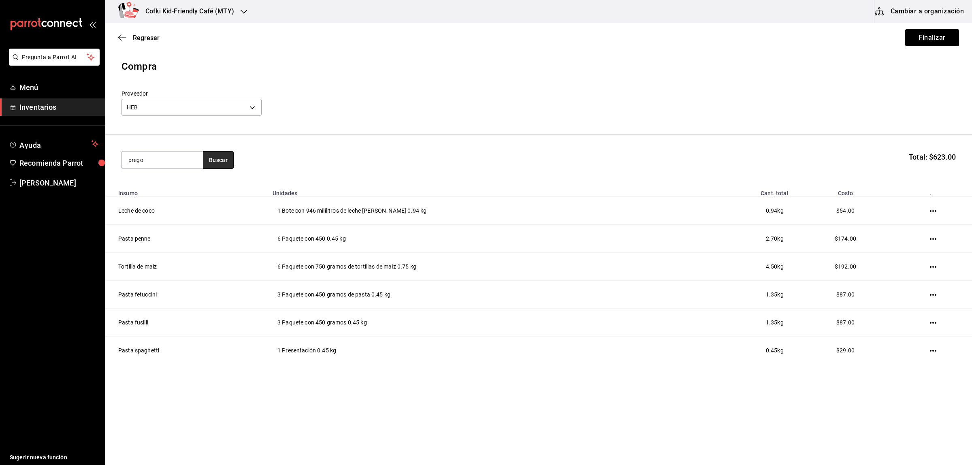
click at [211, 153] on button "Buscar" at bounding box center [218, 160] width 31 height 18
drag, startPoint x: 167, startPoint y: 157, endPoint x: 71, endPoint y: 143, distance: 97.4
click at [92, 152] on div "Pregunta a Parrot AI Menú Inventarios Ayuda Recomienda Parrot [PERSON_NAME] Sug…" at bounding box center [486, 209] width 972 height 419
type input "salsa"
click at [225, 164] on button "Buscar" at bounding box center [218, 160] width 31 height 18
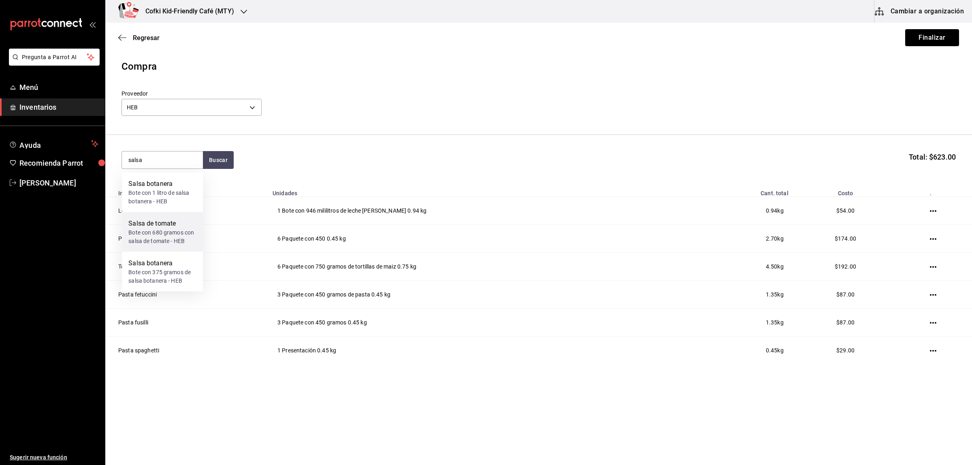
click at [156, 239] on div "Bote con 680 gramos con salsa de tomate - HEB" at bounding box center [162, 236] width 68 height 17
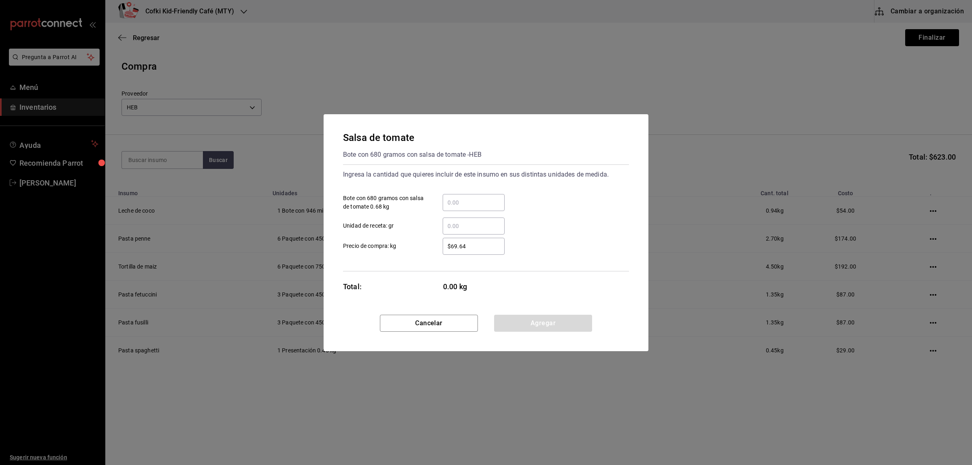
click at [460, 209] on div "​" at bounding box center [474, 202] width 62 height 17
click at [460, 207] on input "​ Bote con 680 gramos con salsa de tomate 0.68 kg" at bounding box center [474, 203] width 62 height 10
type input "2"
click at [438, 248] on div "$69.64 ​" at bounding box center [467, 246] width 75 height 17
click at [443, 248] on input "$69.64" at bounding box center [474, 246] width 62 height 10
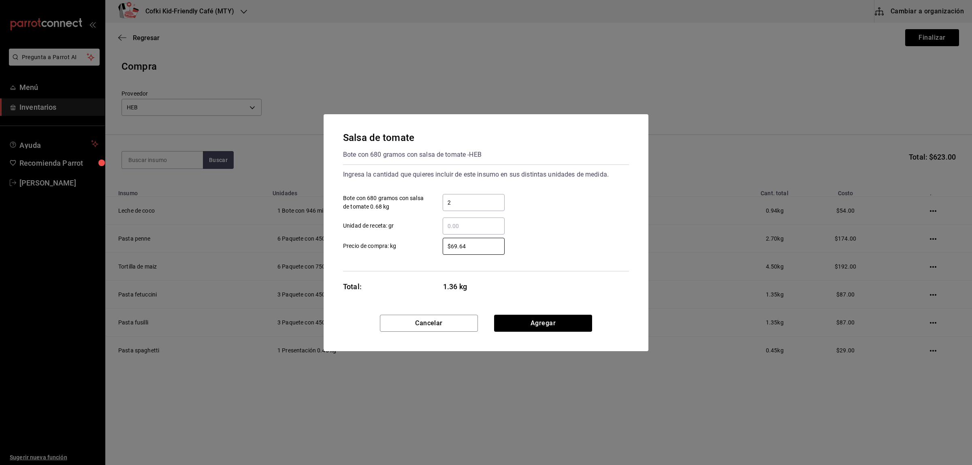
drag, startPoint x: 479, startPoint y: 247, endPoint x: 381, endPoint y: 242, distance: 97.3
click at [388, 244] on label "$69.64 ​ Precio de compra: kg" at bounding box center [424, 246] width 162 height 17
type input "$84"
click at [541, 330] on button "Agregar" at bounding box center [543, 323] width 98 height 17
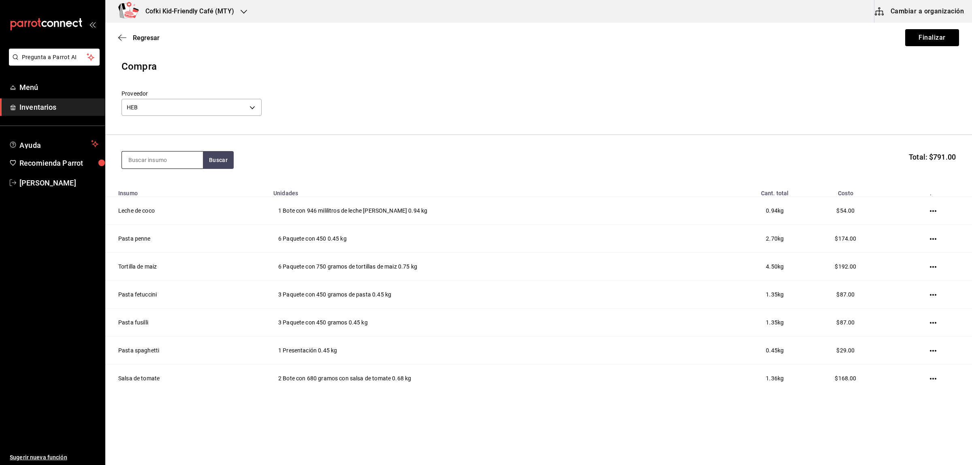
click at [142, 160] on input at bounding box center [162, 159] width 81 height 17
drag, startPoint x: 144, startPoint y: 159, endPoint x: 92, endPoint y: 158, distance: 52.3
click at [98, 158] on body "Pregunta a Parrot AI Menú Inventarios Ayuda Recomienda Parrot [PERSON_NAME] Sug…" at bounding box center [486, 209] width 972 height 419
type input "avena"
click at [222, 160] on button "Buscar" at bounding box center [218, 160] width 31 height 18
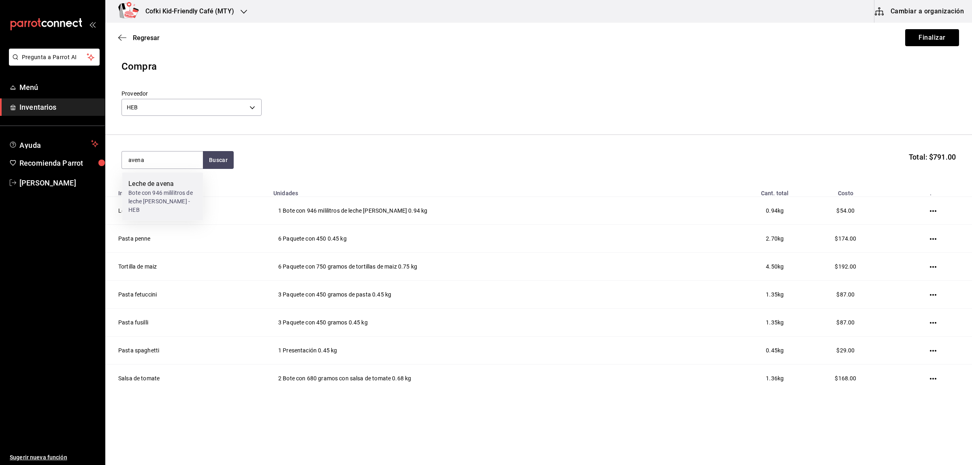
click at [184, 180] on div "Leche de avena" at bounding box center [162, 184] width 68 height 10
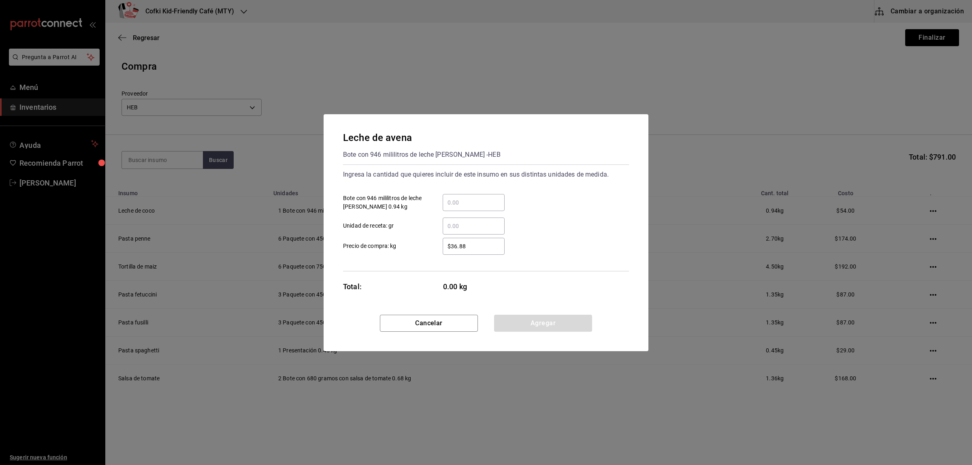
click at [472, 198] on input "​ Bote con 946 mililitros de leche [PERSON_NAME] 0.94 kg" at bounding box center [474, 203] width 62 height 10
type input "1"
click at [427, 250] on label "$36.88 ​ Precio de compra: kg" at bounding box center [424, 246] width 162 height 17
click at [443, 250] on input "$36.88" at bounding box center [474, 246] width 62 height 10
drag, startPoint x: 477, startPoint y: 248, endPoint x: 433, endPoint y: 249, distance: 43.8
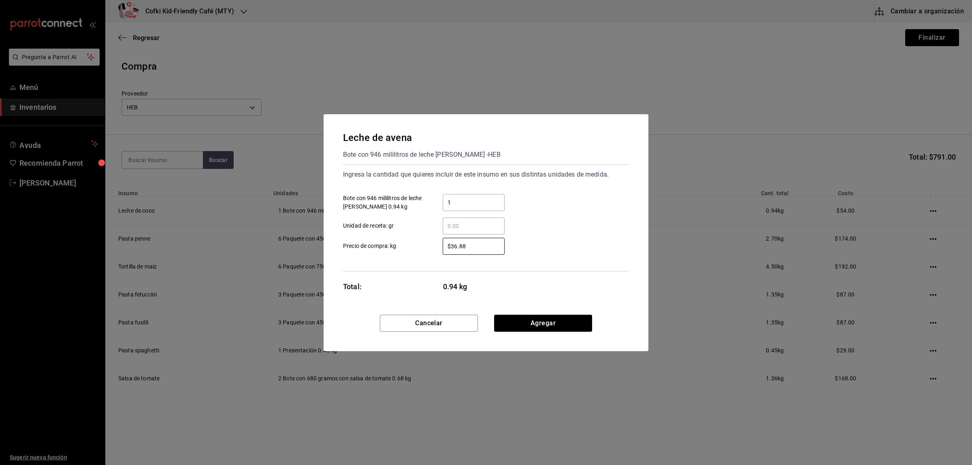
click at [433, 249] on div "$36.88 ​" at bounding box center [467, 246] width 75 height 17
type input "$47"
click at [407, 266] on div "Ingresa la cantidad que quieres incluir de este insumo en sus distintas unidade…" at bounding box center [486, 217] width 286 height 107
click at [522, 317] on button "Agregar" at bounding box center [543, 323] width 98 height 17
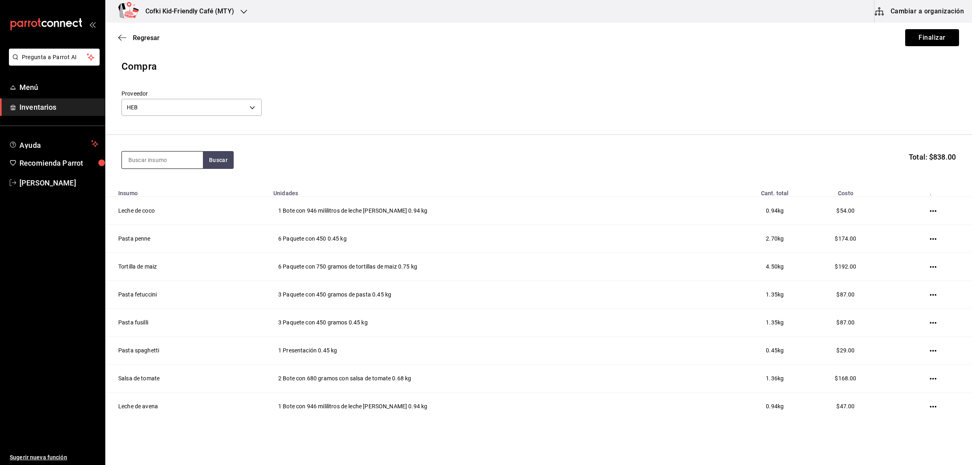
click at [157, 158] on input at bounding box center [162, 159] width 81 height 17
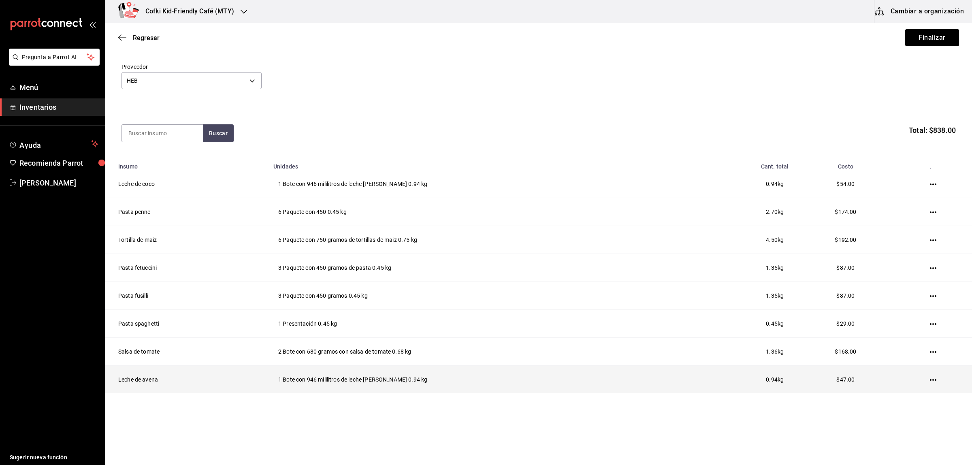
click at [930, 381] on icon "button" at bounding box center [933, 380] width 6 height 2
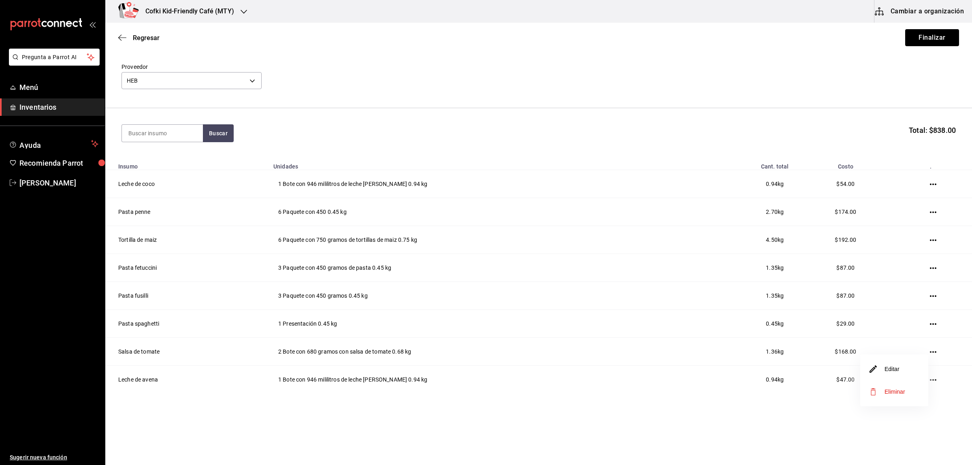
click at [901, 376] on li "Editar" at bounding box center [894, 369] width 68 height 23
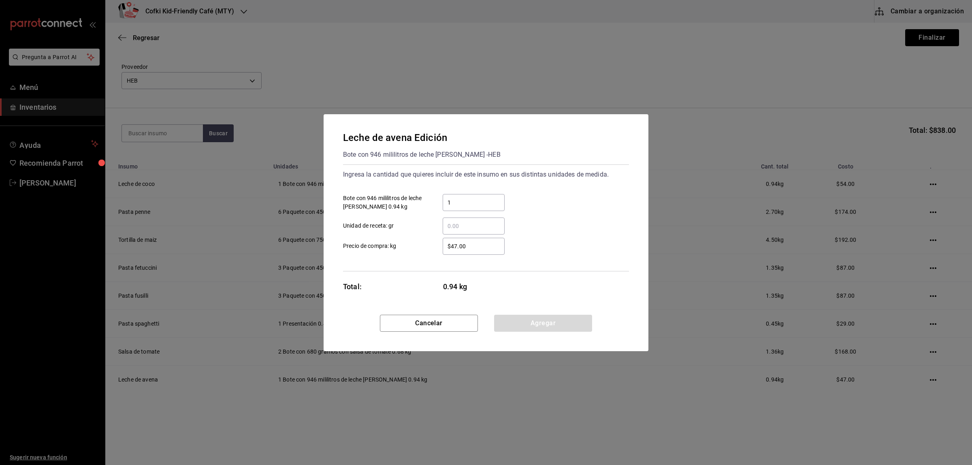
click at [465, 199] on input "1" at bounding box center [474, 203] width 62 height 10
drag, startPoint x: 481, startPoint y: 203, endPoint x: 415, endPoint y: 202, distance: 65.6
click at [417, 202] on label "12 ​ Bote con 946 mililitros de leche [PERSON_NAME] 0.94 kg" at bounding box center [424, 202] width 162 height 17
type input "2"
click at [625, 231] on div "$47.00 ​ Precio de compra: kg" at bounding box center [483, 242] width 292 height 23
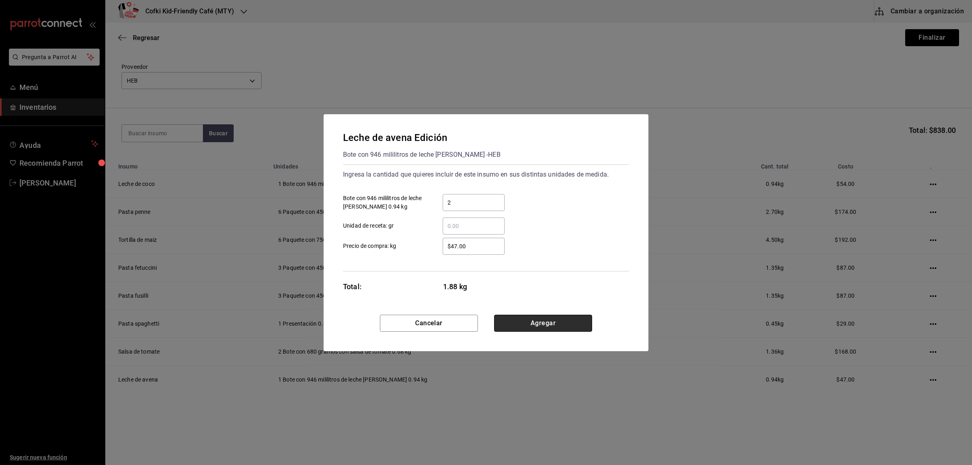
click at [553, 318] on button "Agregar" at bounding box center [543, 323] width 98 height 17
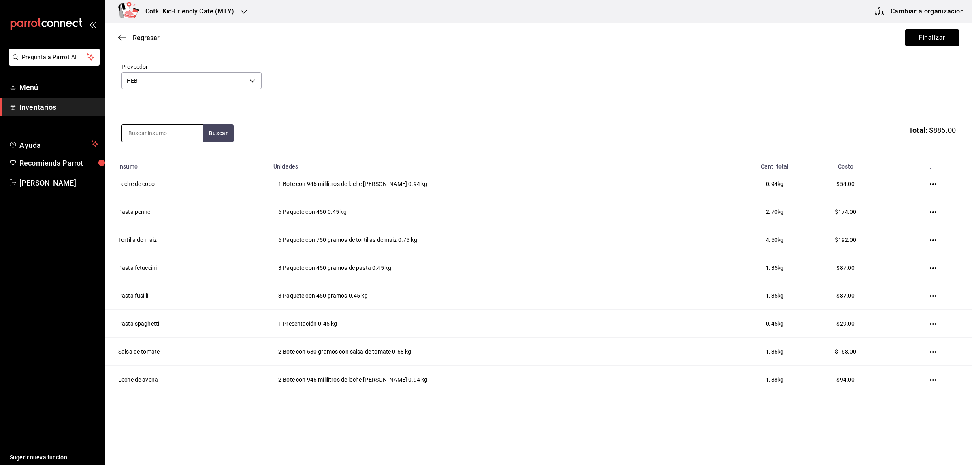
click at [136, 130] on input at bounding box center [162, 133] width 81 height 17
click at [135, 130] on input at bounding box center [162, 133] width 81 height 17
type input "t"
click at [158, 135] on input "t" at bounding box center [162, 133] width 81 height 17
type input "soya"
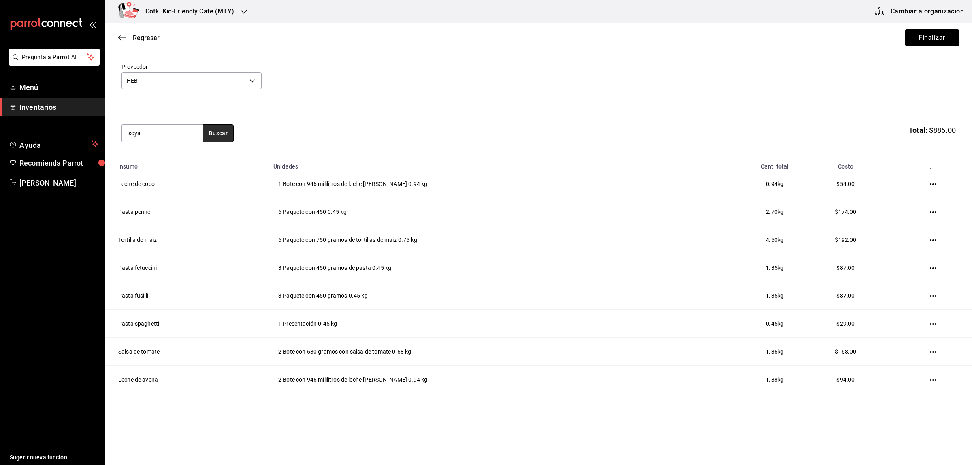
click at [225, 133] on button "Buscar" at bounding box center [218, 133] width 31 height 18
click at [185, 170] on div "Bote con 946 mililitros de leche de soya - HEB" at bounding box center [162, 169] width 68 height 17
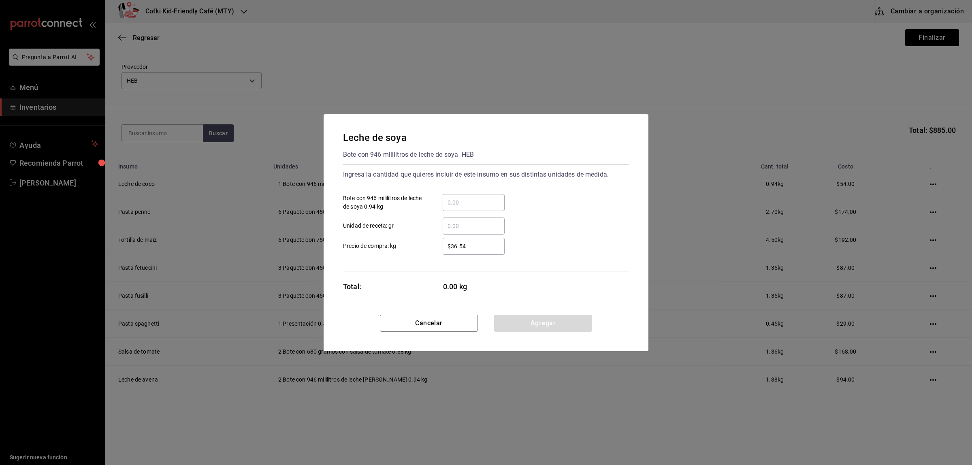
click at [468, 200] on input "​ Bote con 946 mililitros de leche de soya 0.94 kg" at bounding box center [474, 203] width 62 height 10
type input "2"
click at [426, 244] on label "$36.54 ​ Precio de compra: kg" at bounding box center [424, 246] width 162 height 17
click at [443, 244] on input "$36.54" at bounding box center [474, 246] width 62 height 10
drag, startPoint x: 475, startPoint y: 244, endPoint x: 393, endPoint y: 242, distance: 81.8
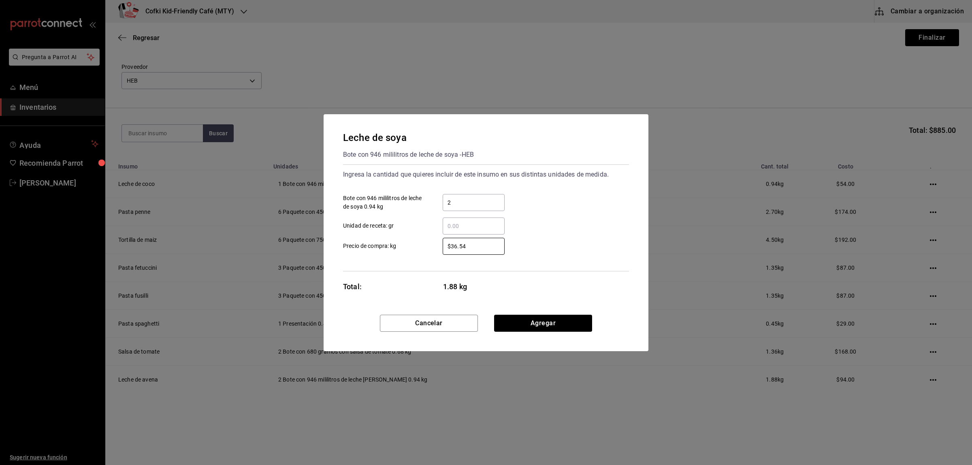
click at [421, 244] on label "$36.54 ​ Precio de compra: kg" at bounding box center [424, 246] width 162 height 17
type input "$47"
click at [577, 329] on button "Agregar" at bounding box center [543, 323] width 98 height 17
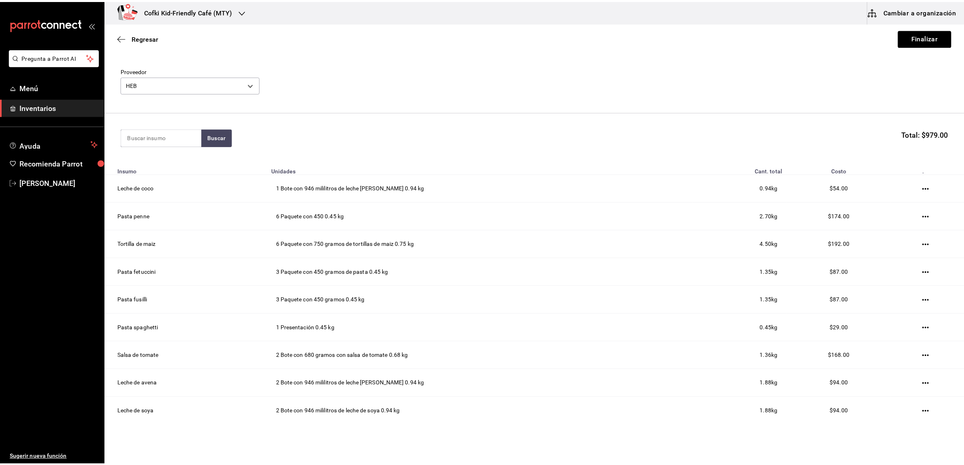
scroll to position [5, 0]
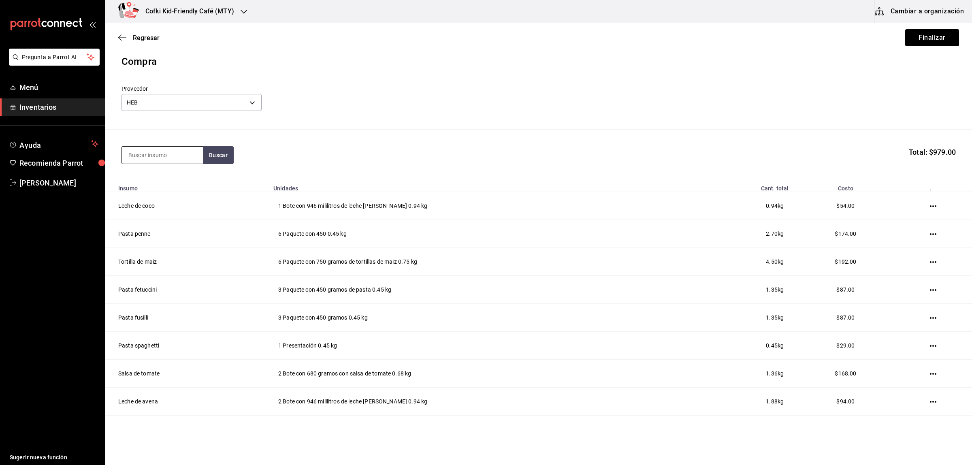
click at [149, 154] on input at bounding box center [162, 155] width 81 height 17
click at [239, 150] on div "tomate Buscar Total: $979.00" at bounding box center [538, 155] width 834 height 18
click at [221, 150] on button "Buscar" at bounding box center [218, 155] width 31 height 18
click at [212, 157] on button "button" at bounding box center [218, 155] width 31 height 18
drag, startPoint x: 192, startPoint y: 142, endPoint x: 175, endPoint y: 145, distance: 16.8
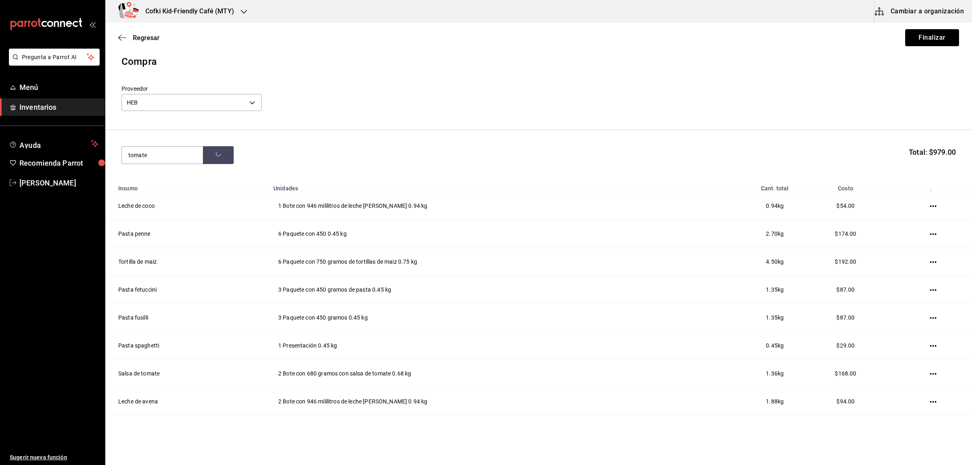
click at [175, 145] on section "tomate Total: $979.00" at bounding box center [538, 155] width 867 height 50
drag, startPoint x: 169, startPoint y: 149, endPoint x: 68, endPoint y: 149, distance: 101.2
click at [77, 150] on div "Pregunta a Parrot AI Menú Inventarios Ayuda Recomienda Parrot [PERSON_NAME] Sug…" at bounding box center [486, 209] width 972 height 419
type input "pure"
click at [228, 154] on button "Buscar" at bounding box center [218, 155] width 31 height 18
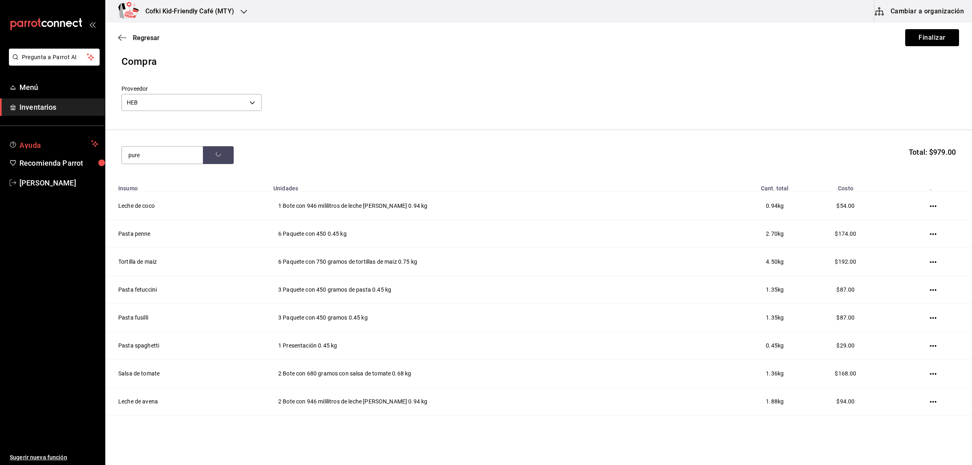
drag, startPoint x: 189, startPoint y: 152, endPoint x: 71, endPoint y: 148, distance: 117.9
click at [100, 150] on div "Pregunta a Parrot AI Menú Inventarios Ayuda Recomienda Parrot [PERSON_NAME] Sug…" at bounding box center [486, 209] width 972 height 419
click at [189, 158] on input at bounding box center [162, 155] width 81 height 17
click at [211, 156] on button "Buscar" at bounding box center [218, 155] width 31 height 18
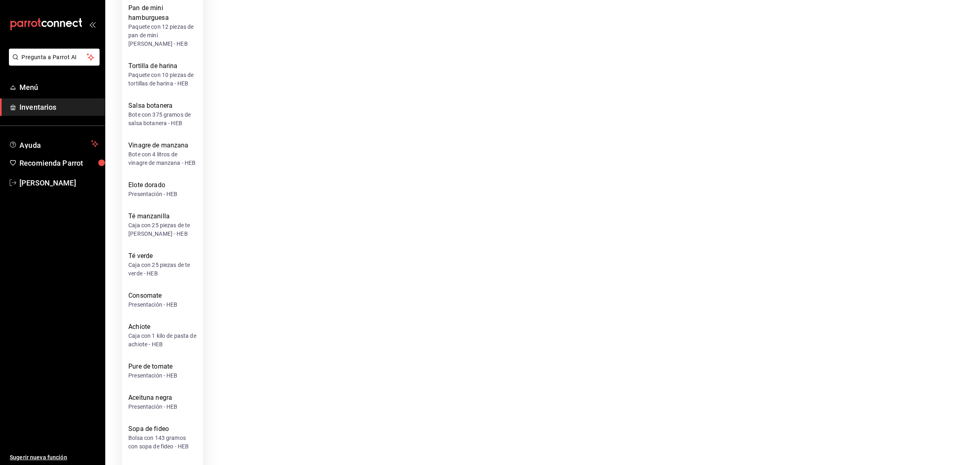
scroll to position [632, 0]
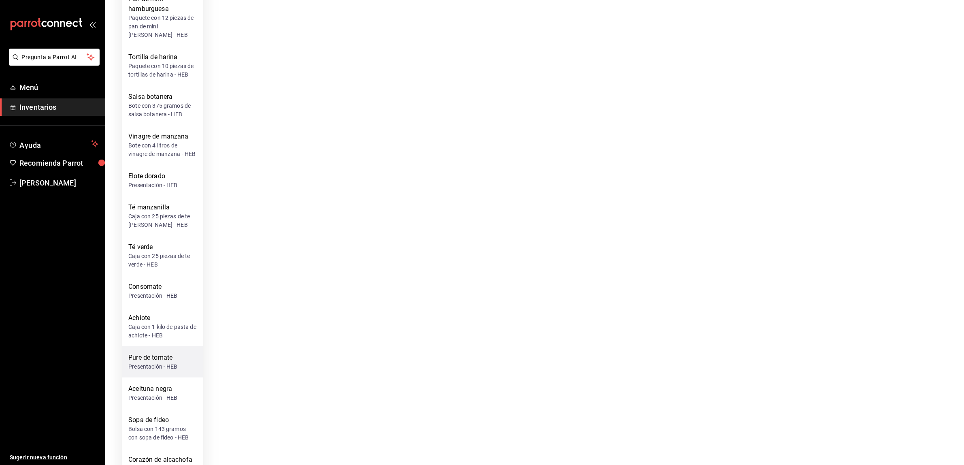
click at [156, 353] on div "Pure de tomate" at bounding box center [152, 358] width 49 height 10
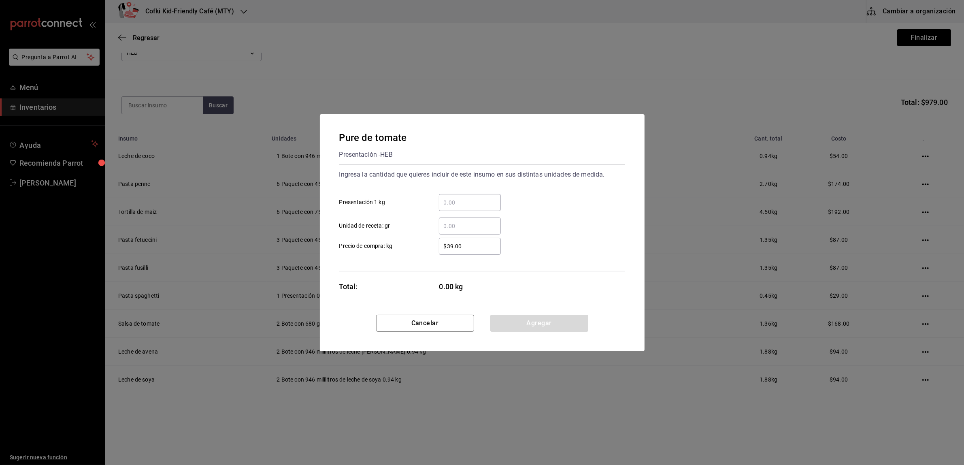
scroll to position [0, 0]
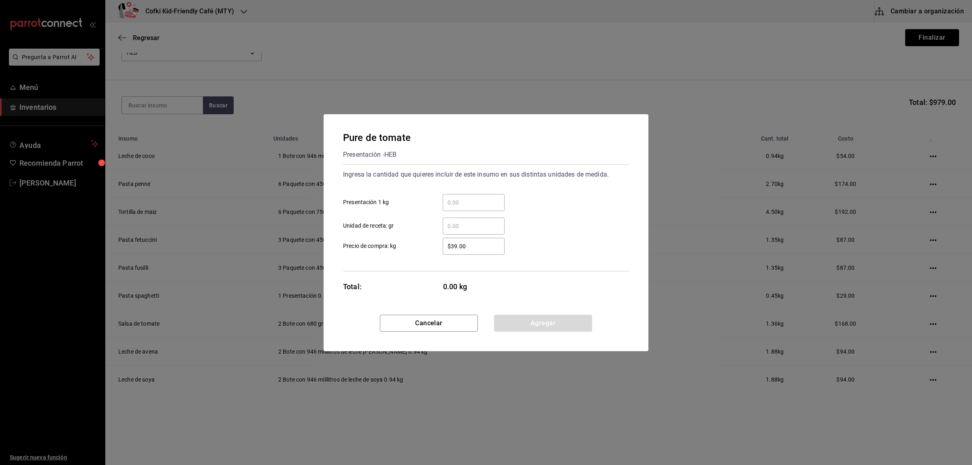
click at [477, 192] on div "​ Presentación 1 kg" at bounding box center [483, 199] width 292 height 23
click at [475, 202] on input "​ Presentación 1 kg" at bounding box center [474, 203] width 62 height 10
type input "2"
drag, startPoint x: 424, startPoint y: 274, endPoint x: 454, endPoint y: 267, distance: 31.1
click at [424, 273] on div "Pure de tomate Presentación - HEB Ingresa la cantidad que quieres incluir de es…" at bounding box center [486, 214] width 325 height 200
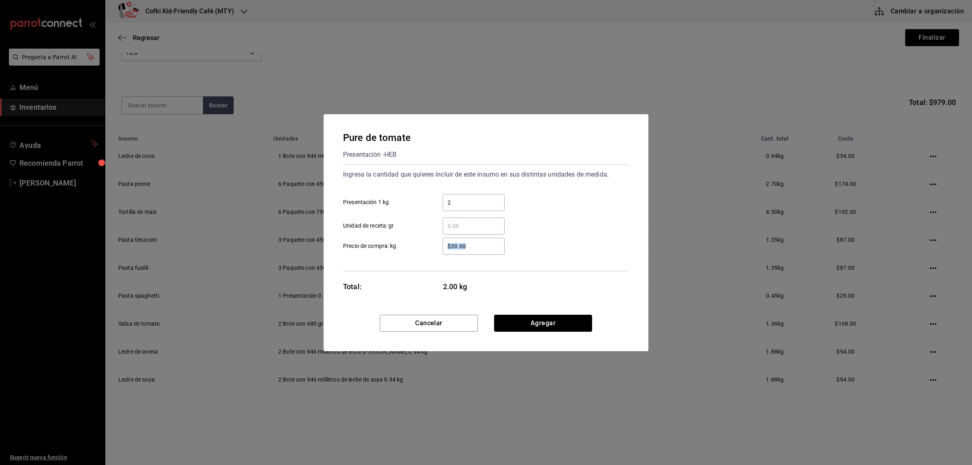
drag, startPoint x: 476, startPoint y: 251, endPoint x: 448, endPoint y: 249, distance: 28.0
click at [448, 249] on div "$39.00 ​" at bounding box center [474, 246] width 62 height 17
click at [448, 249] on input "$39.00" at bounding box center [474, 246] width 62 height 10
drag, startPoint x: 469, startPoint y: 249, endPoint x: 410, endPoint y: 244, distance: 58.9
click at [418, 245] on label "$39.00 ​ Precio de compra: kg" at bounding box center [424, 246] width 162 height 17
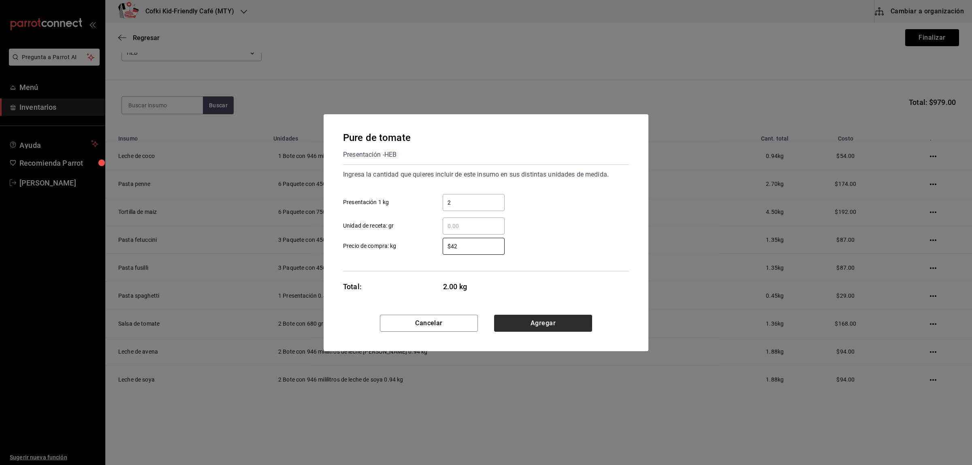
type input "$42"
click at [549, 321] on button "Agregar" at bounding box center [543, 323] width 98 height 17
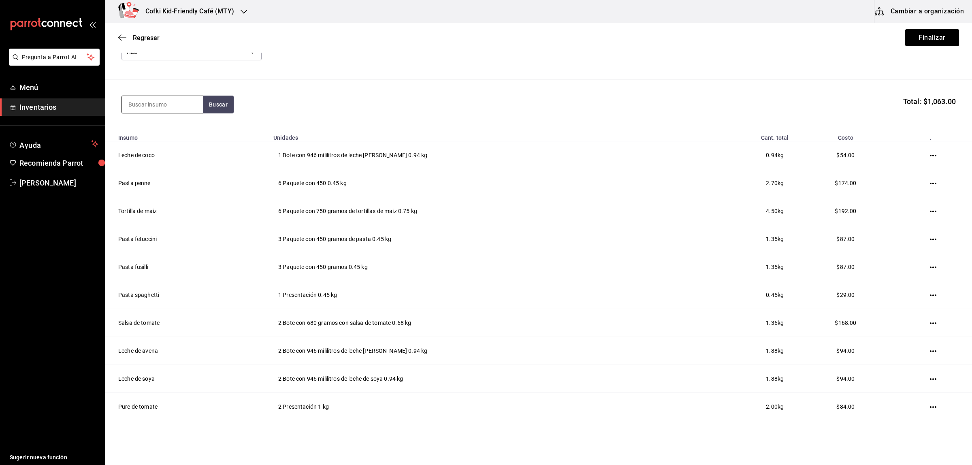
click at [160, 100] on input at bounding box center [162, 104] width 81 height 17
type input "torti"
click at [225, 101] on button "Buscar" at bounding box center [218, 105] width 31 height 18
click at [187, 130] on div "Tortilla de harina" at bounding box center [162, 128] width 68 height 10
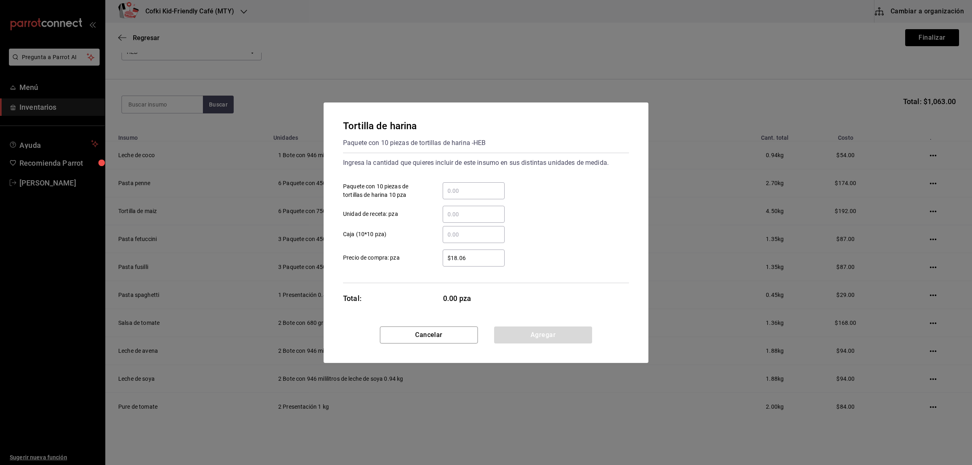
click at [454, 192] on input "​ Paquete con 10 piezas de tortillas de harina 10 pza" at bounding box center [474, 191] width 62 height 10
click at [456, 189] on input "​ Paquete con 10 piezas de tortillas de harina 10 pza" at bounding box center [474, 191] width 62 height 10
type input "2"
click at [431, 240] on div "​" at bounding box center [467, 234] width 75 height 17
click at [443, 239] on input "​ Caja (10*10 pza)" at bounding box center [474, 235] width 62 height 10
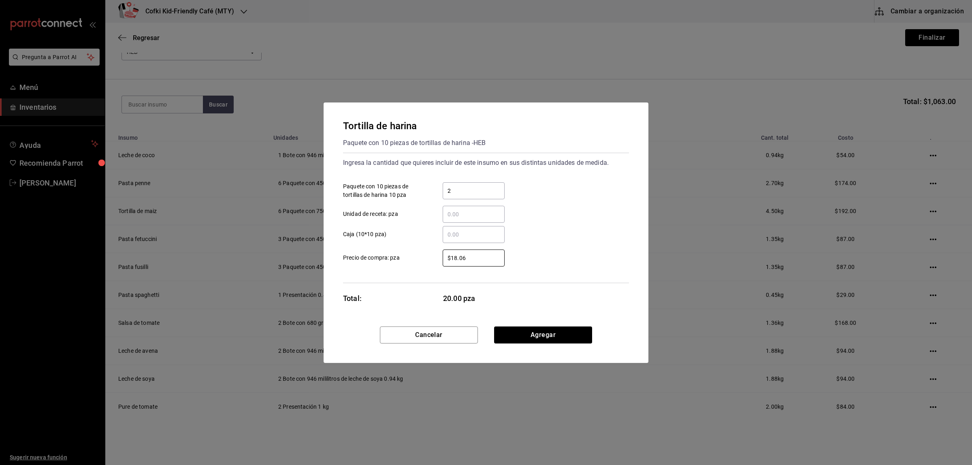
drag, startPoint x: 479, startPoint y: 260, endPoint x: 401, endPoint y: 249, distance: 78.5
click at [412, 252] on label "$18.06 ​ Precio de compra: pza" at bounding box center [424, 257] width 162 height 17
type input "$22"
click at [584, 335] on button "Agregar" at bounding box center [543, 334] width 98 height 17
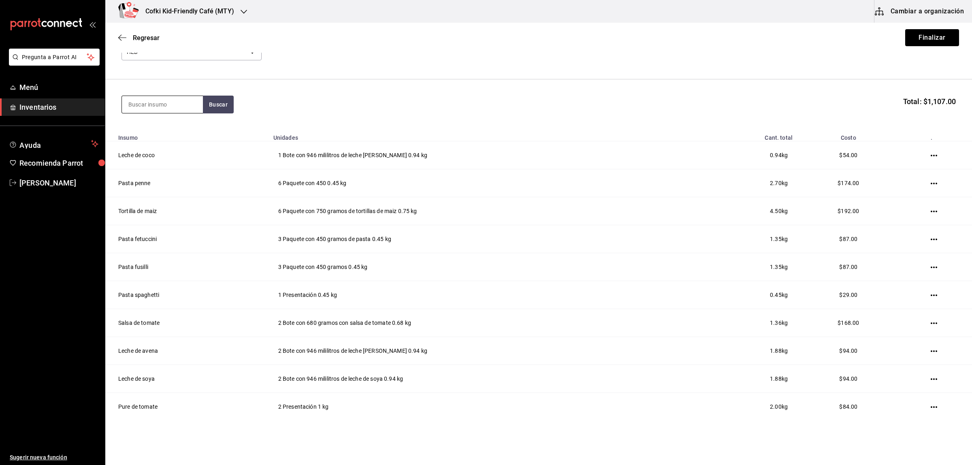
click at [144, 109] on input at bounding box center [162, 104] width 81 height 17
click at [145, 109] on input at bounding box center [162, 104] width 81 height 17
click at [207, 107] on button "Buscar" at bounding box center [218, 105] width 31 height 18
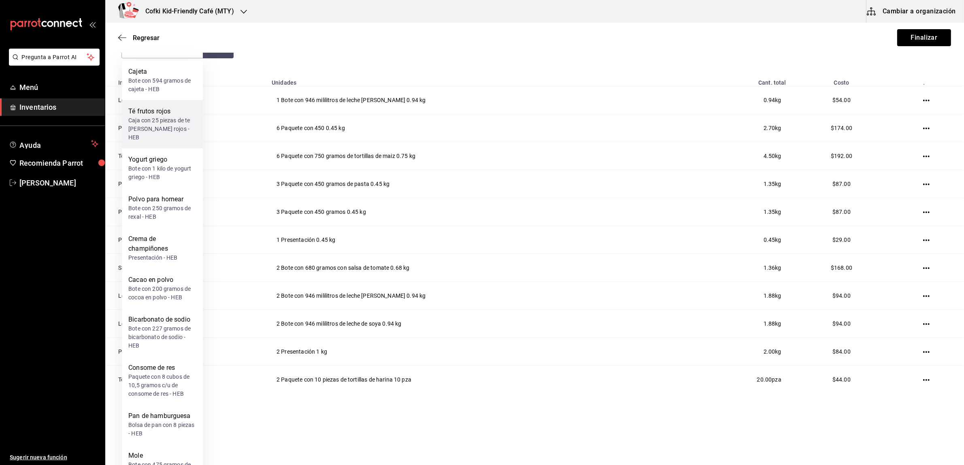
click at [157, 123] on div "Caja con 25 piezas de te [PERSON_NAME] rojos - HEB" at bounding box center [162, 129] width 68 height 26
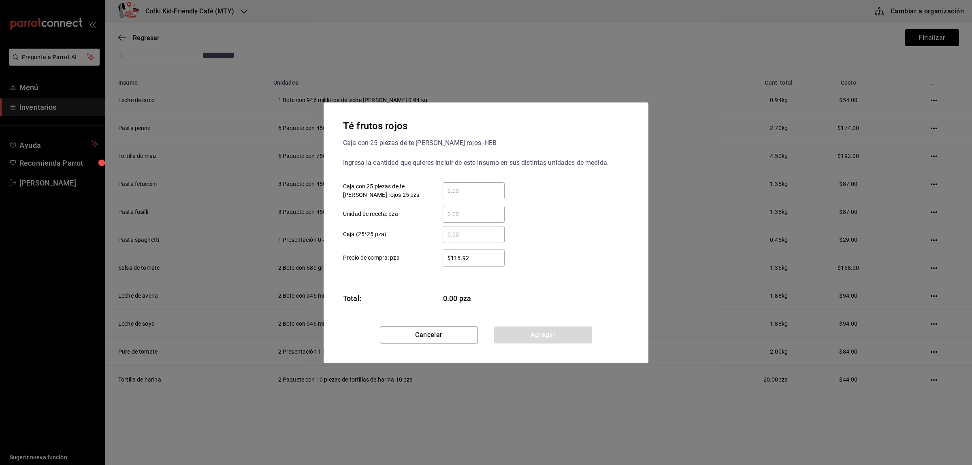
click at [453, 200] on div "​ Unidad de receta: pza" at bounding box center [483, 210] width 292 height 23
click at [454, 195] on input "​ Caja con 25 piezas de te [PERSON_NAME] rojos 25 pza" at bounding box center [474, 191] width 62 height 10
type input "1"
click at [428, 266] on div "Ingresa la cantidad que quieres incluir de este insumo en sus distintas unidade…" at bounding box center [486, 218] width 286 height 130
drag, startPoint x: 483, startPoint y: 260, endPoint x: 413, endPoint y: 253, distance: 70.0
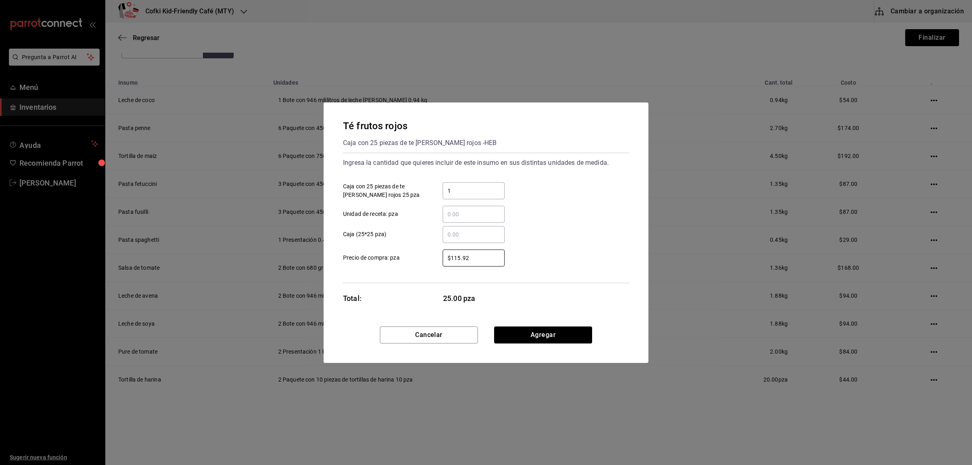
click at [438, 254] on div "$115.92 ​" at bounding box center [467, 257] width 75 height 17
type input "$132"
click at [527, 335] on button "Agregar" at bounding box center [543, 334] width 98 height 17
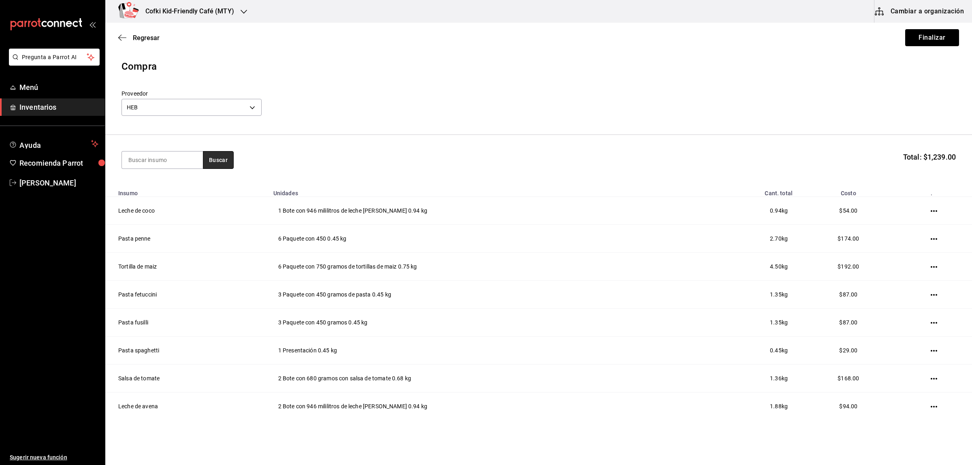
click at [224, 159] on button "Buscar" at bounding box center [218, 160] width 31 height 18
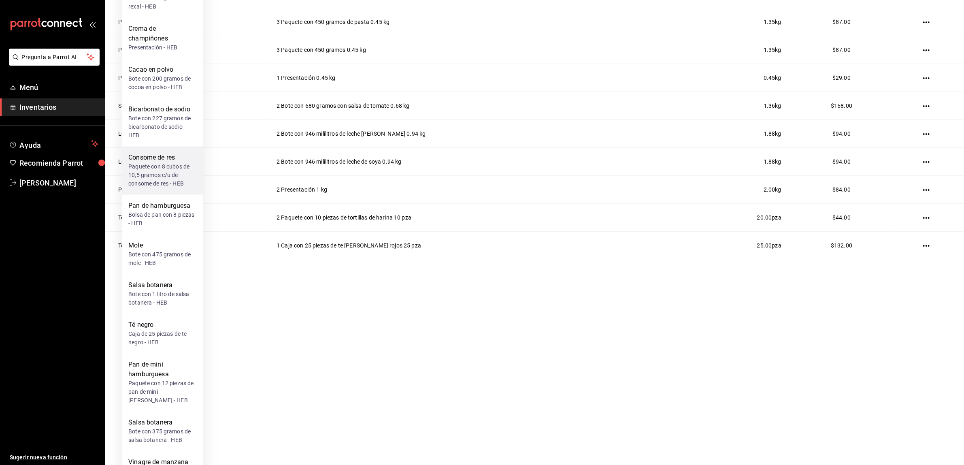
scroll to position [152, 0]
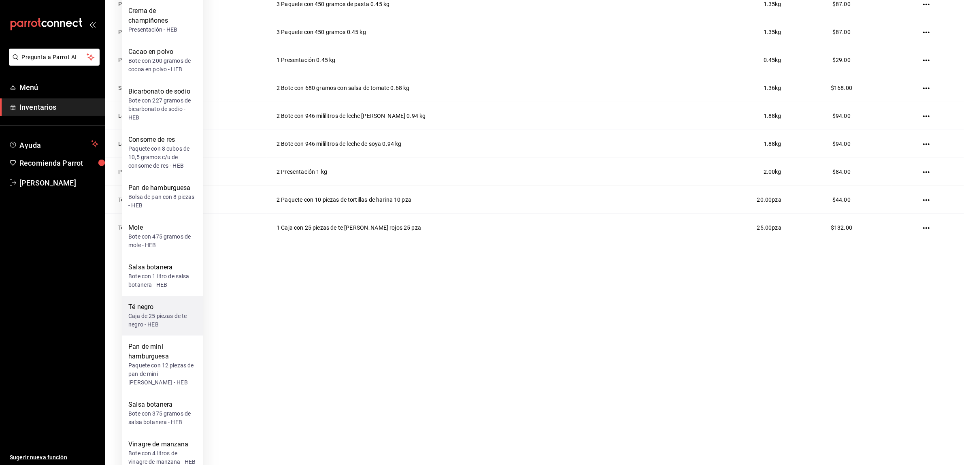
click at [159, 320] on div "Caja de 25 piezas de te negro - HEB" at bounding box center [162, 320] width 68 height 17
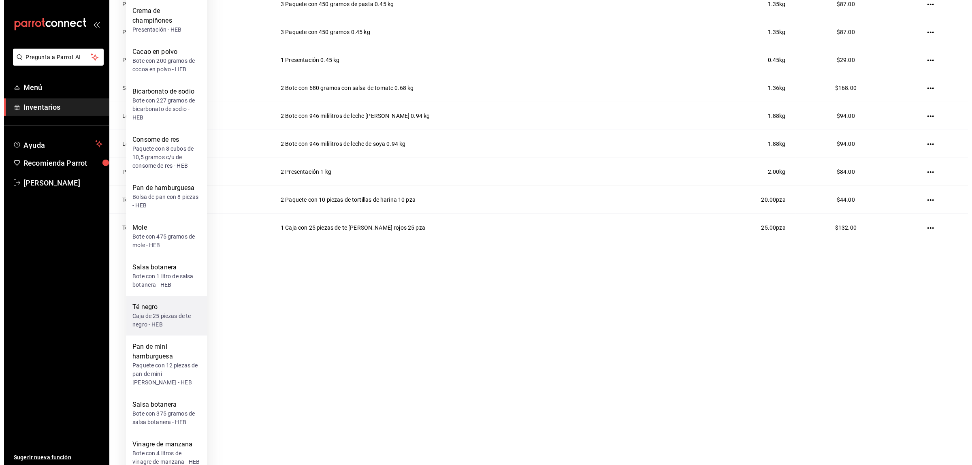
scroll to position [0, 0]
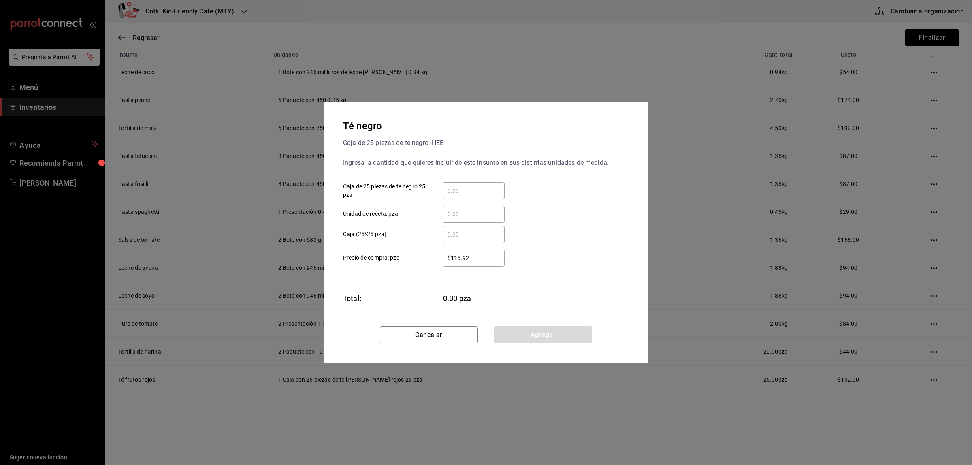
drag, startPoint x: 472, startPoint y: 199, endPoint x: 468, endPoint y: 192, distance: 7.9
click at [472, 198] on div "​" at bounding box center [474, 190] width 62 height 17
click at [472, 196] on input "​ Caja de 25 piezas de te negro 25 pza" at bounding box center [474, 191] width 62 height 10
click at [464, 189] on input "​ Caja de 25 piezas de te negro 25 pza" at bounding box center [474, 191] width 62 height 10
type input "1"
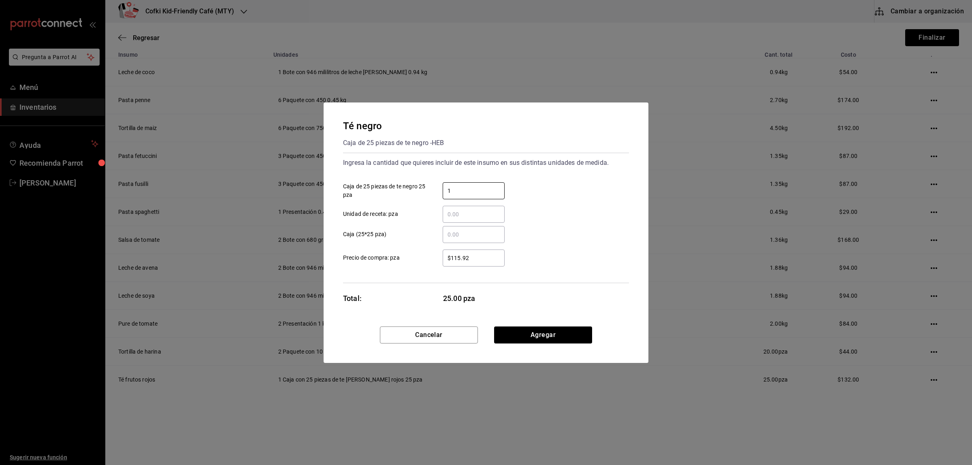
click at [439, 260] on div "$115.92 ​" at bounding box center [467, 257] width 75 height 17
click at [443, 260] on input "$115.92" at bounding box center [474, 258] width 62 height 10
drag, startPoint x: 481, startPoint y: 256, endPoint x: 407, endPoint y: 250, distance: 74.3
click at [418, 254] on label "$115.92 ​ Precio de compra: pza" at bounding box center [424, 257] width 162 height 17
type input "$114"
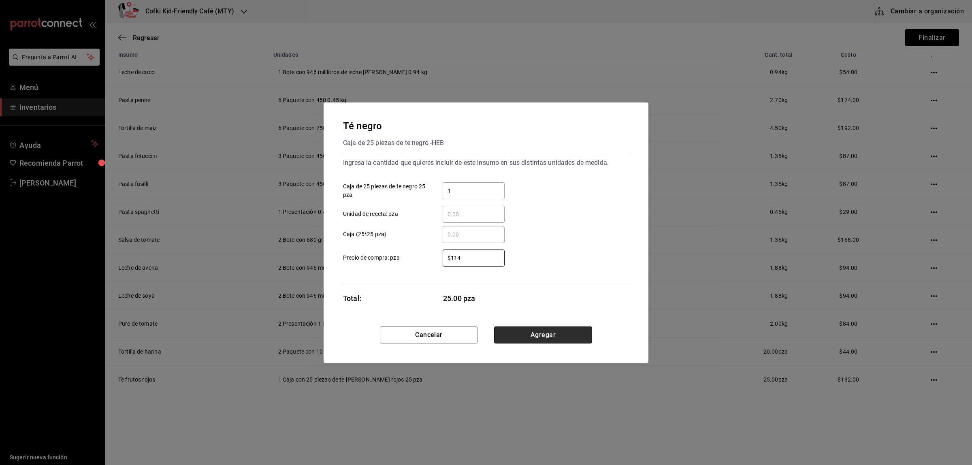
click at [535, 336] on button "Agregar" at bounding box center [543, 334] width 98 height 17
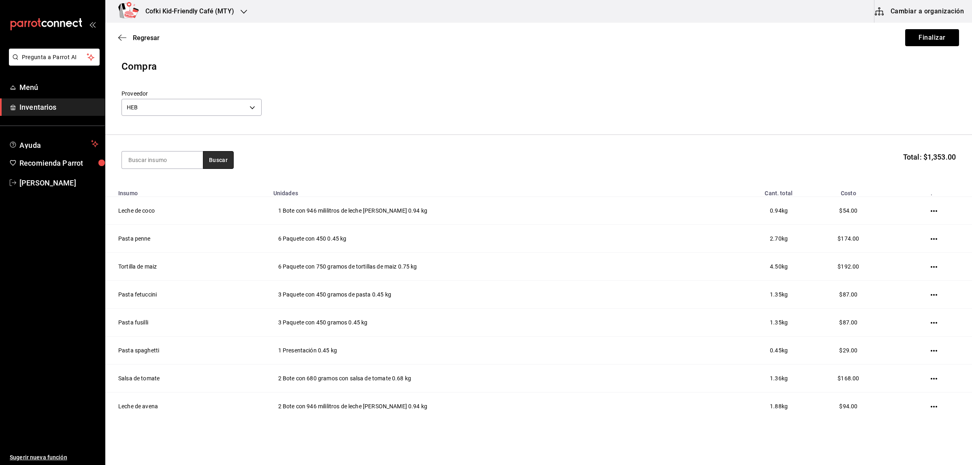
click at [210, 158] on button "Buscar" at bounding box center [218, 160] width 31 height 18
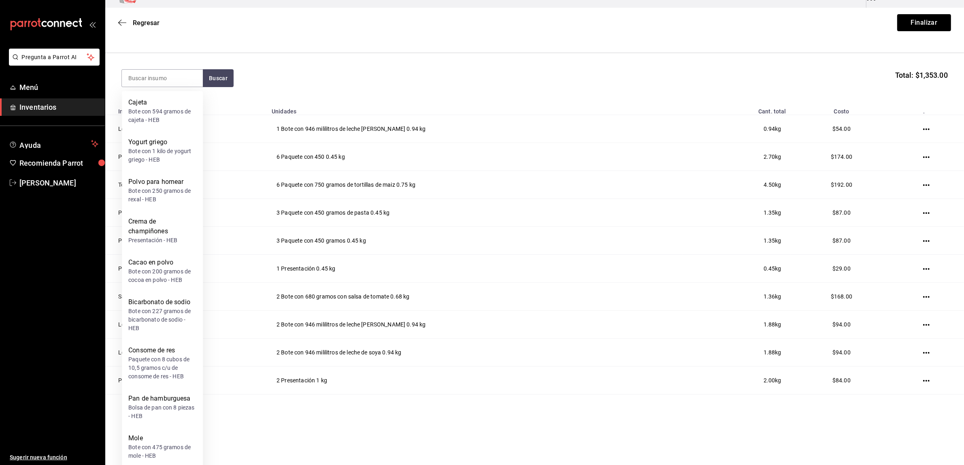
scroll to position [16, 0]
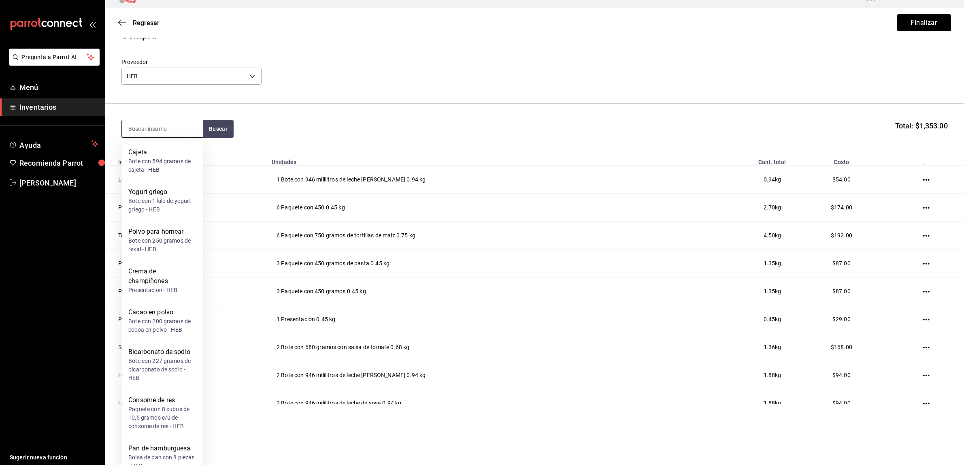
click at [145, 123] on input at bounding box center [162, 128] width 81 height 17
click at [158, 191] on div "Yogurt griego" at bounding box center [162, 193] width 68 height 10
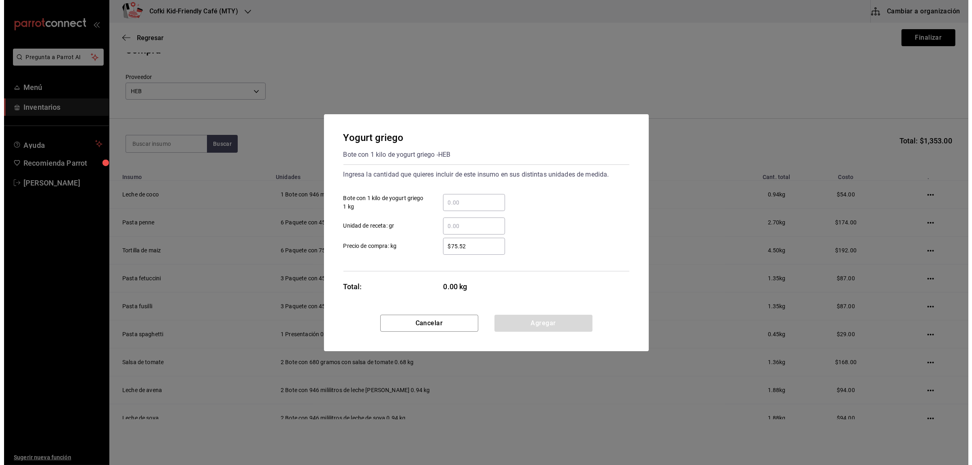
scroll to position [0, 0]
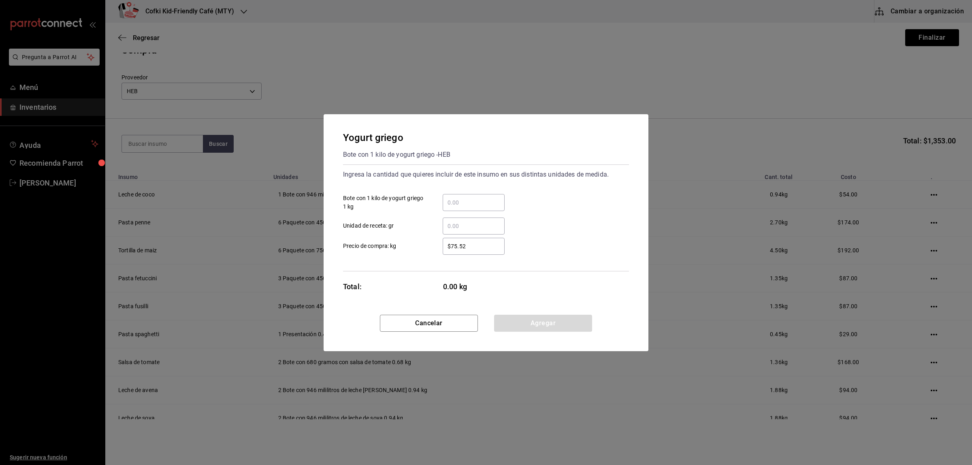
click at [459, 203] on input "​ Bote con 1 kilo de yogurt griego 1 kg" at bounding box center [474, 203] width 62 height 10
type input "1"
click at [403, 250] on label "$75.52 ​ Precio de compra: kg" at bounding box center [424, 246] width 162 height 17
click at [443, 250] on input "$75.52" at bounding box center [474, 246] width 62 height 10
drag, startPoint x: 479, startPoint y: 248, endPoint x: 416, endPoint y: 243, distance: 62.6
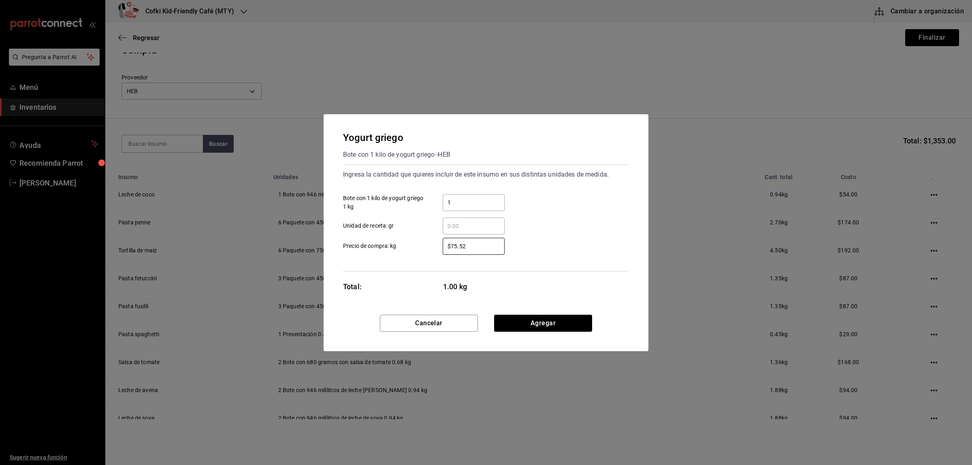
click at [434, 246] on div "$75.52 ​" at bounding box center [467, 246] width 75 height 17
type input "$65"
click at [528, 321] on button "Agregar" at bounding box center [543, 323] width 98 height 17
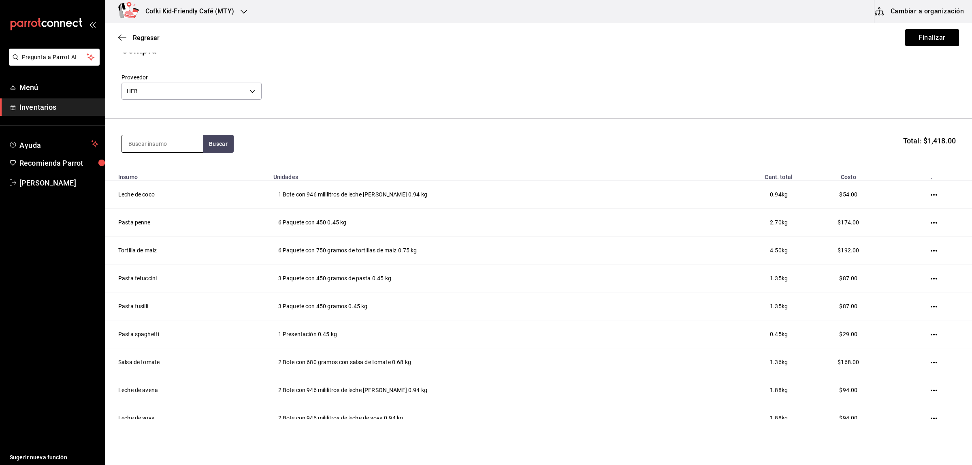
click at [150, 141] on input at bounding box center [162, 143] width 81 height 17
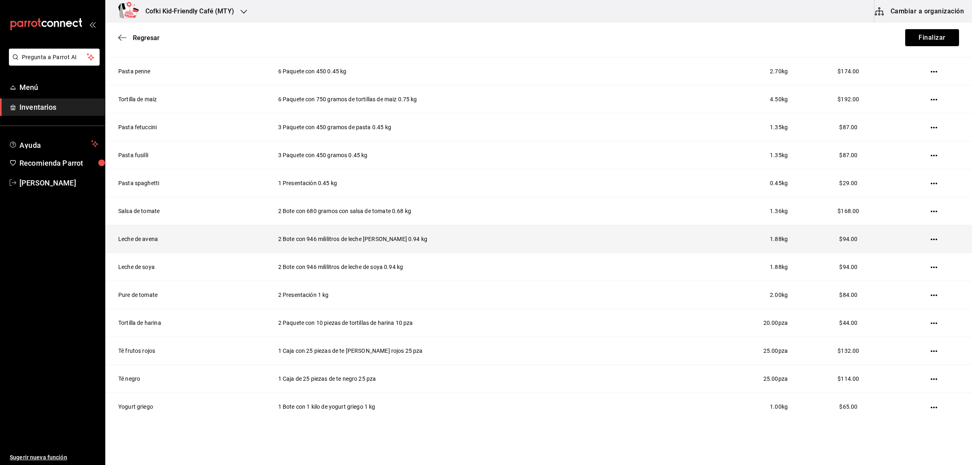
scroll to position [196, 0]
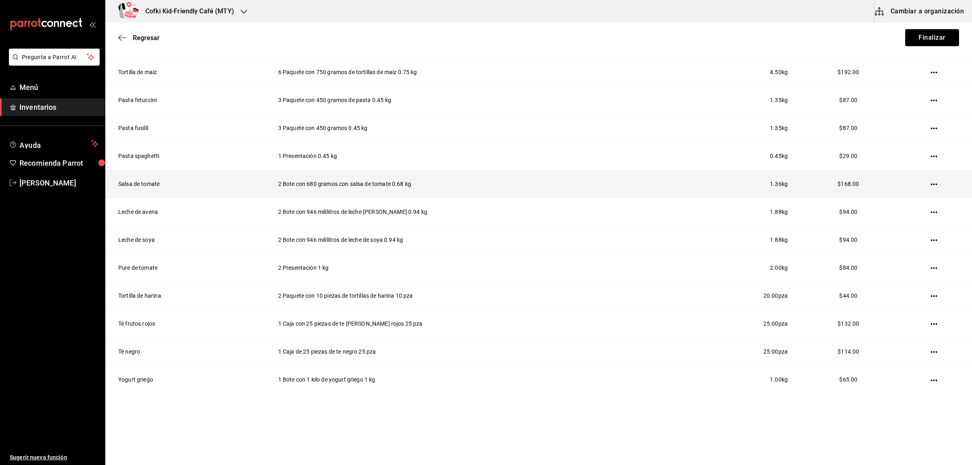
click at [931, 185] on icon "button" at bounding box center [934, 184] width 6 height 6
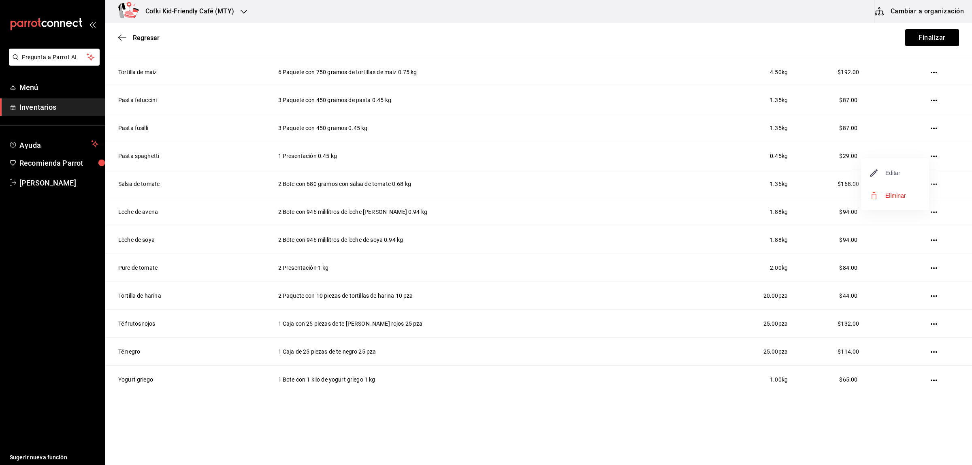
click at [891, 170] on span "Editar" at bounding box center [886, 173] width 30 height 10
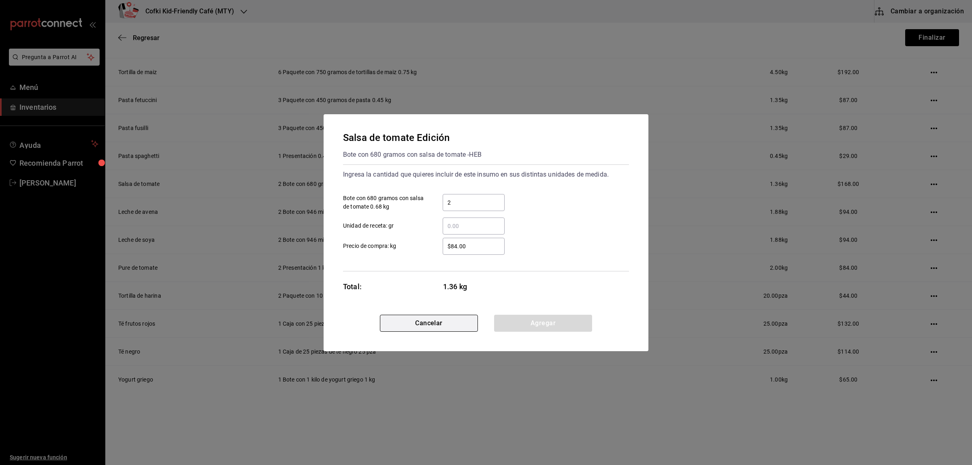
click at [425, 329] on button "Cancelar" at bounding box center [429, 323] width 98 height 17
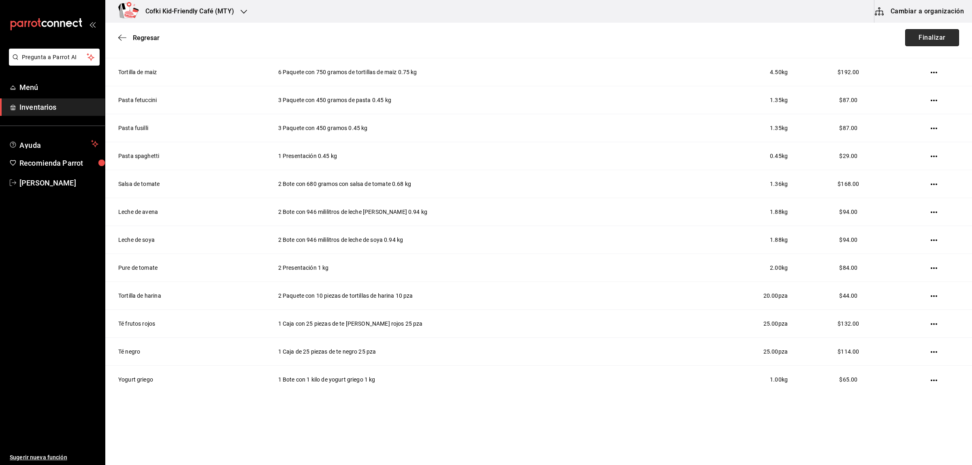
click at [926, 39] on button "Finalizar" at bounding box center [932, 37] width 54 height 17
